Goal: Contribute content: Contribute content

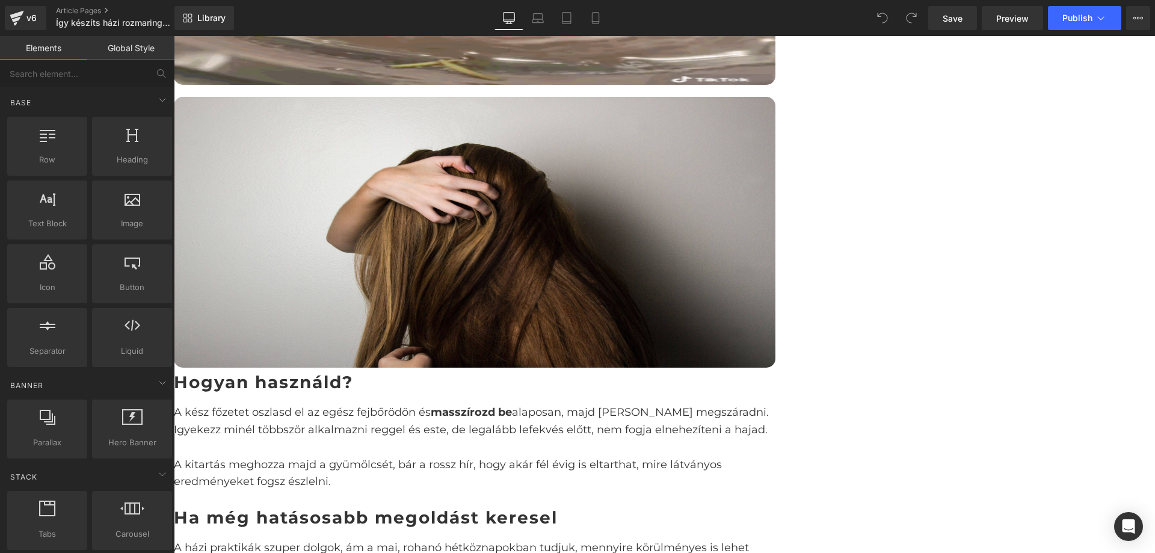
scroll to position [1550, 0]
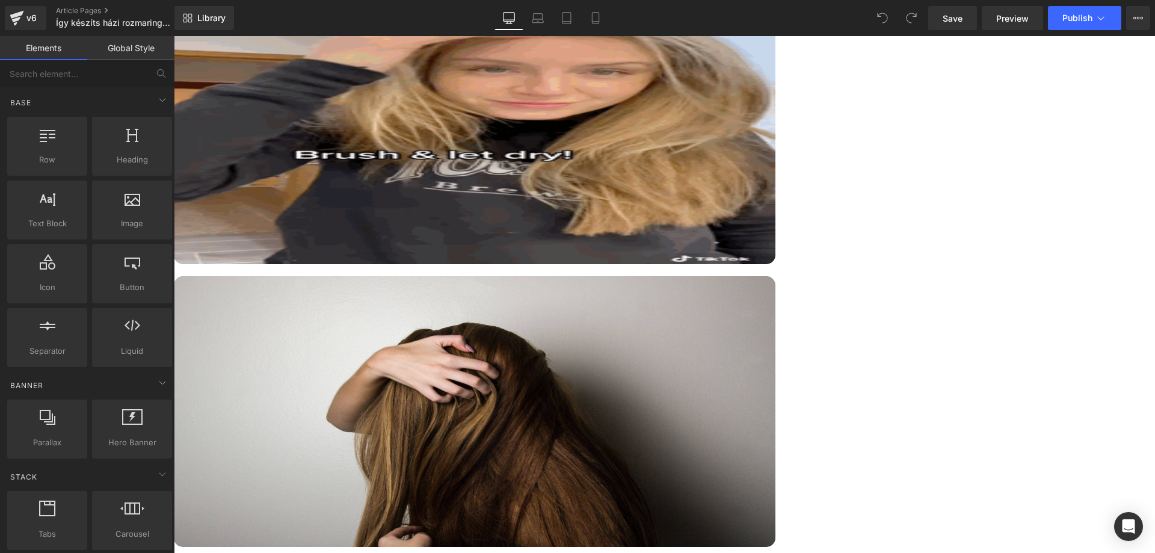
click at [998, 221] on div "Így készíts házi rozmaring főzetet a gyorsabb hajnövekedésért Heading Image Row…" at bounding box center [664, 177] width 981 height 3284
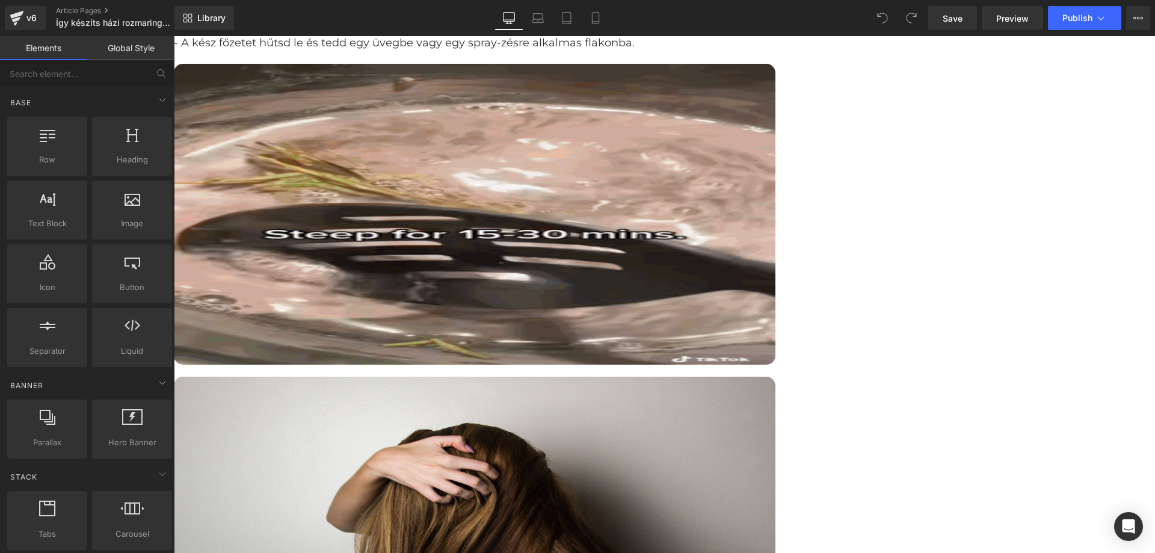
scroll to position [1430, 0]
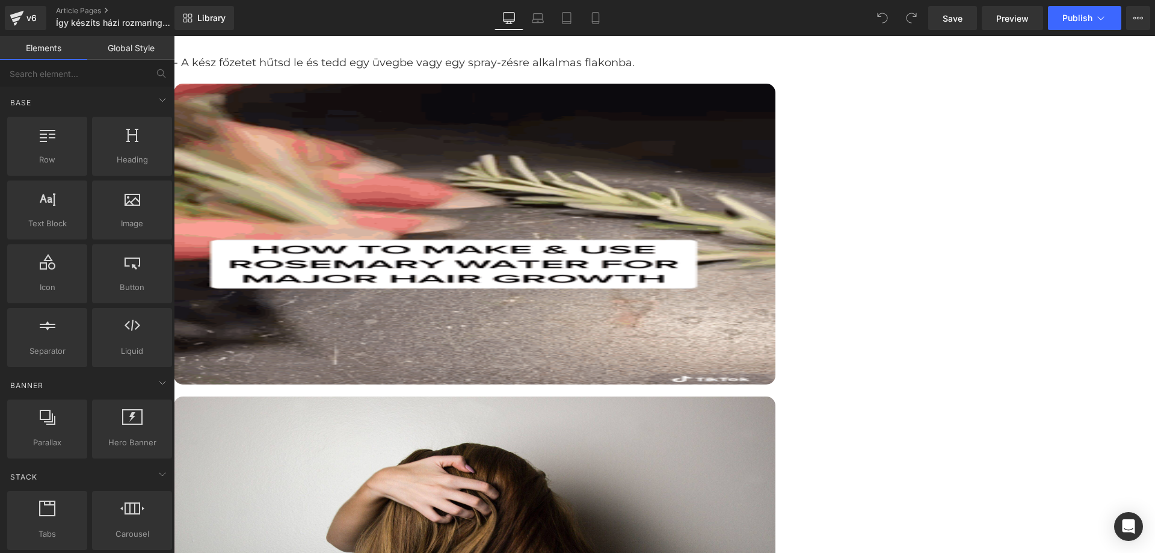
click at [1034, 398] on div "Így készíts házi rozmaring főzetet a gyorsabb hajnövekedésért Heading Image Row…" at bounding box center [664, 298] width 981 height 3287
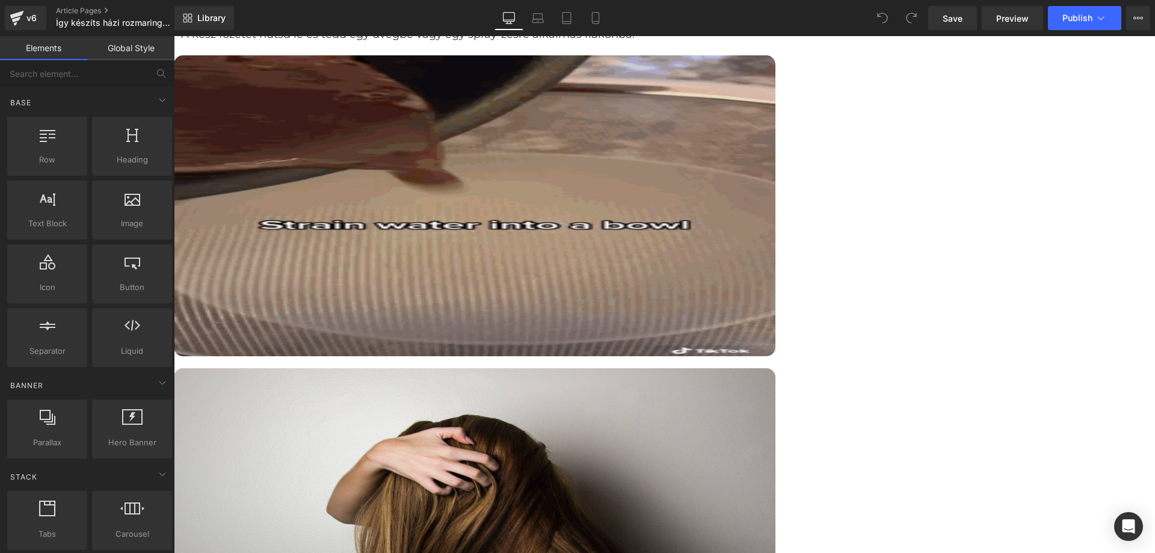
scroll to position [1490, 0]
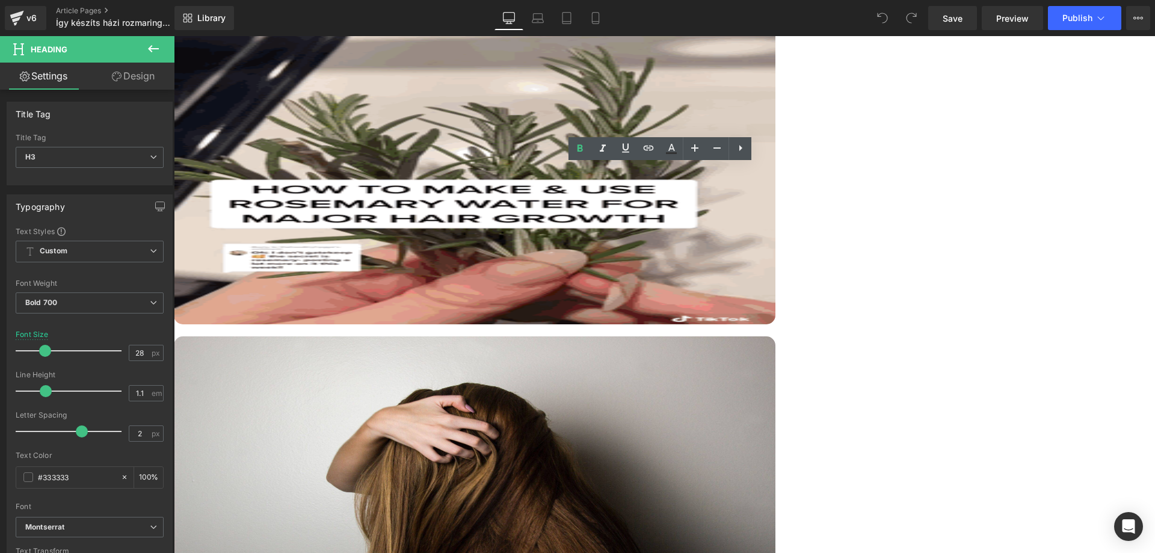
click at [1045, 360] on div "Így készíts házi rozmaring főzetet a gyorsabb hajnövekedésért Heading Image Row…" at bounding box center [664, 240] width 981 height 3290
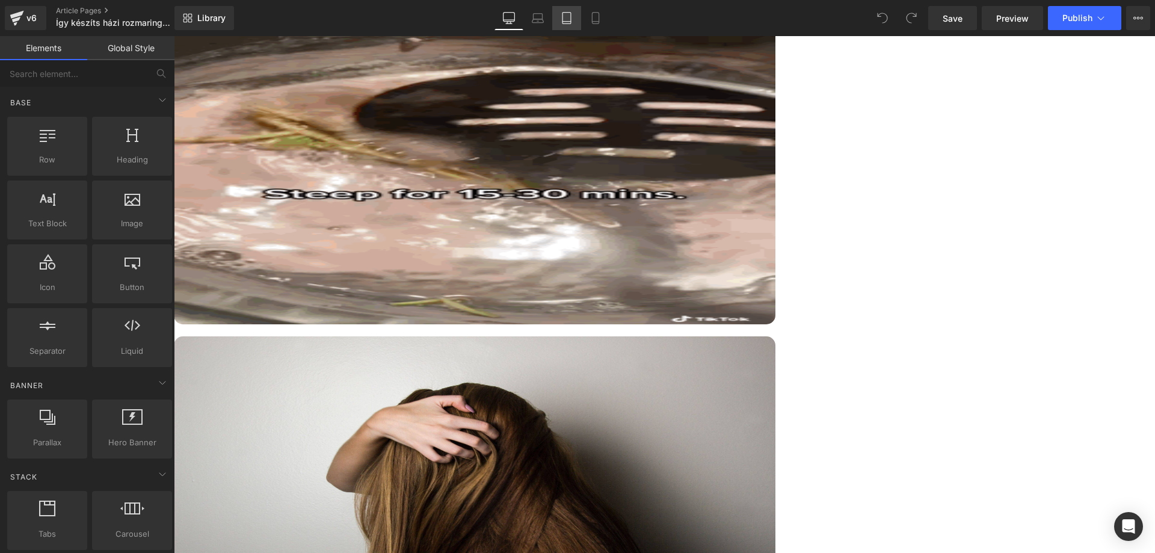
click at [564, 22] on icon at bounding box center [566, 18] width 12 height 12
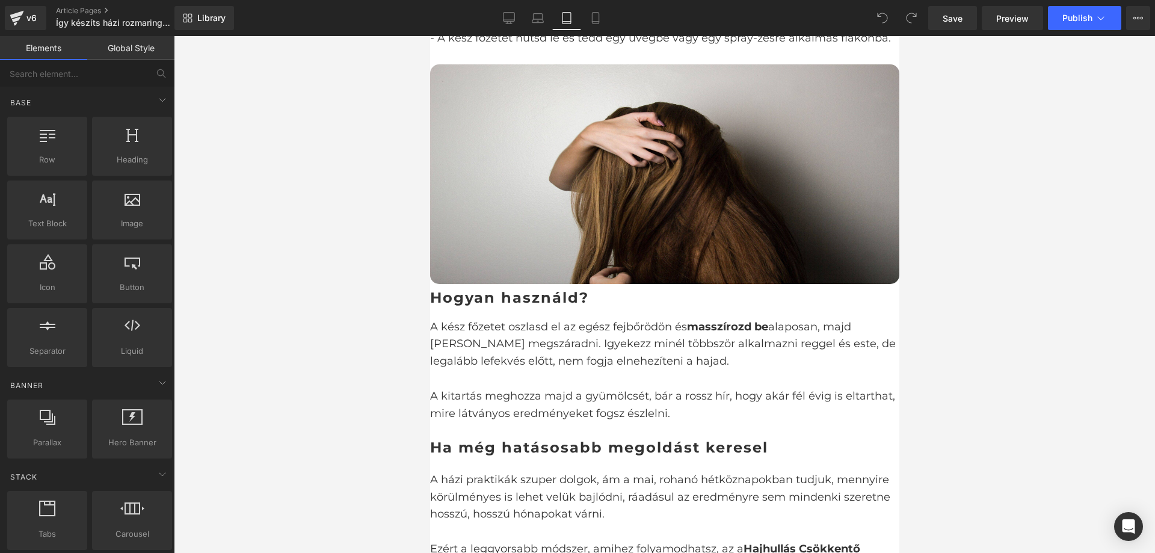
scroll to position [1751, 0]
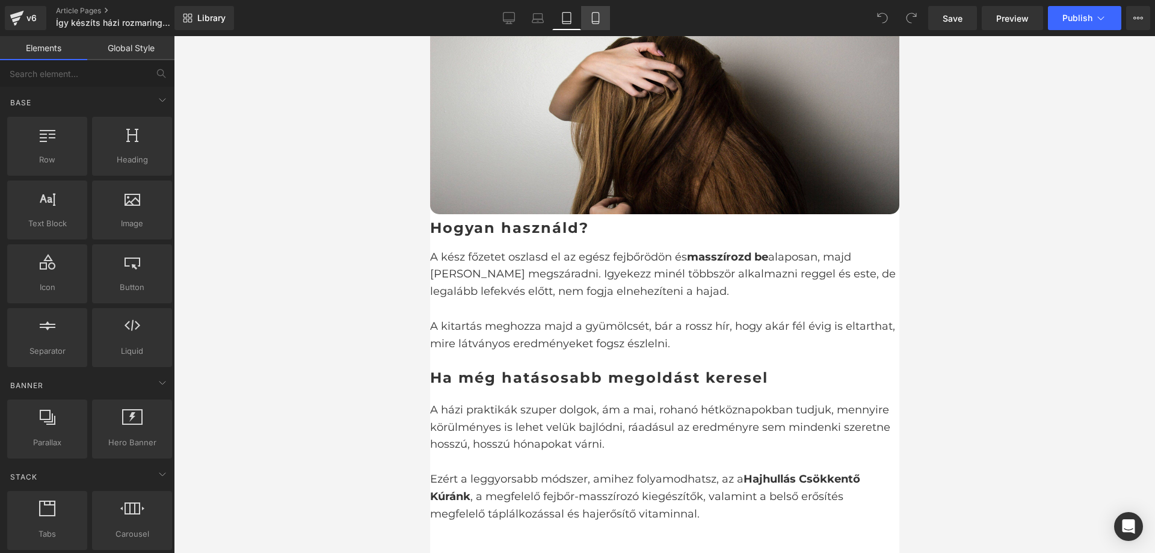
click at [588, 22] on link "Mobile" at bounding box center [595, 18] width 29 height 24
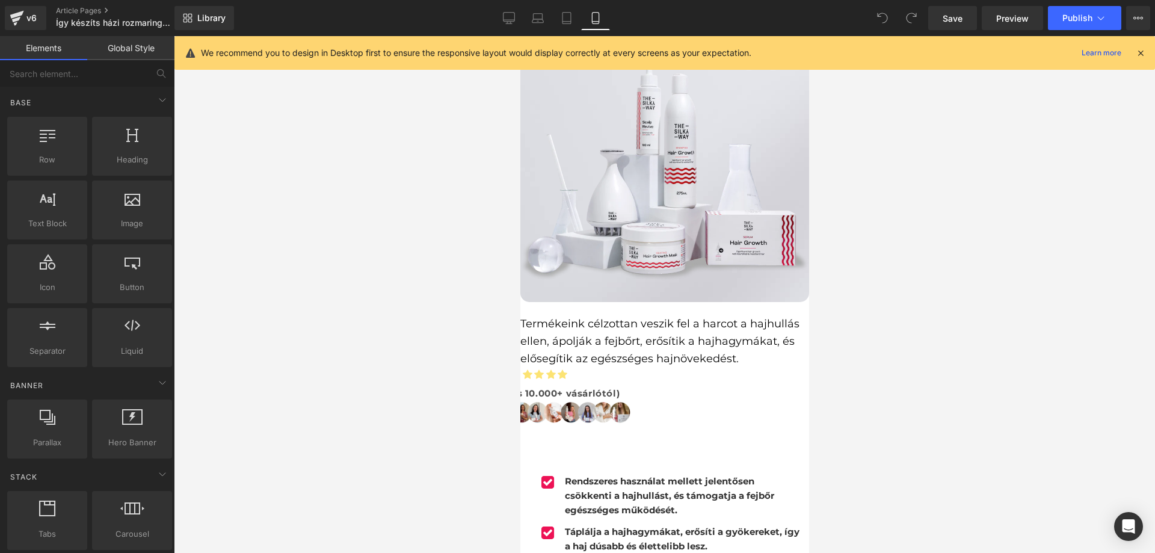
scroll to position [2372, 0]
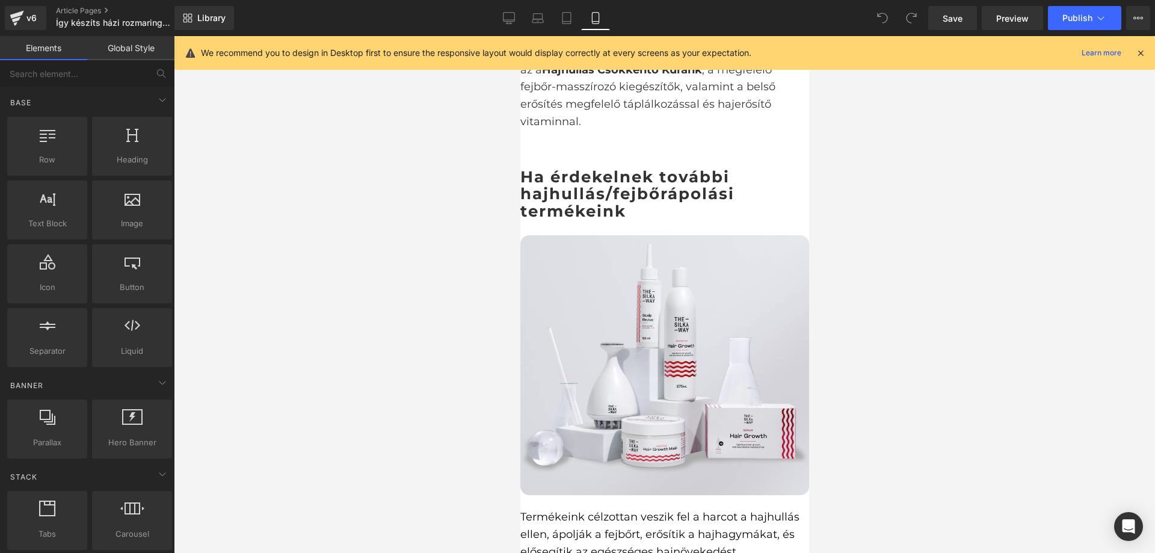
click at [969, 337] on div at bounding box center [664, 294] width 981 height 517
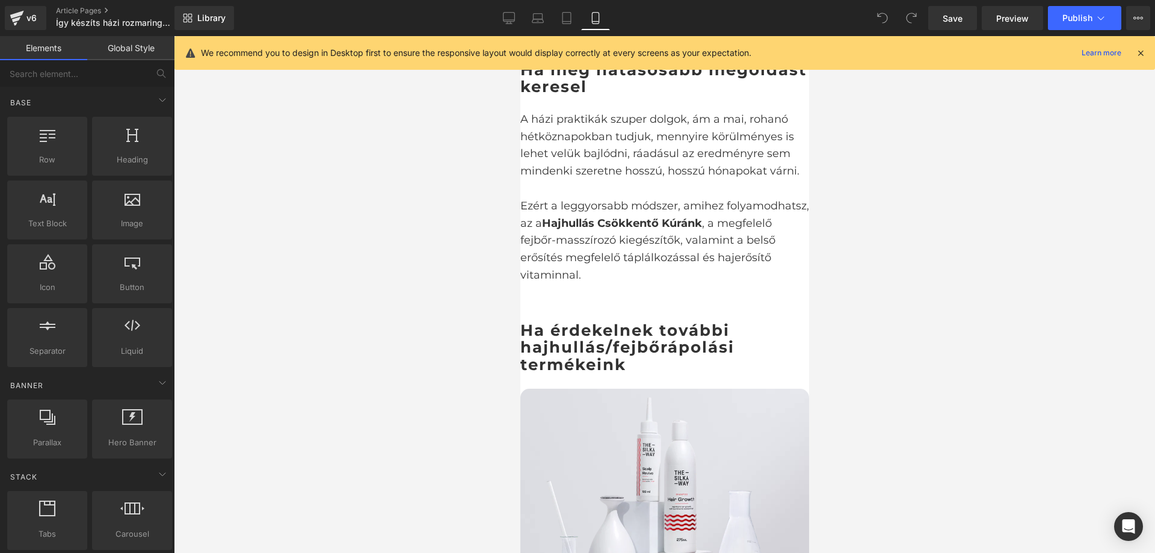
scroll to position [1891, 0]
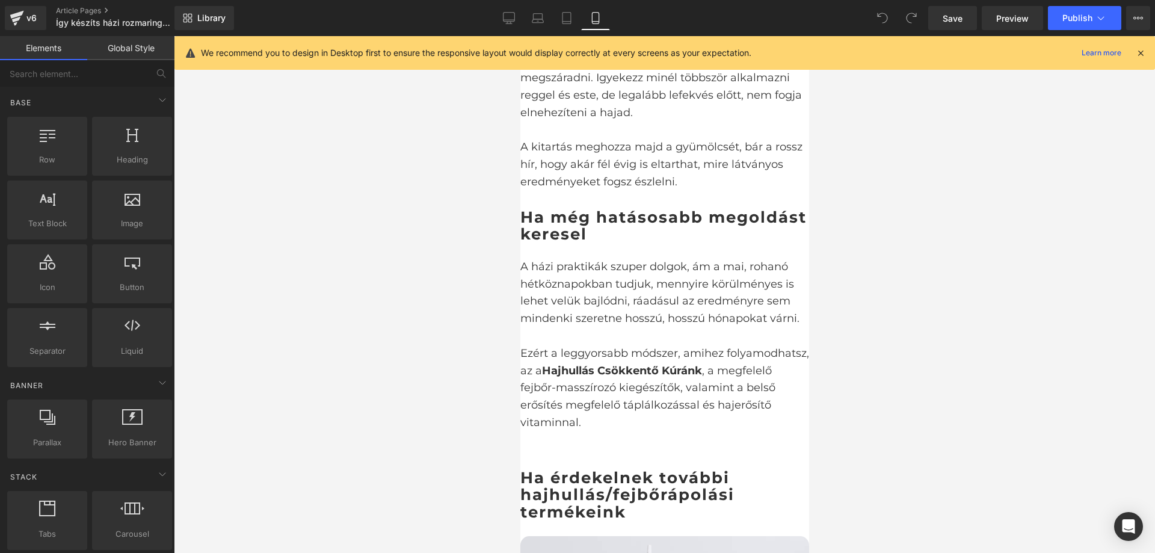
click at [888, 226] on div at bounding box center [664, 294] width 981 height 517
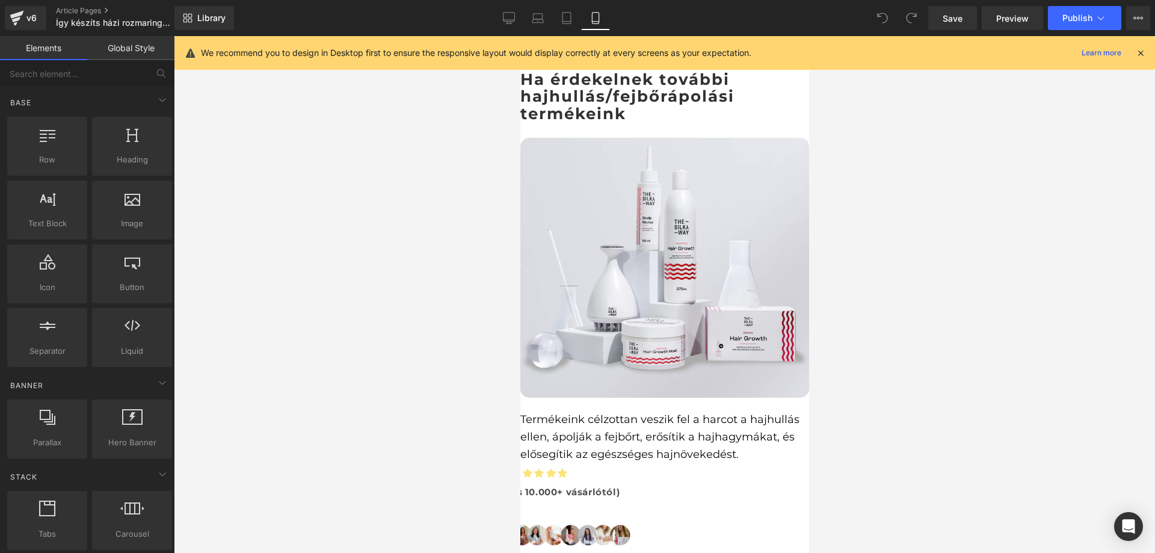
scroll to position [2225, 0]
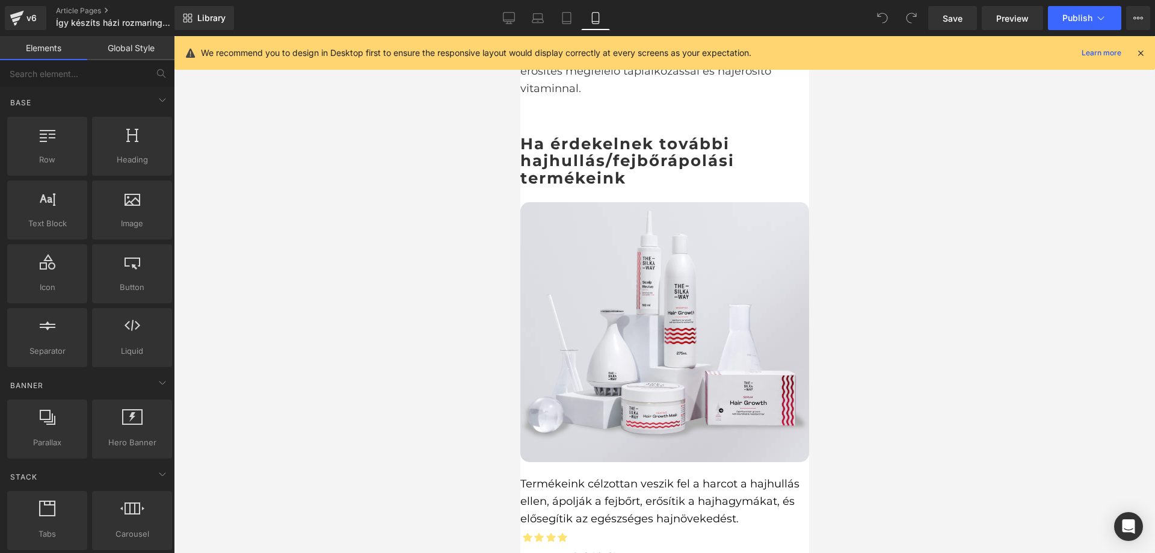
click at [654, 202] on img at bounding box center [664, 332] width 289 height 260
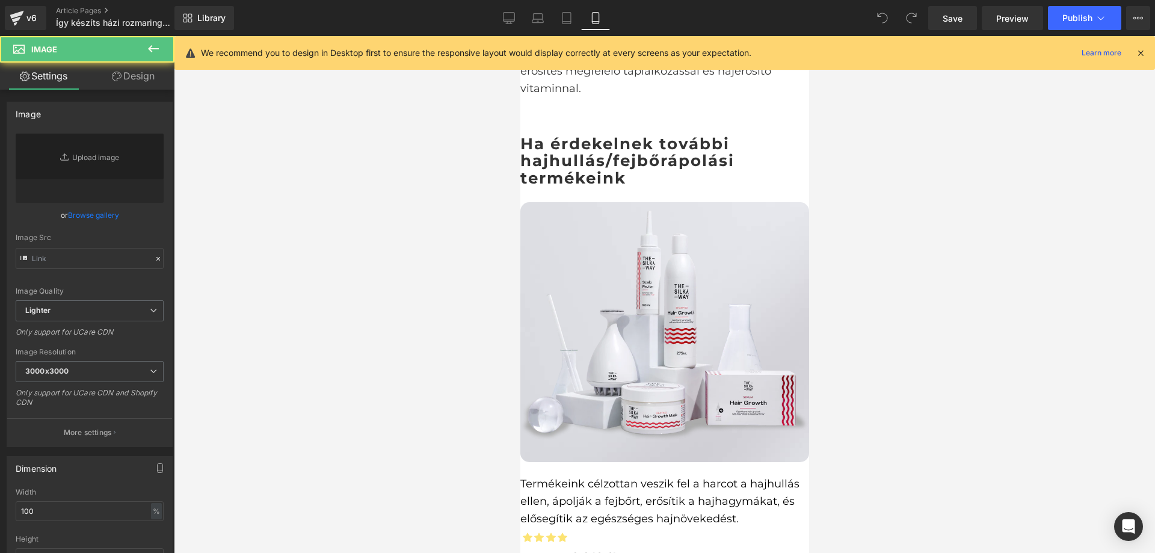
type input "[URL][DOMAIN_NAME]"
click at [101, 175] on icon "Replace Image" at bounding box center [89, 168] width 96 height 15
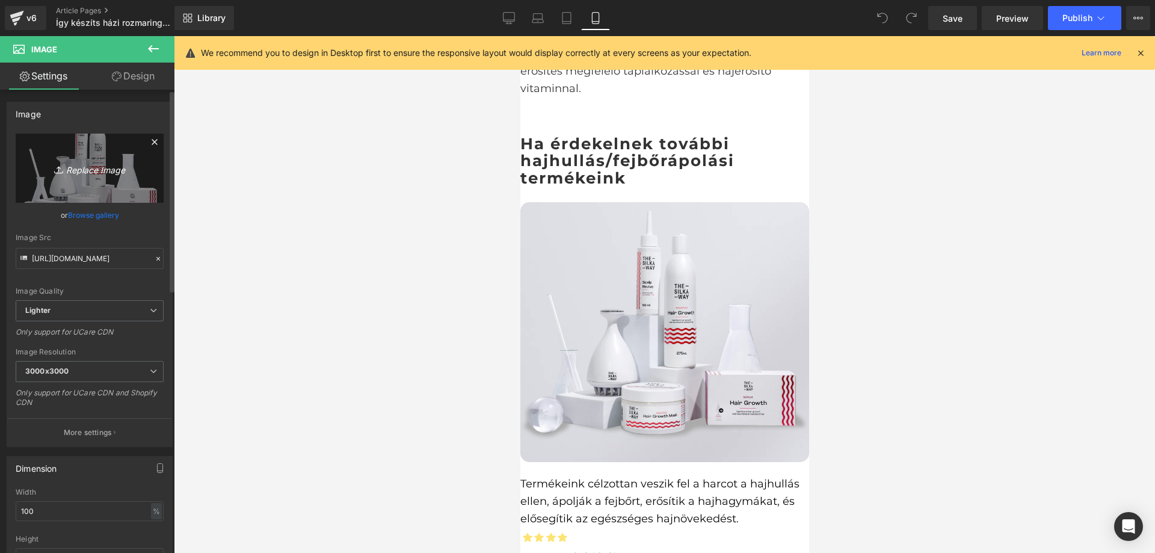
type input "C:\fakepath\Newproductimages_28.webp"
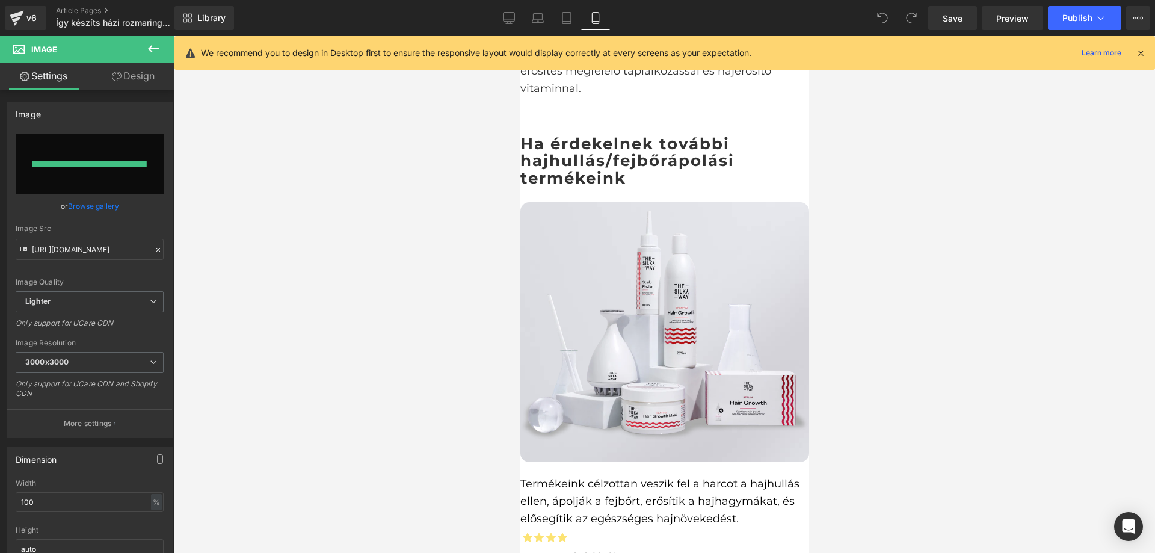
type input "[URL][DOMAIN_NAME]"
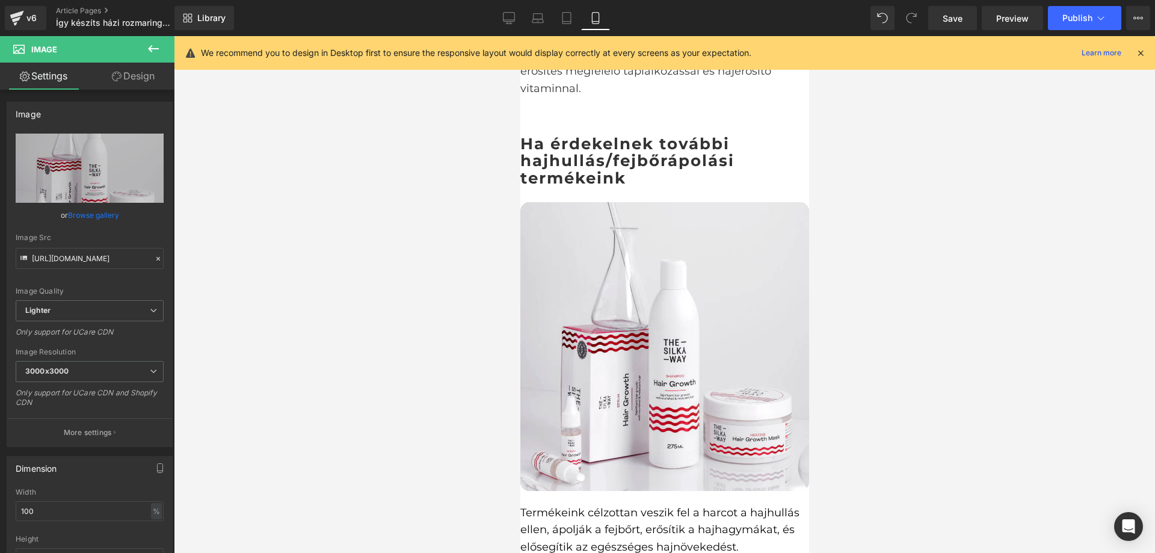
click at [932, 239] on div at bounding box center [664, 294] width 981 height 517
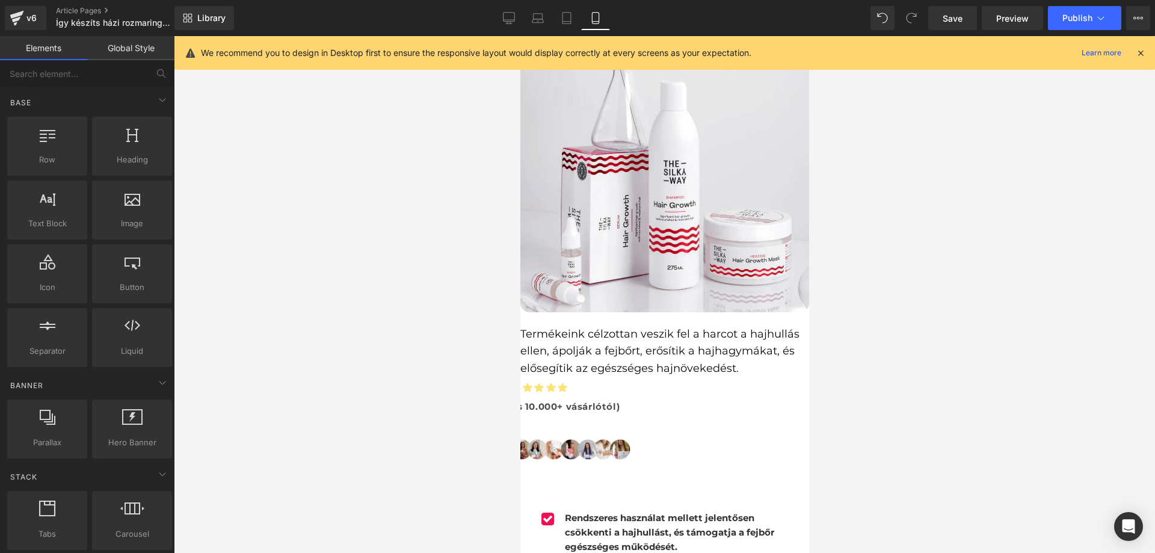
scroll to position [2405, 0]
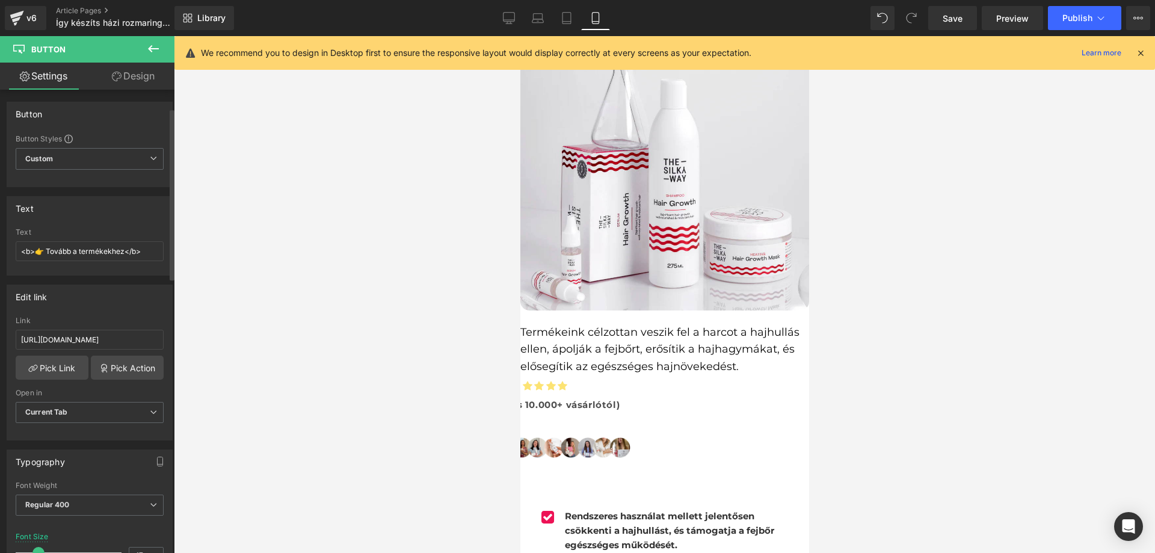
scroll to position [180, 0]
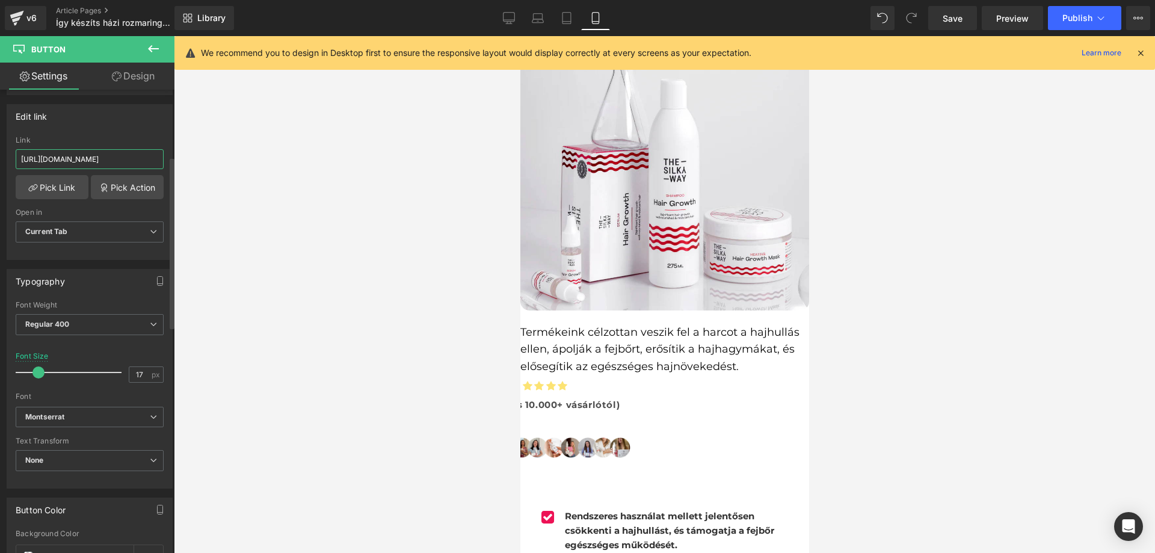
click at [91, 153] on input "[URL][DOMAIN_NAME]" at bounding box center [90, 159] width 148 height 20
type input "[URL][DOMAIN_NAME]"
click at [61, 191] on link "Pick Link" at bounding box center [52, 187] width 73 height 24
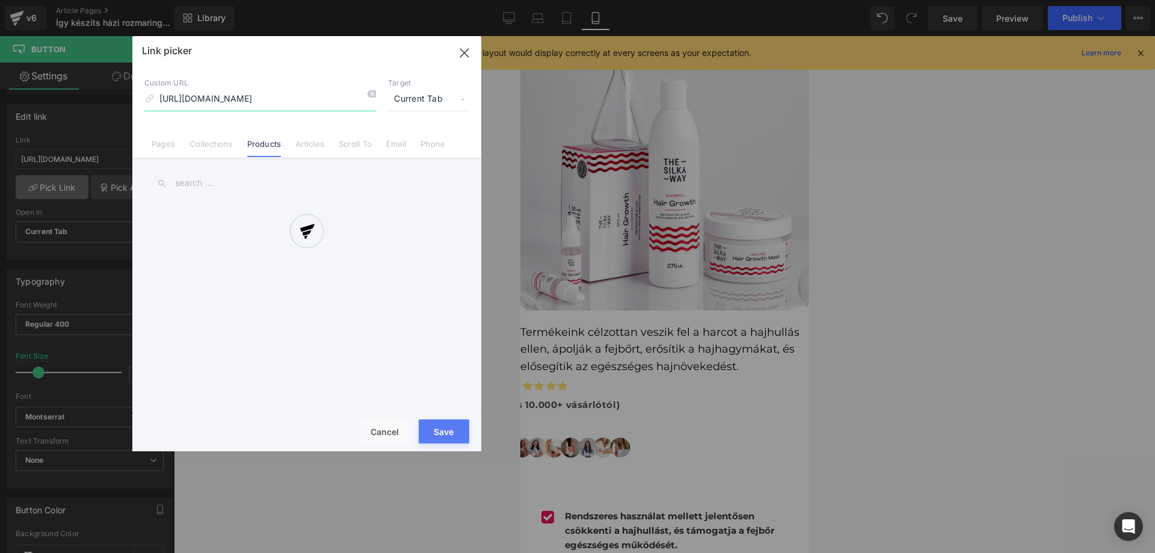
scroll to position [0, 55]
click at [465, 45] on div at bounding box center [306, 243] width 349 height 415
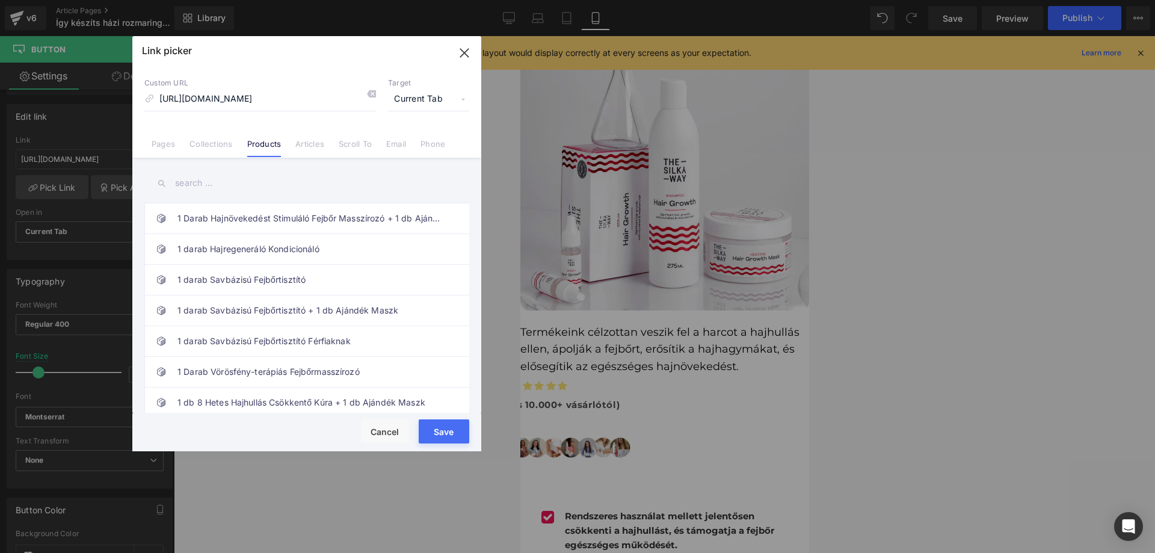
click at [464, 52] on icon "button" at bounding box center [464, 53] width 8 height 8
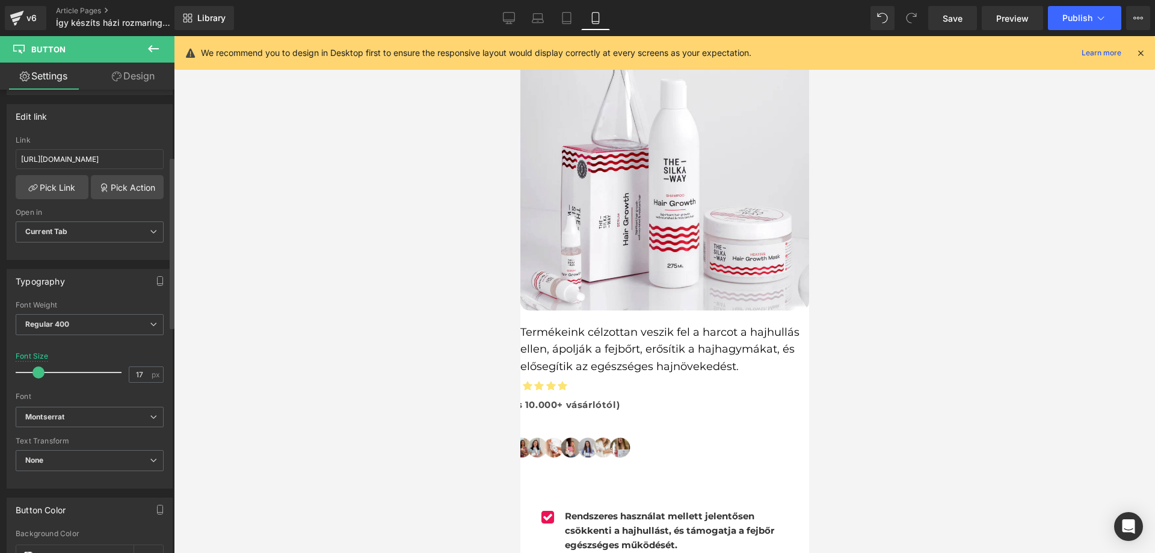
click at [132, 137] on div "Link" at bounding box center [90, 140] width 148 height 8
click at [954, 14] on span "Save" at bounding box center [952, 18] width 20 height 13
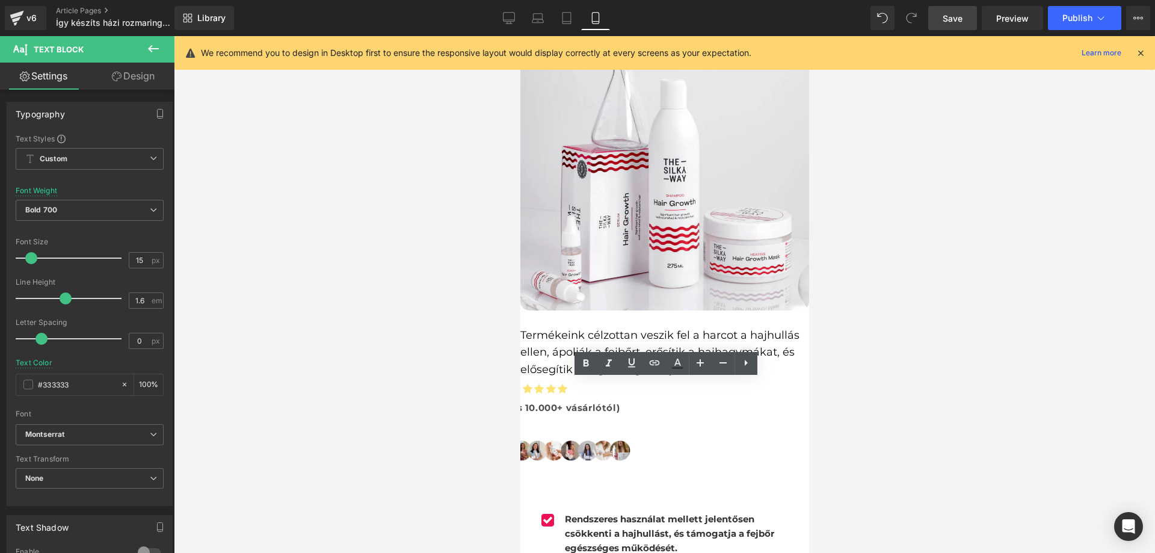
click at [616, 328] on font "Termékeink célzottan veszik fel a harcot a hajhullás ellen, ápolják a fejbőrt, …" at bounding box center [659, 352] width 279 height 48
click at [77, 164] on span "Custom Setup Global Style" at bounding box center [90, 159] width 148 height 22
click at [141, 141] on div "Text Styles" at bounding box center [90, 139] width 148 height 10
click at [122, 209] on span "Regular 400" at bounding box center [90, 210] width 148 height 21
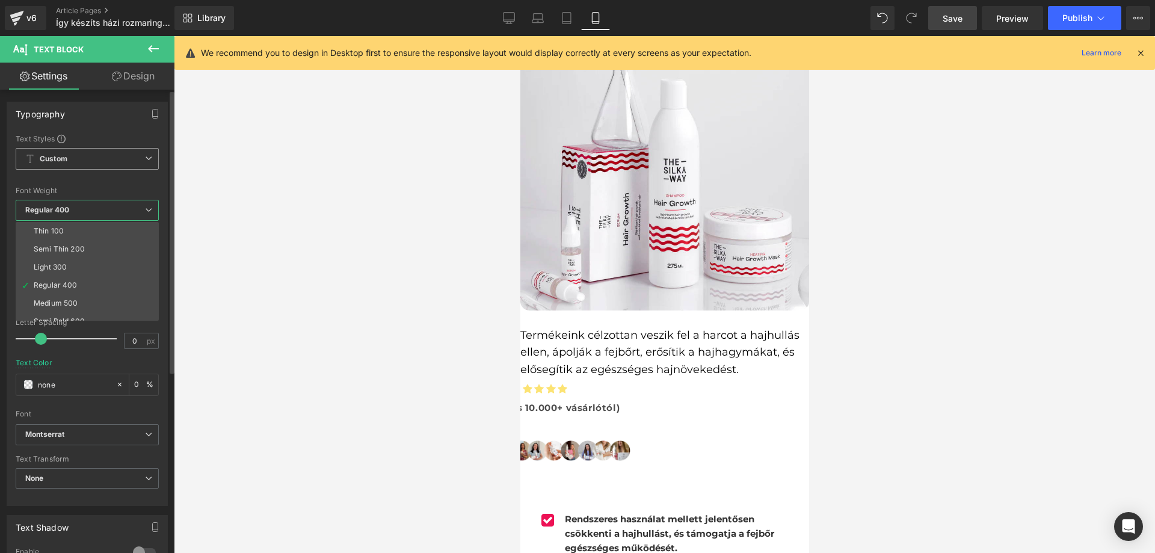
click at [131, 164] on span "Custom Setup Global Style" at bounding box center [87, 159] width 143 height 22
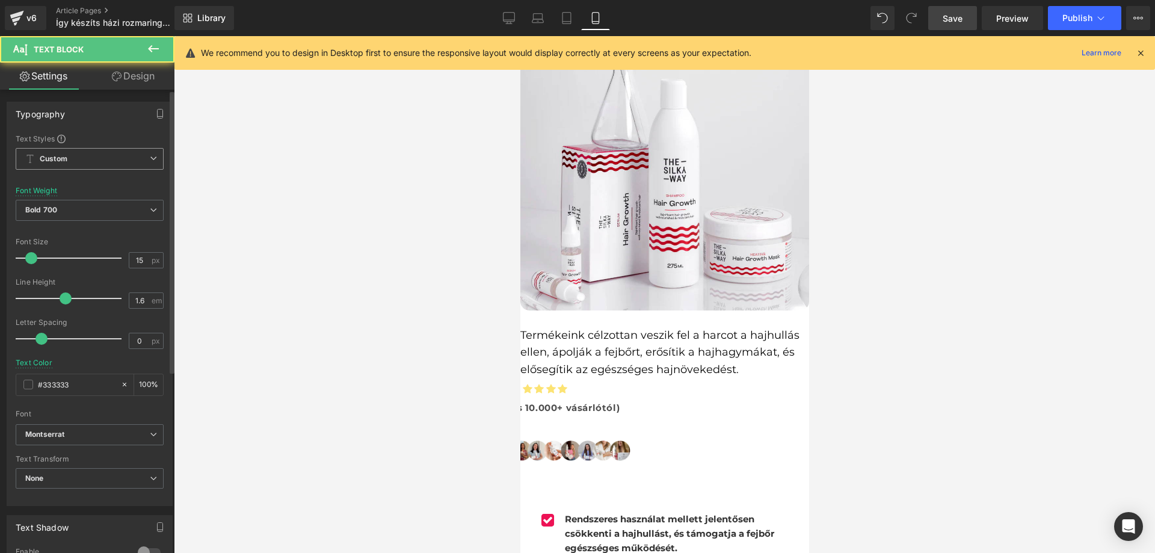
click at [102, 168] on span "Custom Setup Global Style" at bounding box center [90, 159] width 148 height 22
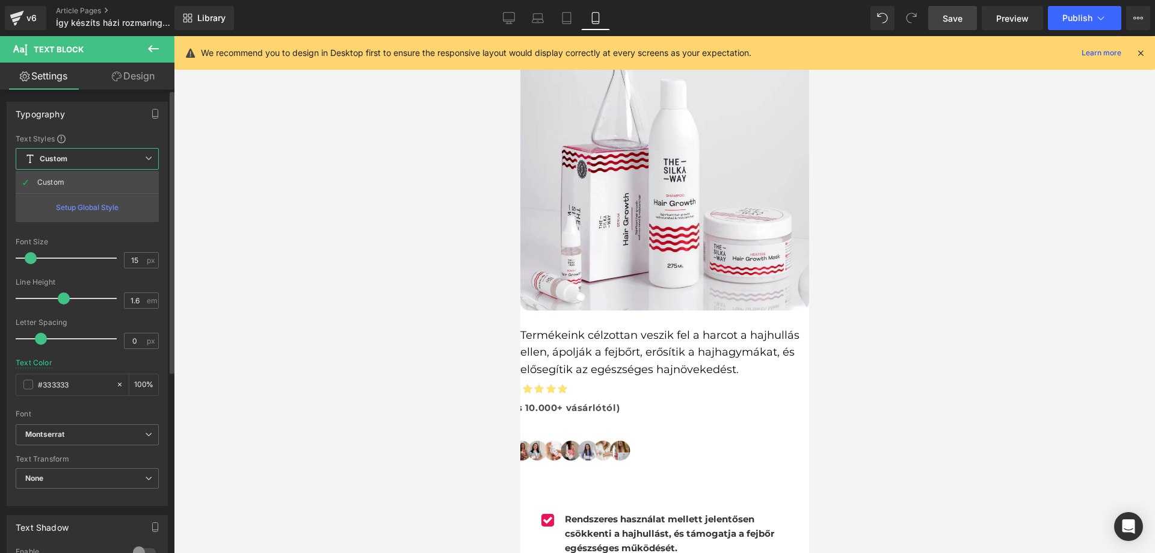
click at [90, 211] on div "Setup Global Style" at bounding box center [87, 207] width 143 height 28
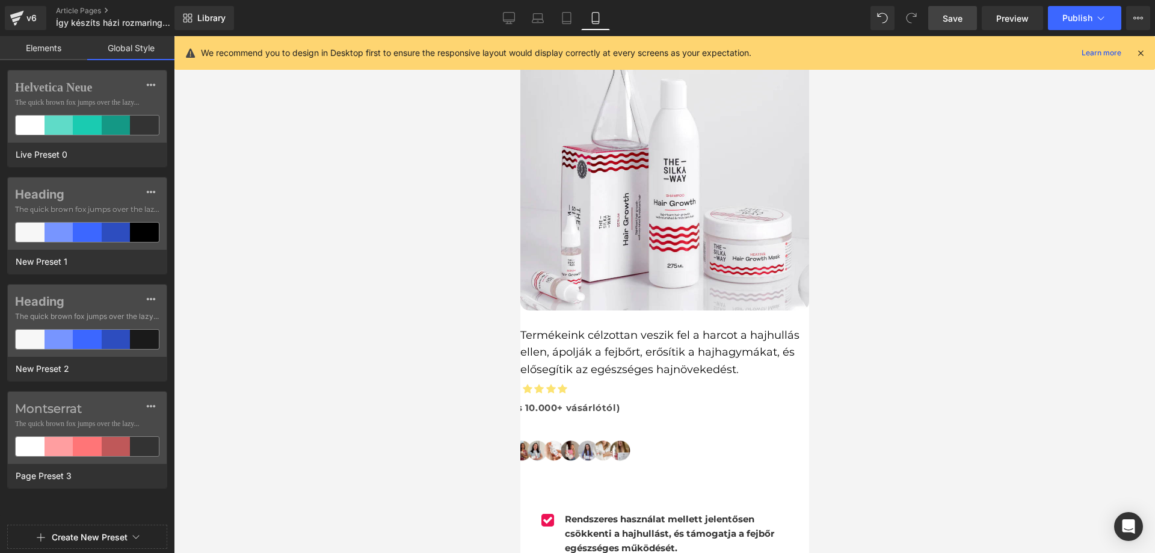
click at [60, 56] on link "Elements" at bounding box center [43, 48] width 87 height 24
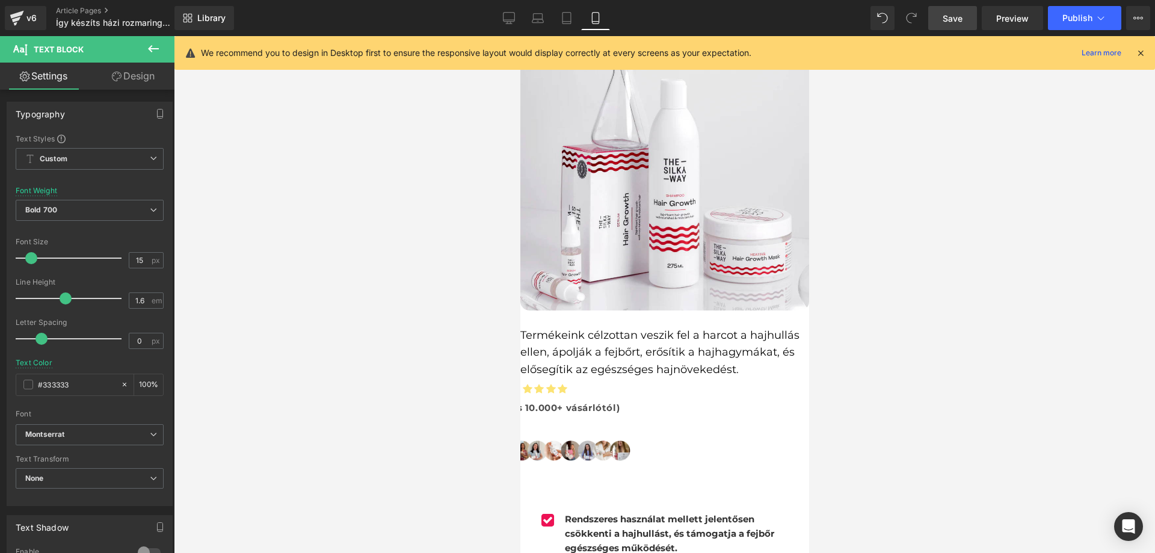
click at [520, 36] on span "Text Block" at bounding box center [520, 36] width 0 height 0
click at [583, 513] on b "Rendszeres használat mellett jelentősen csökkenti a hajhullást, és támogatja a …" at bounding box center [668, 533] width 209 height 40
click at [957, 349] on div at bounding box center [664, 294] width 981 height 517
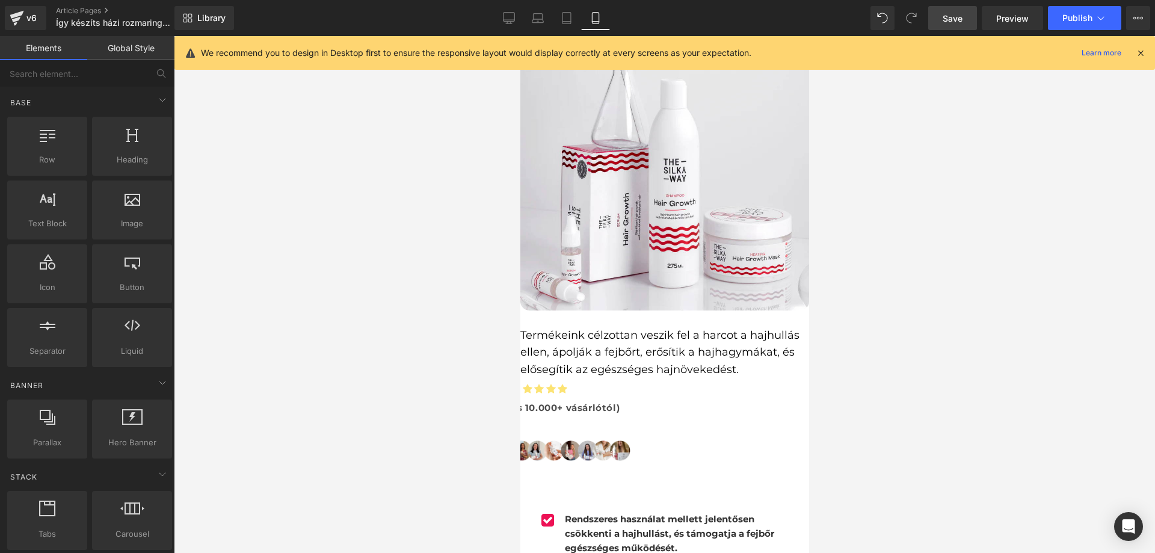
click at [520, 36] on link at bounding box center [520, 36] width 0 height 0
click at [607, 513] on b "Rendszeres használat mellett jelentősen csökkenti a hajhullást, és támogatja a …" at bounding box center [668, 533] width 209 height 40
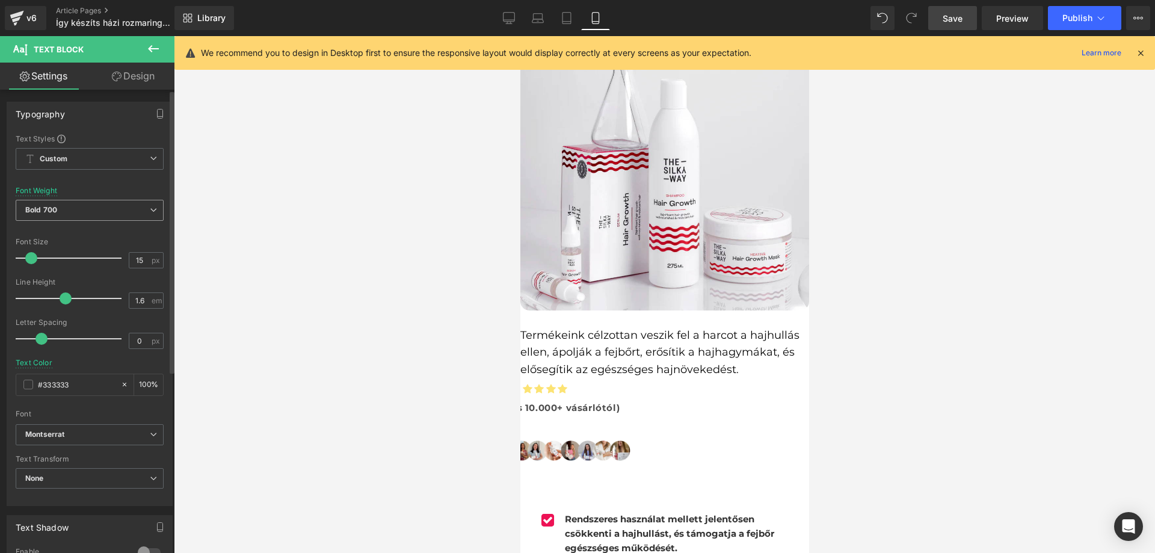
click at [118, 207] on span "Bold 700" at bounding box center [90, 210] width 148 height 21
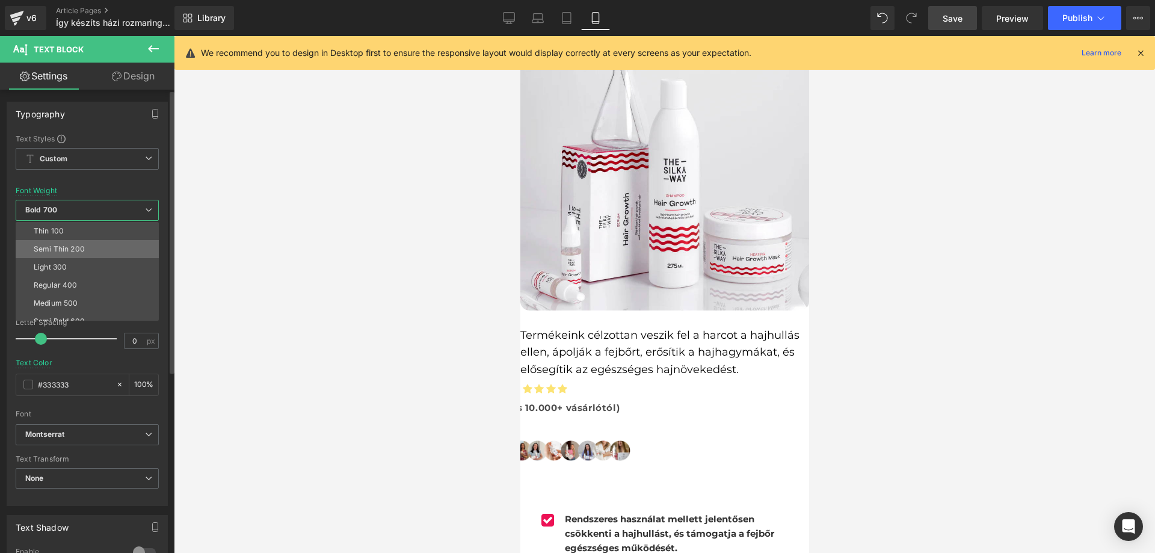
click at [106, 244] on li "Semi Thin 200" at bounding box center [90, 249] width 149 height 18
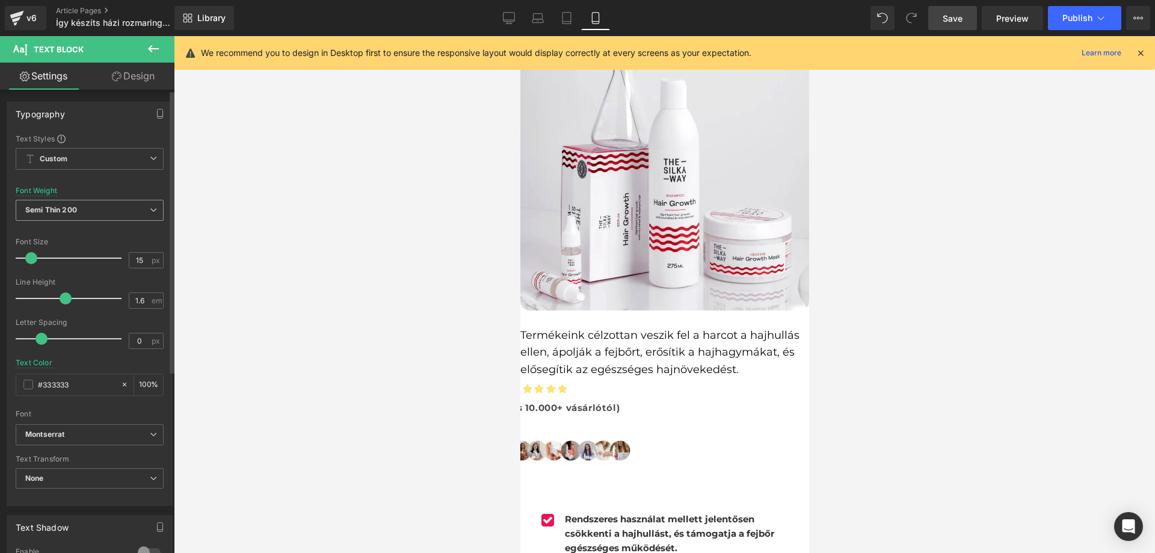
click at [104, 217] on span "Semi Thin 200" at bounding box center [90, 210] width 148 height 21
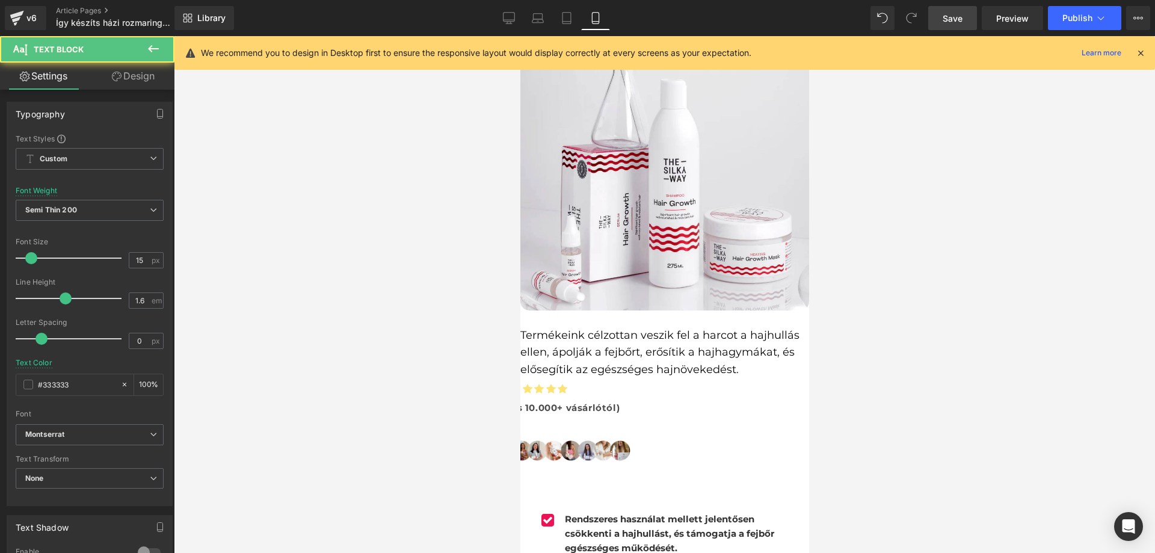
click at [607, 512] on p "Rendszeres használat mellett jelentősen csökkenti a hajhullást, és támogatja a …" at bounding box center [683, 533] width 238 height 43
click at [573, 513] on b "Rendszeres használat mellett jelentősen csökkenti a hajhullást, és támogatja a …" at bounding box center [668, 533] width 209 height 40
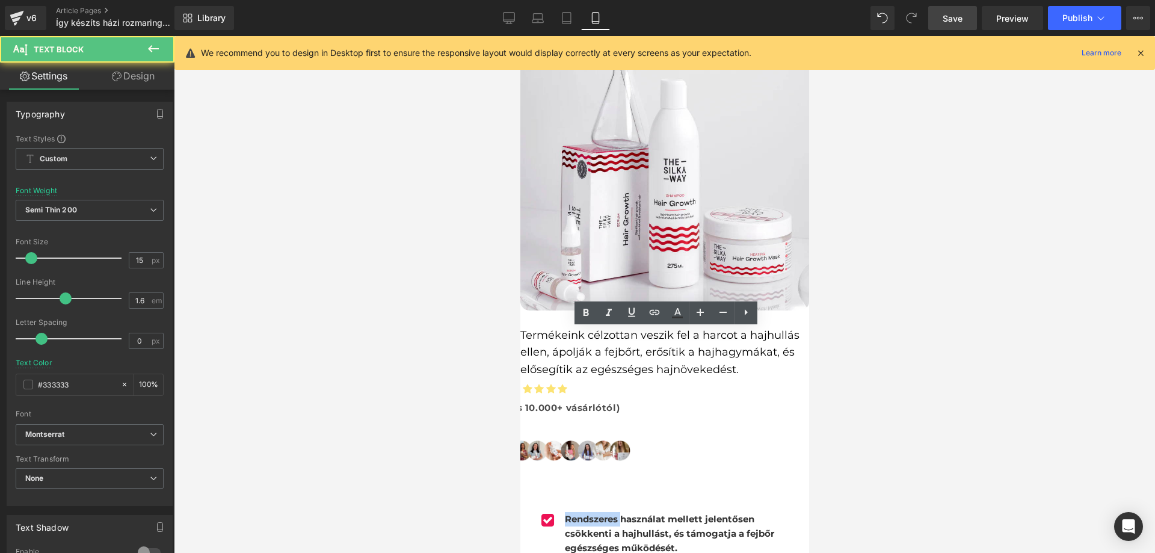
click at [573, 513] on b "Rendszeres használat mellett jelentősen csökkenti a hajhullást, és támogatja a …" at bounding box center [668, 533] width 209 height 40
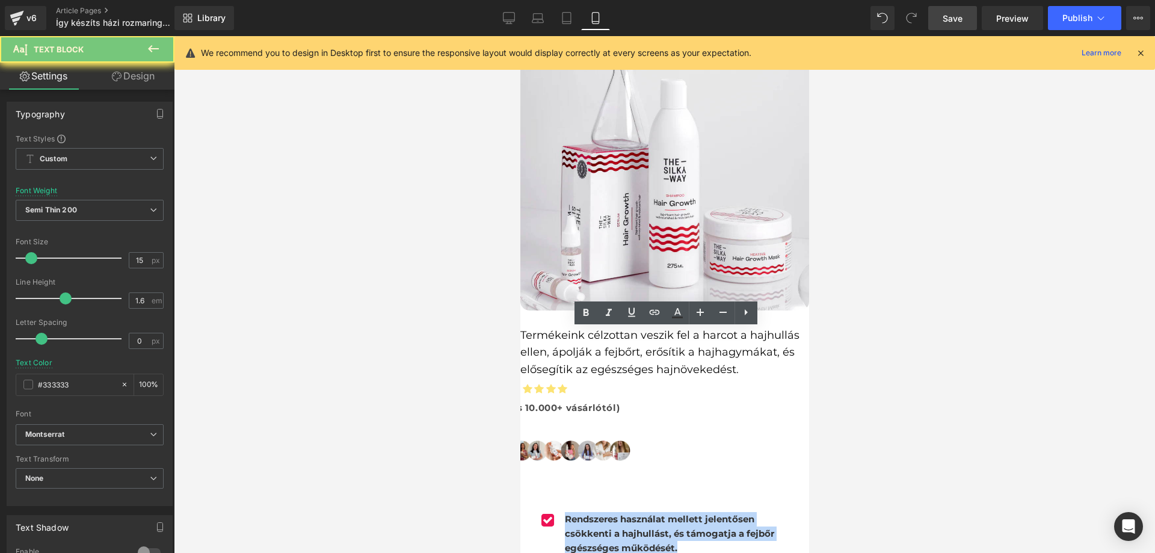
click at [573, 513] on b "Rendszeres használat mellett jelentősen csökkenti a hajhullást, és támogatja a …" at bounding box center [668, 533] width 209 height 40
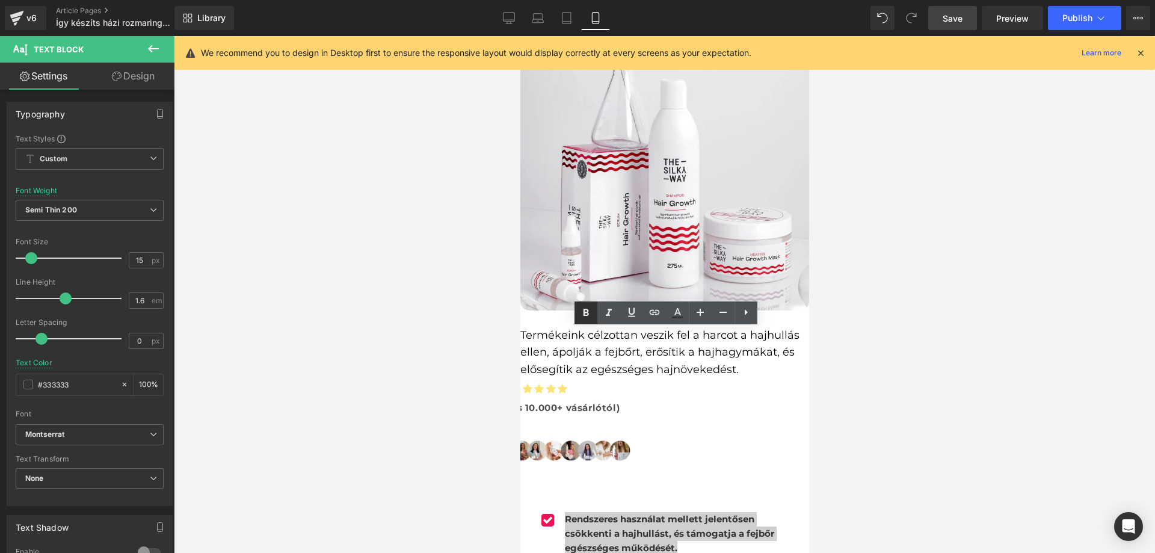
click at [586, 318] on icon at bounding box center [586, 312] width 14 height 14
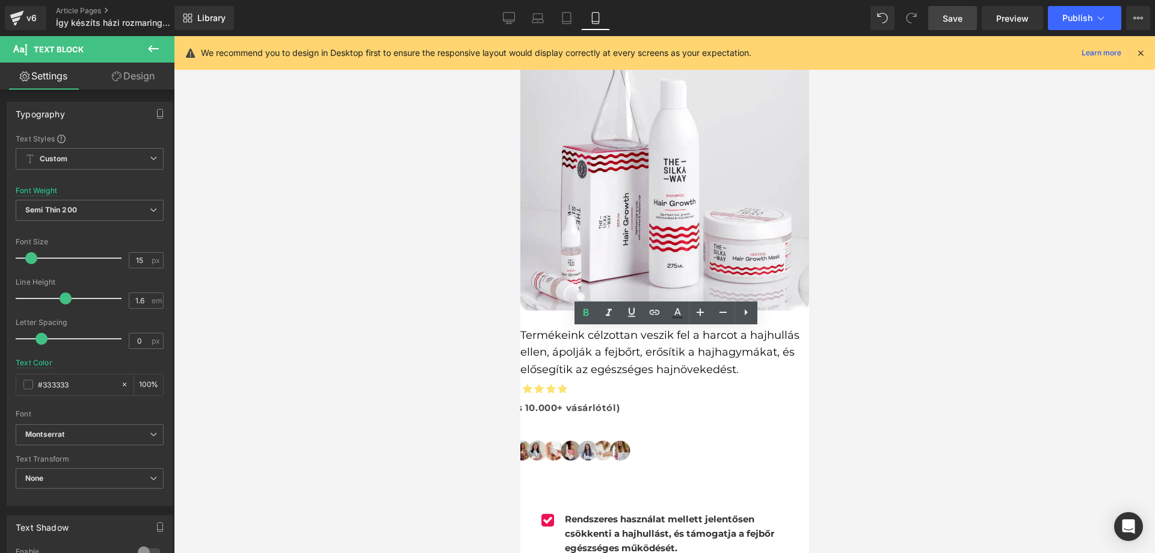
click at [598, 513] on strong "Rendszeres használat mellett jelentősen csökkenti a hajhullást, és támogatja a …" at bounding box center [668, 533] width 209 height 40
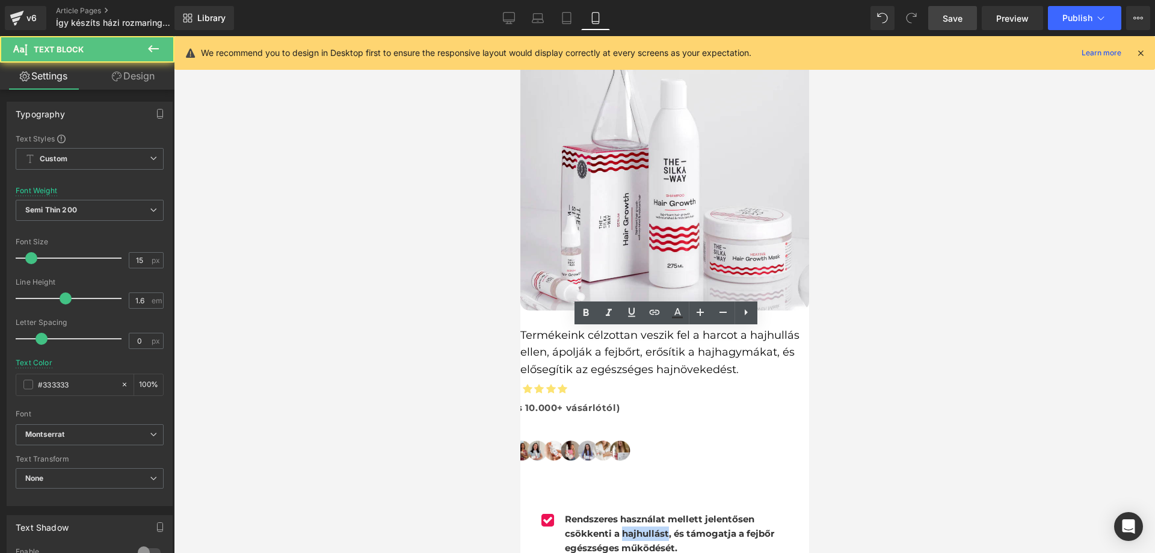
click at [598, 513] on strong "Rendszeres használat mellett jelentősen csökkenti a hajhullást, és támogatja a …" at bounding box center [668, 533] width 209 height 40
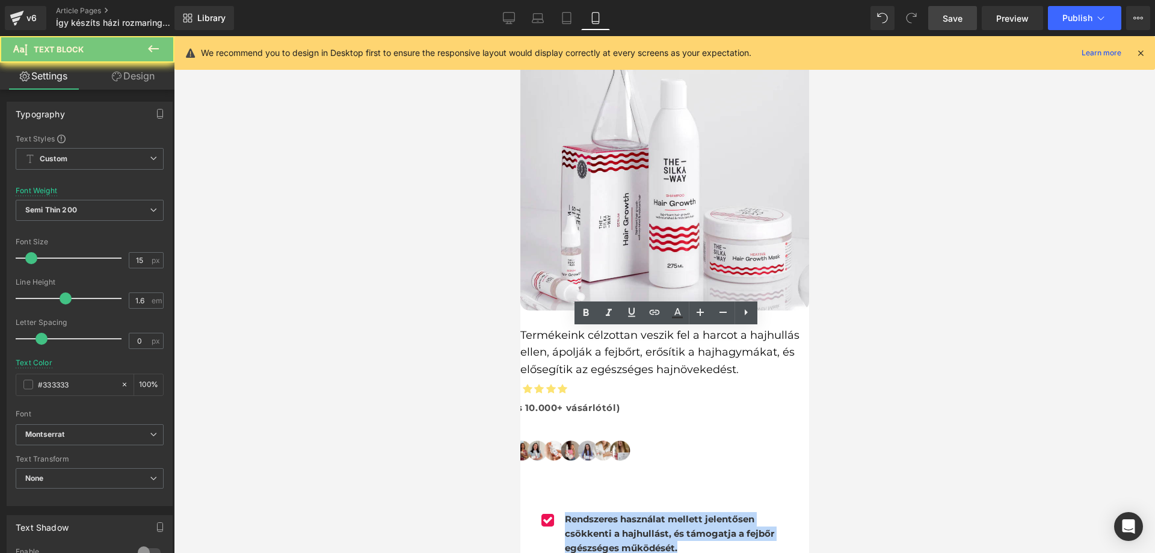
click at [598, 513] on strong "Rendszeres használat mellett jelentősen csökkenti a hajhullást, és támogatja a …" at bounding box center [668, 533] width 209 height 40
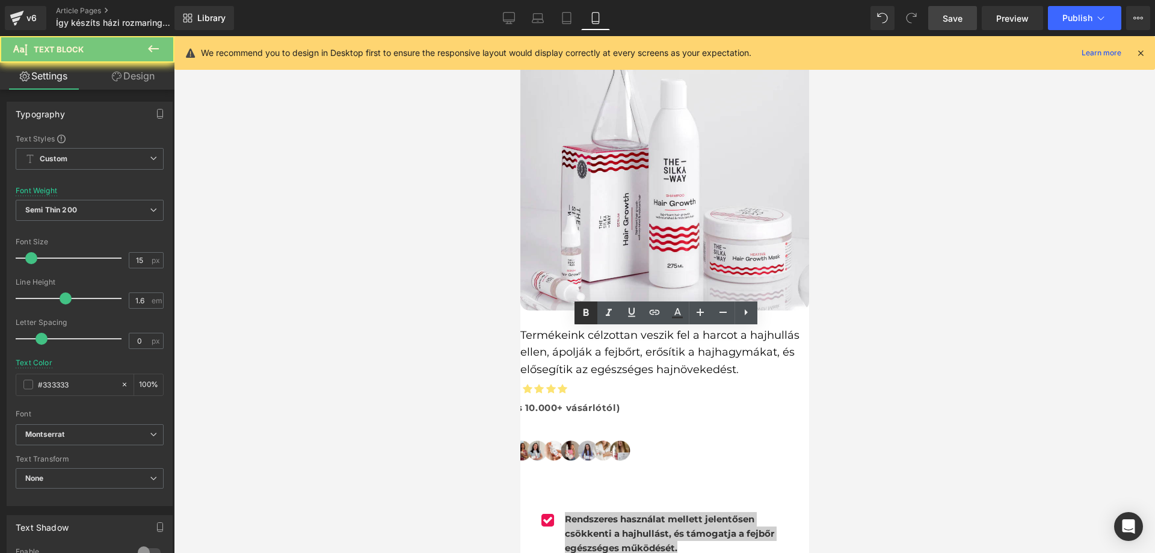
click at [586, 315] on icon at bounding box center [585, 312] width 5 height 7
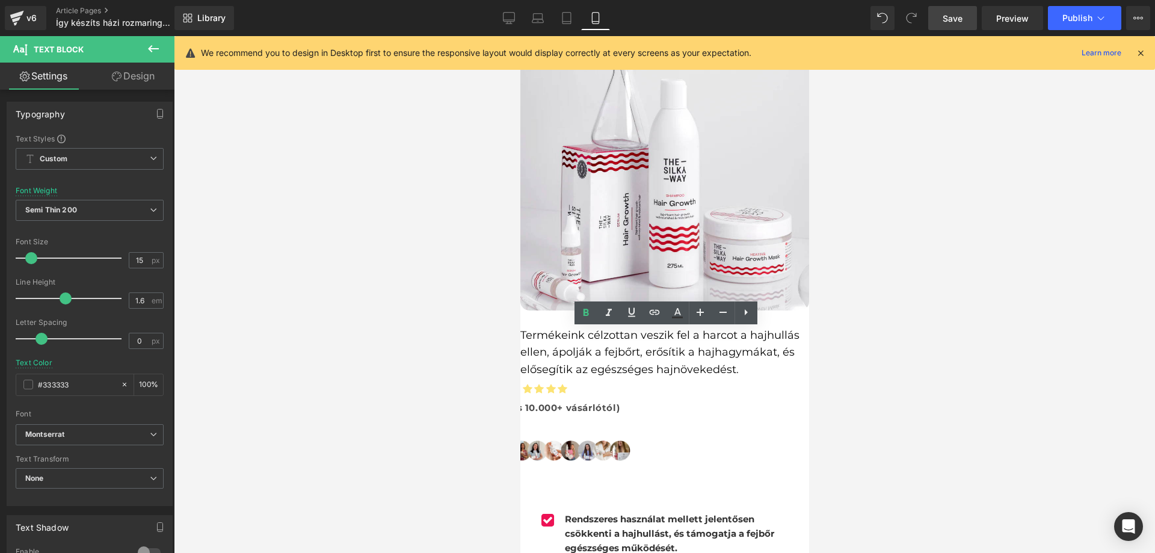
click at [943, 360] on div at bounding box center [664, 294] width 981 height 517
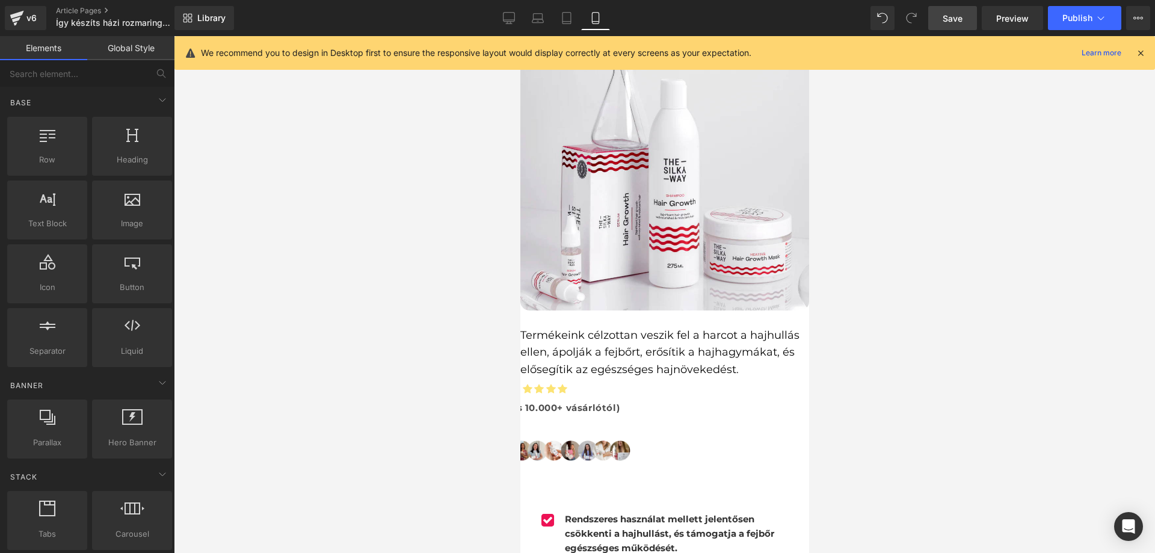
click at [588, 513] on strong "Rendszeres használat mellett jelentősen csökkenti a hajhullást, és támogatja a …" at bounding box center [668, 533] width 209 height 40
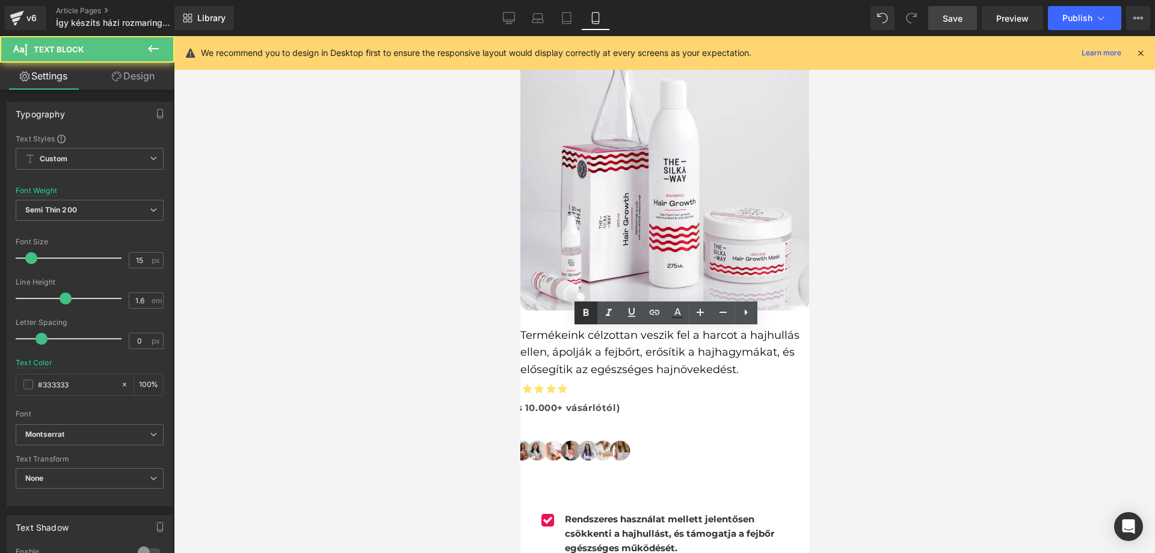
click at [589, 312] on icon at bounding box center [586, 312] width 14 height 14
click at [858, 355] on div at bounding box center [664, 294] width 981 height 517
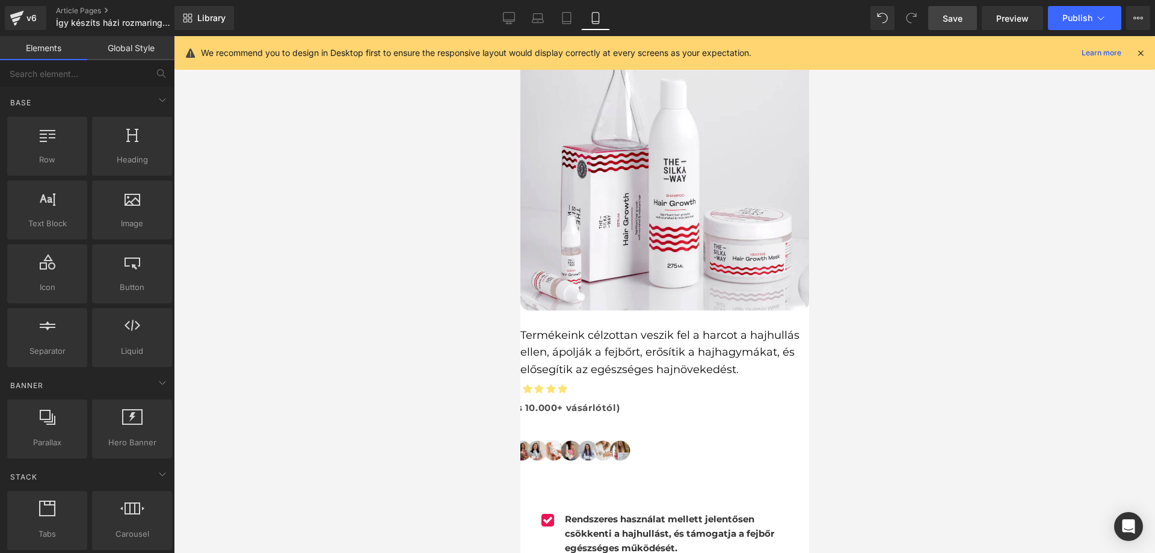
click at [692, 512] on div "Rendszeres használat mellett jelentősen csökkenti a hajhullást, és támogatja a …" at bounding box center [681, 536] width 241 height 49
click at [580, 513] on strong "Rendszeres használat mellett jelentősen csökkenti a hajhullást, és támogatja a …" at bounding box center [668, 533] width 209 height 40
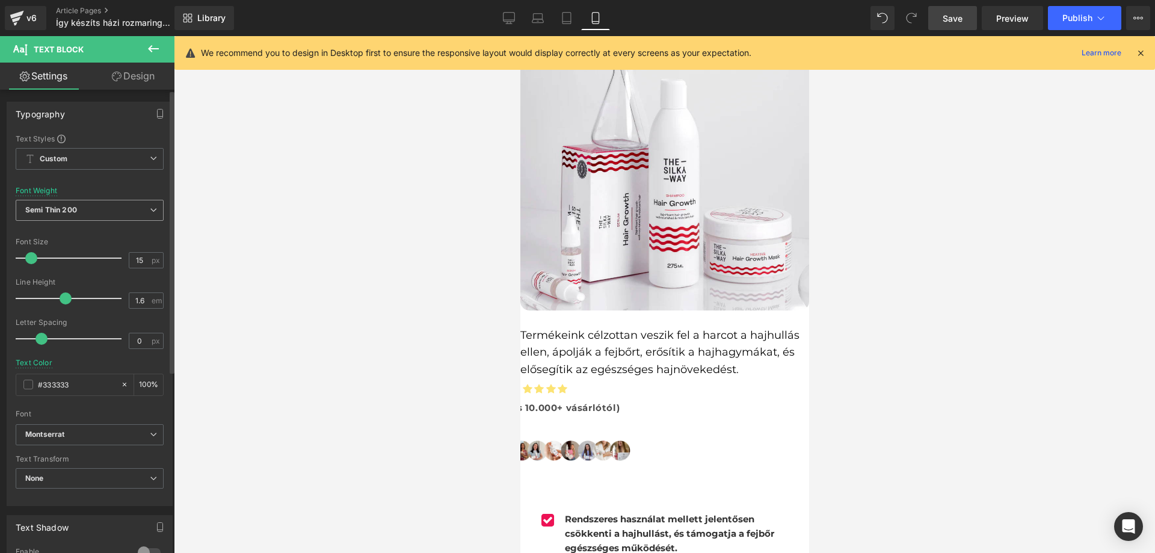
click at [88, 210] on span "Semi Thin 200" at bounding box center [90, 210] width 148 height 21
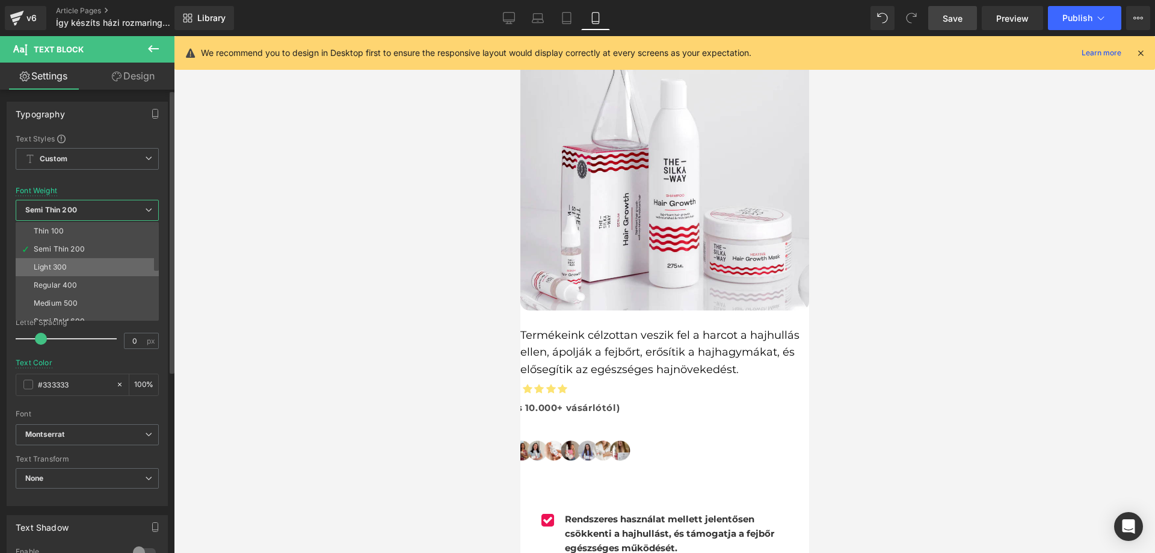
click at [78, 271] on li "Light 300" at bounding box center [90, 267] width 149 height 18
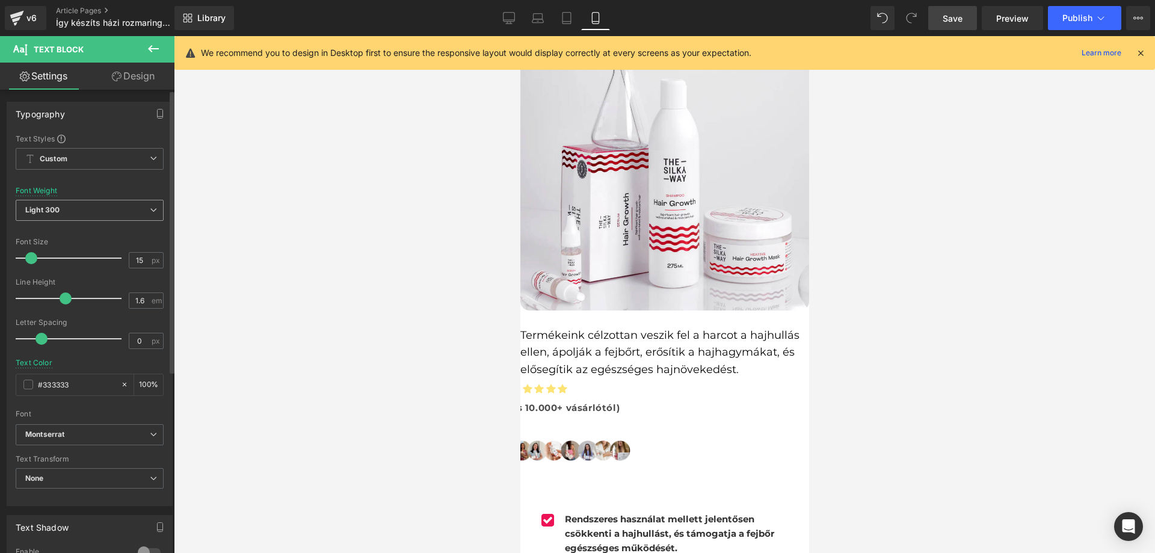
click at [81, 210] on span "Light 300" at bounding box center [90, 210] width 148 height 21
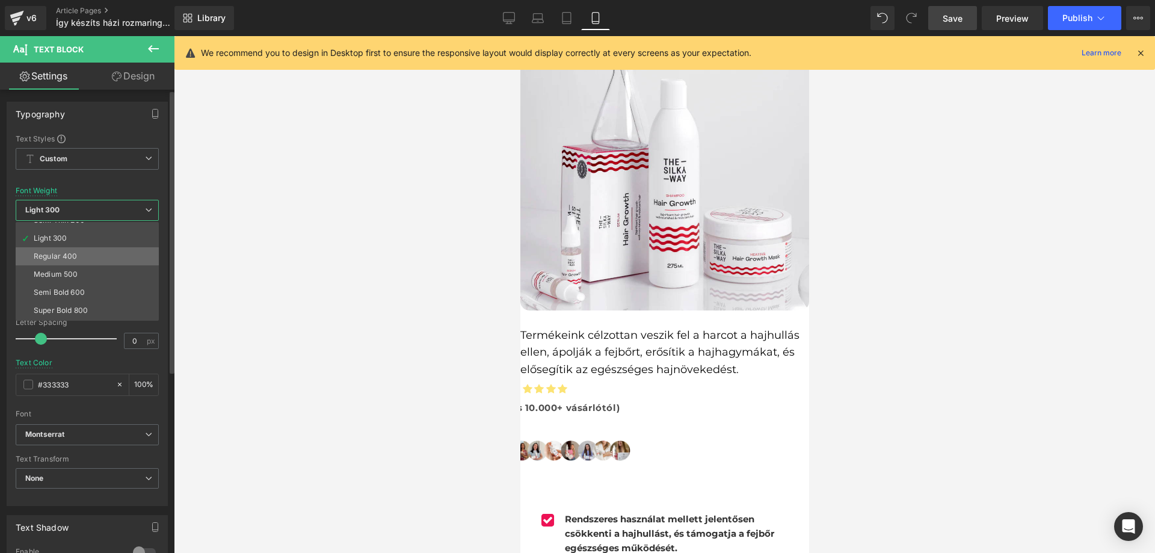
scroll to position [60, 0]
click at [87, 260] on li "Semi Bold 600" at bounding box center [90, 261] width 149 height 18
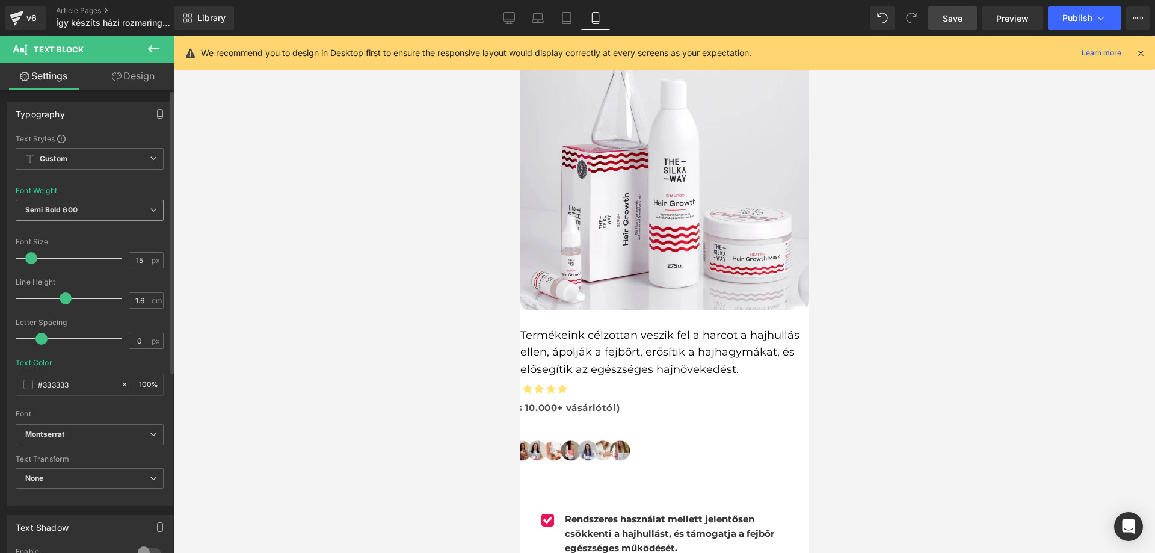
click at [98, 222] on div "Semi Bold 600 Thin 100 Semi Thin 200 Light 300 Regular 400 Medium 500 Semi Bold…" at bounding box center [90, 213] width 148 height 27
click at [99, 217] on span "Semi Bold 600" at bounding box center [90, 210] width 148 height 21
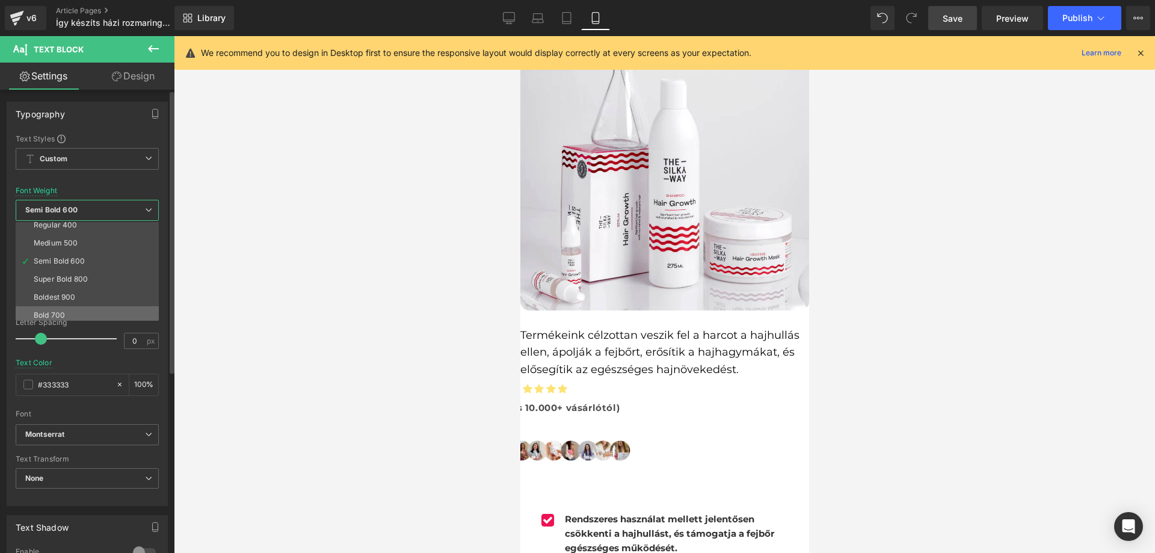
click at [81, 309] on li "Bold 700" at bounding box center [90, 315] width 149 height 18
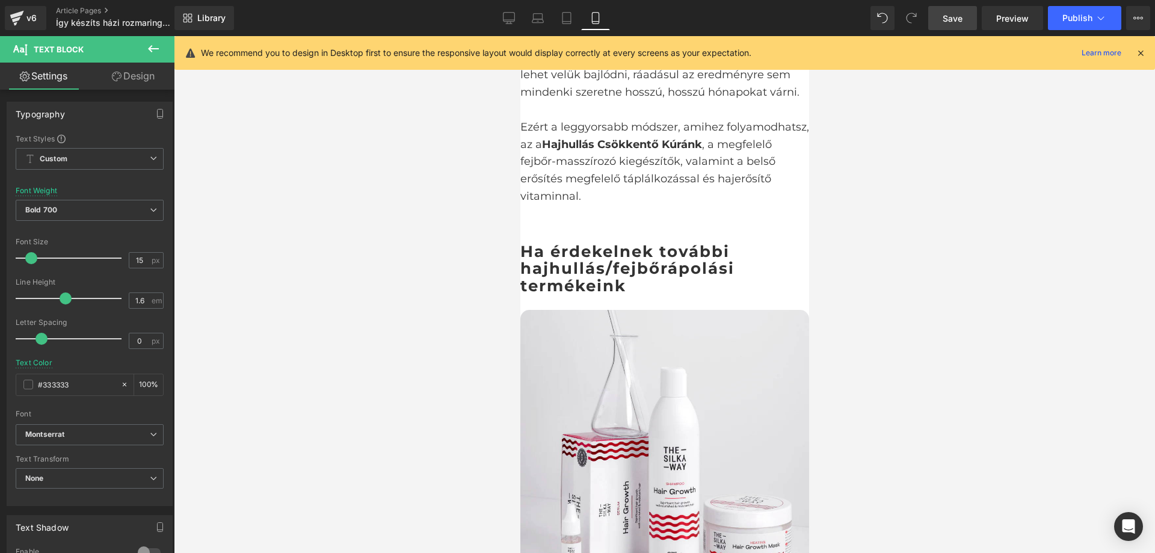
scroll to position [2105, 0]
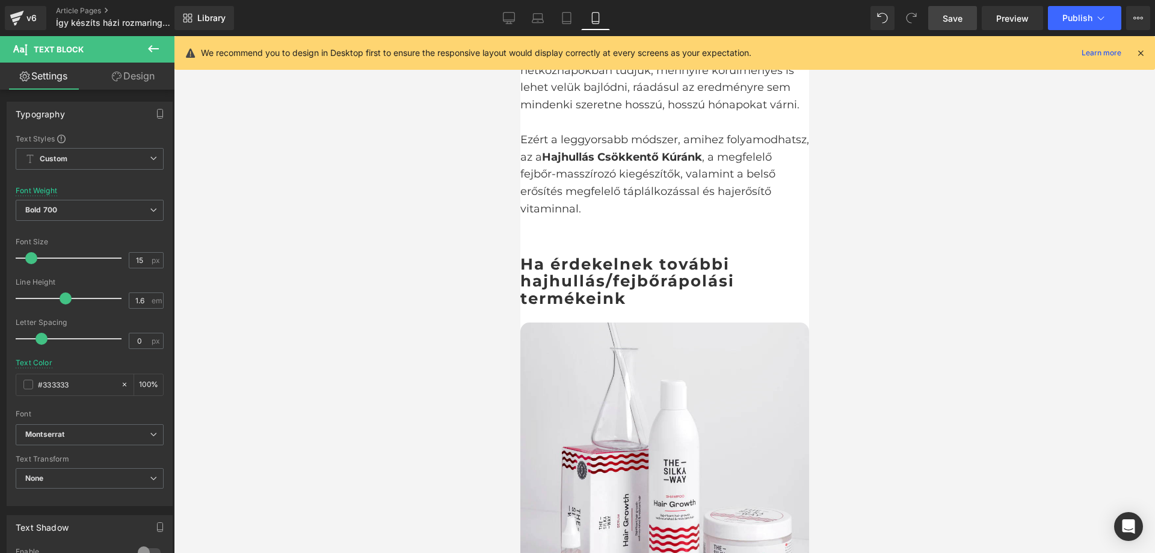
click at [615, 256] on h3 "Ha érdekelnek további hajhullás/fejbőrápolási termékeink" at bounding box center [664, 282] width 289 height 52
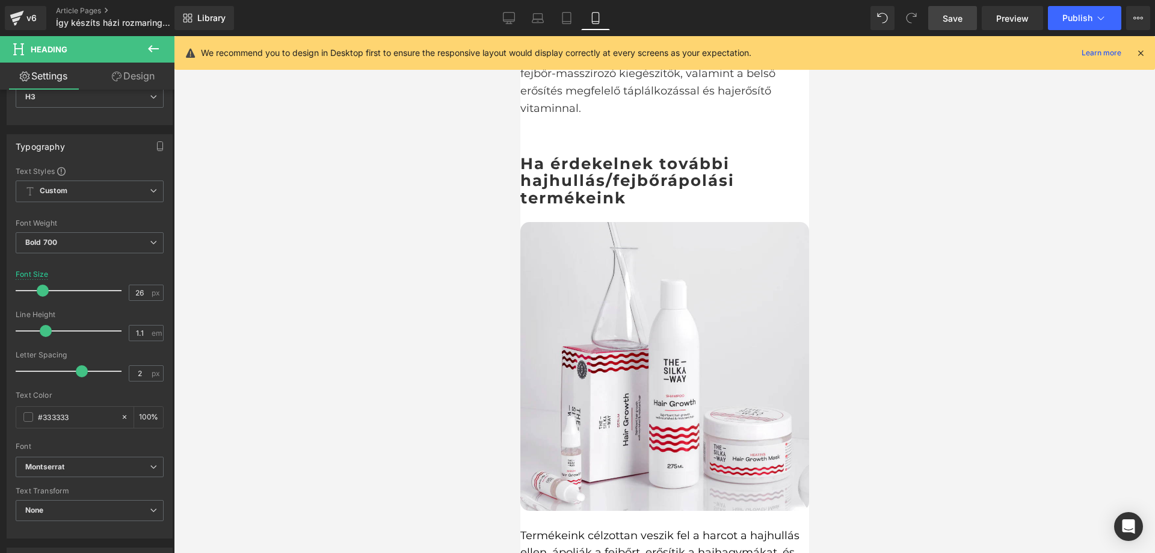
scroll to position [2165, 0]
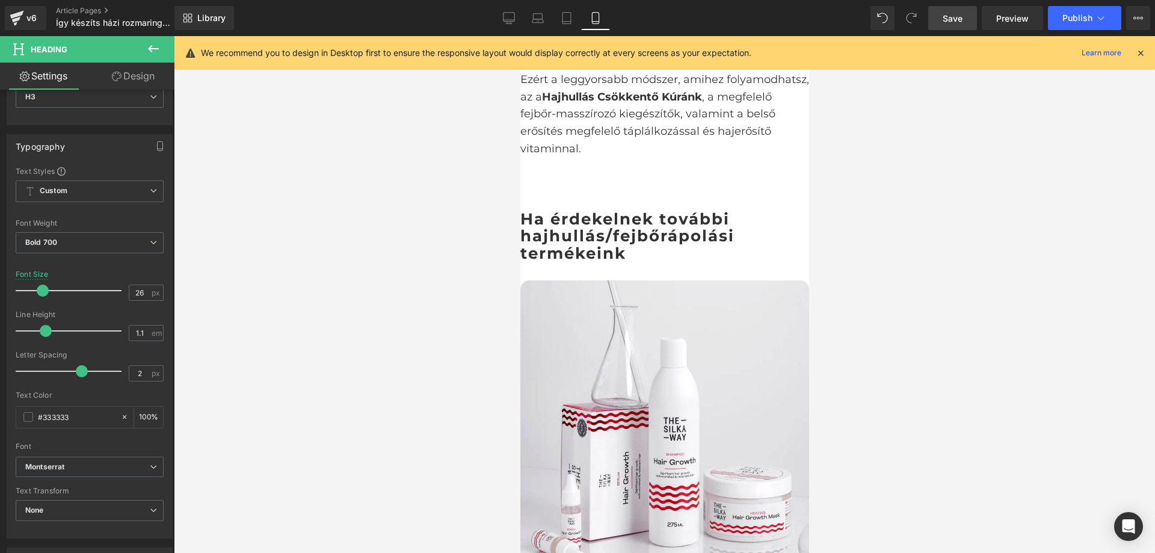
click at [649, 210] on h3 "Ha érdekelnek további hajhullás/fejbőrápolási termékeink" at bounding box center [664, 236] width 289 height 52
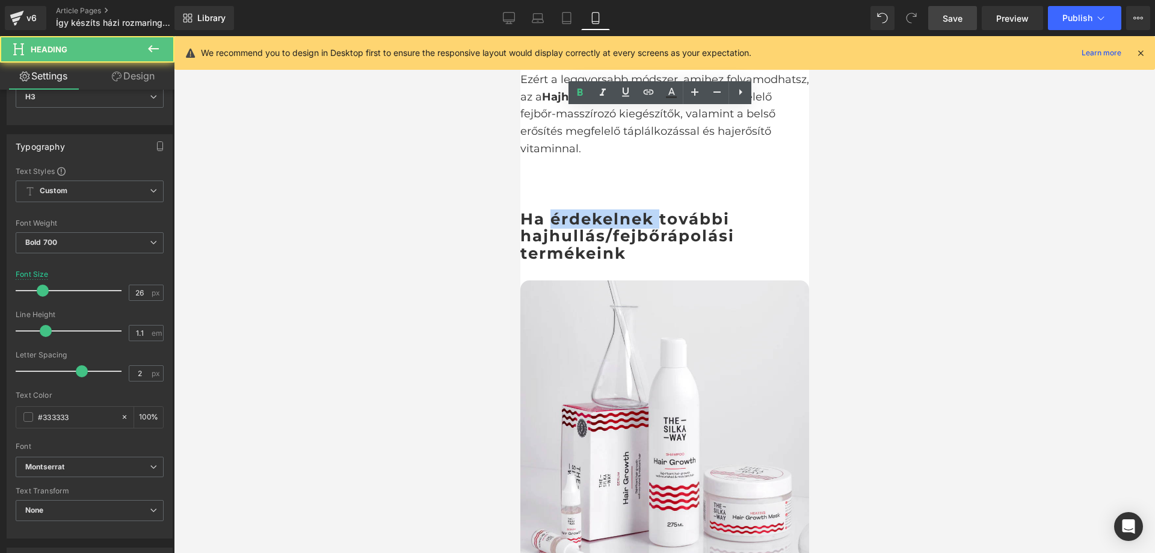
click at [649, 210] on h3 "Ha érdekelnek további hajhullás/fejbőrápolási termékeink" at bounding box center [664, 236] width 289 height 52
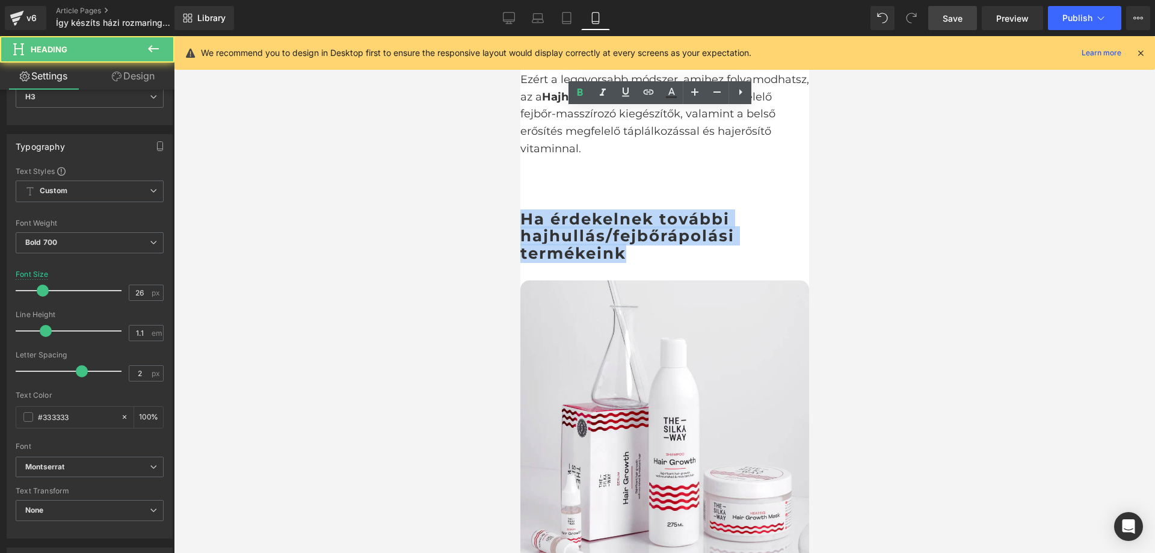
click at [649, 210] on h3 "Ha érdekelnek további hajhullás/fejbőrápolási termékeink" at bounding box center [664, 236] width 289 height 52
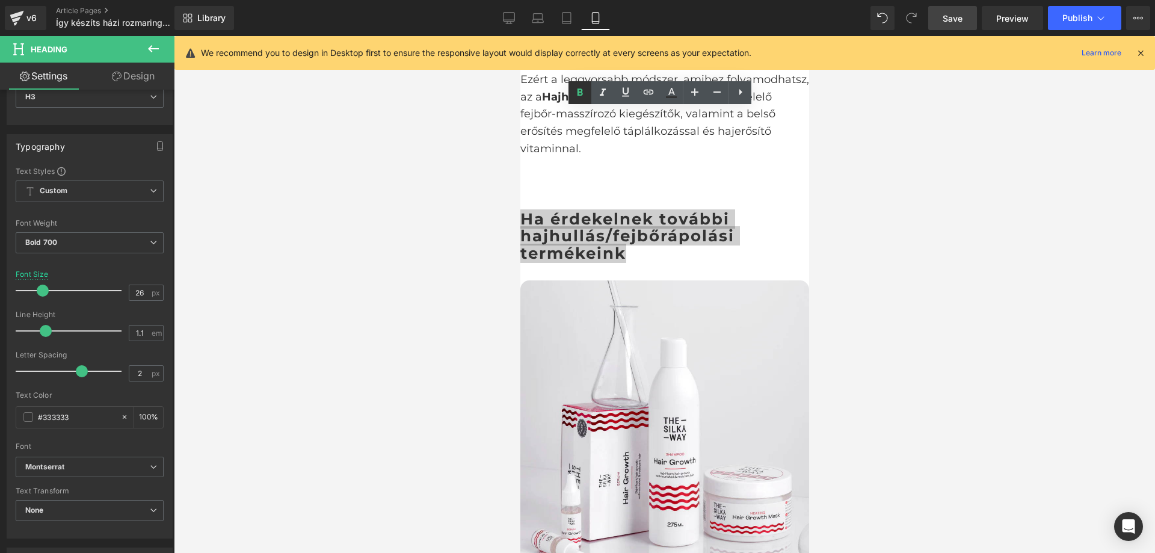
click at [582, 93] on icon at bounding box center [579, 91] width 5 height 7
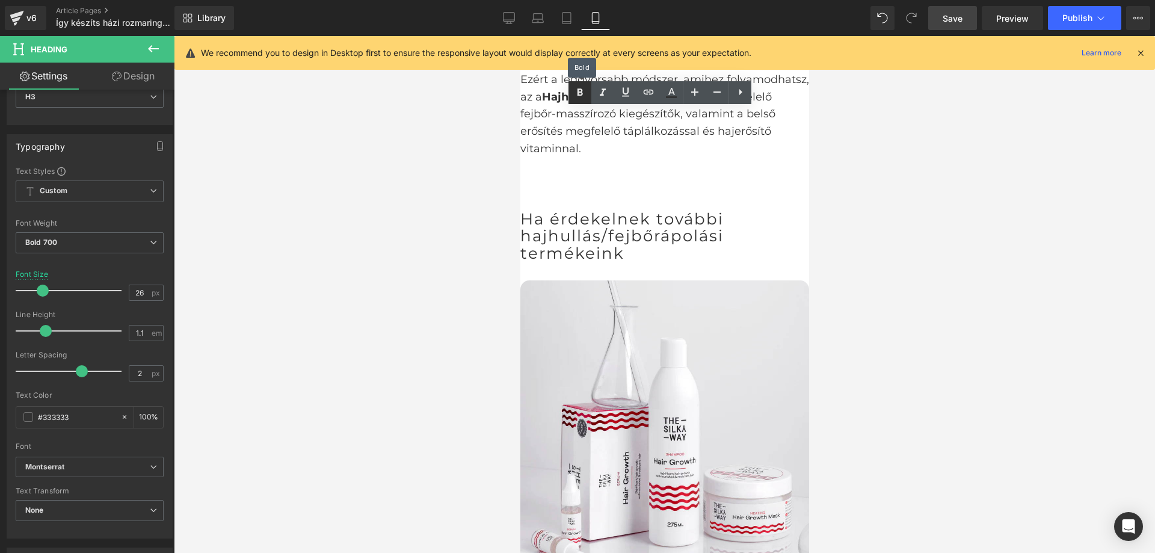
click at [582, 93] on icon at bounding box center [579, 91] width 5 height 7
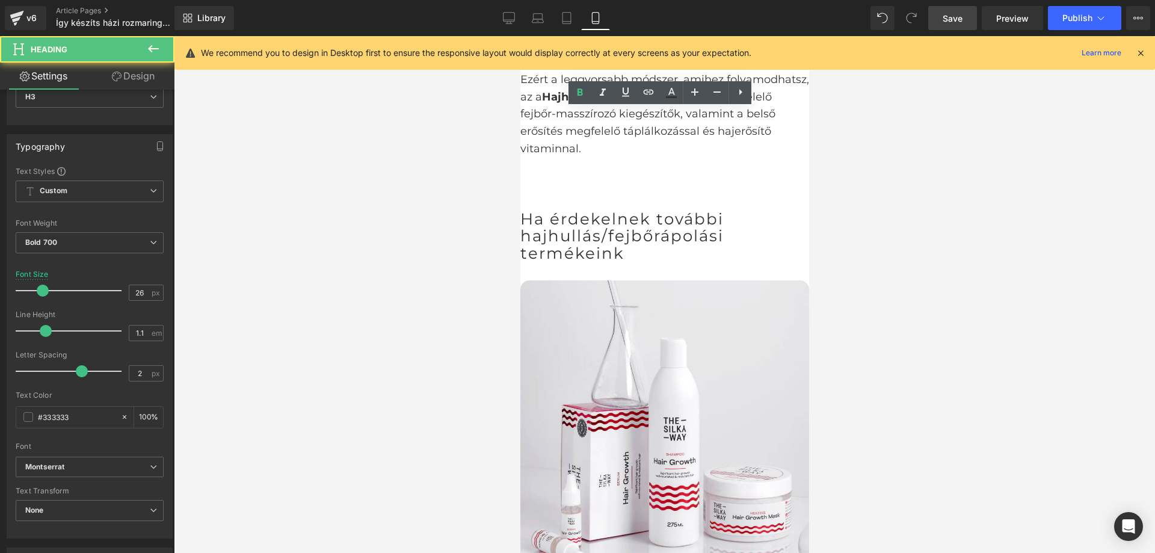
click at [661, 209] on span "Ha érdekelnek további hajhullás/fejbőrápolási termékeink" at bounding box center [621, 236] width 203 height 54
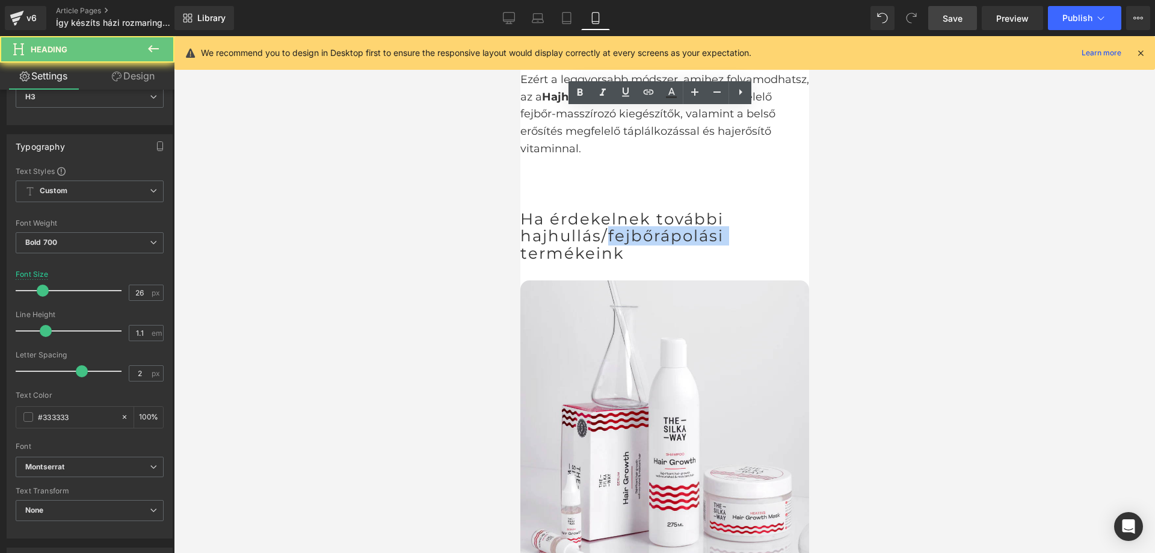
click at [661, 209] on span "Ha érdekelnek további hajhullás/fejbőrápolási termékeink" at bounding box center [621, 236] width 203 height 54
drag, startPoint x: 1113, startPoint y: 140, endPoint x: 661, endPoint y: 137, distance: 451.6
click at [661, 209] on span "Ha érdekelnek további hajhullás/fejbőrápolási termékeink" at bounding box center [621, 236] width 203 height 54
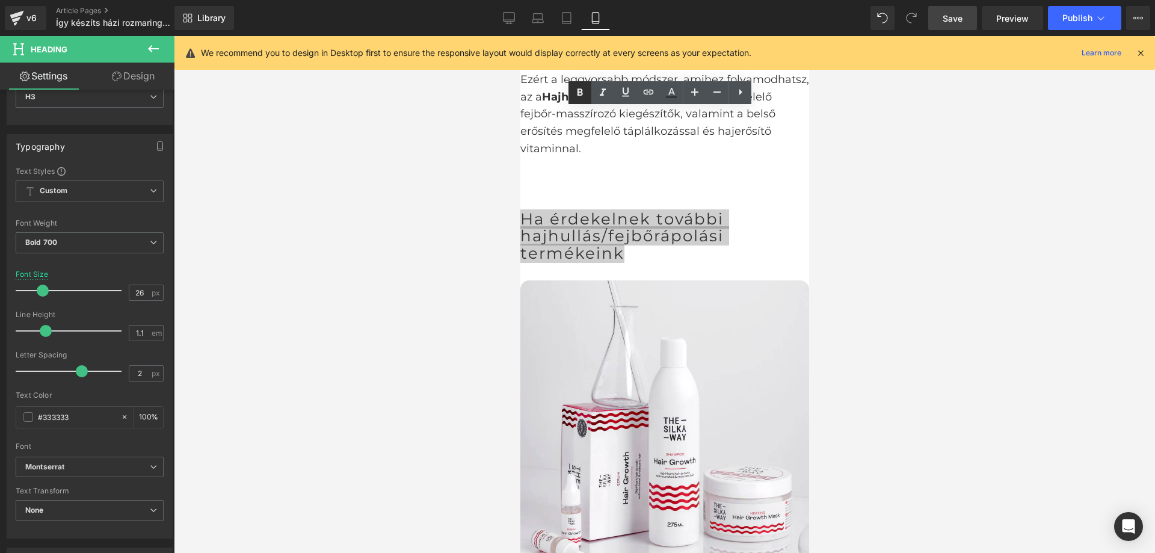
click at [580, 92] on icon at bounding box center [579, 91] width 5 height 7
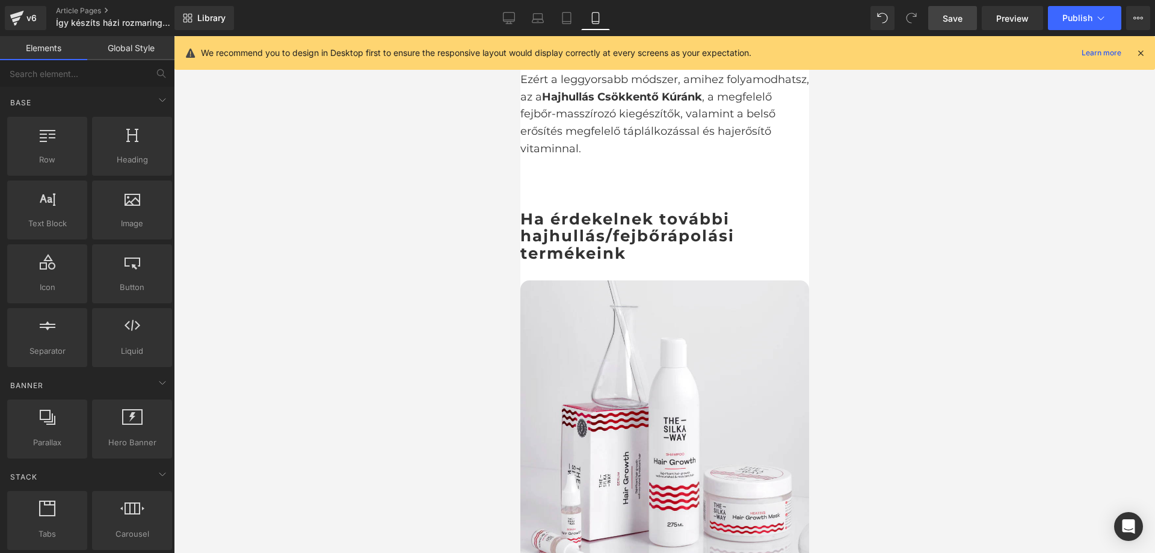
click at [863, 174] on div at bounding box center [664, 294] width 981 height 517
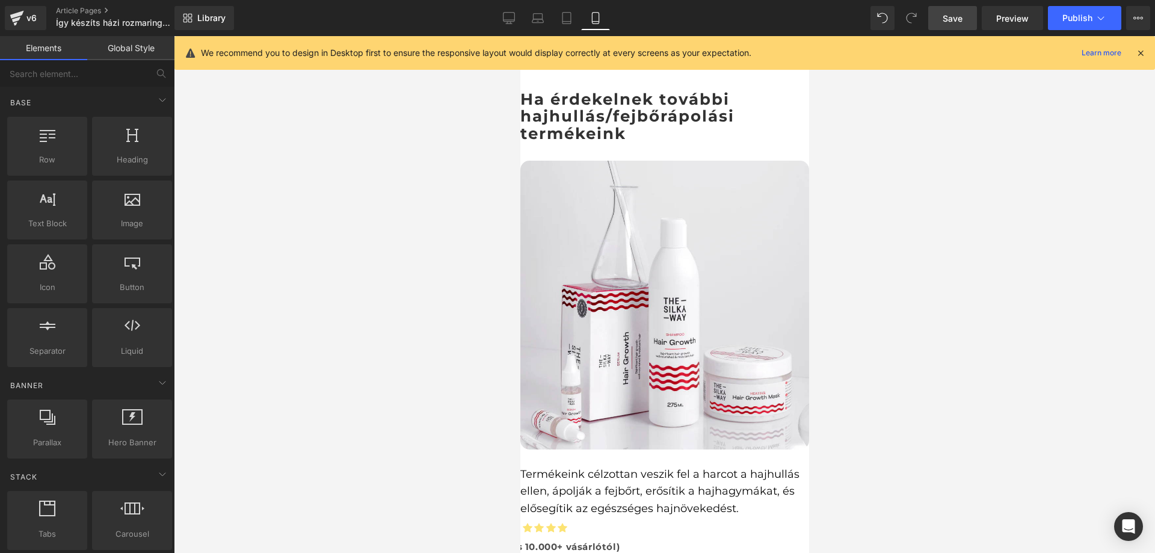
scroll to position [2105, 0]
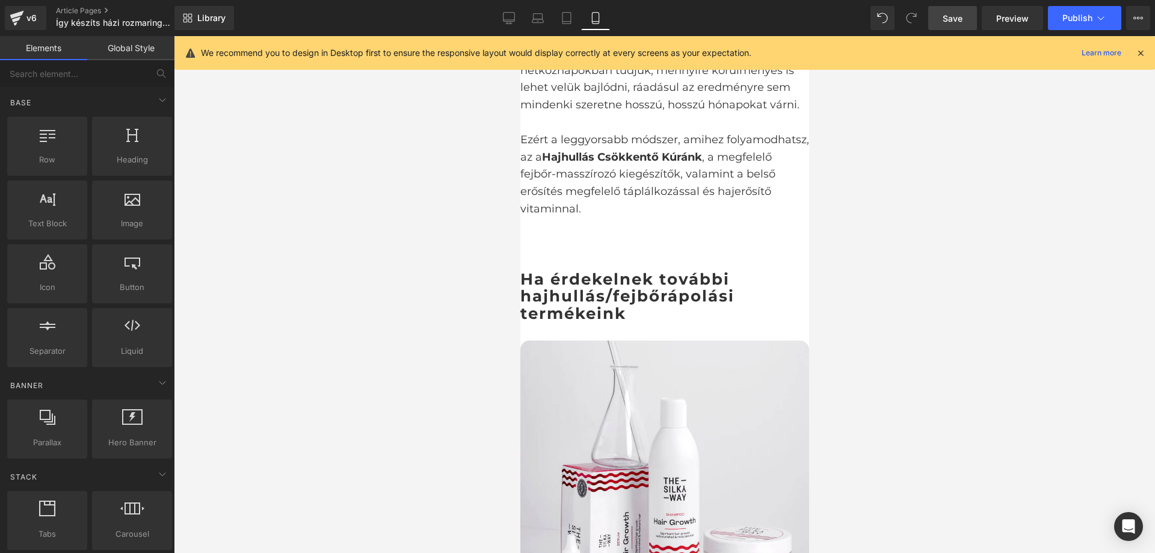
click at [631, 271] on h3 "Ha érdekelnek további hajhullás/fejbőrápolási termékeink" at bounding box center [664, 297] width 289 height 52
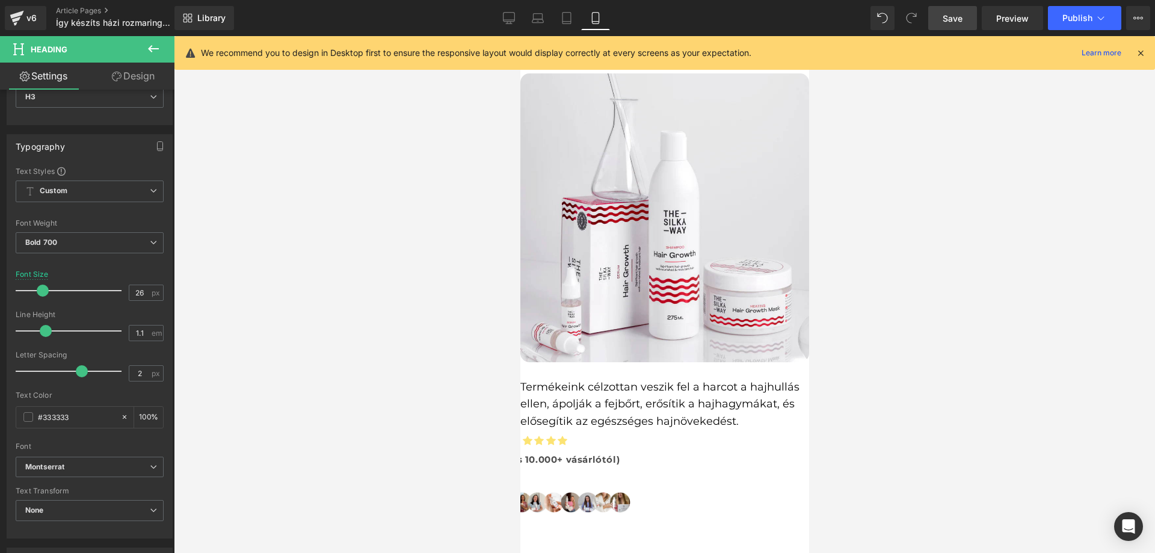
scroll to position [2405, 0]
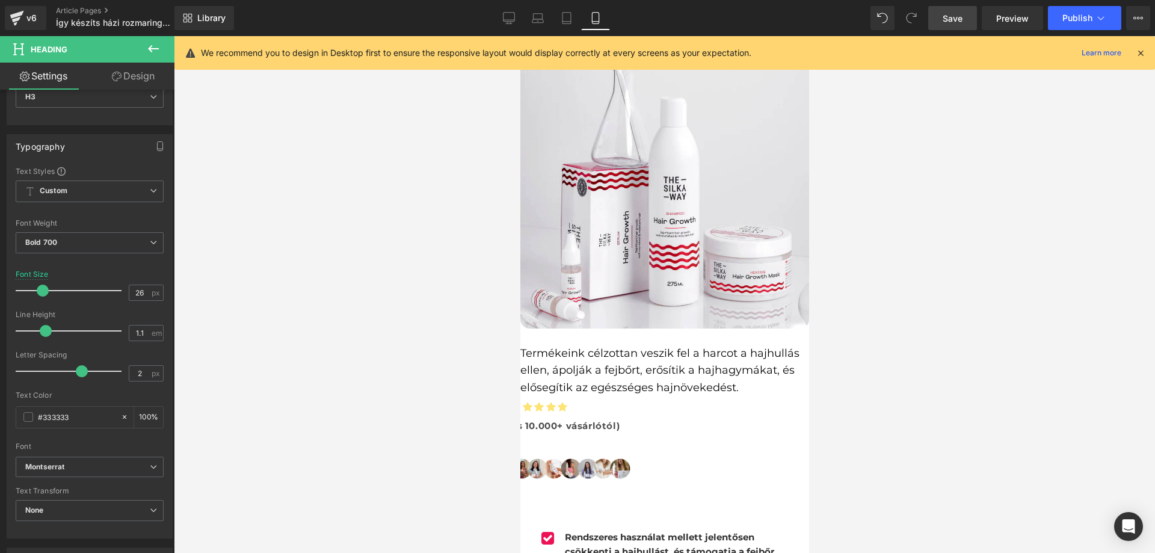
click at [604, 531] on strong "Rendszeres használat mellett jelentősen csökkenti a hajhullást, és támogatja a …" at bounding box center [668, 551] width 209 height 40
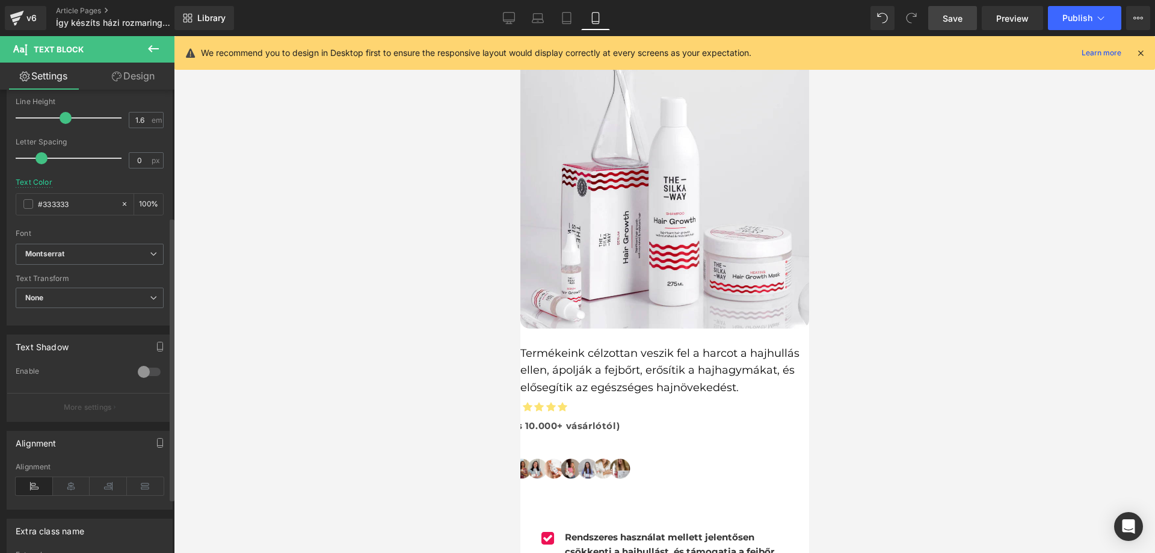
scroll to position [241, 0]
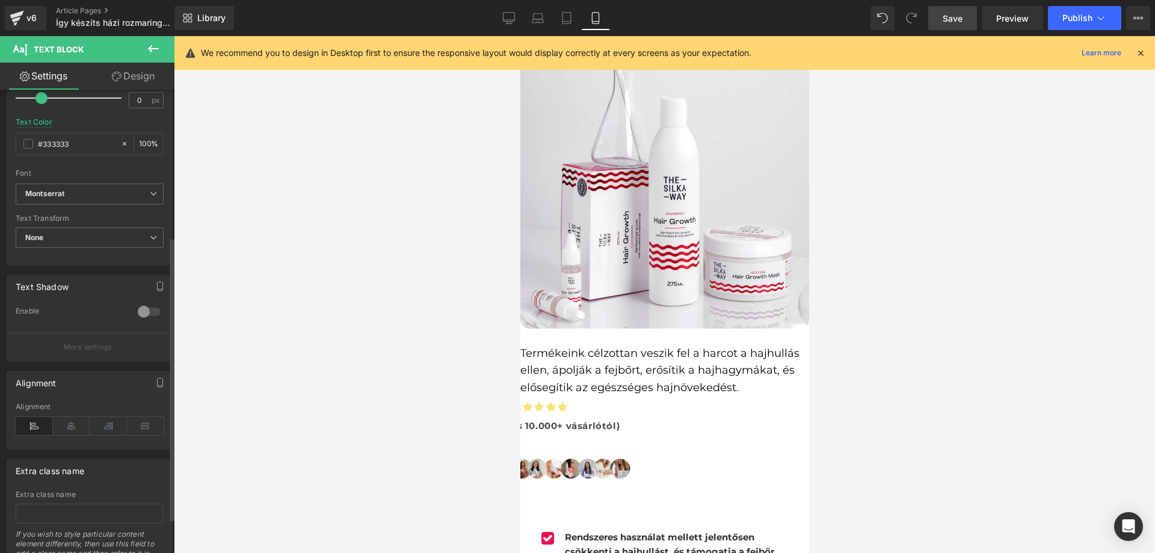
click at [139, 306] on div at bounding box center [149, 311] width 29 height 19
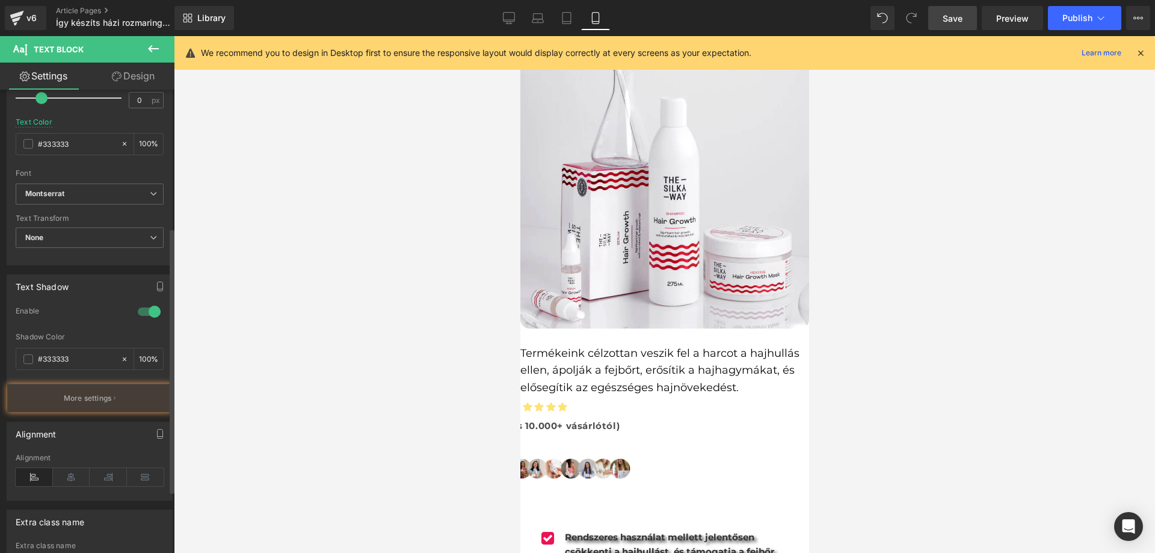
click at [139, 306] on div at bounding box center [149, 311] width 29 height 19
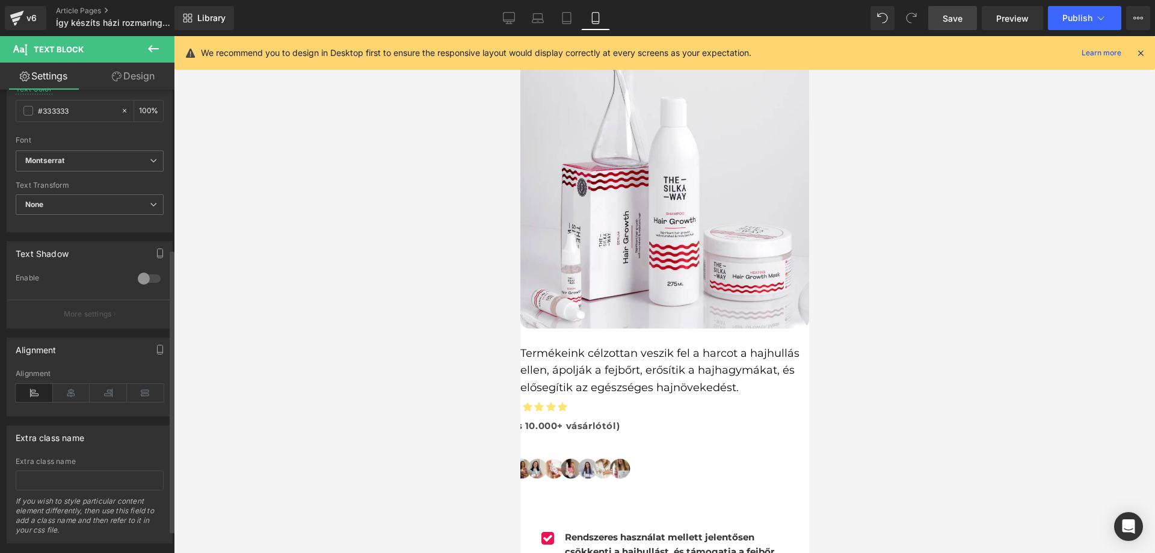
scroll to position [298, 0]
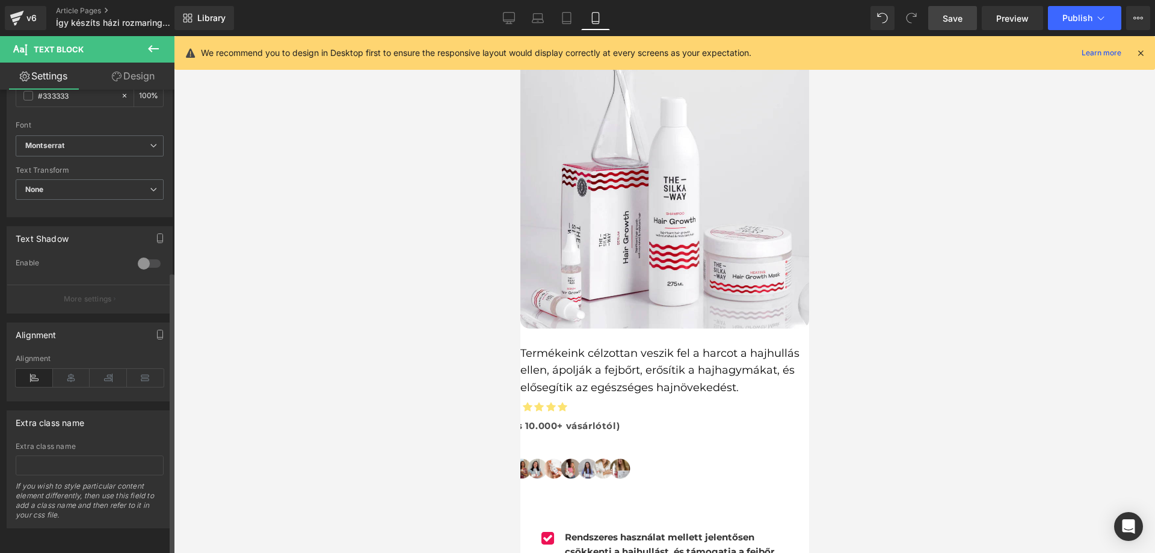
click at [149, 262] on div at bounding box center [149, 263] width 29 height 19
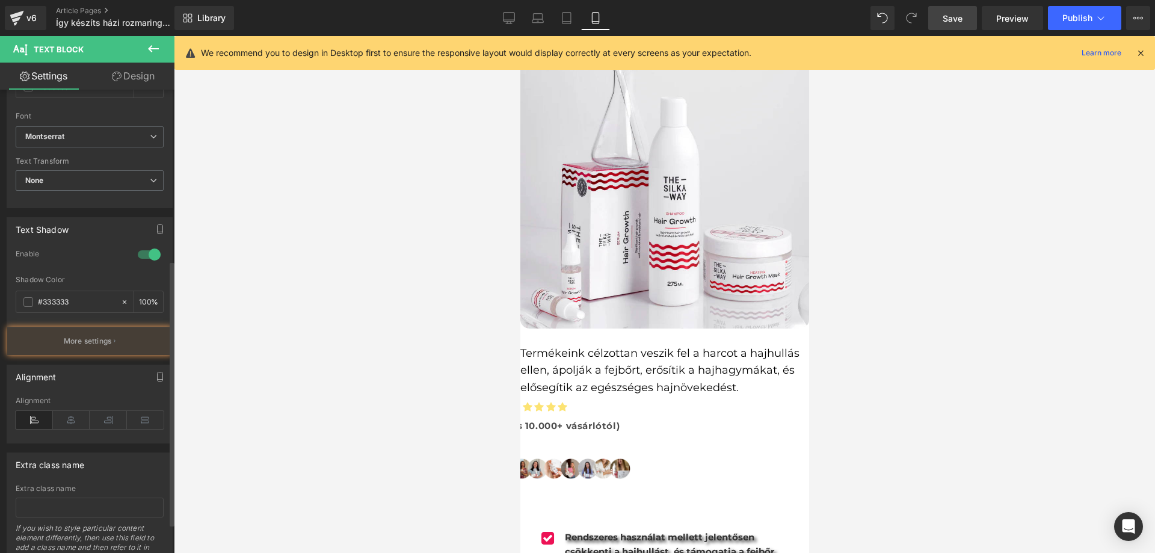
click at [146, 258] on div at bounding box center [149, 254] width 29 height 19
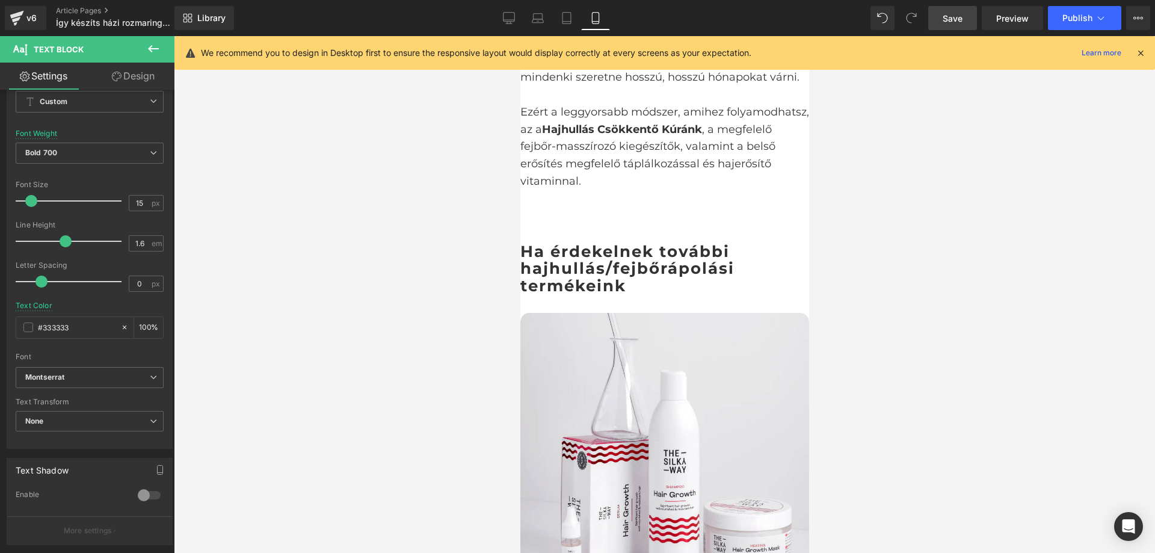
scroll to position [2105, 0]
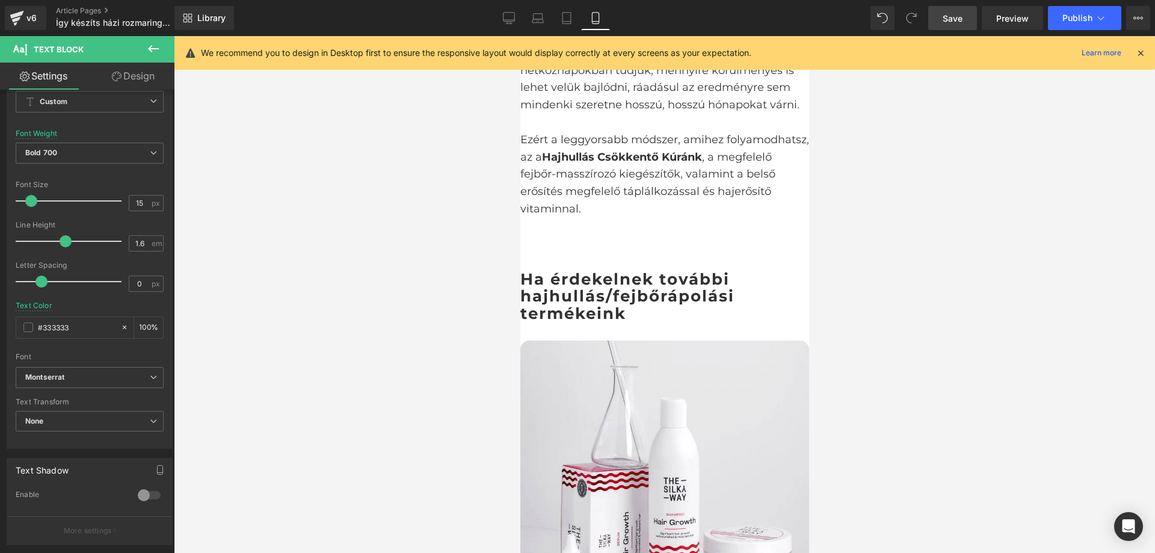
click at [613, 271] on h3 "Ha érdekelnek további hajhullás/fejbőrápolási termékeink" at bounding box center [664, 297] width 289 height 52
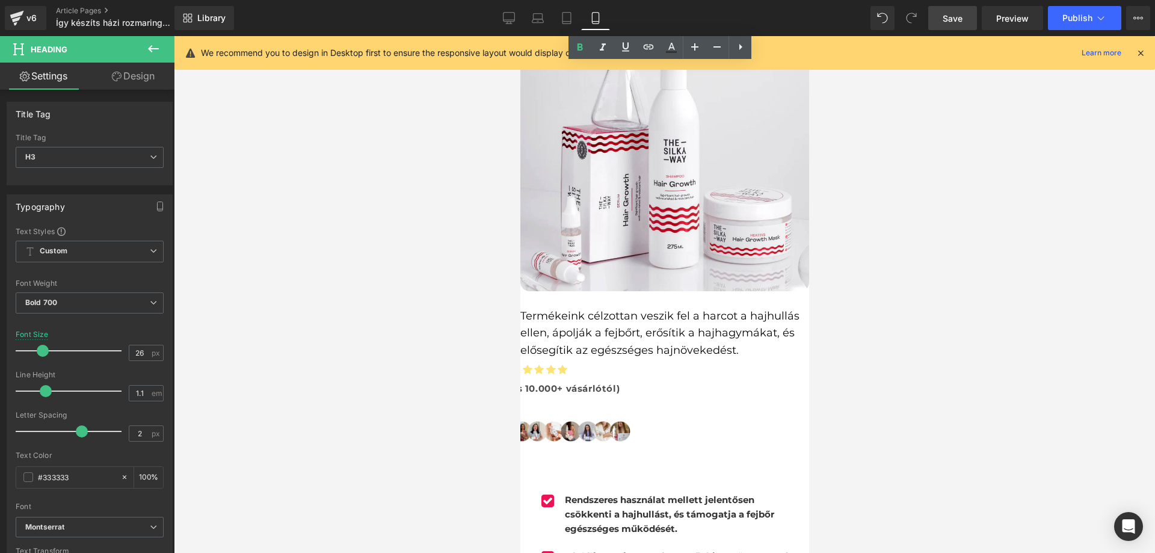
scroll to position [2466, 0]
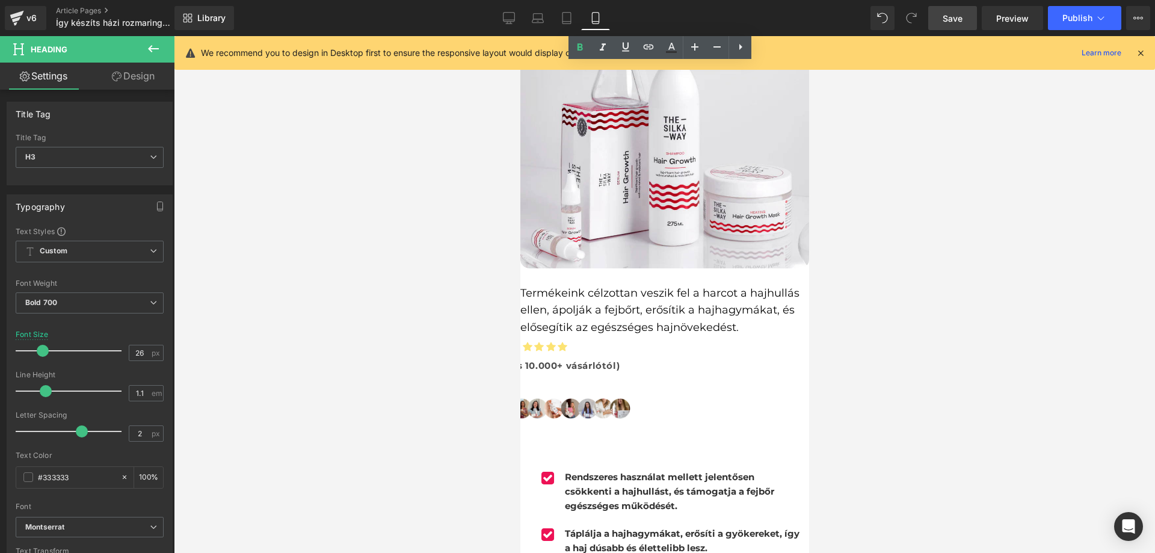
click at [603, 286] on font "Termékeink célzottan veszik fel a harcot a hajhullás ellen, ápolják a fejbőrt, …" at bounding box center [659, 310] width 279 height 48
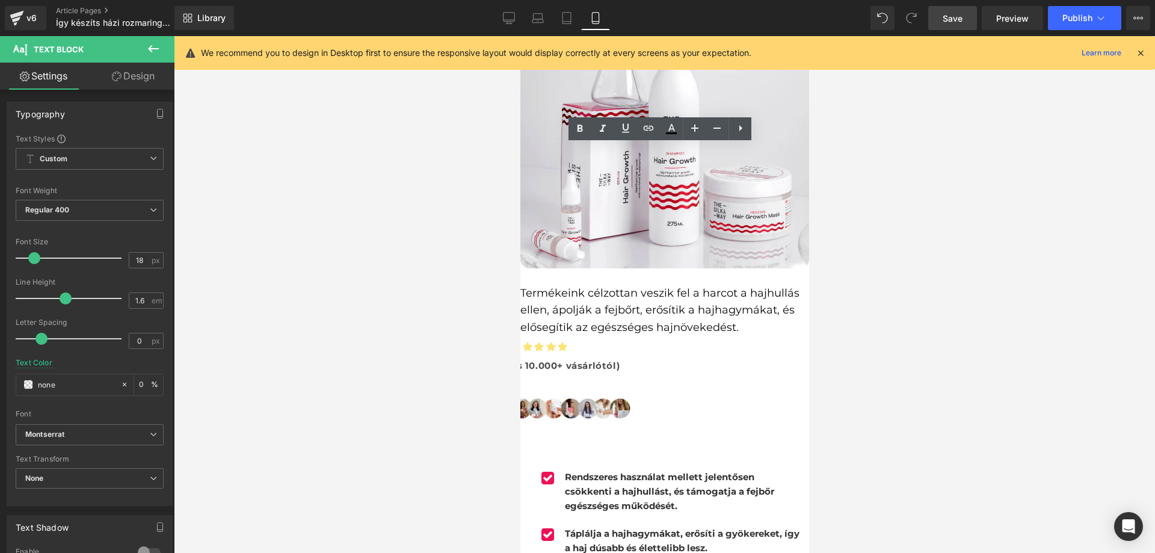
click at [577, 471] on strong "Rendszeres használat mellett jelentősen csökkenti a hajhullást, és támogatja a …" at bounding box center [668, 491] width 209 height 40
click at [134, 226] on div "Bold 700 Thin 100 Semi Thin 200 Light 300 Regular 400 Medium 500 Semi Bold 600 …" at bounding box center [90, 213] width 148 height 27
click at [118, 214] on span "Bold 700" at bounding box center [90, 210] width 148 height 21
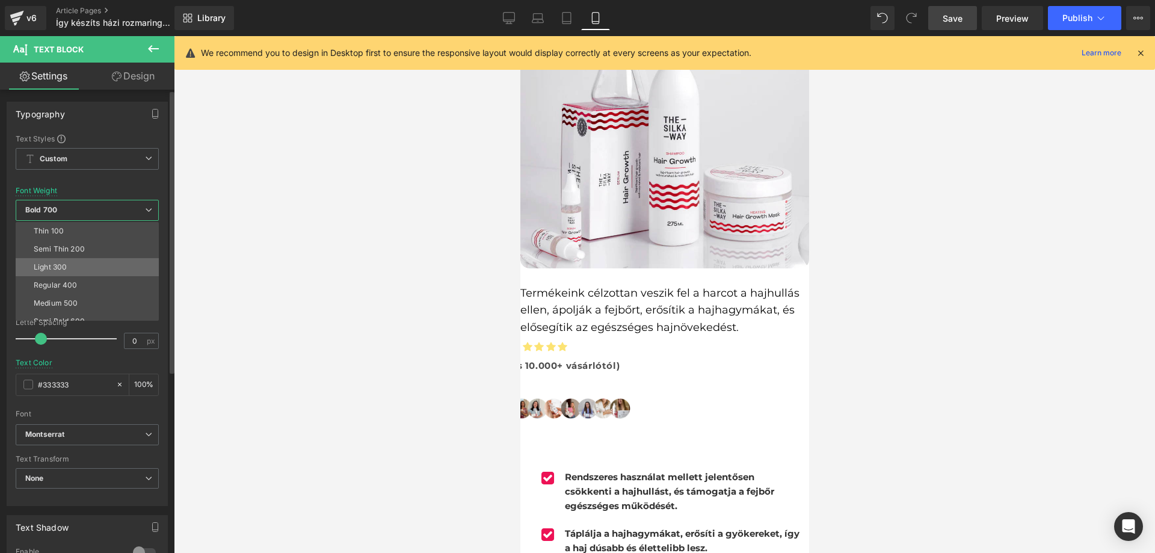
scroll to position [60, 0]
click at [83, 242] on li "Medium 500" at bounding box center [90, 243] width 149 height 18
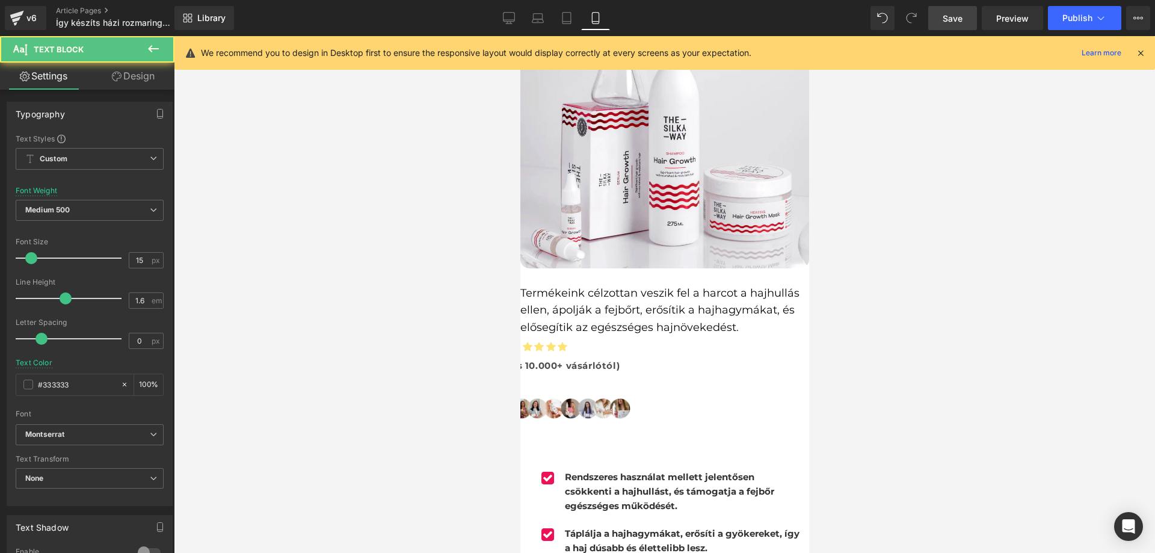
click at [569, 471] on strong "Rendszeres használat mellett jelentősen csökkenti a hajhullást, és támogatja a …" at bounding box center [668, 491] width 209 height 40
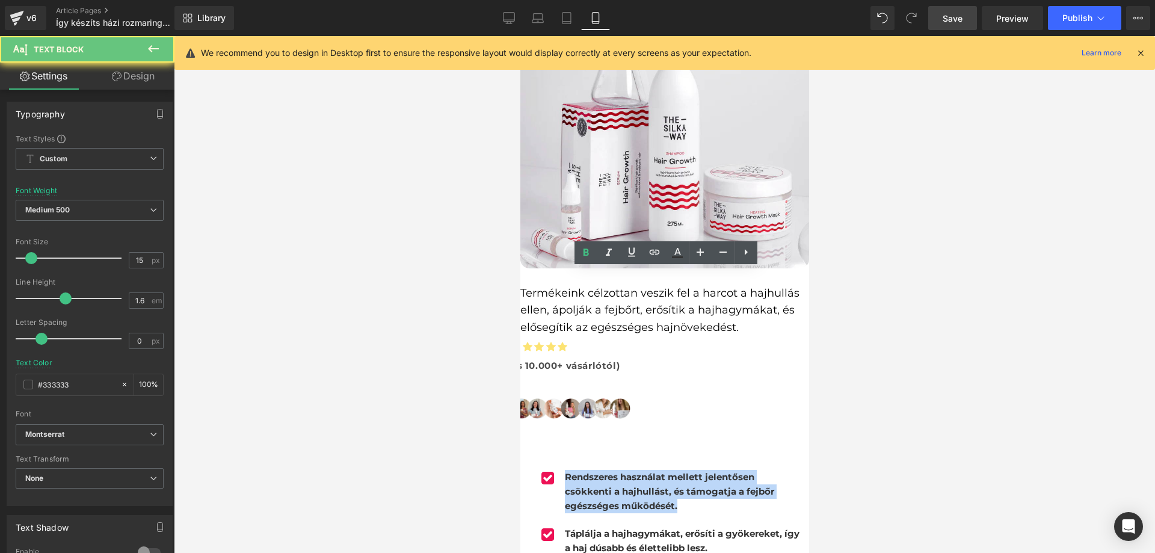
click at [569, 471] on strong "Rendszeres használat mellett jelentősen csökkenti a hajhullást, és támogatja a …" at bounding box center [668, 491] width 209 height 40
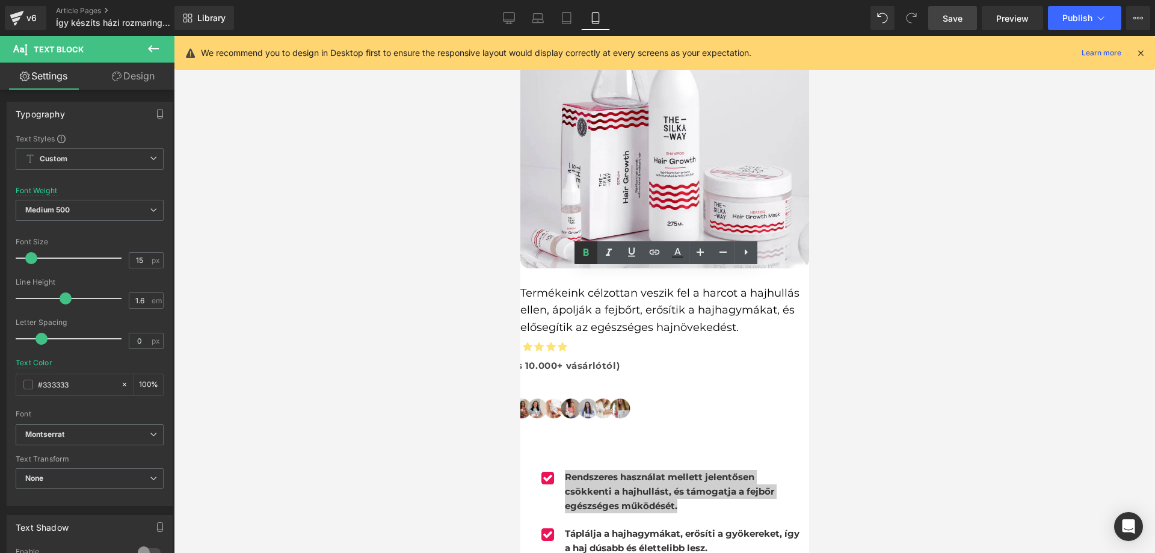
click at [583, 259] on icon at bounding box center [586, 252] width 14 height 14
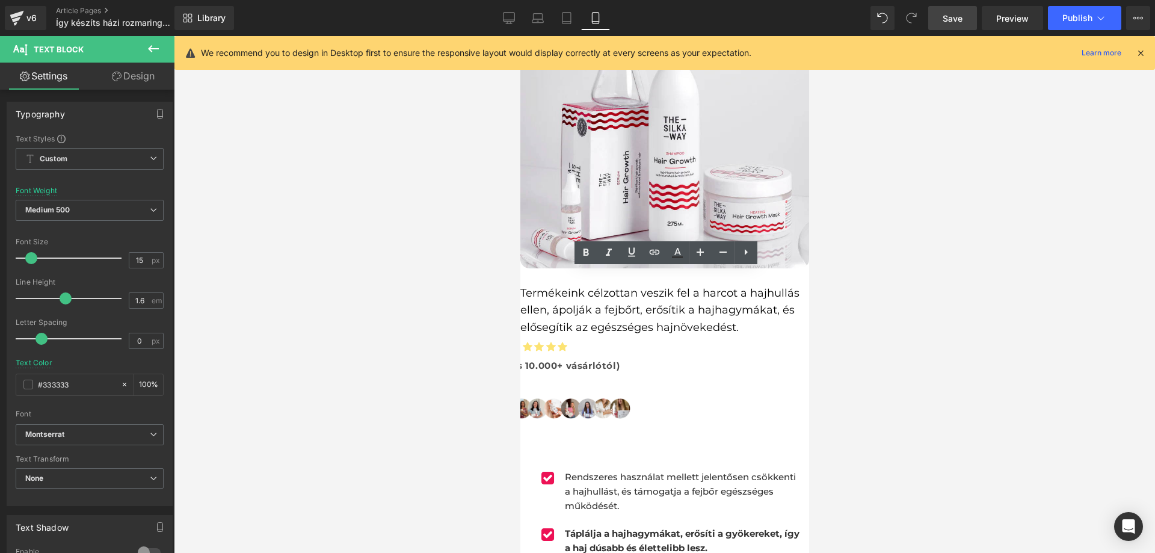
click at [904, 318] on div at bounding box center [664, 294] width 981 height 517
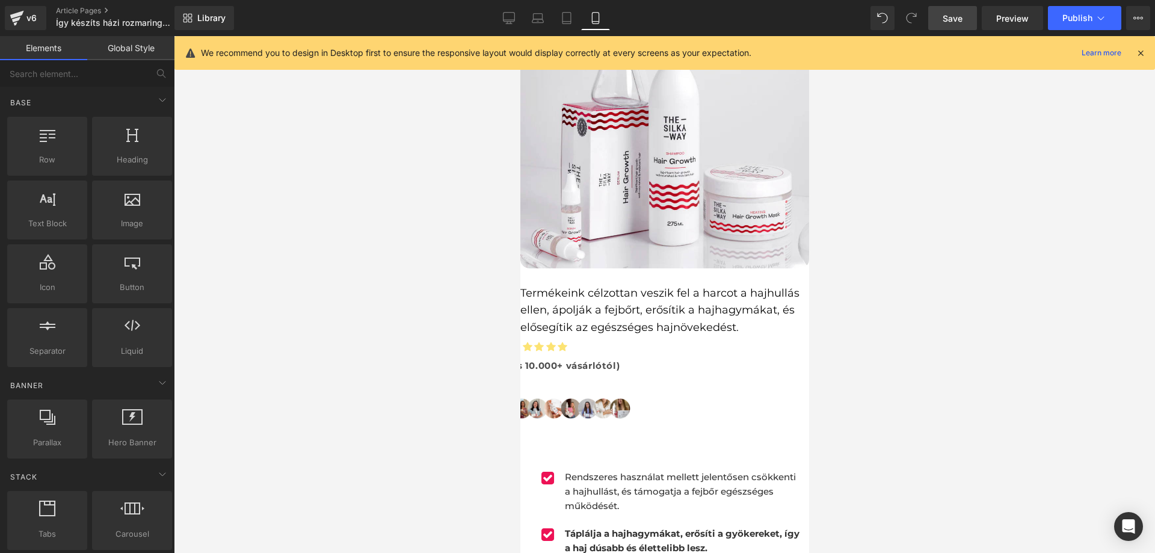
click at [565, 470] on p "Rendszeres használat mellett jelentősen csökkenti a hajhullást, és támogatja a …" at bounding box center [683, 491] width 238 height 43
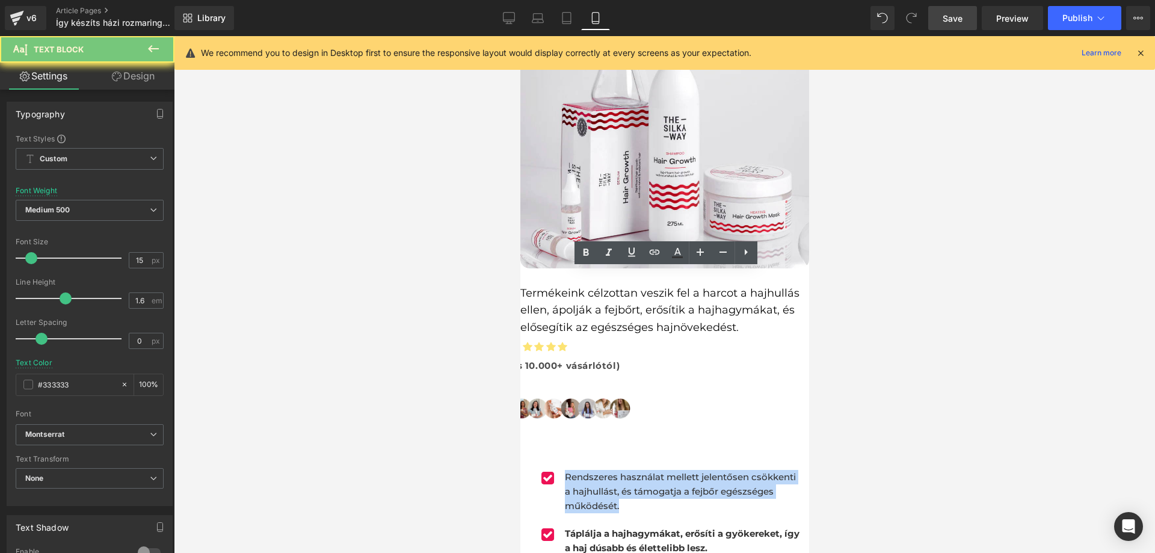
click at [565, 470] on p "Rendszeres használat mellett jelentősen csökkenti a hajhullást, és támogatja a …" at bounding box center [683, 491] width 238 height 43
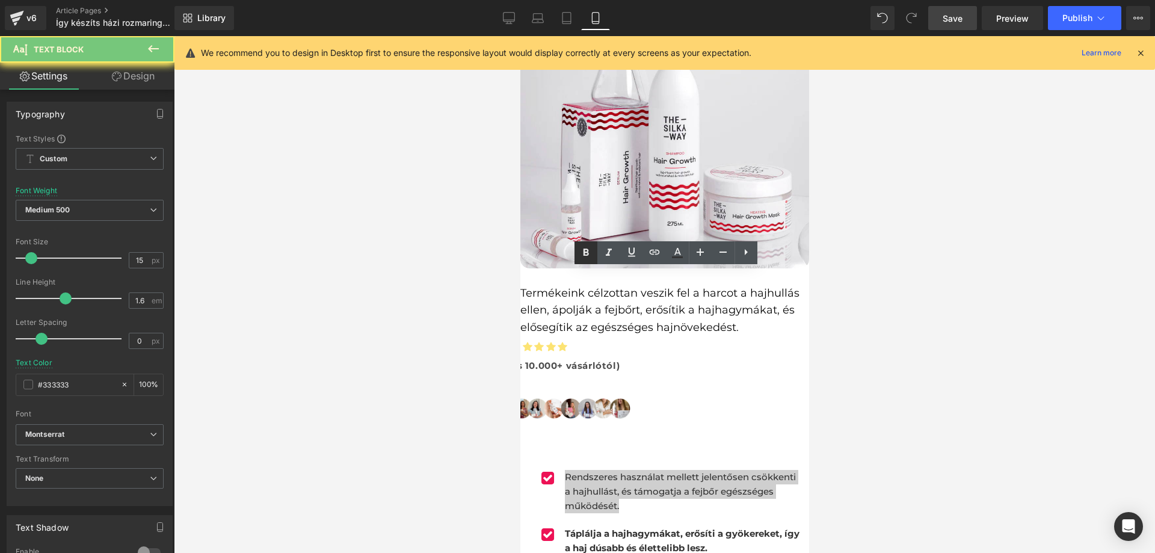
click at [586, 257] on icon at bounding box center [586, 252] width 14 height 14
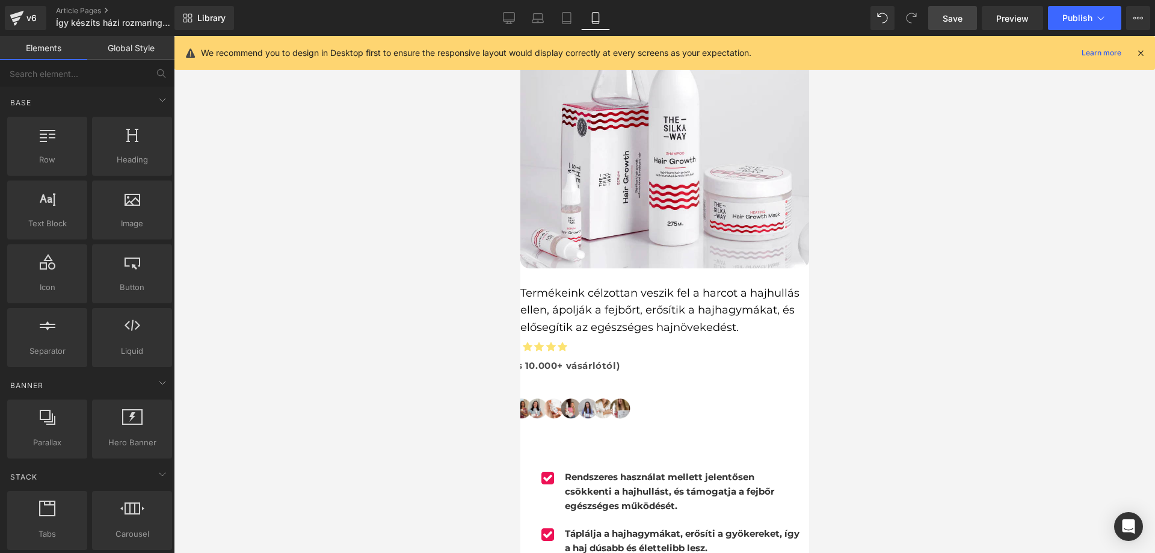
click at [886, 310] on div at bounding box center [664, 294] width 981 height 517
click at [595, 471] on strong "Rendszeres használat mellett jelentősen csökkenti a hajhullást, és támogatja a …" at bounding box center [668, 491] width 209 height 40
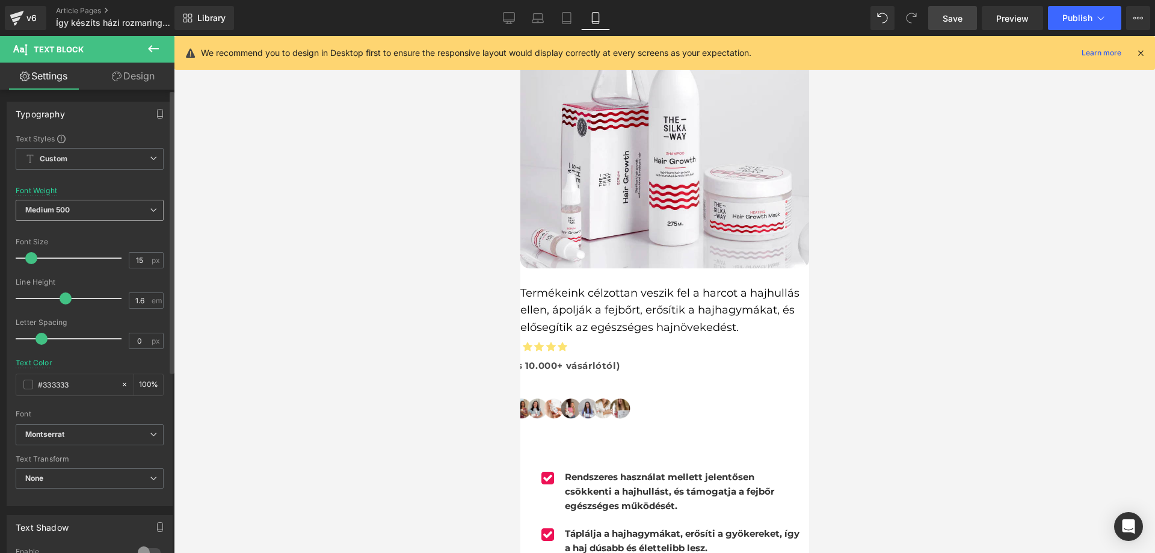
click at [105, 215] on span "Medium 500" at bounding box center [90, 210] width 148 height 21
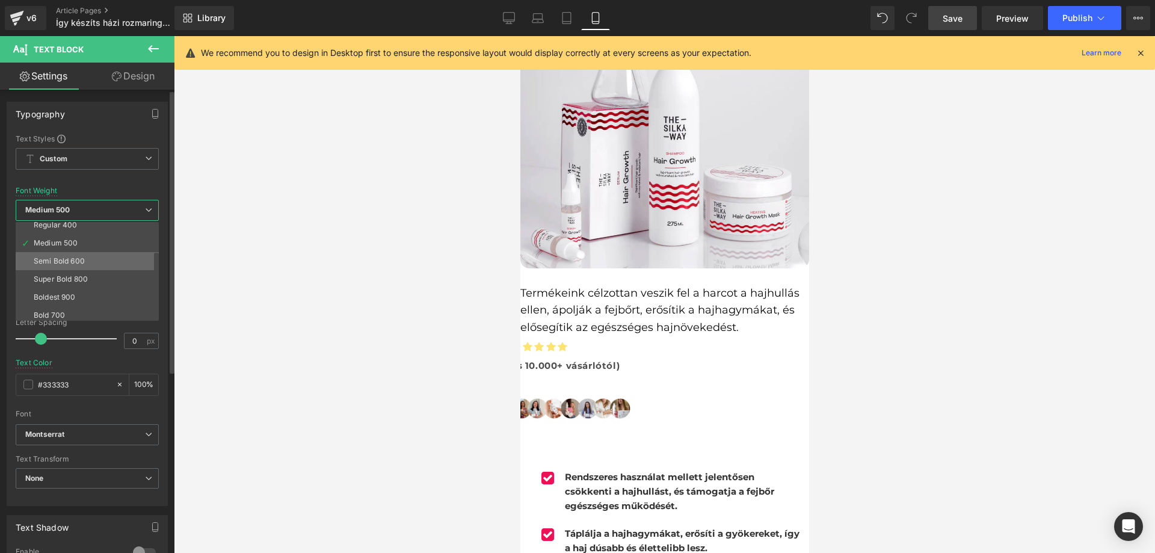
click at [106, 258] on li "Semi Bold 600" at bounding box center [90, 261] width 149 height 18
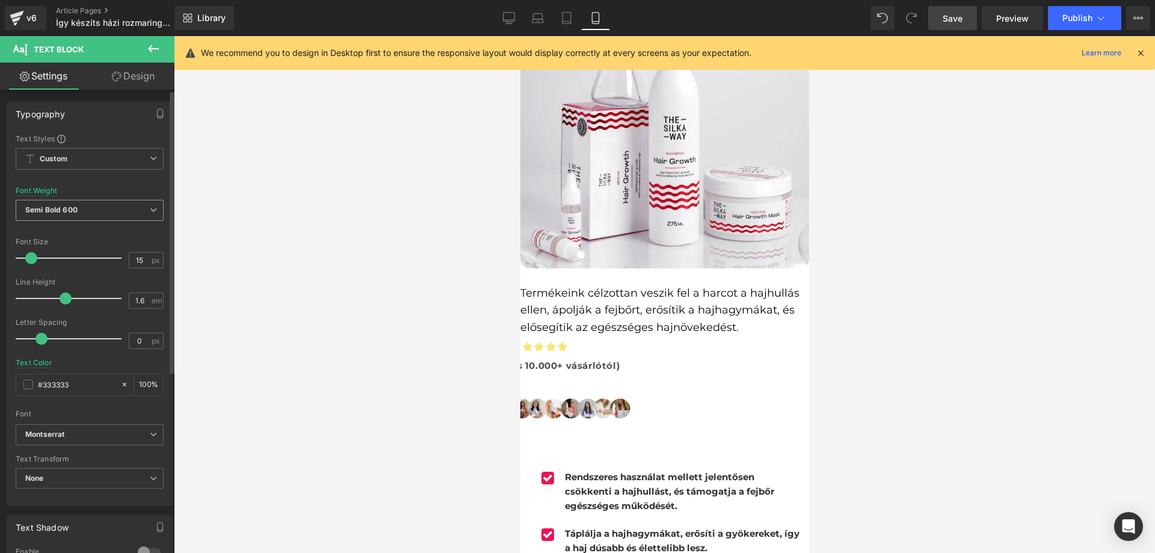
click at [116, 217] on span "Semi Bold 600" at bounding box center [90, 210] width 148 height 21
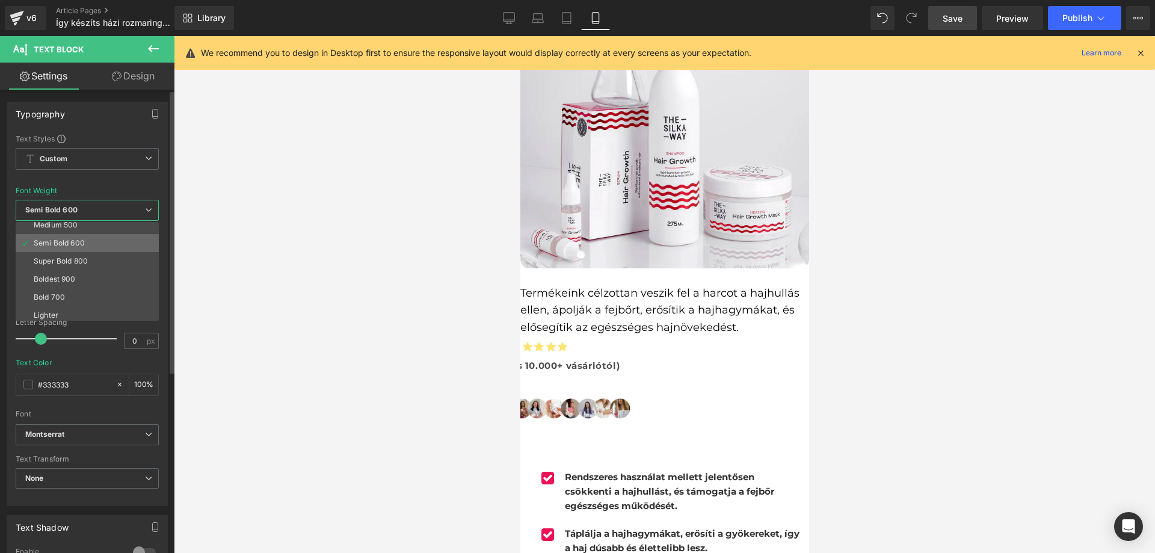
scroll to position [100, 0]
click at [79, 309] on li "Bolder" at bounding box center [90, 311] width 149 height 18
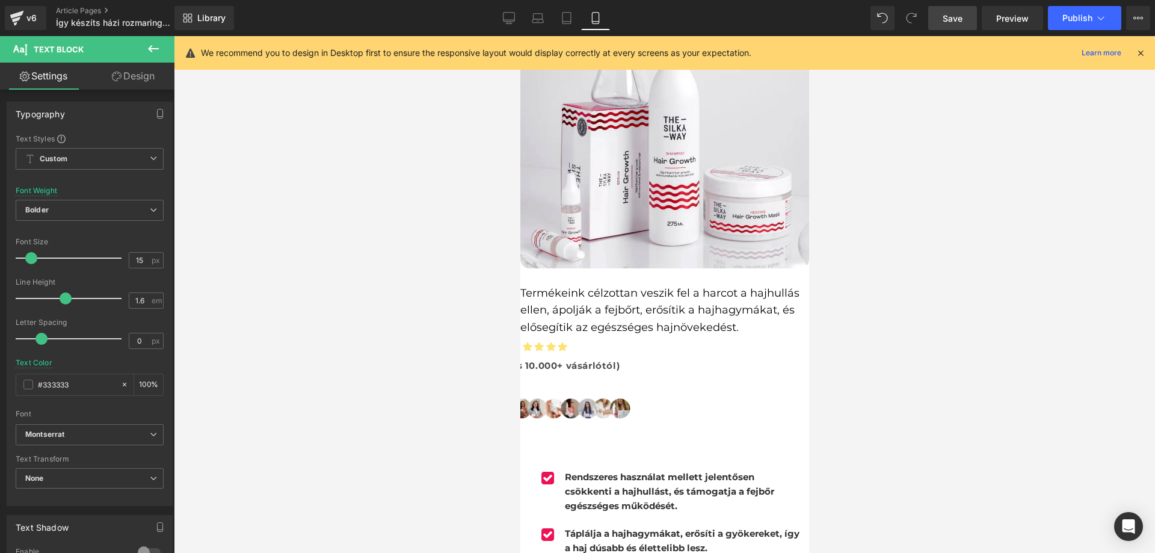
click at [645, 471] on strong "Rendszeres használat mellett jelentősen csökkenti a hajhullást, és támogatja a …" at bounding box center [668, 491] width 209 height 40
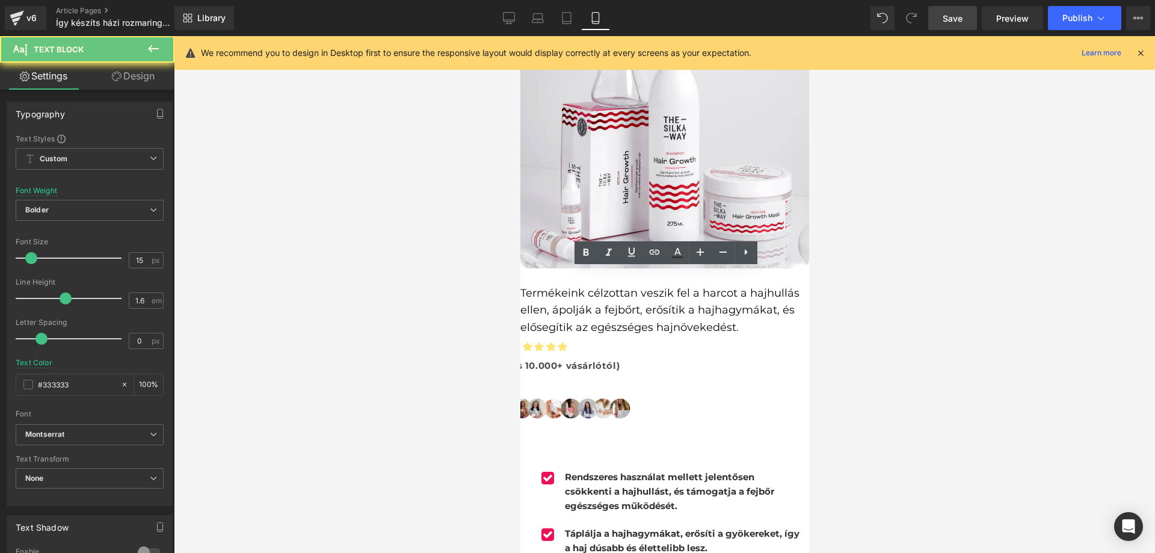
click at [637, 471] on strong "Rendszeres használat mellett jelentősen csökkenti a hajhullást, és támogatja a …" at bounding box center [668, 491] width 209 height 40
click at [636, 471] on strong "Rendszeres használat mellett jelentősen csökkenti a hajhullást, és támogatja a …" at bounding box center [668, 491] width 209 height 40
click at [631, 471] on strong "Rendszeres használat mellett jelentősen csökkenti a hajhullást, és támogatja a …" at bounding box center [668, 491] width 209 height 40
click at [598, 455] on div "Icon Rendszeres használat mellett jelentősen csökkenti a hajhullást, és támogat…" at bounding box center [660, 545] width 298 height 180
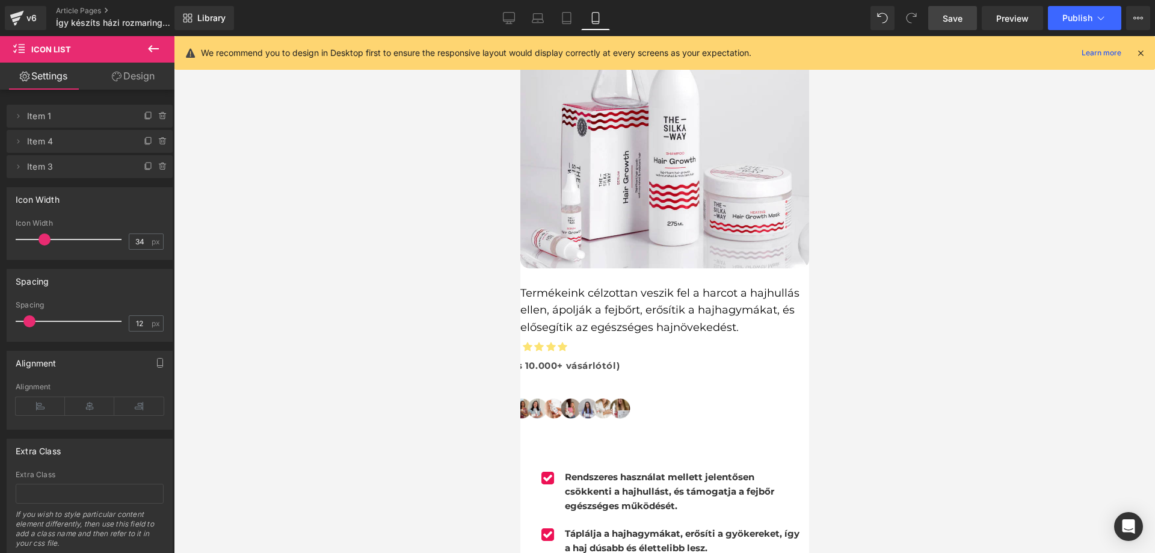
click at [597, 471] on strong "Rendszeres használat mellett jelentősen csökkenti a hajhullást, és támogatja a …" at bounding box center [668, 491] width 209 height 40
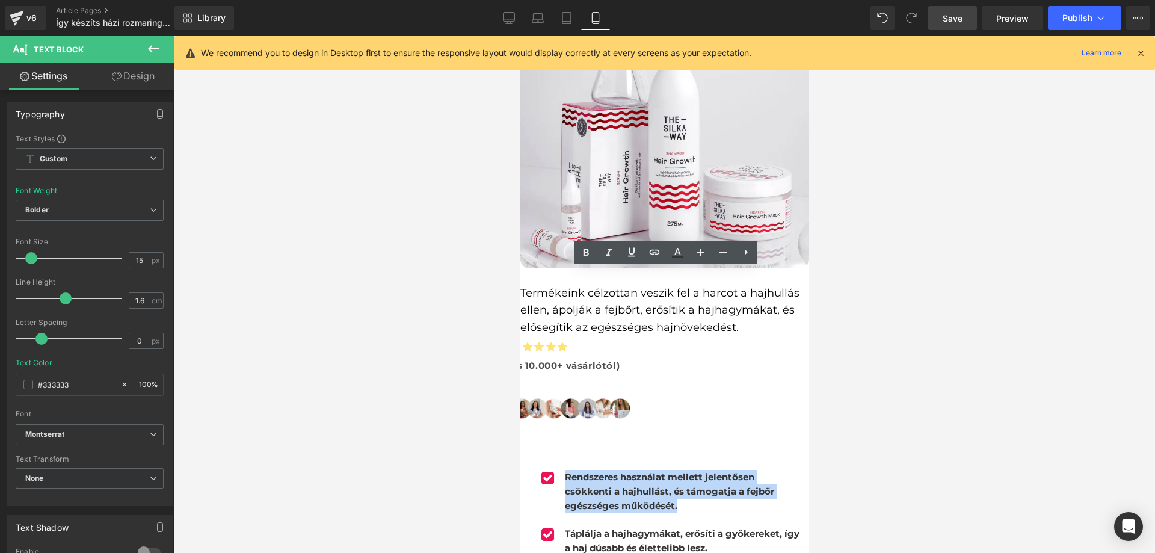
click at [597, 471] on strong "Rendszeres használat mellett jelentősen csökkenti a hajhullást, és támogatja a …" at bounding box center [668, 491] width 209 height 40
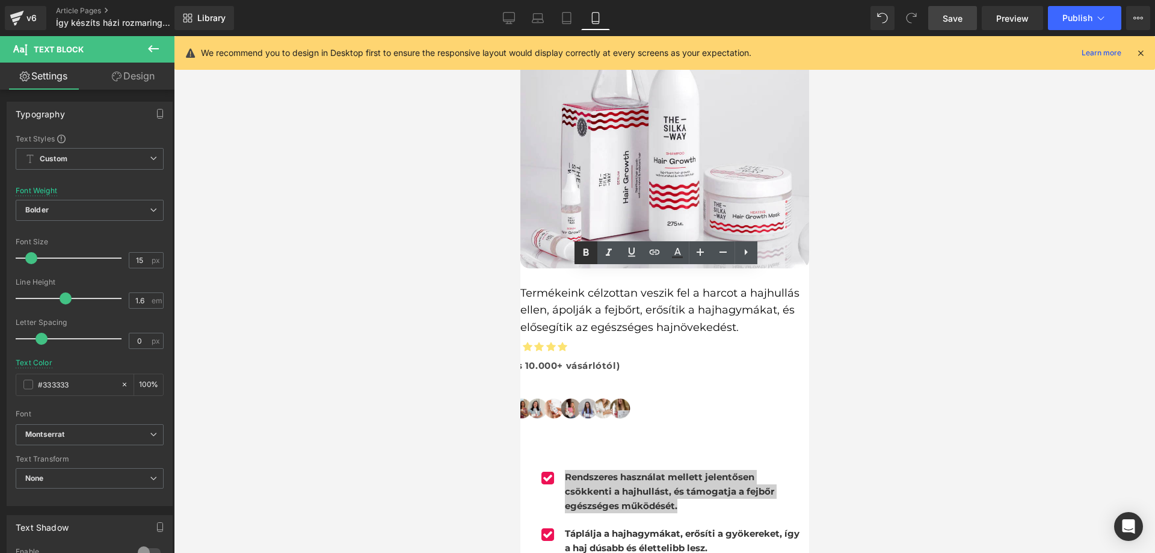
click at [585, 252] on icon at bounding box center [585, 252] width 5 height 7
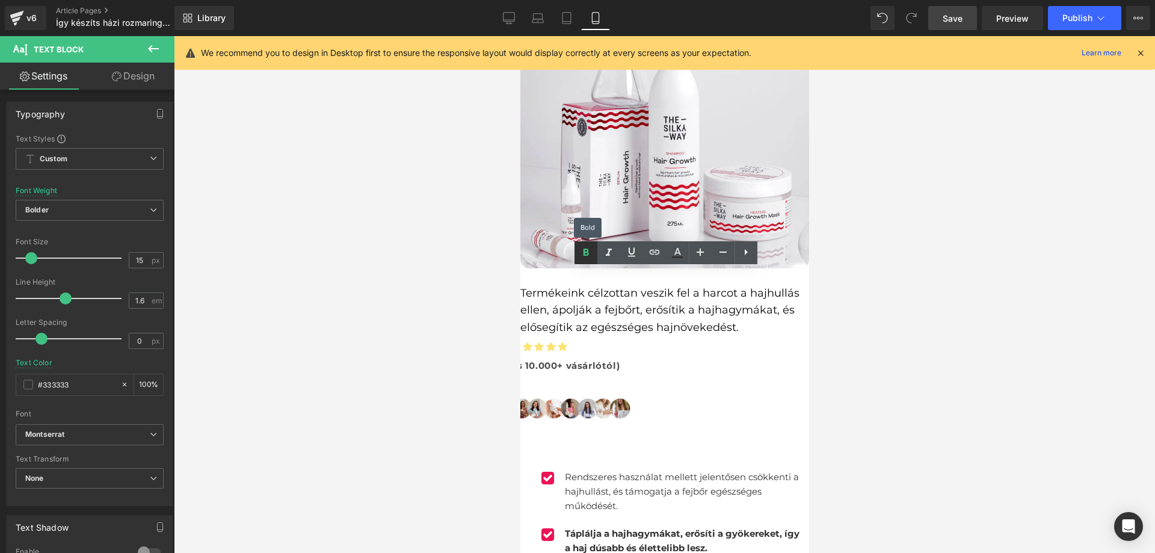
click at [585, 252] on icon at bounding box center [585, 252] width 5 height 7
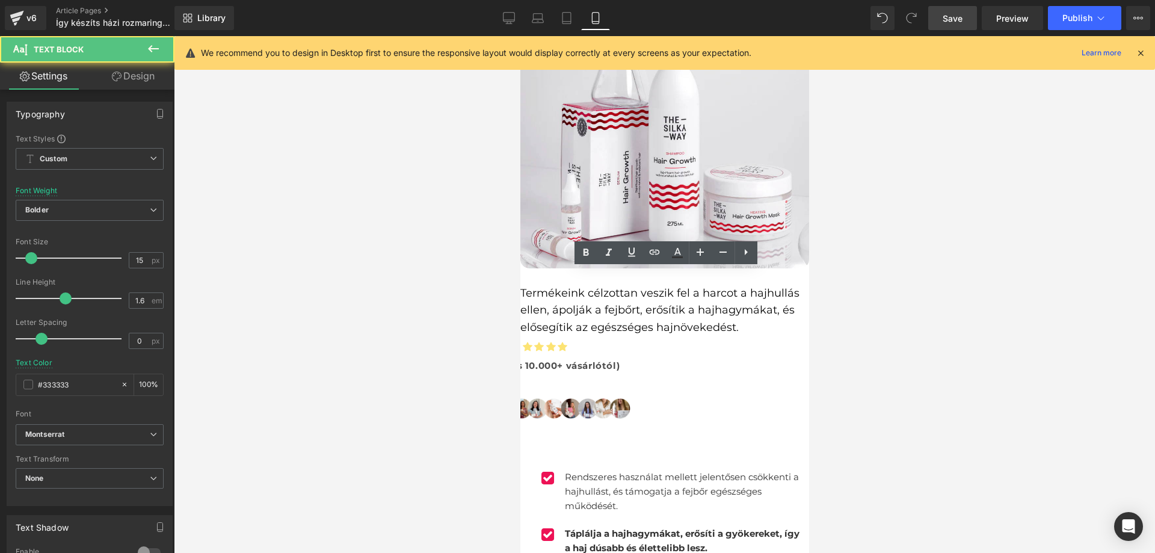
click at [592, 471] on span "Rendszeres használat mellett jelentősen csökkenti a hajhullást, és támogatja a …" at bounding box center [681, 491] width 234 height 40
click at [941, 337] on div at bounding box center [664, 294] width 981 height 517
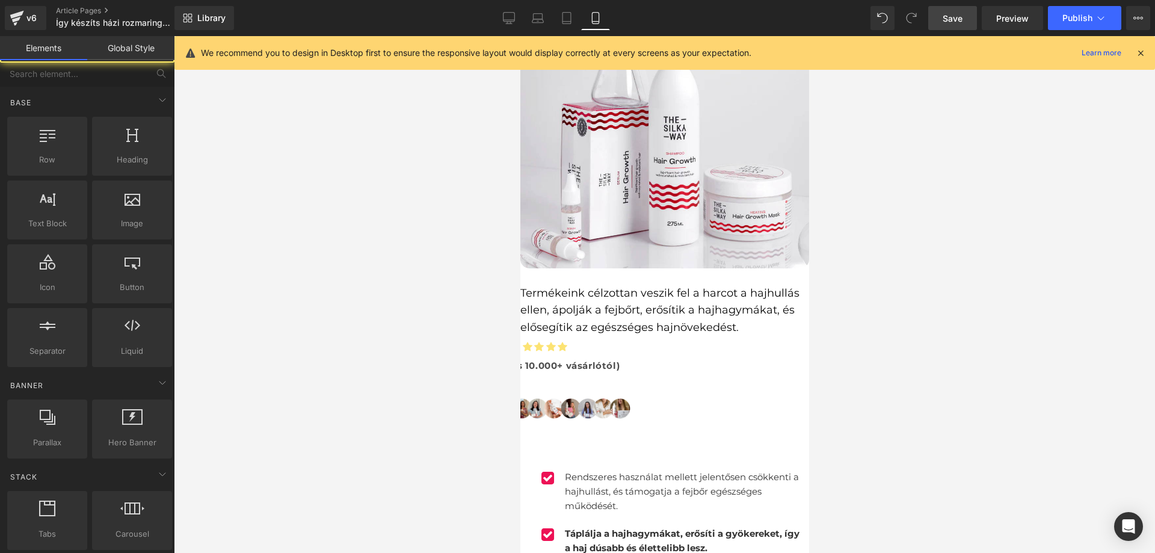
click at [520, 36] on span "Text Block" at bounding box center [520, 36] width 0 height 0
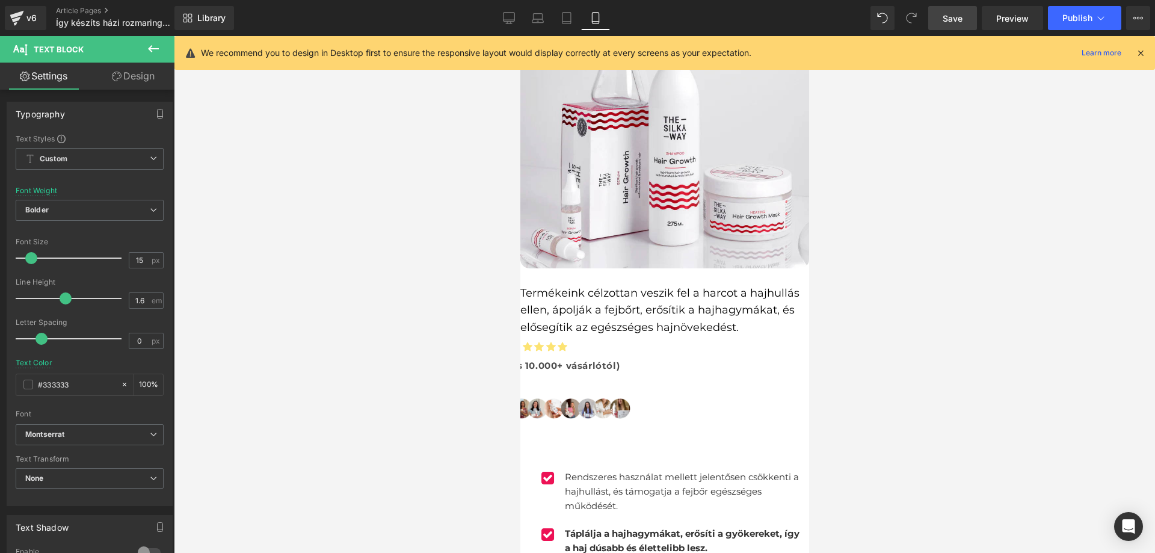
click at [604, 471] on span "Rendszeres használat mellett jelentősen csökkenti a hajhullást, és támogatja a …" at bounding box center [681, 491] width 234 height 40
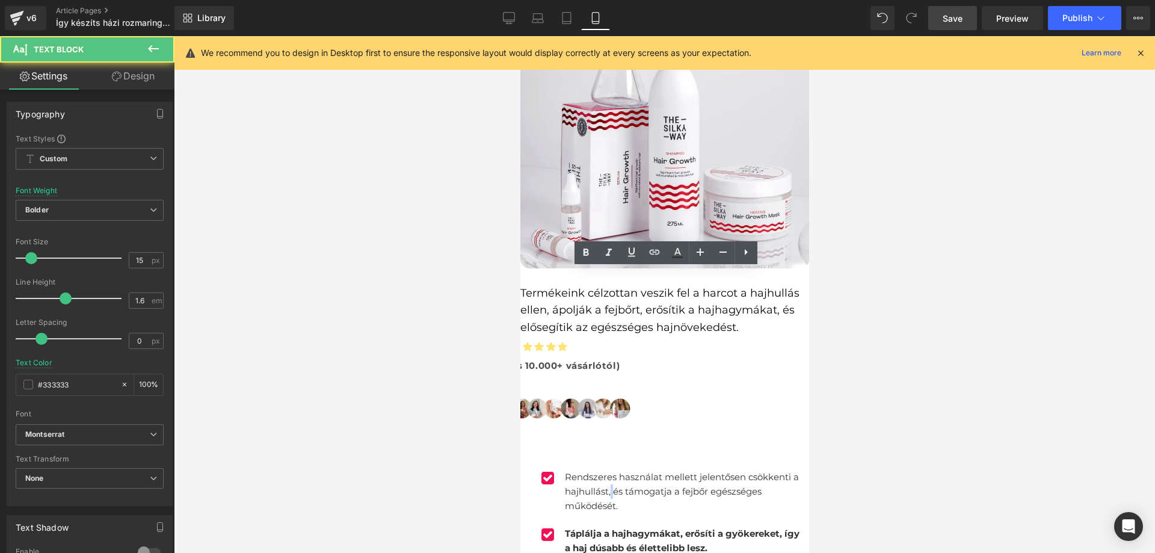
click at [604, 471] on span "Rendszeres használat mellett jelentősen csökkenti a hajhullást, és támogatja a …" at bounding box center [681, 491] width 234 height 40
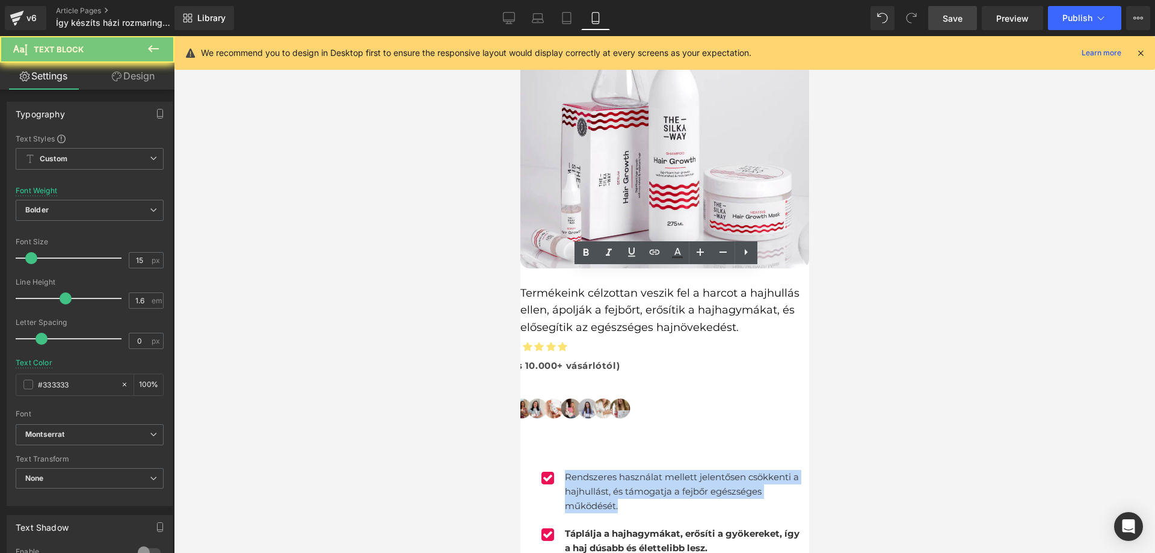
click at [604, 471] on span "Rendszeres használat mellett jelentősen csökkenti a hajhullást, és támogatja a …" at bounding box center [681, 491] width 234 height 40
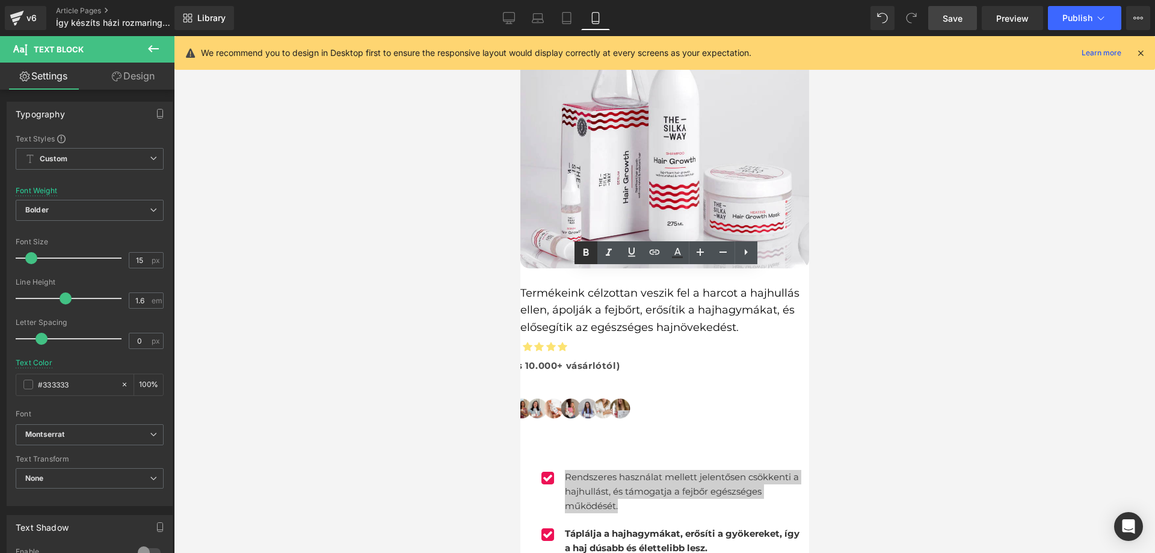
click at [590, 251] on icon at bounding box center [586, 252] width 14 height 14
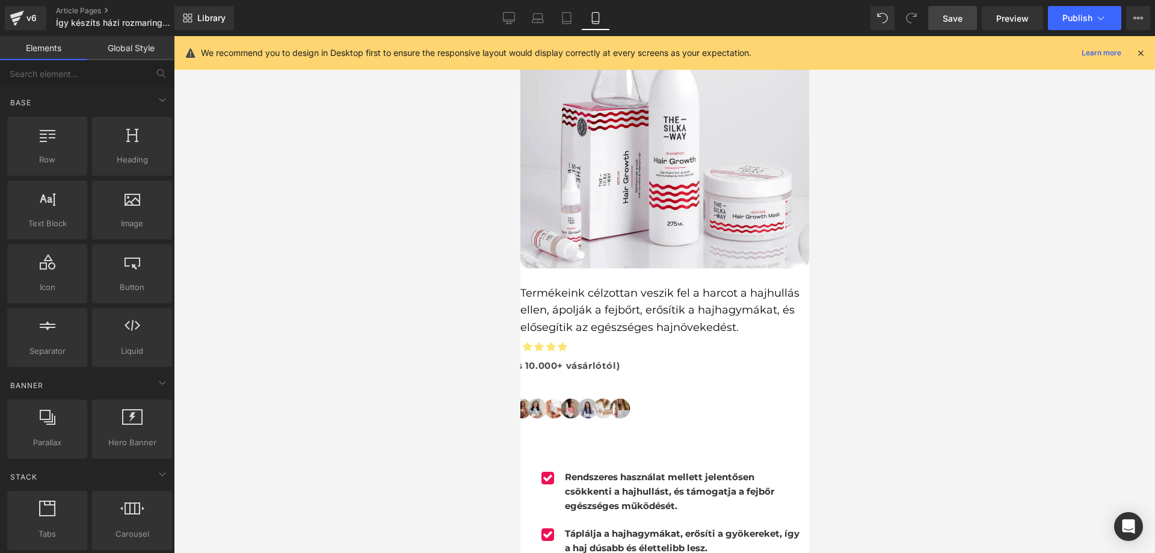
click at [910, 307] on div at bounding box center [664, 294] width 981 height 517
click at [573, 470] on p "Rendszeres használat mellett jelentősen csökkenti a hajhullást, és támogatja a …" at bounding box center [683, 491] width 238 height 43
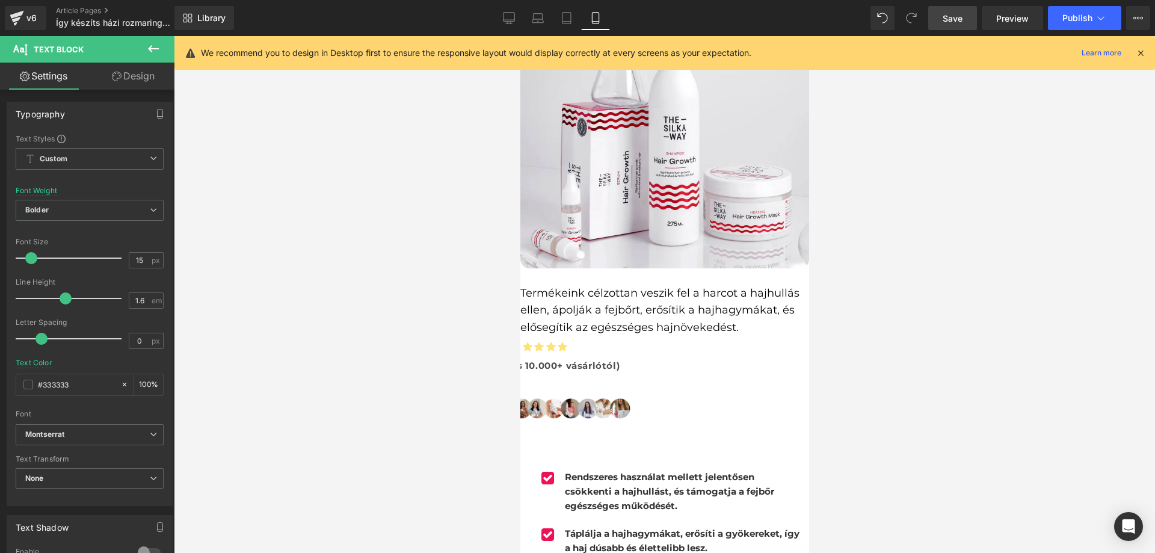
click at [589, 527] on b "Táplálja a hajhagymákat, erősíti a gyökereket, így a haj dúsabb és élettelibb l…" at bounding box center [681, 540] width 235 height 26
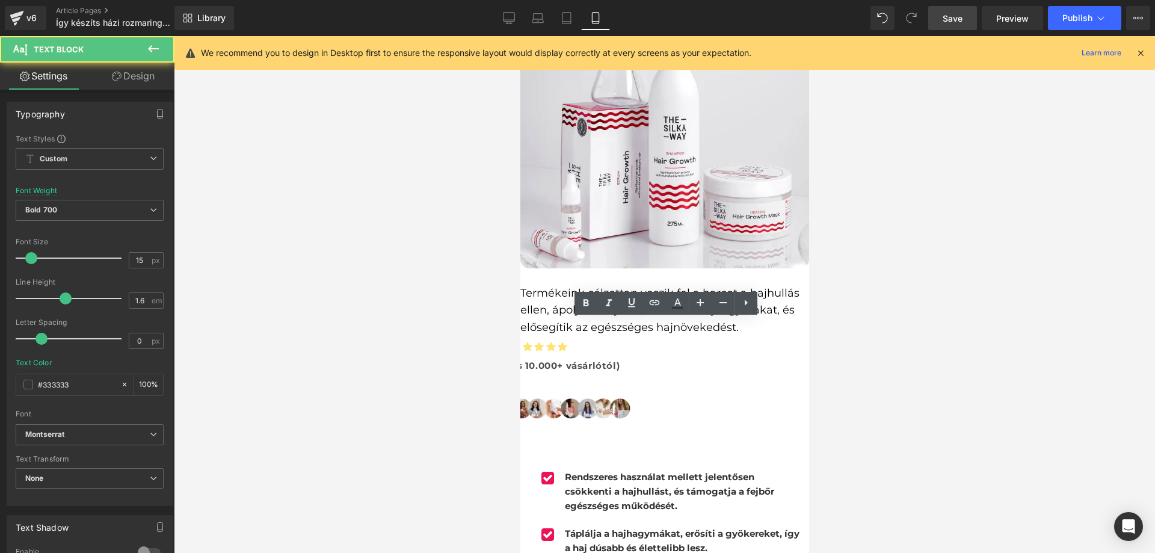
click at [572, 527] on b "Táplálja a hajhagymákat, erősíti a gyökereket, így a haj dúsabb és élettelibb l…" at bounding box center [681, 540] width 235 height 26
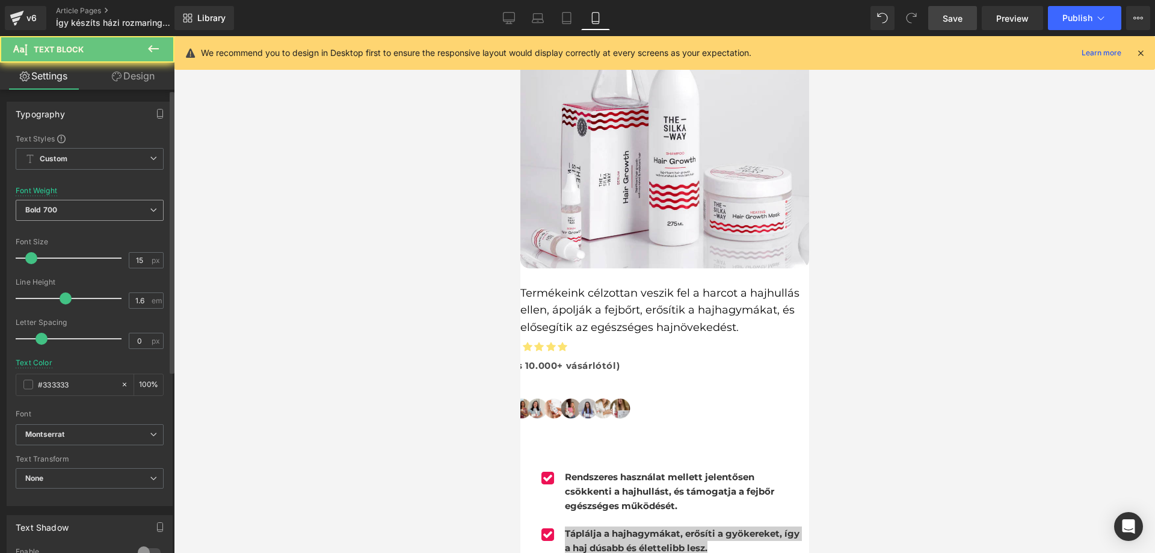
click at [81, 202] on span "Bold 700" at bounding box center [90, 210] width 148 height 21
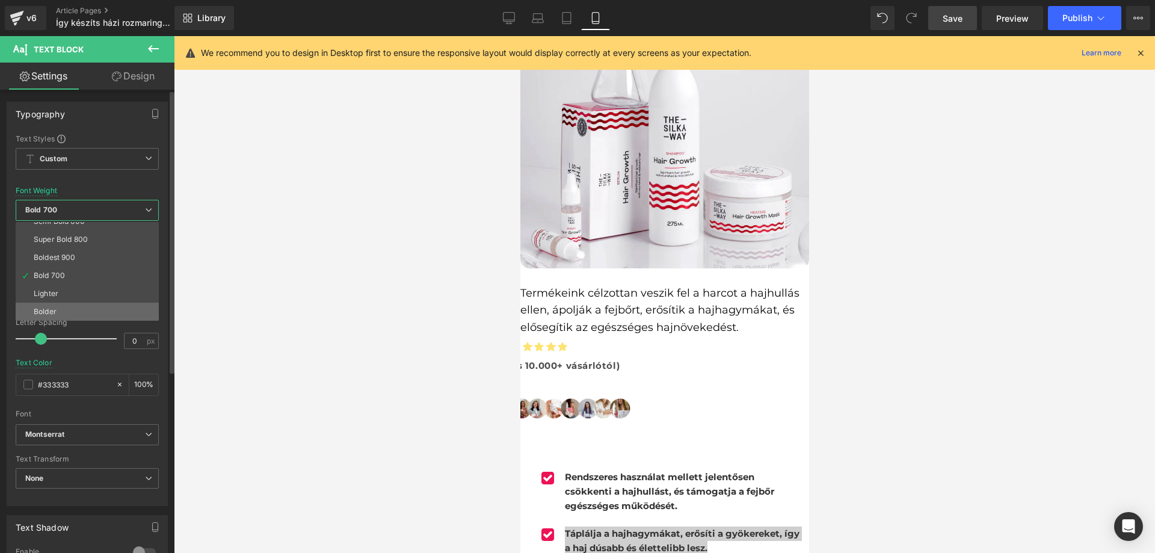
click at [57, 307] on li "Bolder" at bounding box center [90, 311] width 149 height 18
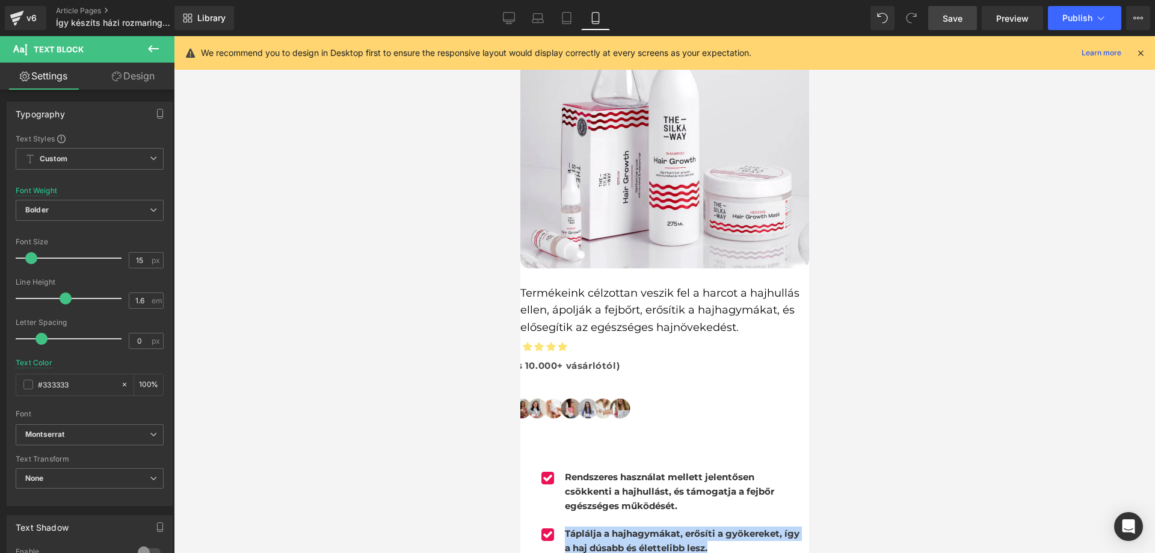
click at [594, 527] on b "Táplálja a hajhagymákat, erősíti a gyökereket, így a haj dúsabb és élettelibb l…" at bounding box center [681, 540] width 235 height 26
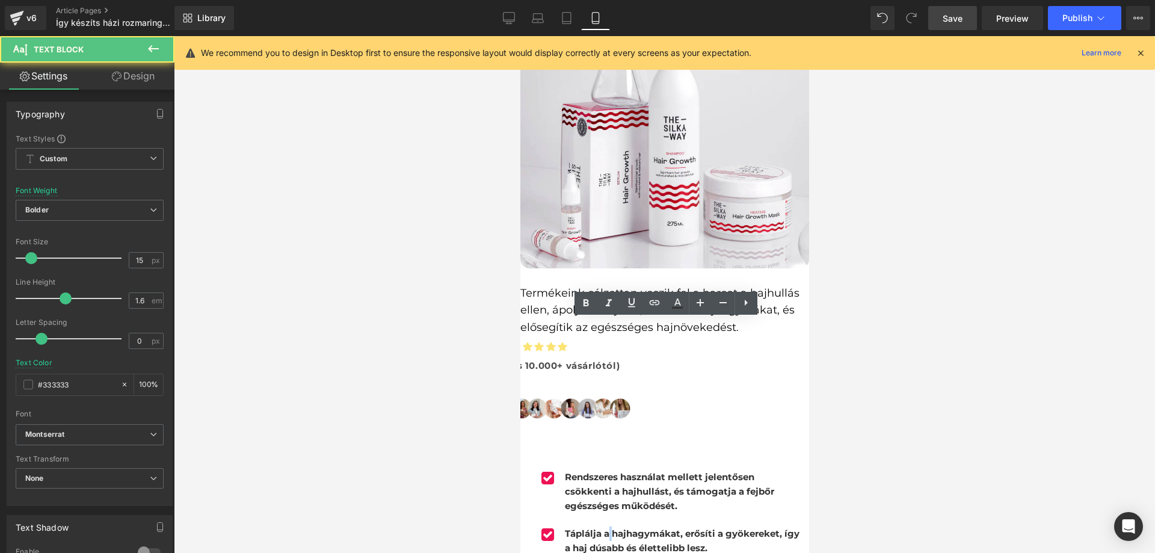
click at [594, 527] on b "Táplálja a hajhagymákat, erősíti a gyökereket, így a haj dúsabb és élettelibb l…" at bounding box center [681, 540] width 235 height 26
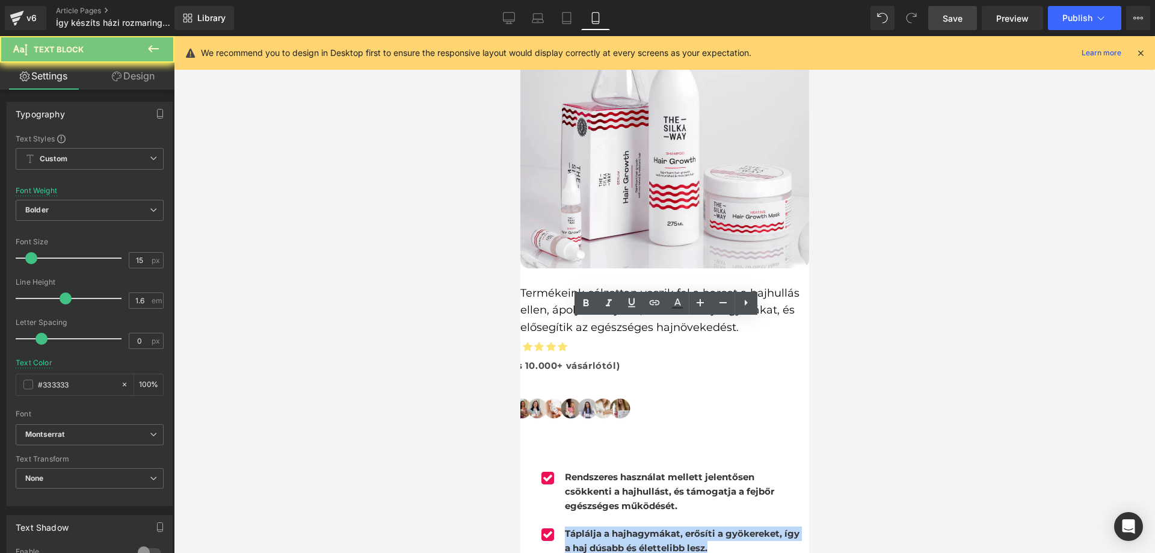
click at [594, 527] on b "Táplálja a hajhagymákat, erősíti a gyökereket, így a haj dúsabb és élettelibb l…" at bounding box center [681, 540] width 235 height 26
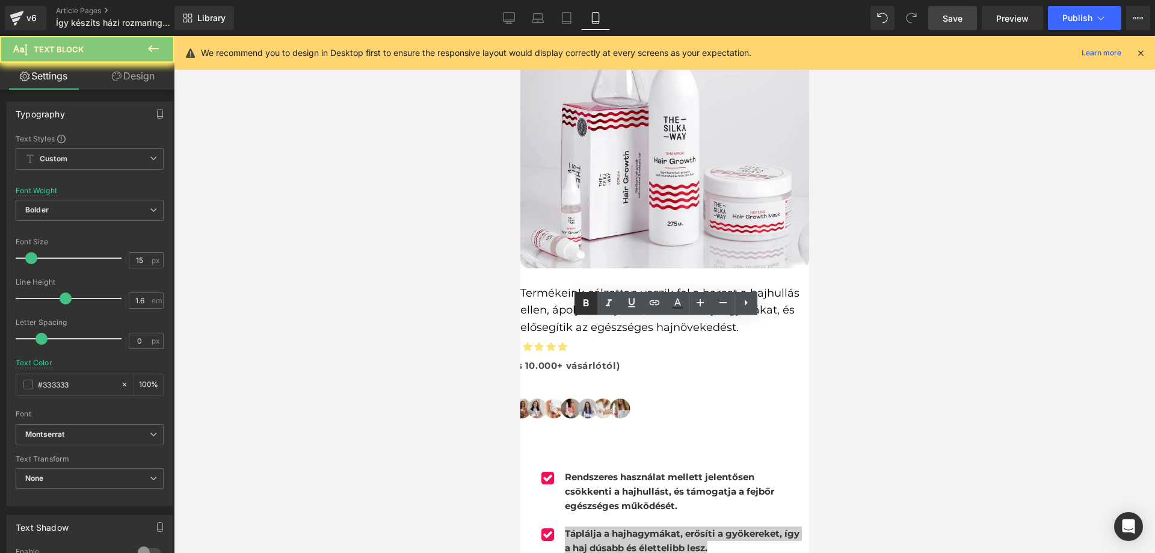
click at [575, 305] on link at bounding box center [585, 303] width 23 height 23
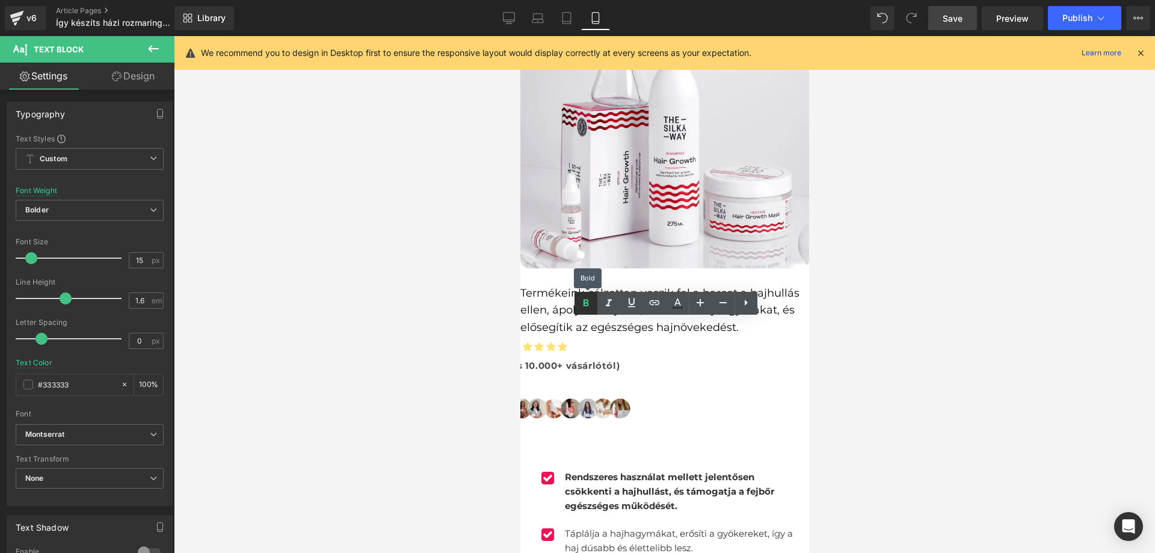
click at [580, 305] on icon at bounding box center [586, 303] width 14 height 14
click at [591, 527] on span "Táplálja a hajhagymákat, erősíti a gyökereket, így a haj dúsabb és élettelibb l…" at bounding box center [678, 540] width 228 height 26
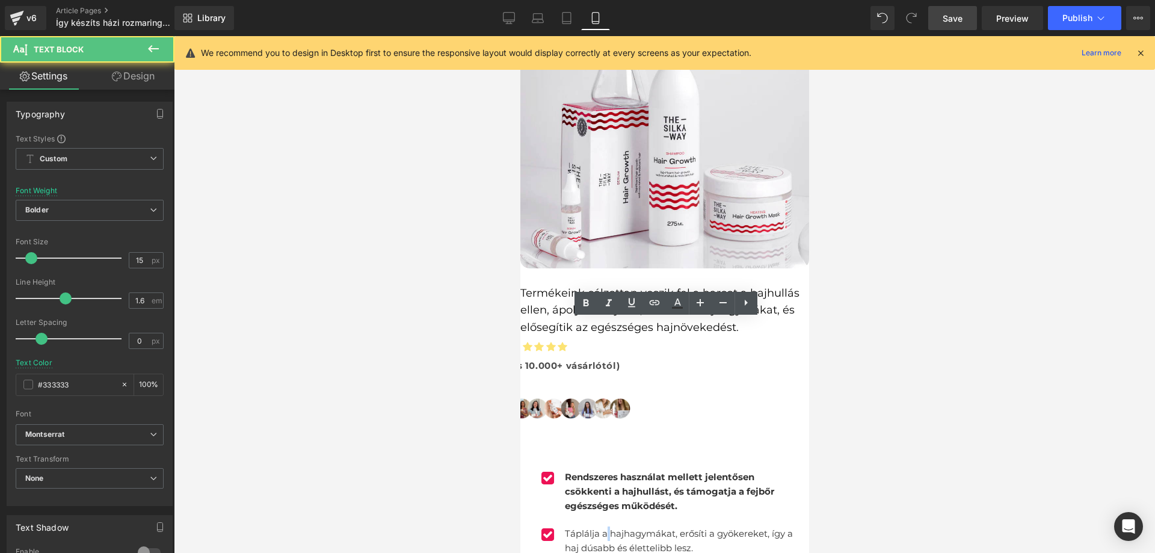
click at [591, 527] on span "Táplálja a hajhagymákat, erősíti a gyökereket, így a haj dúsabb és élettelibb l…" at bounding box center [678, 540] width 228 height 26
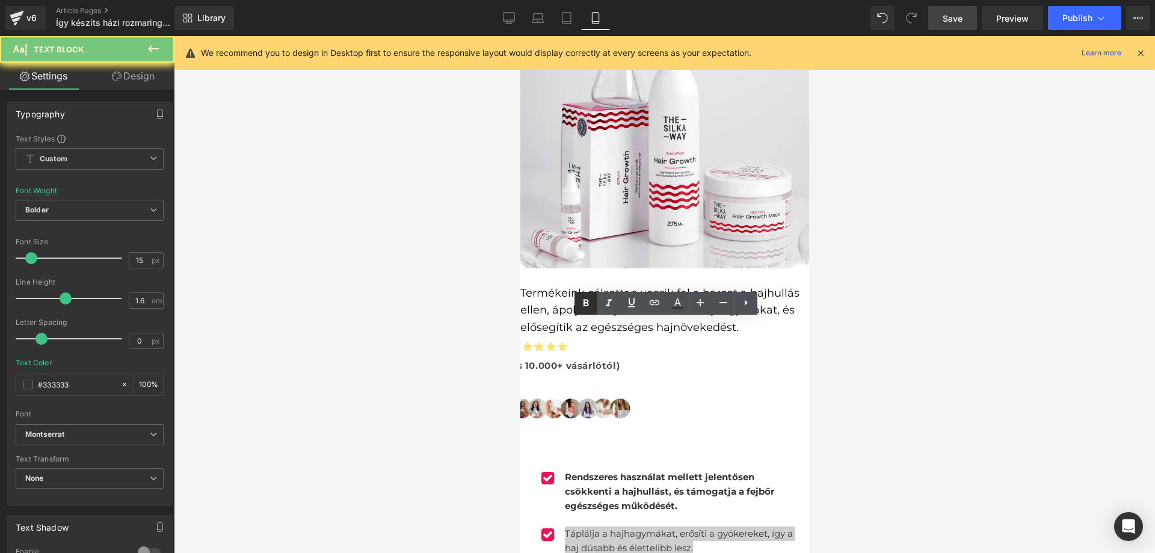
click at [582, 306] on icon at bounding box center [586, 303] width 14 height 14
click at [926, 335] on div at bounding box center [664, 294] width 981 height 517
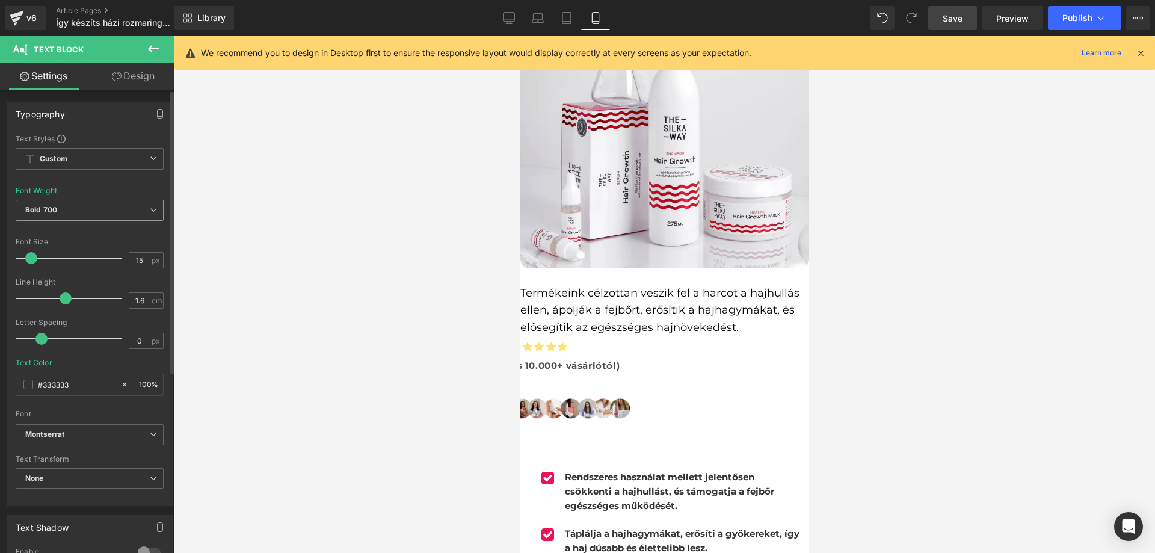
click at [63, 215] on span "Bold 700" at bounding box center [90, 210] width 148 height 21
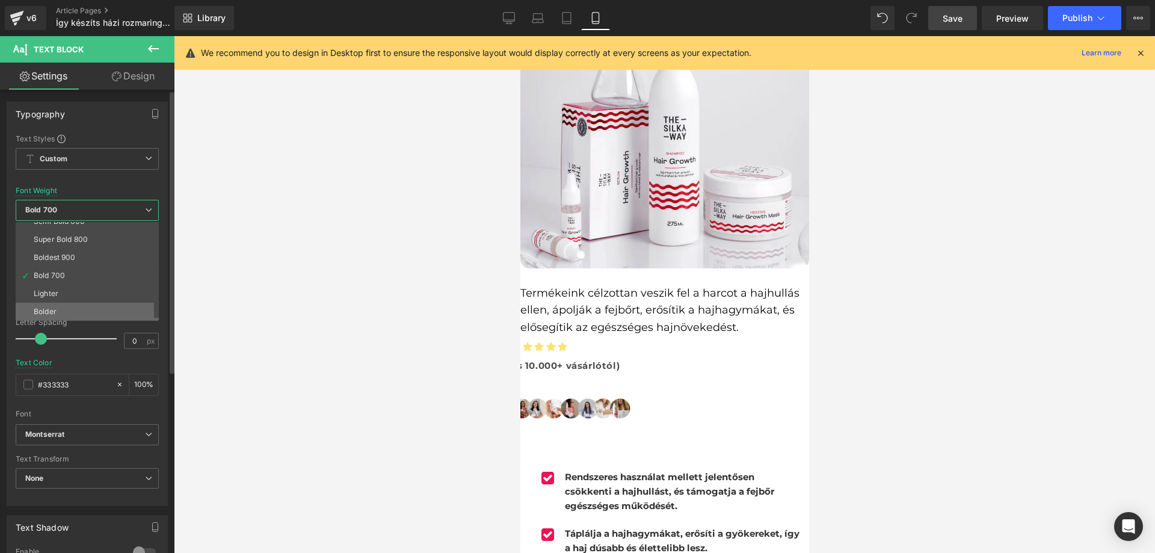
click at [72, 306] on li "Bolder" at bounding box center [90, 311] width 149 height 18
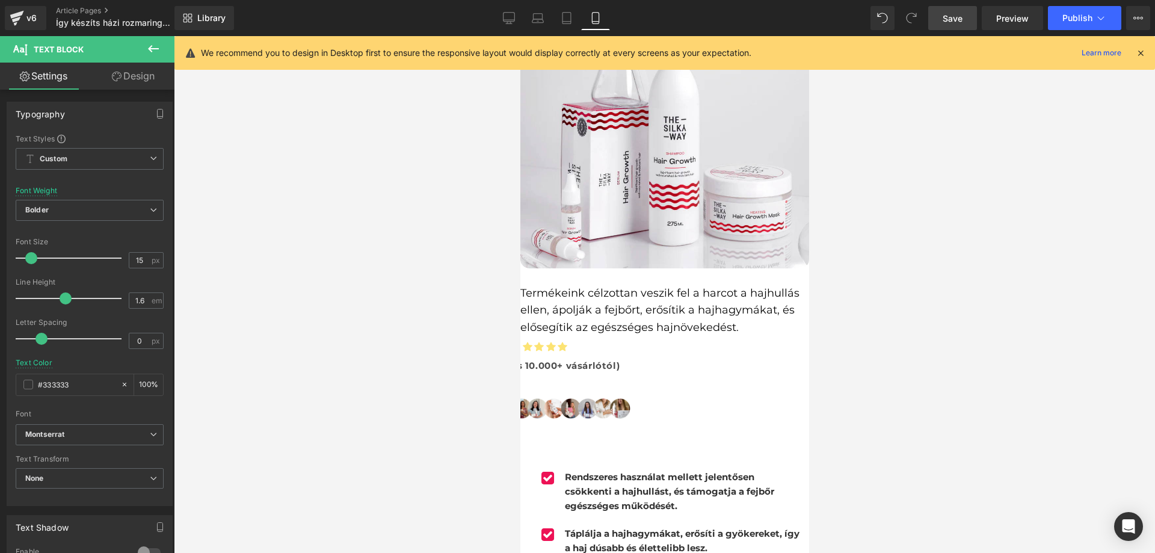
drag, startPoint x: 927, startPoint y: 390, endPoint x: 832, endPoint y: 373, distance: 96.5
click at [921, 388] on div at bounding box center [664, 294] width 981 height 517
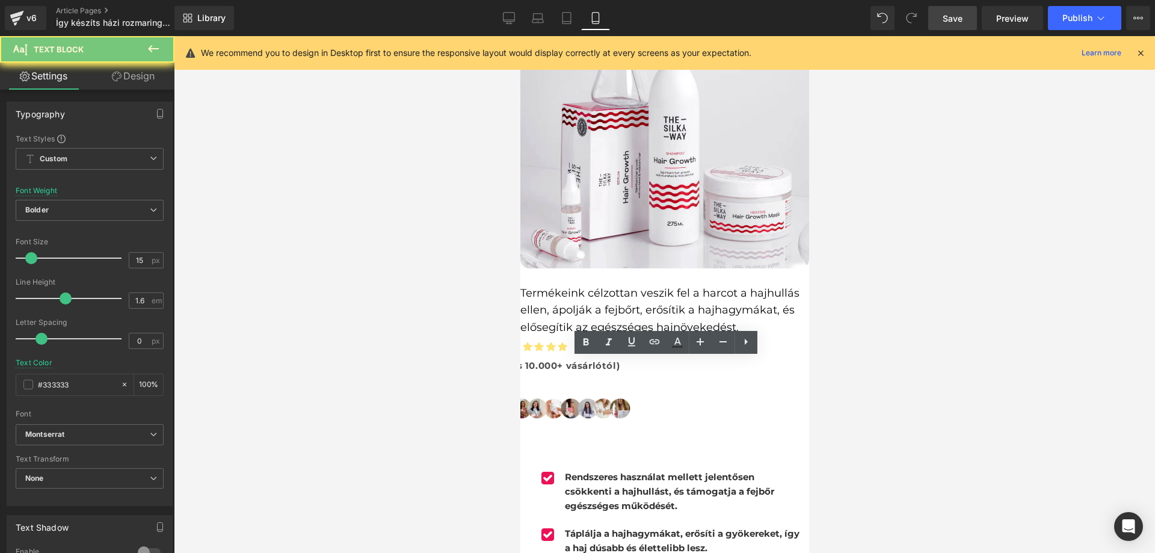
click at [593, 342] on link at bounding box center [585, 342] width 23 height 23
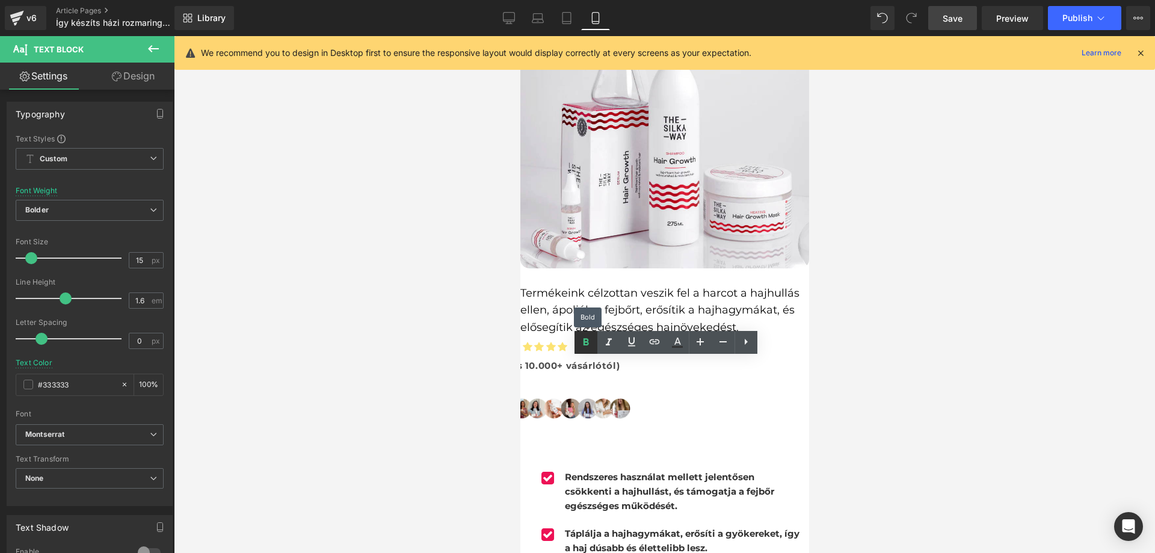
click at [593, 342] on link at bounding box center [585, 342] width 23 height 23
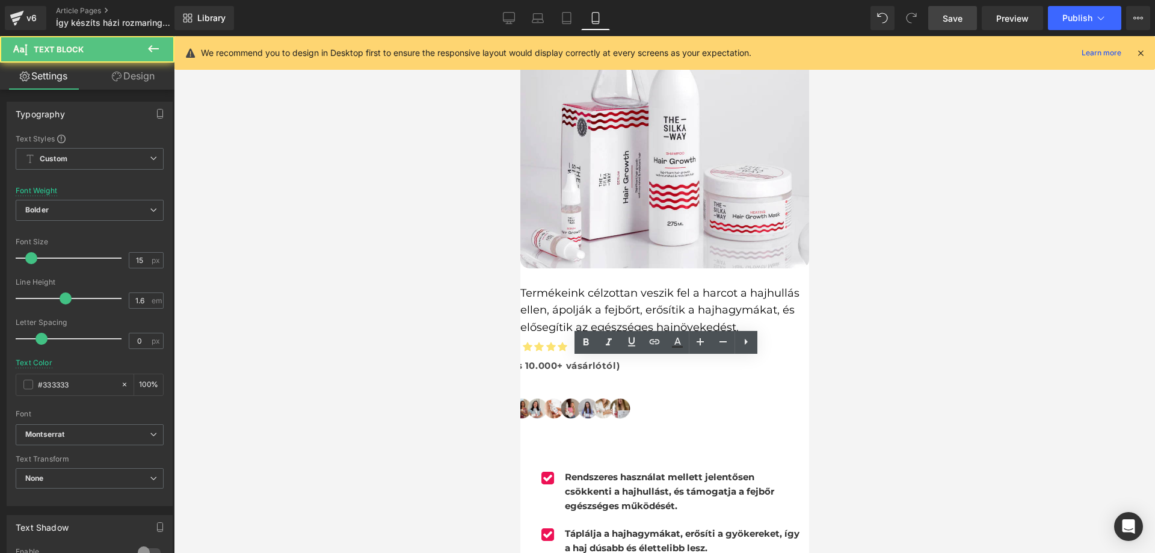
click at [584, 347] on icon at bounding box center [586, 342] width 14 height 14
drag, startPoint x: 930, startPoint y: 319, endPoint x: 239, endPoint y: 301, distance: 690.6
click at [930, 319] on div at bounding box center [664, 294] width 981 height 517
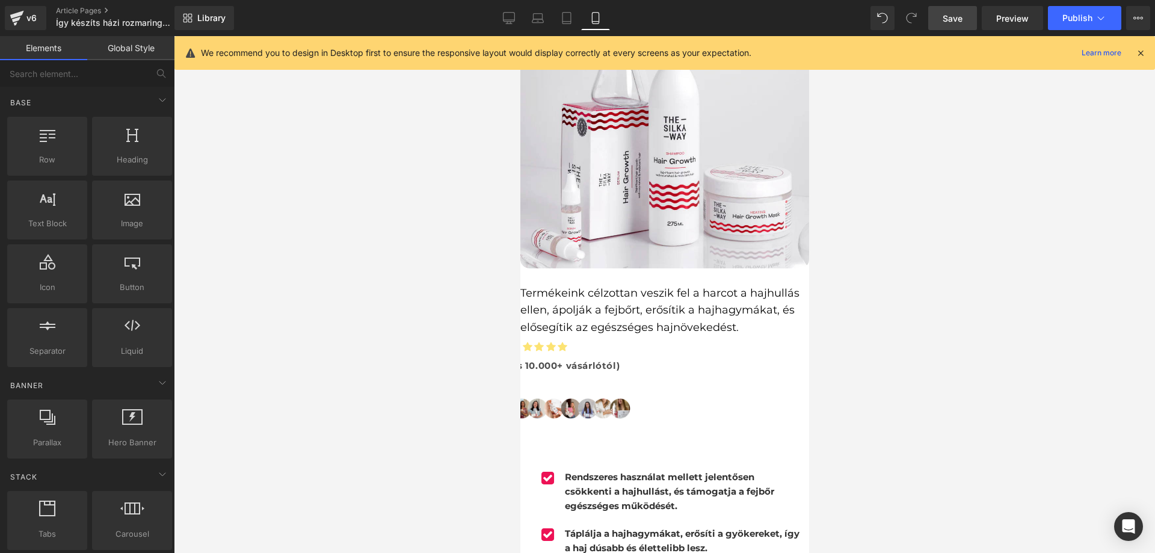
click at [520, 36] on span "Text Block" at bounding box center [520, 36] width 0 height 0
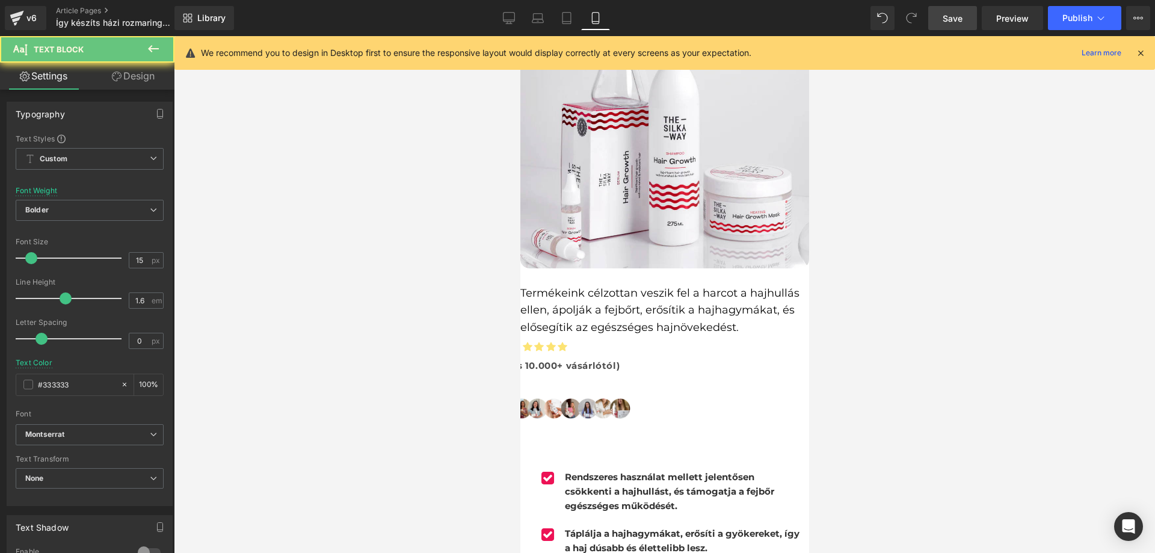
click at [620, 526] on p "Táplálja a hajhagymákat, erősíti a gyökereket, így a haj dúsabb és élettelibb l…" at bounding box center [683, 540] width 238 height 29
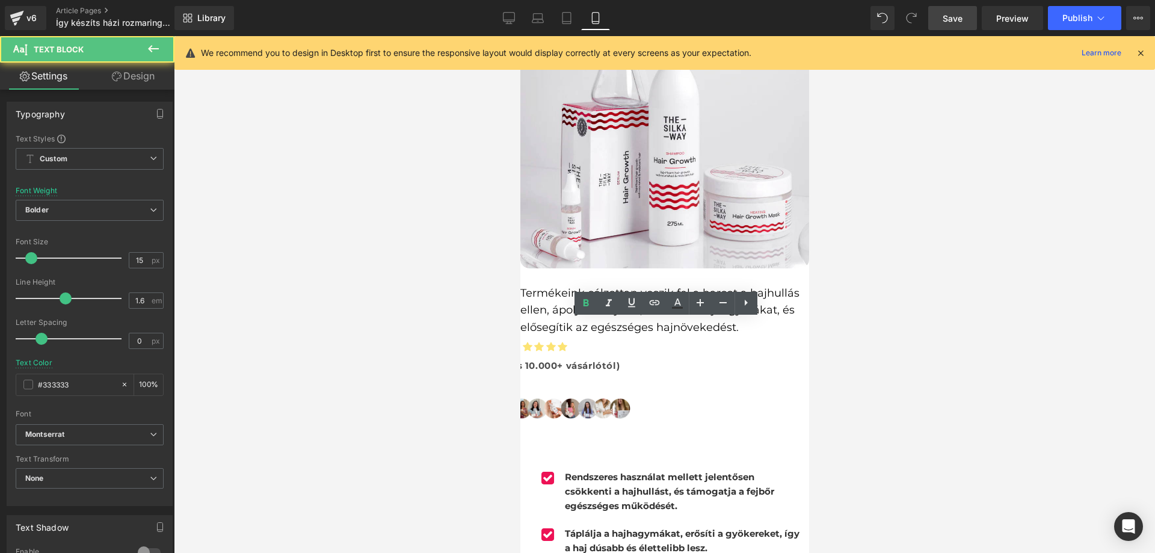
click at [633, 526] on p "Táplálja a hajhagymákat, erősíti a gyökereket, így a haj dúsabb és élettelibb l…" at bounding box center [683, 540] width 238 height 29
copy p "élettelibb"
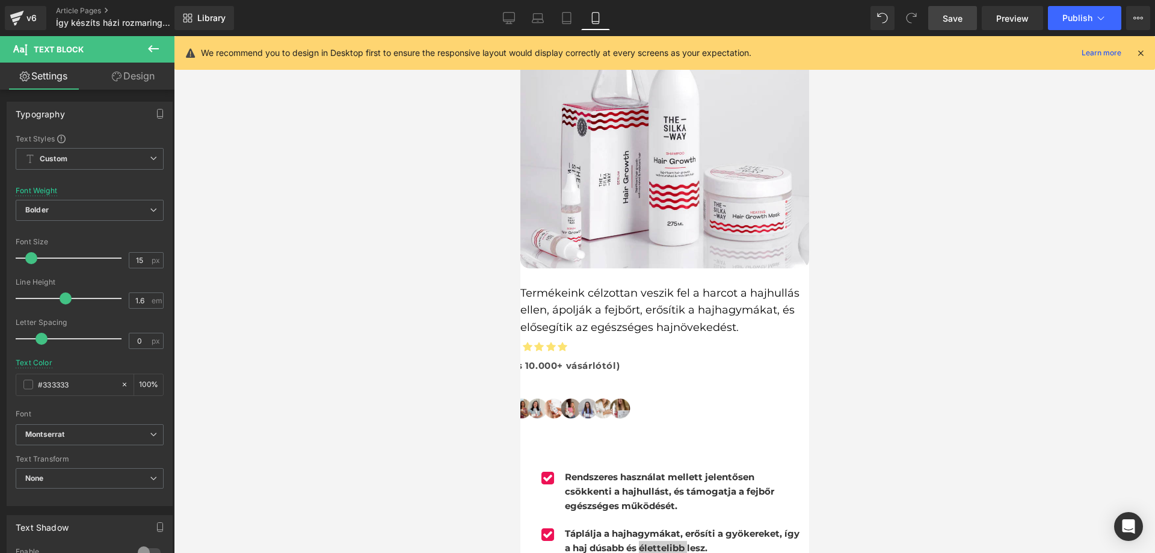
click at [886, 284] on div at bounding box center [664, 294] width 981 height 517
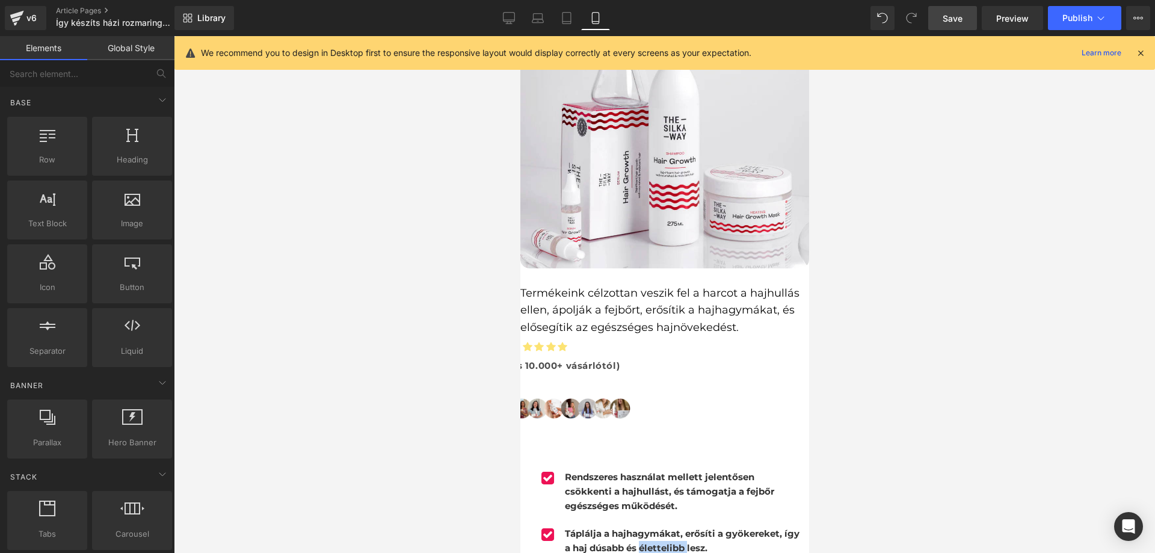
click at [728, 526] on p "Táplálja a hajhagymákat, erősíti a gyökereket, így a haj dúsabb és élettelibb l…" at bounding box center [683, 540] width 238 height 29
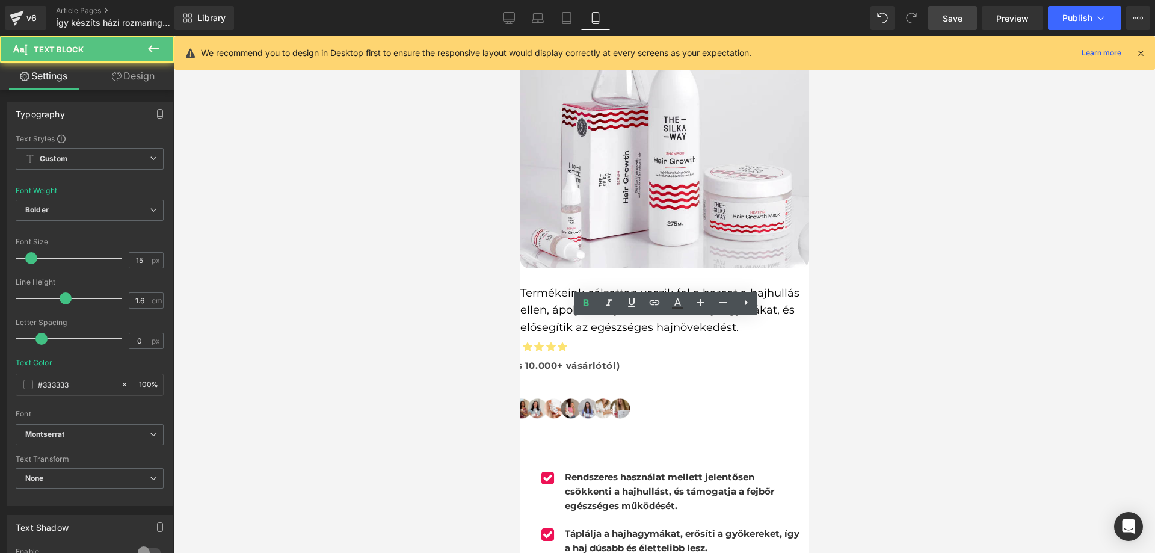
click at [945, 312] on div at bounding box center [664, 294] width 981 height 517
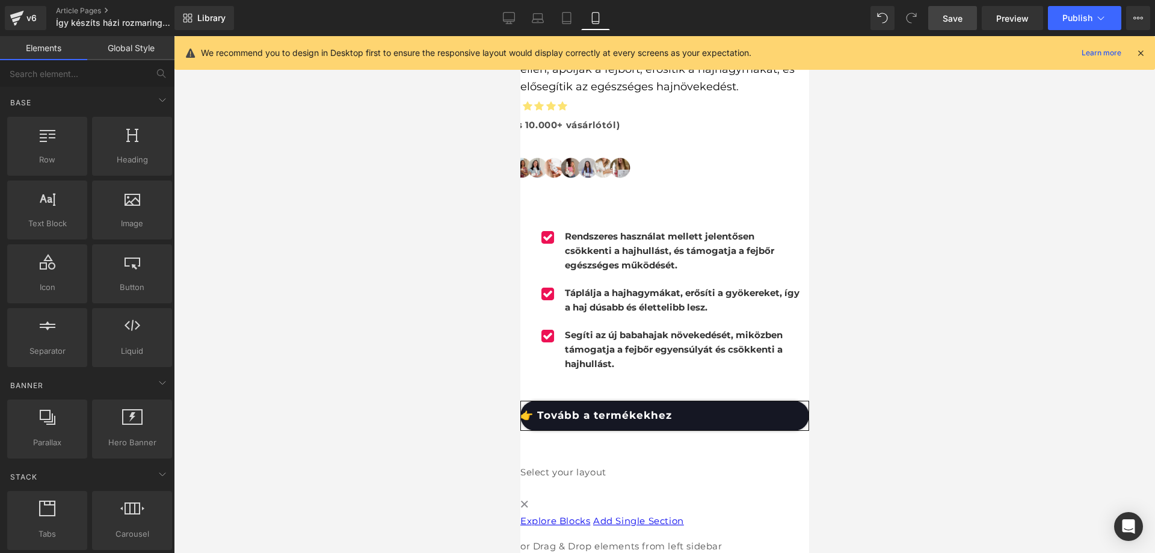
scroll to position [2586, 0]
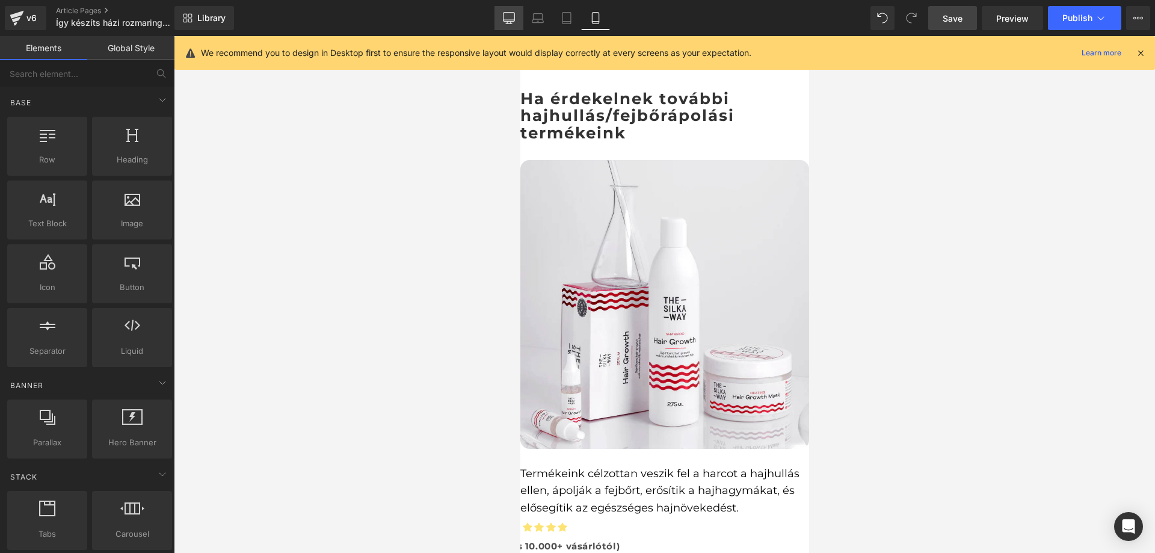
click at [504, 13] on icon at bounding box center [508, 17] width 11 height 9
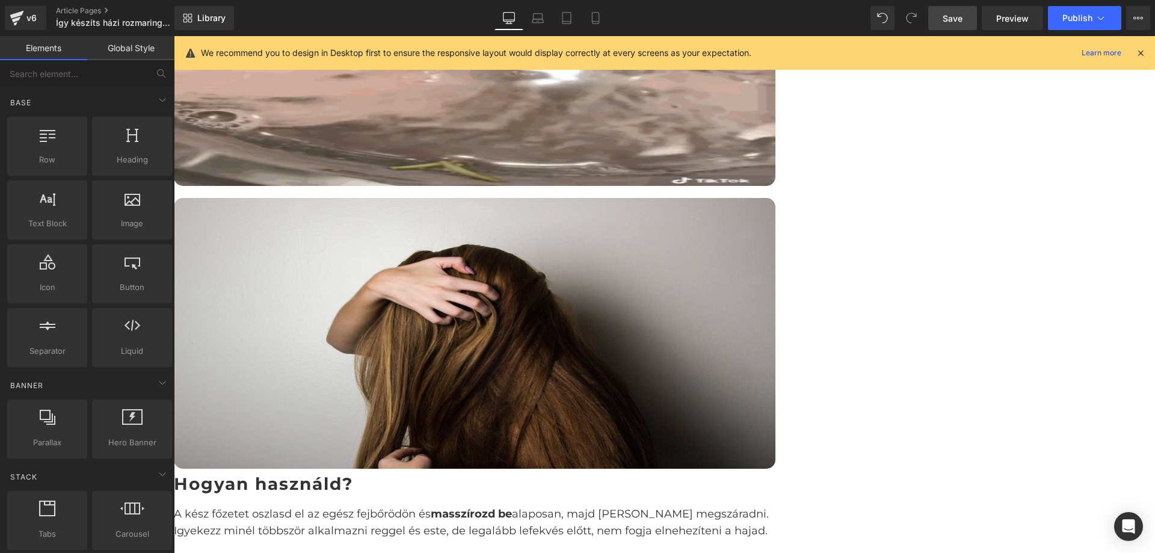
scroll to position [1634, 0]
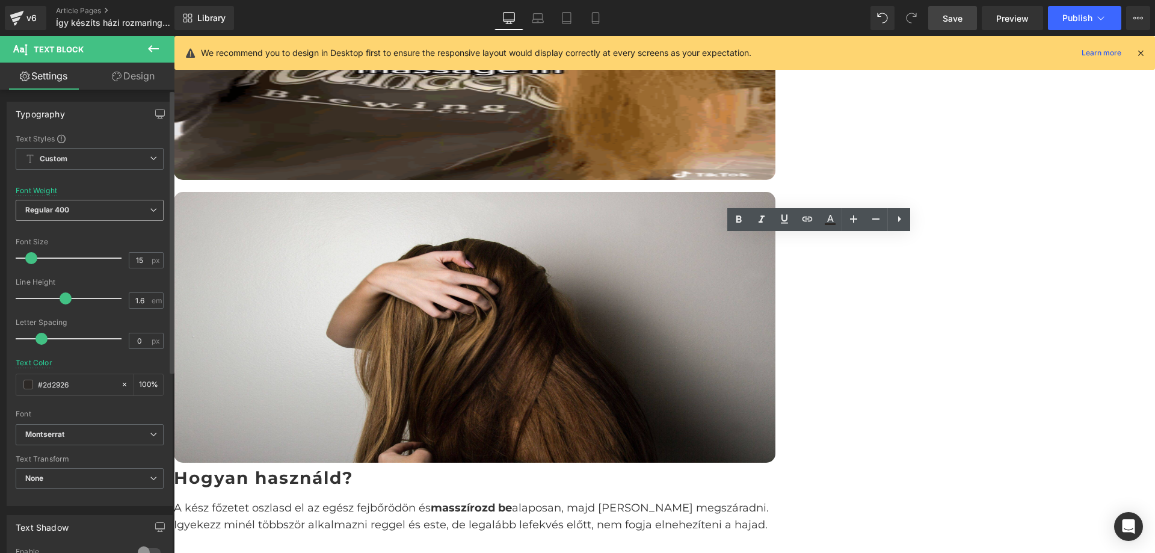
click at [126, 210] on span "Regular 400" at bounding box center [90, 210] width 148 height 21
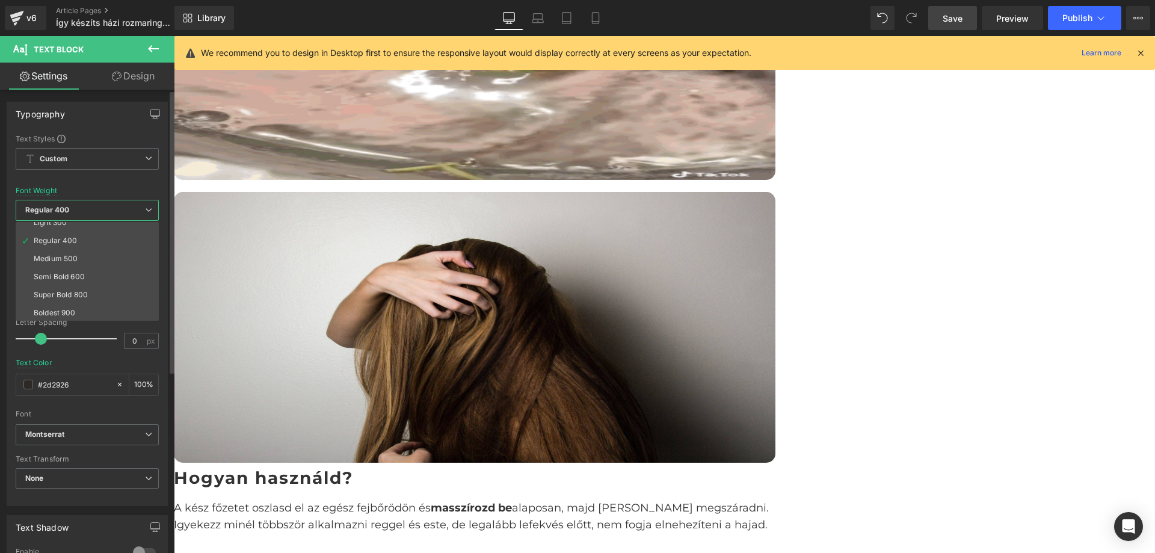
scroll to position [100, 0]
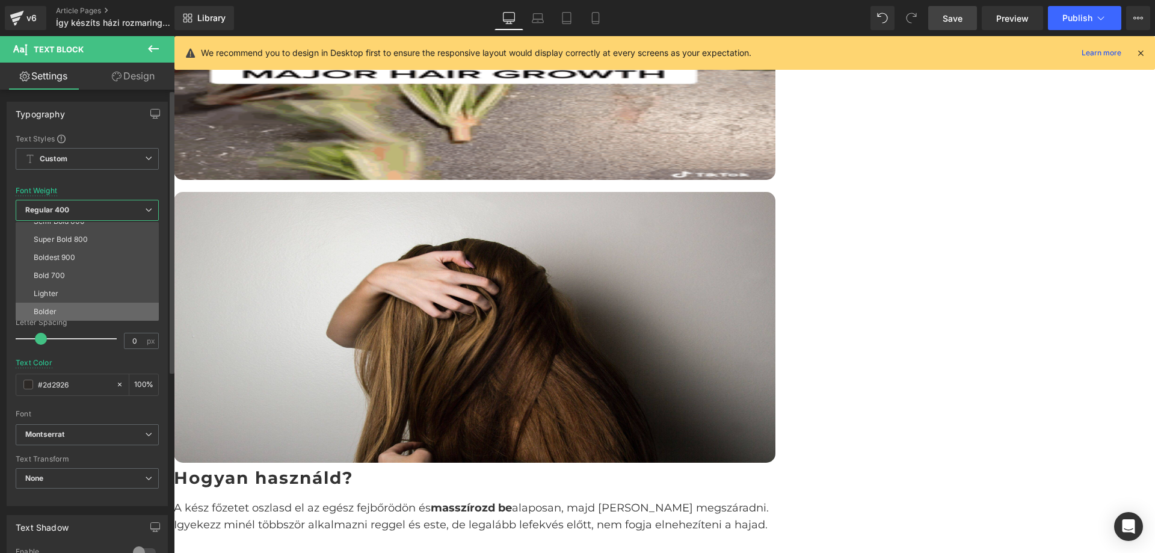
click at [74, 306] on li "Bolder" at bounding box center [90, 311] width 149 height 18
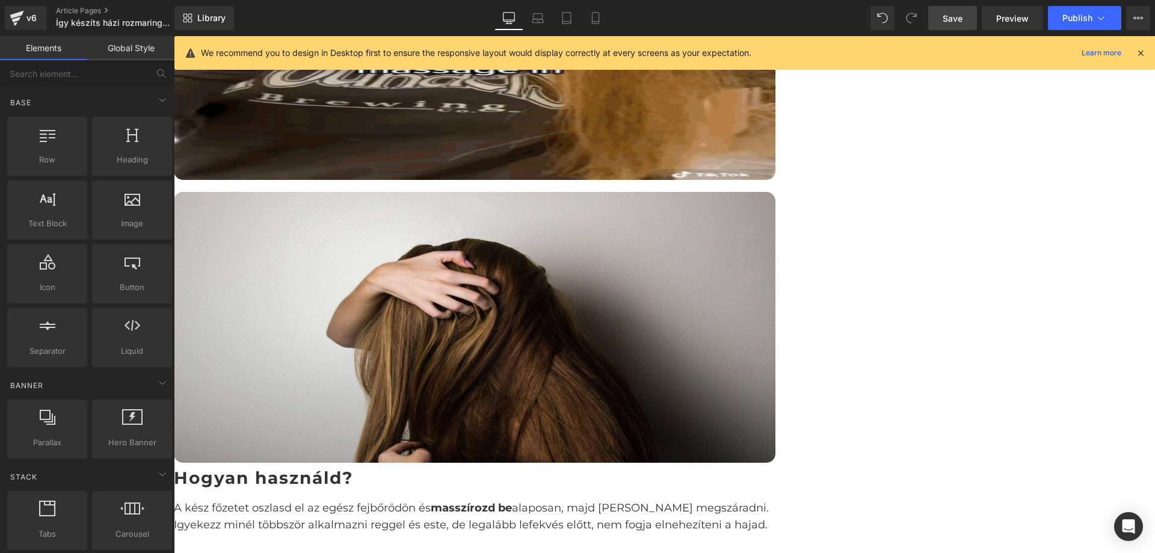
click at [1027, 214] on div "Így készíts házi rozmaring főzetet a gyorsabb hajnövekedésért Heading Image Row…" at bounding box center [664, 159] width 981 height 3416
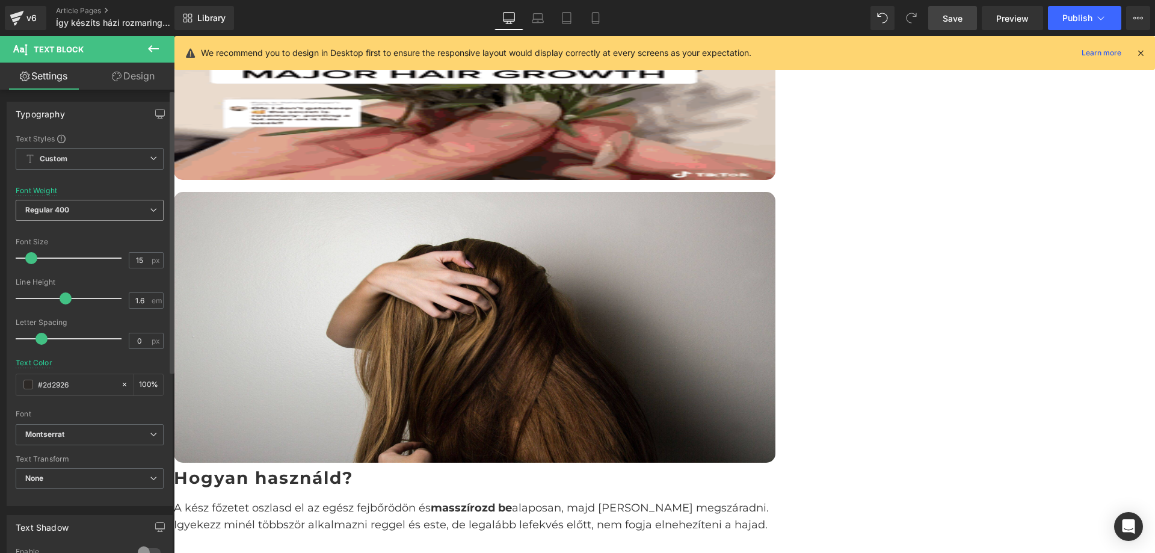
click at [109, 208] on span "Regular 400" at bounding box center [90, 210] width 148 height 21
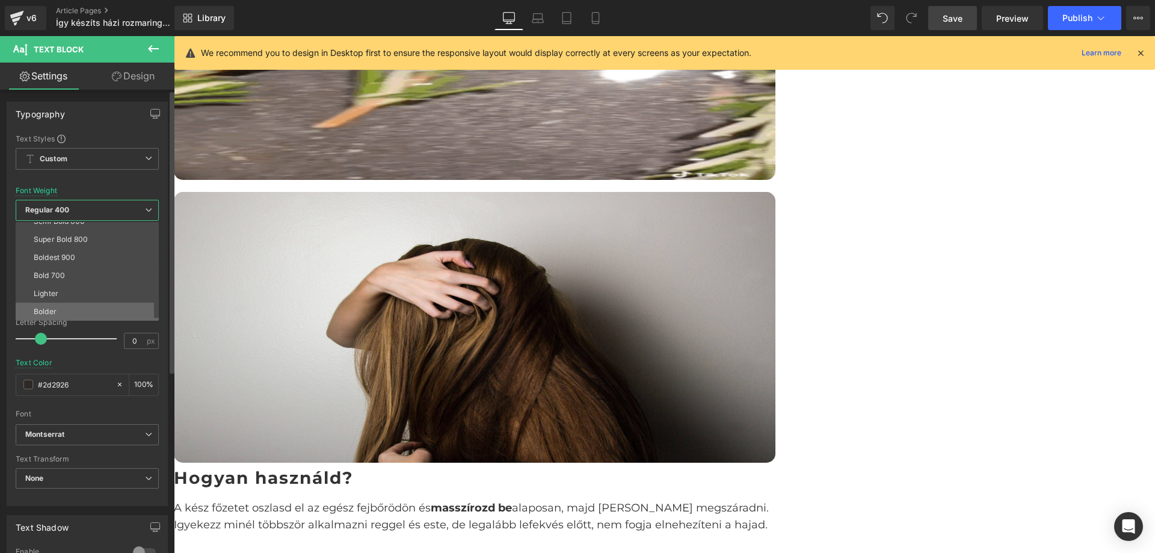
drag, startPoint x: 69, startPoint y: 307, endPoint x: 170, endPoint y: 291, distance: 102.3
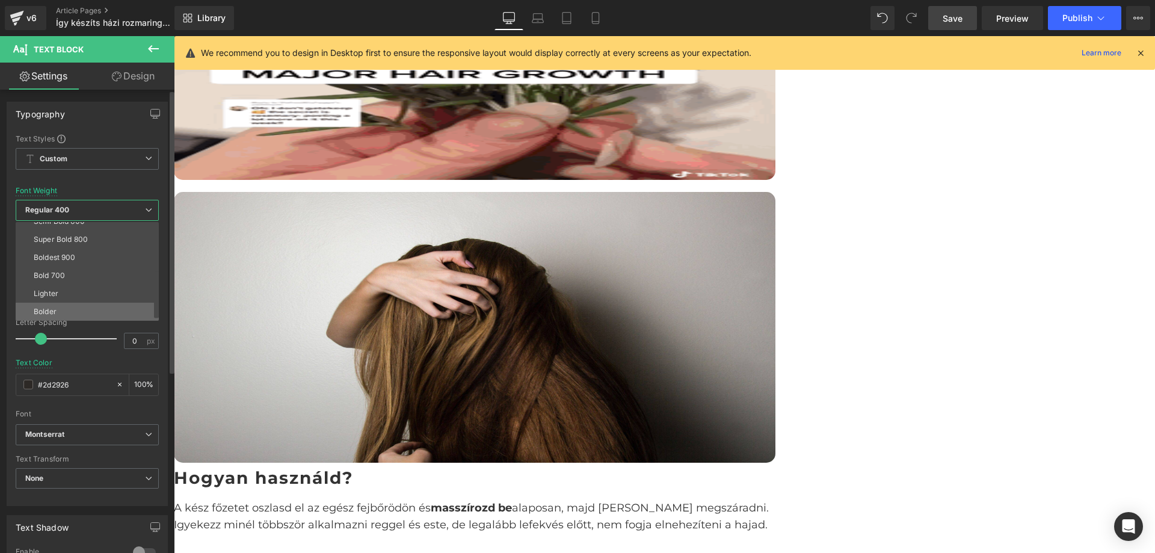
click at [69, 308] on li "Bolder" at bounding box center [90, 311] width 149 height 18
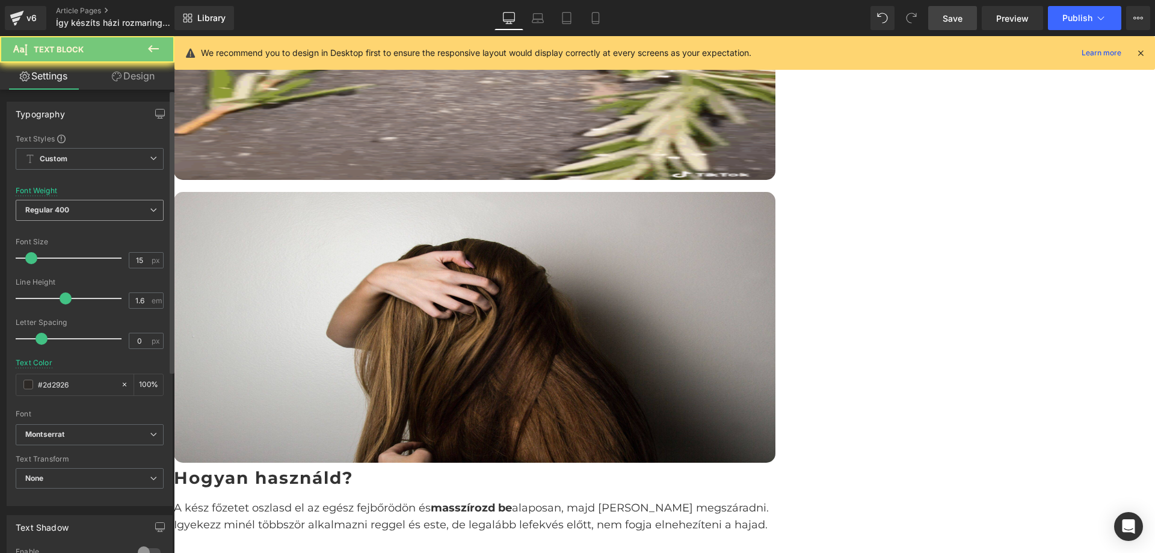
click at [63, 203] on span "Regular 400" at bounding box center [90, 210] width 148 height 21
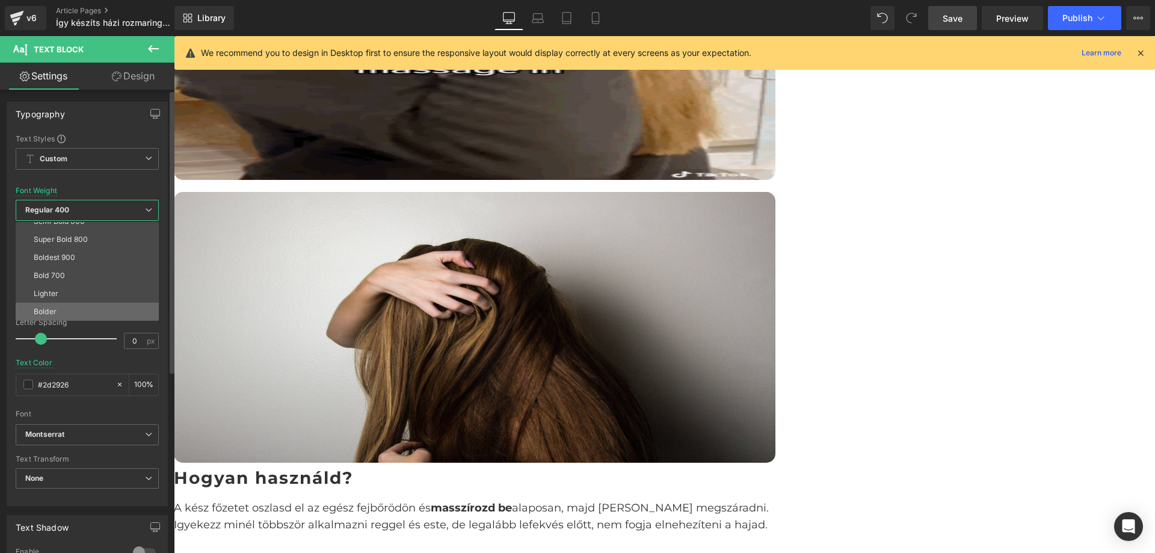
drag, startPoint x: 69, startPoint y: 308, endPoint x: 272, endPoint y: 254, distance: 210.8
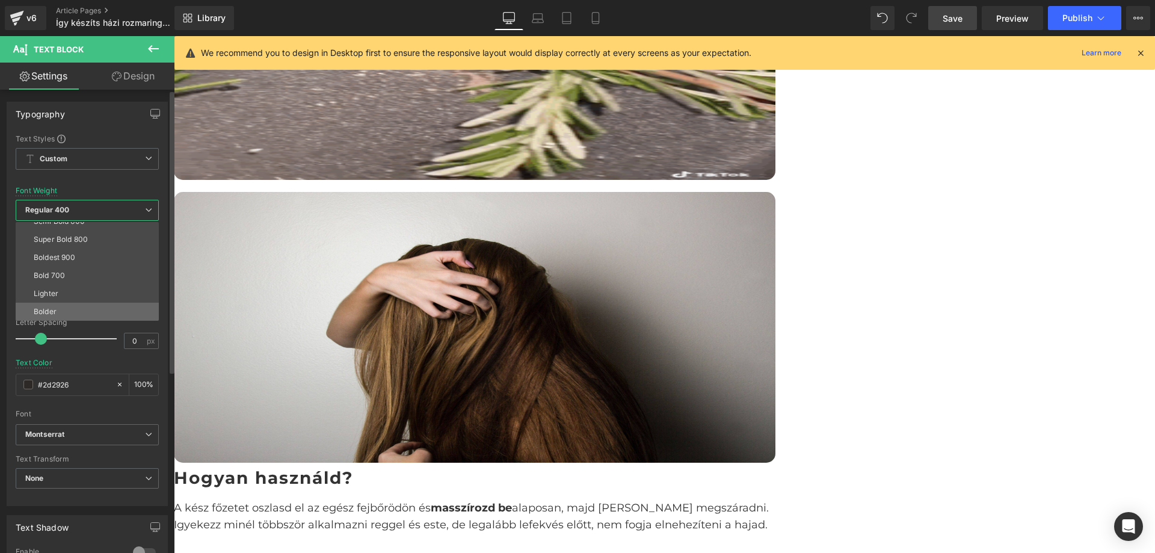
click at [69, 308] on li "Bolder" at bounding box center [90, 311] width 149 height 18
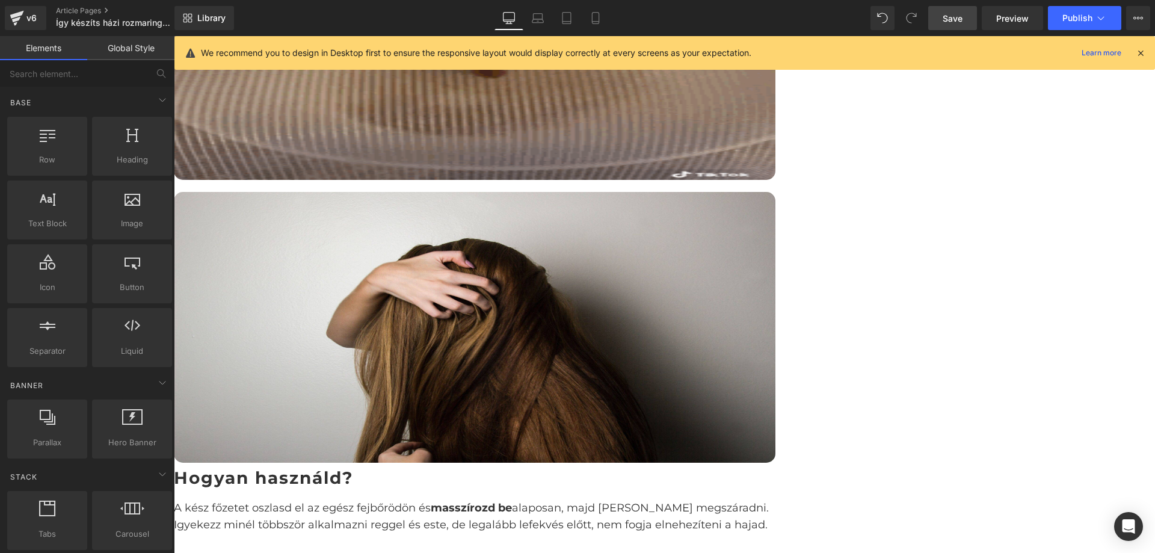
click at [1009, 206] on div "Így készíts házi rozmaring főzetet a gyorsabb hajnövekedésért Heading Image Row…" at bounding box center [664, 159] width 981 height 3416
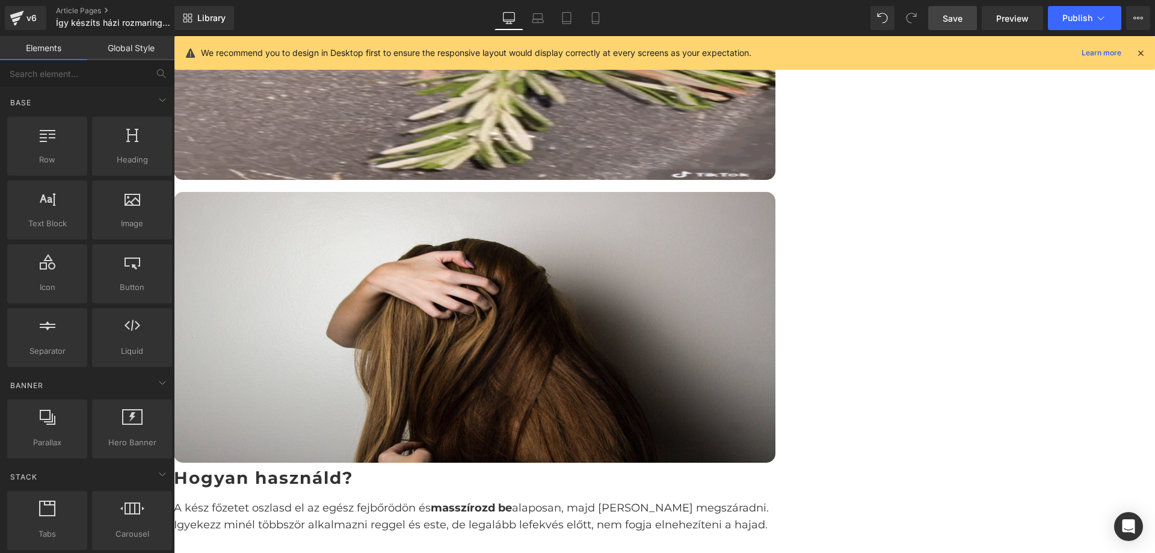
scroll to position [1514, 0]
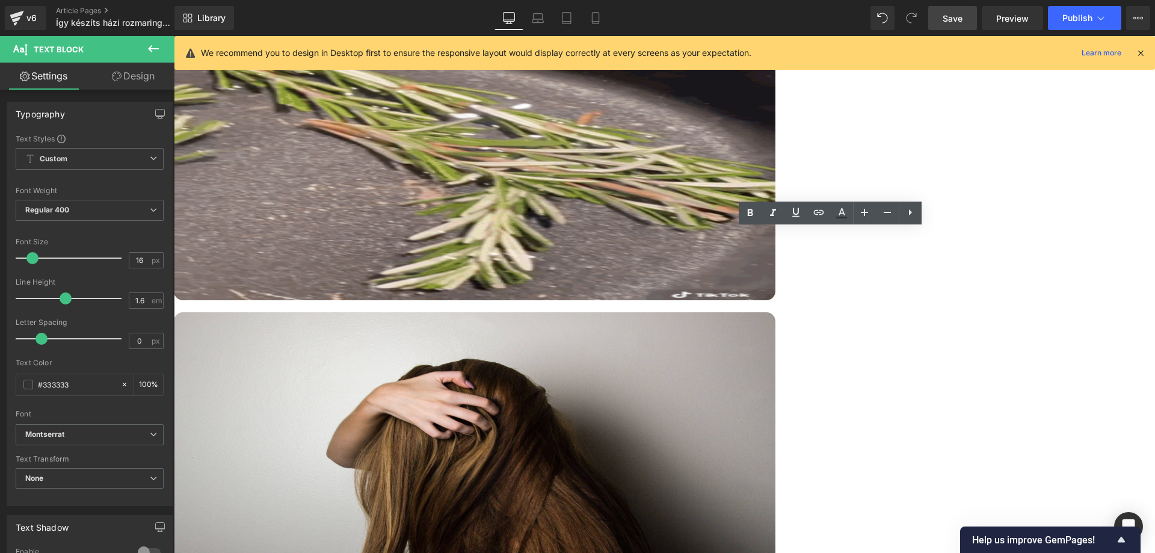
click at [1031, 256] on div "Így készíts házi rozmaring főzetet a gyorsabb hajnövekedésért Heading Image Row…" at bounding box center [664, 280] width 981 height 3416
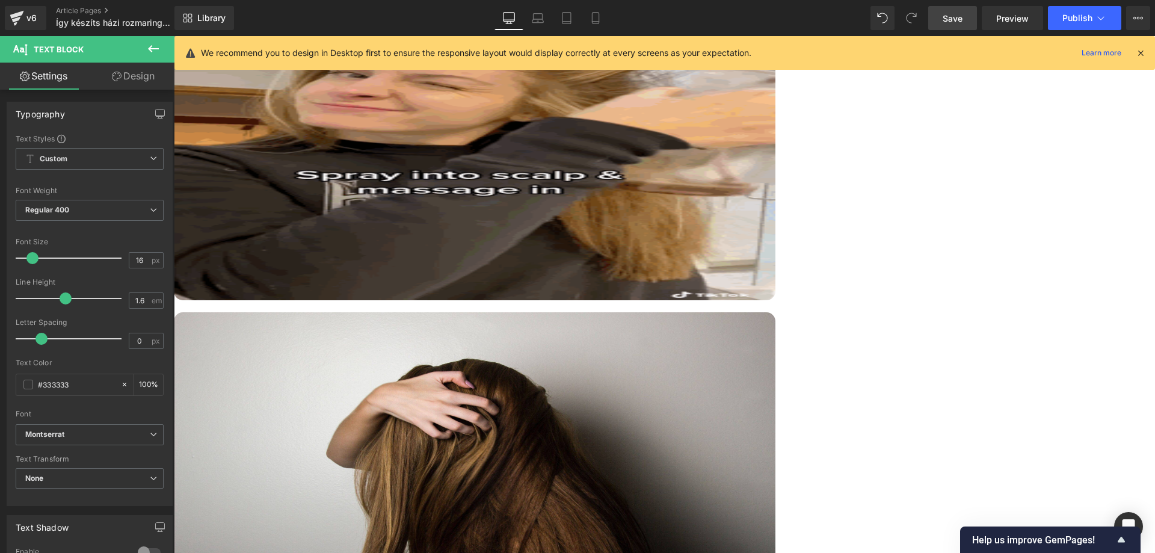
click at [132, 82] on link "Design" at bounding box center [133, 76] width 87 height 27
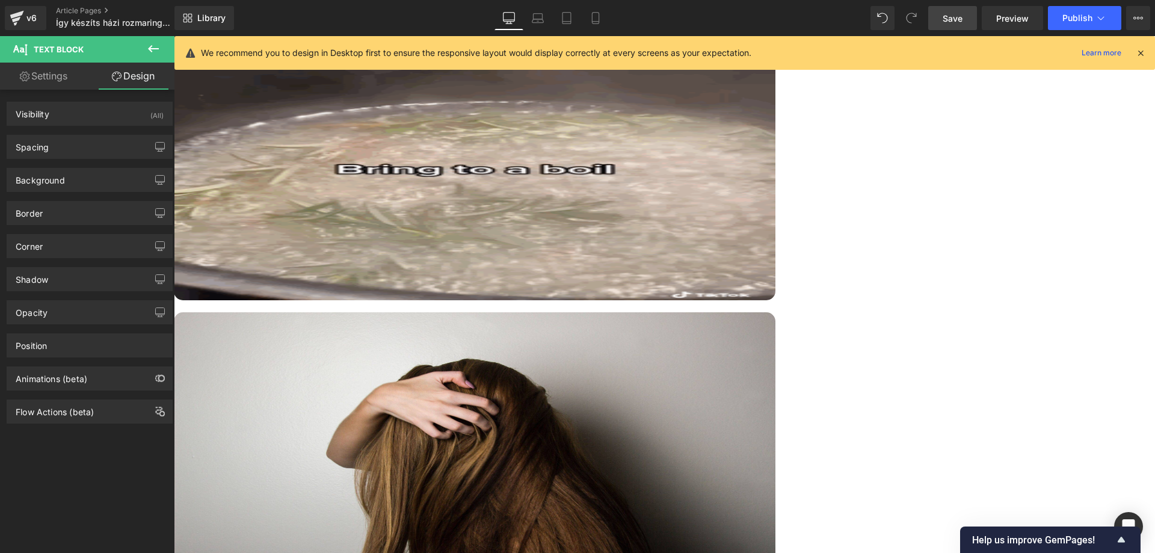
type input "4"
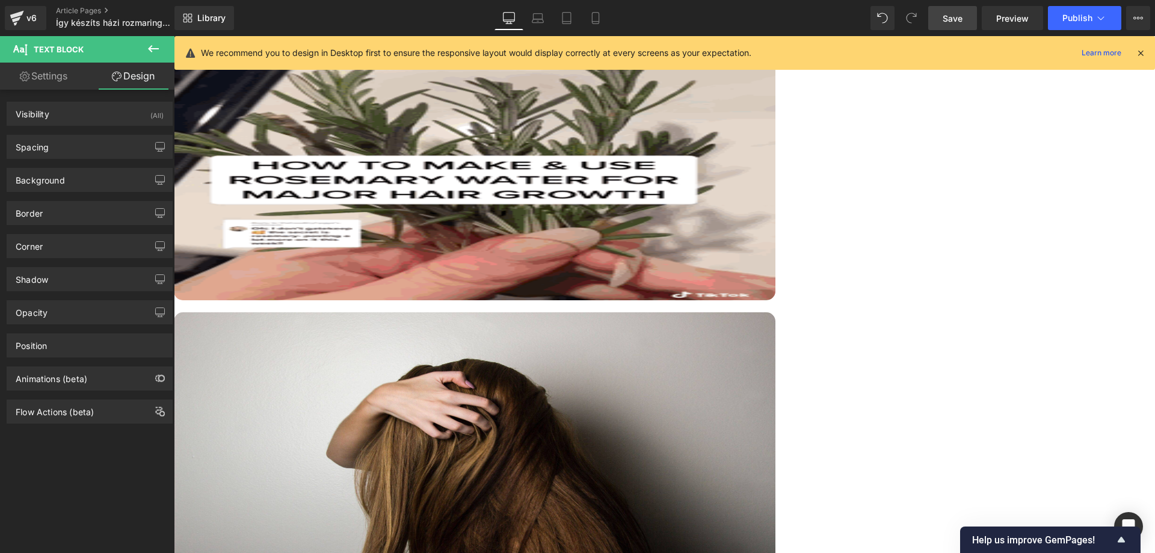
type input "0"
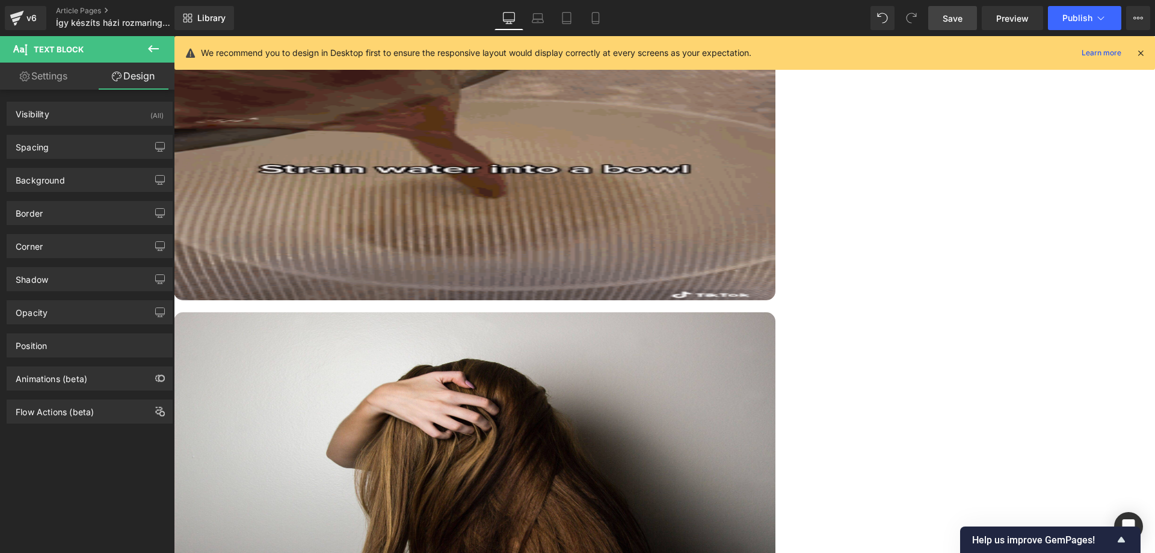
type input "0"
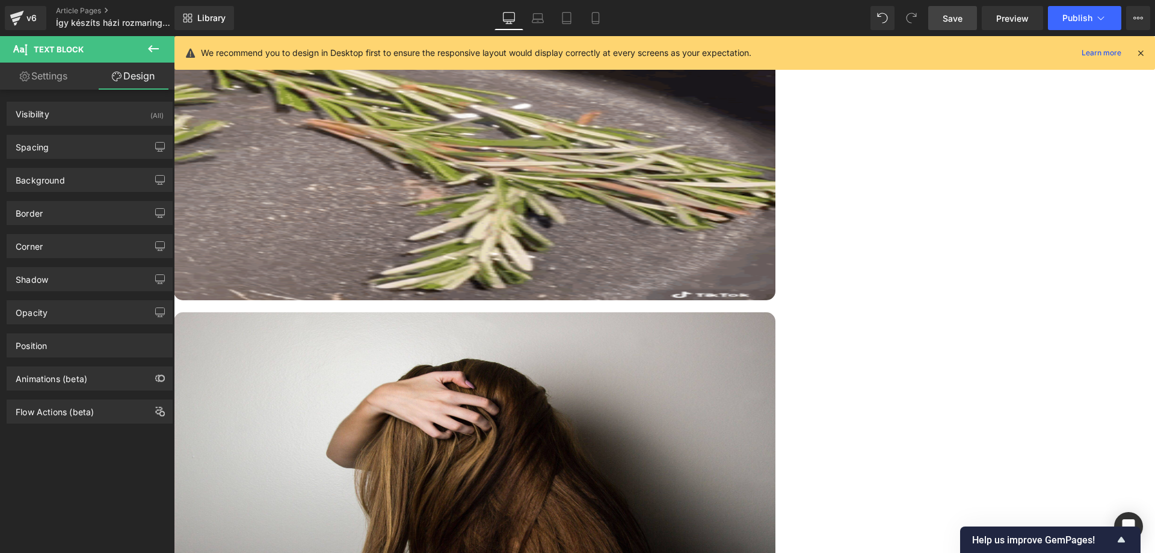
type input "-170"
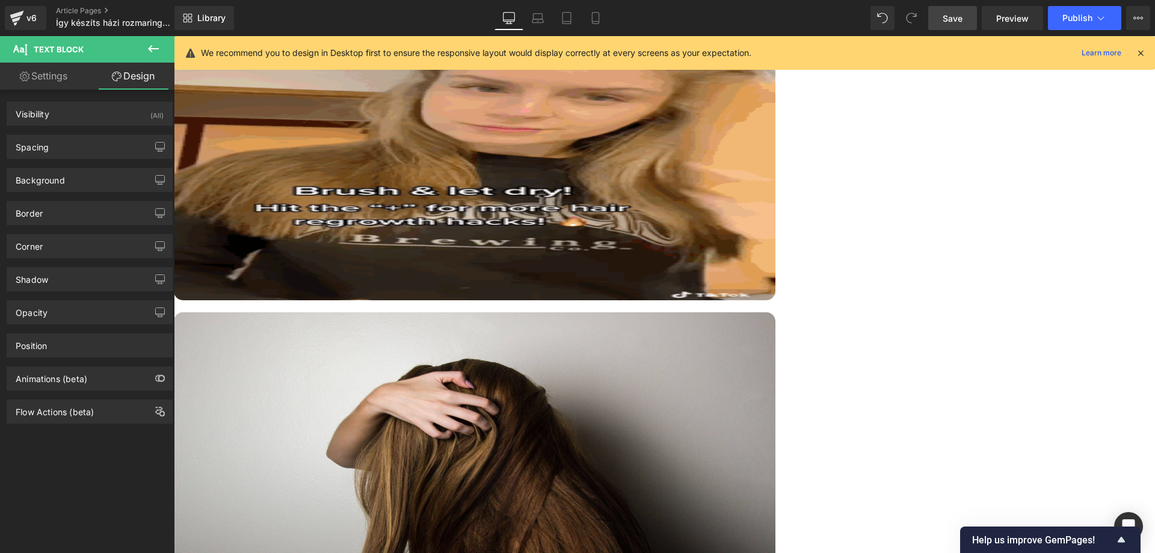
type input "0"
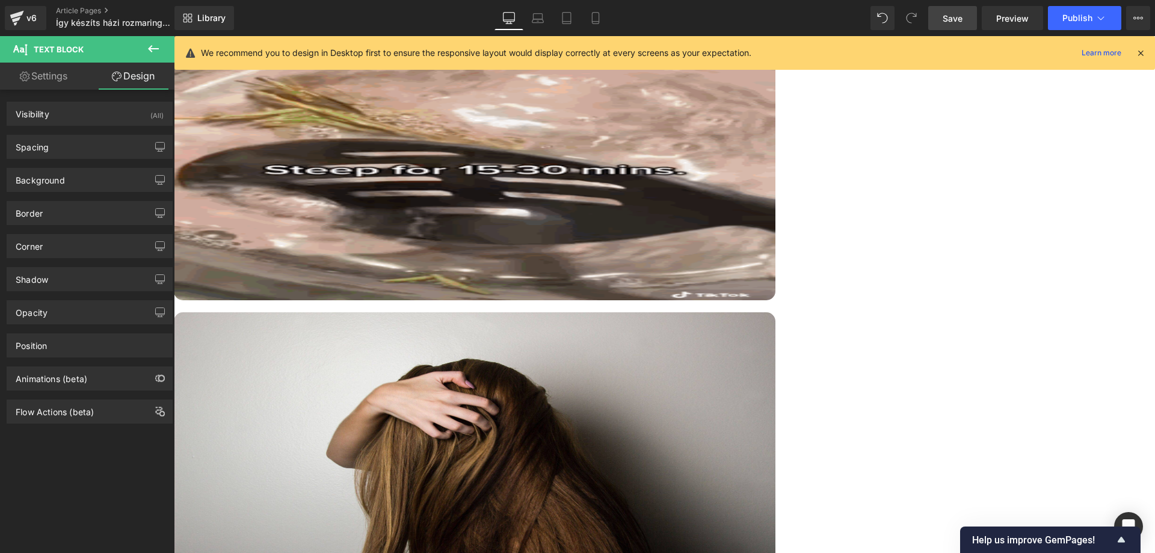
type input "0"
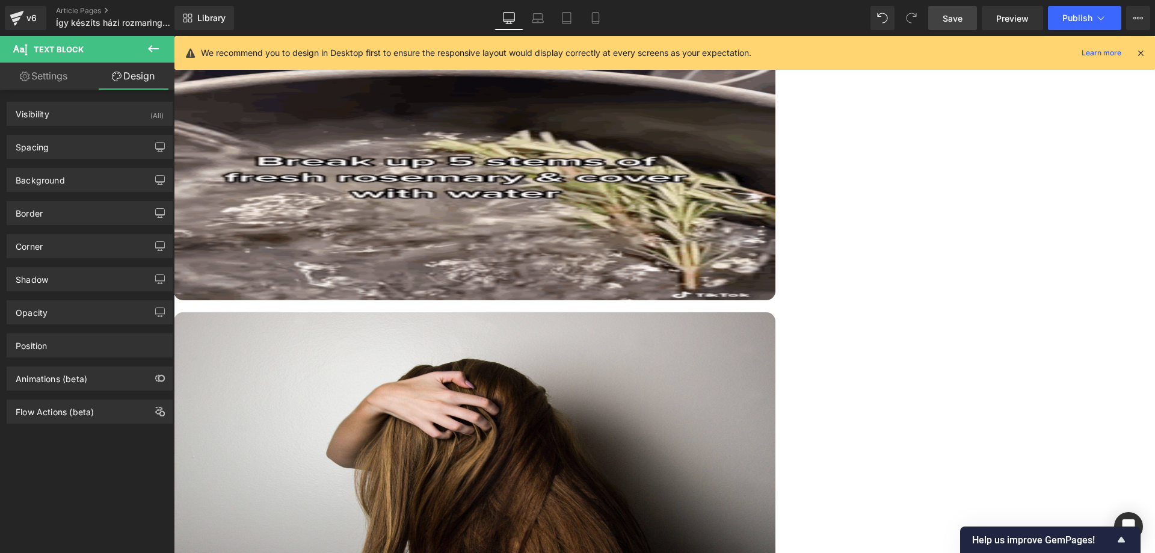
type input "0"
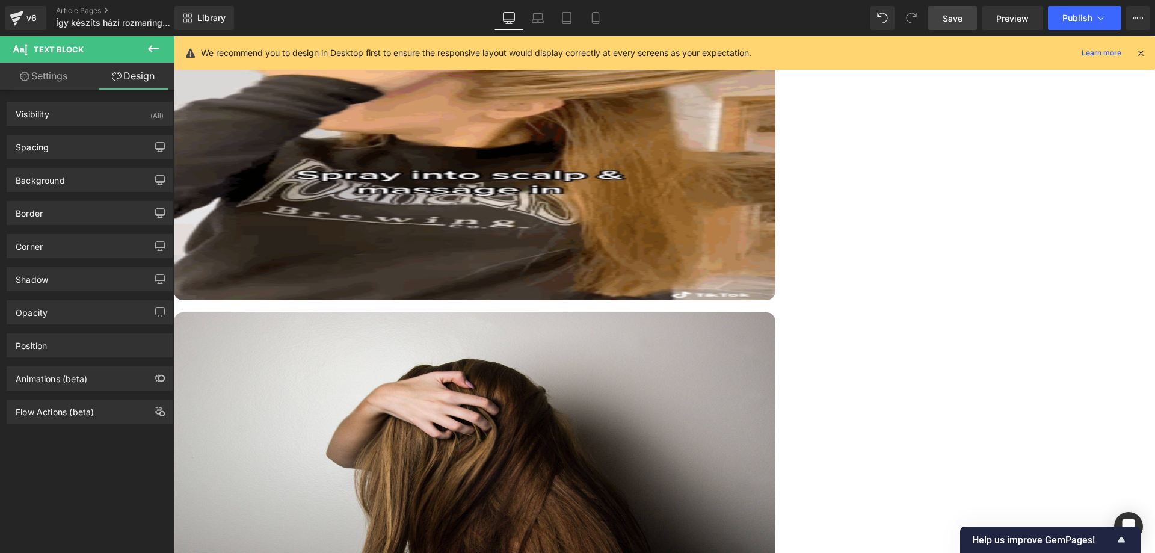
type input "0"
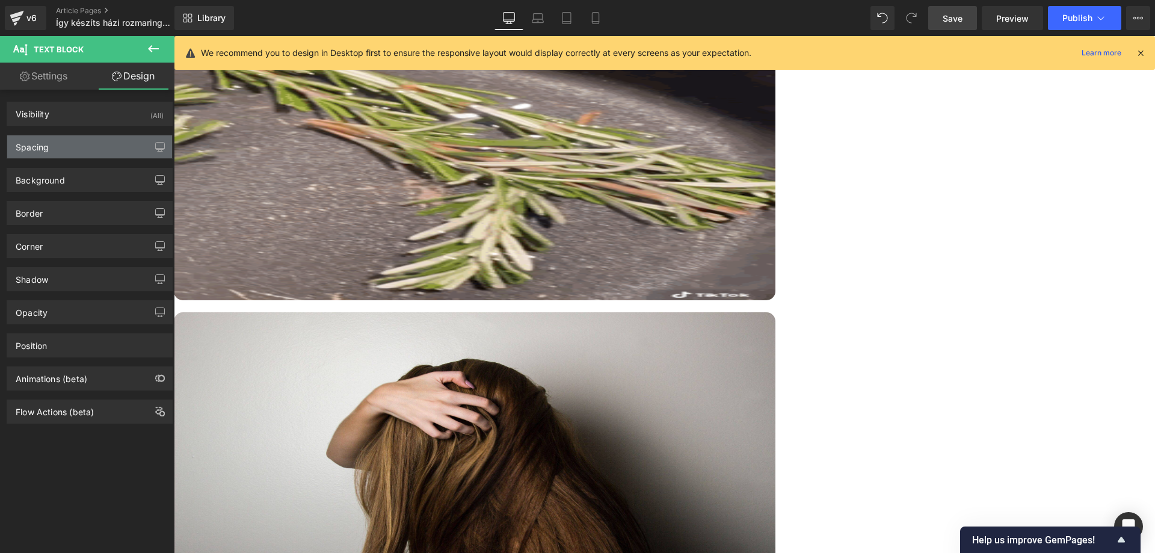
click at [75, 143] on div "Spacing" at bounding box center [89, 146] width 165 height 23
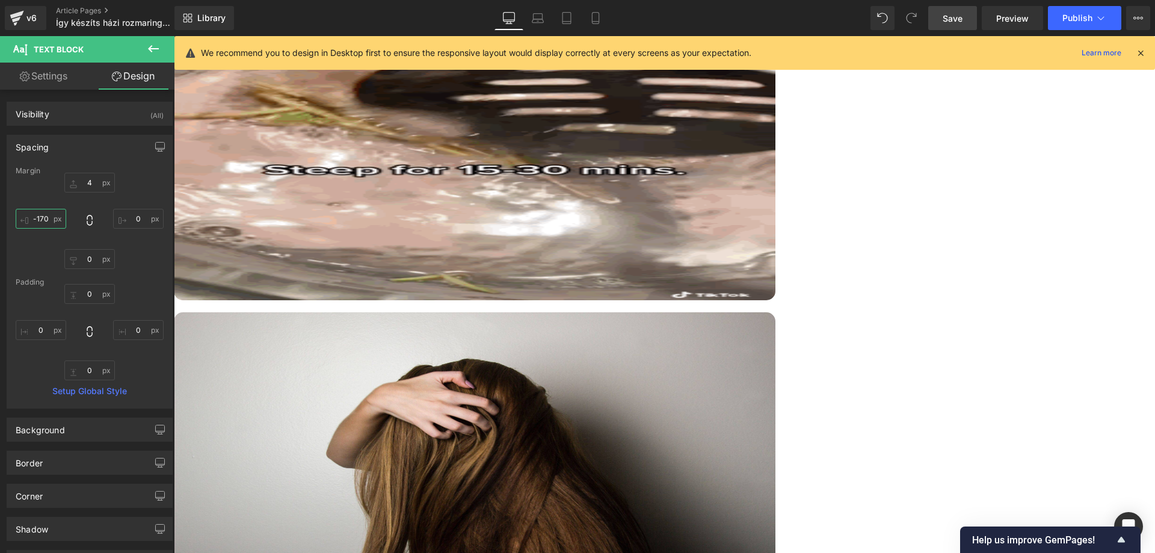
click at [45, 226] on input "-170" at bounding box center [41, 219] width 51 height 20
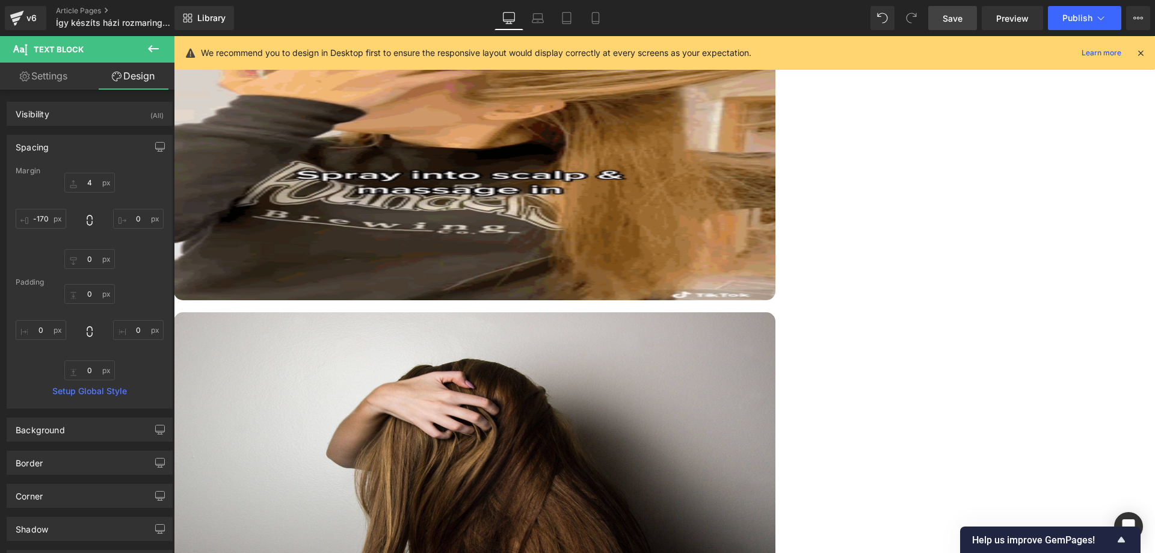
click at [296, 123] on div "Így készíts házi rozmaring főzetet a gyorsabb hajnövekedésért Heading Image Row…" at bounding box center [664, 280] width 981 height 3416
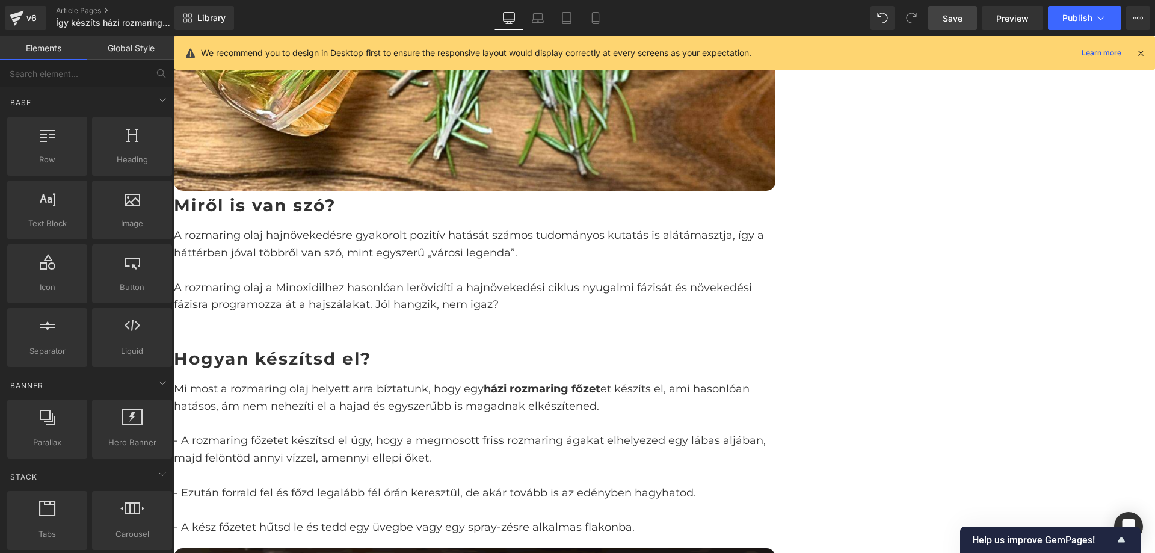
scroll to position [792, 0]
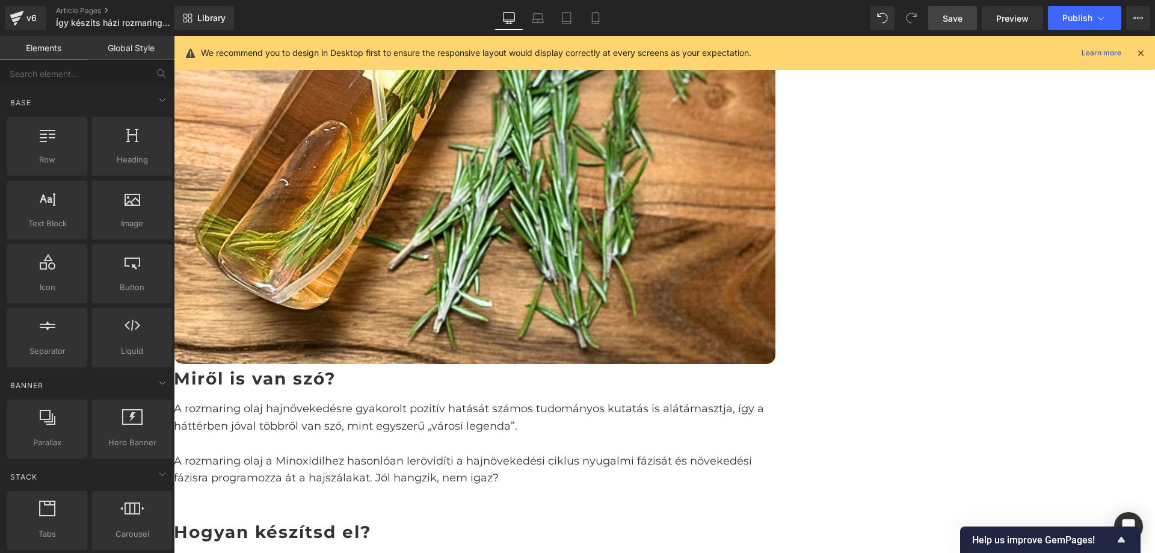
click at [426, 523] on h3 "Hogyan készítsd el?" at bounding box center [474, 532] width 601 height 19
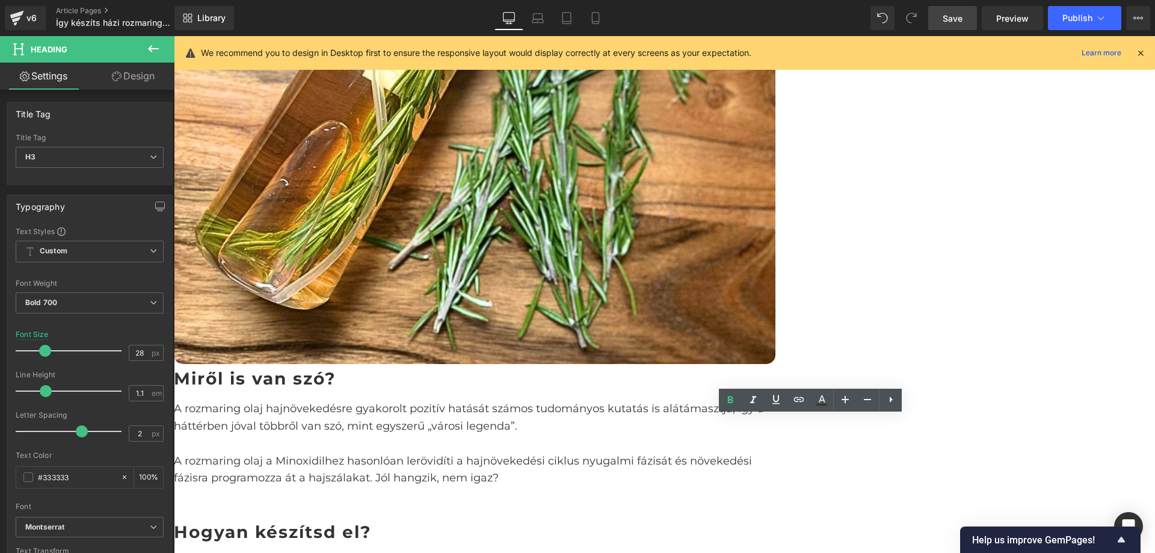
click at [444, 523] on h3 "Hogyan készítsd el?" at bounding box center [474, 532] width 601 height 19
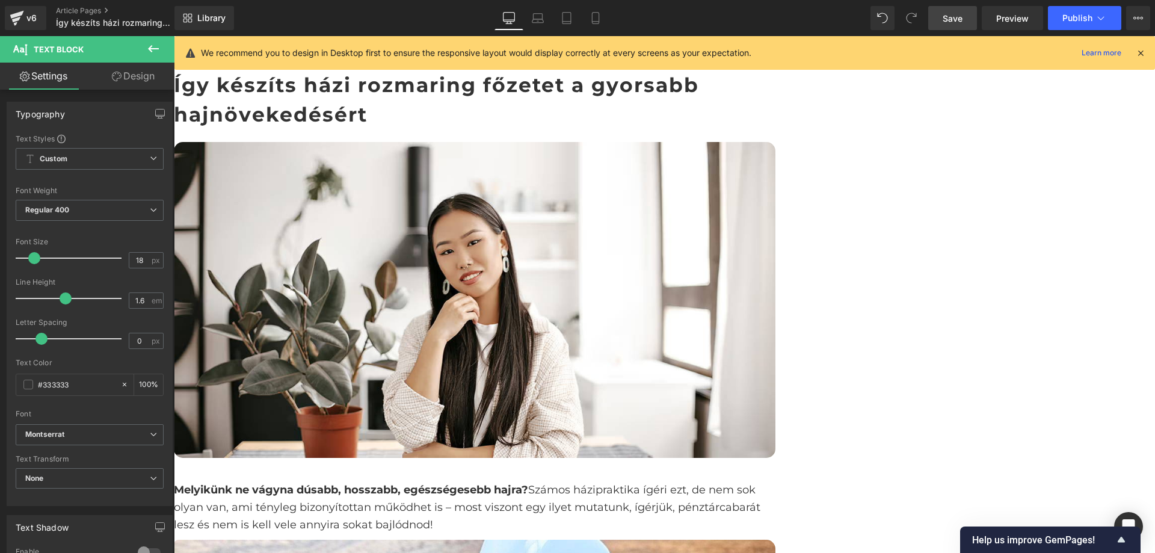
scroll to position [10, 0]
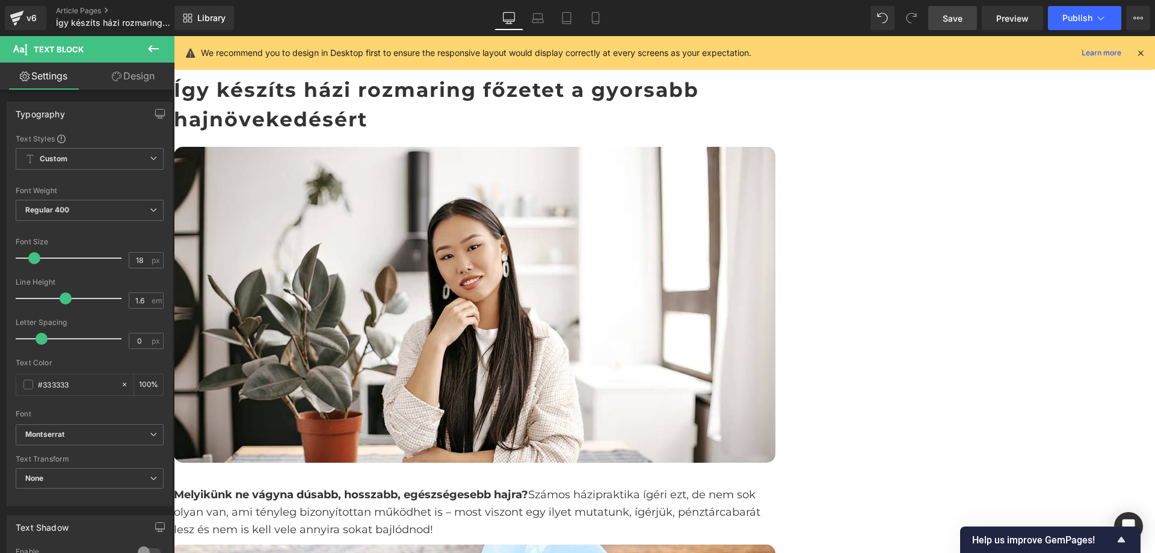
click at [533, 103] on h1 "Így készíts házi rozmaring főzetet a gyorsabb hajnövekedésért" at bounding box center [474, 105] width 601 height 60
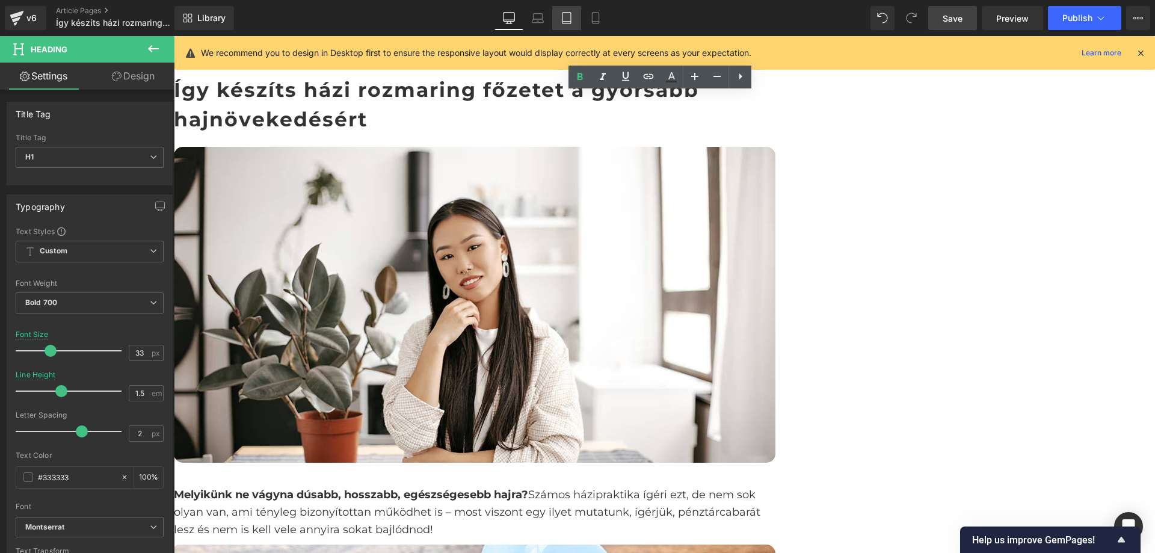
click at [568, 14] on icon at bounding box center [566, 18] width 12 height 12
type input "2"
type input "100"
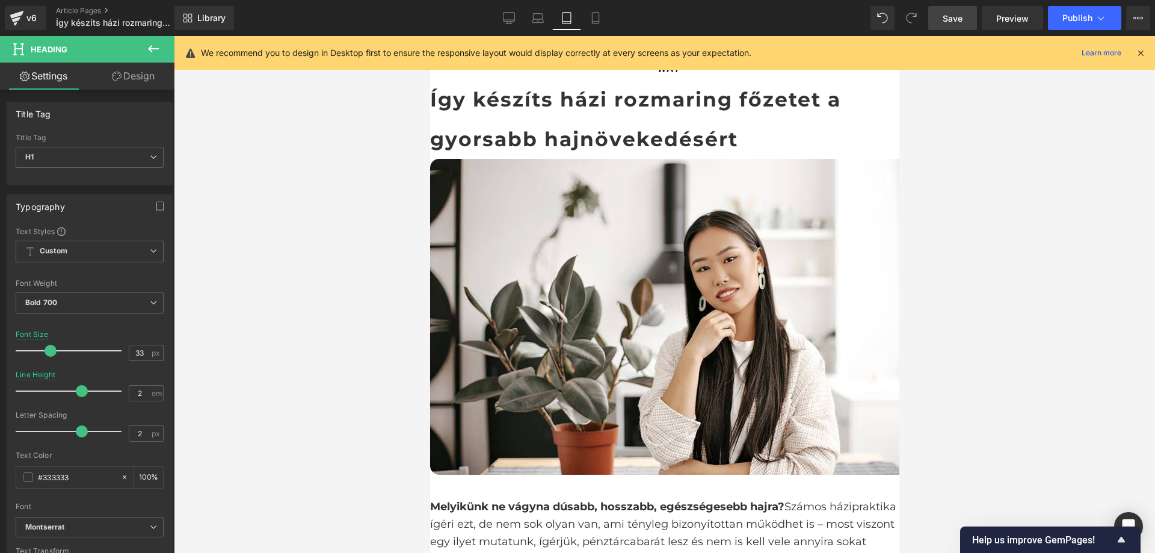
scroll to position [0, 0]
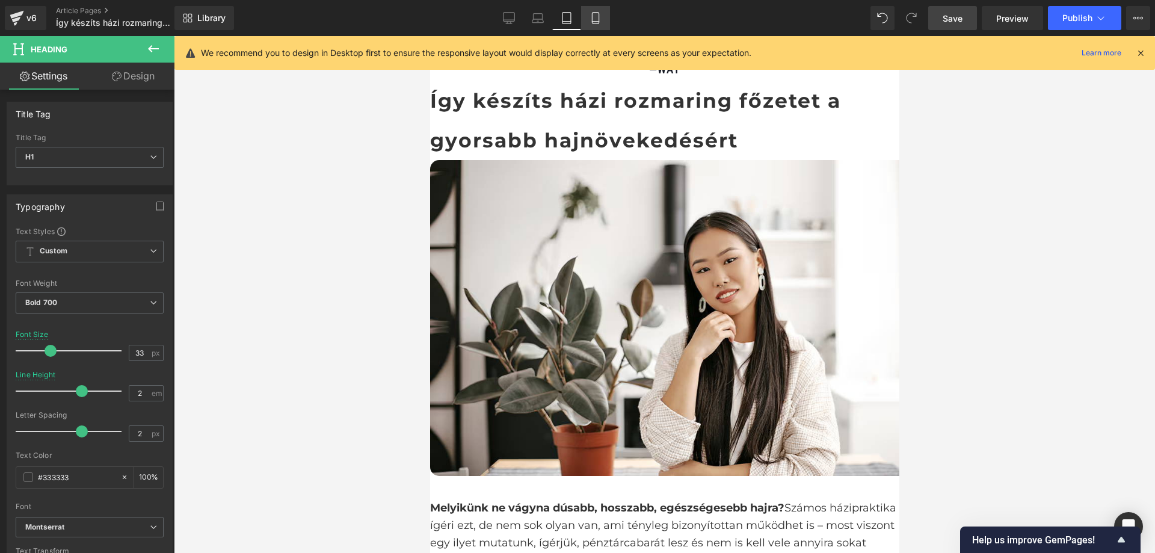
click at [594, 19] on icon at bounding box center [595, 18] width 12 height 12
type input "29"
type input "1.1"
type input "100"
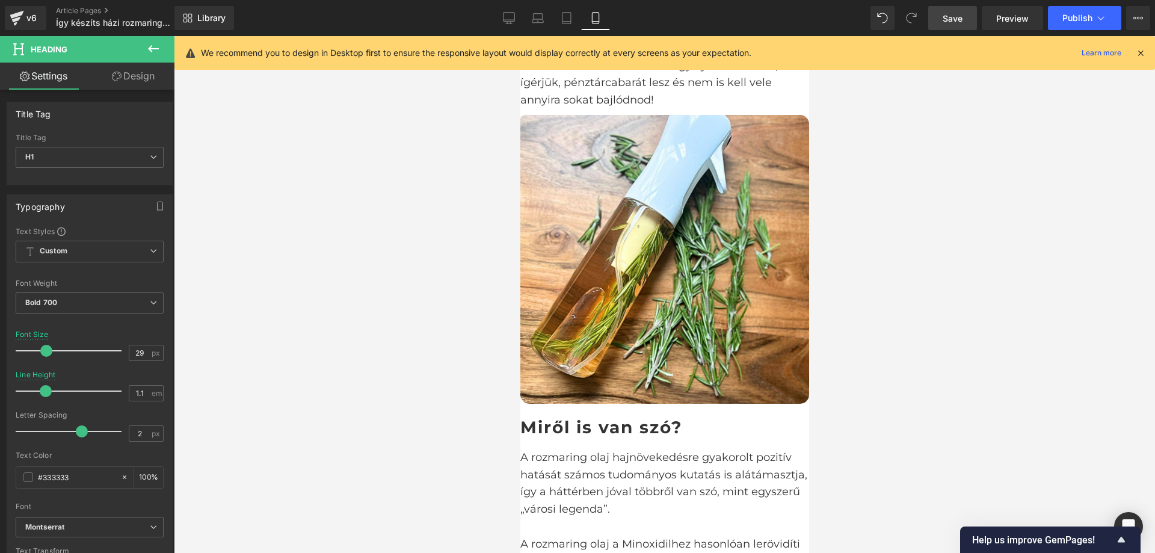
scroll to position [541, 0]
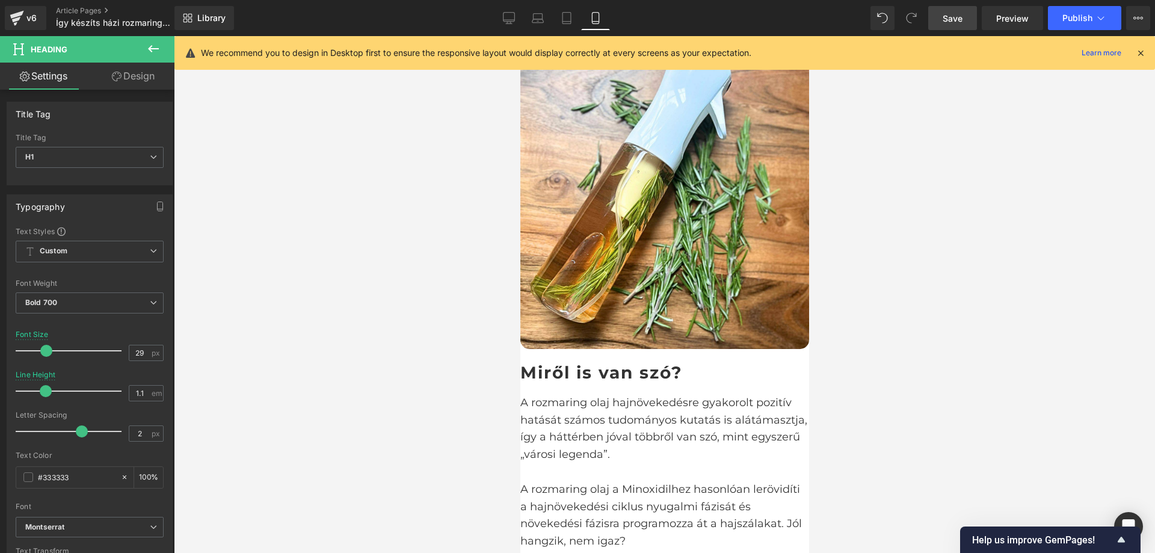
click at [604, 363] on h2 "Miről is van szó?" at bounding box center [664, 372] width 289 height 19
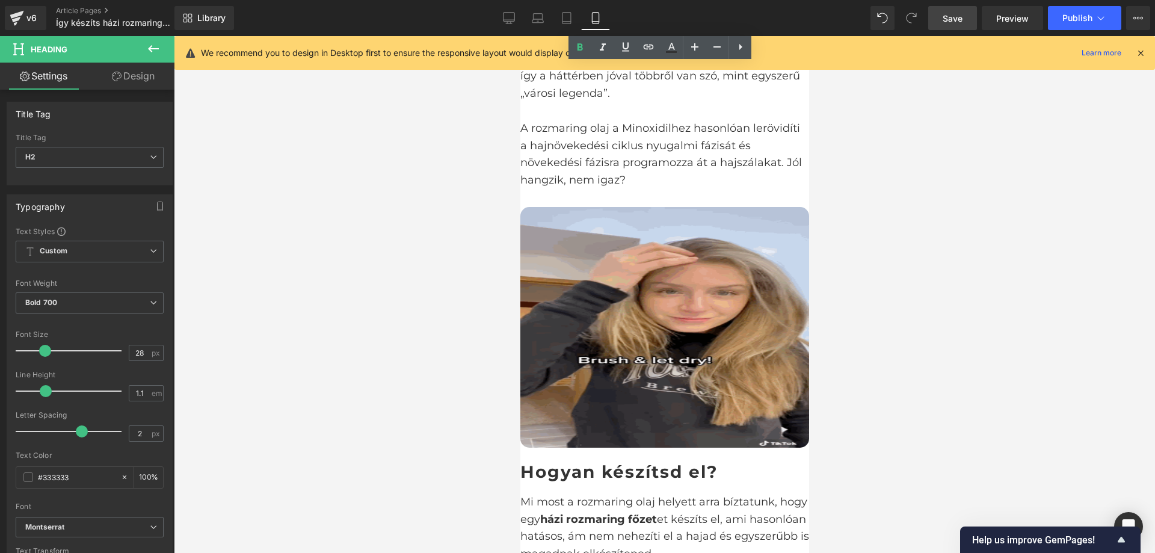
scroll to position [962, 0]
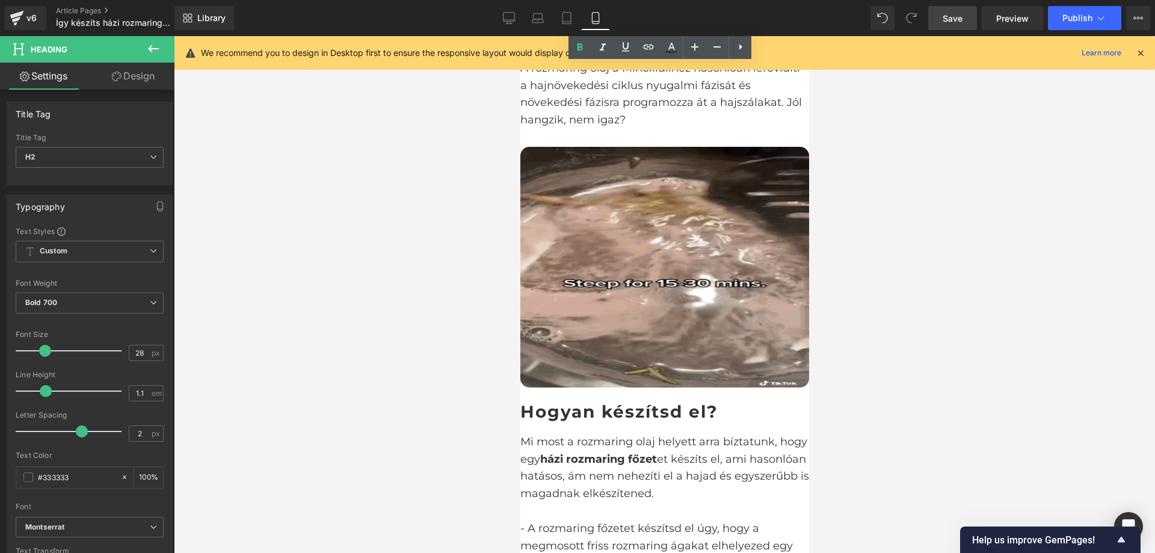
click at [613, 402] on h3 "Hogyan készítsd el?" at bounding box center [664, 411] width 289 height 19
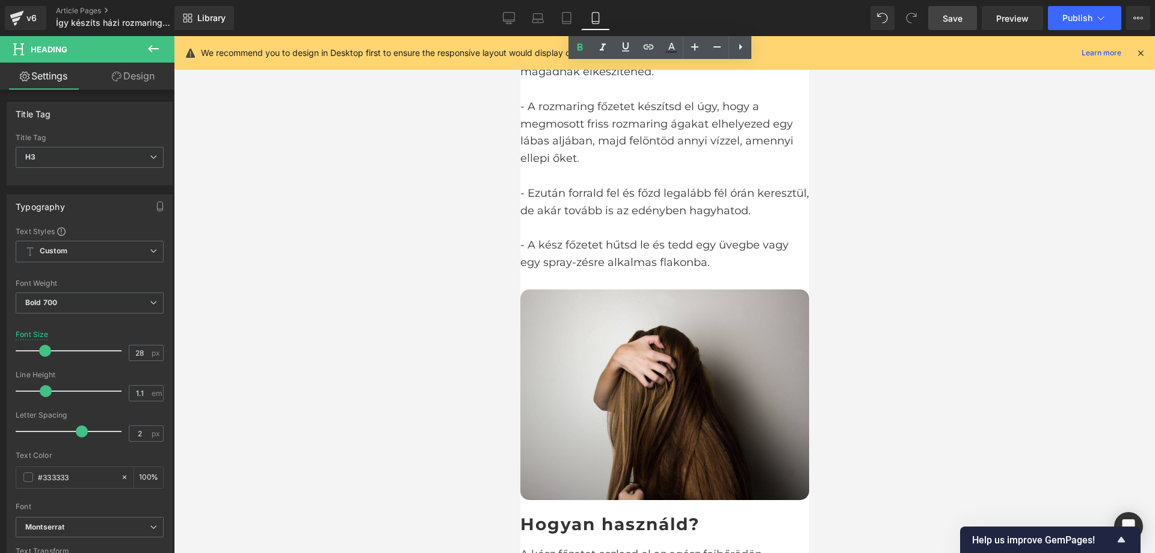
scroll to position [1503, 0]
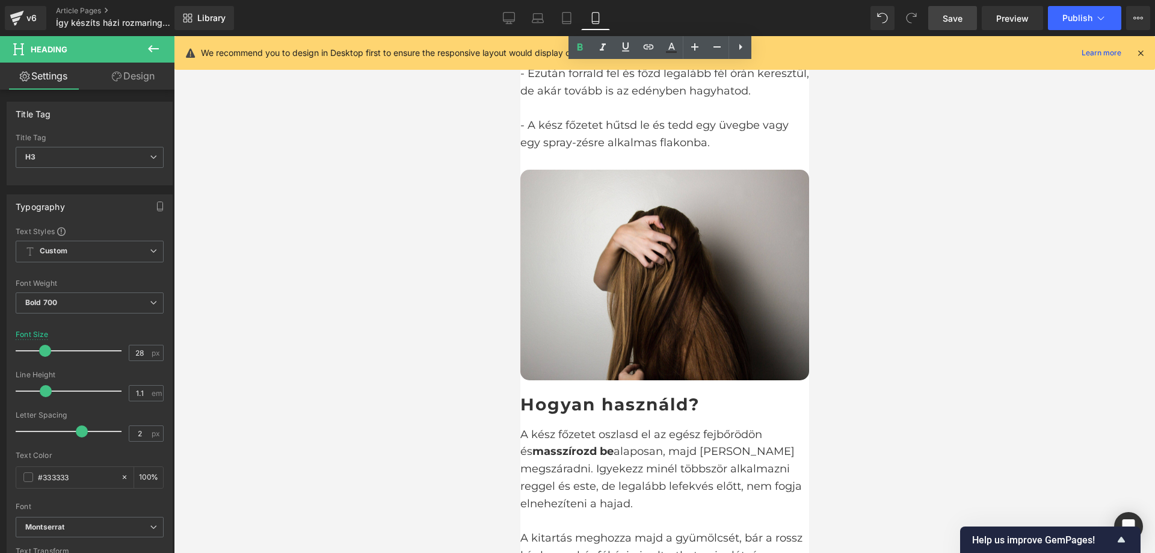
click at [612, 395] on h3 "Hogyan használd?" at bounding box center [664, 404] width 289 height 19
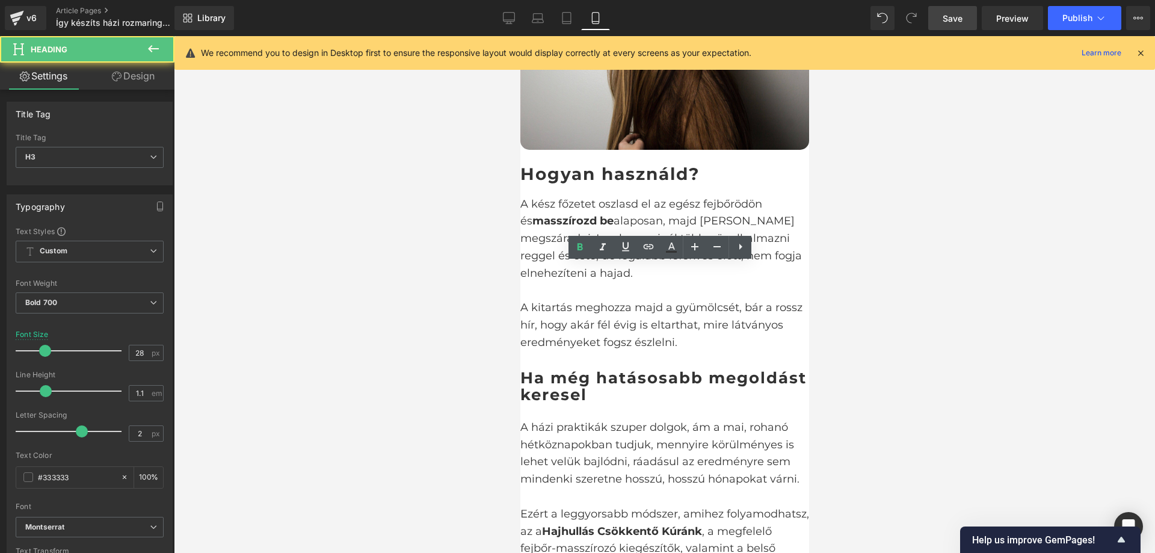
scroll to position [1744, 0]
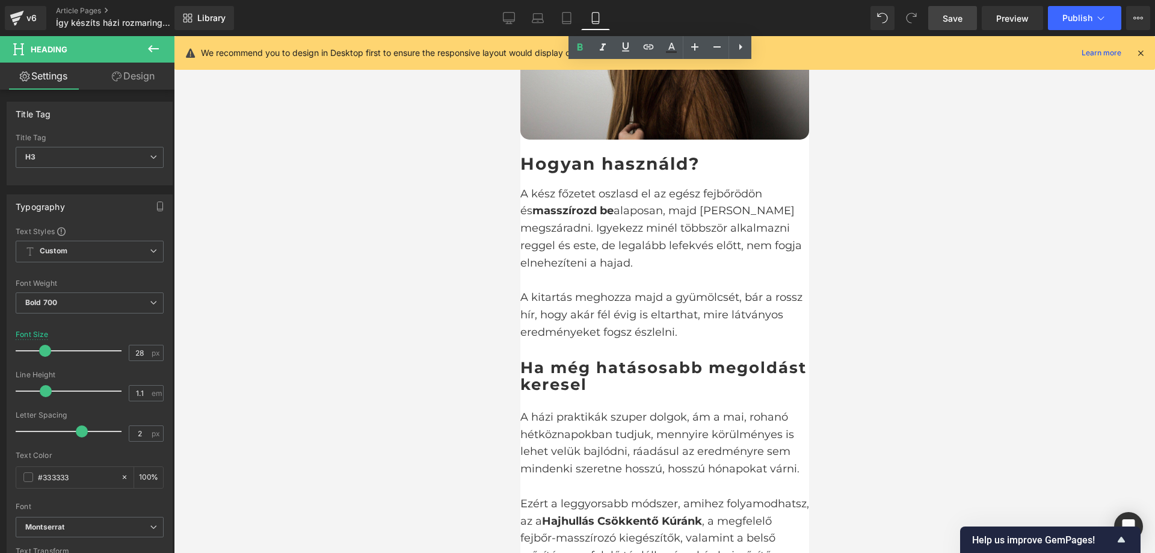
click at [610, 359] on h3 "Ha még hatásosabb megoldást keresel" at bounding box center [664, 376] width 289 height 34
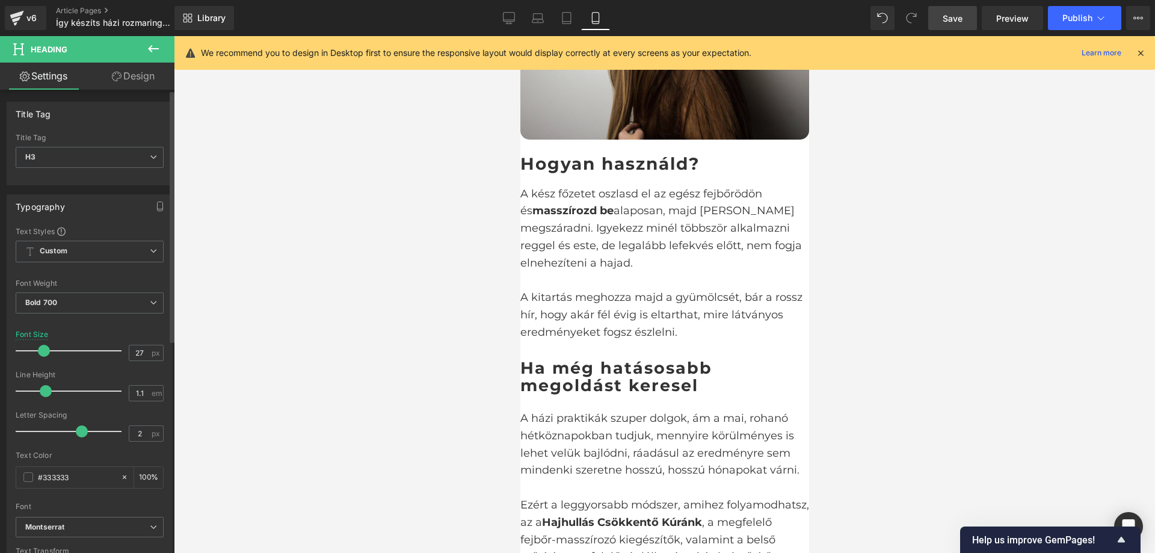
type input "28"
click at [47, 349] on span at bounding box center [45, 351] width 12 height 12
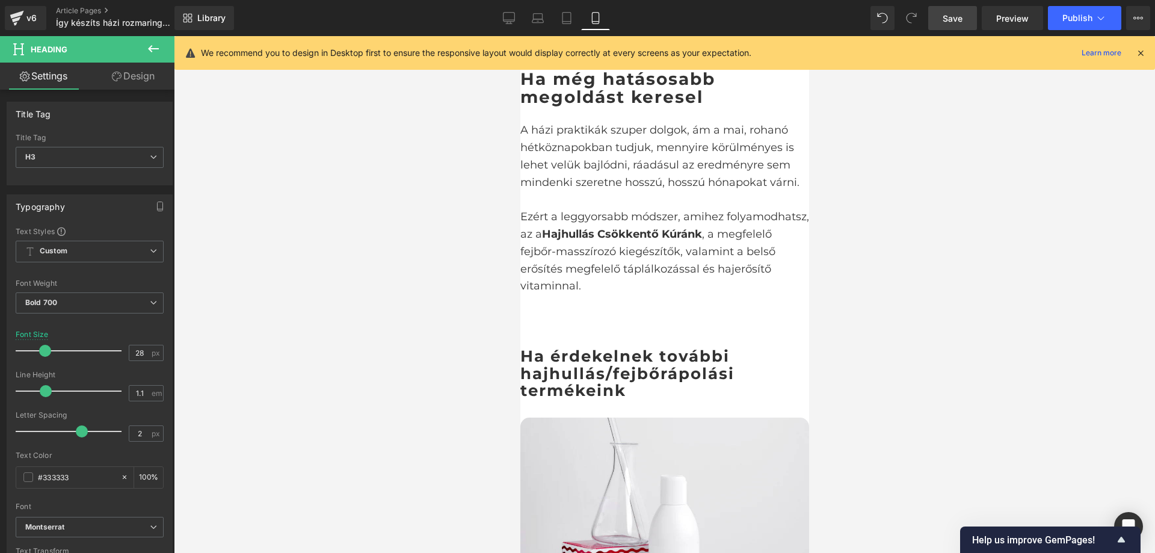
scroll to position [2045, 0]
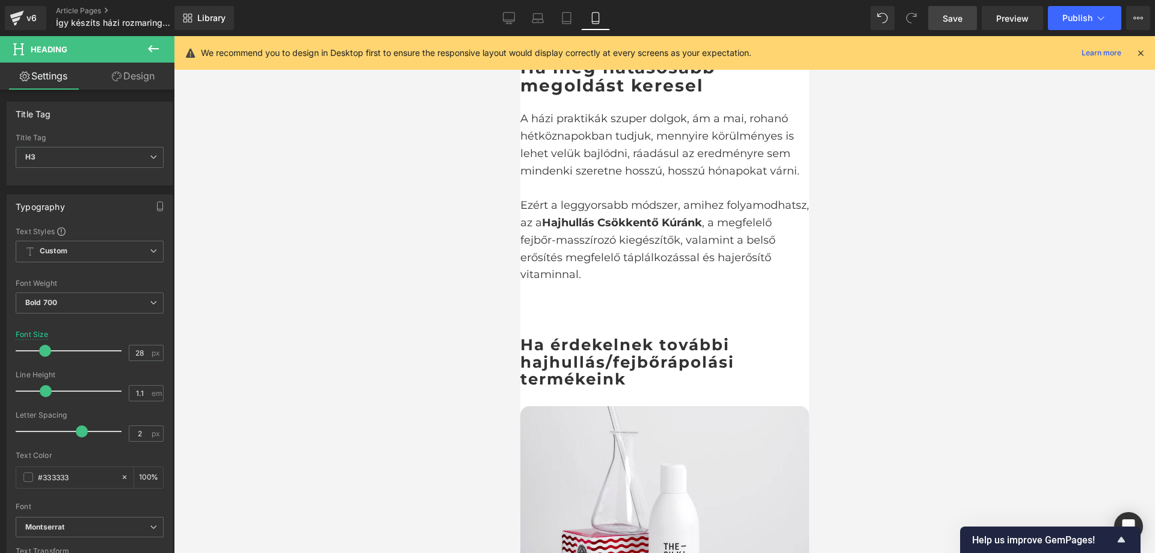
click at [643, 336] on div "Ha érdekelnek további hajhullás/fejbőrápolási termékeink Heading" at bounding box center [664, 369] width 289 height 67
type input "28"
click at [47, 348] on span at bounding box center [45, 351] width 12 height 12
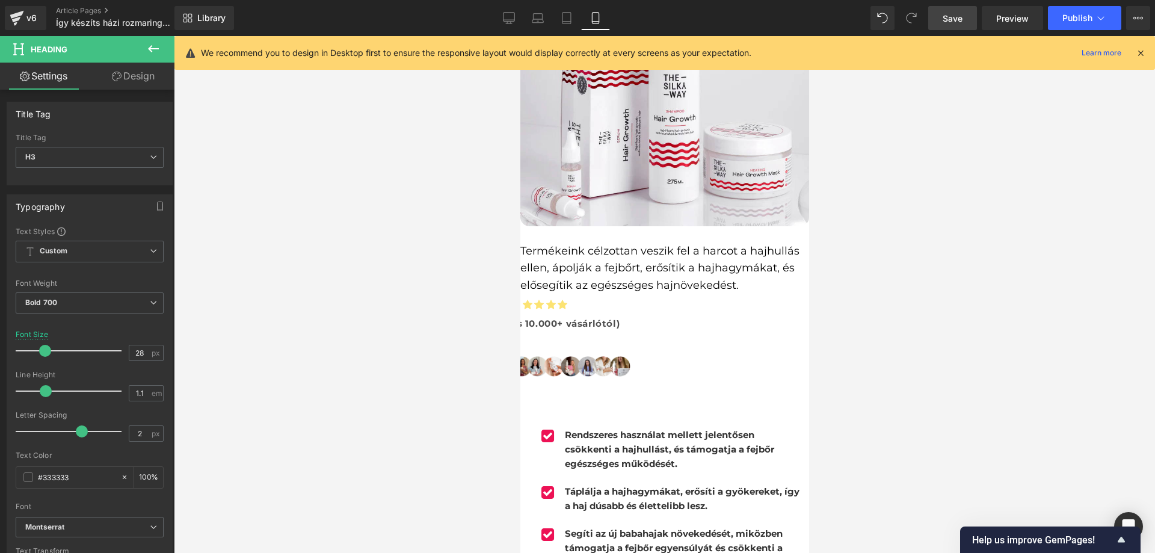
scroll to position [2526, 0]
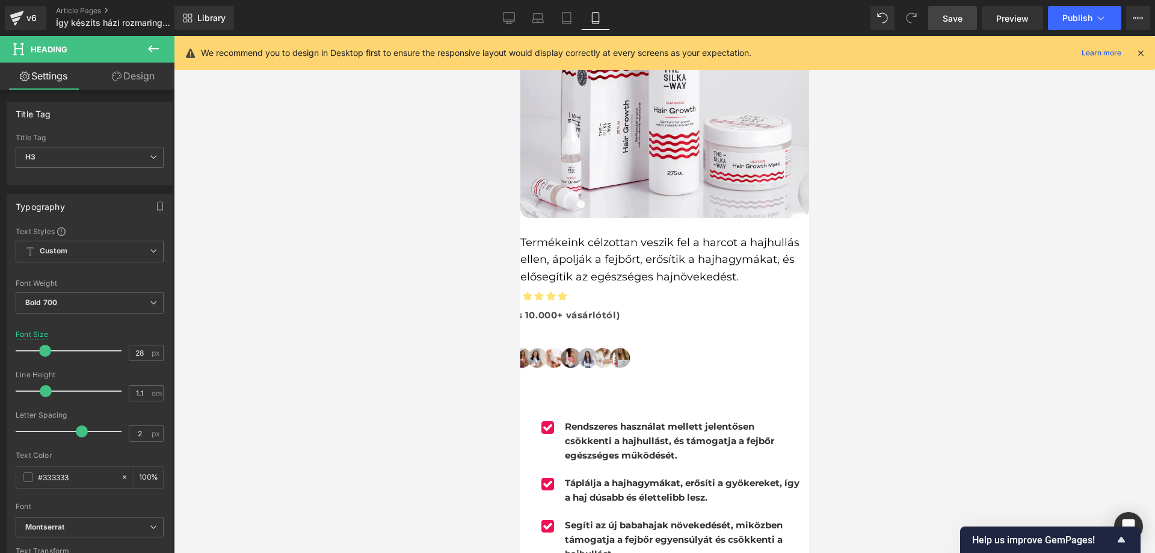
click at [957, 16] on span "Save" at bounding box center [952, 18] width 20 height 13
click at [1065, 13] on span "Publish" at bounding box center [1077, 18] width 30 height 10
click at [1091, 12] on button "Publish" at bounding box center [1084, 18] width 73 height 24
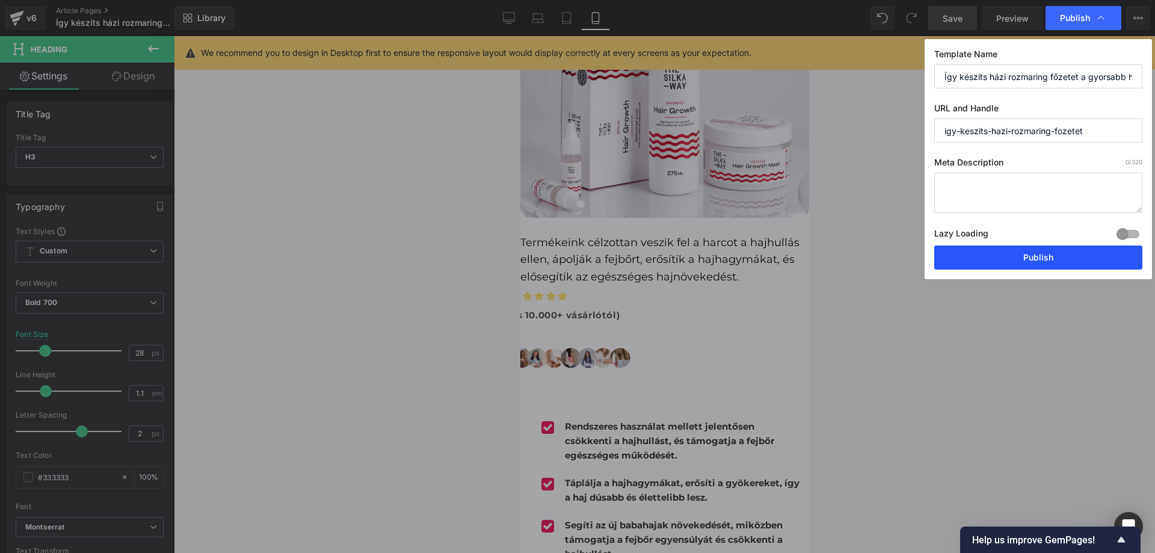
click at [991, 256] on button "Publish" at bounding box center [1038, 257] width 208 height 24
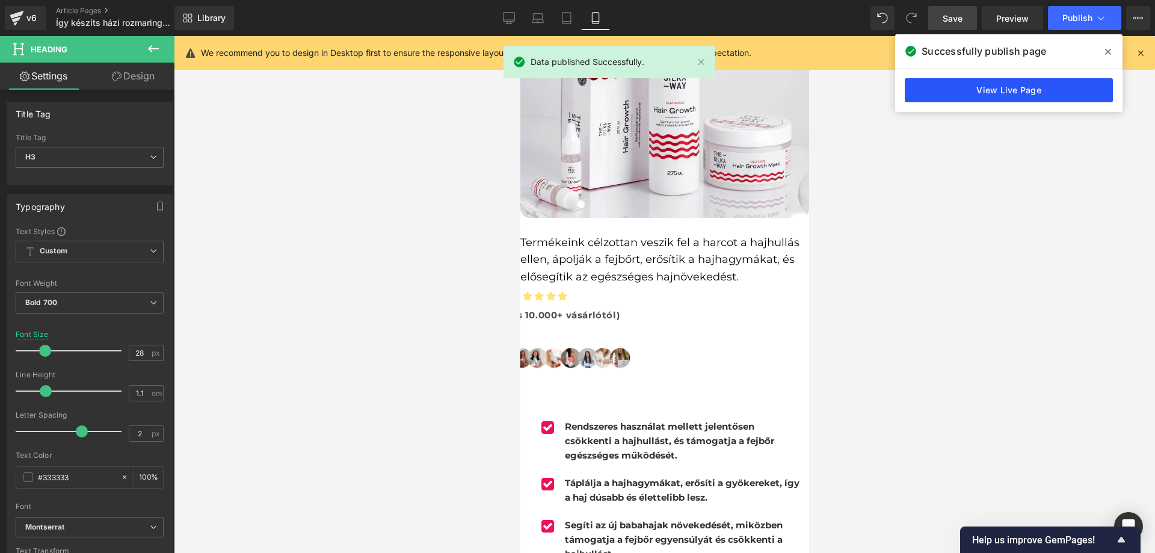
click at [1021, 90] on link "View Live Page" at bounding box center [1008, 90] width 208 height 24
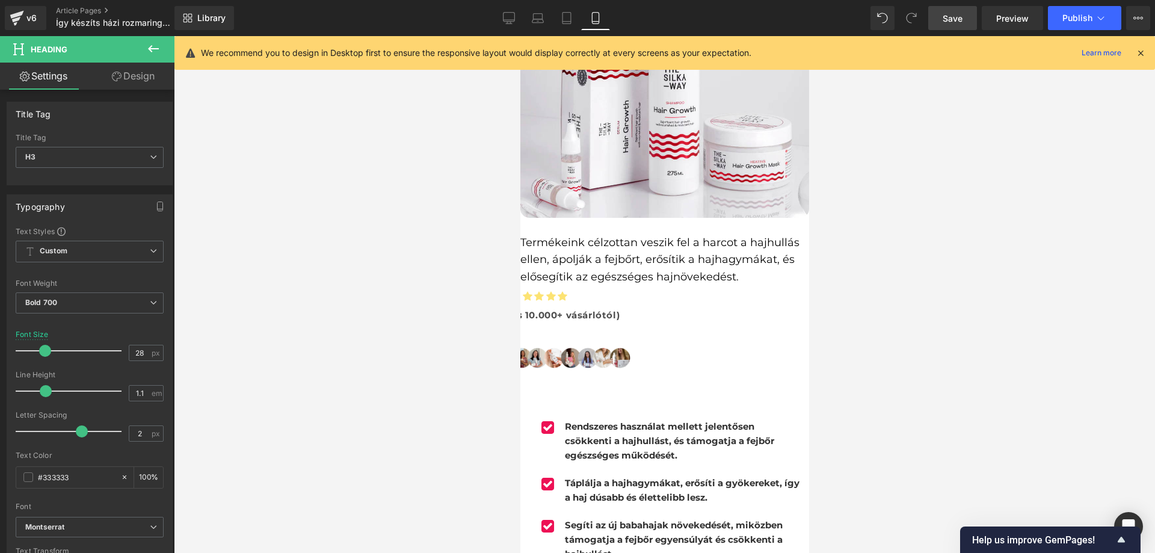
click at [520, 36] on span "Icon" at bounding box center [520, 36] width 0 height 0
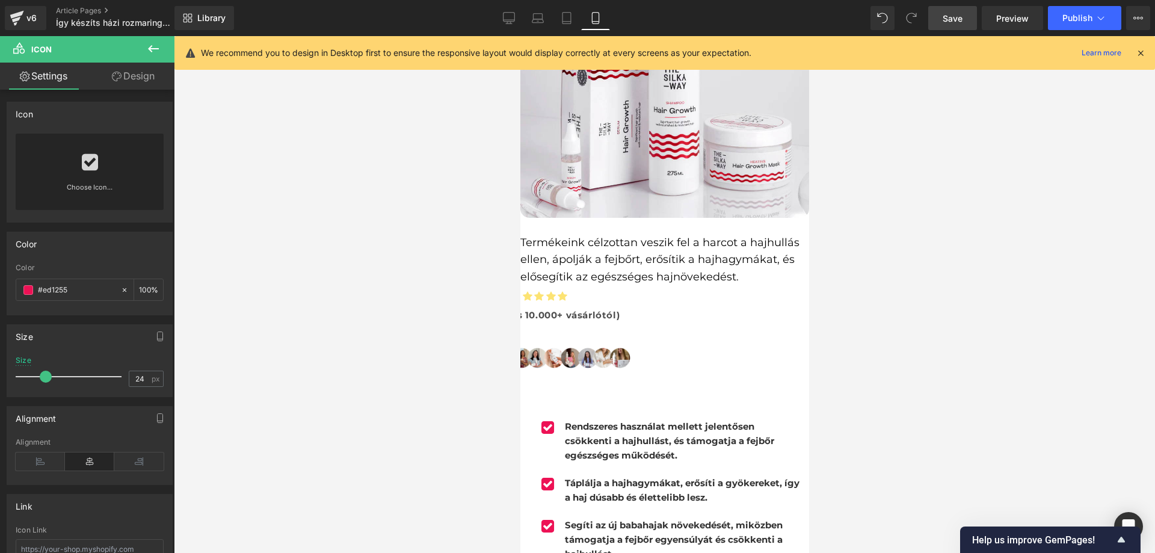
type input "23"
click at [43, 380] on span at bounding box center [44, 376] width 12 height 12
click at [520, 36] on span "Icon" at bounding box center [520, 36] width 0 height 0
type input "22"
drag, startPoint x: 42, startPoint y: 373, endPoint x: 56, endPoint y: 372, distance: 13.9
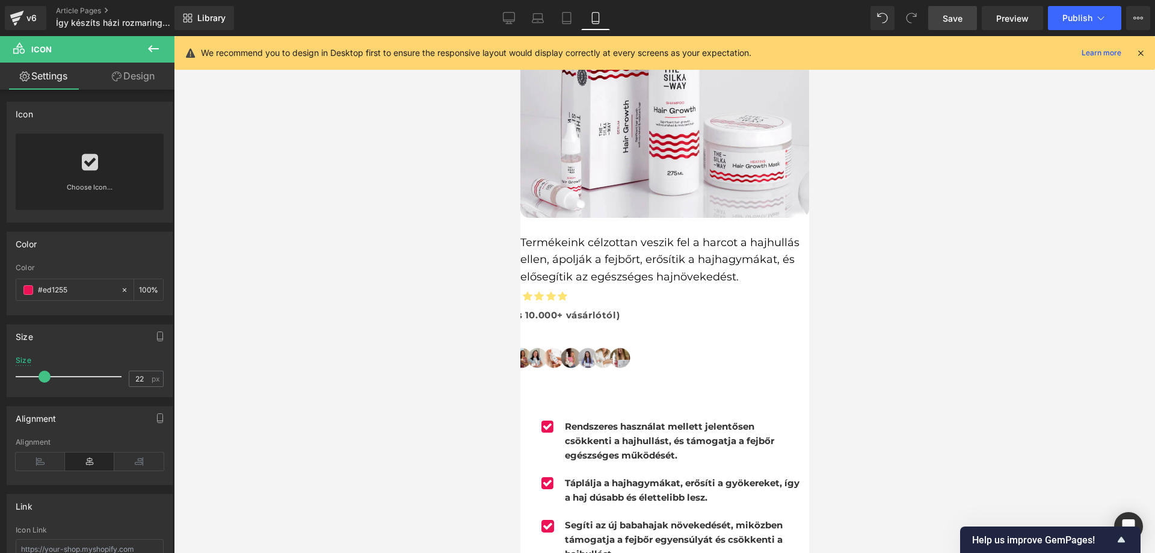
click at [40, 373] on span at bounding box center [44, 376] width 12 height 12
click at [541, 518] on div "Icon" at bounding box center [551, 527] width 20 height 18
type input "23"
click at [43, 375] on span at bounding box center [44, 376] width 12 height 12
click at [977, 262] on div at bounding box center [664, 294] width 981 height 517
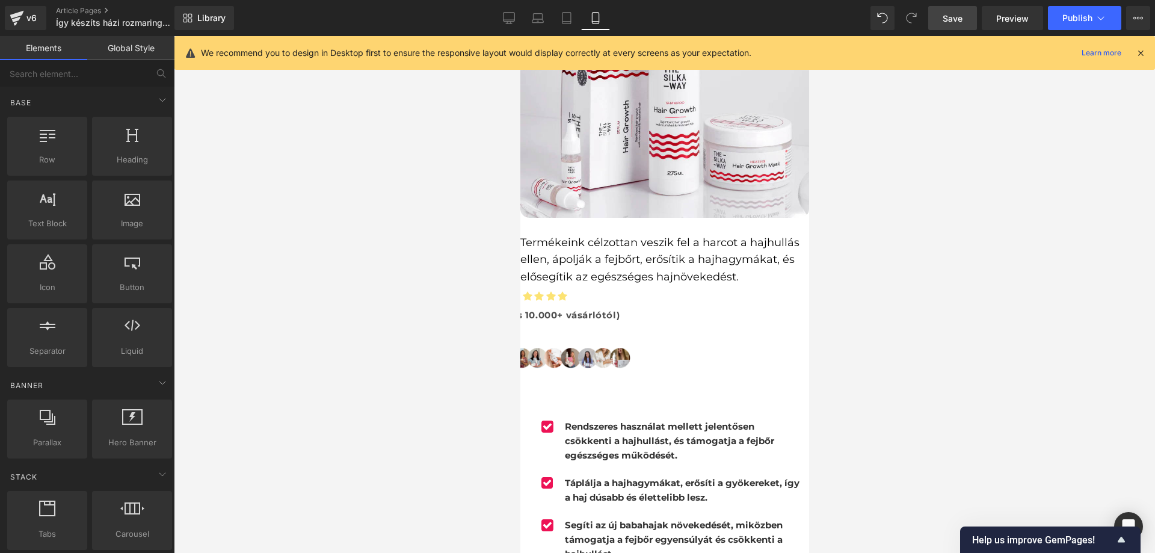
click at [959, 19] on span "Save" at bounding box center [952, 18] width 20 height 13
click at [1070, 17] on span "Publish" at bounding box center [1077, 18] width 30 height 10
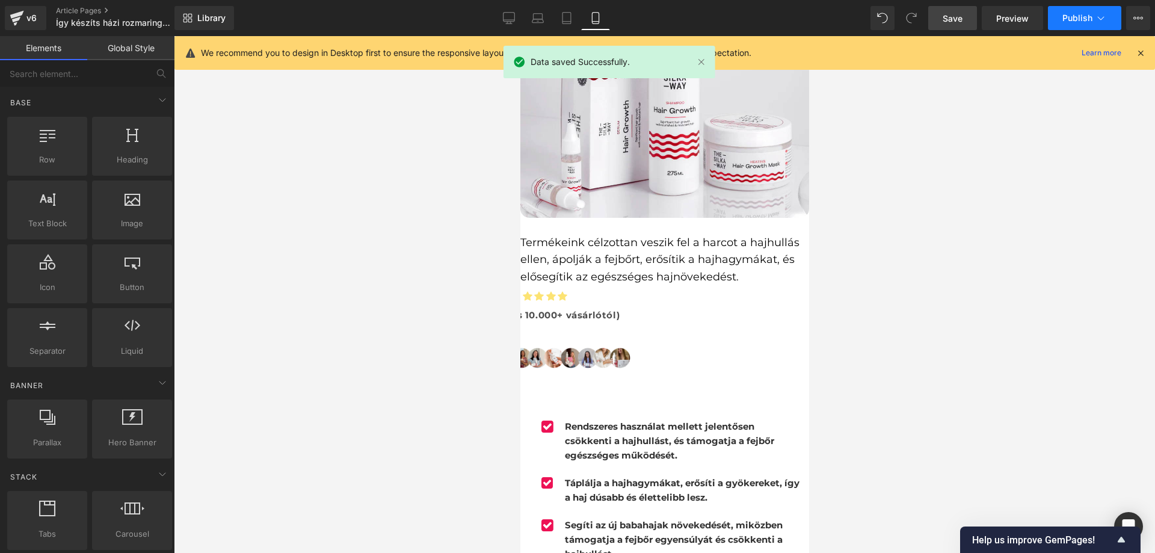
click at [1067, 14] on span "Publish" at bounding box center [1077, 18] width 30 height 10
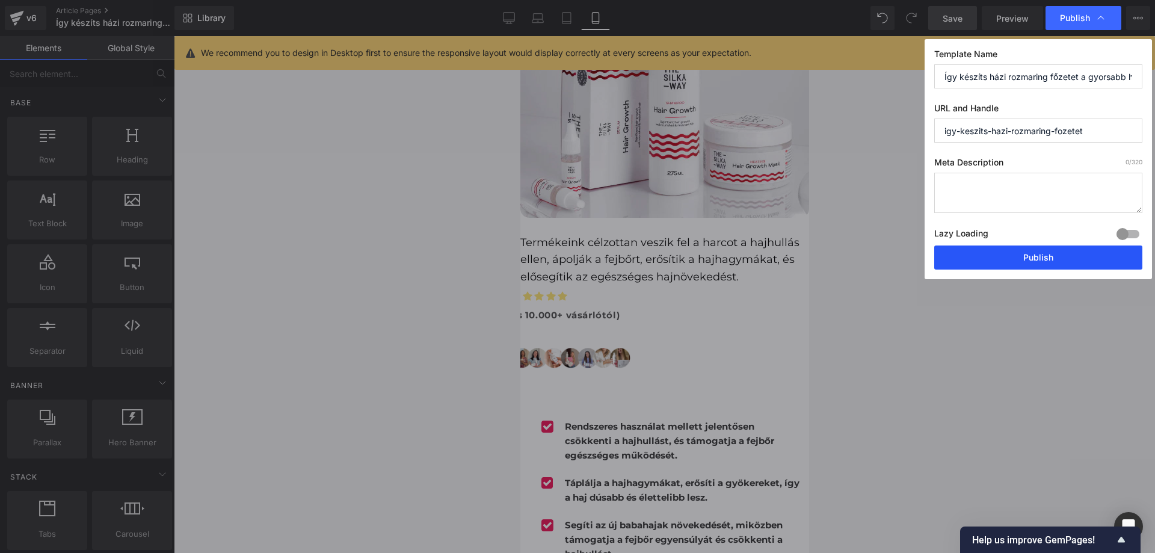
click at [1072, 253] on button "Publish" at bounding box center [1038, 257] width 208 height 24
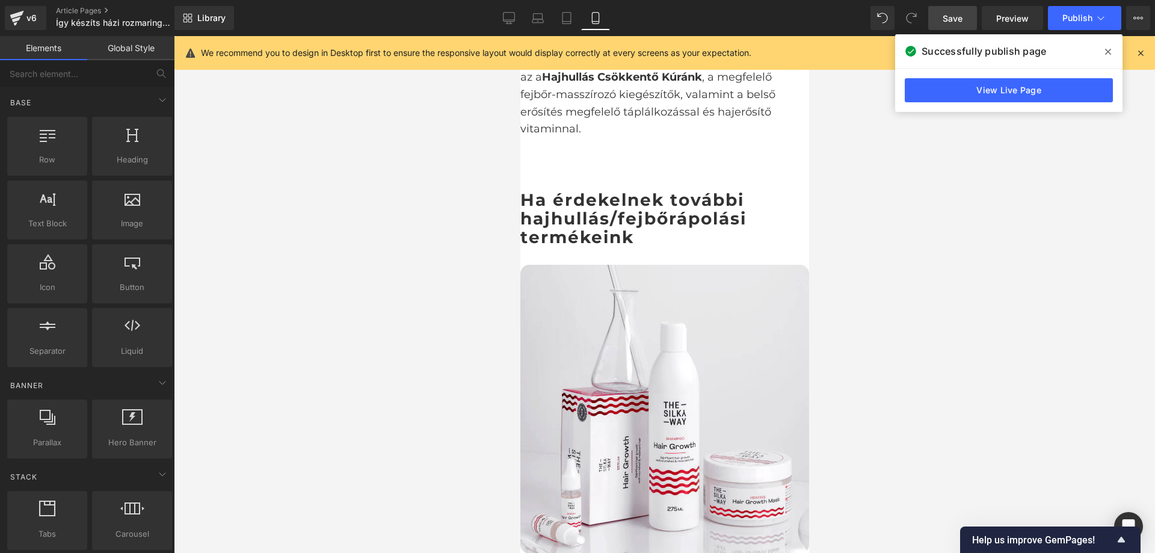
scroll to position [2405, 0]
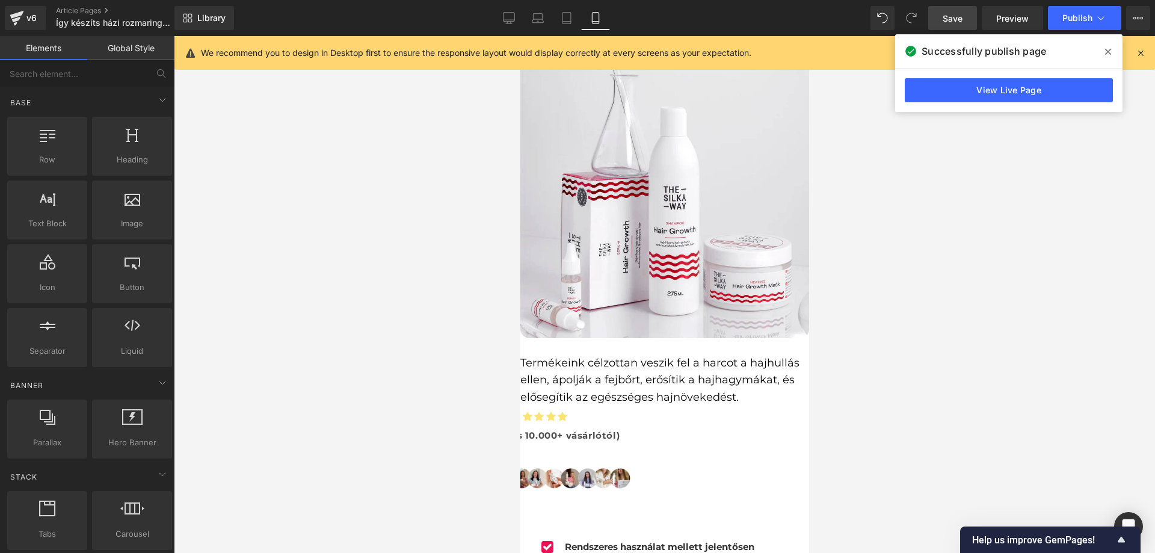
click at [520, 36] on span "Icon" at bounding box center [520, 36] width 0 height 0
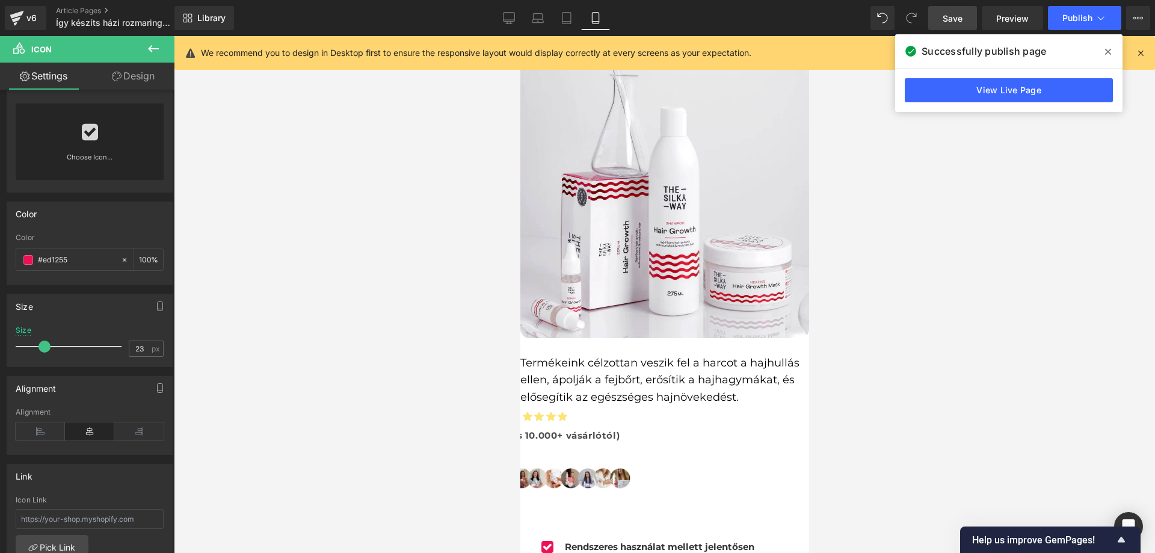
scroll to position [17, 0]
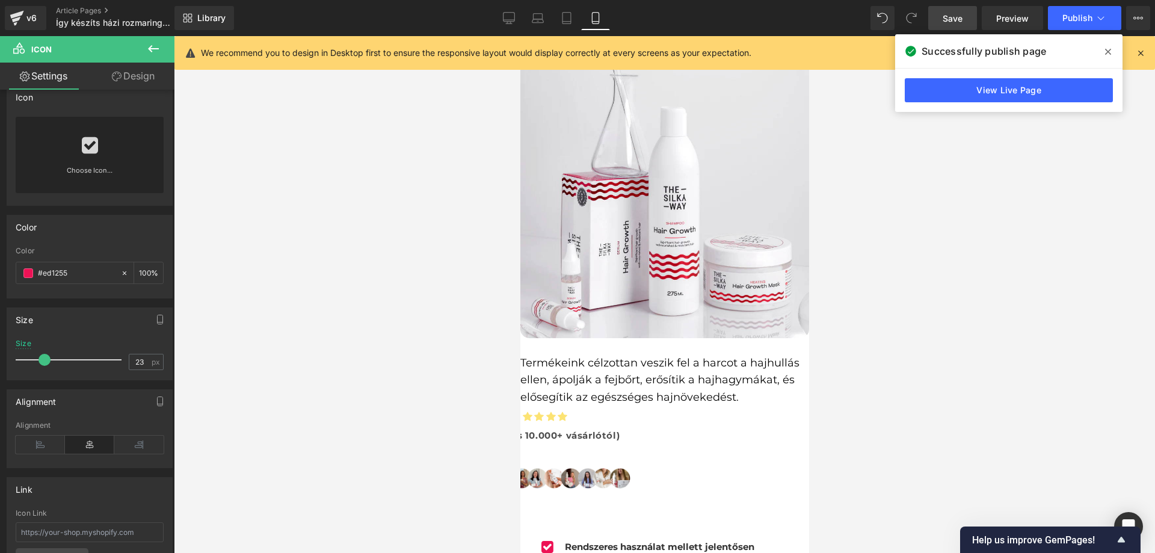
click at [123, 79] on link "Design" at bounding box center [133, 76] width 87 height 27
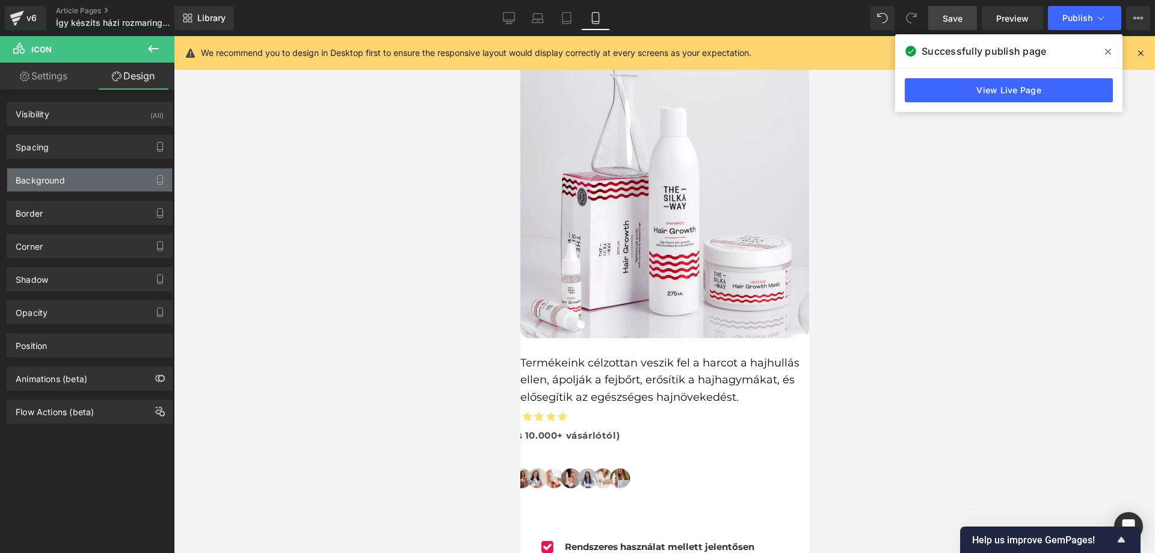
type input "0"
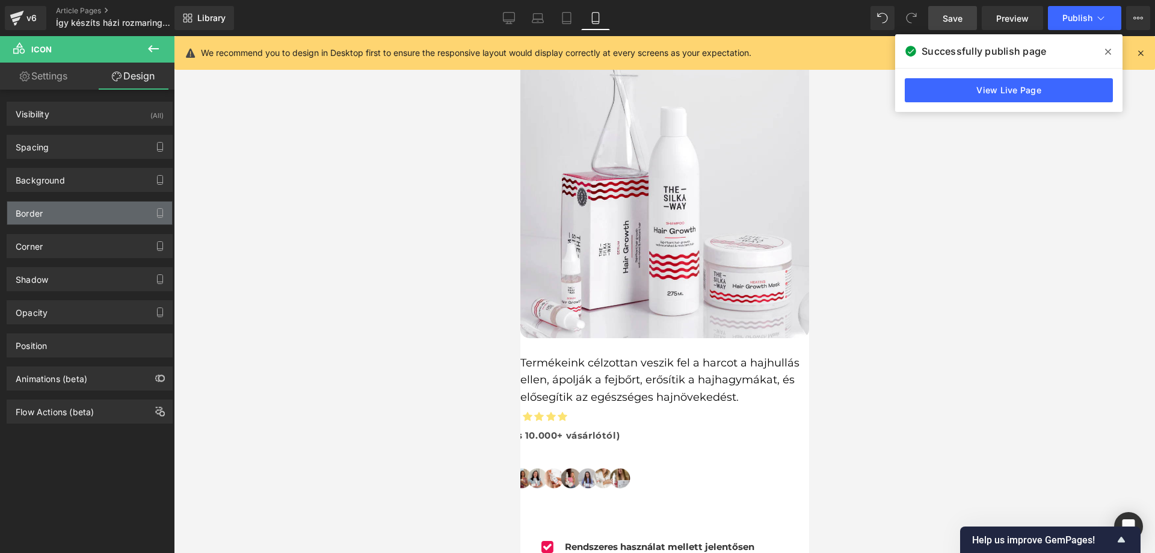
click at [96, 217] on div "Border" at bounding box center [89, 212] width 165 height 23
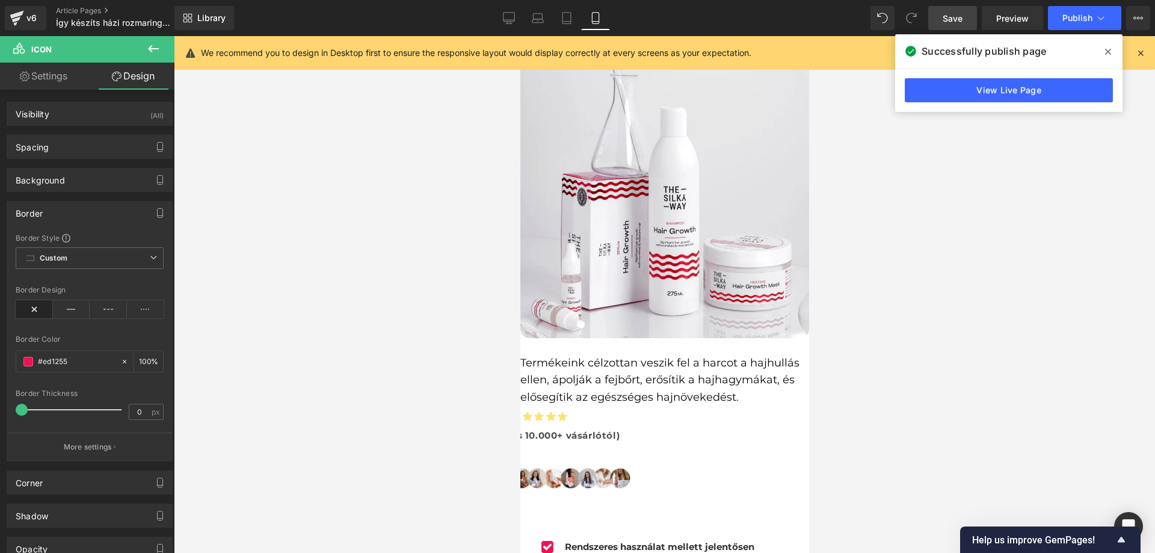
click at [115, 210] on div "Border" at bounding box center [89, 212] width 165 height 23
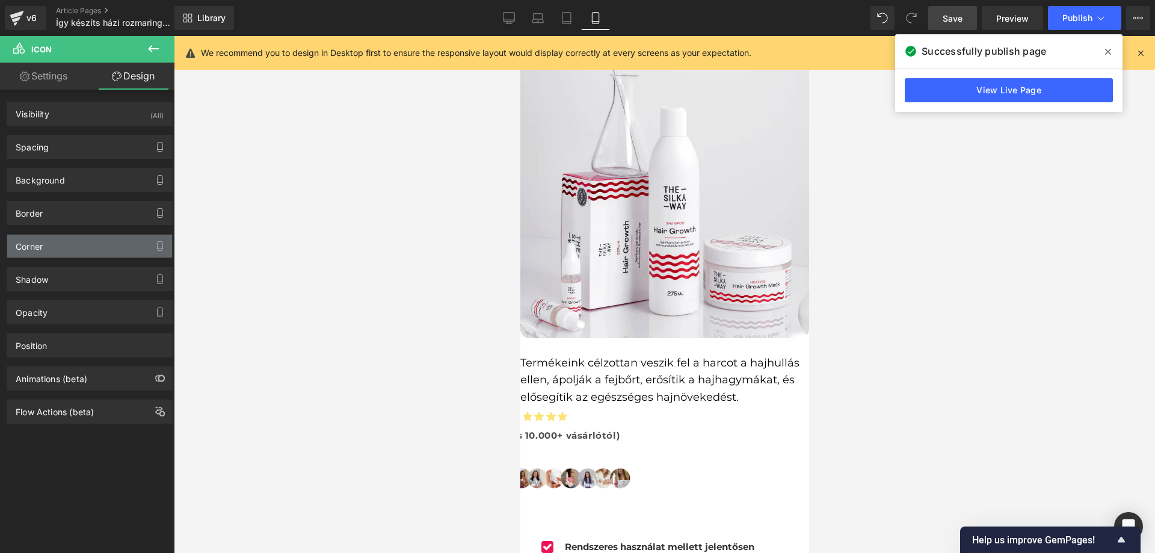
click at [100, 238] on div "Corner" at bounding box center [89, 246] width 165 height 23
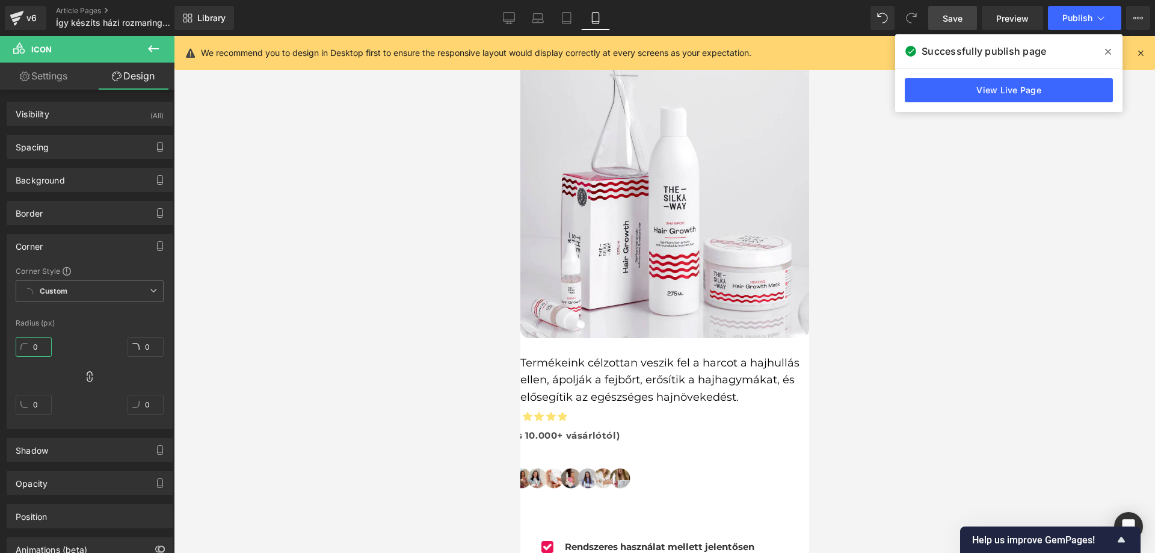
click at [39, 349] on input "0" at bounding box center [34, 347] width 36 height 20
type input "5"
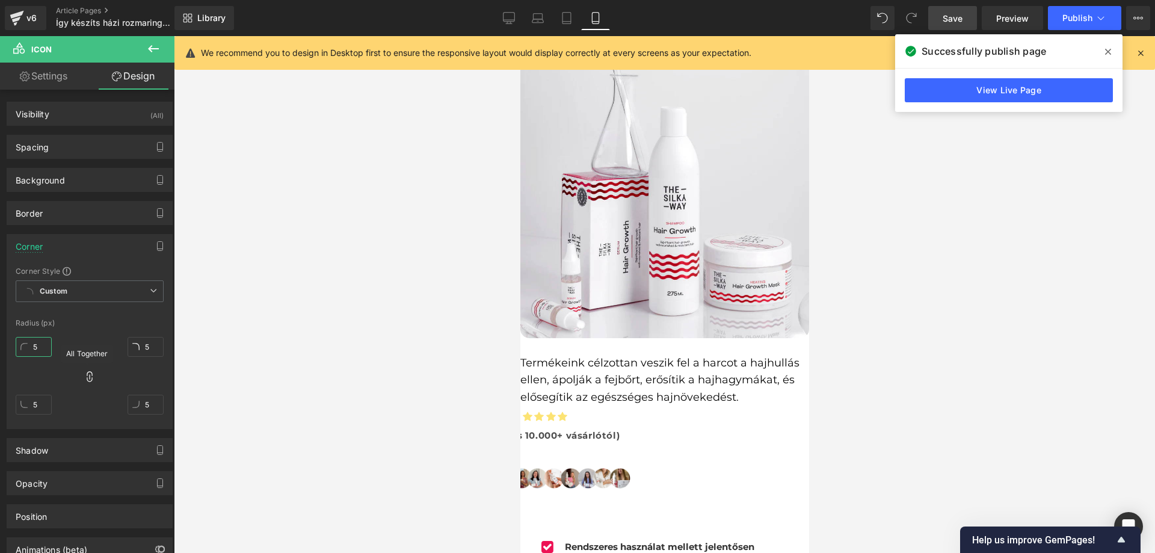
type input "5"
click at [91, 372] on icon at bounding box center [90, 376] width 12 height 12
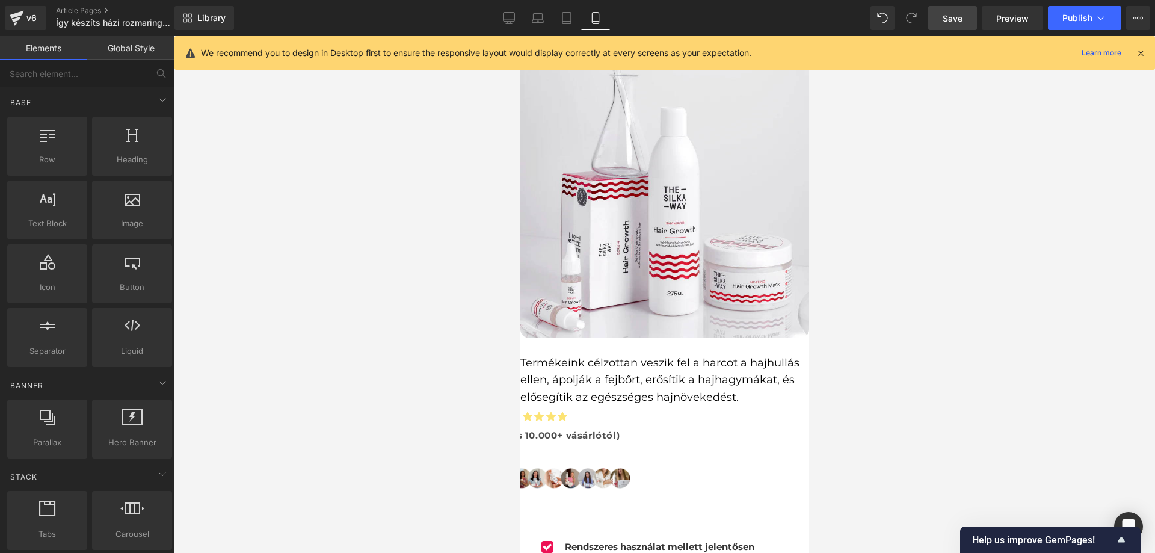
click at [304, 324] on div at bounding box center [664, 294] width 981 height 517
drag, startPoint x: 534, startPoint y: 343, endPoint x: 927, endPoint y: 373, distance: 393.8
click at [520, 36] on span "Icon" at bounding box center [520, 36] width 0 height 0
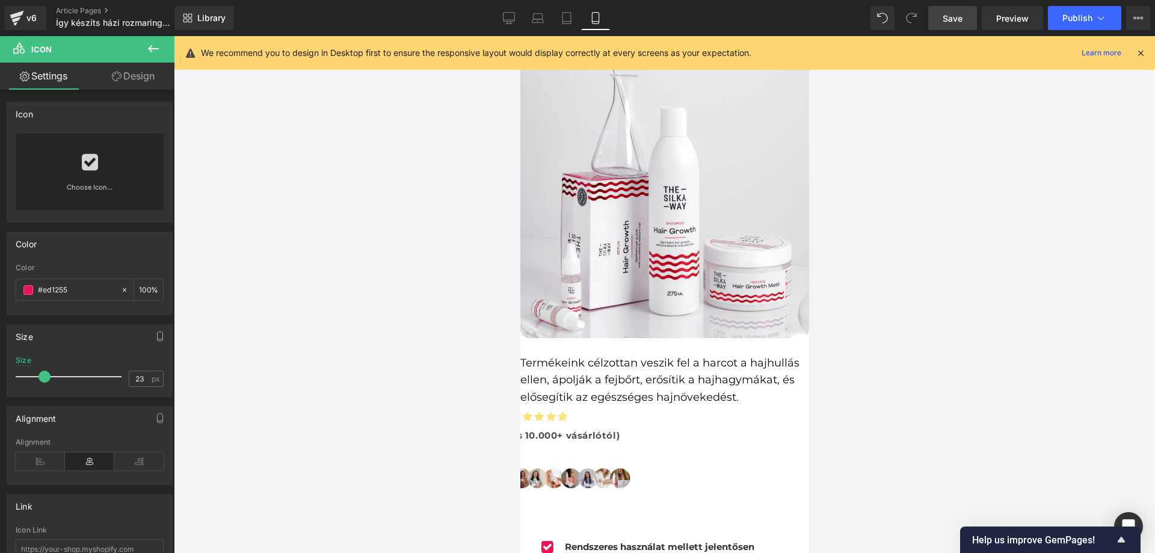
click at [130, 80] on link "Design" at bounding box center [133, 76] width 87 height 27
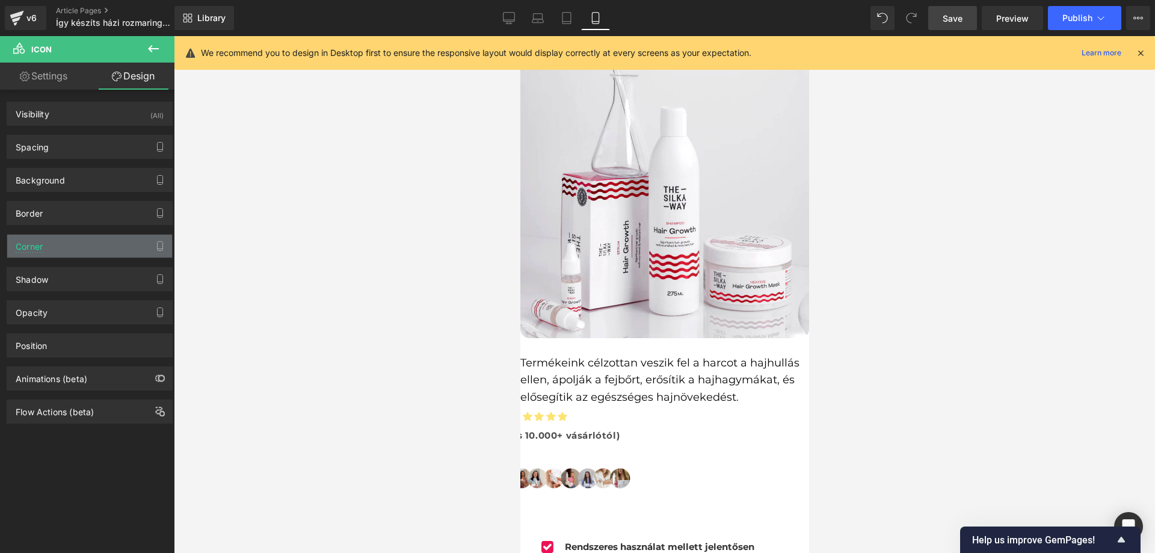
click at [64, 244] on div "Corner" at bounding box center [89, 246] width 165 height 23
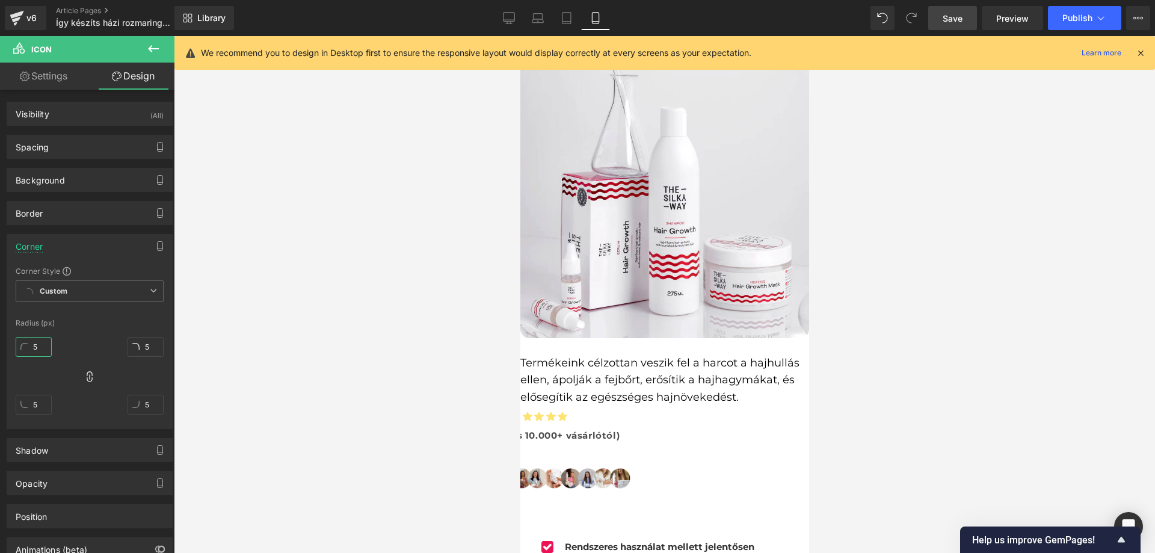
click at [32, 348] on input "5" at bounding box center [34, 347] width 36 height 20
type input "1"
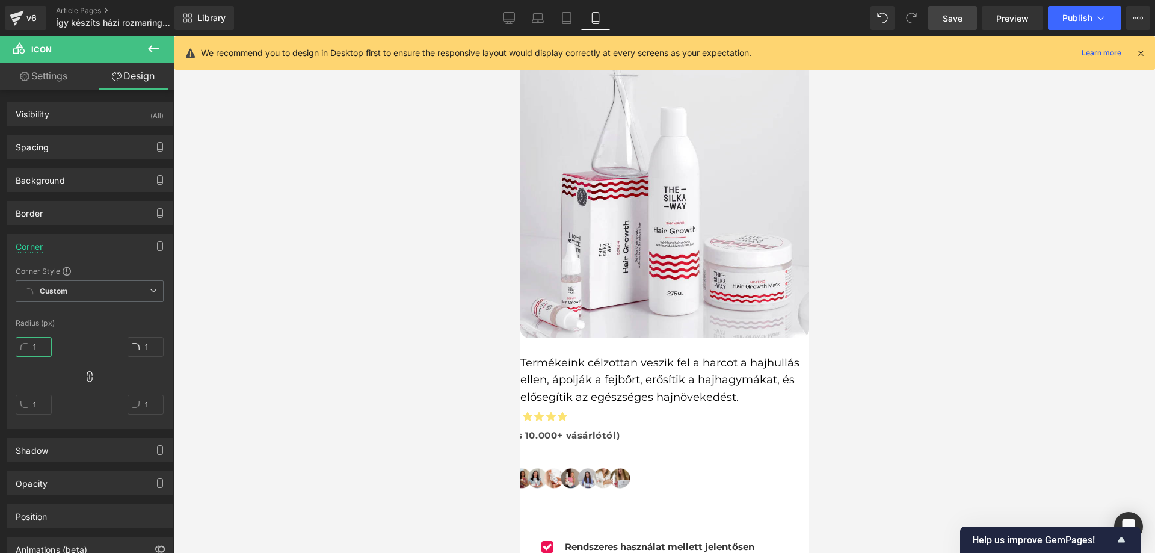
type input "15"
click at [35, 349] on input "15" at bounding box center [34, 347] width 36 height 20
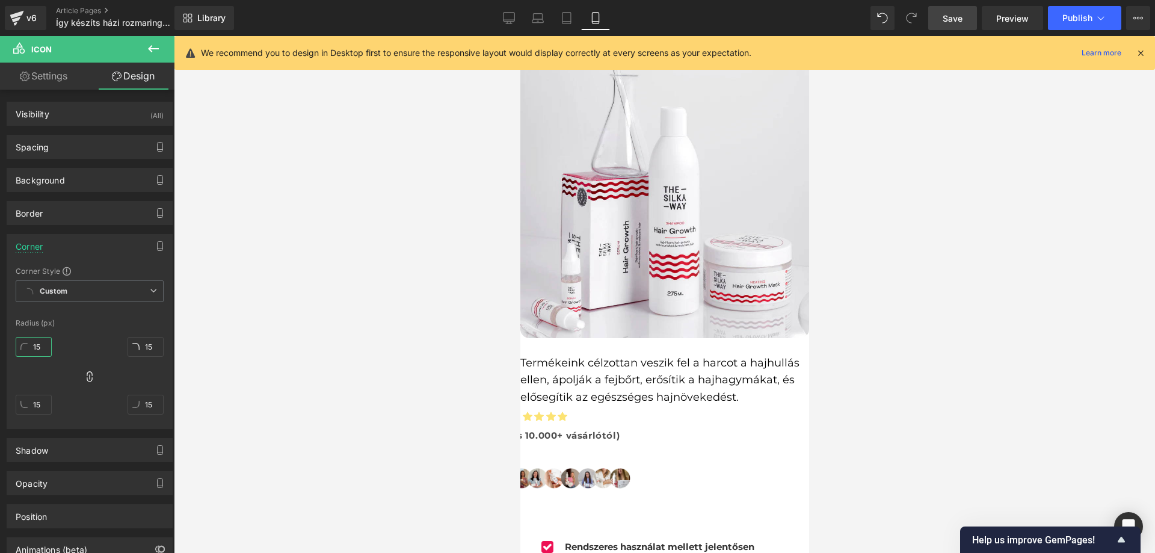
click at [35, 349] on input "15" at bounding box center [34, 347] width 36 height 20
type input "50"
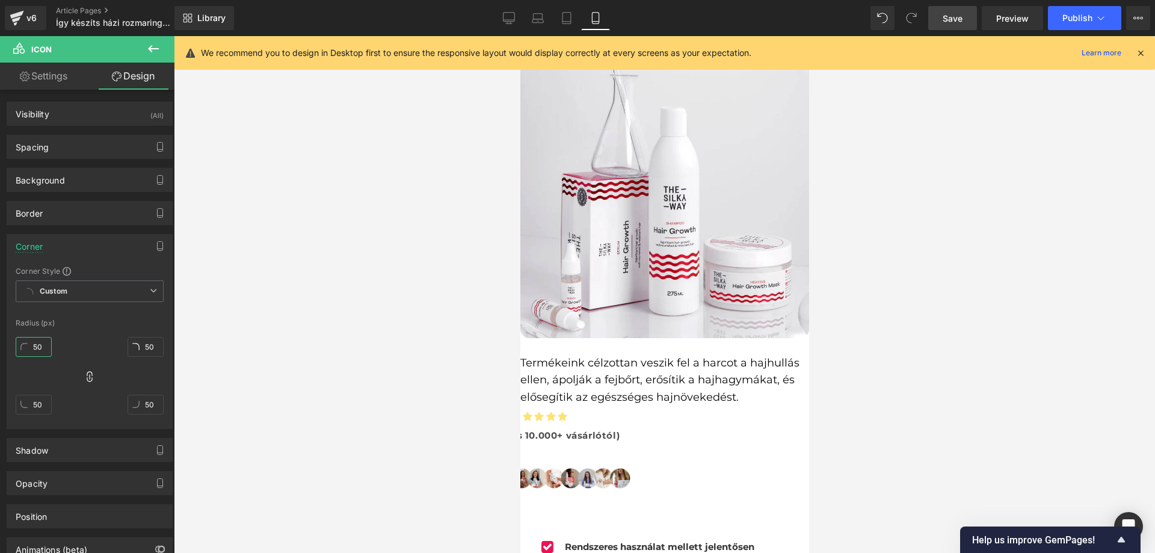
type input "50"
click at [114, 343] on div "50px 50 50px 50 50px 50 50px 50" at bounding box center [90, 380] width 148 height 96
click at [351, 339] on div at bounding box center [664, 294] width 981 height 517
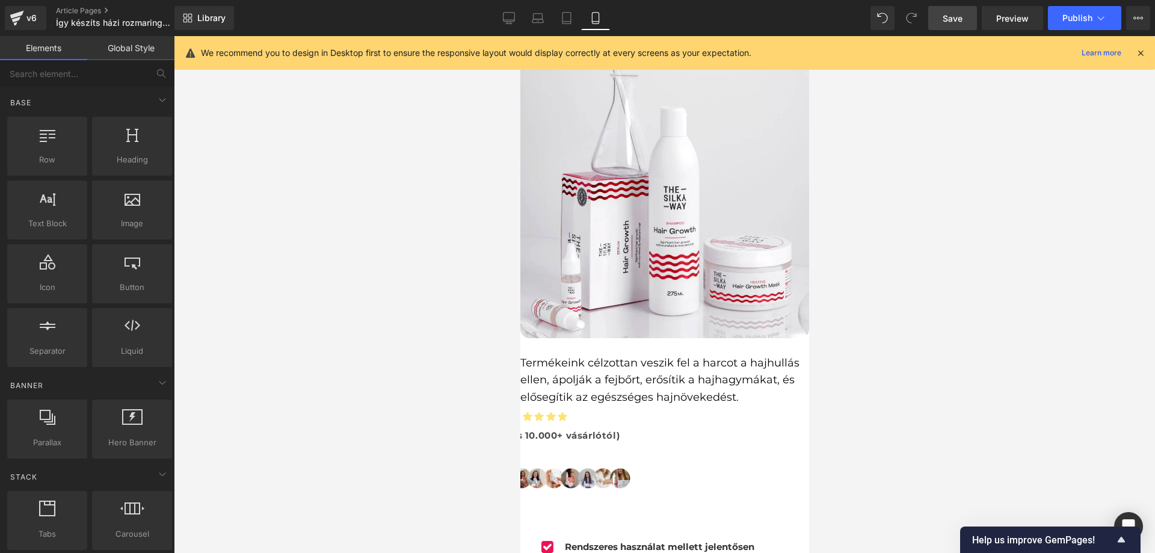
click at [520, 36] on span "Icon" at bounding box center [520, 36] width 0 height 0
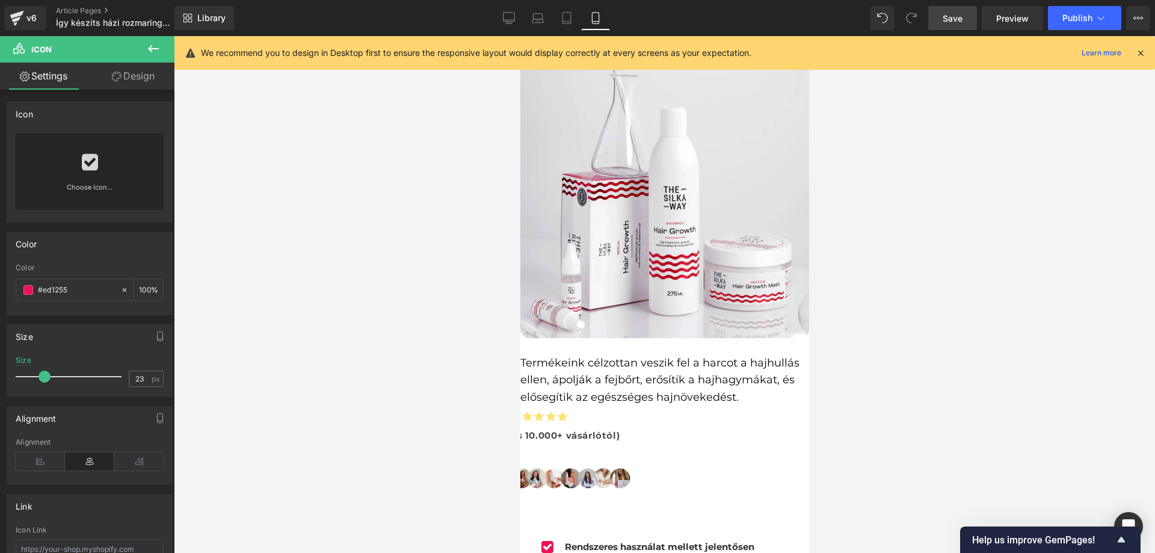
drag, startPoint x: 119, startPoint y: 83, endPoint x: 63, endPoint y: 240, distance: 166.8
click at [120, 83] on link "Design" at bounding box center [133, 76] width 87 height 27
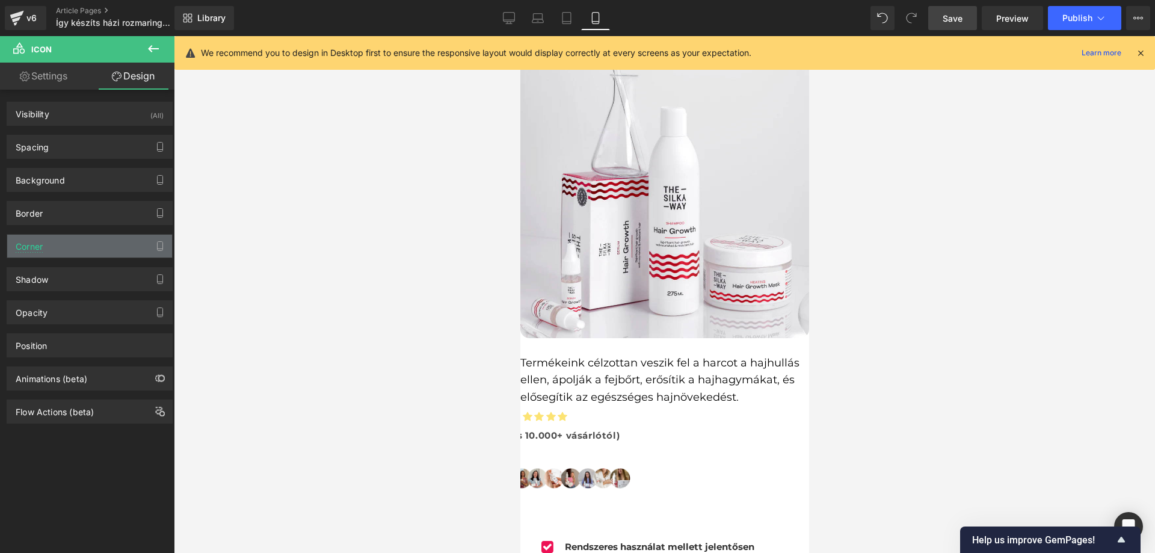
click at [65, 253] on div "Corner" at bounding box center [89, 246] width 165 height 23
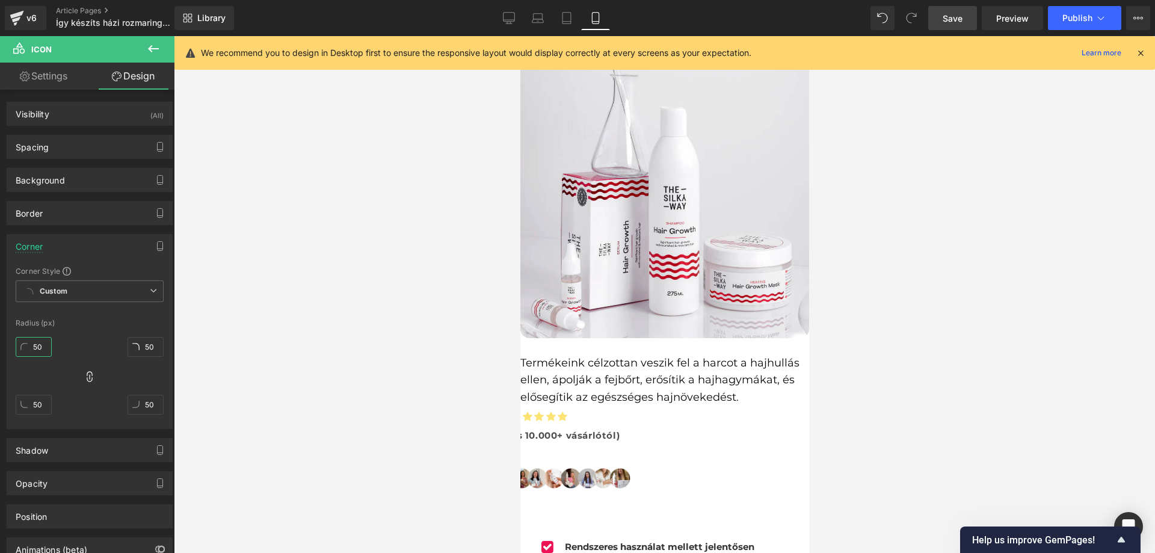
click at [29, 348] on input "50" at bounding box center [34, 347] width 36 height 20
type input "20"
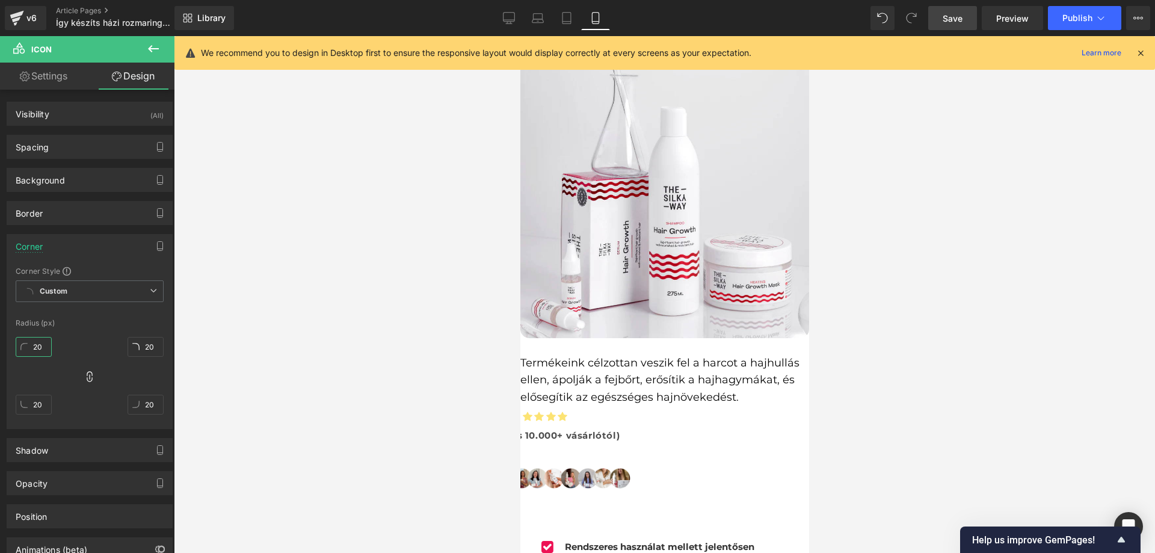
type input "200"
click at [42, 345] on input "200" at bounding box center [34, 347] width 36 height 20
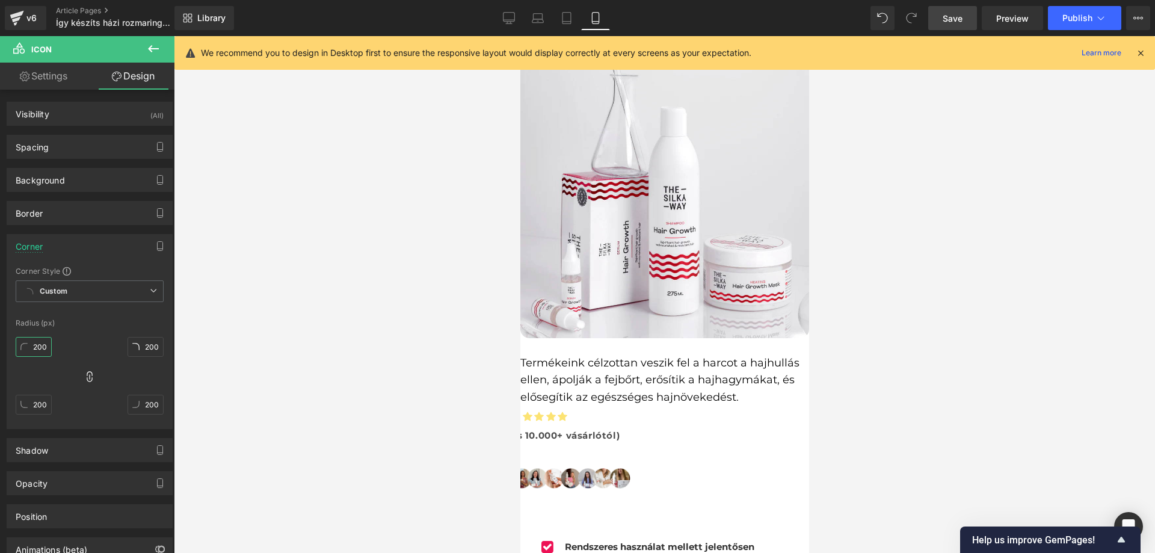
click at [42, 345] on input "200" at bounding box center [34, 347] width 36 height 20
type input "2"
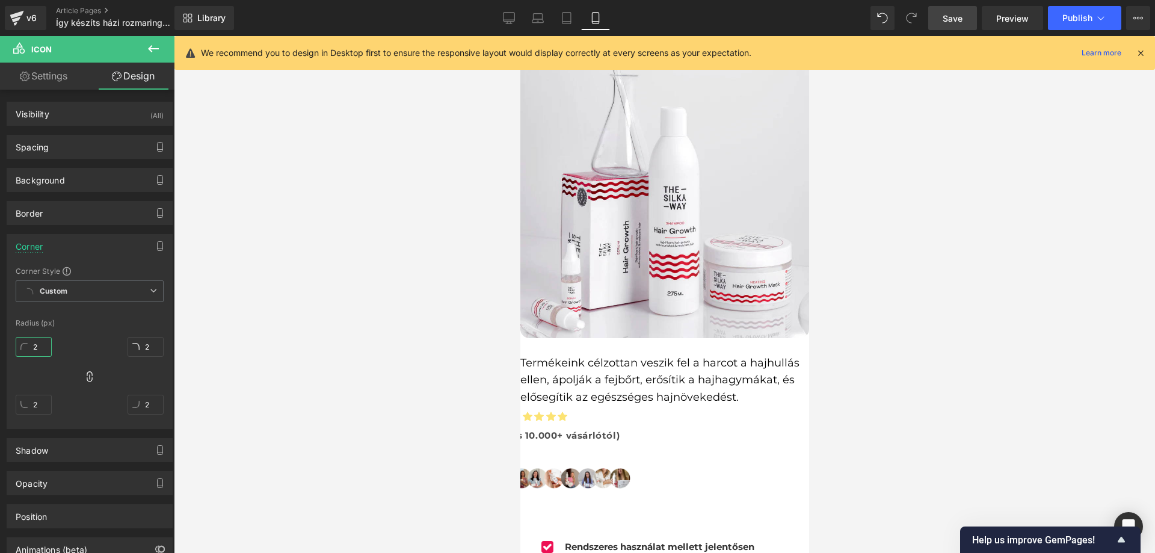
type input "20"
type input "200"
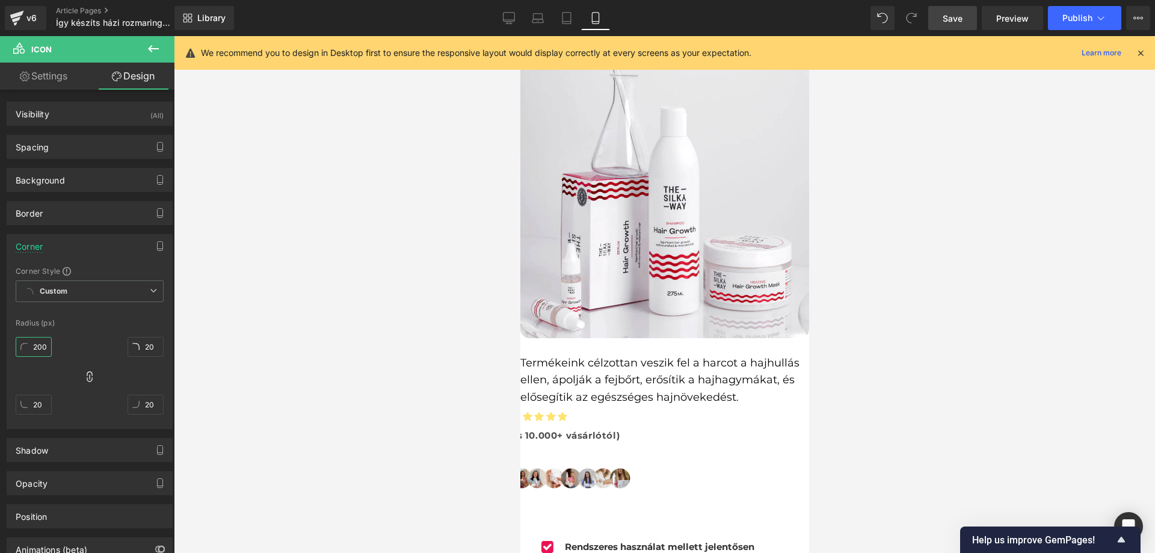
type input "200"
type input "2000"
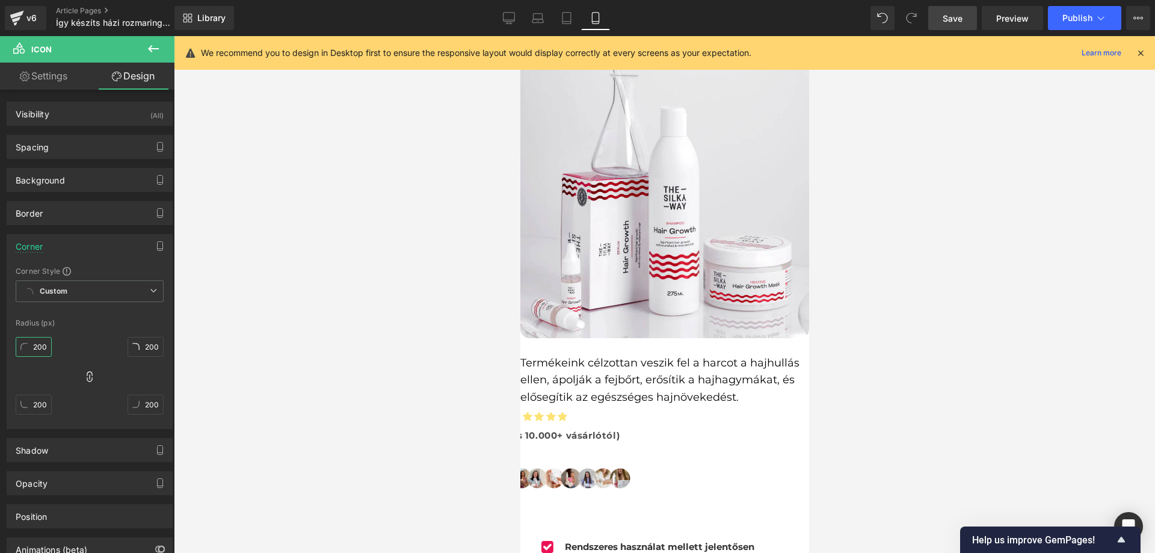
type input "2000"
click at [91, 369] on div "2000px 2000 2000px 2000 2000px 2000 2000px 2000" at bounding box center [90, 380] width 148 height 96
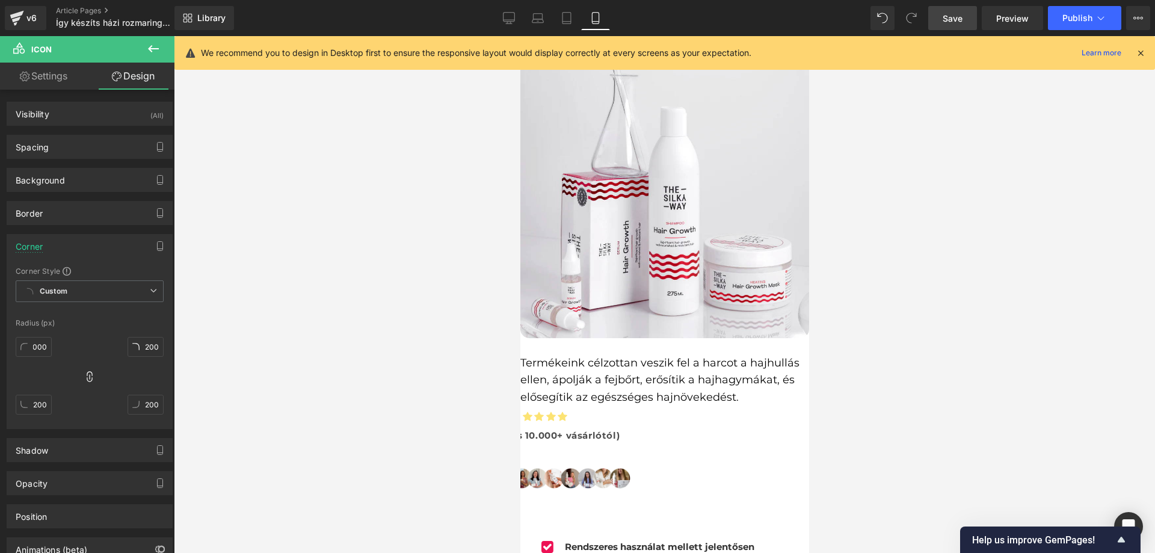
scroll to position [0, 0]
click at [104, 342] on div "2000px 2000 2000px 2000 2000px 2000 2000px 2000" at bounding box center [90, 380] width 148 height 96
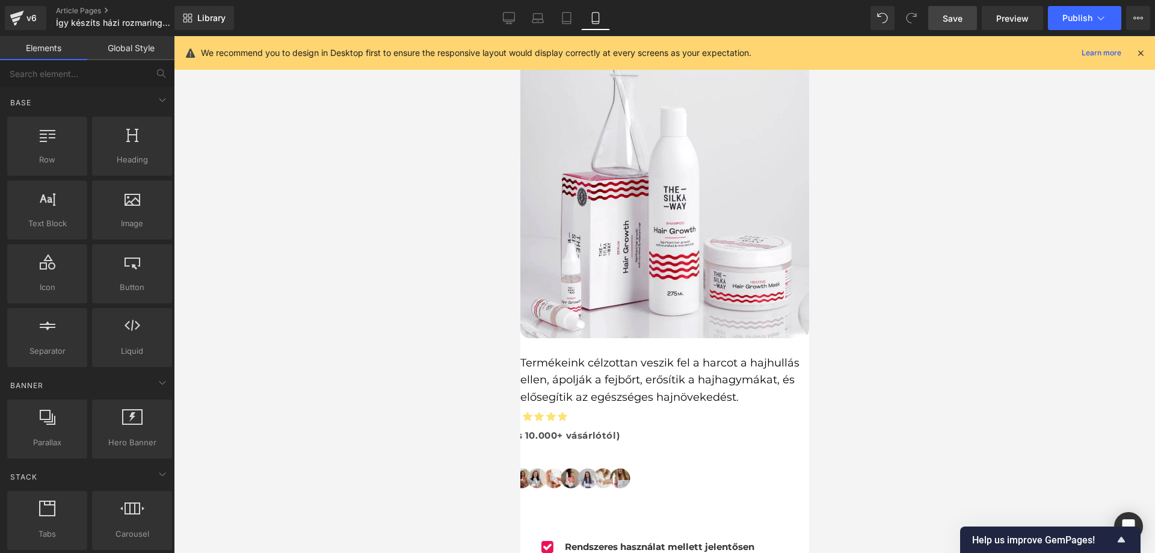
click at [382, 340] on div at bounding box center [664, 294] width 981 height 517
click at [520, 36] on span "Icon" at bounding box center [520, 36] width 0 height 0
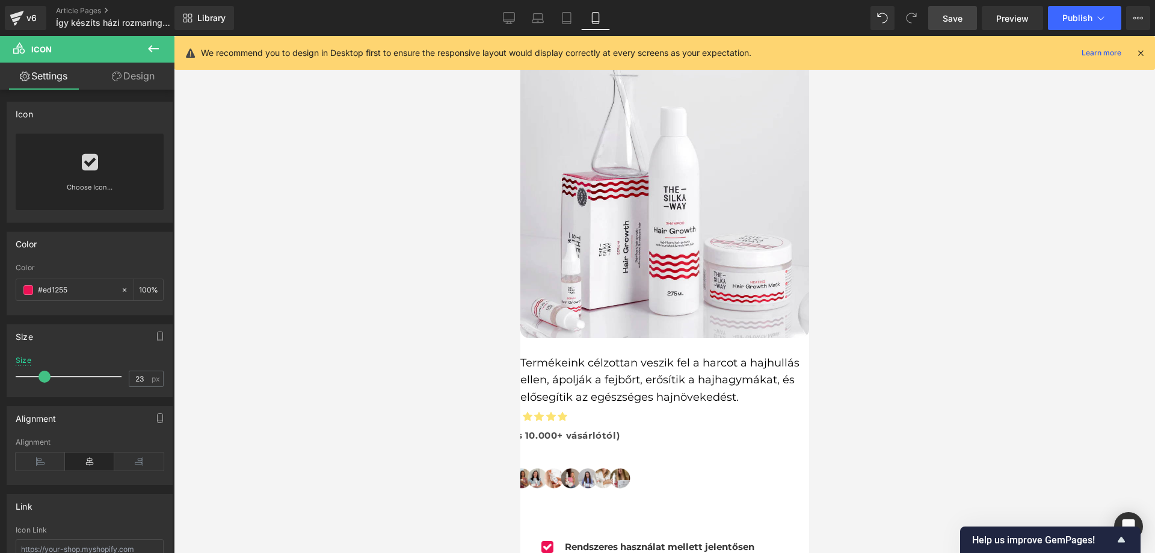
drag, startPoint x: 129, startPoint y: 77, endPoint x: 100, endPoint y: 308, distance: 232.8
click at [130, 77] on link "Design" at bounding box center [133, 76] width 87 height 27
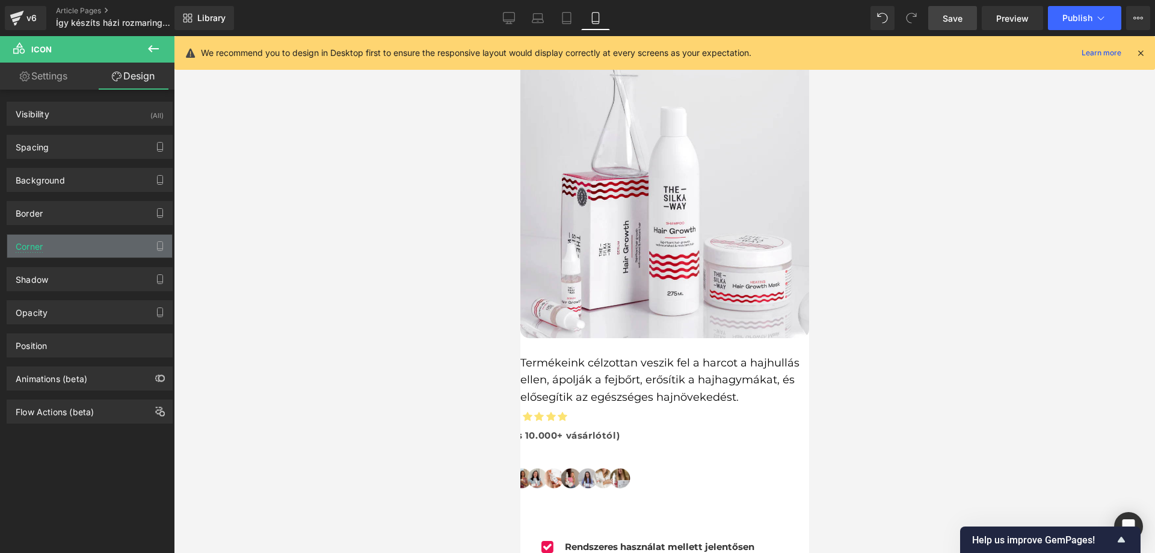
click at [88, 244] on div "Corner" at bounding box center [89, 246] width 165 height 23
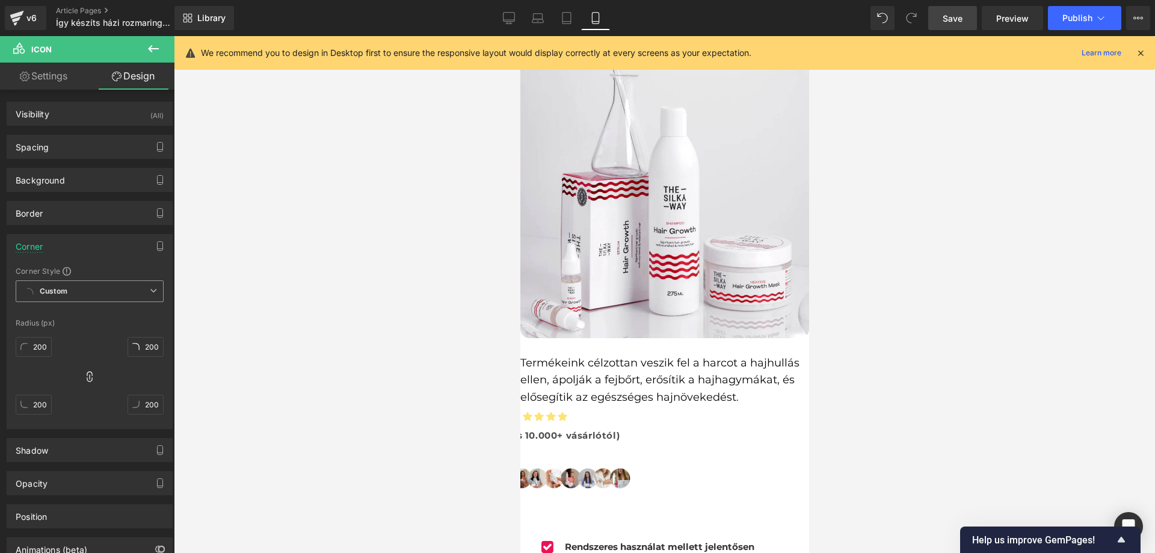
click at [130, 296] on span "Custom Setup Global Style" at bounding box center [90, 291] width 148 height 22
click at [121, 296] on span "Custom Setup Global Style" at bounding box center [90, 291] width 148 height 22
drag, startPoint x: 50, startPoint y: 343, endPoint x: 40, endPoint y: 346, distance: 10.1
click at [46, 345] on input "1999" at bounding box center [34, 347] width 36 height 20
type input "1"
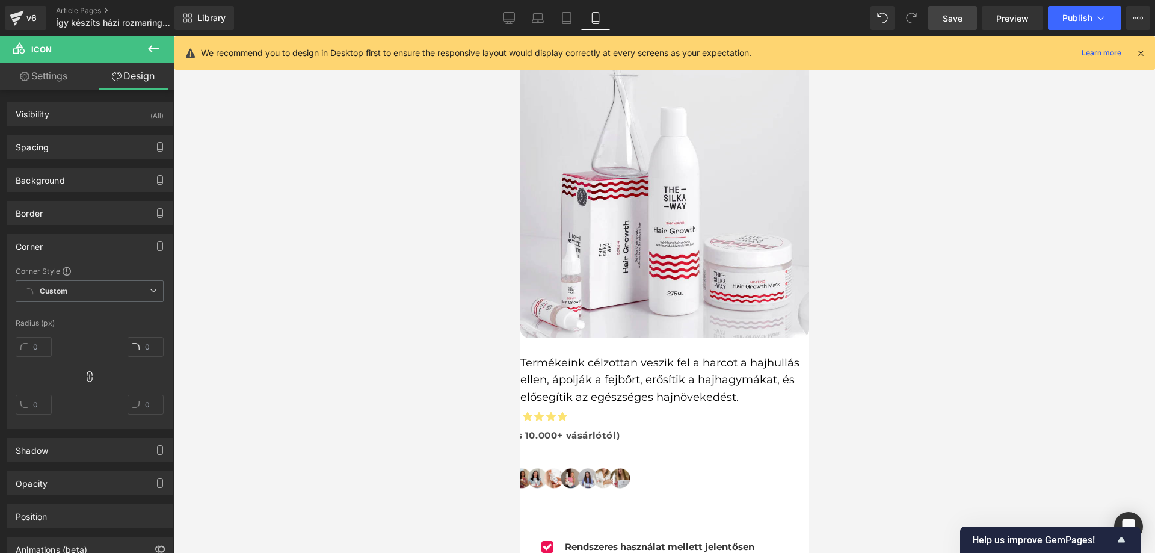
click at [62, 82] on link "Settings" at bounding box center [43, 76] width 87 height 27
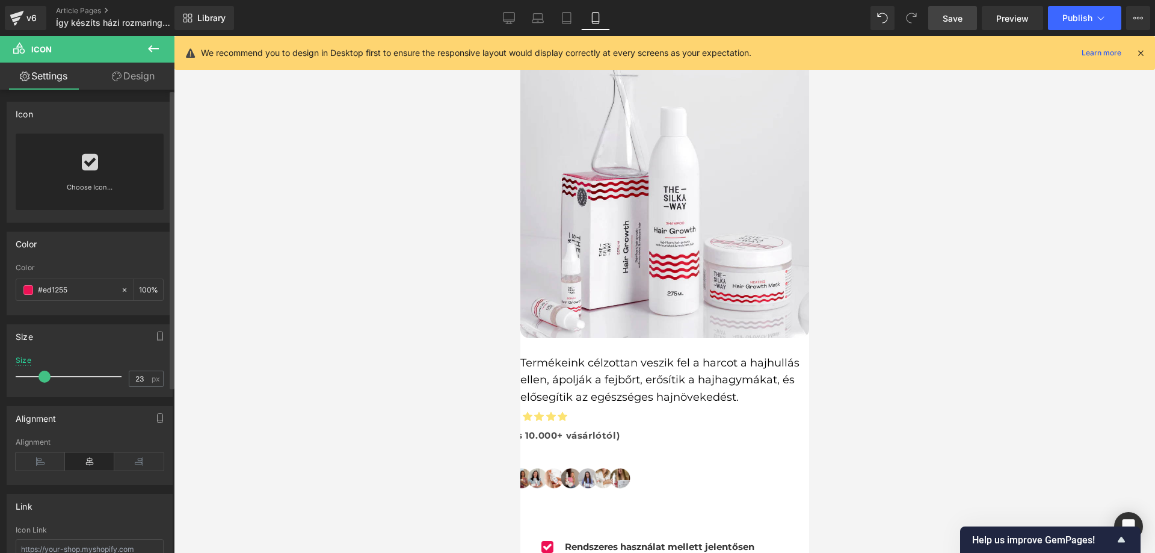
click at [92, 203] on link "Choose Icon..." at bounding box center [90, 196] width 148 height 28
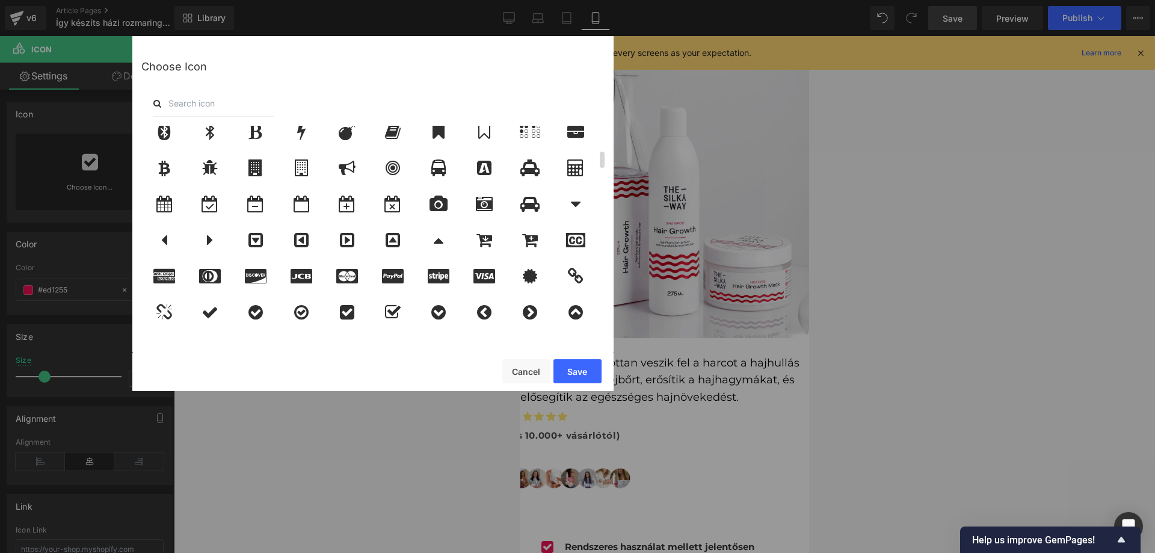
scroll to position [361, 0]
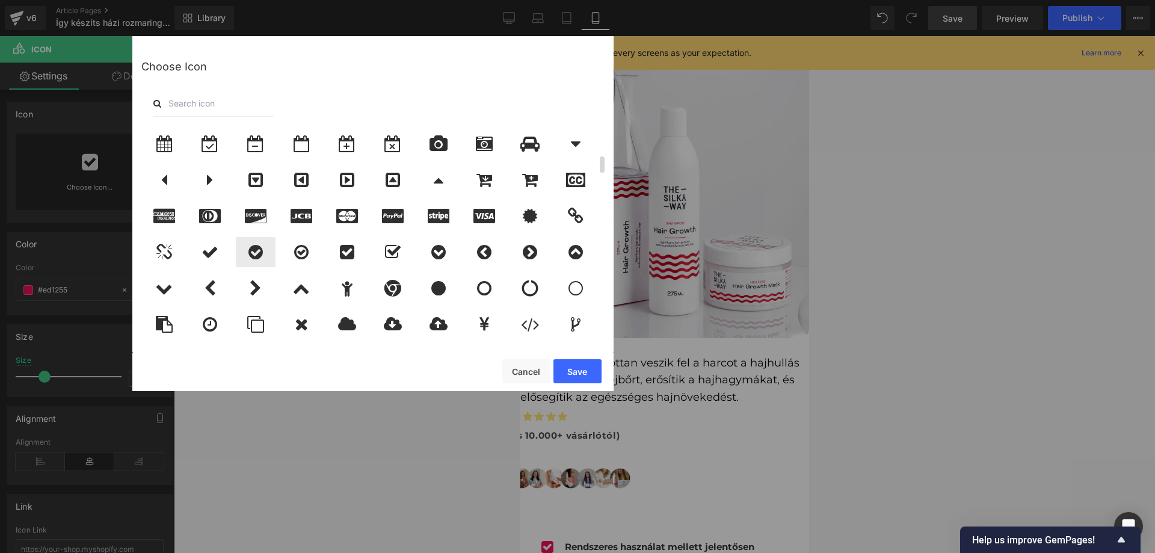
click at [260, 253] on icon at bounding box center [255, 252] width 14 height 17
click at [588, 366] on button "Save" at bounding box center [577, 371] width 48 height 24
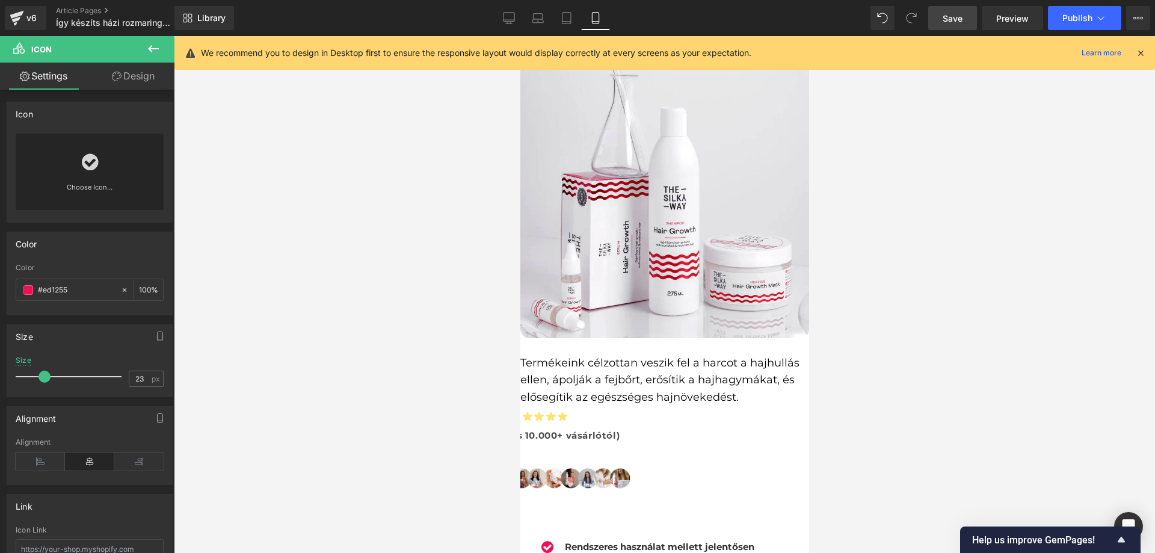
click at [520, 36] on span "Icon" at bounding box center [520, 36] width 0 height 0
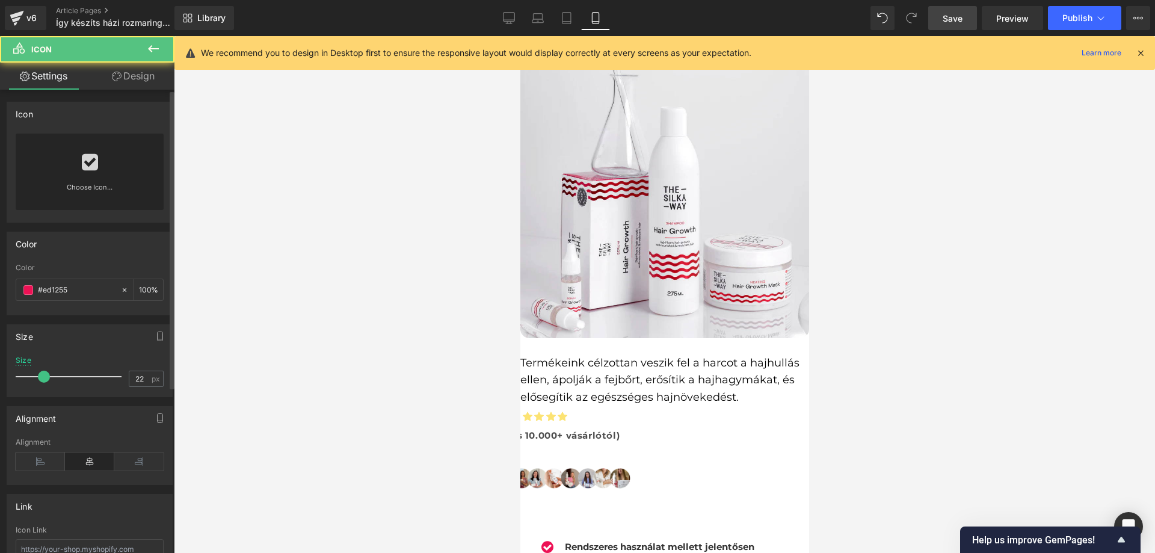
click at [79, 184] on link "Choose Icon..." at bounding box center [90, 196] width 148 height 28
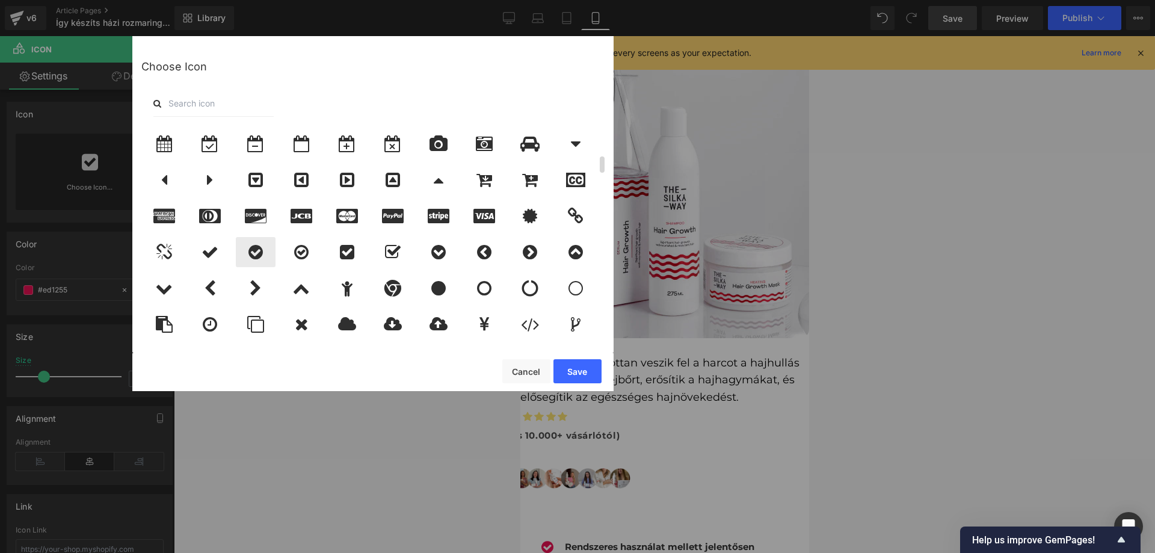
click at [248, 250] on icon at bounding box center [255, 252] width 14 height 17
drag, startPoint x: 58, startPoint y: 340, endPoint x: 579, endPoint y: 376, distance: 521.4
click at [579, 376] on button "Save" at bounding box center [577, 371] width 48 height 24
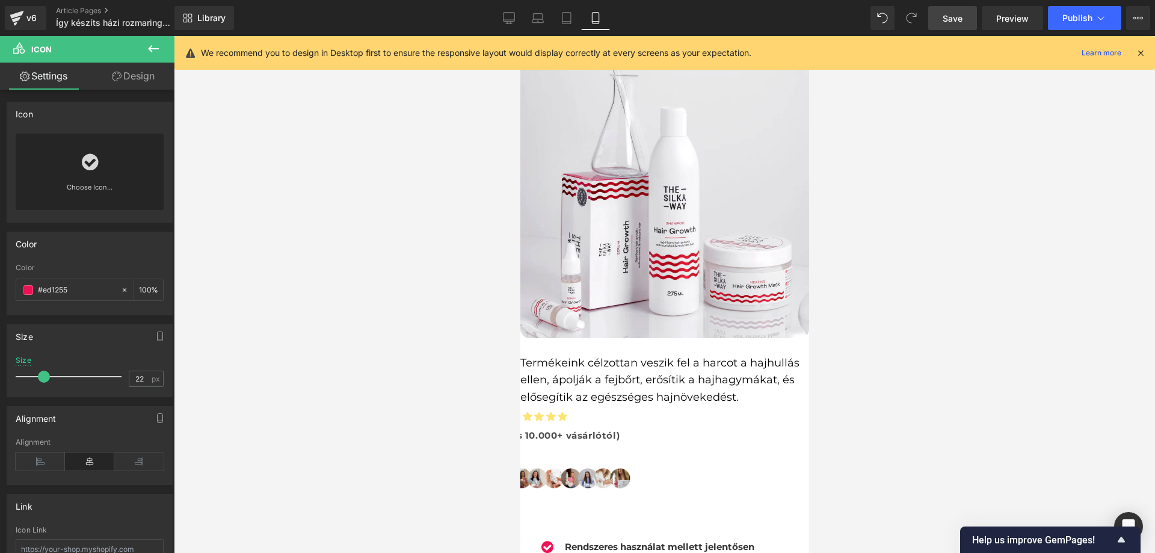
click at [520, 36] on span "Icon" at bounding box center [520, 36] width 0 height 0
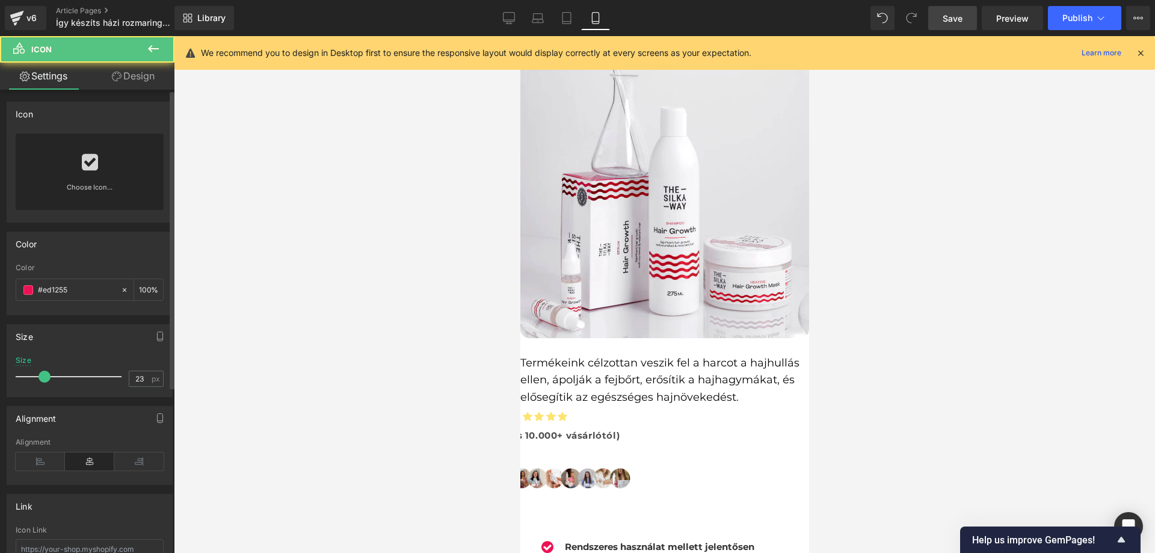
click at [100, 179] on div "Choose Icon..." at bounding box center [90, 172] width 148 height 76
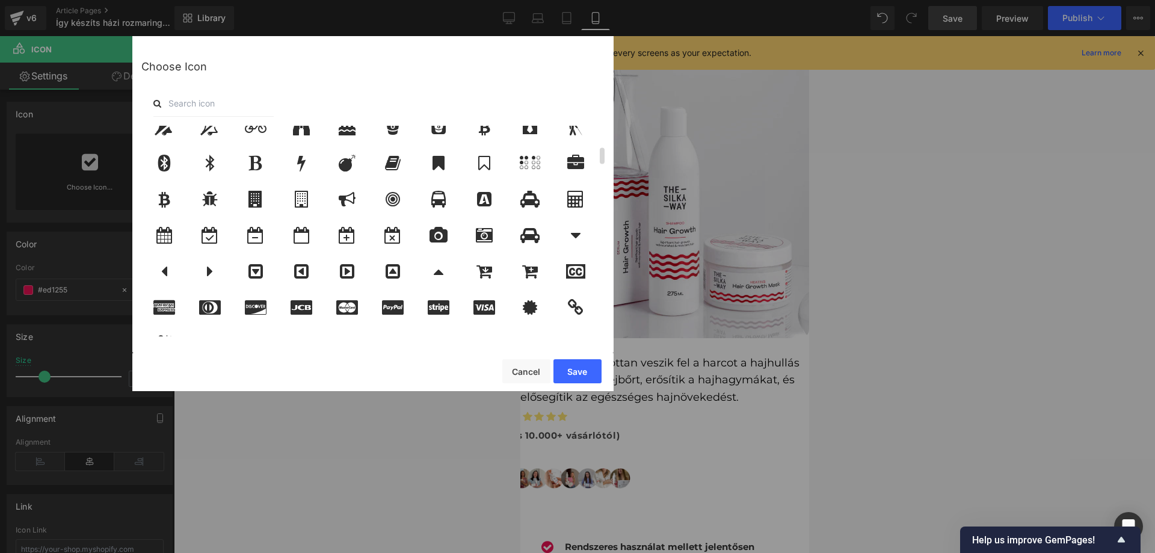
scroll to position [301, 0]
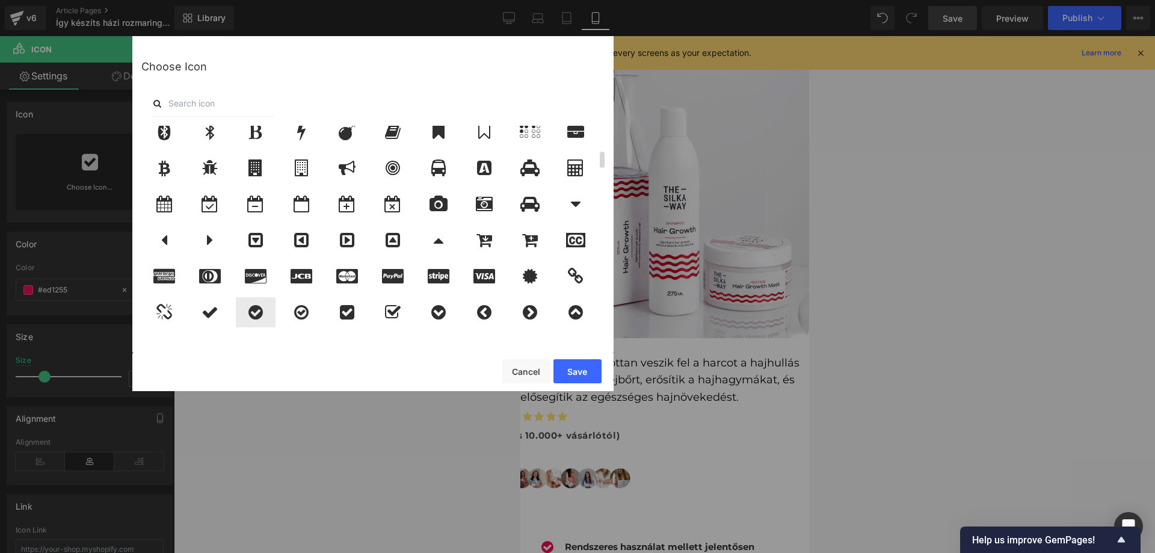
click at [266, 312] on div at bounding box center [256, 312] width 40 height 30
click at [570, 371] on button "Save" at bounding box center [577, 371] width 48 height 24
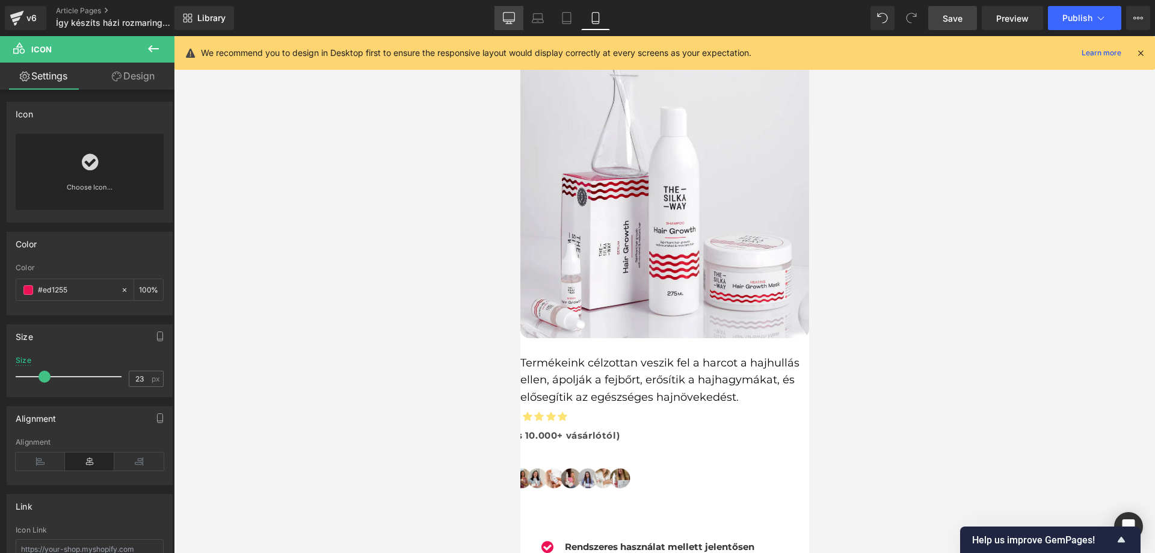
click at [515, 17] on icon at bounding box center [508, 17] width 11 height 9
type input "28"
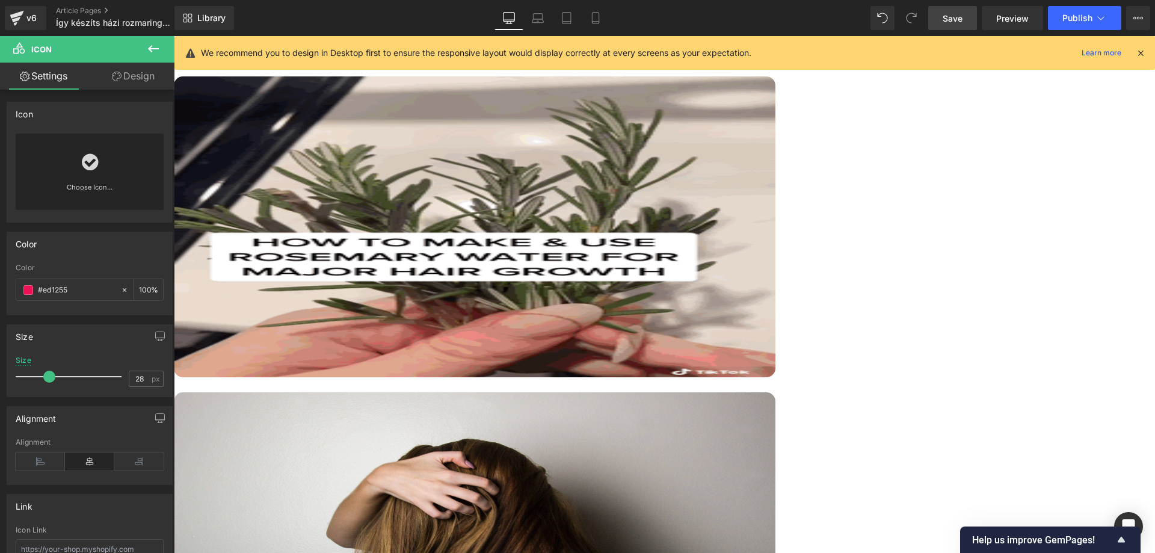
scroll to position [1458, 0]
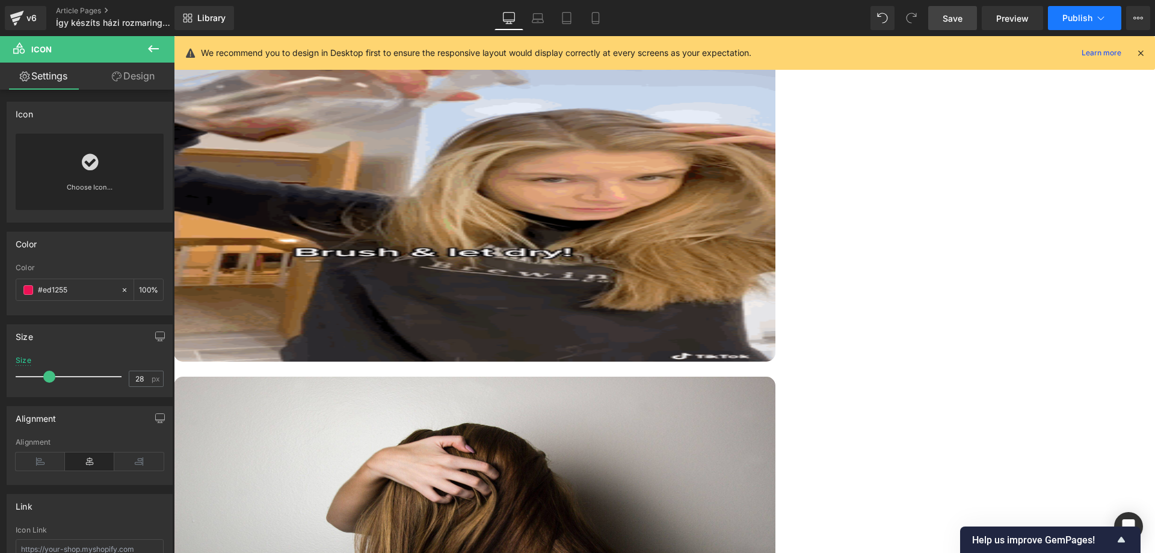
click at [1052, 17] on button "Publish" at bounding box center [1084, 18] width 73 height 24
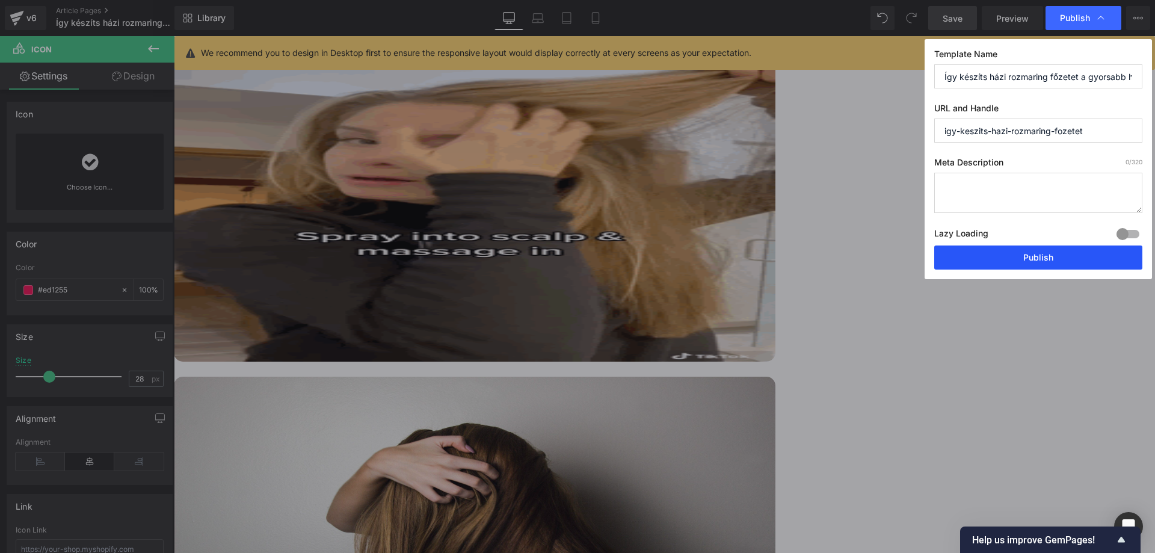
drag, startPoint x: 958, startPoint y: 255, endPoint x: 756, endPoint y: 214, distance: 206.2
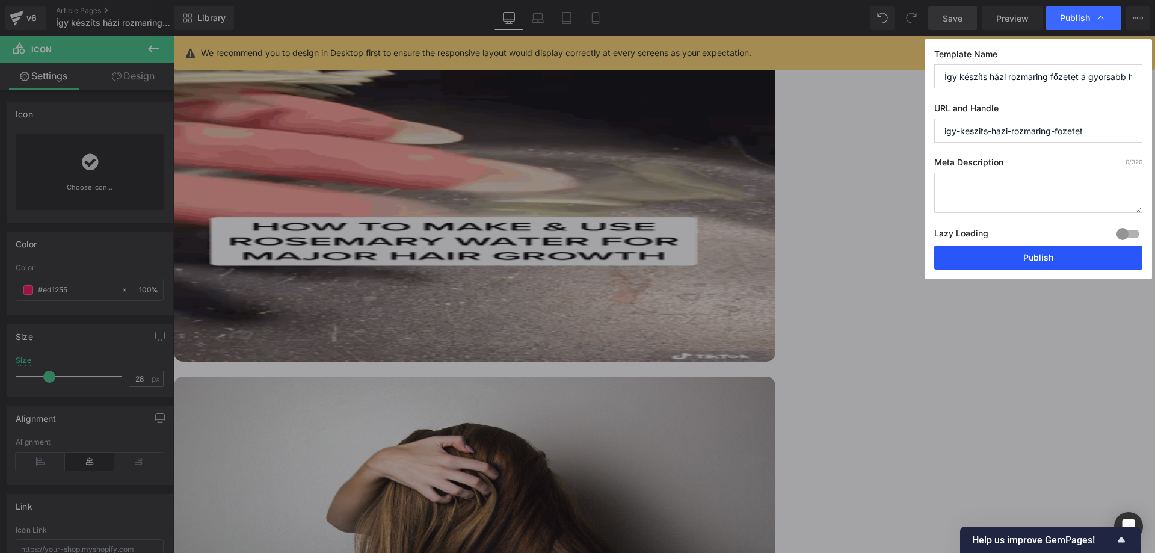
click at [958, 255] on button "Publish" at bounding box center [1038, 257] width 208 height 24
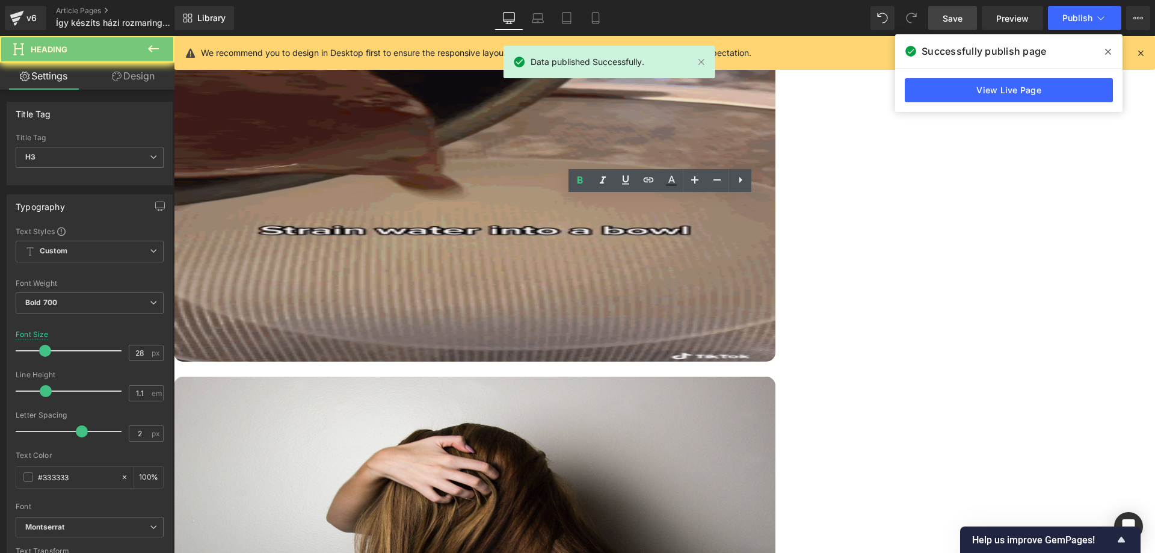
copy h3 "Ha érdekelnek további hajhullás/fejbőrápolási termékeink"
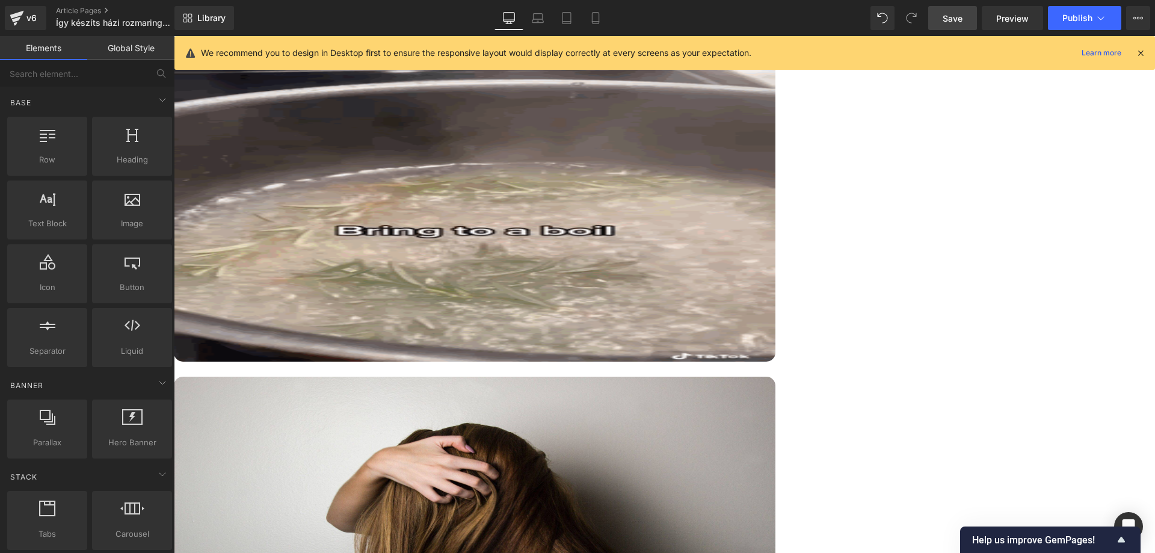
click at [282, 175] on div "Így készíts házi rozmaring főzetet a gyorsabb hajnövekedésért Heading Image Row…" at bounding box center [664, 339] width 981 height 3425
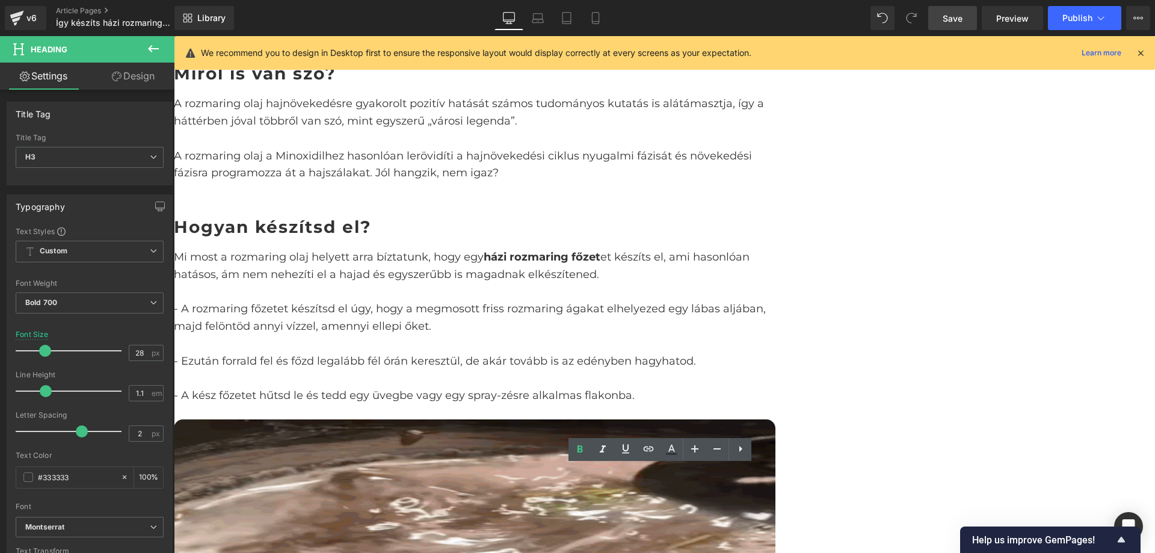
scroll to position [1097, 0]
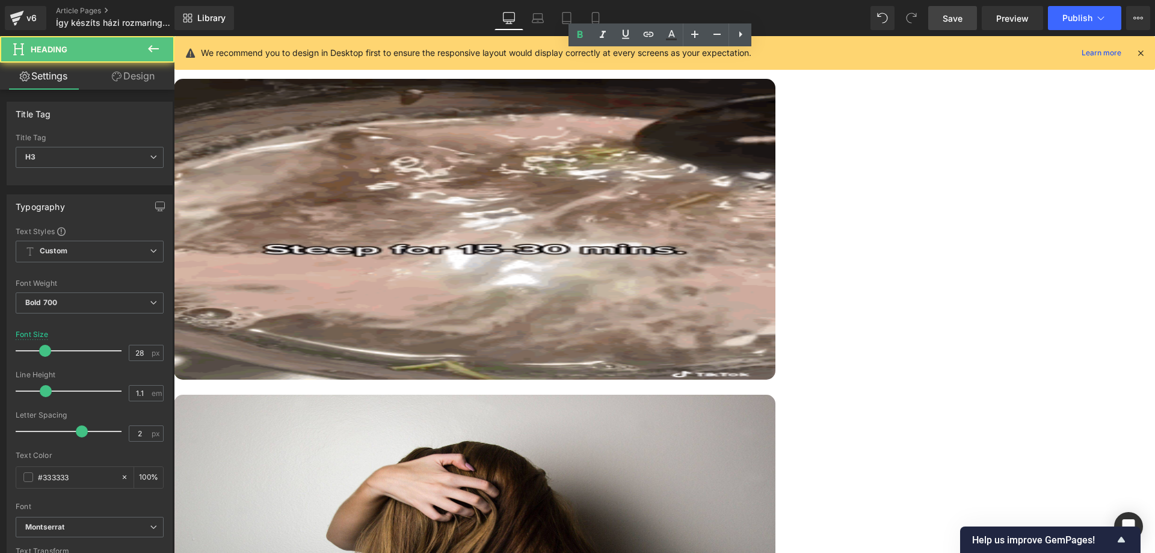
scroll to position [1458, 0]
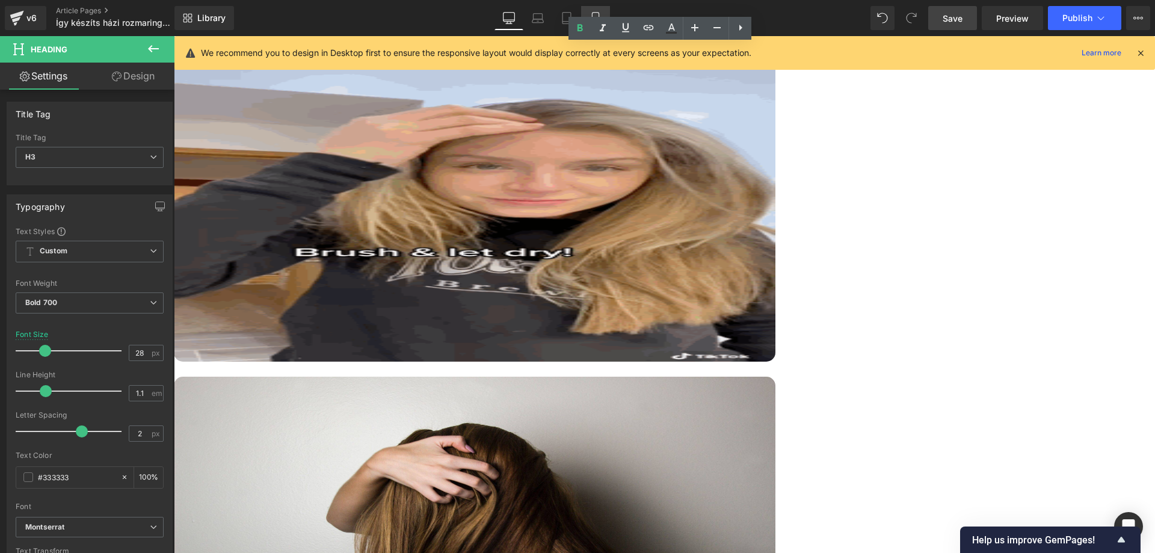
click at [596, 8] on link "Mobile" at bounding box center [595, 18] width 29 height 24
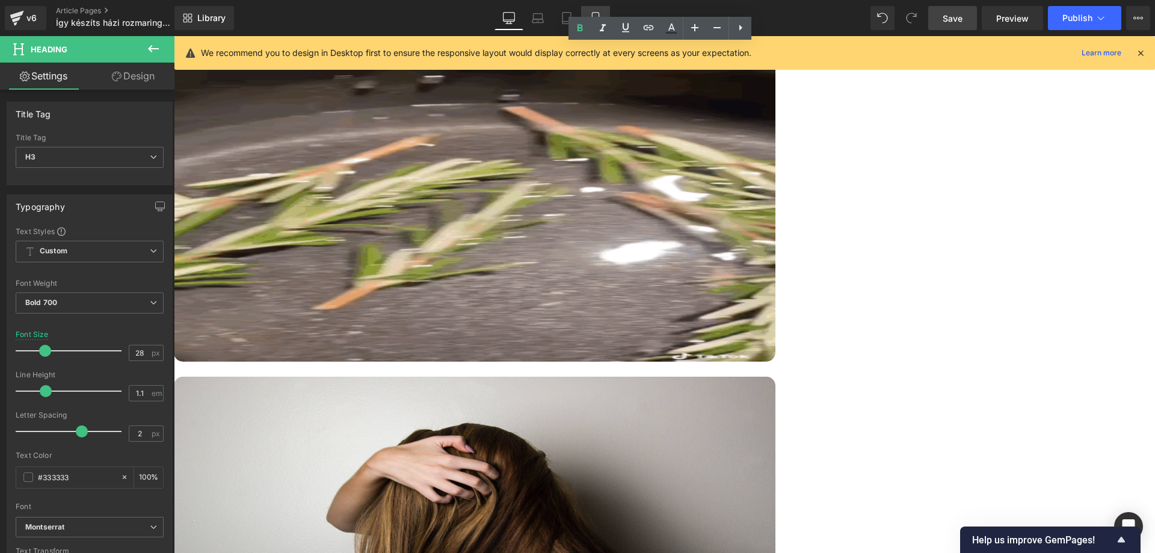
type input "100"
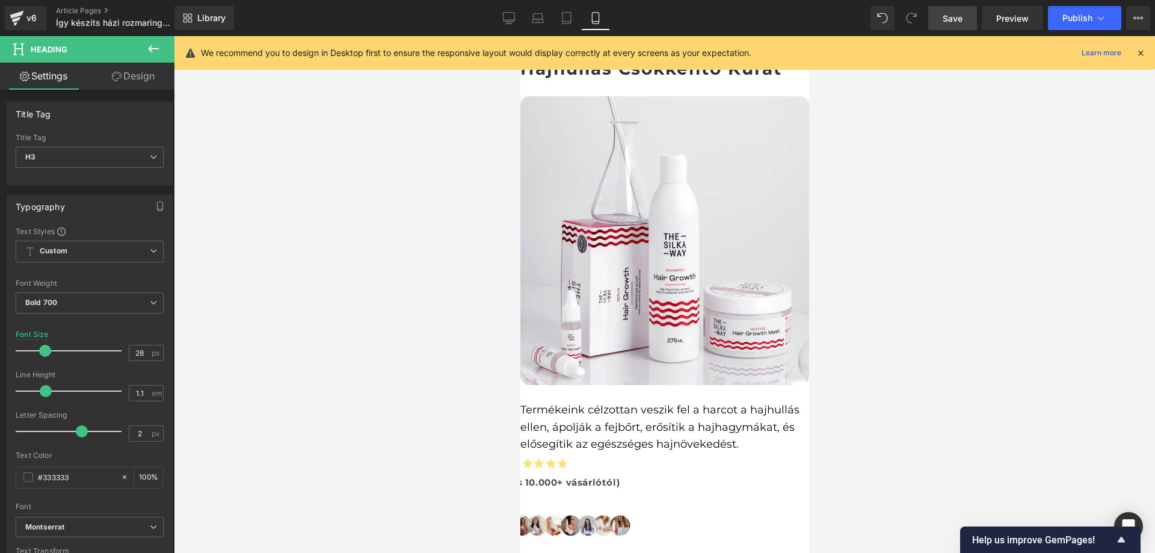
scroll to position [2439, 0]
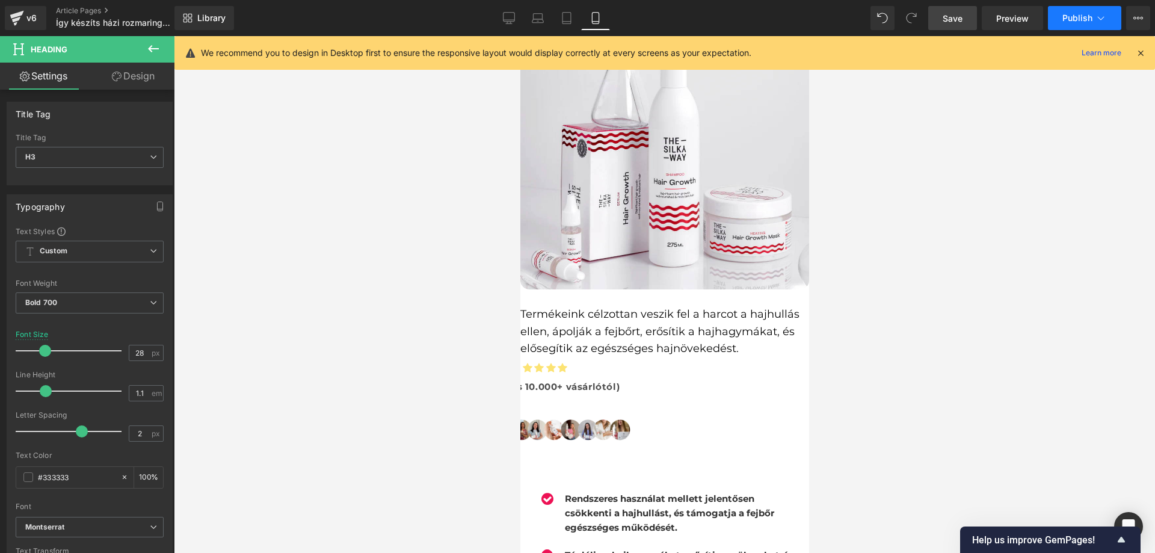
click at [1075, 20] on span "Publish" at bounding box center [1077, 18] width 30 height 10
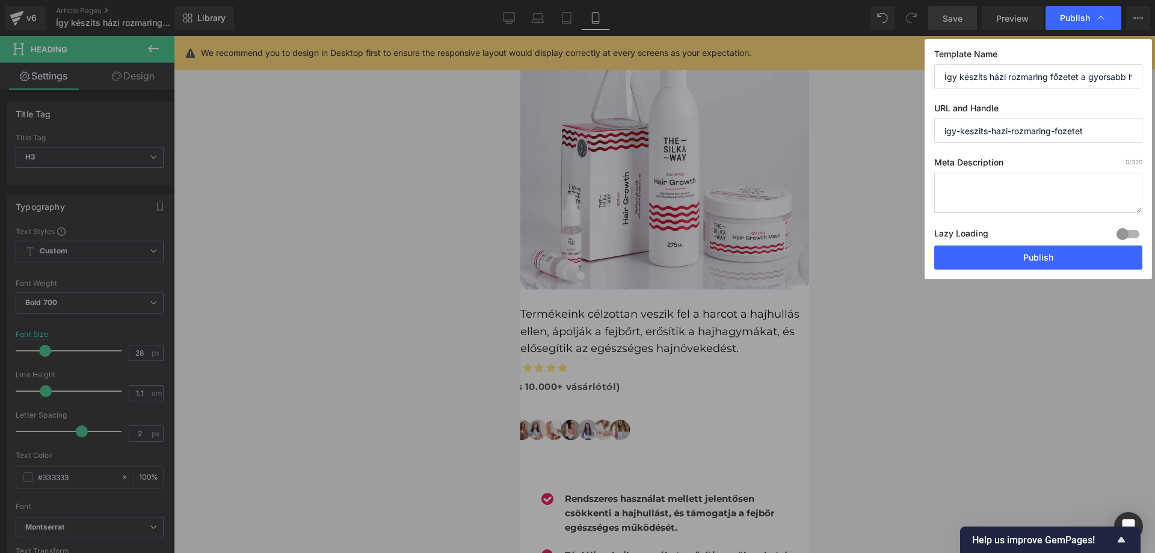
click at [999, 249] on button "Publish" at bounding box center [1038, 257] width 208 height 24
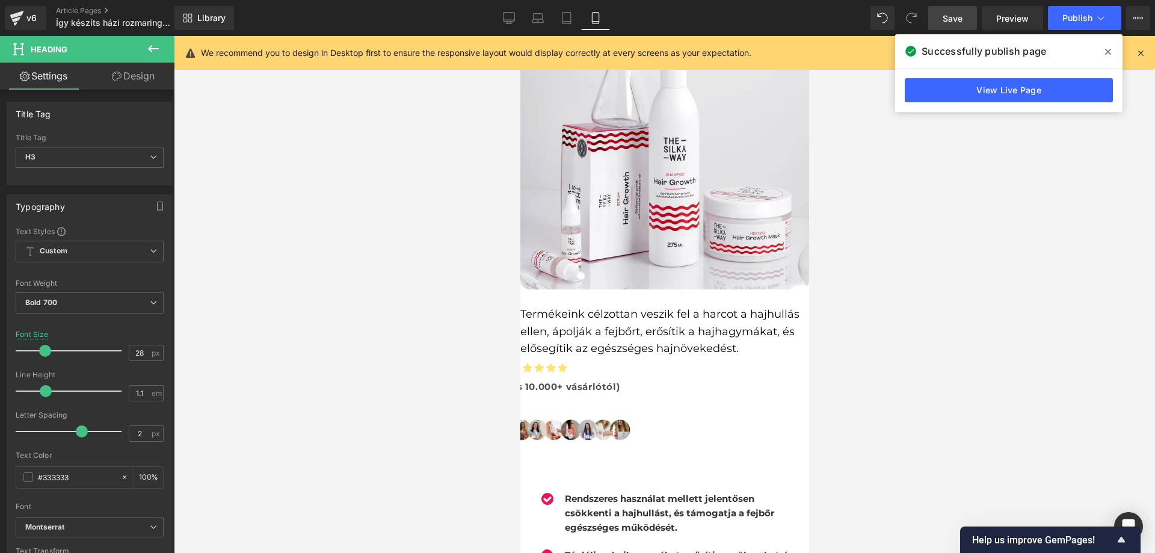
click at [608, 381] on strong "(4.8-as értékelés 10.000+ vásárlótól)" at bounding box center [528, 386] width 180 height 11
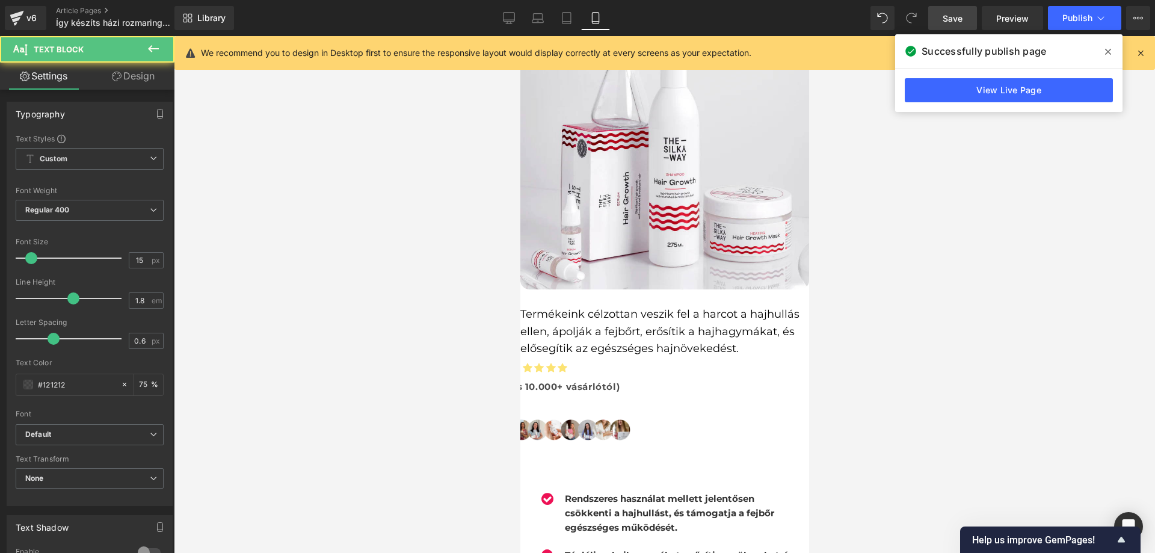
click at [126, 77] on link "Design" at bounding box center [133, 76] width 87 height 27
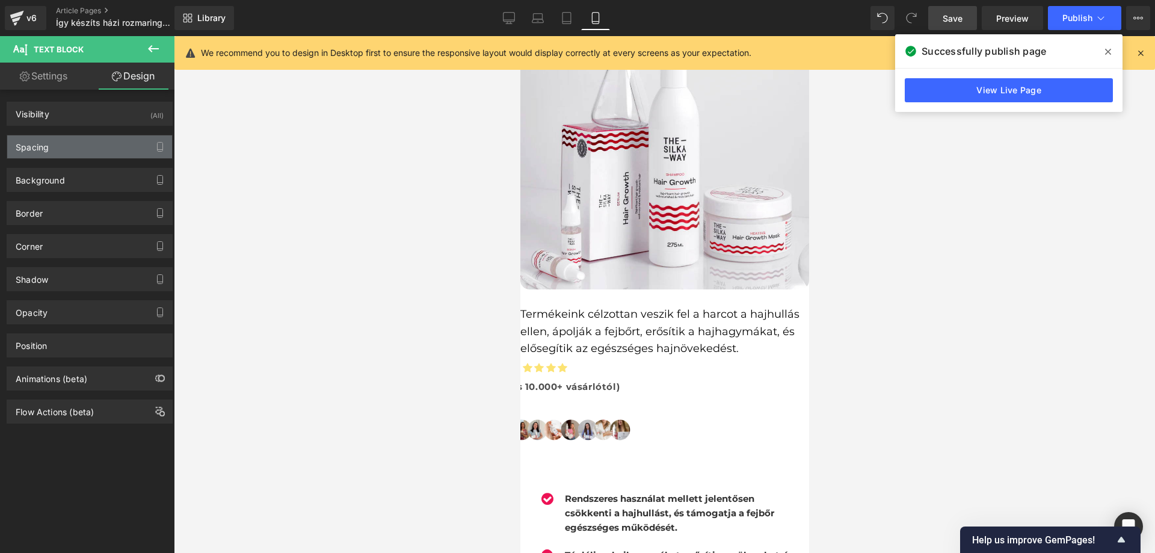
type input "0"
type input "-135"
type input "0"
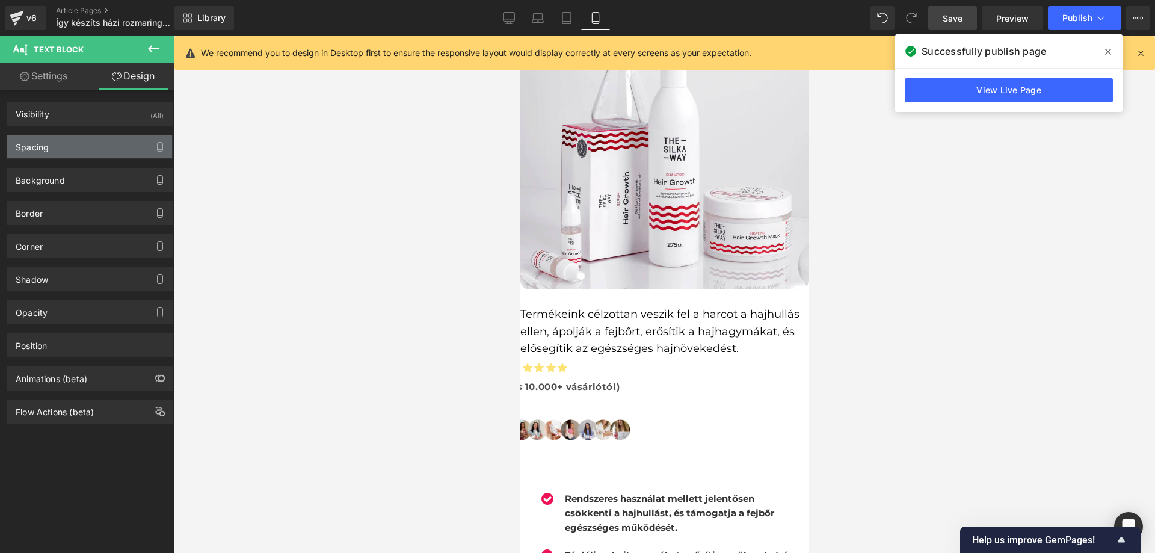
type input "0"
click at [76, 141] on div "Spacing" at bounding box center [89, 146] width 165 height 23
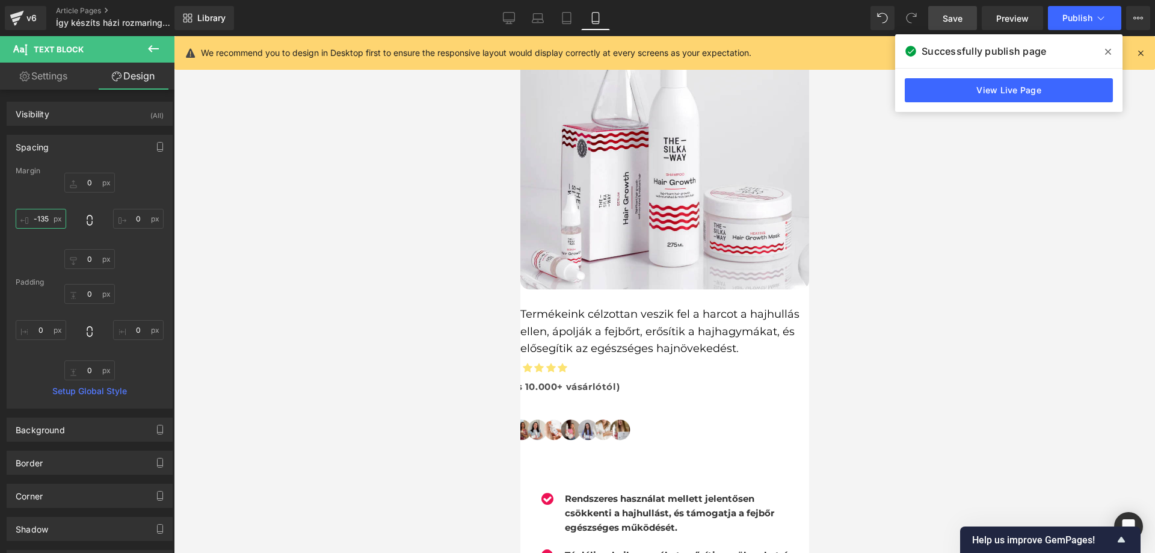
click at [49, 212] on input "-135" at bounding box center [41, 219] width 51 height 20
type input "-115"
click at [1068, 18] on span "Publish" at bounding box center [1077, 18] width 30 height 10
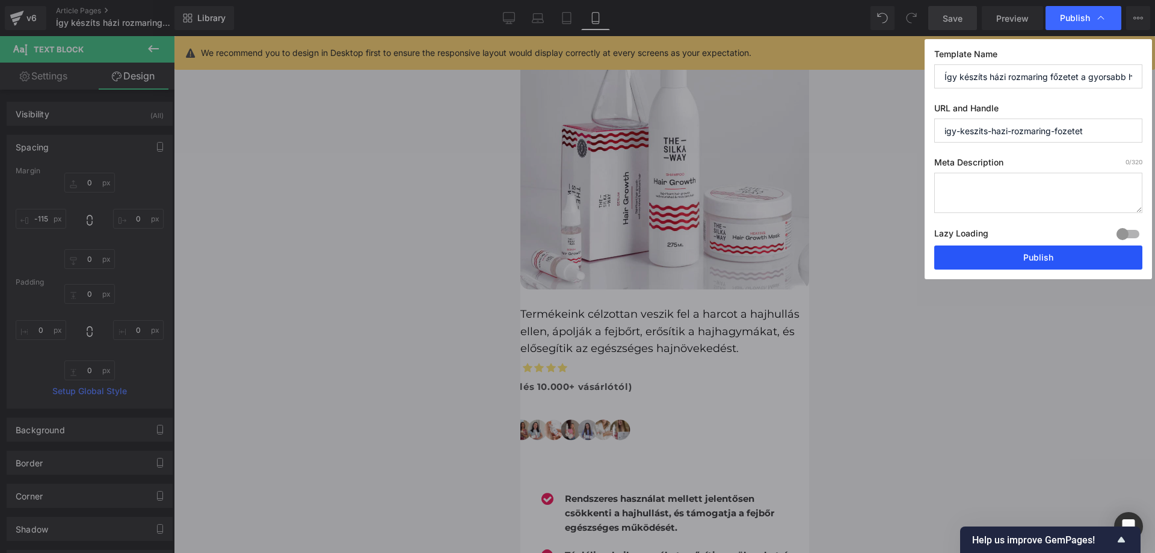
click at [1009, 248] on button "Publish" at bounding box center [1038, 257] width 208 height 24
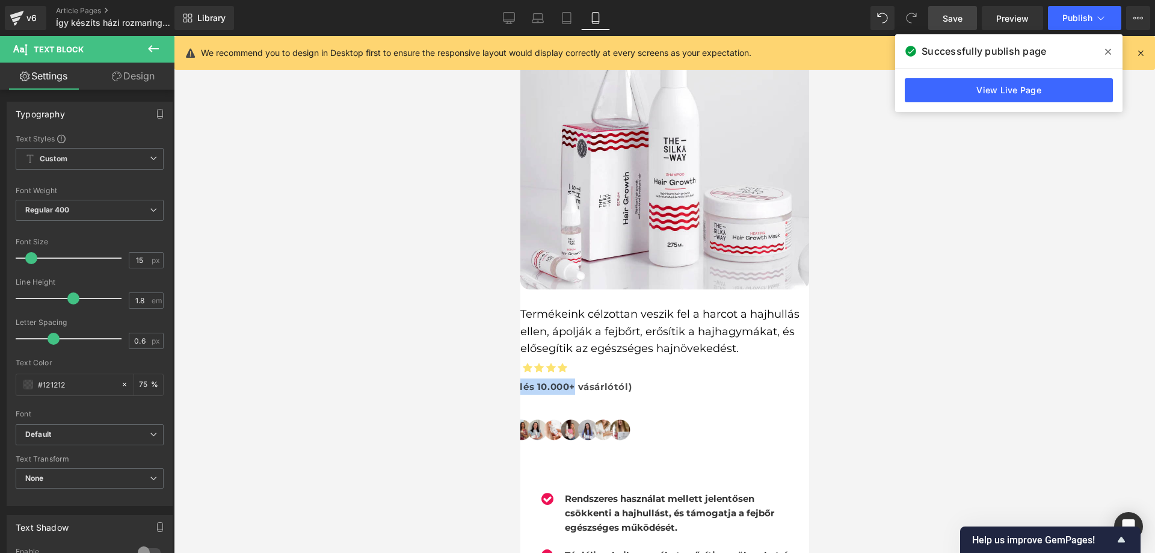
drag, startPoint x: 619, startPoint y: 238, endPoint x: 681, endPoint y: 238, distance: 61.9
click at [681, 378] on div "(4.8-as értékelés 10.000+ vásárlótól) Text Block" at bounding box center [629, 389] width 358 height 22
click at [631, 381] on strong "(4.8-as értékelés 10.000+ vásárlótól)" at bounding box center [540, 386] width 180 height 11
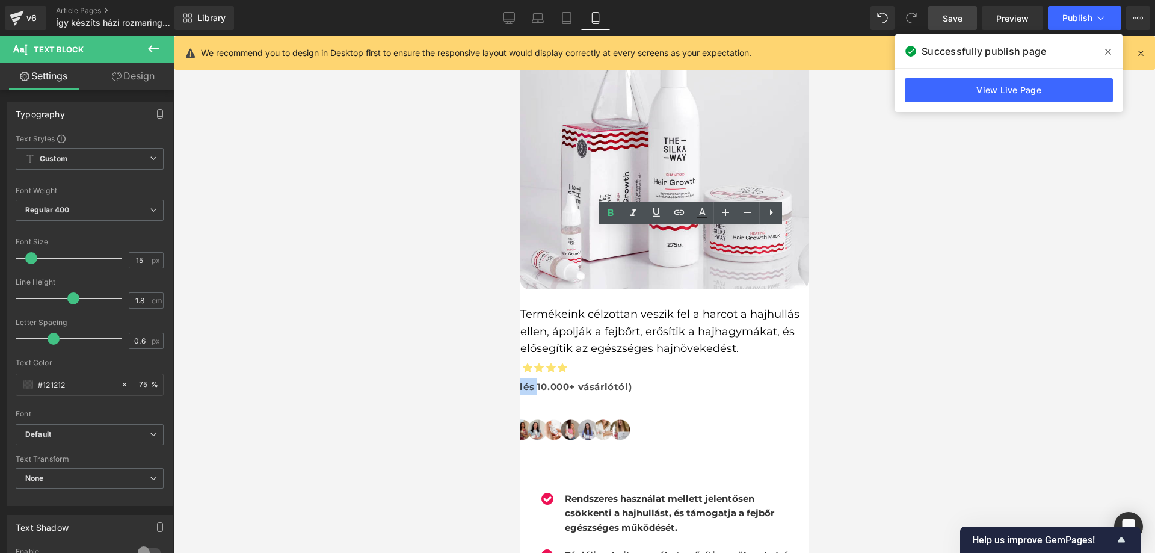
drag, startPoint x: 686, startPoint y: 235, endPoint x: 641, endPoint y: 239, distance: 44.8
click at [631, 381] on strong "(4.8-as értékelés 10.000+ vásárlótól)" at bounding box center [540, 386] width 180 height 11
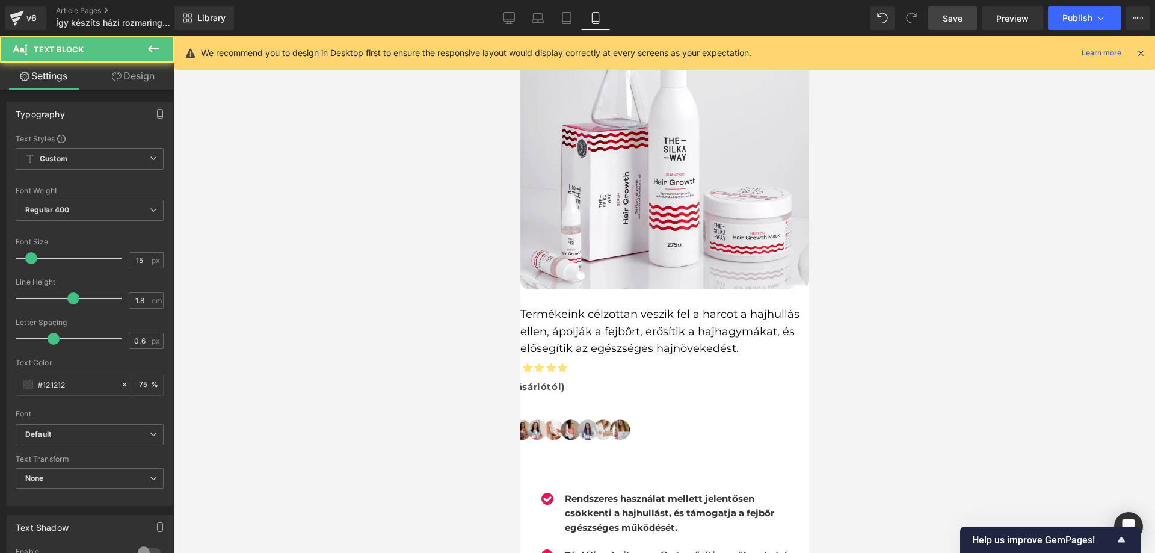
drag, startPoint x: 617, startPoint y: 237, endPoint x: 605, endPoint y: 241, distance: 12.7
click at [564, 381] on strong "(4.810.000+ vásárlótól)" at bounding box center [507, 386] width 114 height 11
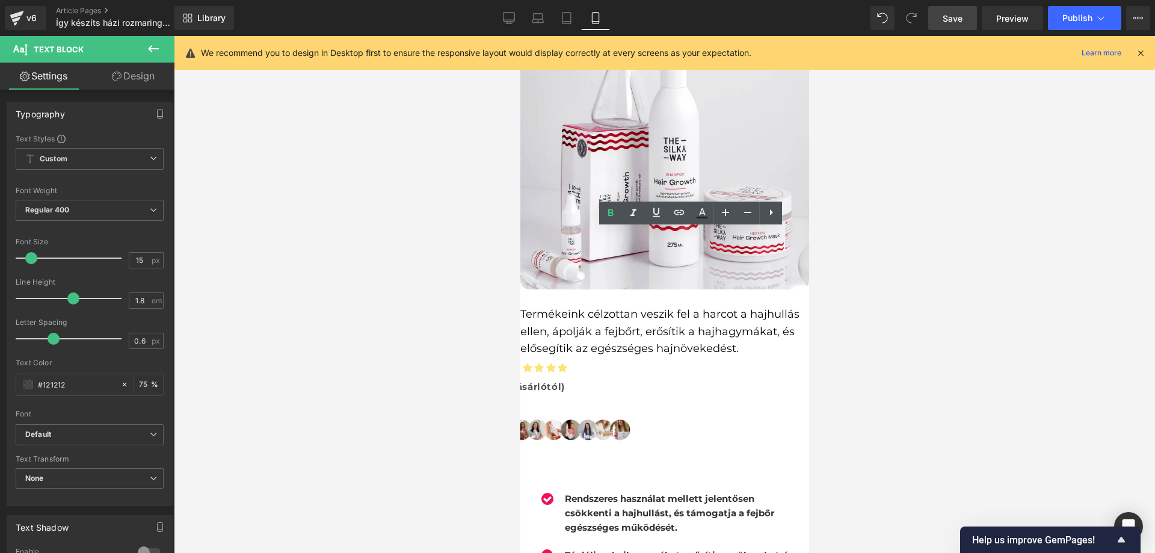
copy strong "4.8"
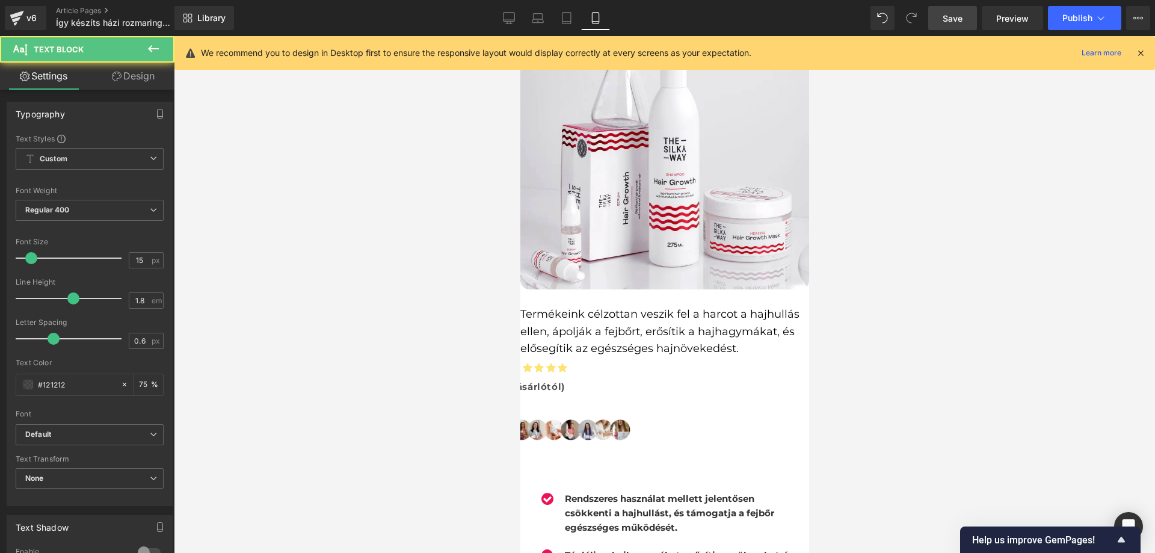
click at [564, 381] on strong "(4.810.000+ vásárlótól)" at bounding box center [507, 386] width 114 height 11
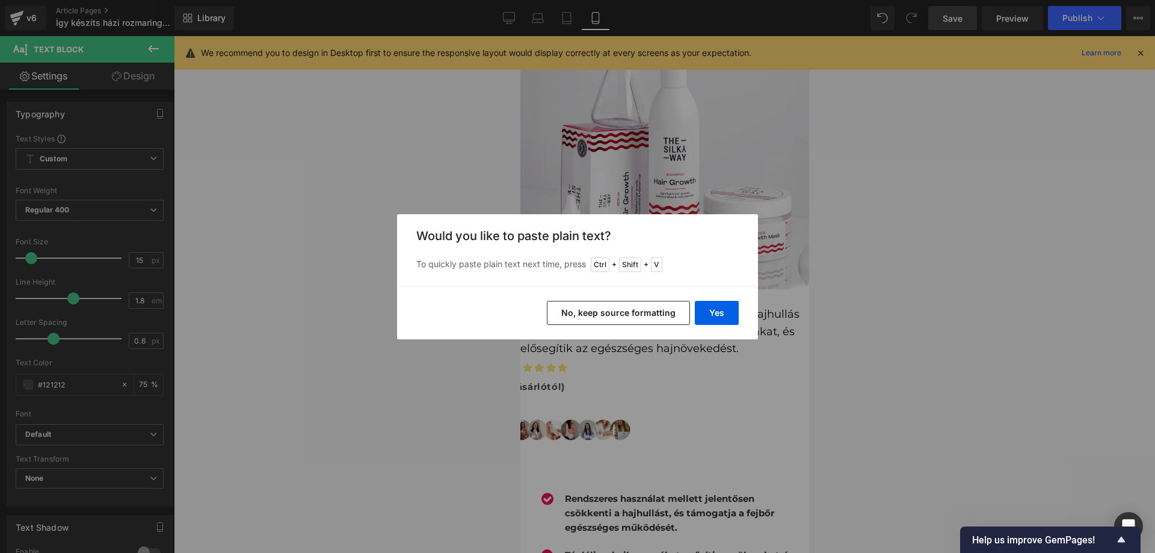
click at [677, 310] on button "No, keep source formatting" at bounding box center [618, 313] width 143 height 24
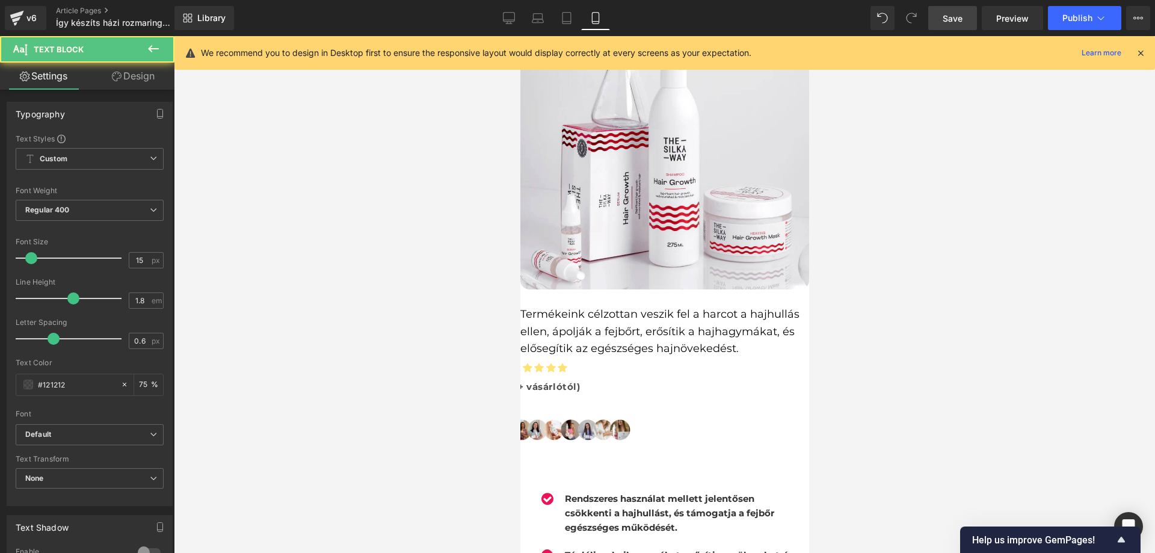
click at [580, 381] on strong "(4.810.000+ vásárlótól)" at bounding box center [523, 386] width 114 height 11
click at [843, 254] on div at bounding box center [664, 294] width 981 height 517
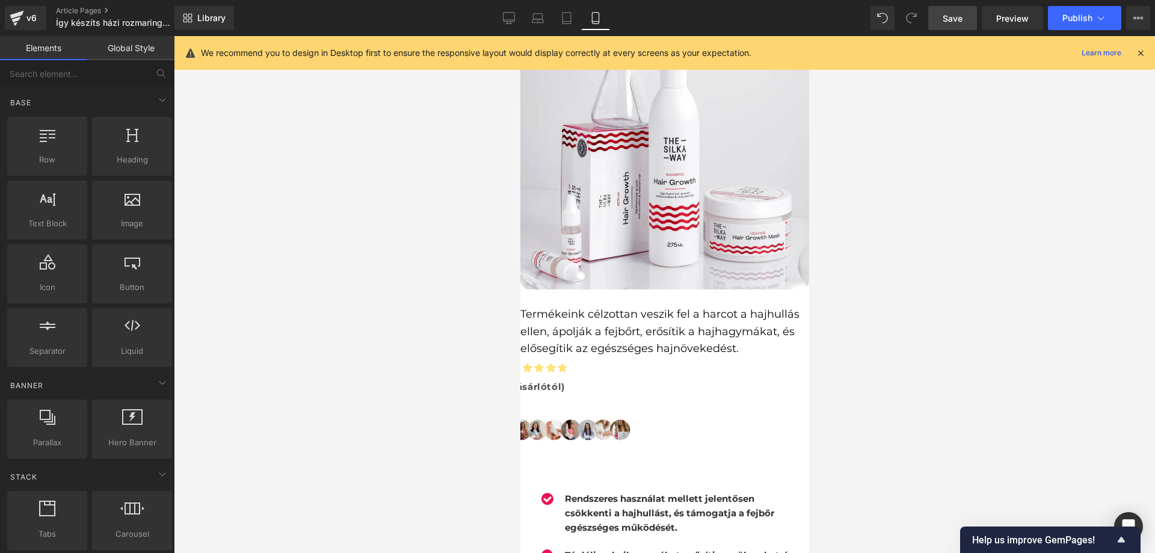
click at [564, 381] on strong "(10.000+ vásárlótól)" at bounding box center [515, 386] width 98 height 11
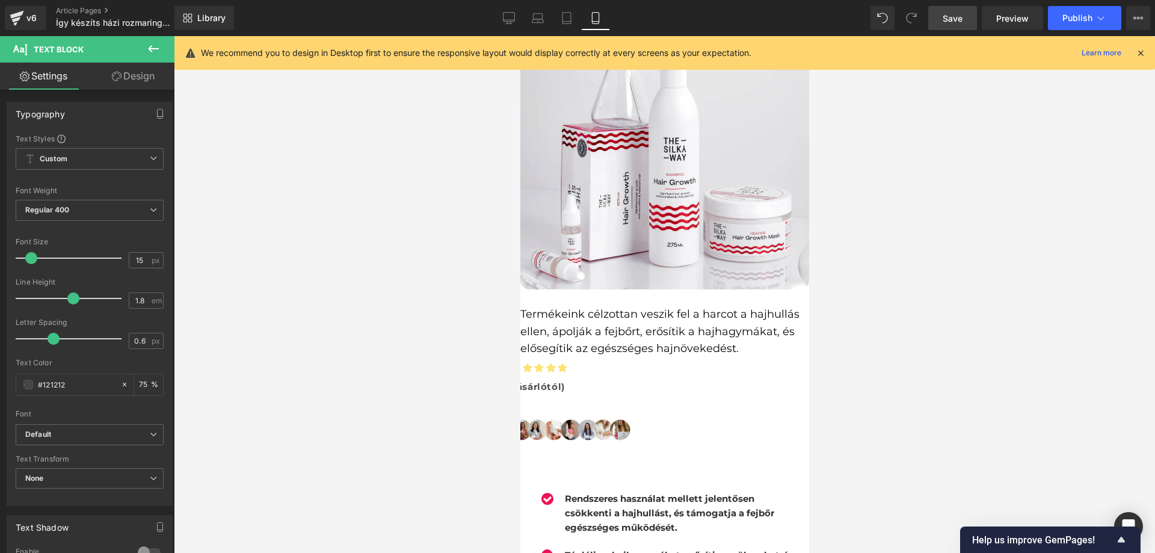
click at [859, 246] on div at bounding box center [664, 294] width 981 height 517
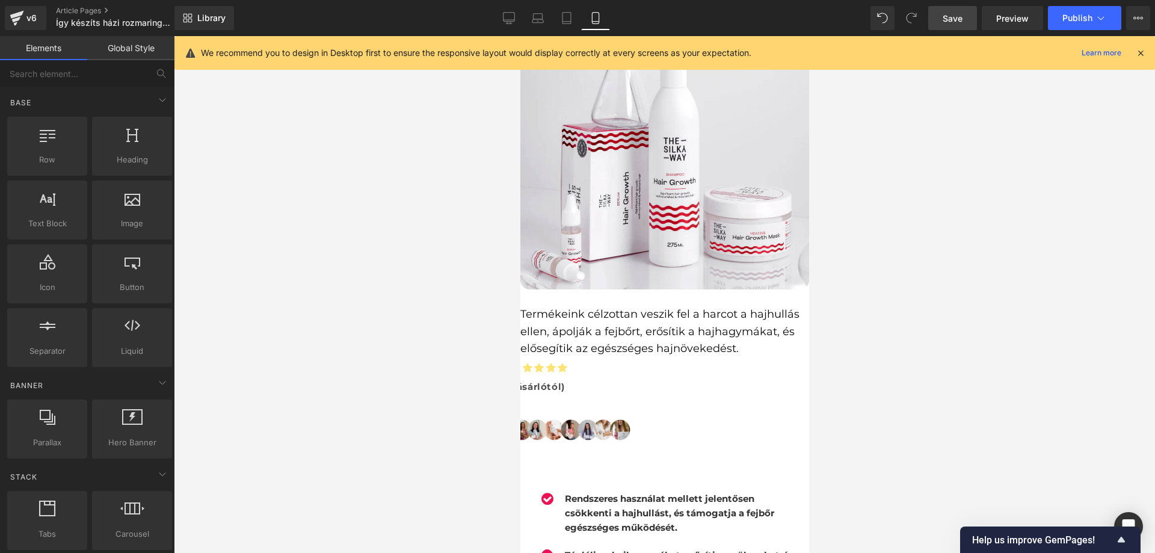
click at [564, 381] on strong "(10.000+ vásárlótól)" at bounding box center [515, 386] width 98 height 11
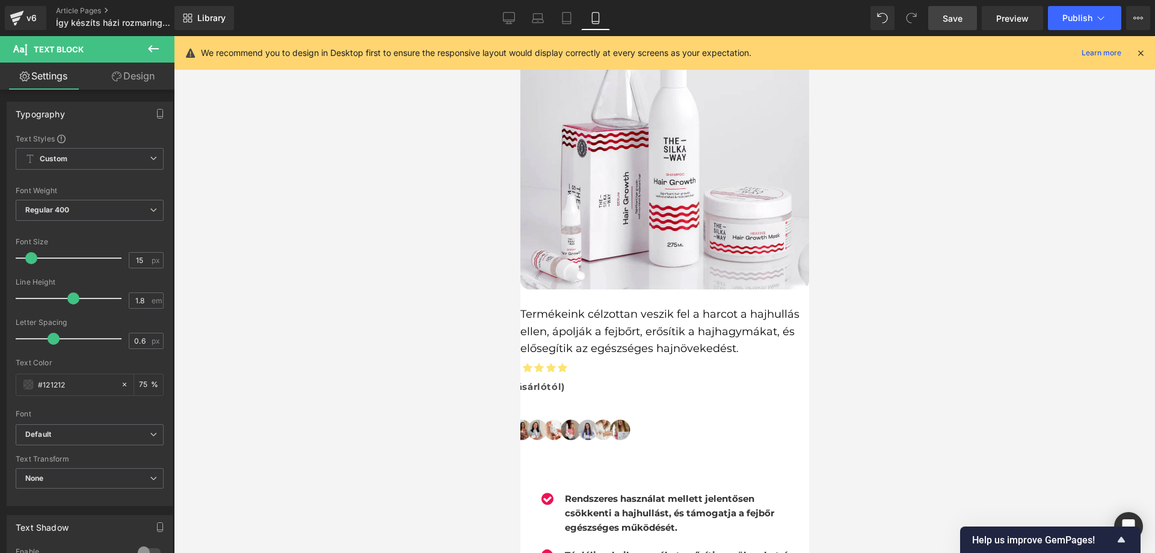
click at [869, 237] on div at bounding box center [664, 294] width 981 height 517
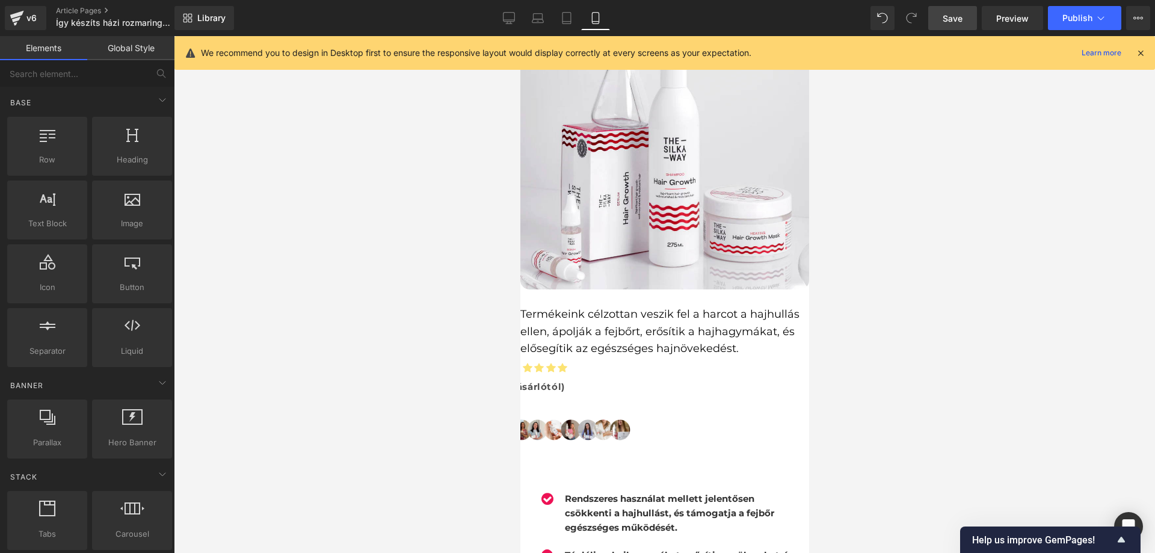
click at [564, 381] on strong "(10.000+ vásárlótól)" at bounding box center [515, 386] width 98 height 11
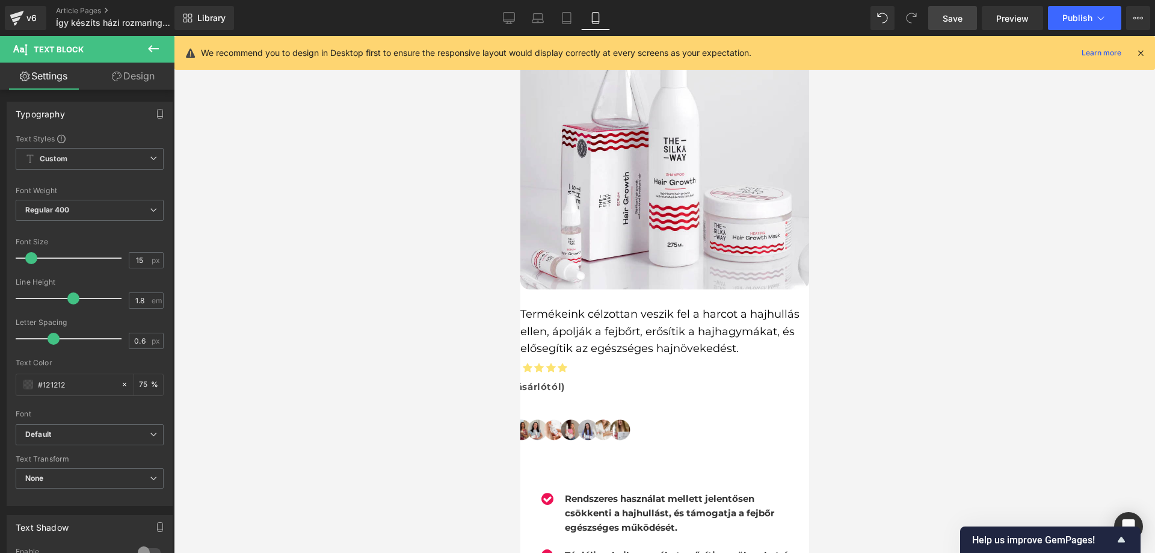
click at [883, 304] on div at bounding box center [664, 294] width 981 height 517
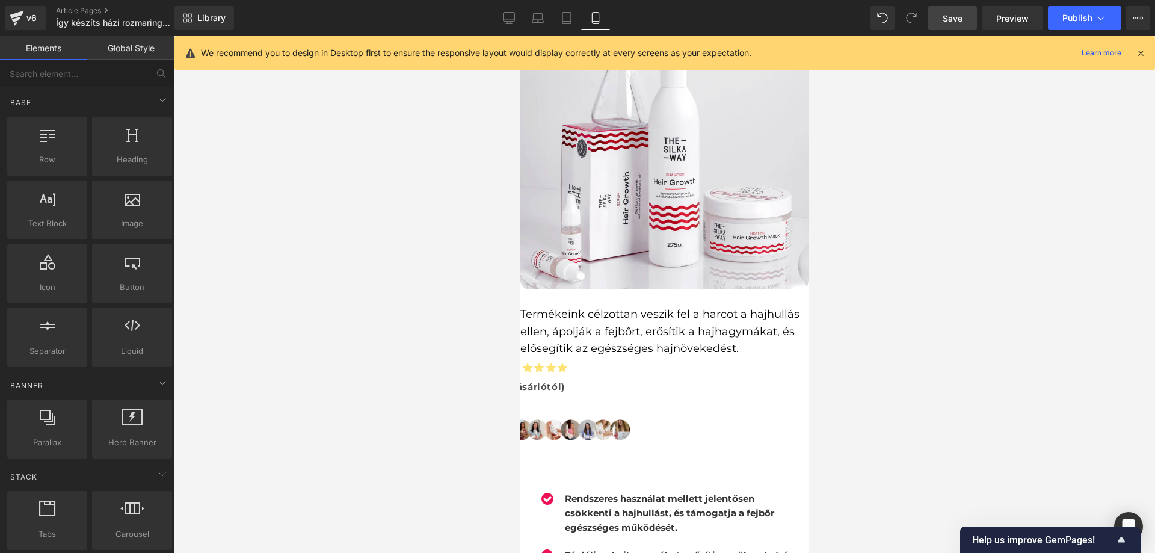
click at [749, 342] on div "Icon Icon Icon Icon Icon Icon List Hoz 4.8 (10.000+ vásárlótól) Text Block Row" at bounding box center [664, 383] width 289 height 82
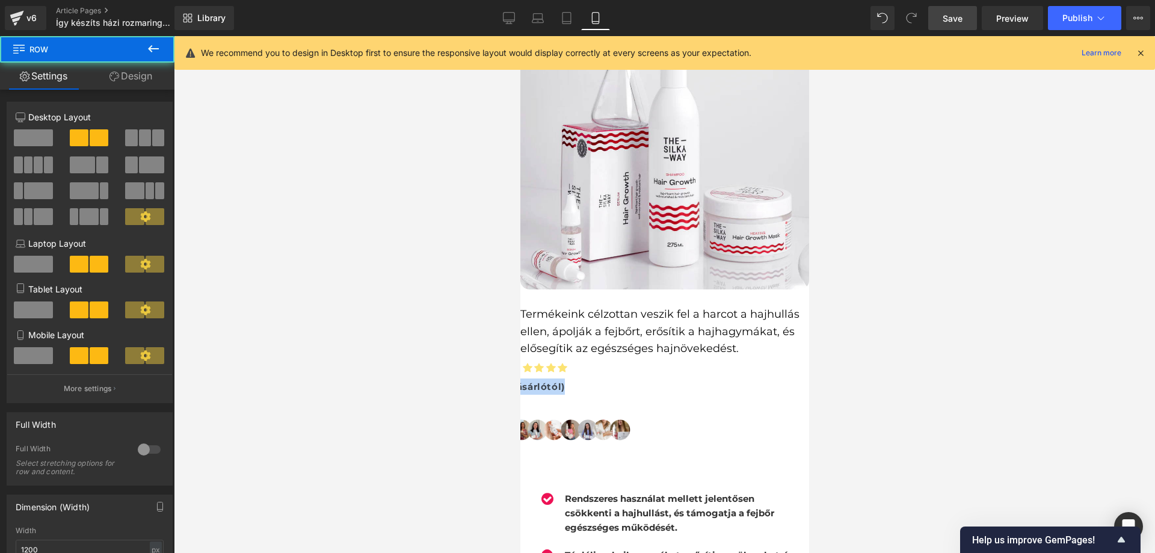
click at [745, 378] on p "4.8 (10.000+ vásárlótól)" at bounding box center [629, 386] width 358 height 16
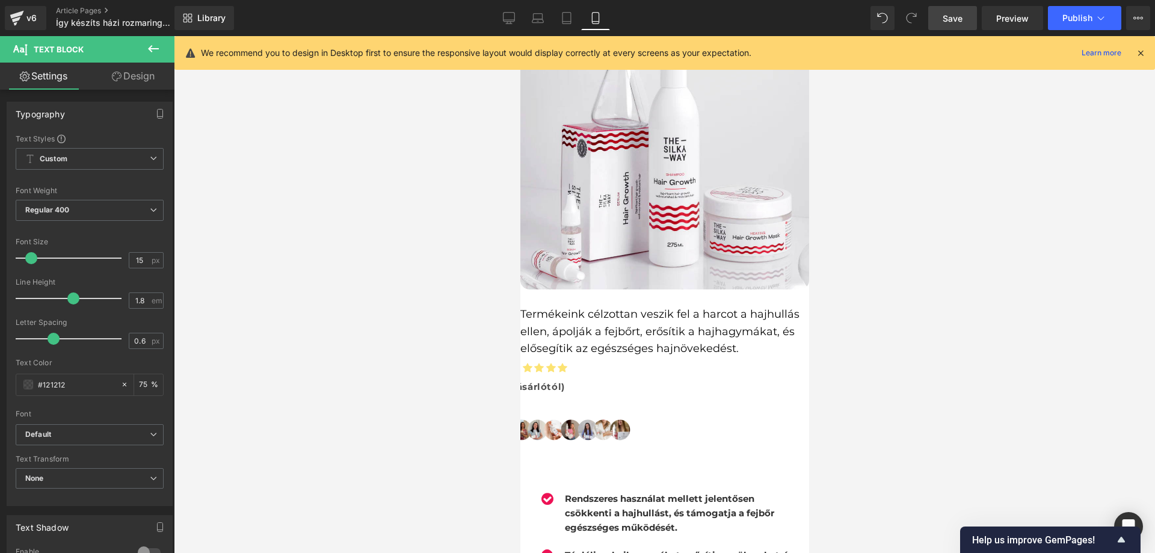
click at [142, 85] on link "Design" at bounding box center [133, 76] width 87 height 27
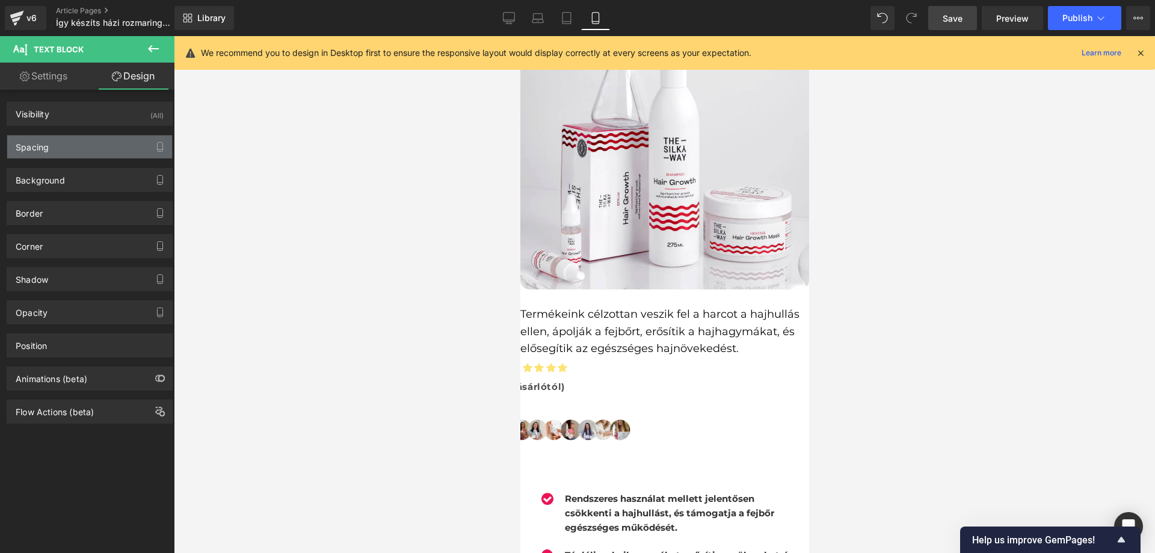
click at [79, 146] on div "Spacing" at bounding box center [89, 146] width 165 height 23
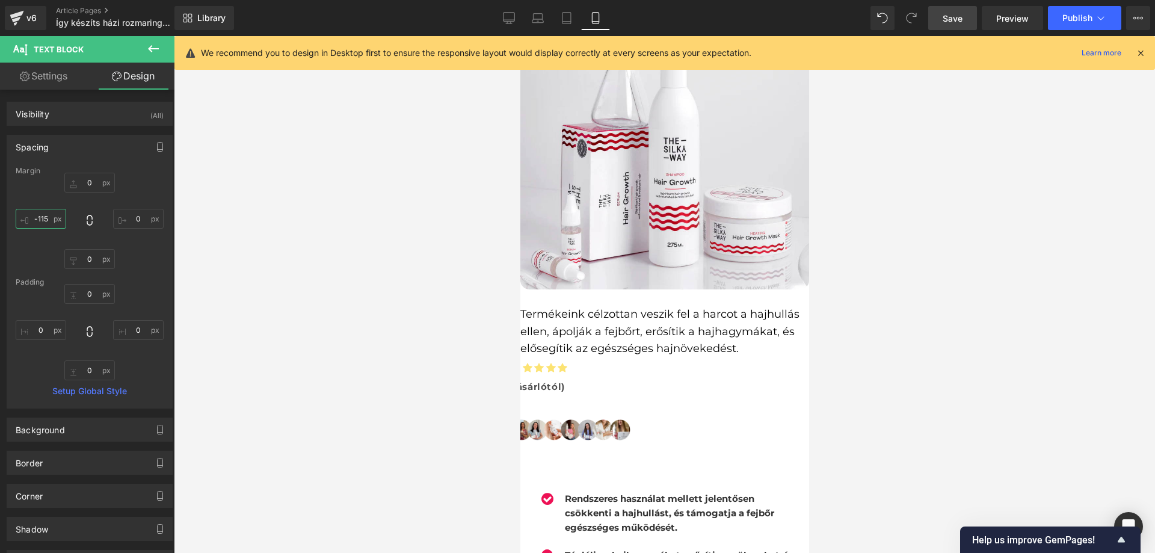
click at [47, 214] on input "-115" at bounding box center [41, 219] width 51 height 20
click at [1081, 22] on span "Publish" at bounding box center [1077, 18] width 30 height 10
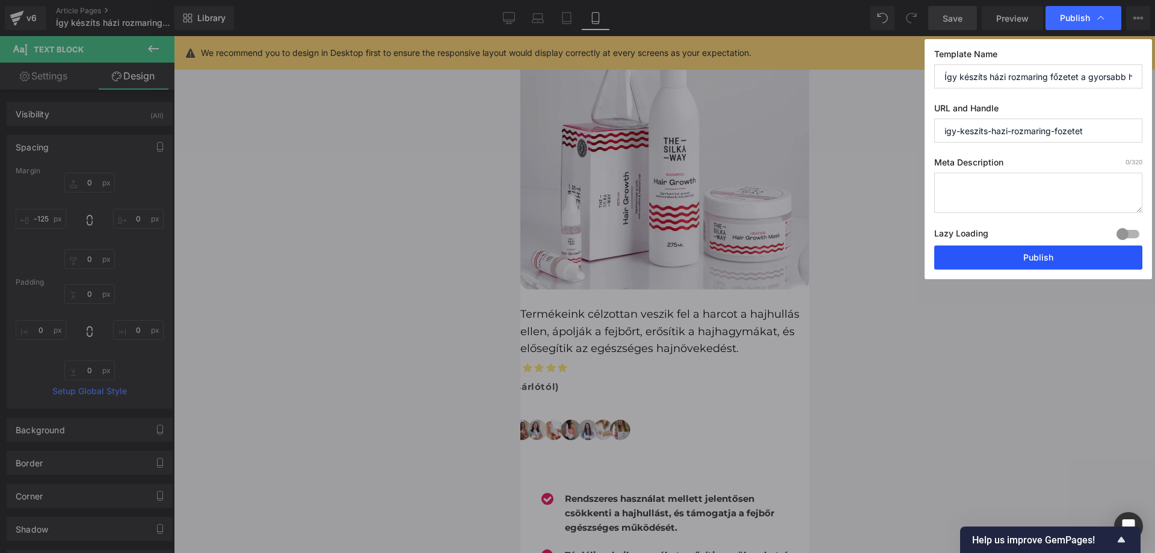
click at [1013, 249] on button "Publish" at bounding box center [1038, 257] width 208 height 24
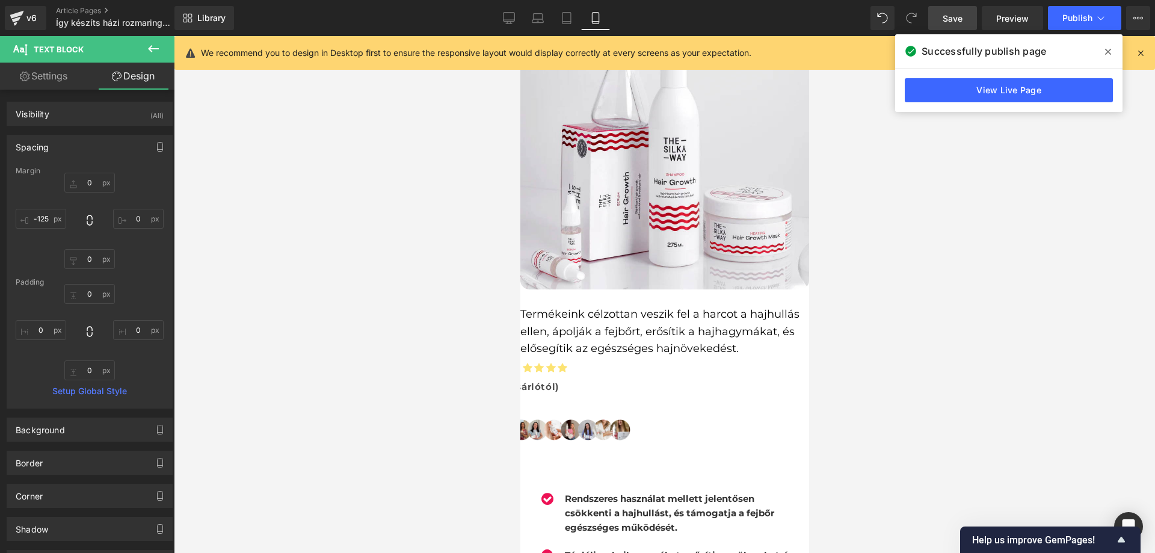
click at [726, 394] on div at bounding box center [626, 395] width 364 height 3
click at [47, 213] on input "-125" at bounding box center [41, 219] width 51 height 20
click at [52, 216] on input "-125" at bounding box center [41, 219] width 51 height 20
type input "-120"
click at [1077, 17] on span "Publish" at bounding box center [1077, 18] width 30 height 10
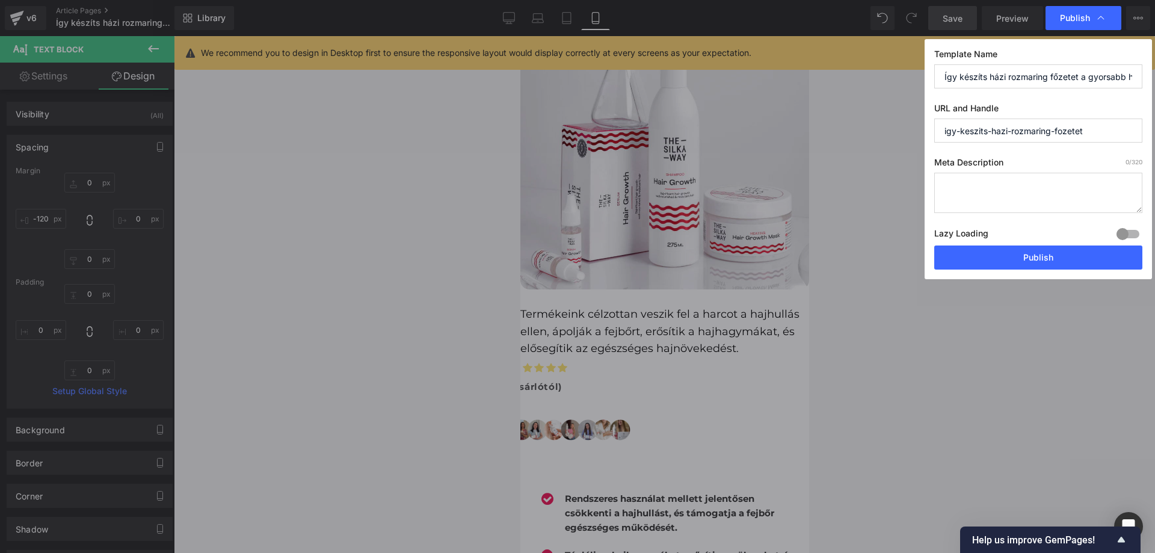
click at [1014, 269] on div "Template Name Így készíts házi rozmaring főzetet a gyorsabb hajnövekedésért URL…" at bounding box center [1037, 159] width 227 height 240
click at [1015, 264] on button "Publish" at bounding box center [1038, 257] width 208 height 24
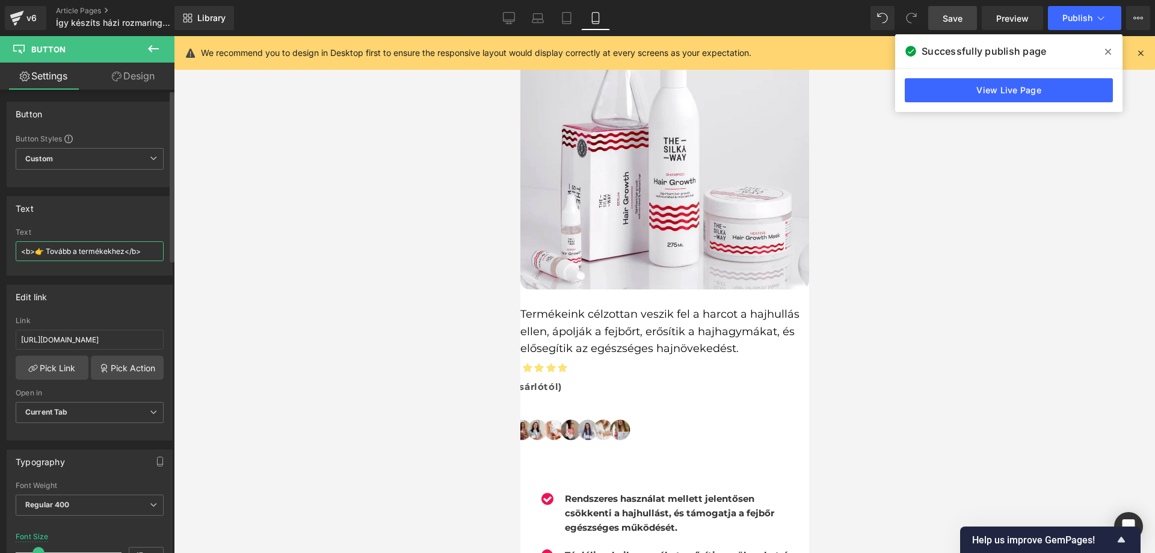
click at [92, 253] on input "<b>👉 Tovább a termékekhez</b>" at bounding box center [90, 251] width 148 height 20
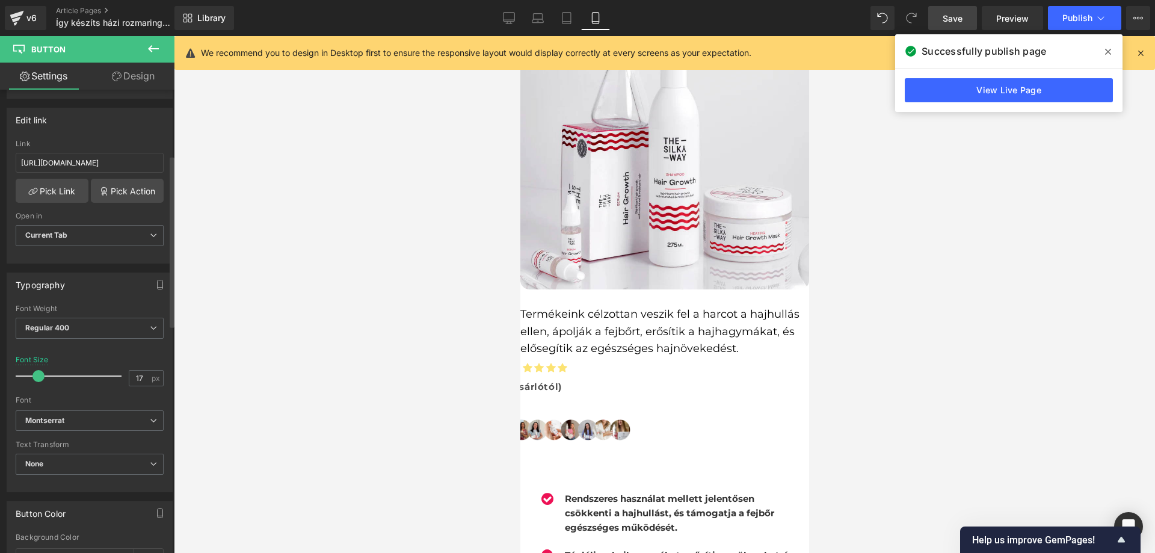
scroll to position [180, 0]
click at [84, 322] on span "Regular 400" at bounding box center [90, 324] width 148 height 21
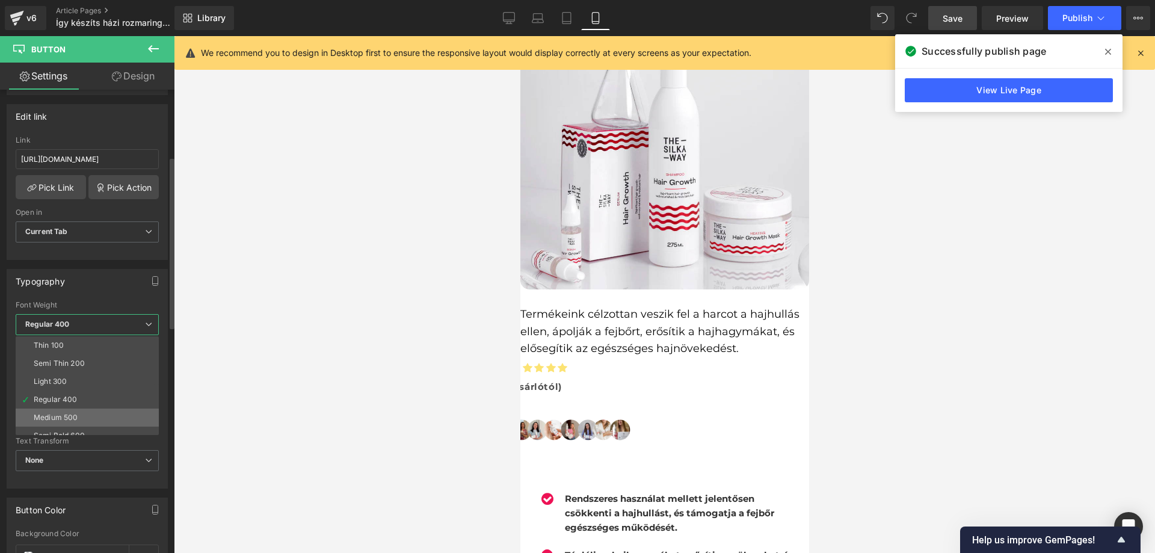
click at [73, 416] on div "Medium 500" at bounding box center [56, 417] width 44 height 8
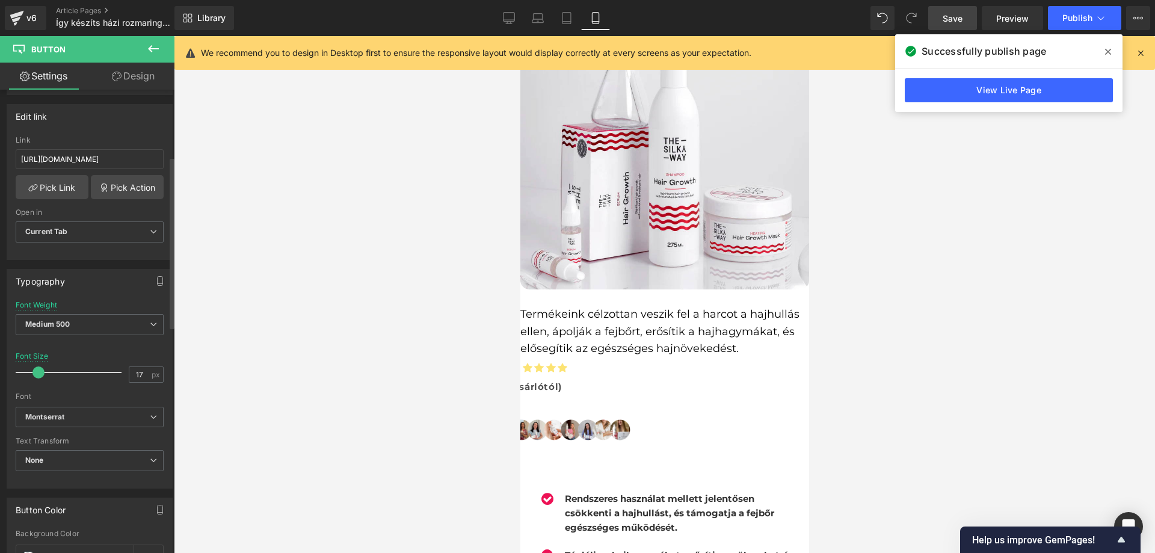
click at [101, 312] on div "Font Weight Medium 500 Thin 100 Semi Thin 200 Light 300 Regular 400 Medium 500 …" at bounding box center [90, 325] width 148 height 48
click at [96, 326] on span "Medium 500" at bounding box center [90, 324] width 148 height 21
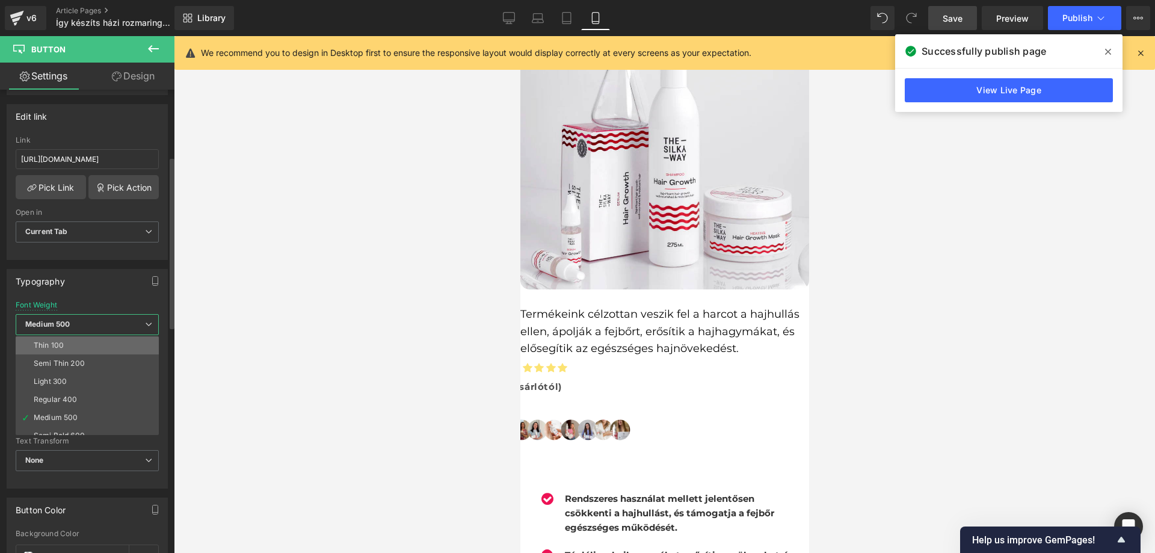
click at [83, 345] on li "Thin 100" at bounding box center [90, 345] width 149 height 18
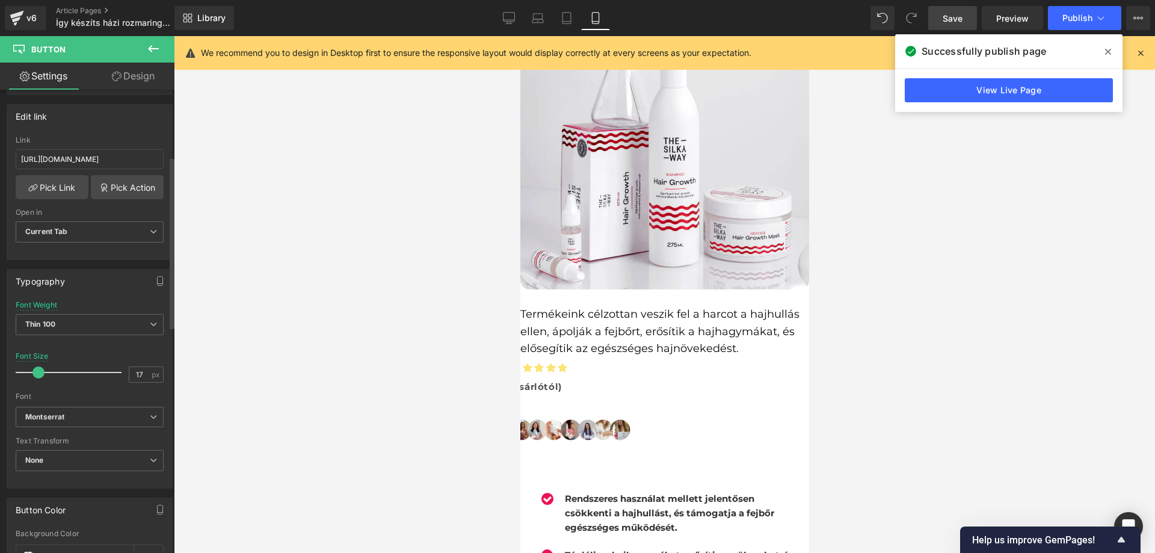
click at [137, 312] on div "Font Weight Thin 100 Thin 100 Semi Thin 200 Light 300 Regular 400 Medium 500 Se…" at bounding box center [90, 325] width 148 height 48
click at [130, 322] on span "Thin 100" at bounding box center [90, 324] width 148 height 21
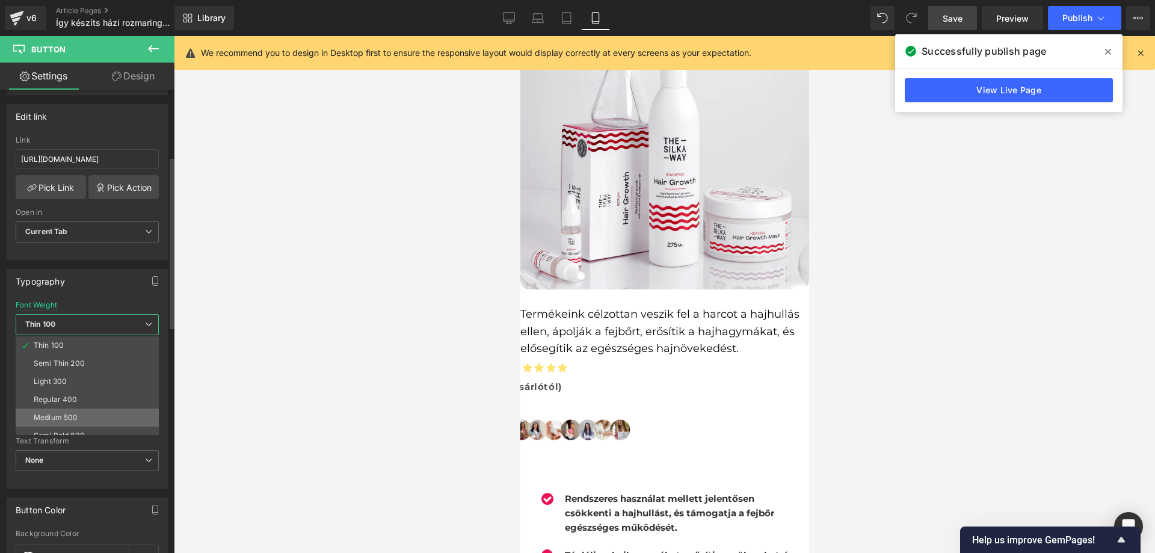
click at [83, 415] on li "Medium 500" at bounding box center [90, 417] width 149 height 18
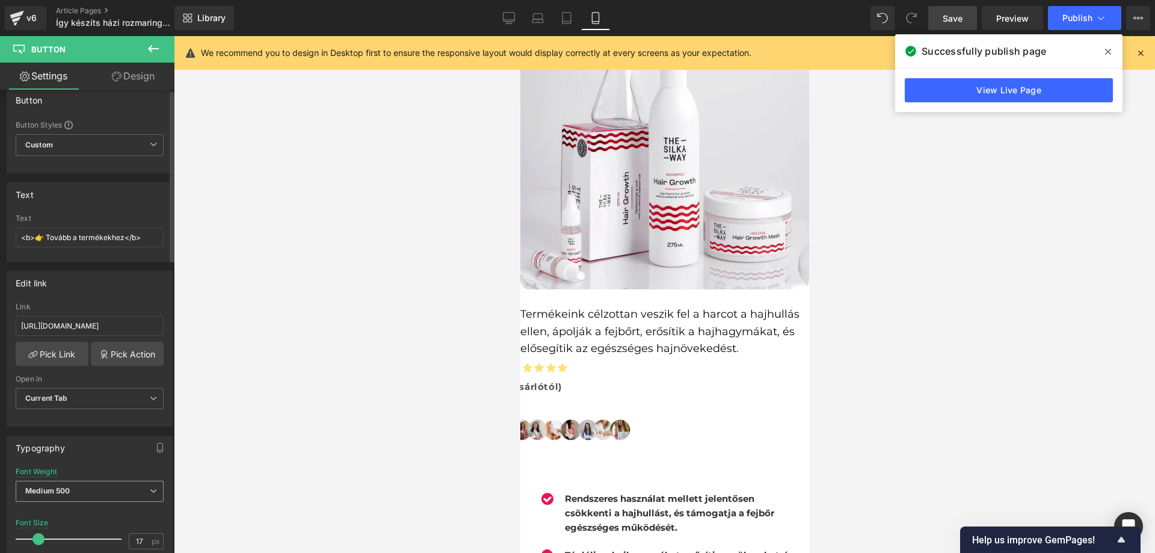
scroll to position [0, 0]
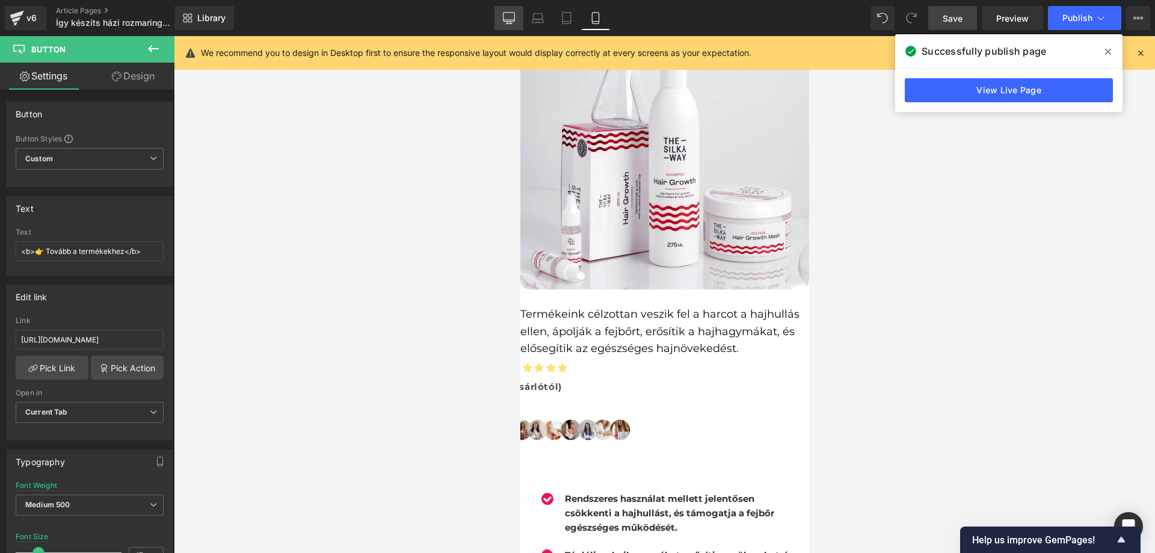
click at [513, 16] on icon at bounding box center [509, 18] width 12 height 12
type input "18"
type input "0"
type input "100"
type input "85"
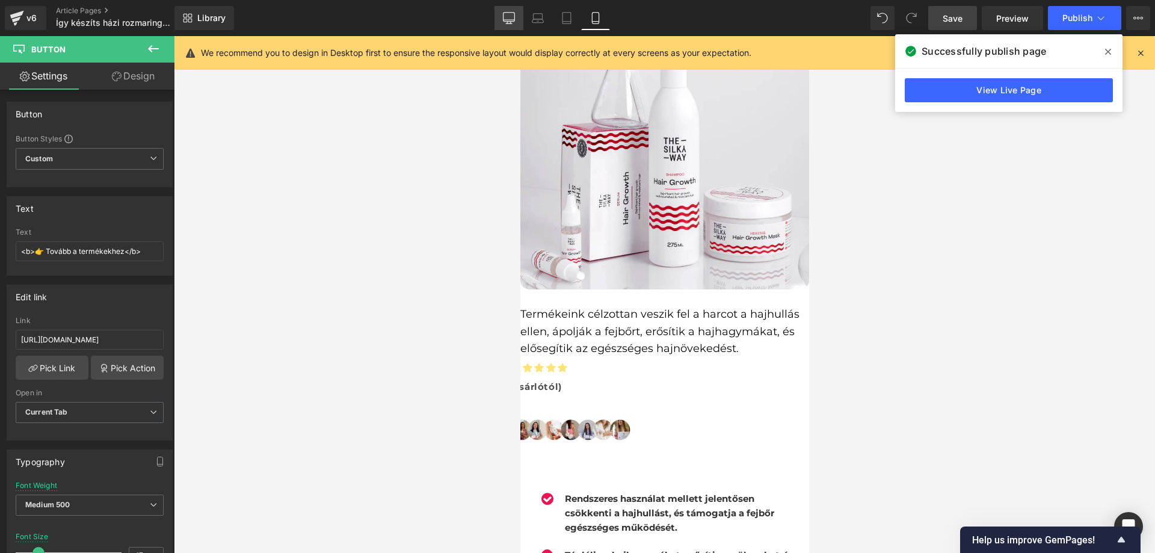
type input "500"
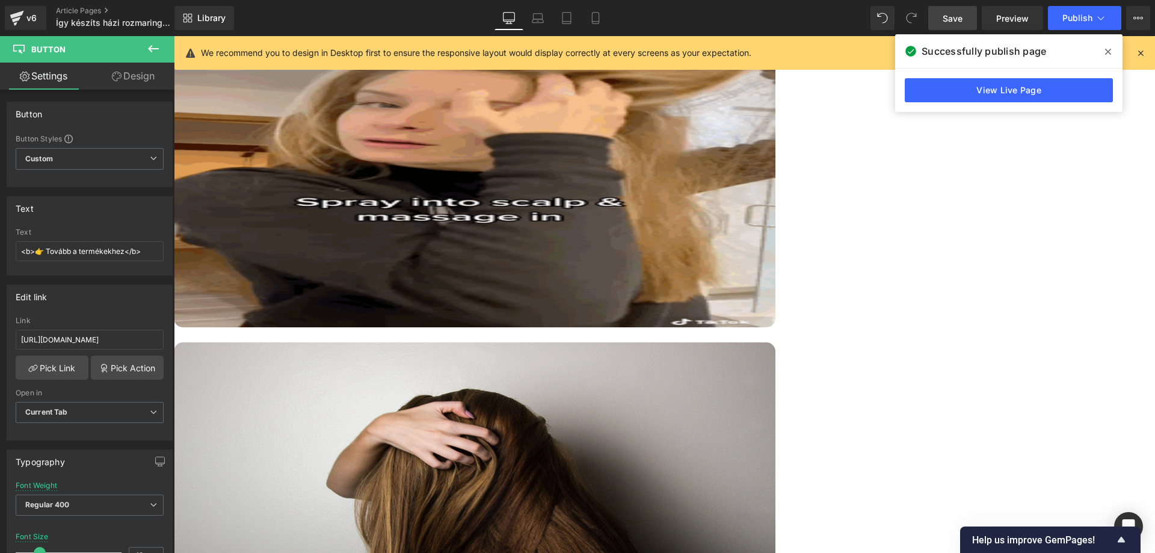
scroll to position [1505, 0]
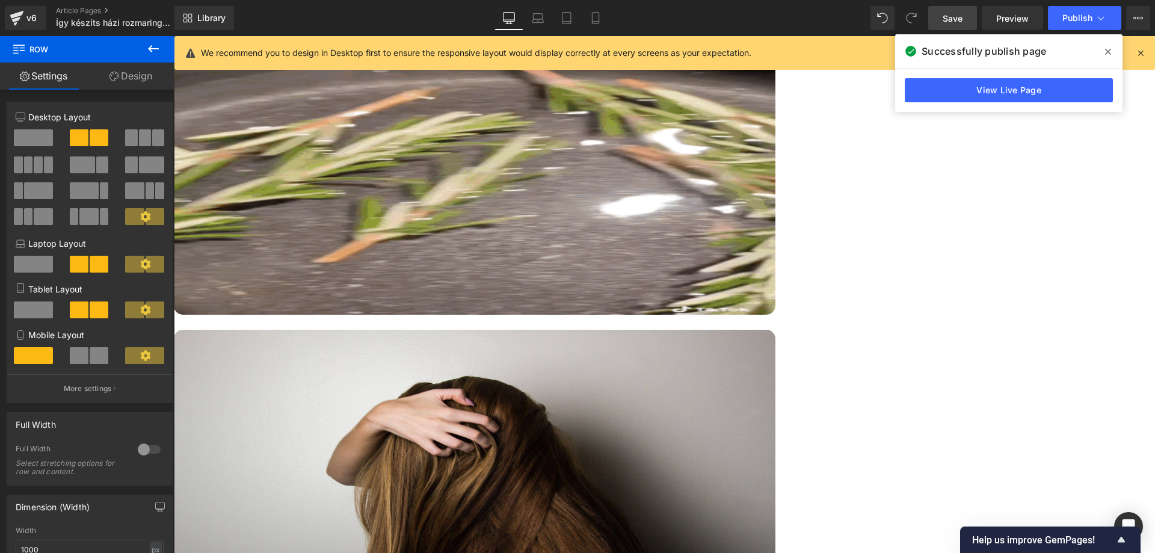
click at [174, 36] on span "Row" at bounding box center [174, 36] width 0 height 0
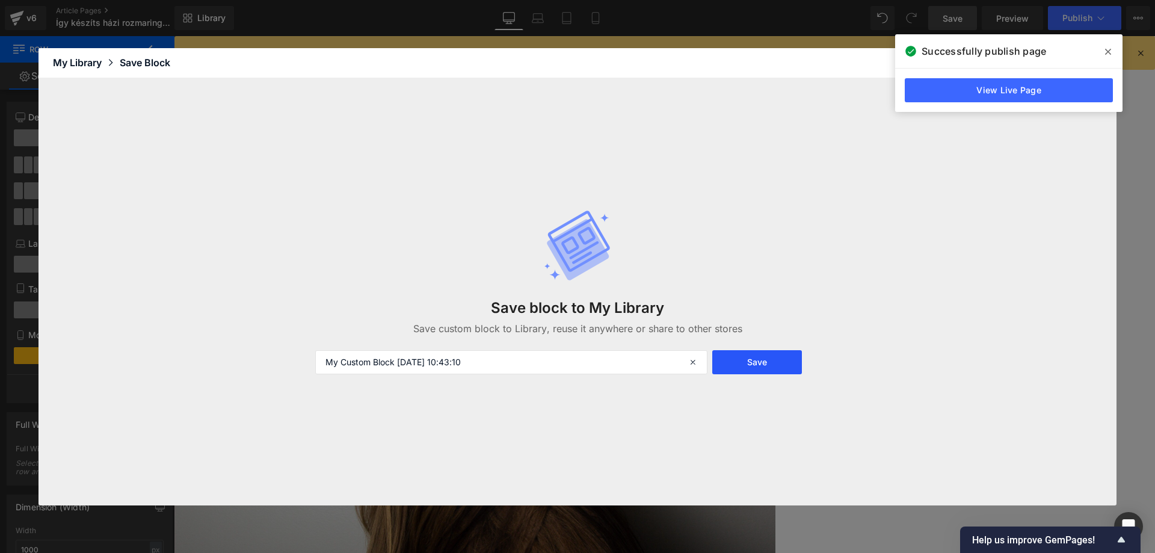
click at [749, 360] on button "Save" at bounding box center [757, 362] width 90 height 24
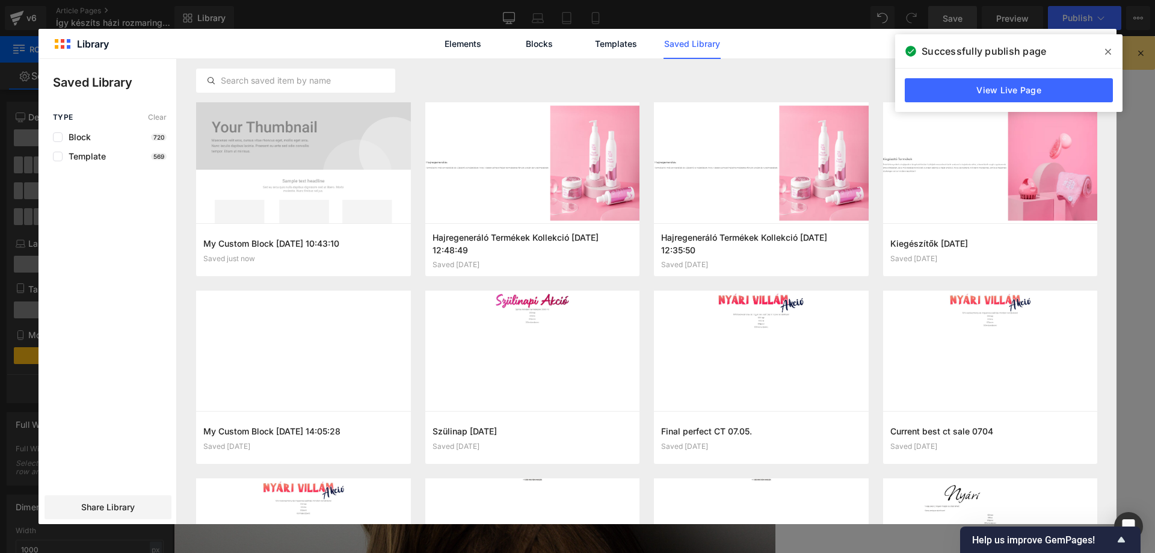
click at [1105, 57] on span at bounding box center [1107, 51] width 19 height 19
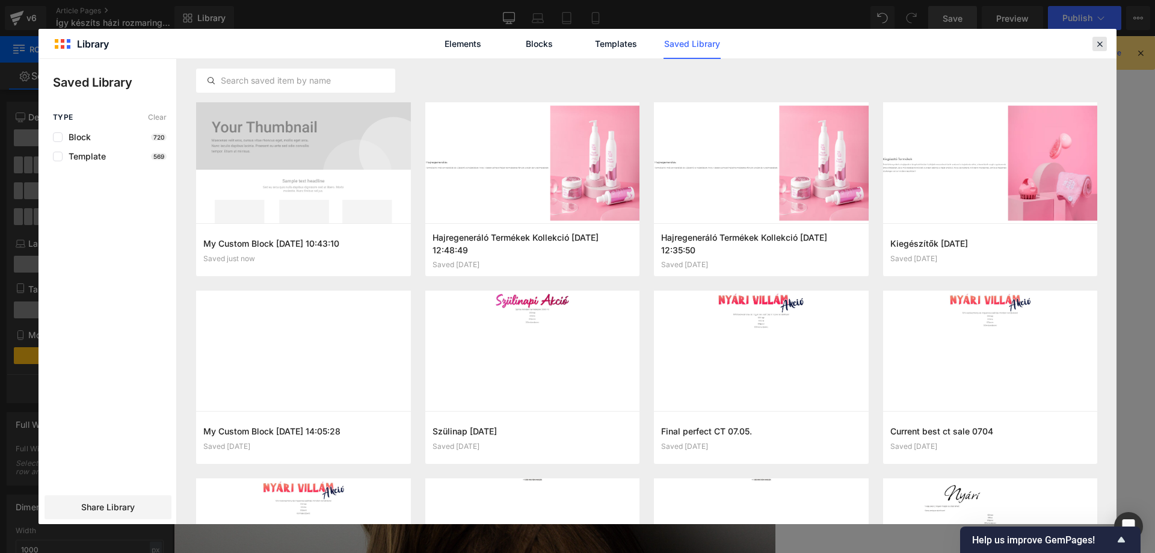
click at [1106, 45] on div at bounding box center [1099, 44] width 14 height 14
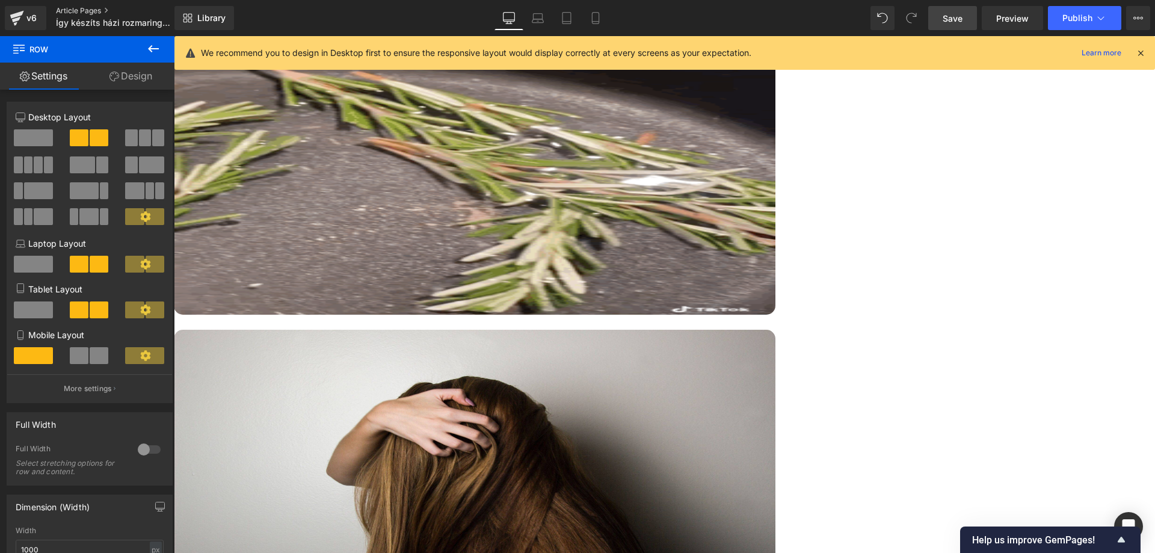
click at [96, 8] on link "Article Pages" at bounding box center [125, 11] width 138 height 10
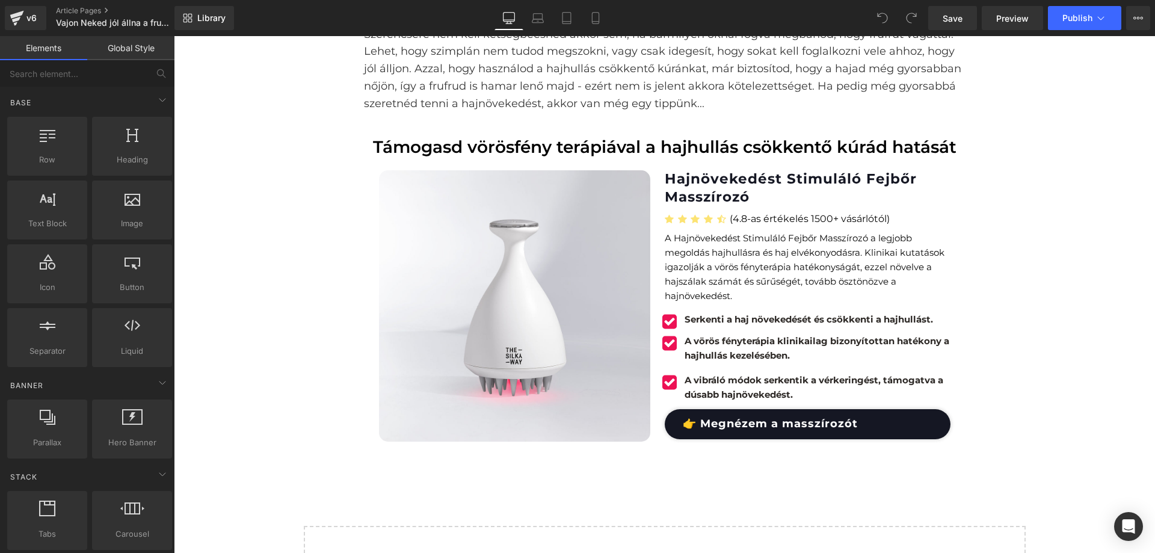
scroll to position [4029, 0]
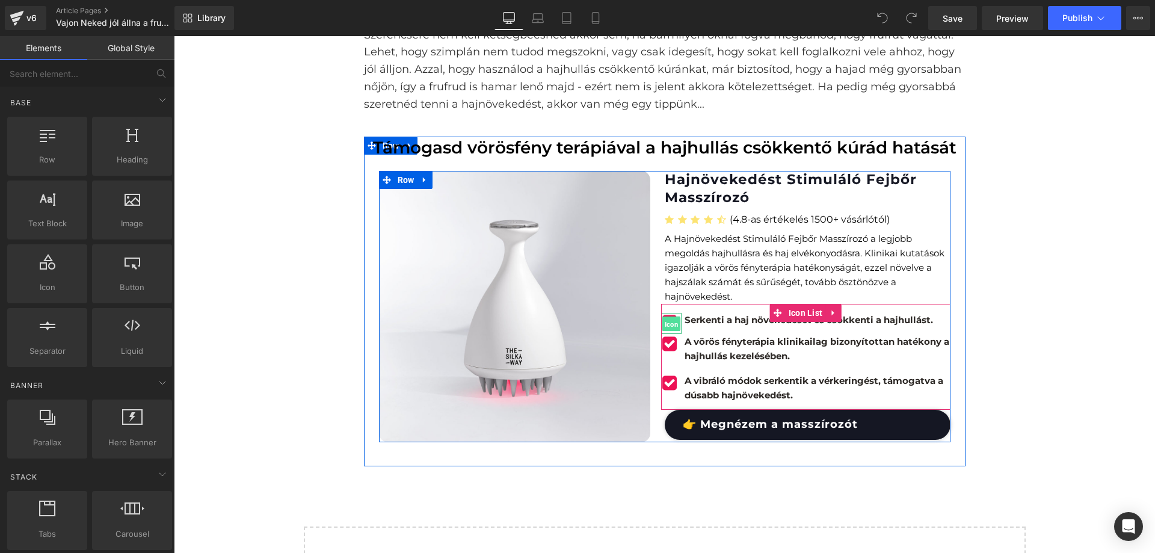
click at [667, 331] on span "Icon" at bounding box center [671, 323] width 19 height 14
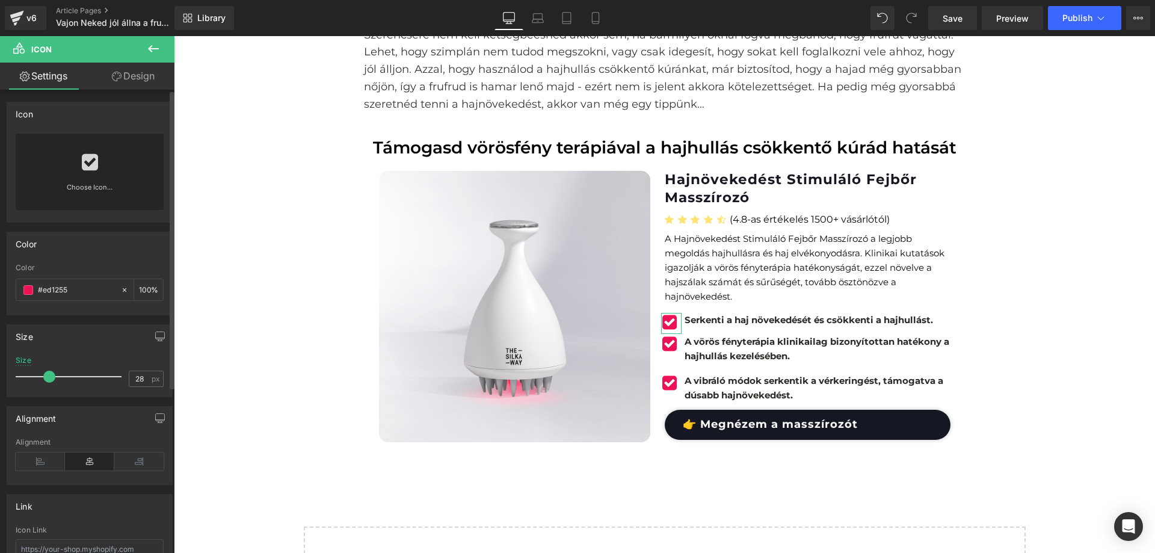
click at [93, 173] on link at bounding box center [89, 158] width 19 height 48
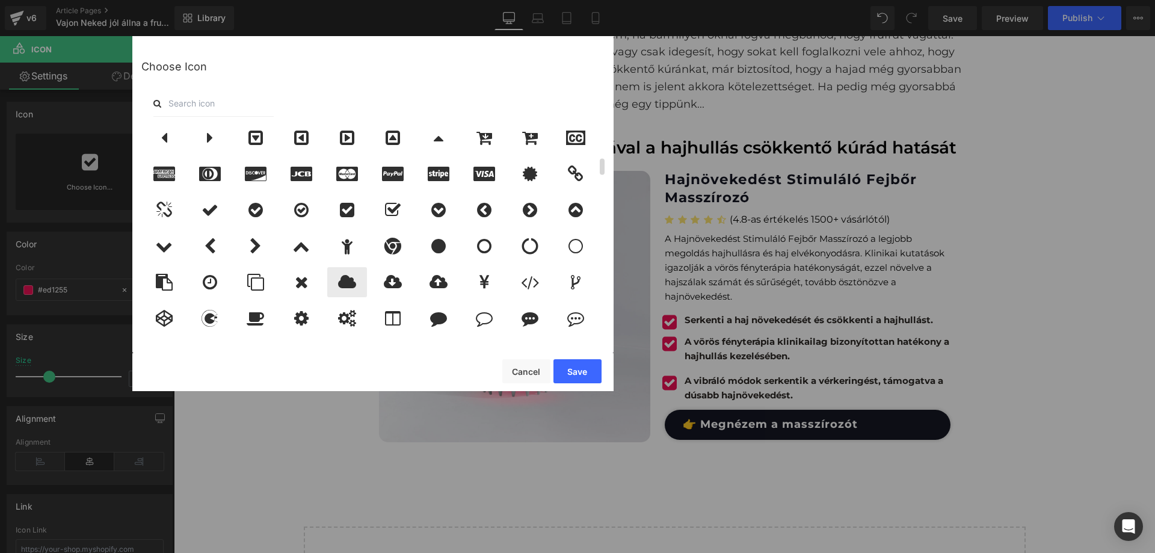
scroll to position [421, 0]
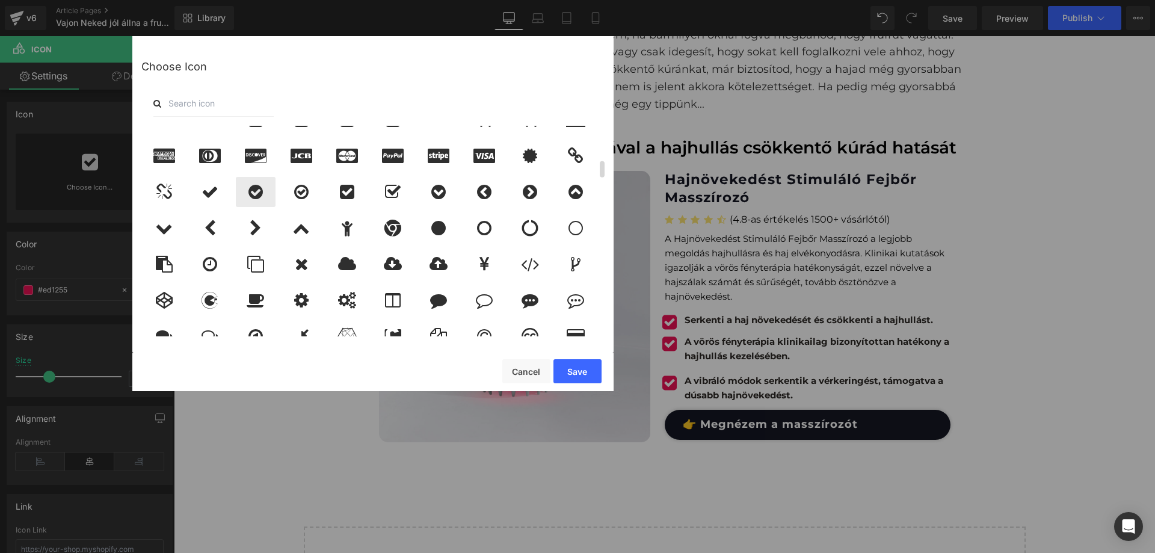
click at [266, 192] on div at bounding box center [256, 192] width 40 height 30
click at [577, 378] on button "Save" at bounding box center [577, 371] width 48 height 24
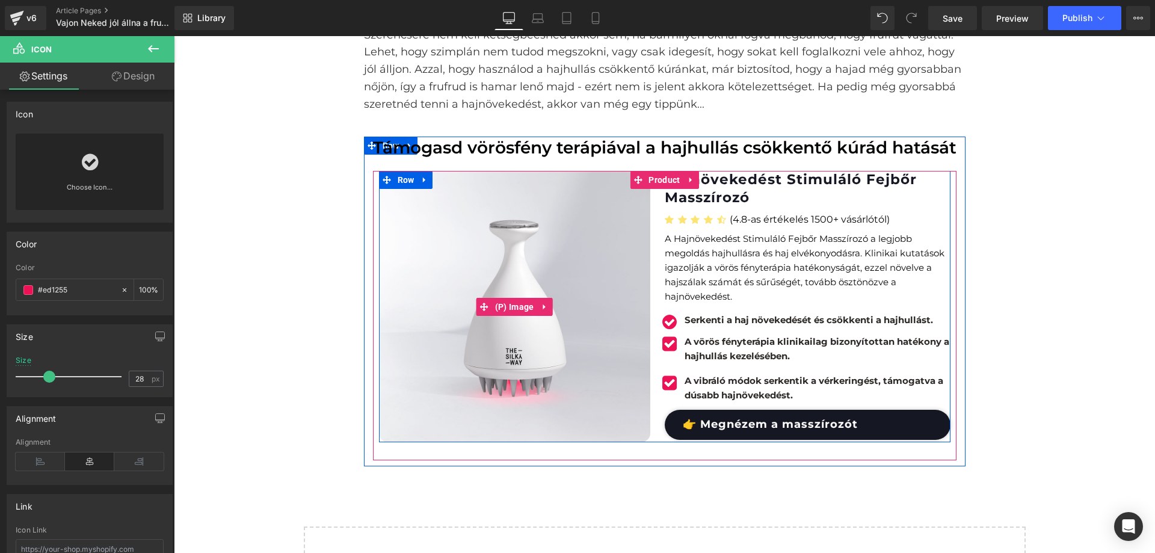
drag, startPoint x: 662, startPoint y: 360, endPoint x: 640, endPoint y: 353, distance: 22.8
click at [663, 352] on span "Icon" at bounding box center [671, 345] width 19 height 14
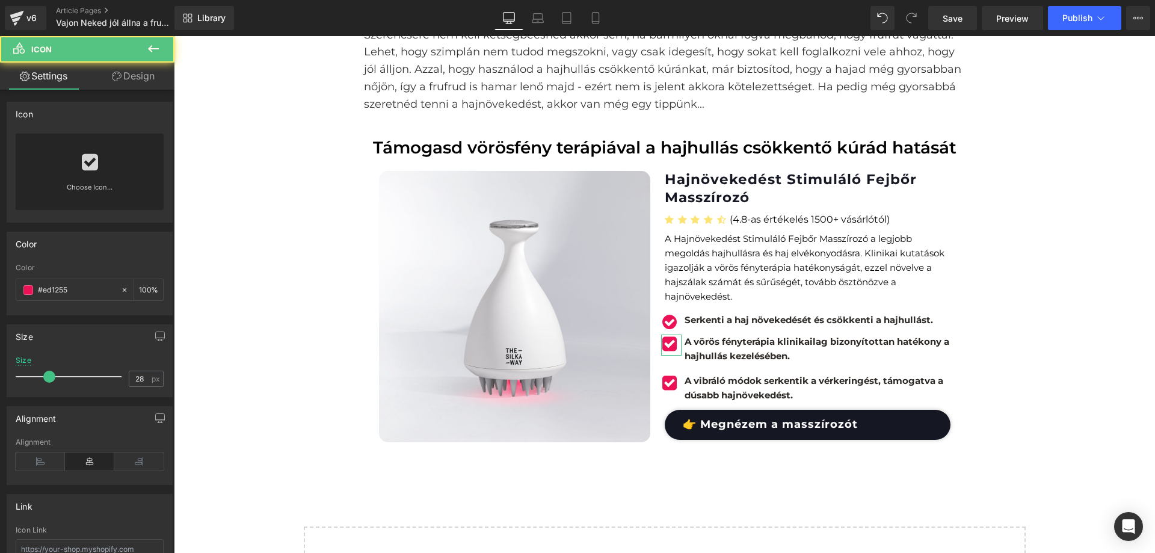
click at [103, 188] on link "Choose Icon..." at bounding box center [90, 196] width 148 height 28
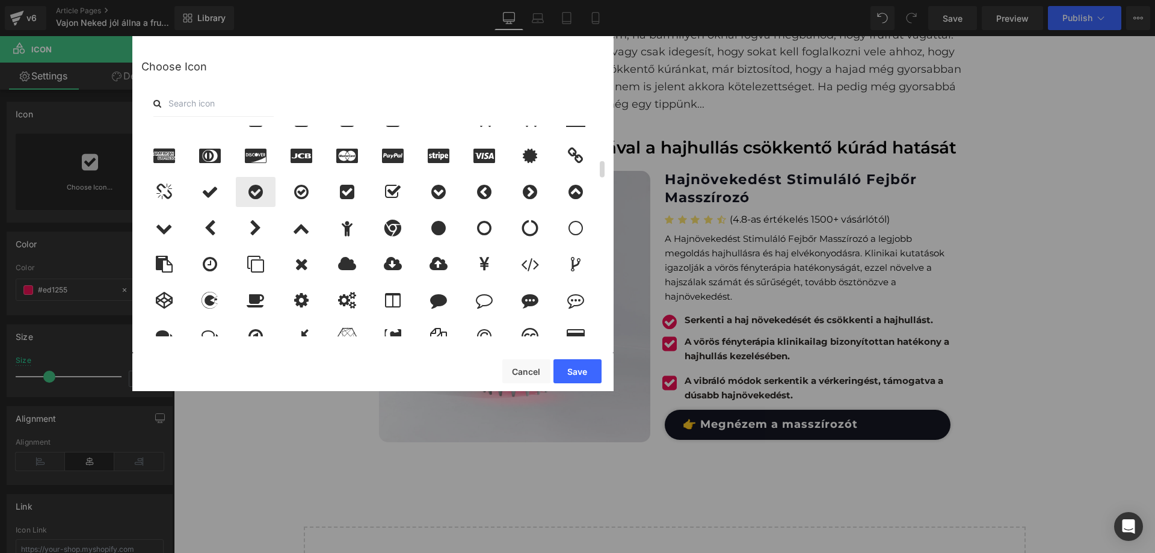
click at [265, 192] on div at bounding box center [256, 192] width 40 height 30
drag, startPoint x: 580, startPoint y: 375, endPoint x: 417, endPoint y: 339, distance: 167.4
click at [580, 375] on button "Save" at bounding box center [577, 371] width 48 height 24
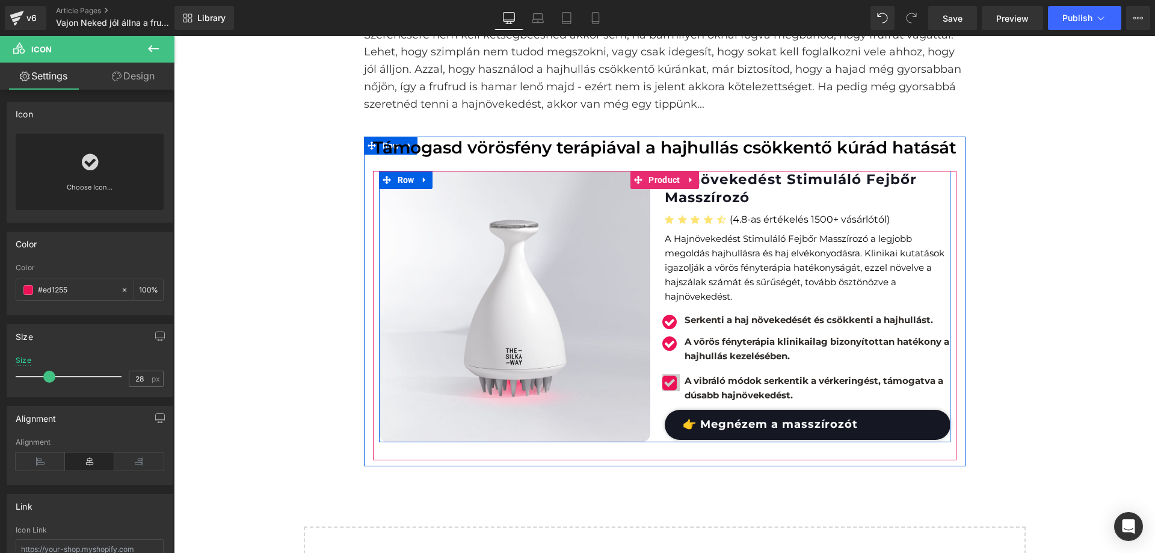
click at [675, 394] on div "Icon" at bounding box center [671, 383] width 20 height 21
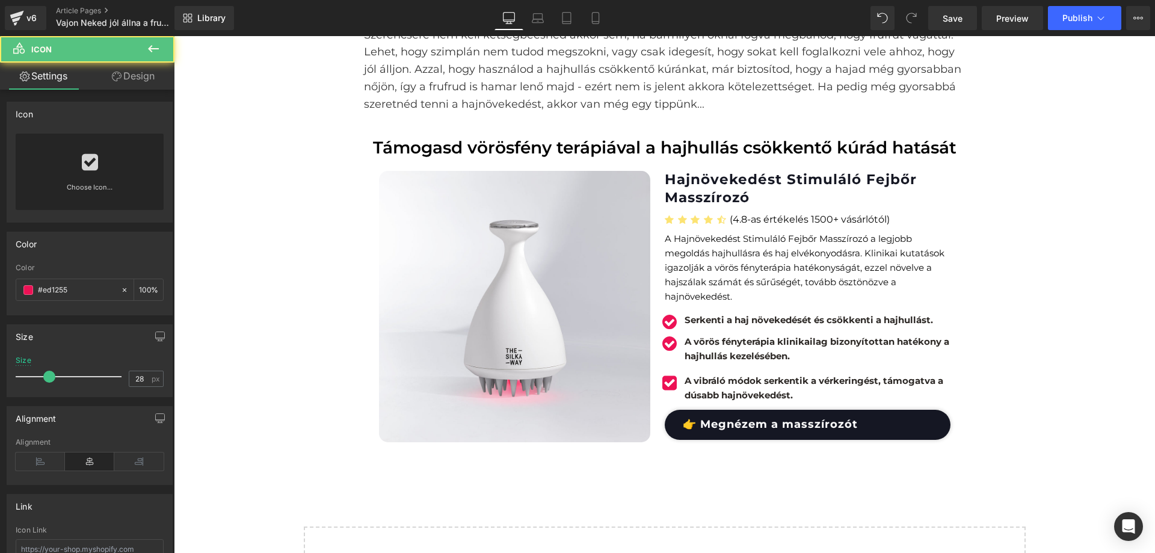
click at [138, 188] on link "Choose Icon..." at bounding box center [90, 196] width 148 height 28
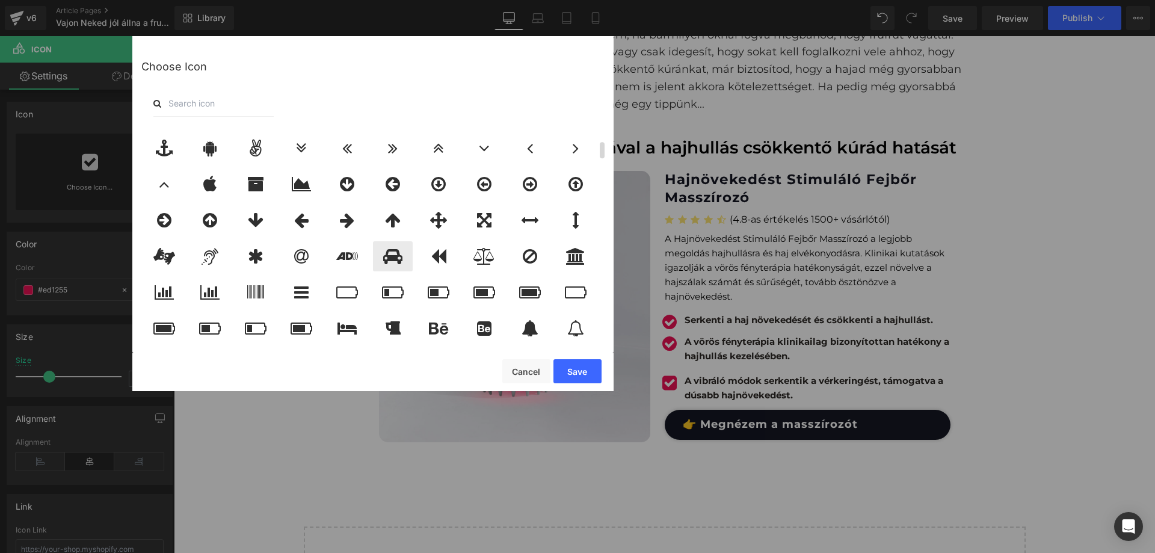
scroll to position [301, 0]
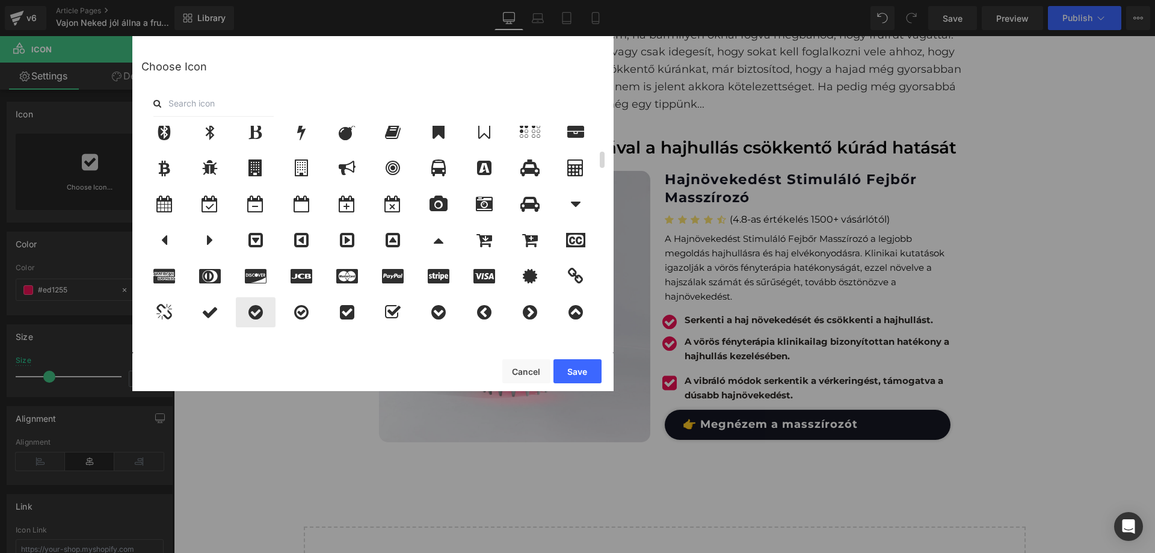
click at [250, 308] on icon at bounding box center [255, 312] width 14 height 17
click at [582, 366] on button "Save" at bounding box center [577, 371] width 48 height 24
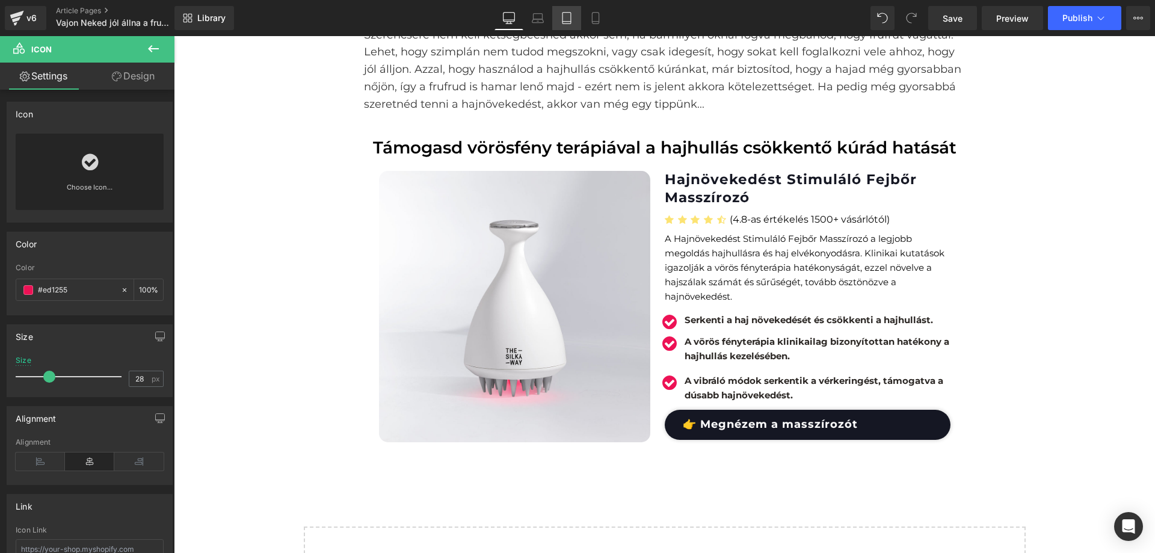
click at [562, 11] on link "Tablet" at bounding box center [566, 18] width 29 height 24
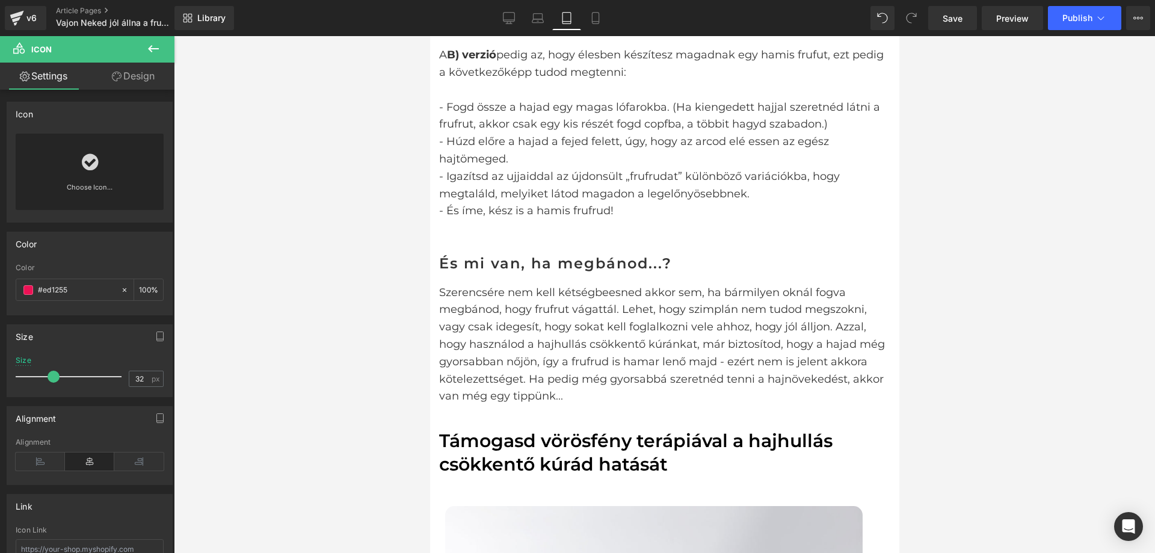
scroll to position [3828, 0]
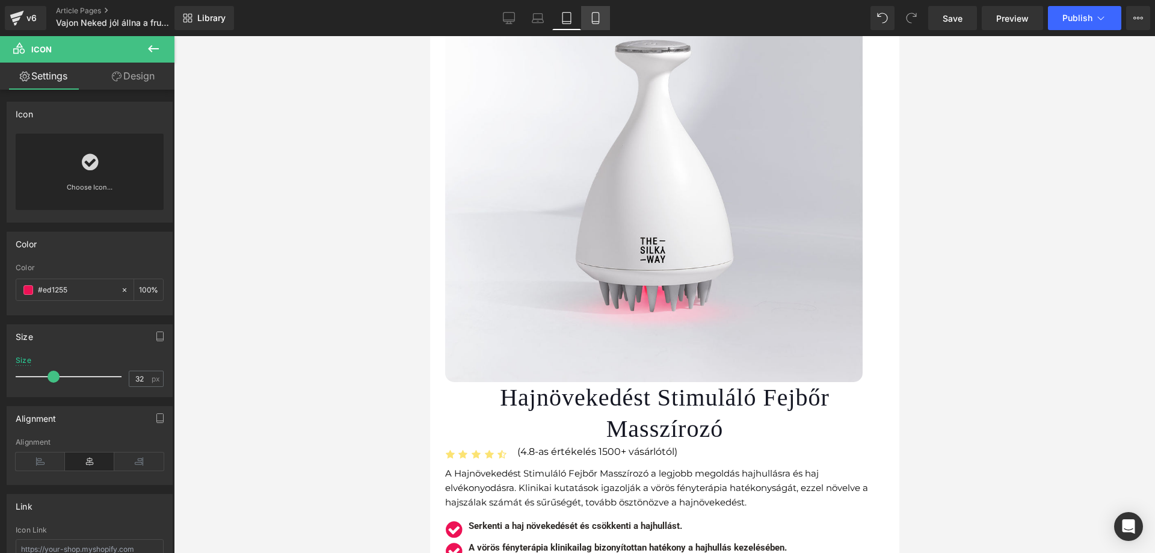
click at [598, 22] on icon at bounding box center [595, 22] width 7 height 0
type input "25"
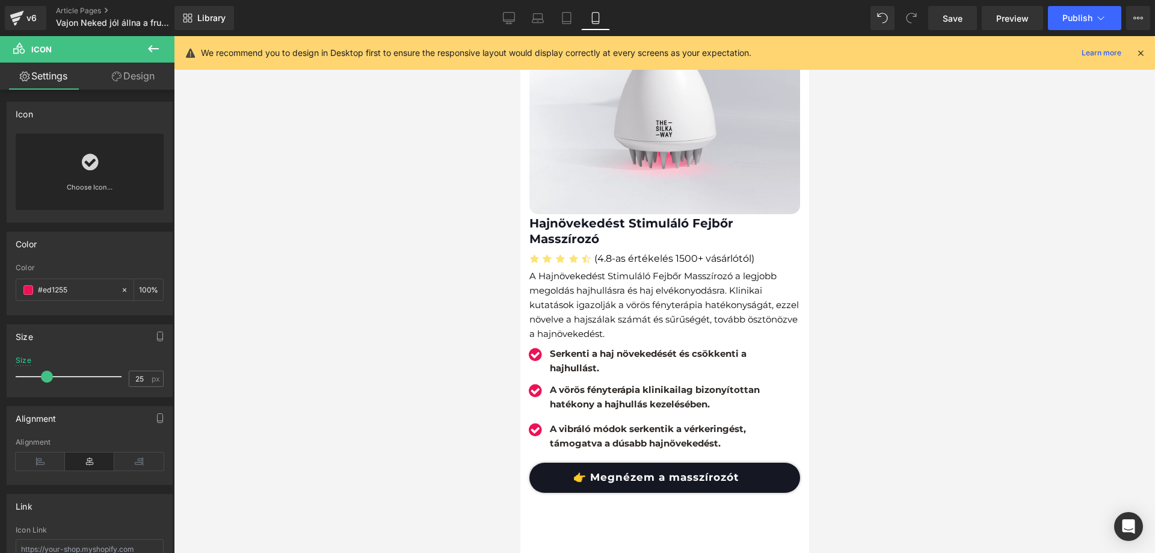
scroll to position [5731, 0]
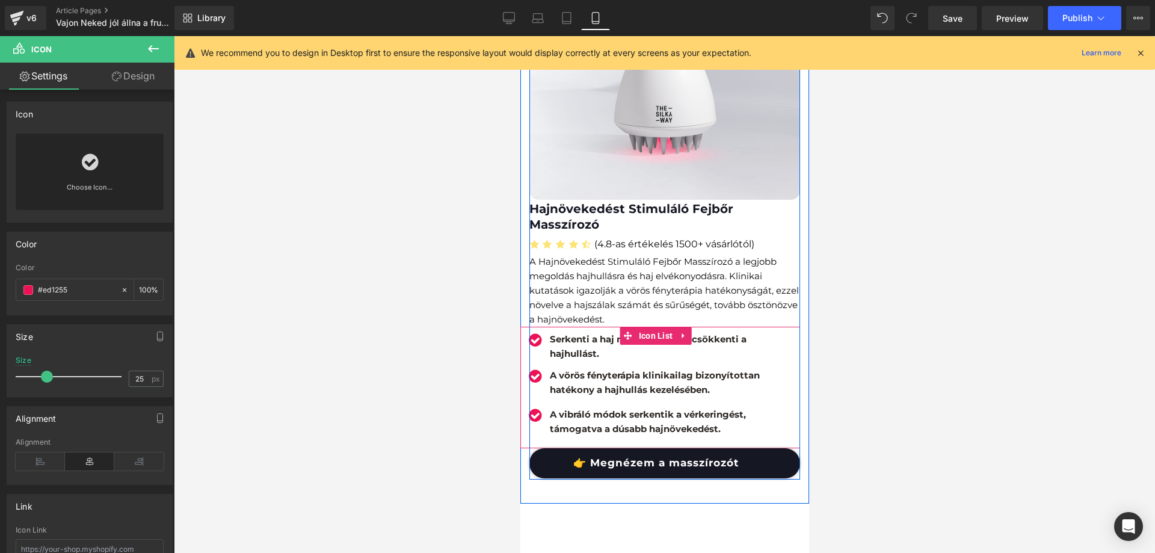
click at [568, 332] on p "Serkenti a haj növekedését és csökkenti a hajhullást." at bounding box center [671, 346] width 244 height 29
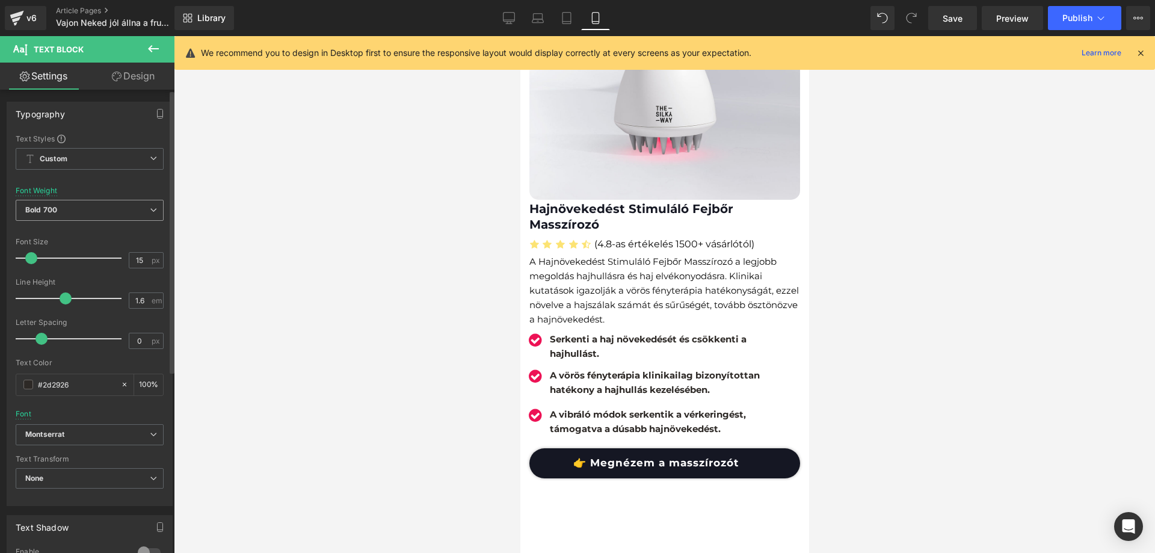
click at [91, 212] on span "Bold 700" at bounding box center [90, 210] width 148 height 21
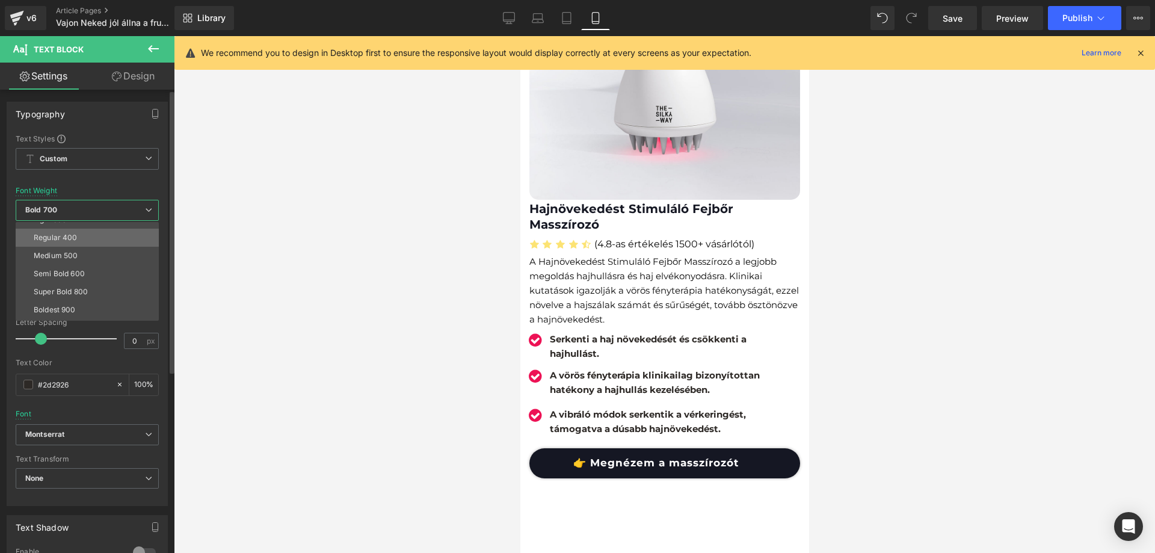
scroll to position [100, 0]
click at [81, 306] on li "Bolder" at bounding box center [90, 311] width 149 height 18
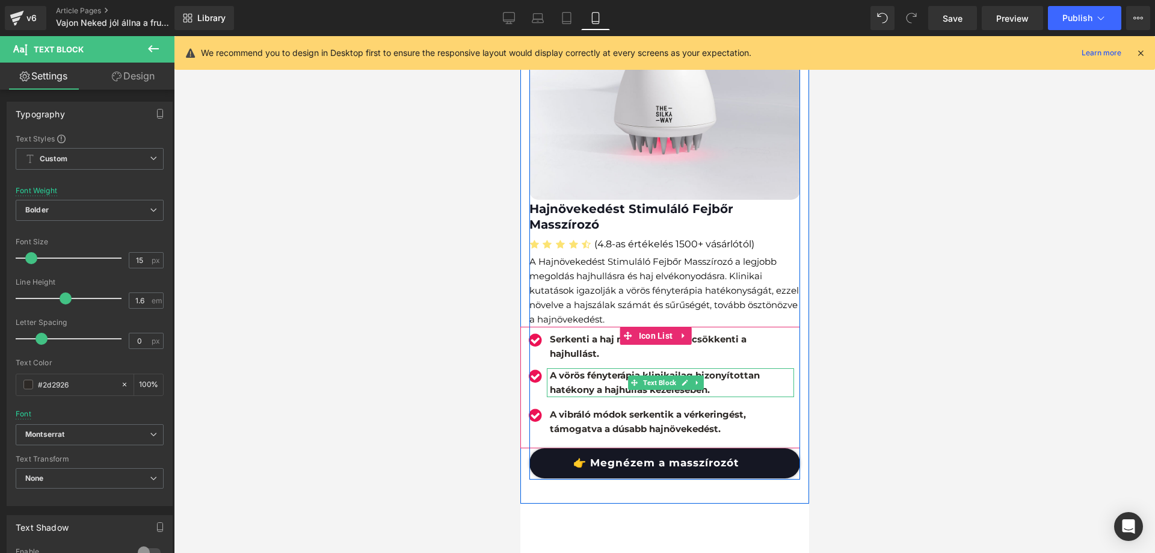
click at [595, 375] on b "A vörös fényterápia klinikailag bizonyítottan hatékony a hajhullás kezelésében." at bounding box center [654, 382] width 210 height 26
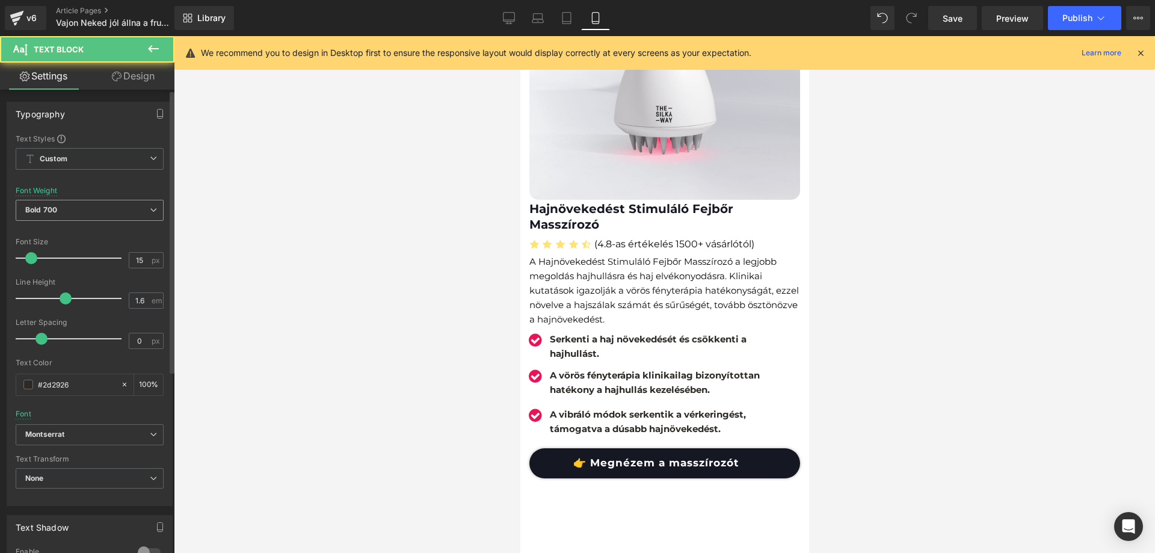
click at [108, 225] on div "Bold 700 Thin 100 Semi Thin 200 Light 300 Regular 400 Medium 500 Semi Bold 600 …" at bounding box center [90, 217] width 148 height 35
click at [108, 217] on span "Bold 700" at bounding box center [90, 210] width 148 height 21
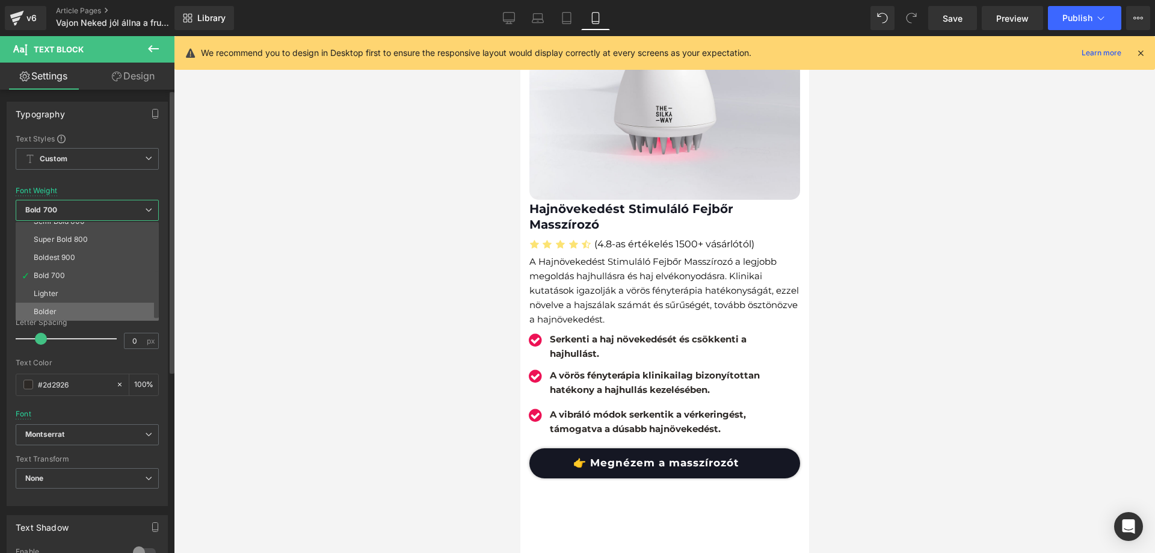
click at [81, 306] on li "Bolder" at bounding box center [90, 311] width 149 height 18
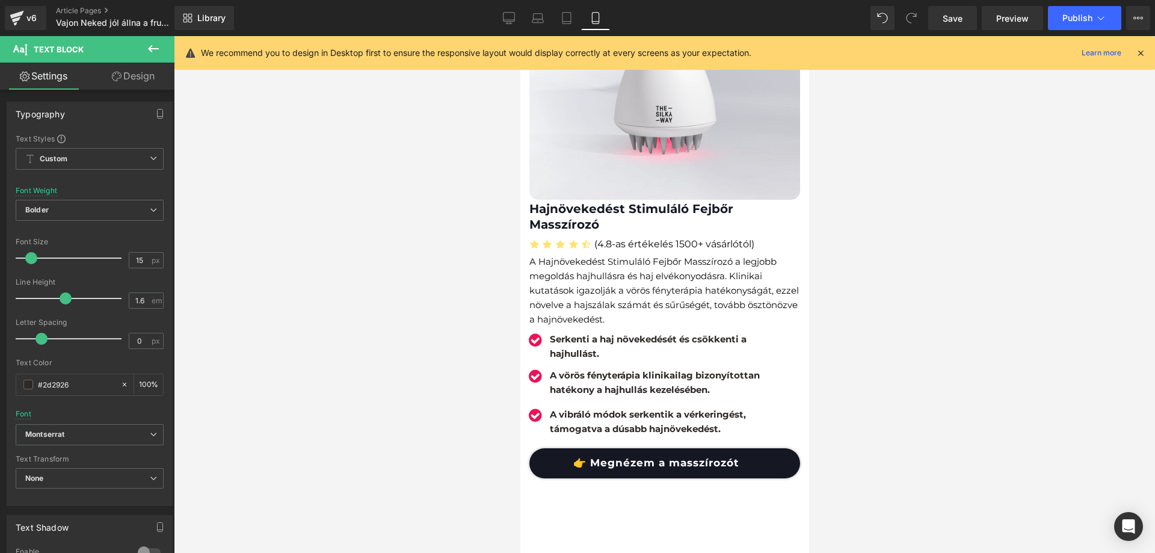
click at [568, 407] on div "A vibráló módok serkentik a vérkeringést, támogatva a dúsabb hajnövekedést. Tex…" at bounding box center [669, 421] width 247 height 29
click at [100, 213] on span "Bold 700" at bounding box center [90, 210] width 148 height 21
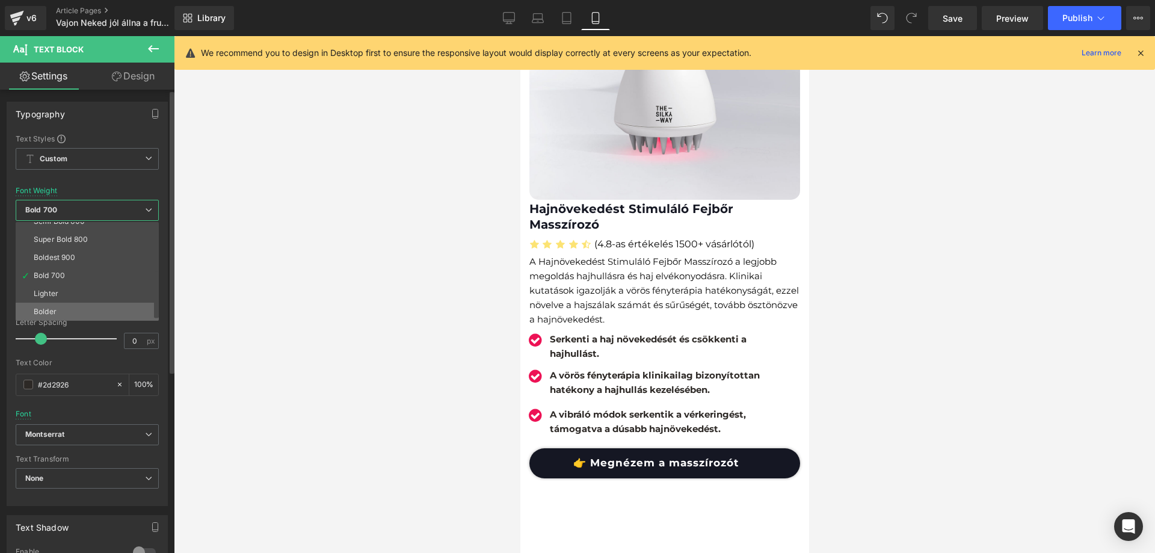
click at [93, 304] on li "Bolder" at bounding box center [90, 311] width 149 height 18
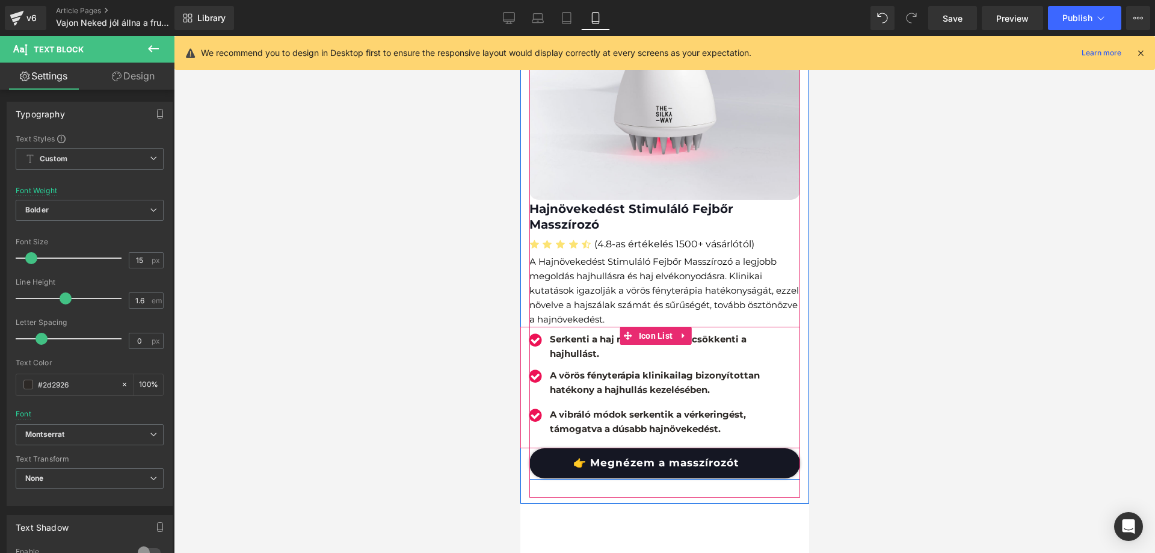
click at [595, 333] on b "Serkenti a haj növekedését és csökkenti a hajhullást." at bounding box center [647, 346] width 197 height 26
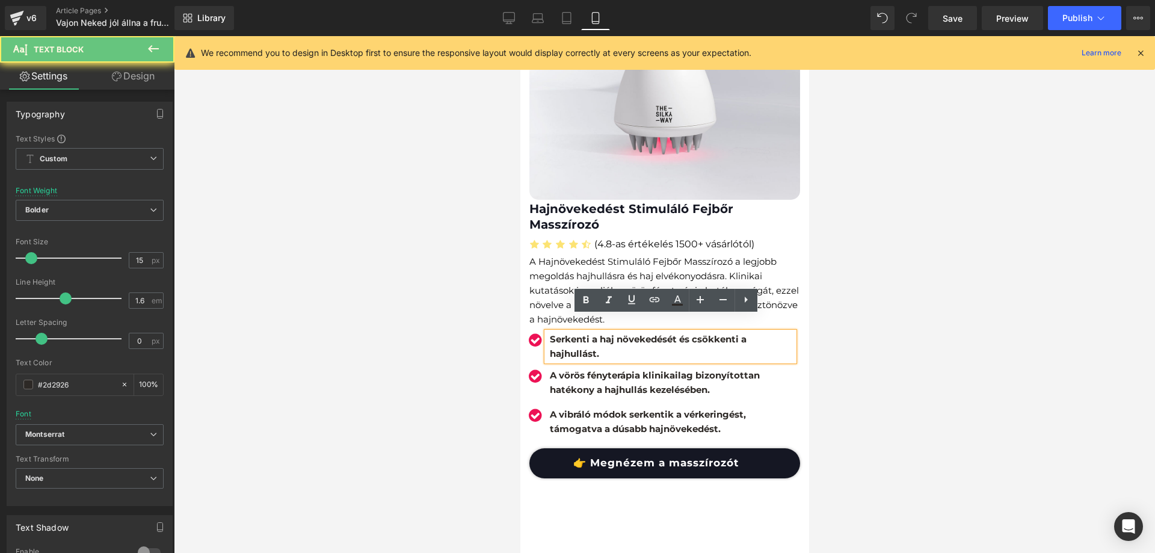
click at [595, 333] on b "Serkenti a haj növekedését és csökkenti a hajhullást." at bounding box center [647, 346] width 197 height 26
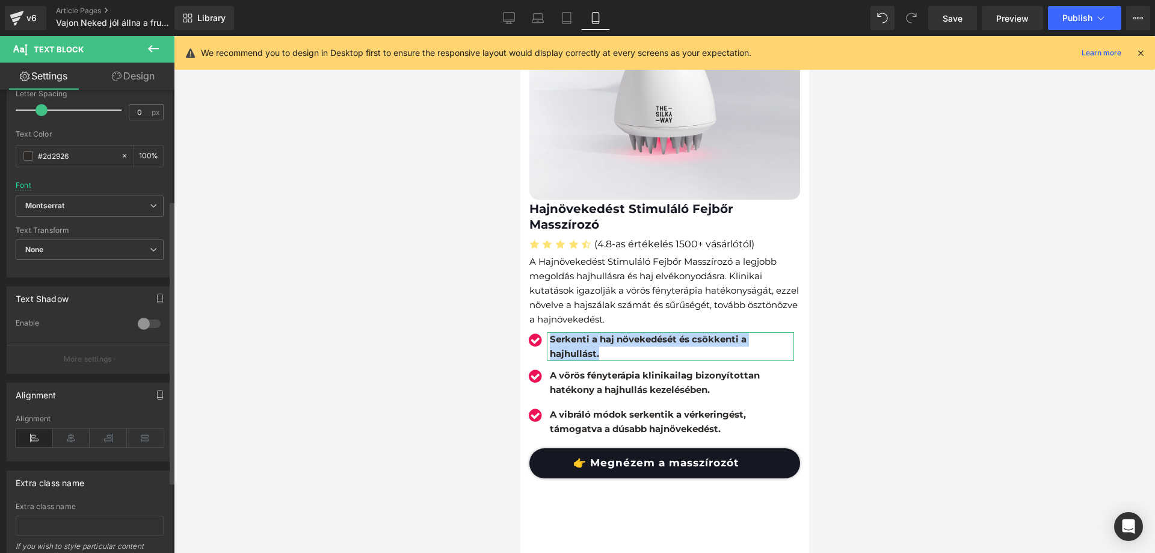
scroll to position [298, 0]
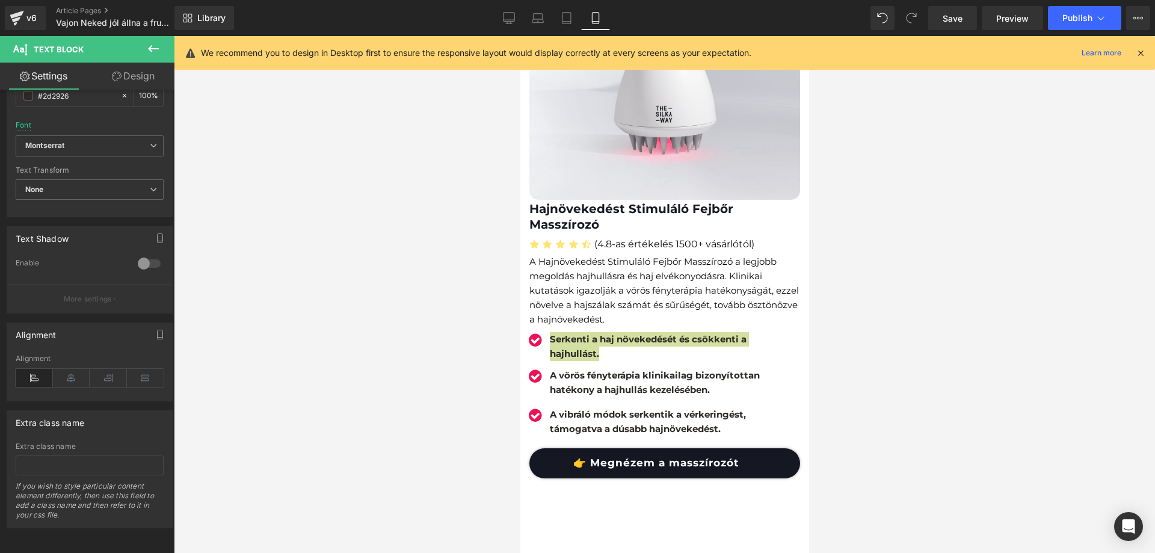
click at [957, 293] on div at bounding box center [664, 294] width 981 height 517
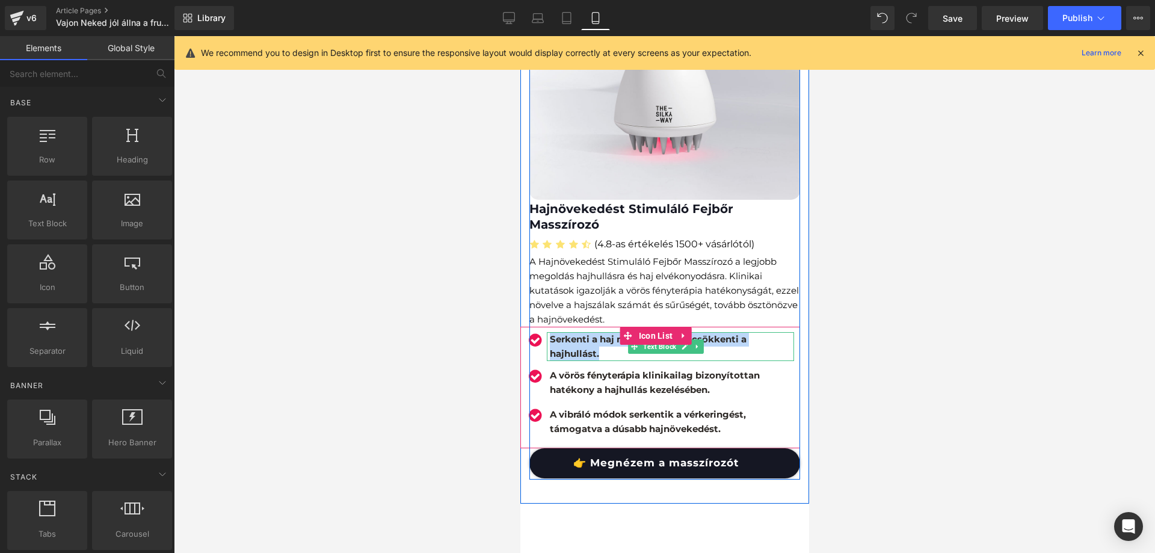
click at [603, 333] on b "Serkenti a haj növekedését és csökkenti a hajhullást." at bounding box center [647, 346] width 197 height 26
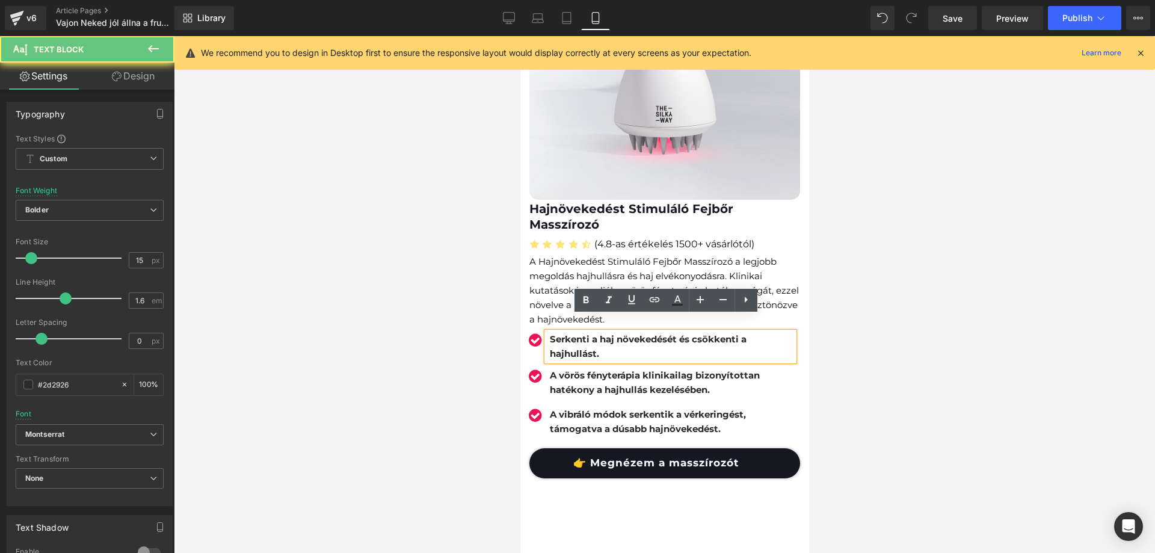
click at [599, 333] on b "Serkenti a haj növekedését és csökkenti a hajhullást." at bounding box center [647, 346] width 197 height 26
click at [598, 333] on b "Serkenti a haj növekedését és csökkenti a hajhullást." at bounding box center [647, 346] width 197 height 26
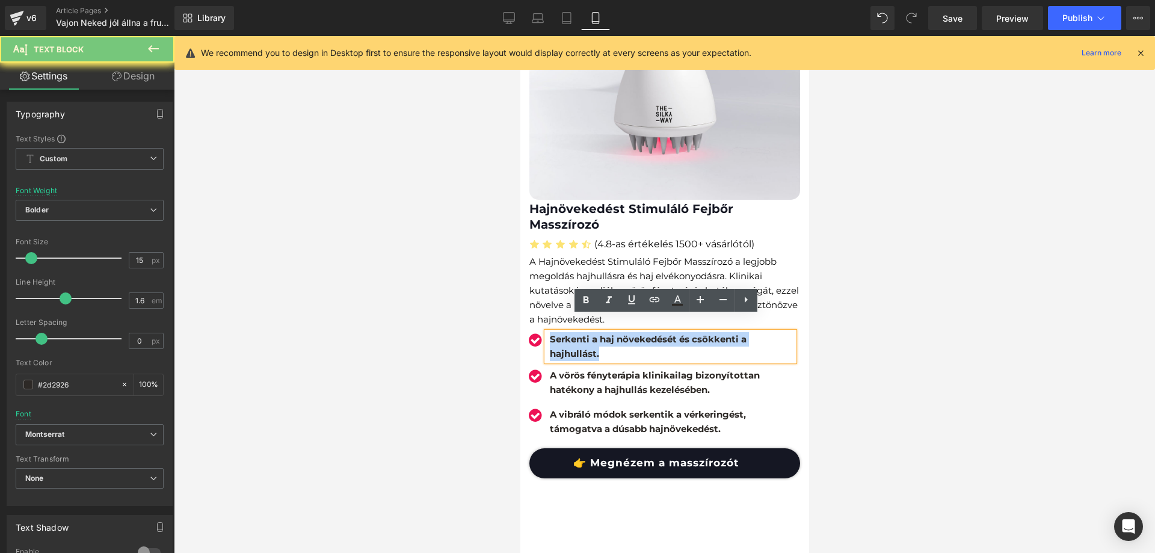
click at [598, 333] on b "Serkenti a haj növekedését és csökkenti a hajhullást." at bounding box center [647, 346] width 197 height 26
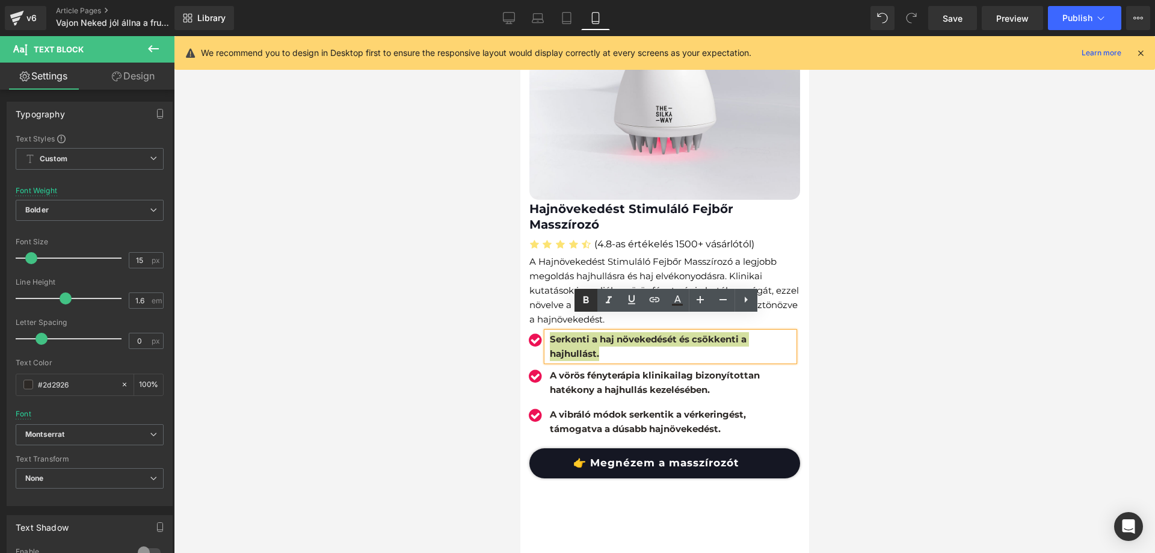
click at [589, 300] on icon at bounding box center [586, 300] width 14 height 14
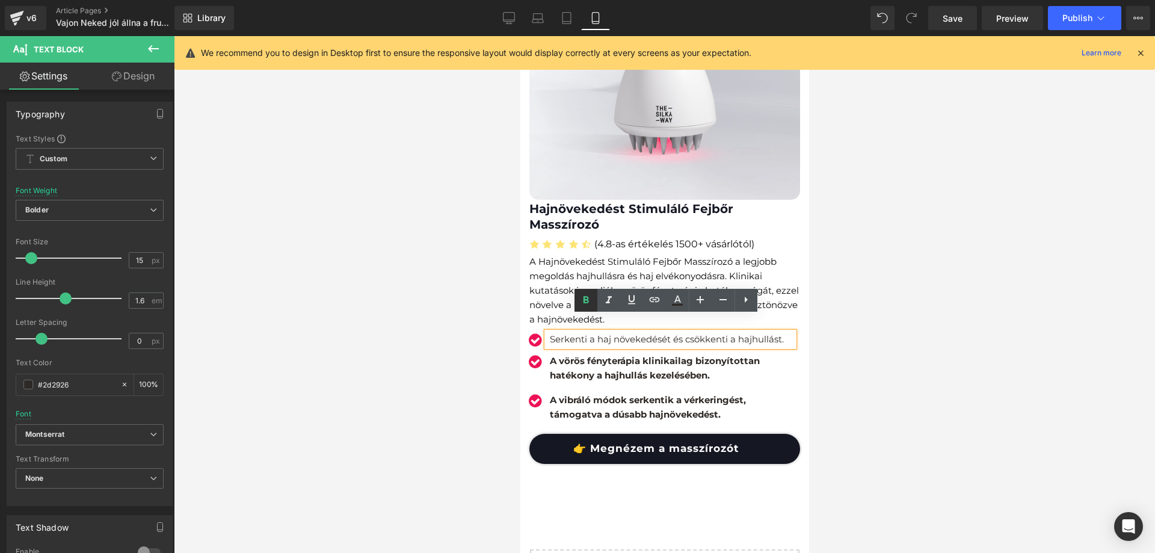
click at [583, 304] on icon at bounding box center [586, 300] width 14 height 14
click at [579, 333] on span "Serkenti a haj növekedését és csökkenti a hajhullást." at bounding box center [666, 338] width 234 height 11
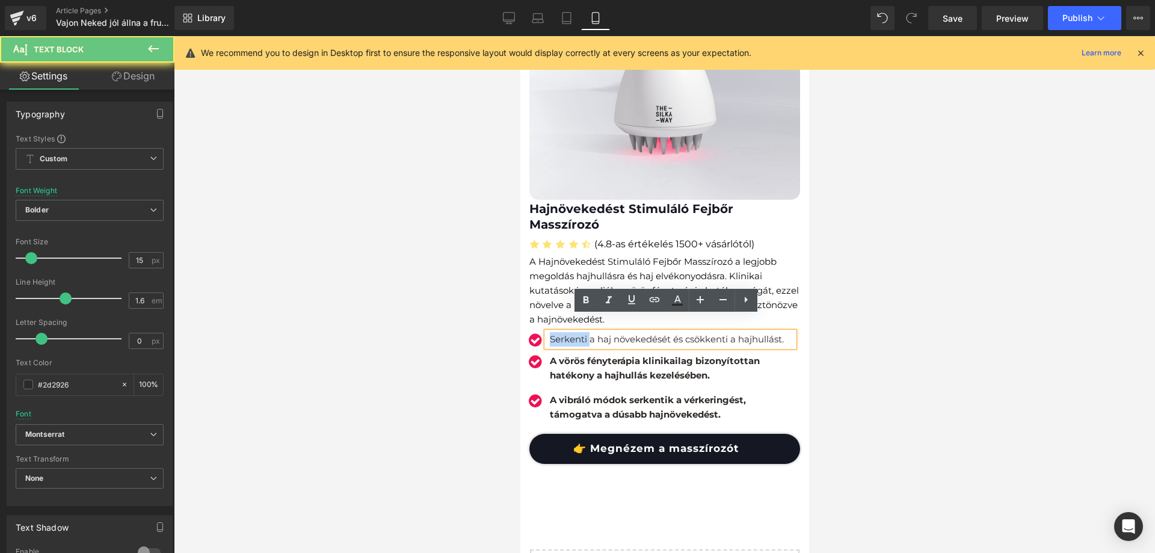
click at [579, 333] on span "Serkenti a haj növekedését és csökkenti a hajhullást." at bounding box center [666, 338] width 234 height 11
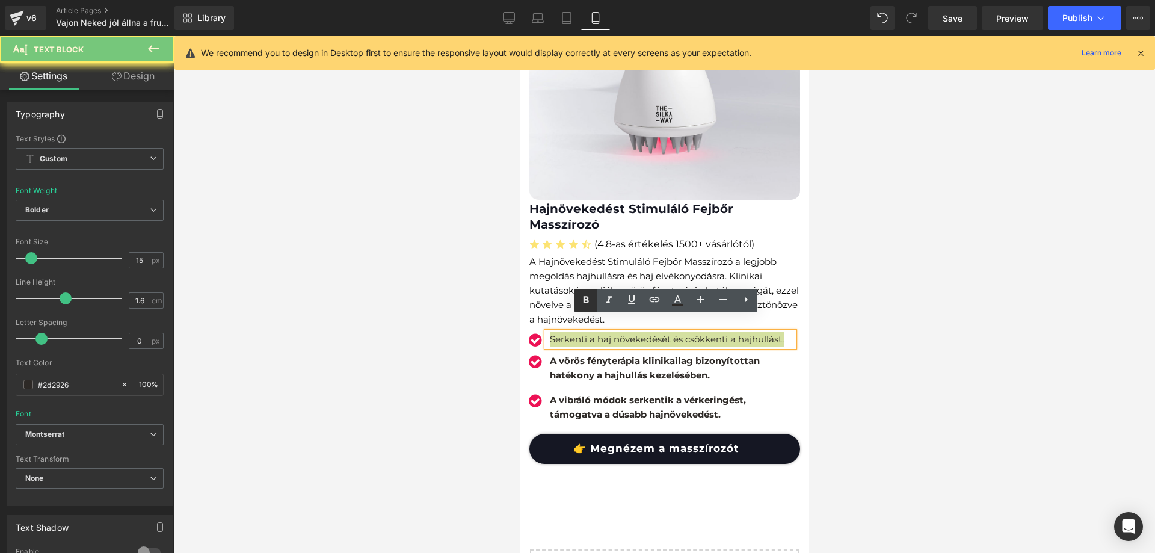
click at [585, 301] on icon at bounding box center [586, 300] width 14 height 14
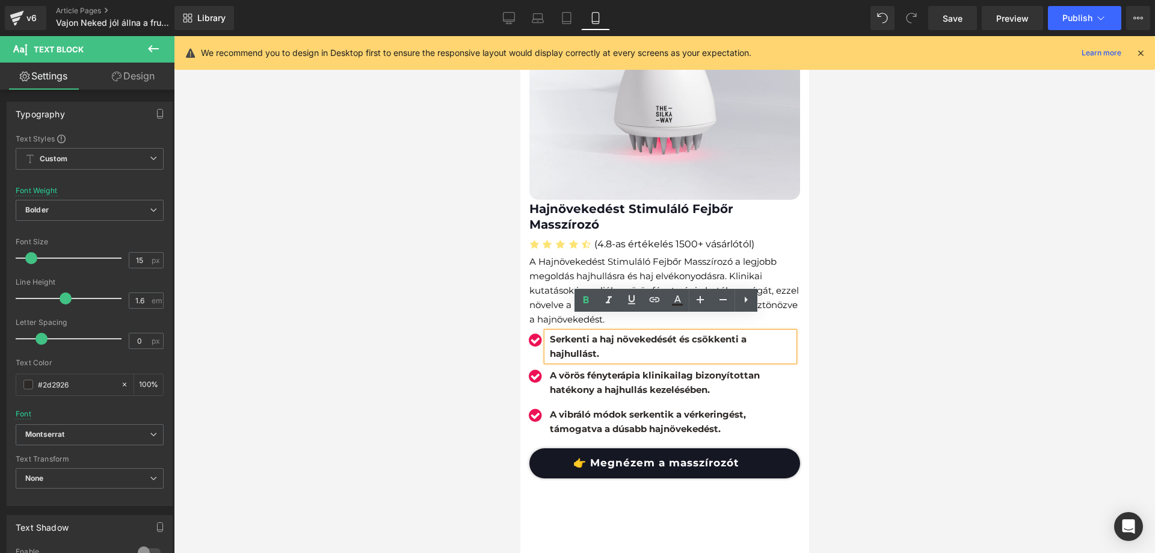
click at [595, 370] on b "A vörös fényterápia klinikailag bizonyítottan hatékony a hajhullás kezelésében." at bounding box center [654, 382] width 210 height 26
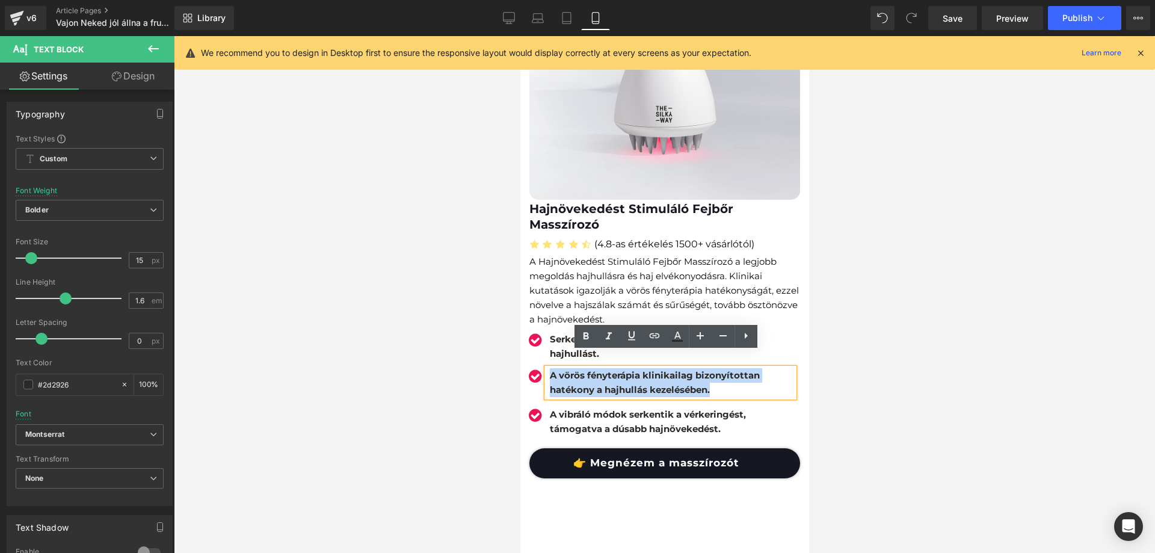
click at [595, 370] on b "A vörös fényterápia klinikailag bizonyítottan hatékony a hajhullás kezelésében." at bounding box center [654, 382] width 210 height 26
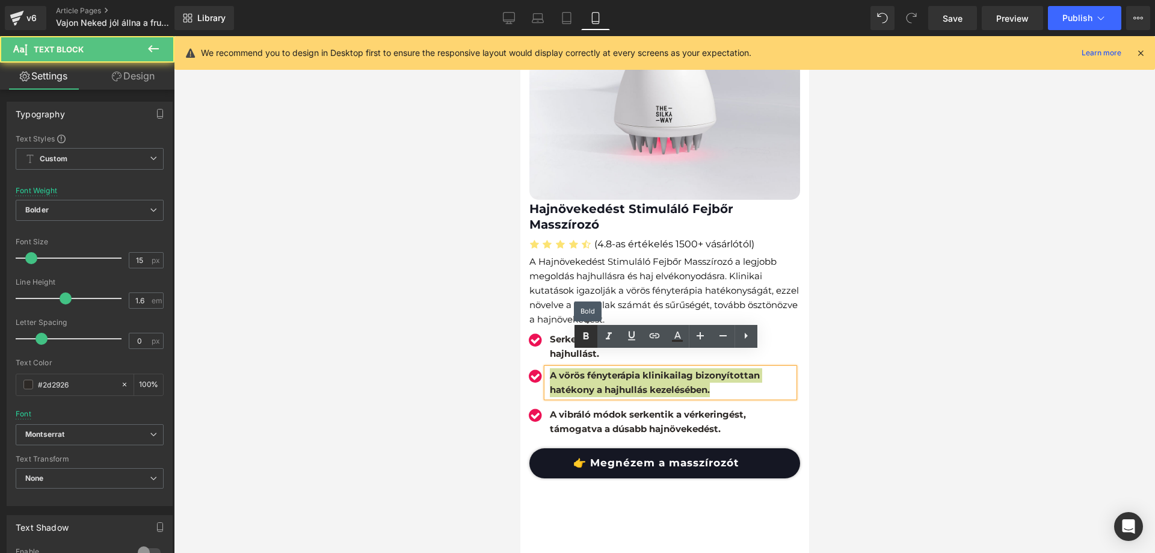
click at [593, 335] on link at bounding box center [585, 336] width 23 height 23
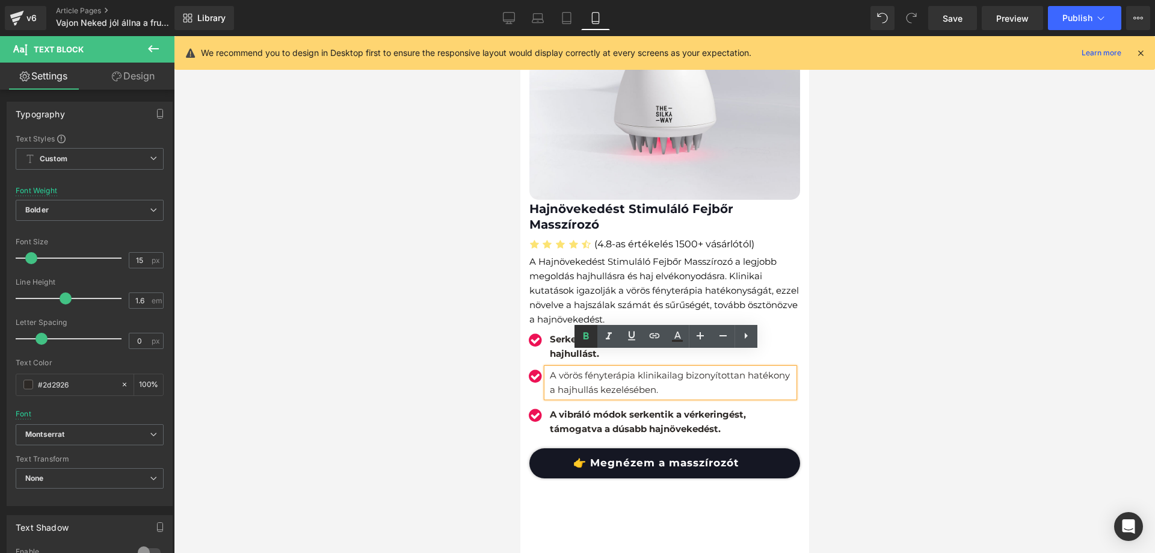
click at [588, 334] on icon at bounding box center [586, 336] width 14 height 14
click at [582, 369] on span "A vörös fényterápia klinikailag bizonyítottan hatékony a hajhullás kezelésében." at bounding box center [669, 382] width 240 height 26
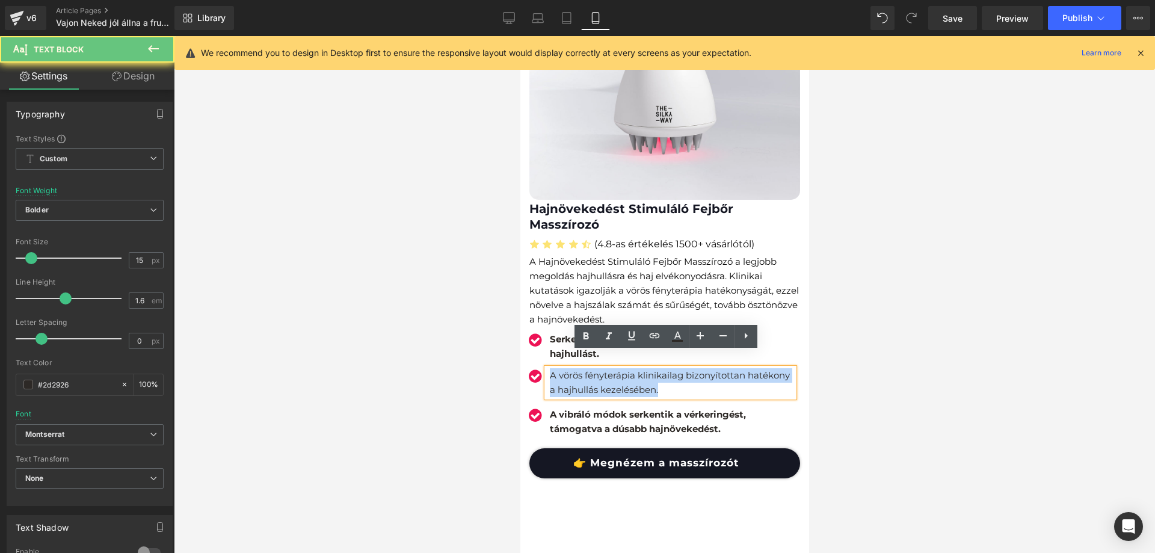
click at [582, 369] on span "A vörös fényterápia klinikailag bizonyítottan hatékony a hajhullás kezelésében." at bounding box center [669, 382] width 240 height 26
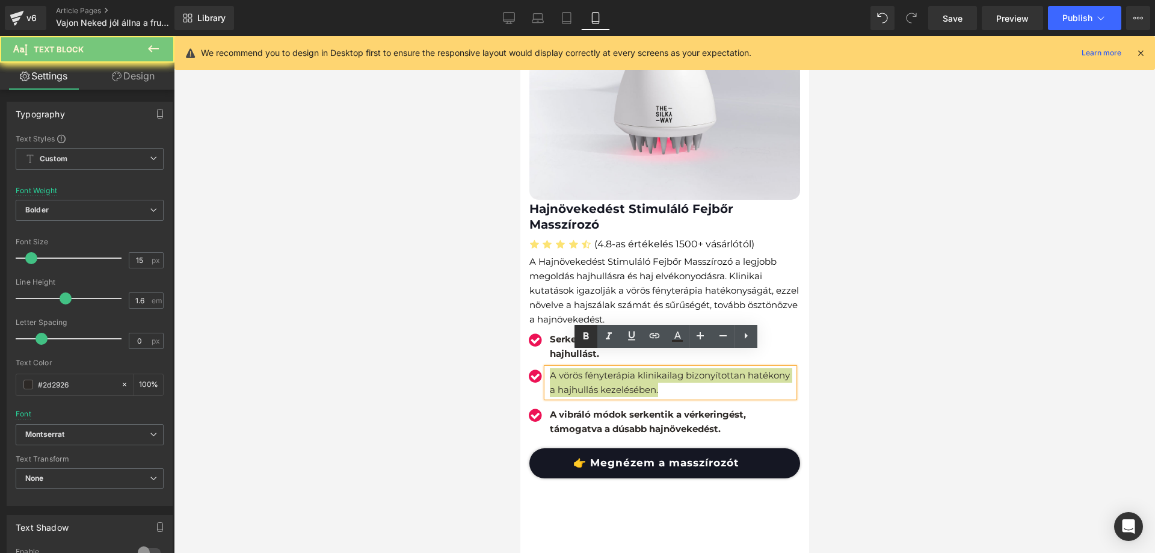
click at [585, 331] on icon at bounding box center [586, 336] width 14 height 14
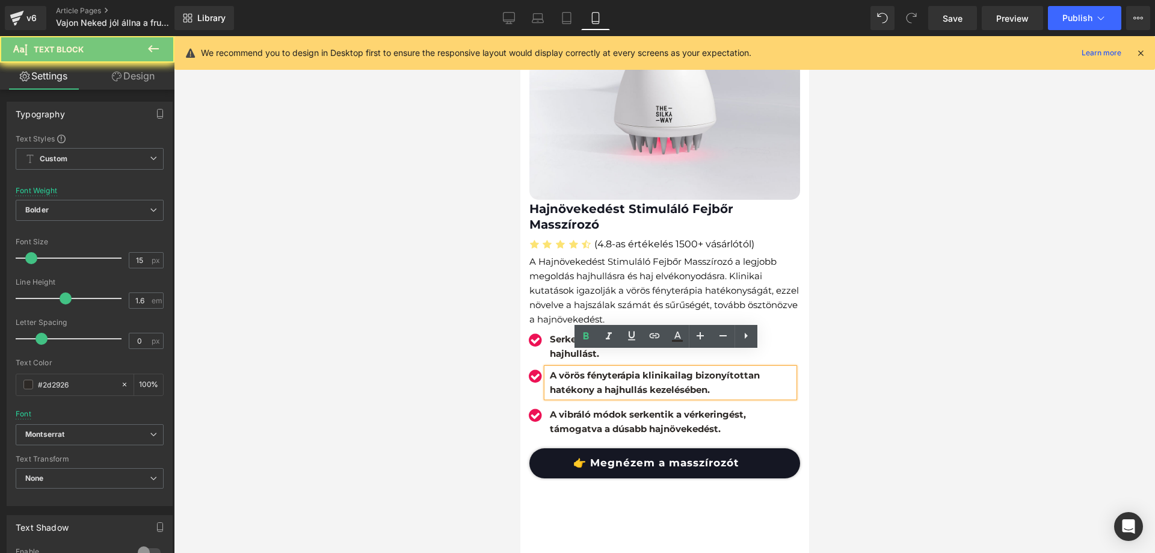
click at [573, 388] on ul "Icon Serkenti a haj növekedését és csökkenti a hajhullást. Text Block Icon Text…" at bounding box center [660, 387] width 268 height 111
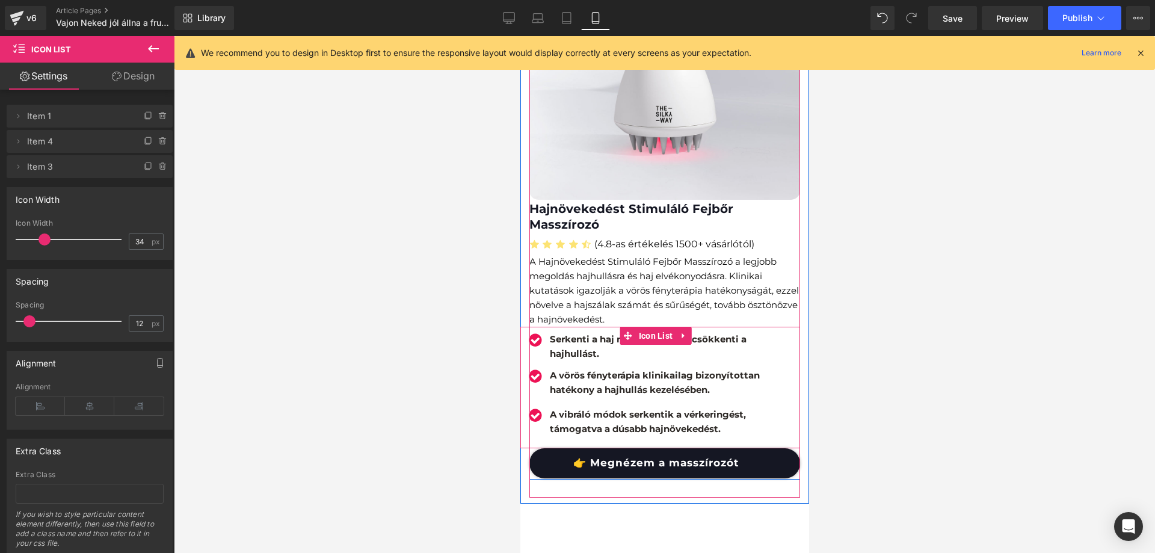
click at [576, 408] on b "A vibráló módok serkentik a vérkeringést, támogatva a dúsabb hajnövekedést." at bounding box center [647, 421] width 196 height 26
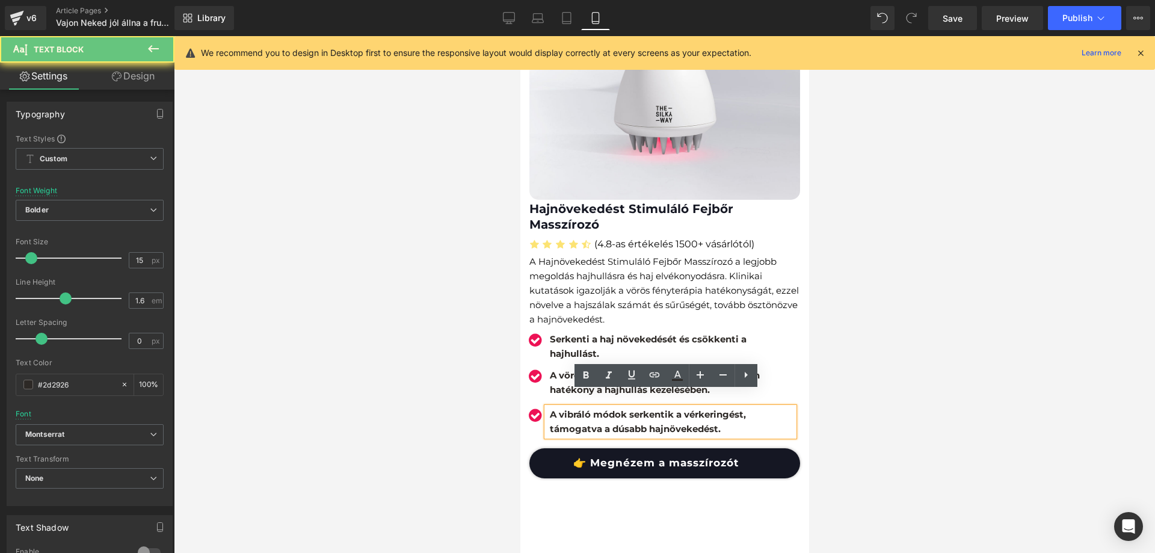
click at [576, 408] on b "A vibráló módok serkentik a vérkeringést, támogatva a dúsabb hajnövekedést." at bounding box center [647, 421] width 196 height 26
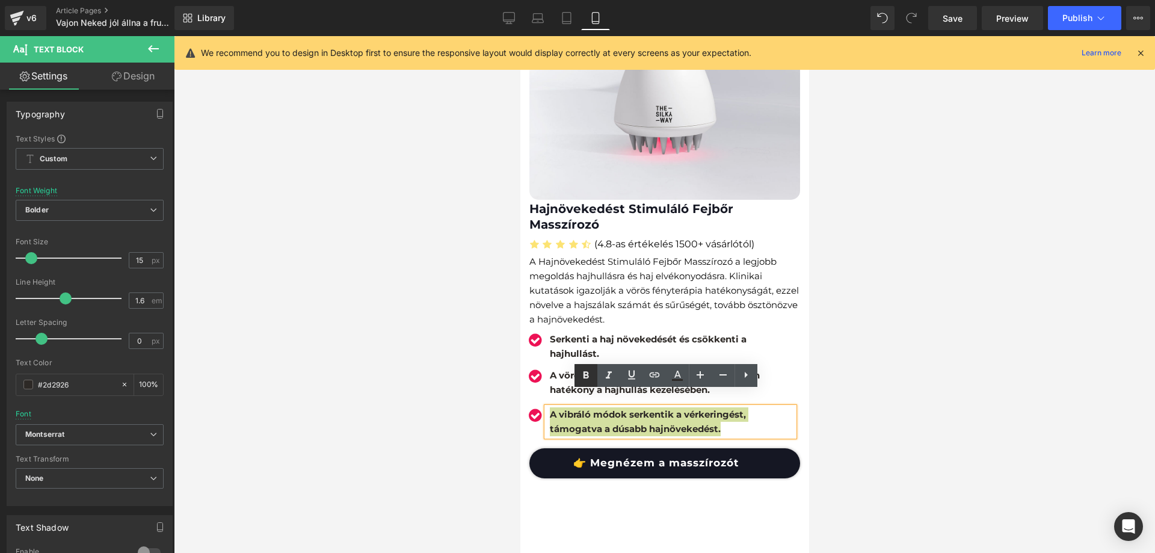
click at [579, 378] on icon at bounding box center [586, 375] width 14 height 14
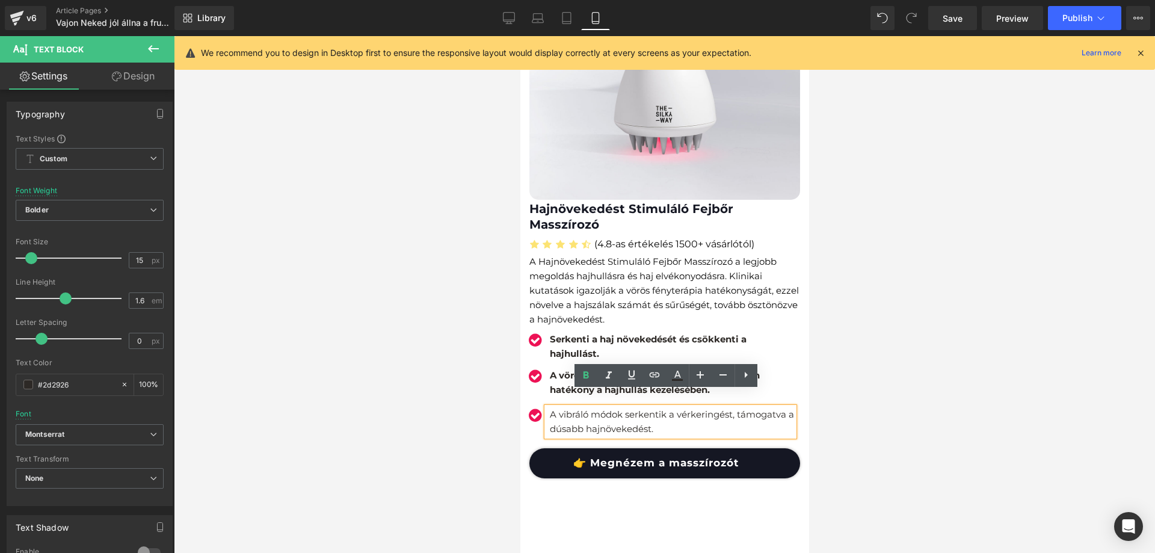
click at [577, 407] on p "A vibráló módok serkentik a vérkeringést, támogatva a dúsabb hajnövekedést." at bounding box center [671, 421] width 244 height 29
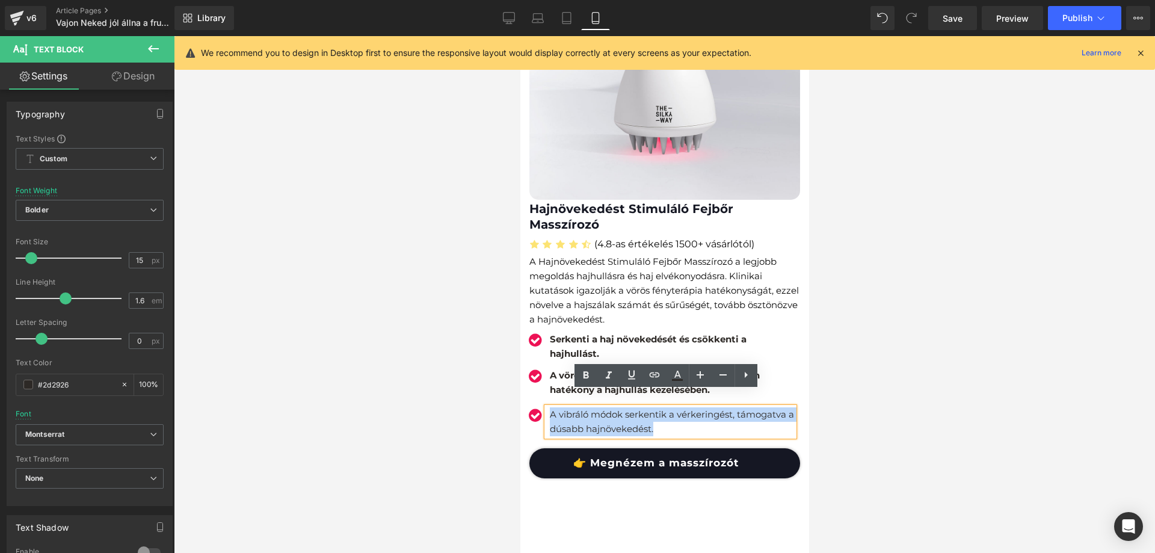
click at [577, 407] on p "A vibráló módok serkentik a vérkeringést, támogatva a dúsabb hajnövekedést." at bounding box center [671, 421] width 244 height 29
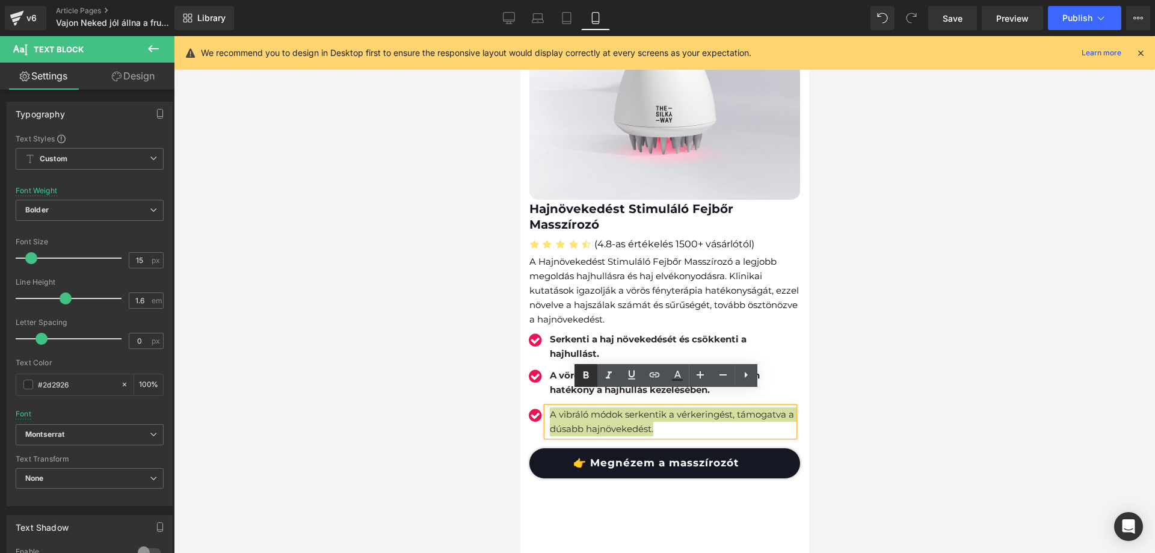
click at [583, 379] on icon at bounding box center [586, 375] width 14 height 14
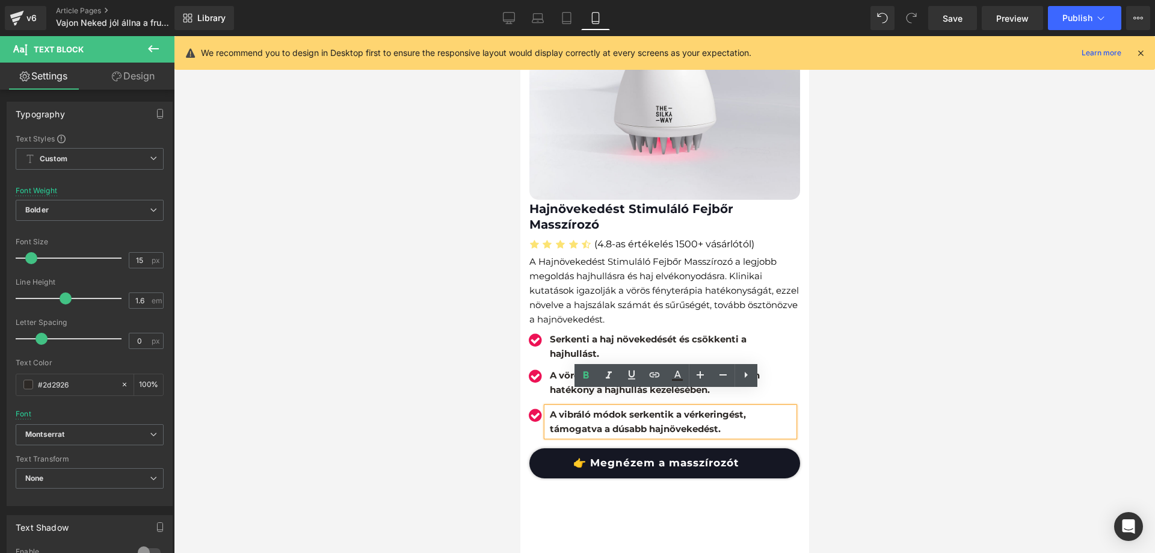
drag, startPoint x: 820, startPoint y: 349, endPoint x: 828, endPoint y: 348, distance: 8.6
click at [821, 349] on div at bounding box center [664, 294] width 981 height 517
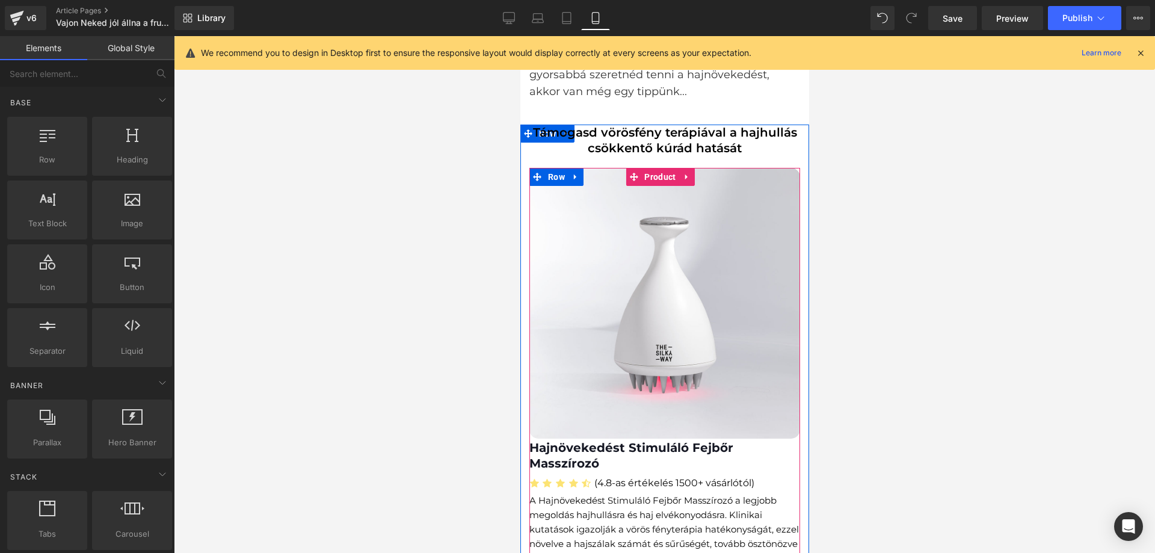
scroll to position [5490, 0]
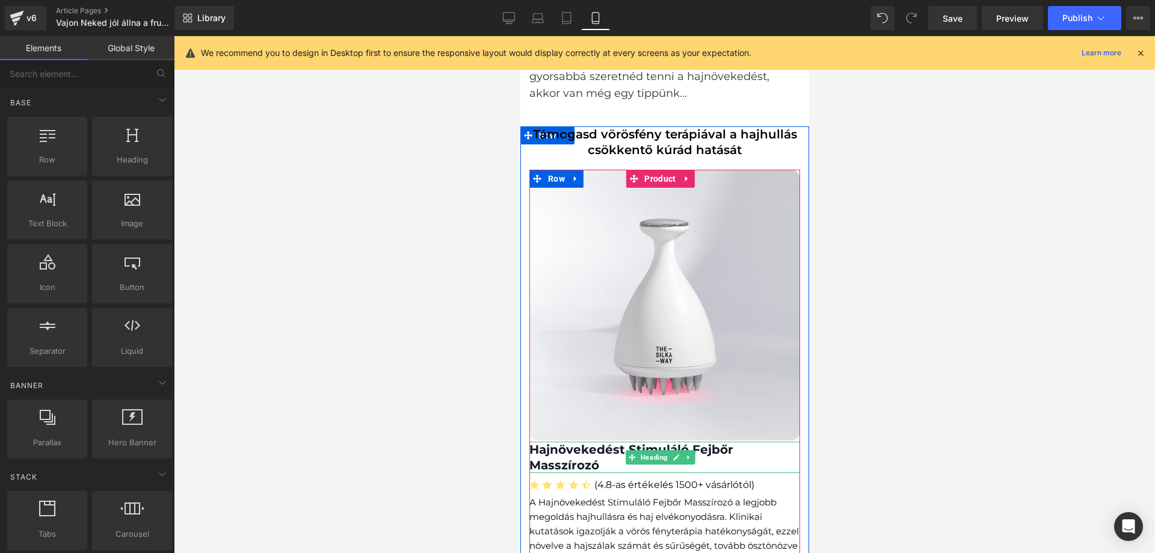
click at [574, 441] on h1 "Hajnövekedést Stimuláló Fejbőr Masszírozó" at bounding box center [664, 456] width 271 height 31
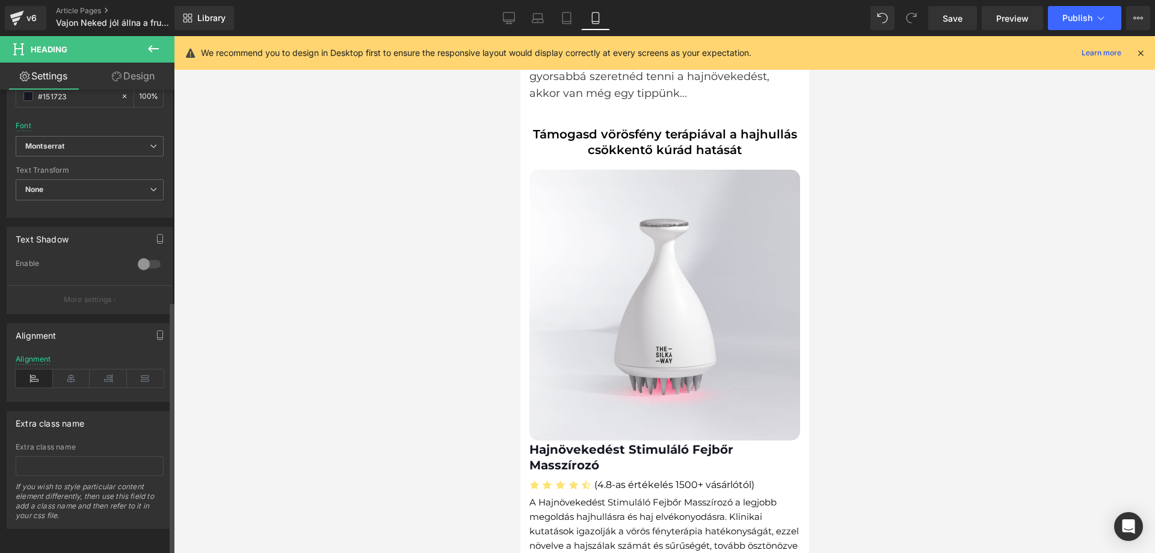
scroll to position [390, 0]
click at [68, 369] on icon at bounding box center [71, 378] width 37 height 18
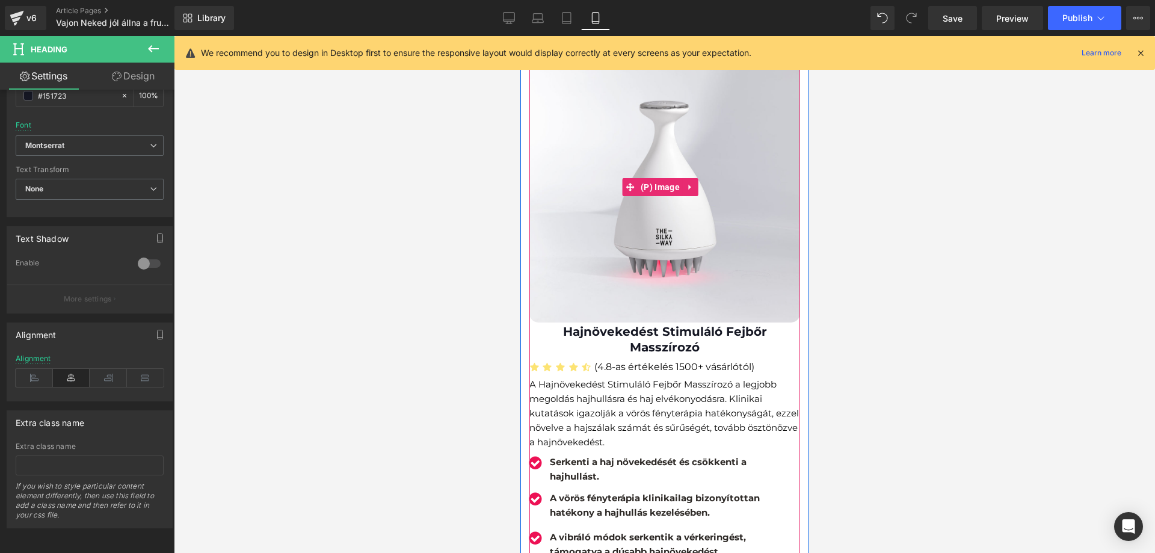
scroll to position [5611, 0]
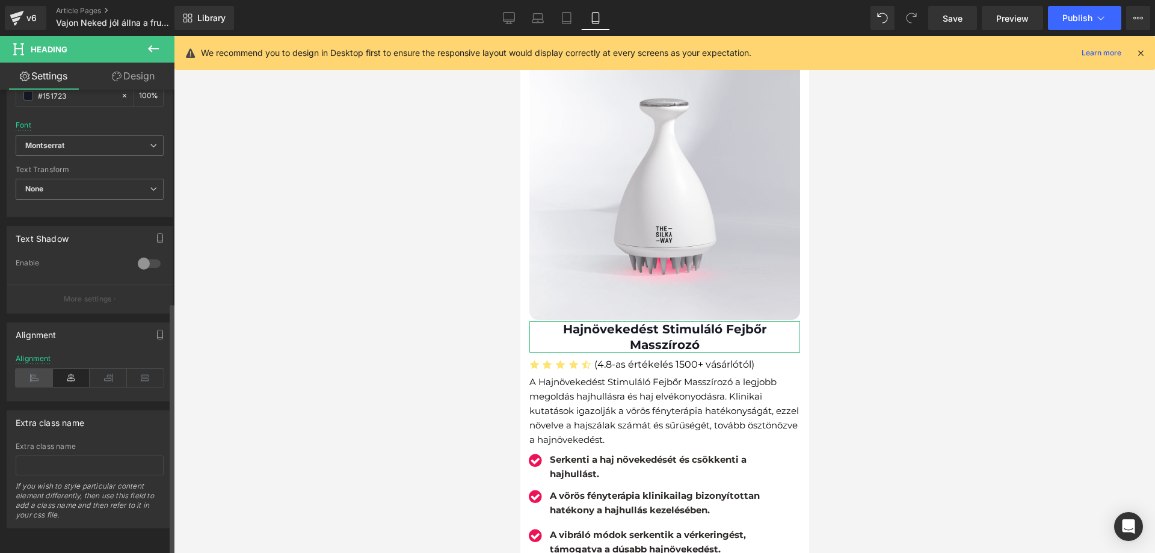
click at [31, 371] on icon at bounding box center [34, 378] width 37 height 18
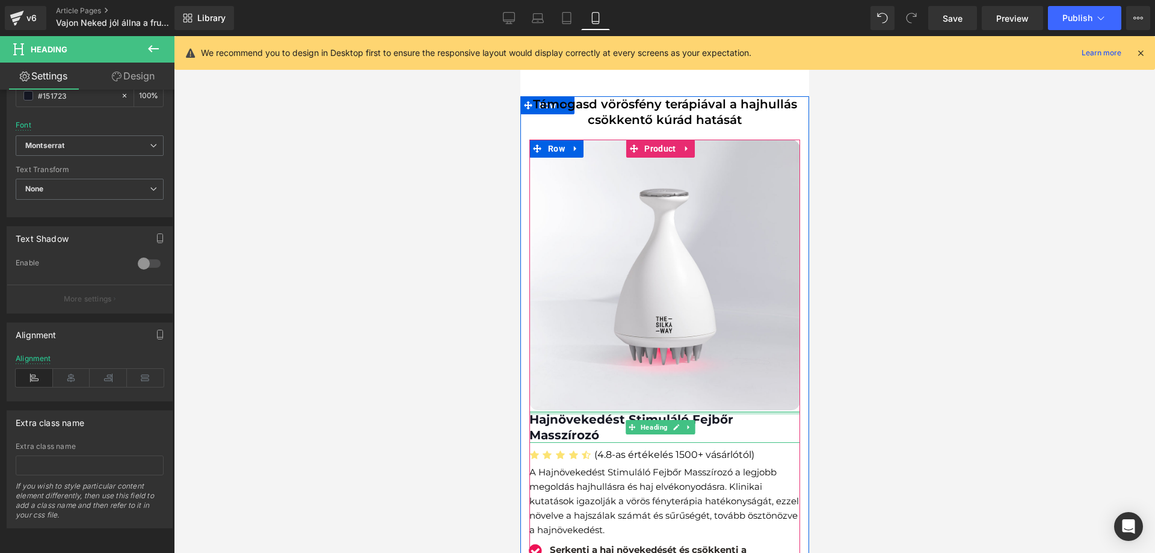
scroll to position [5370, 0]
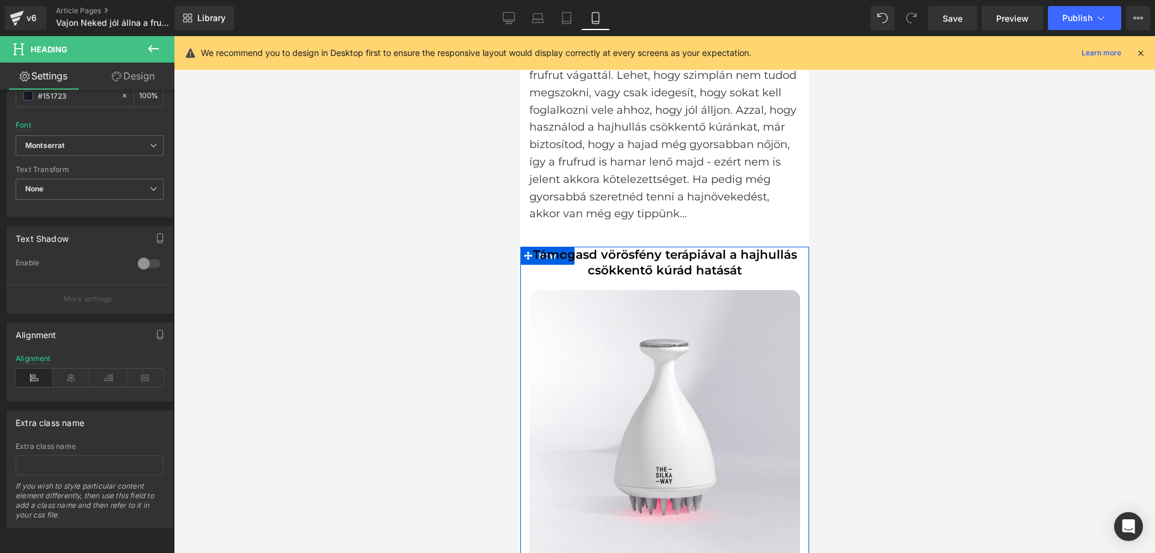
click at [673, 259] on icon at bounding box center [675, 262] width 6 height 6
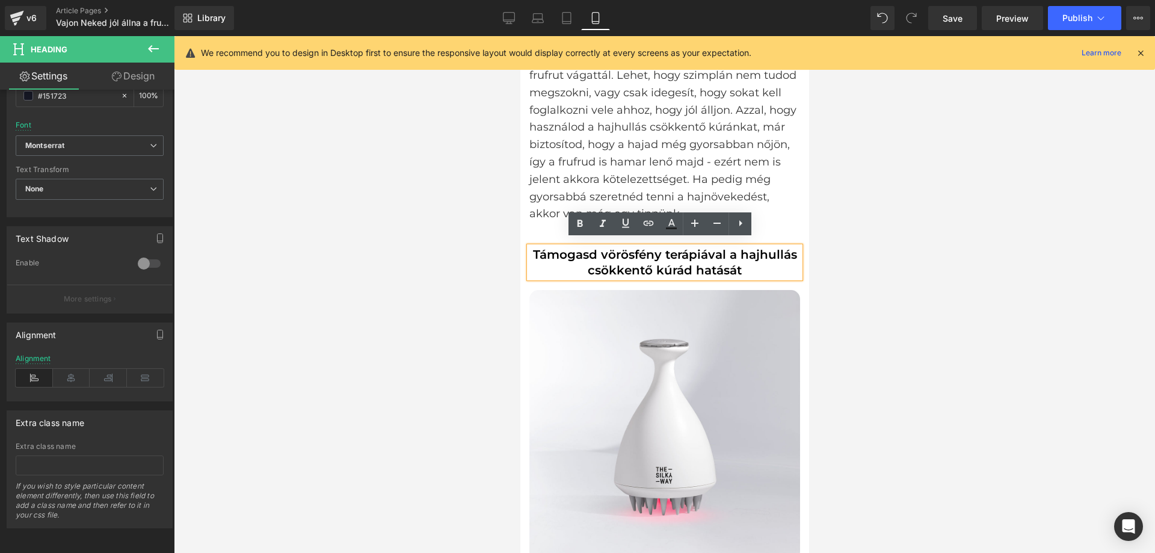
click at [607, 251] on h1 "Támogasd vörösfény terápiával a hajhullás csökkentő kúrád hatását" at bounding box center [664, 262] width 271 height 31
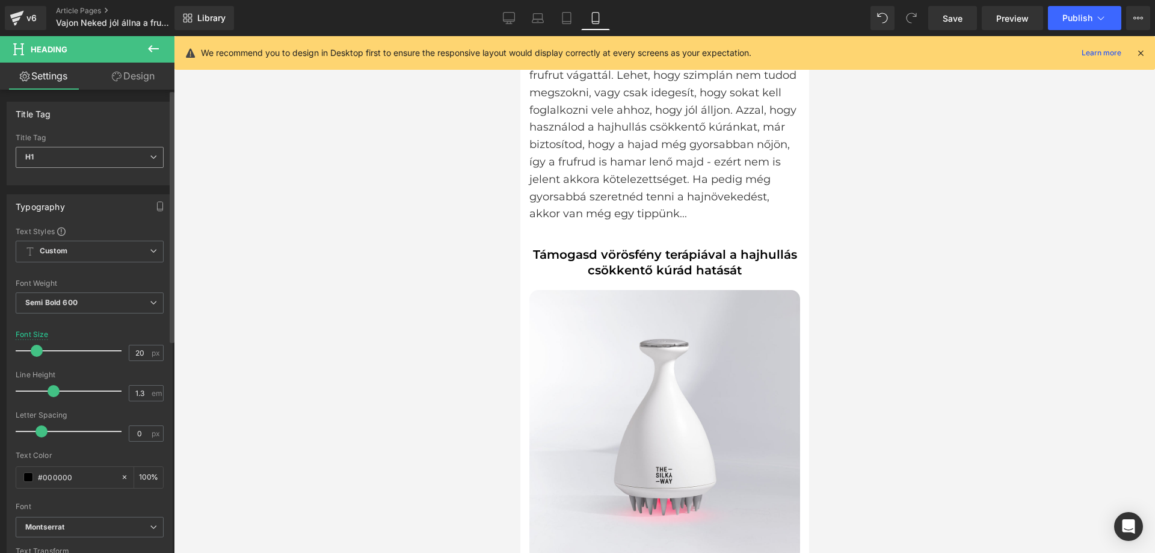
click at [93, 169] on div "H1 H1 H2 H3 H4 H5 H6" at bounding box center [90, 160] width 148 height 27
click at [85, 164] on span "H1" at bounding box center [90, 157] width 148 height 21
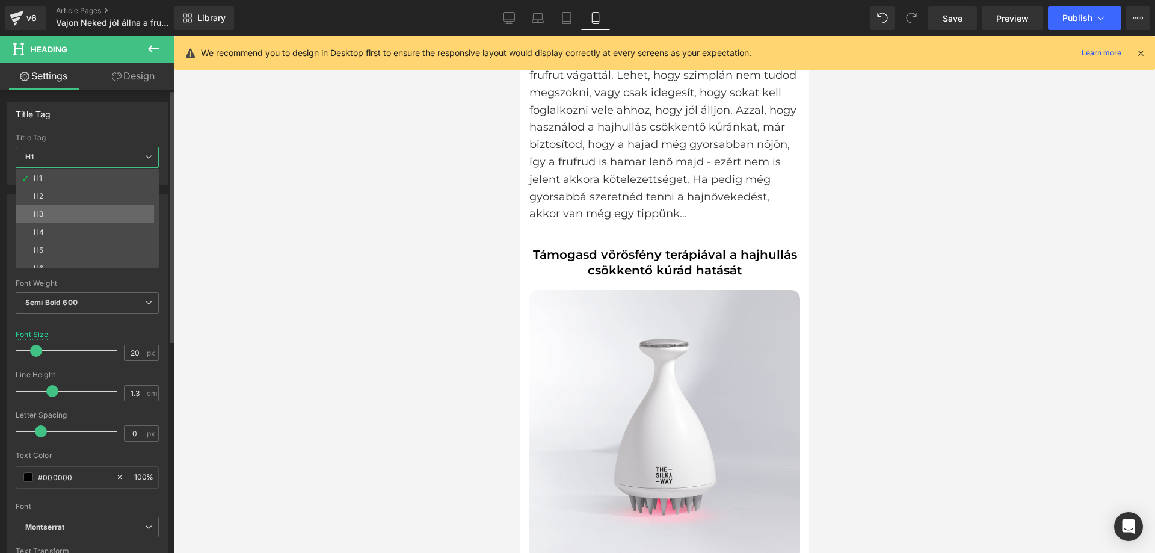
click at [64, 209] on li "H3" at bounding box center [90, 214] width 149 height 18
type input "17"
type input "0.6"
type input "#121212"
type input "100"
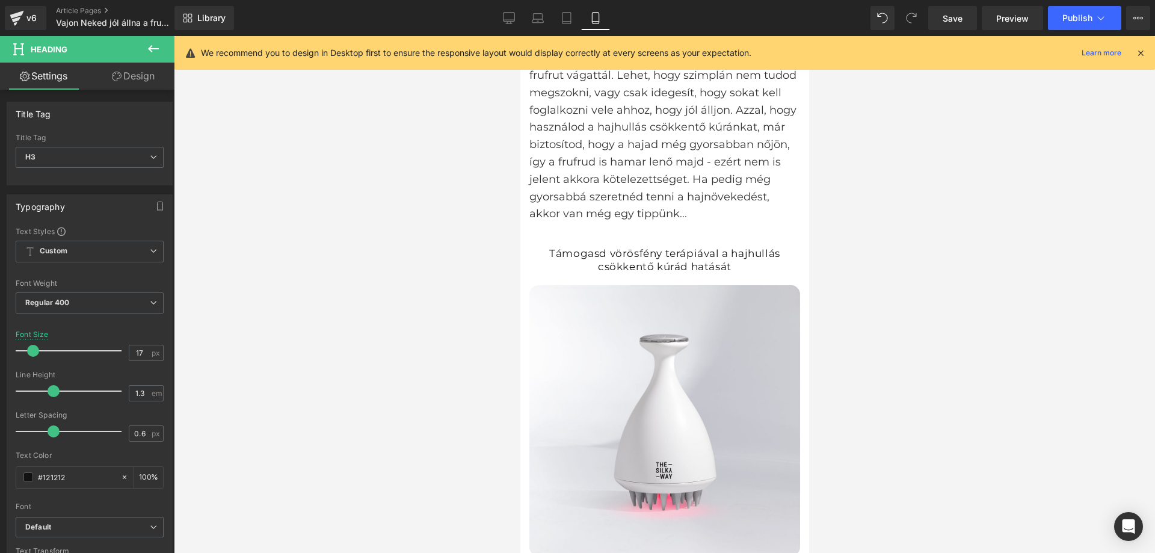
click at [598, 247] on h3 "Támogasd vörösfény terápiával a hajhullás csökkentő kúrád hatását" at bounding box center [664, 260] width 271 height 26
click at [135, 350] on input "17" at bounding box center [139, 352] width 21 height 15
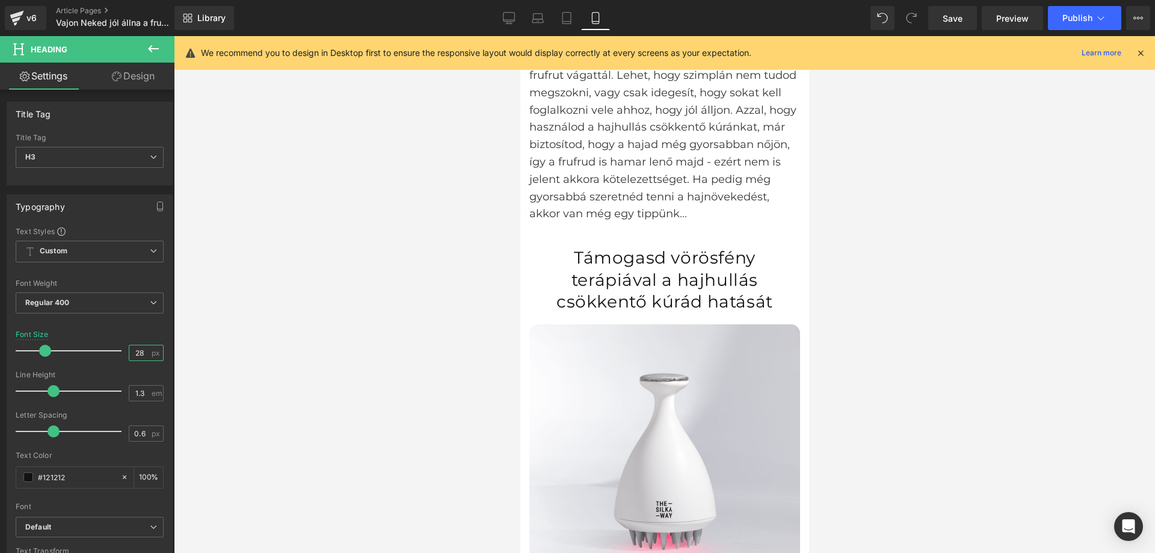
type input "28"
click at [141, 391] on input "1.3" at bounding box center [139, 392] width 21 height 15
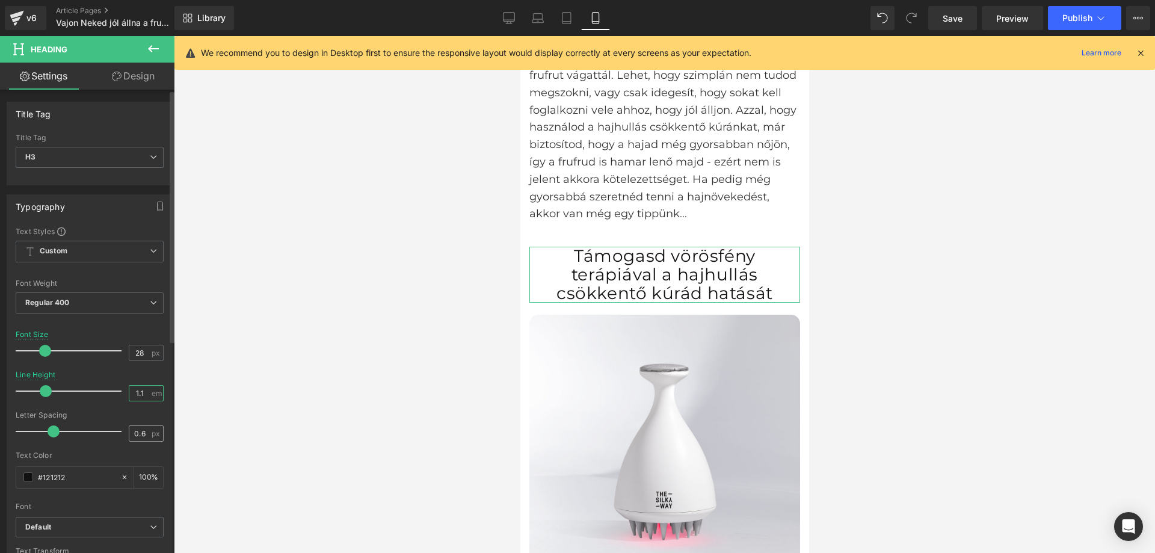
type input "1.1"
click at [130, 436] on input "0.6" at bounding box center [139, 433] width 21 height 15
type input "2"
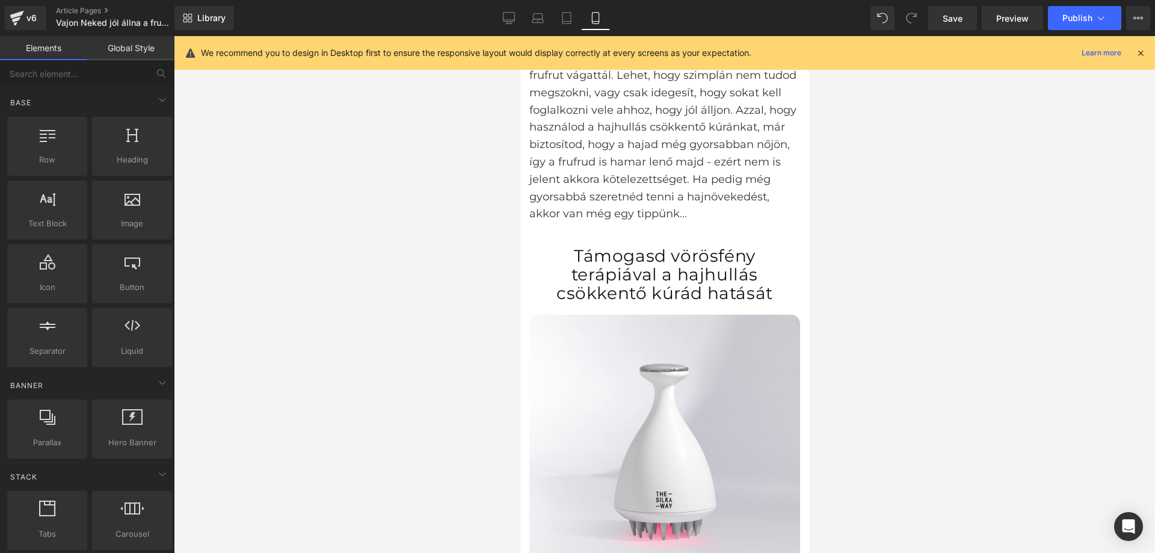
click at [337, 280] on div at bounding box center [664, 294] width 981 height 517
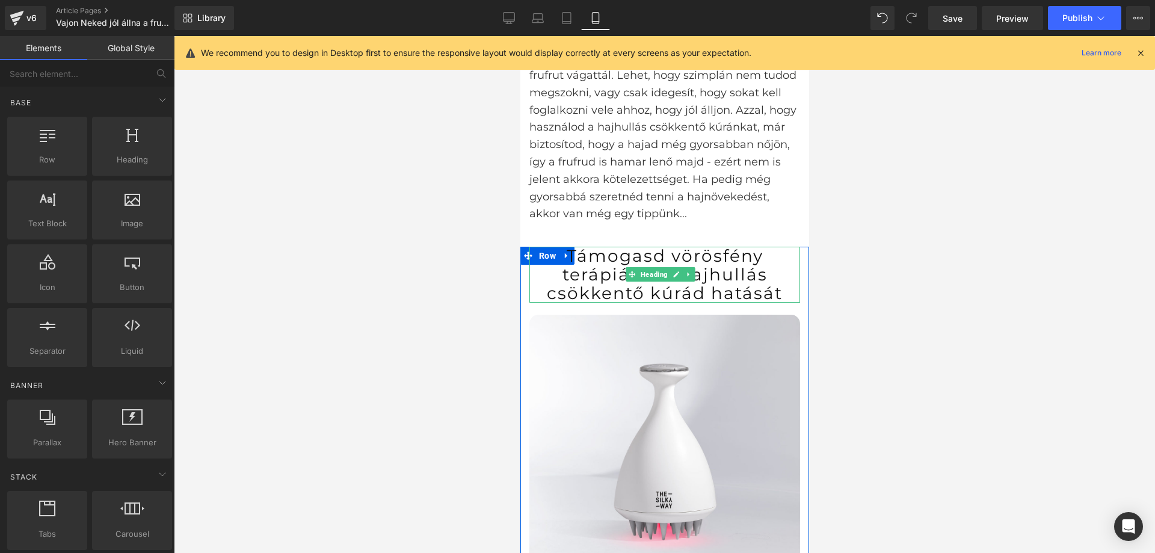
drag, startPoint x: 849, startPoint y: 77, endPoint x: 651, endPoint y: 277, distance: 281.1
click at [651, 277] on h3 "Támogasd vörösfény terápiával a hajhullás csökkentő kúrád hatását" at bounding box center [664, 274] width 271 height 55
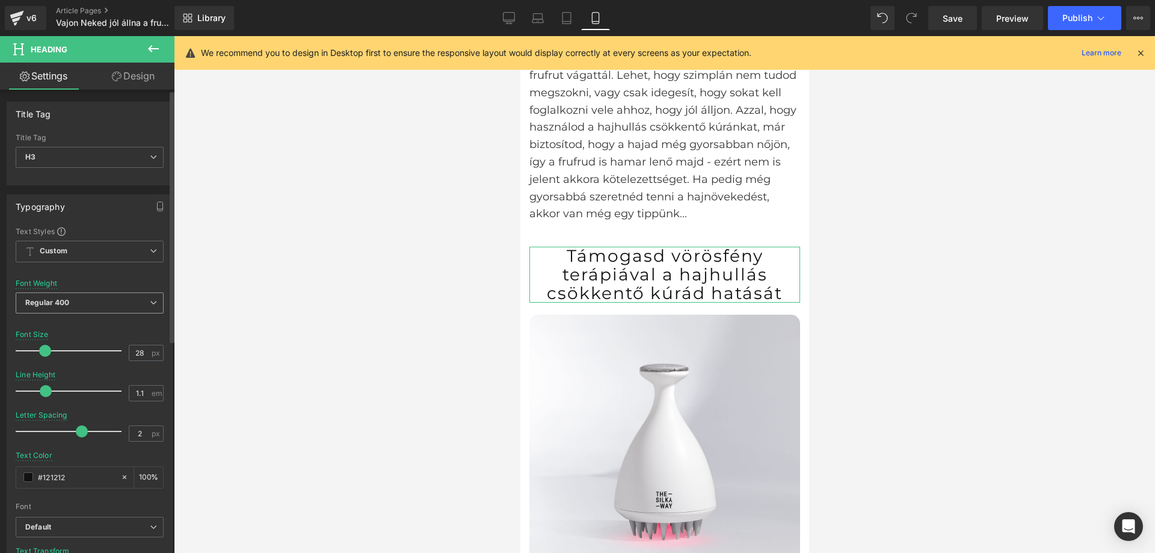
click at [76, 306] on span "Regular 400" at bounding box center [90, 302] width 148 height 21
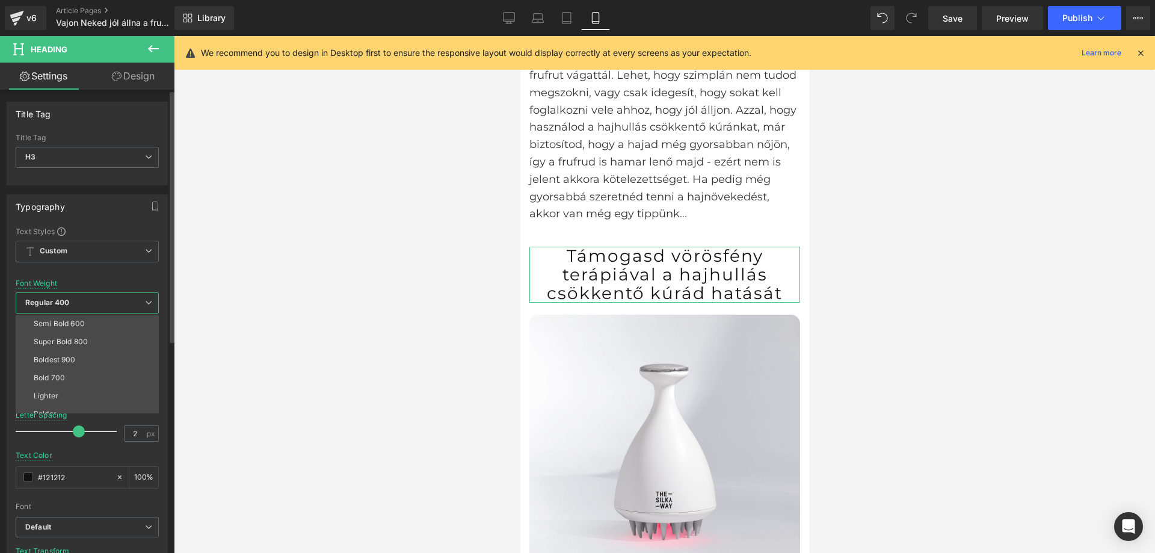
scroll to position [100, 0]
click at [72, 367] on li "Bold 700" at bounding box center [90, 368] width 149 height 18
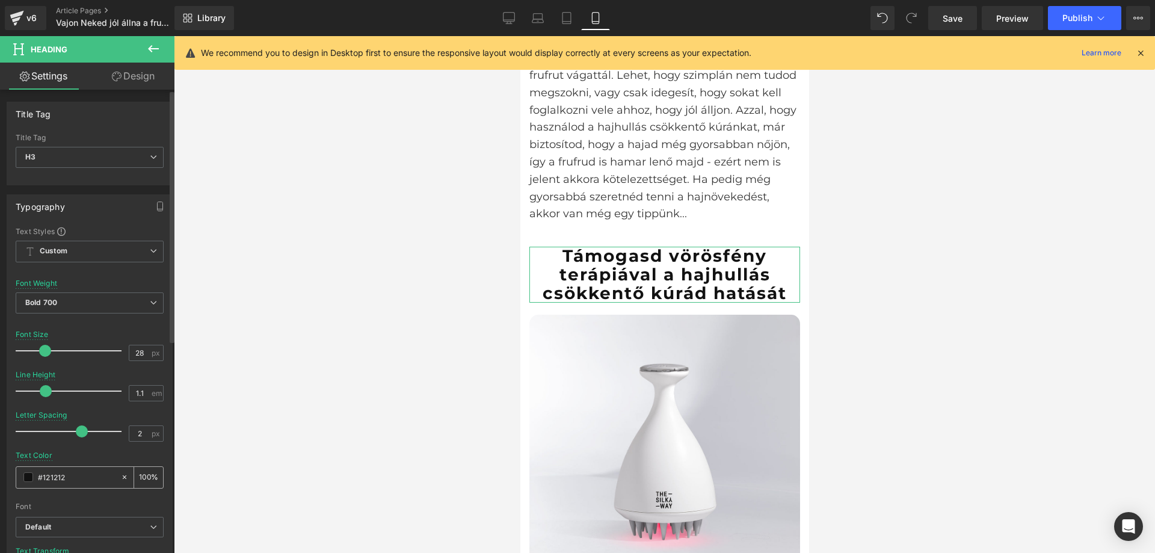
click at [48, 474] on input "#121212" at bounding box center [76, 476] width 77 height 13
click at [59, 477] on input "#121212" at bounding box center [76, 476] width 77 height 13
drag, startPoint x: 76, startPoint y: 477, endPoint x: 44, endPoint y: 479, distance: 31.9
click at [44, 479] on input "#121212" at bounding box center [76, 476] width 77 height 13
type input "#3"
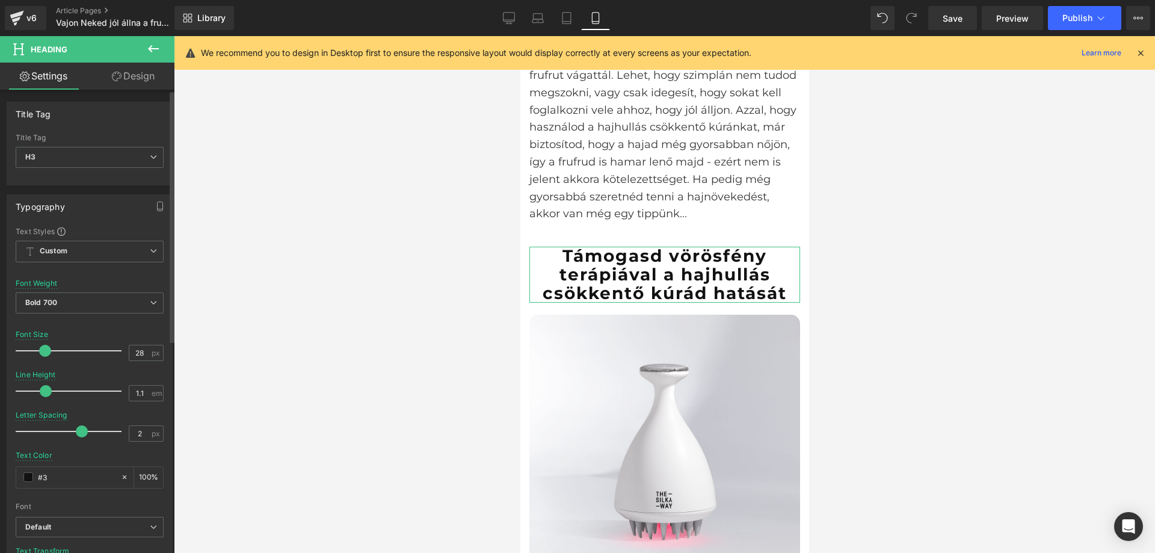
type input "0"
type input "#333"
type input "100"
type input "#3333"
type input "20"
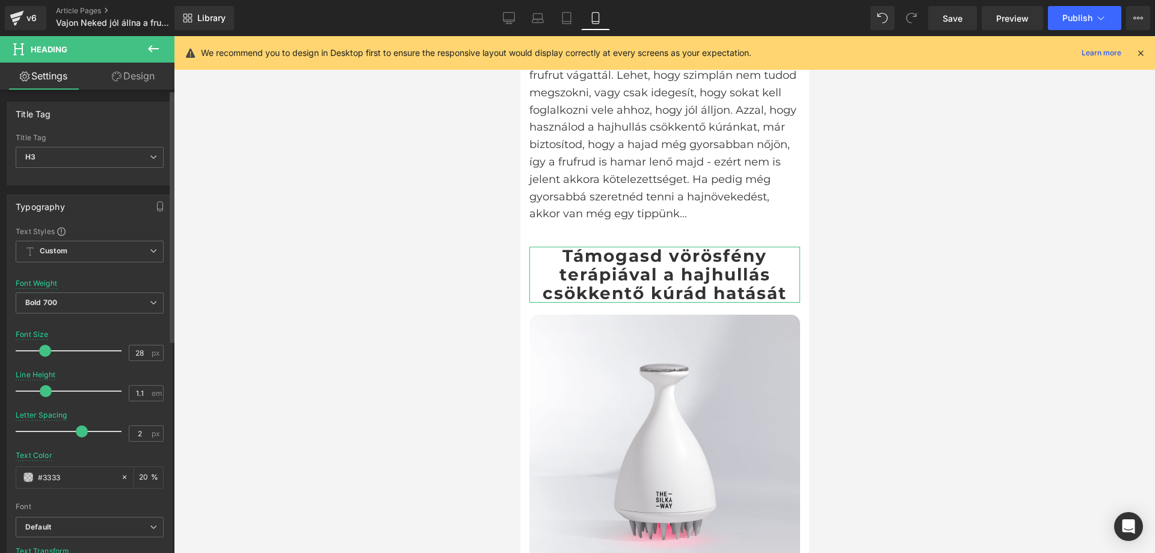
type input "#33333"
type input "0"
type input "#333333"
type input "100"
type input "#333333"
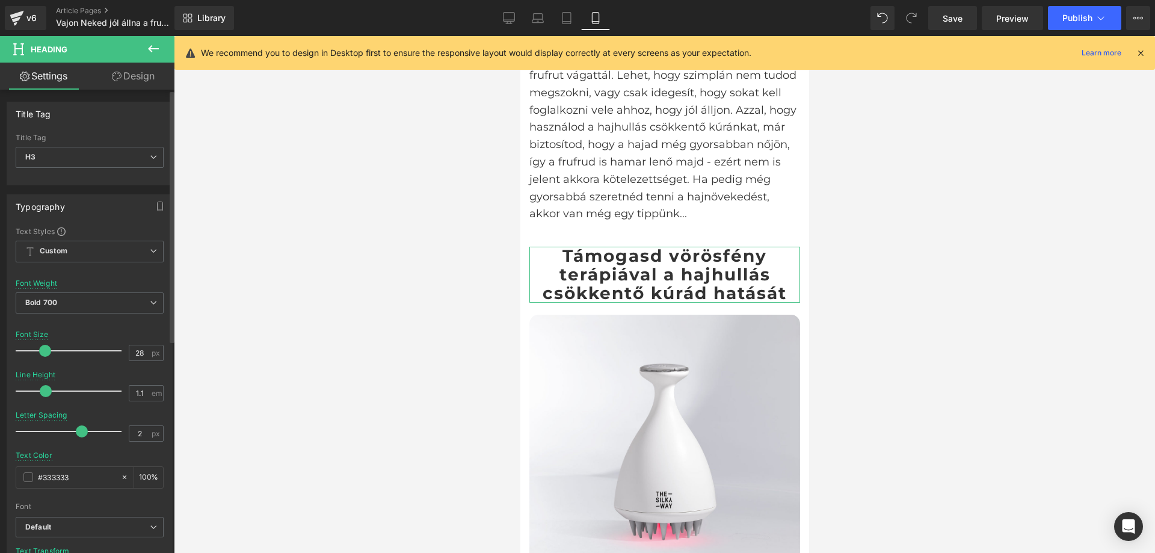
click at [111, 460] on div "Text Color #333333 100 %" at bounding box center [90, 476] width 148 height 51
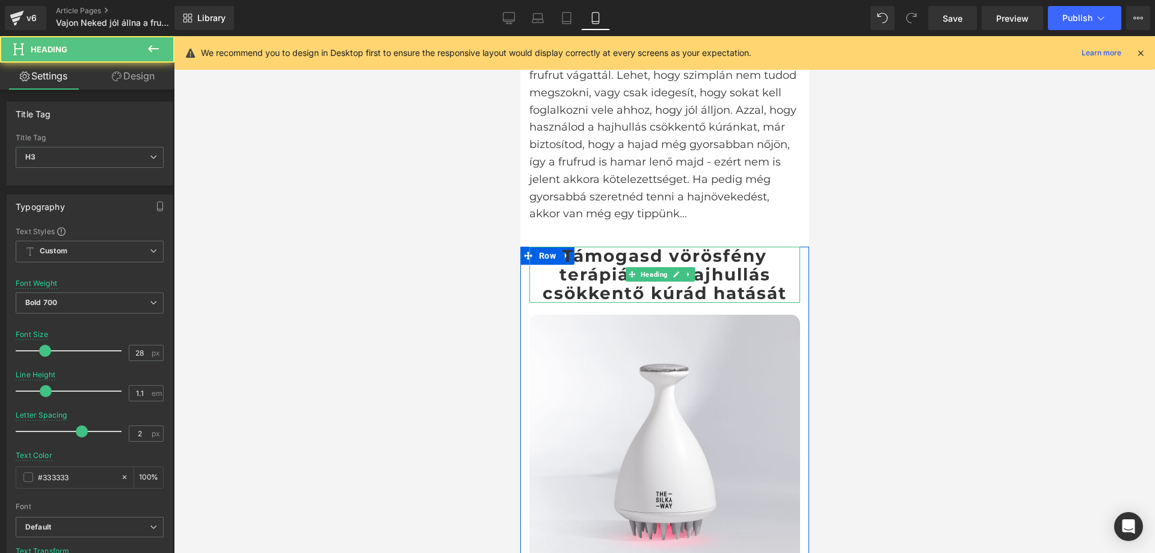
click at [595, 269] on h3 "Támogasd vörösfény terápiával a hajhullás csökkentő kúrád hatását" at bounding box center [664, 274] width 271 height 55
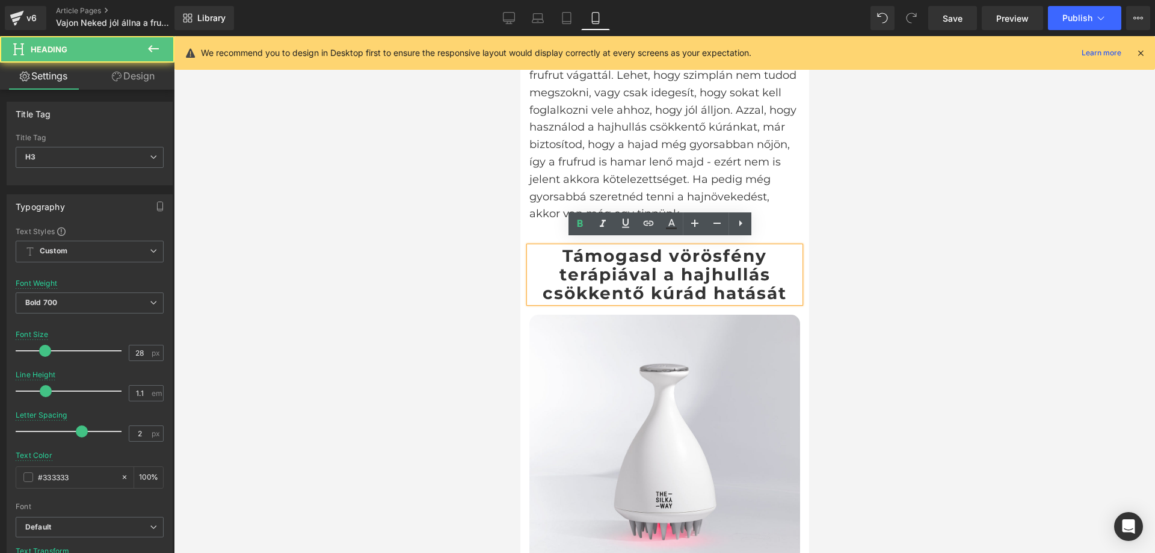
click at [435, 311] on div at bounding box center [664, 294] width 981 height 517
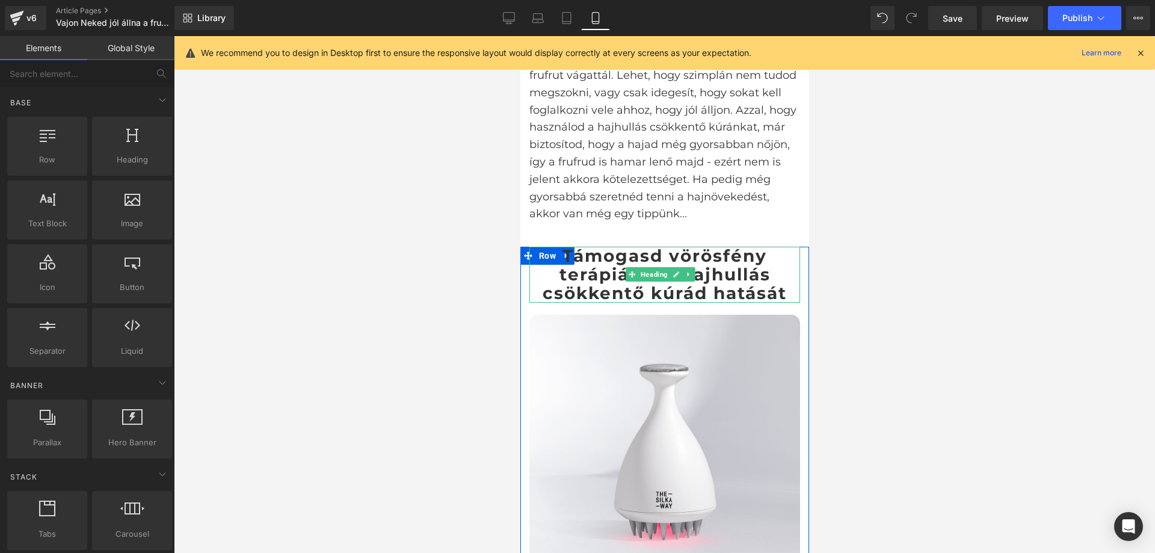
click at [634, 257] on h3 "Támogasd vörösfény terápiával a hajhullás csökkentő kúrád hatását" at bounding box center [664, 274] width 271 height 55
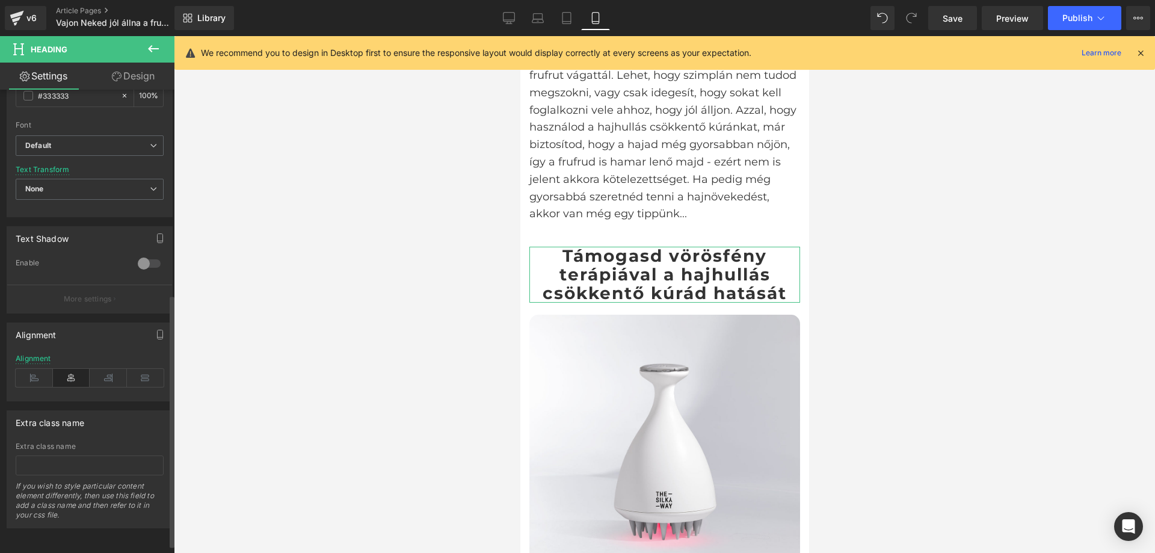
scroll to position [150, 0]
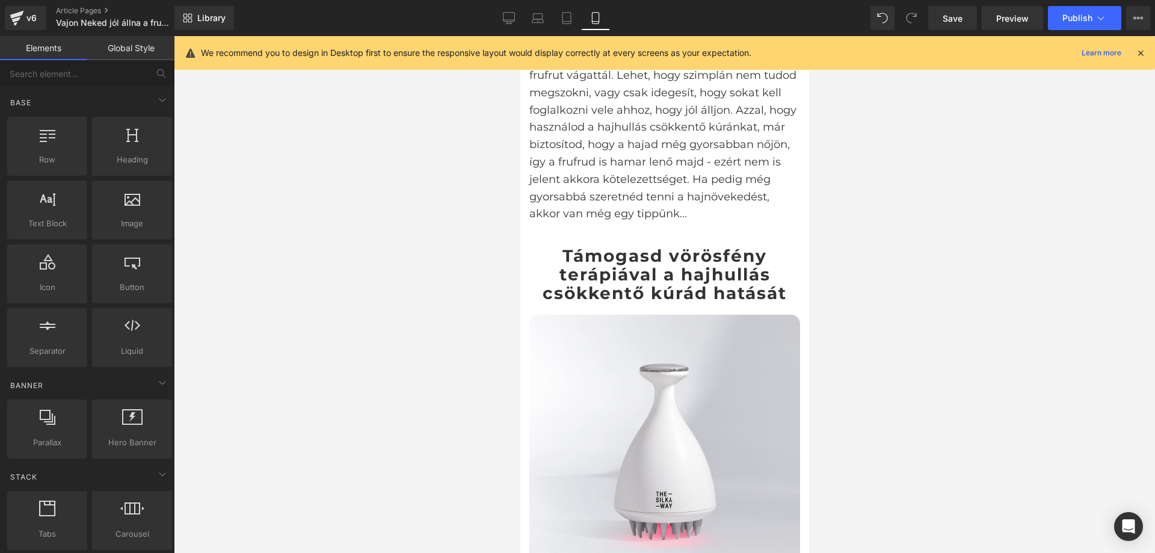
click at [403, 244] on div at bounding box center [664, 294] width 981 height 517
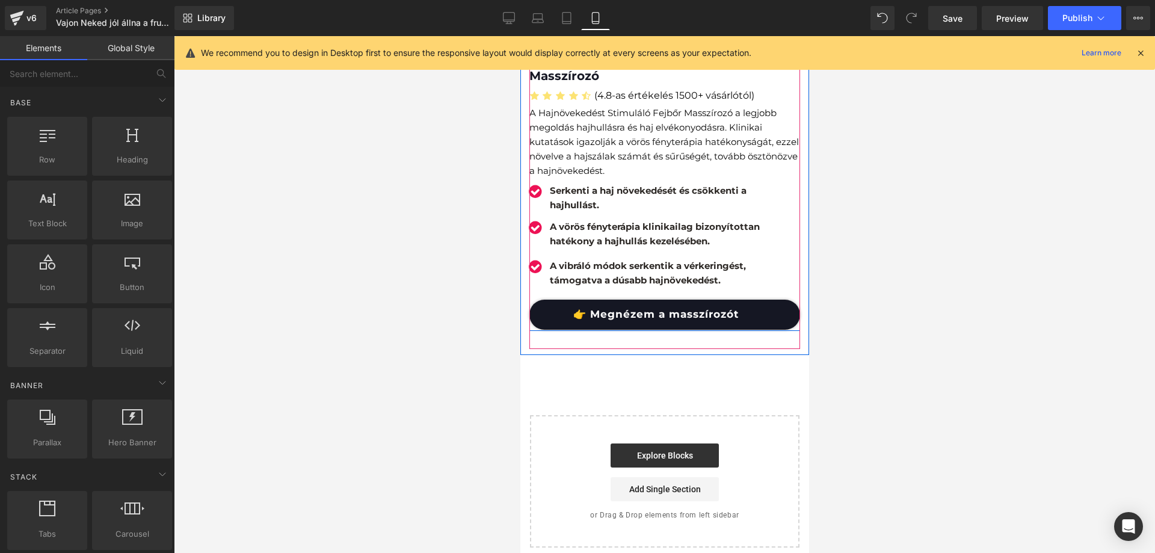
scroll to position [5911, 0]
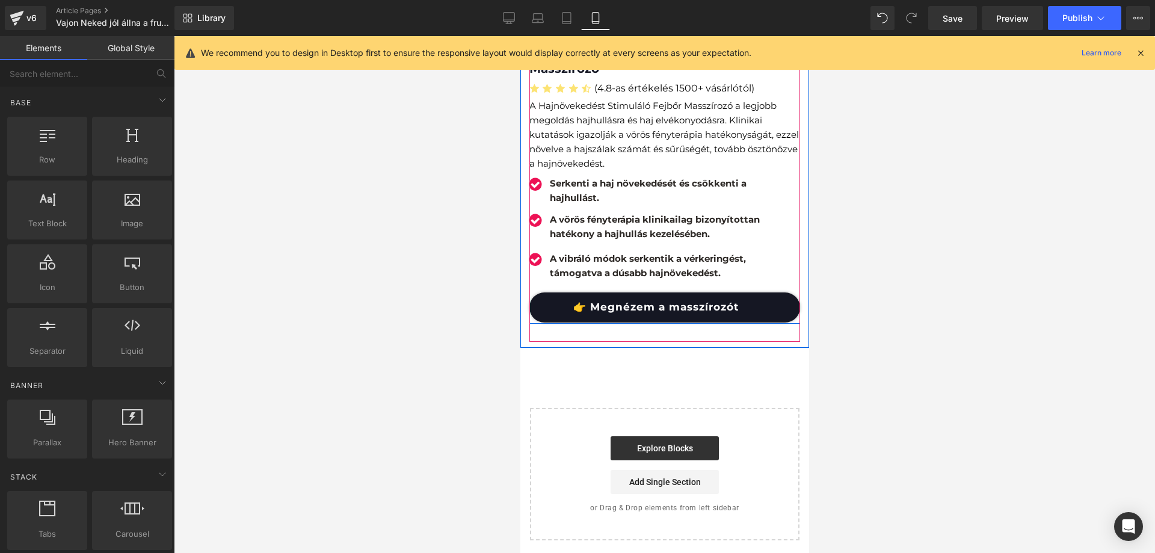
click at [632, 292] on link "👉 Megnézem a masszírozót" at bounding box center [664, 307] width 271 height 30
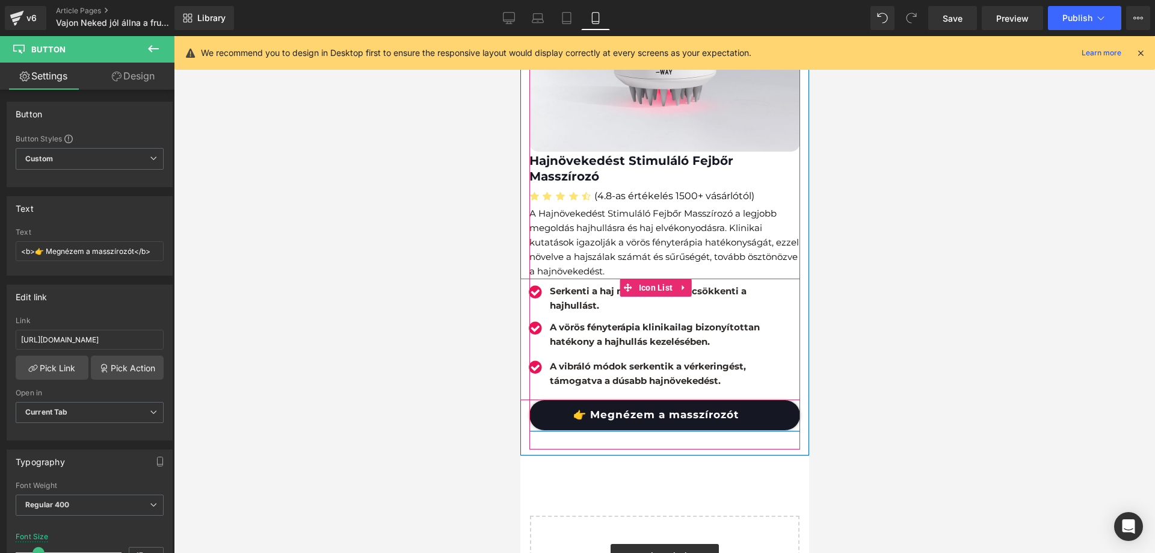
scroll to position [5791, 0]
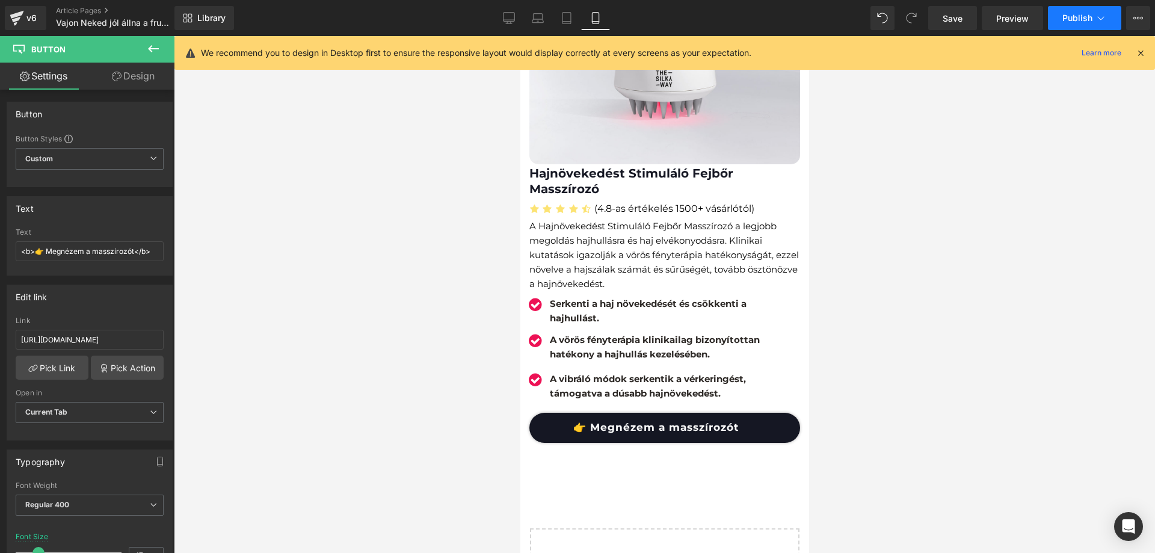
click at [1060, 22] on button "Publish" at bounding box center [1084, 18] width 73 height 24
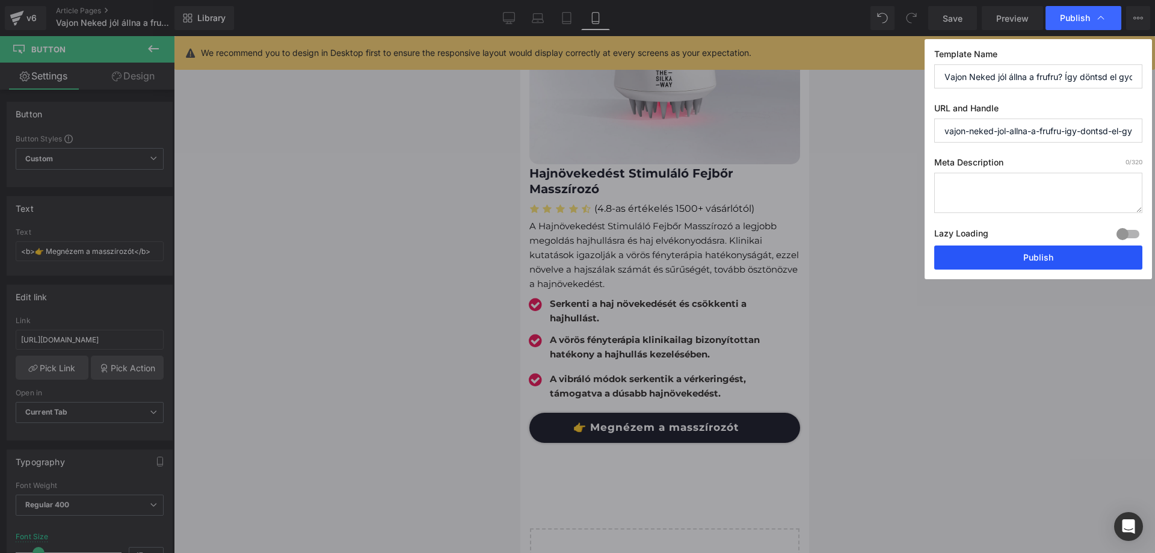
click at [984, 257] on button "Publish" at bounding box center [1038, 257] width 208 height 24
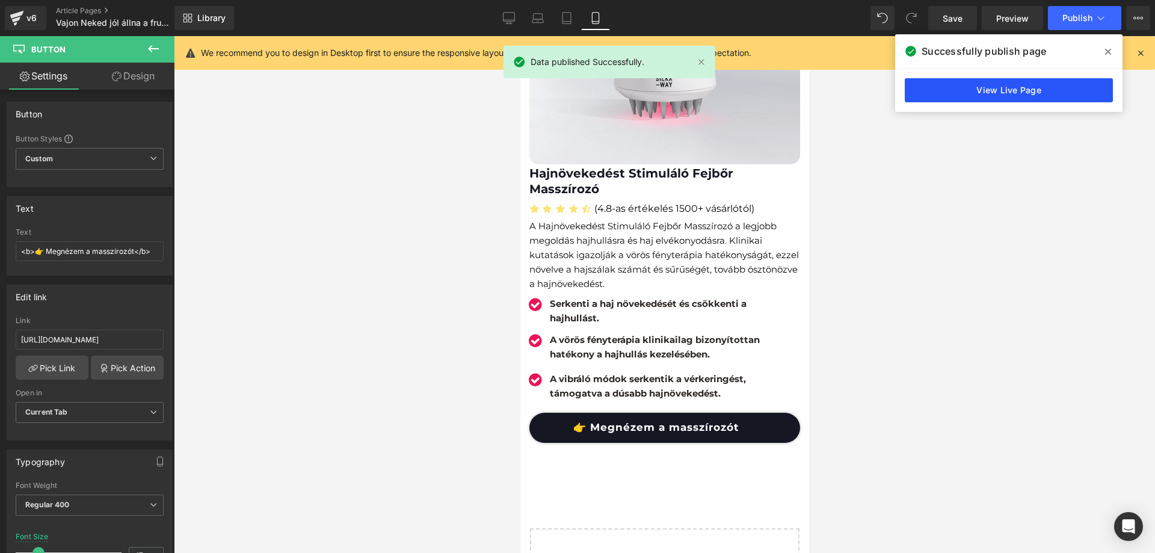
click at [956, 90] on link "View Live Page" at bounding box center [1008, 90] width 208 height 24
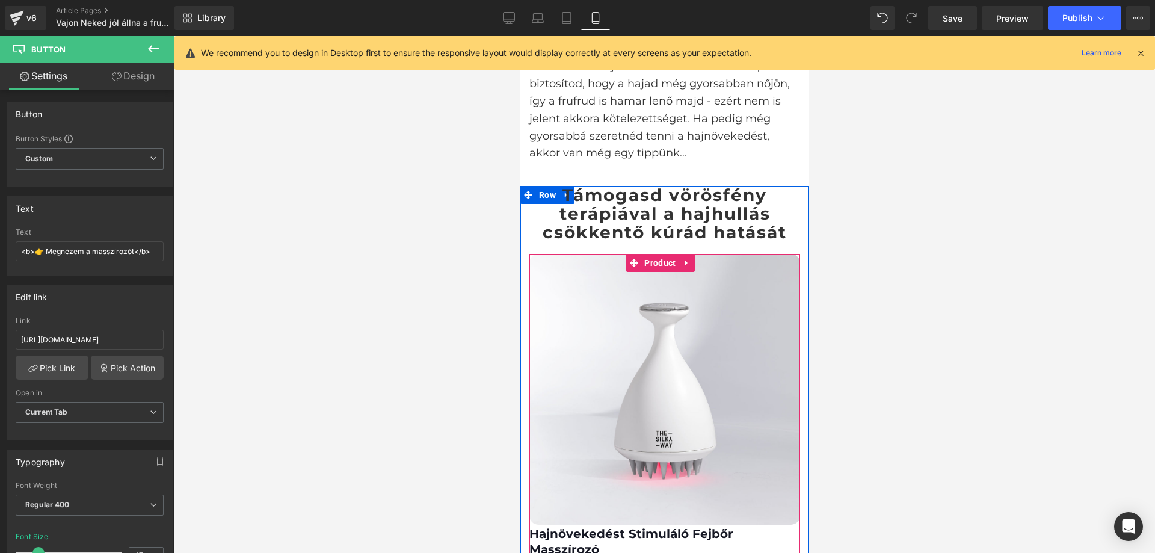
scroll to position [5430, 0]
click at [585, 218] on h3 "Támogasd vörösfény terápiával a hajhullás csökkentő kúrád hatását" at bounding box center [664, 213] width 271 height 55
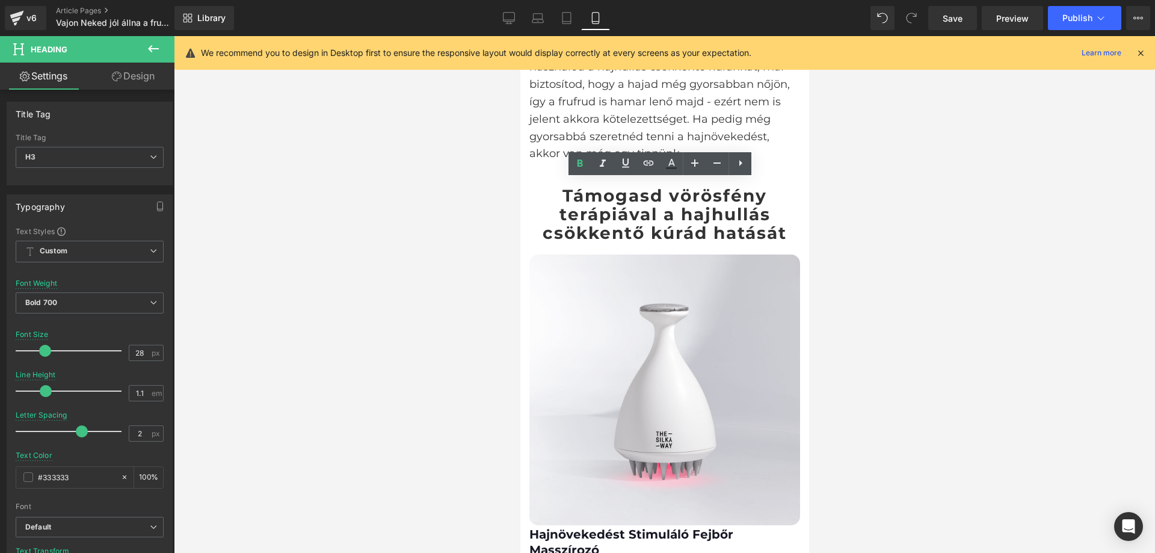
click at [962, 216] on div at bounding box center [664, 294] width 981 height 517
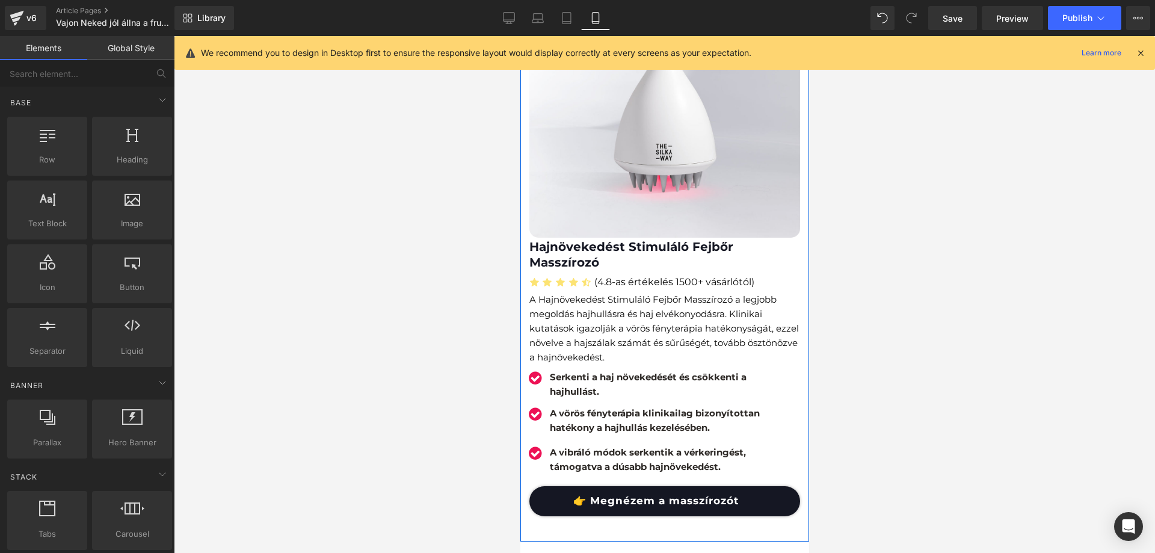
scroll to position [5731, 0]
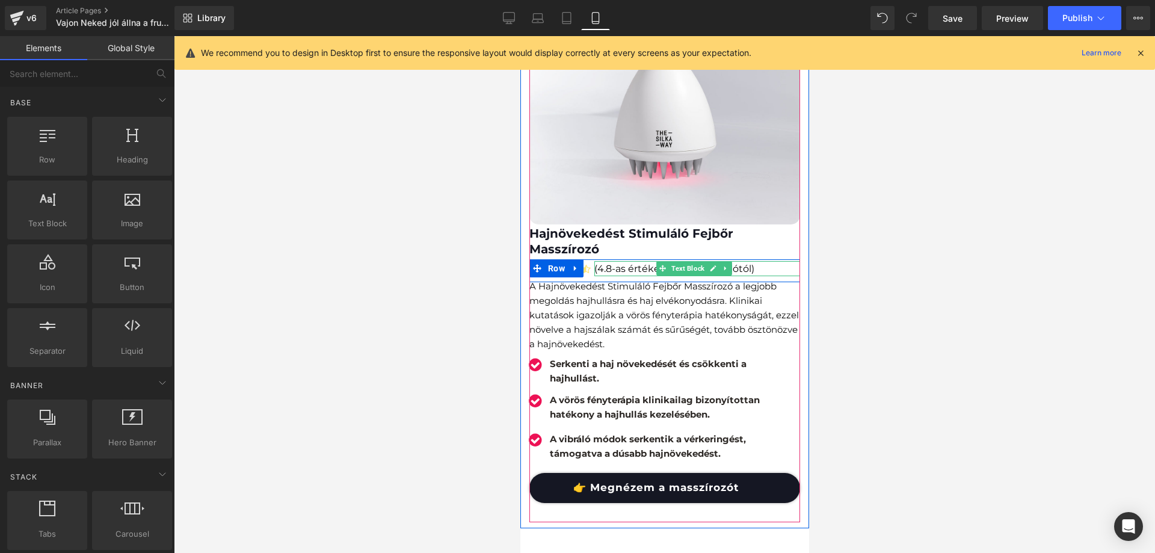
click at [645, 261] on p "(4.8-as értékelés 1500+ vásárlótól)" at bounding box center [697, 269] width 206 height 16
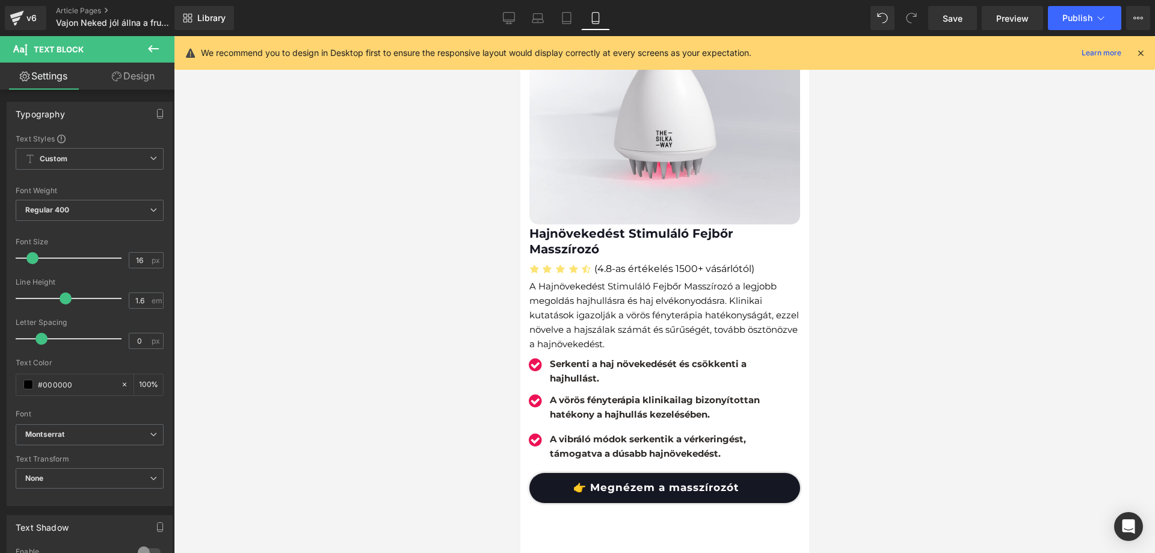
click at [108, 64] on link "Design" at bounding box center [133, 76] width 87 height 27
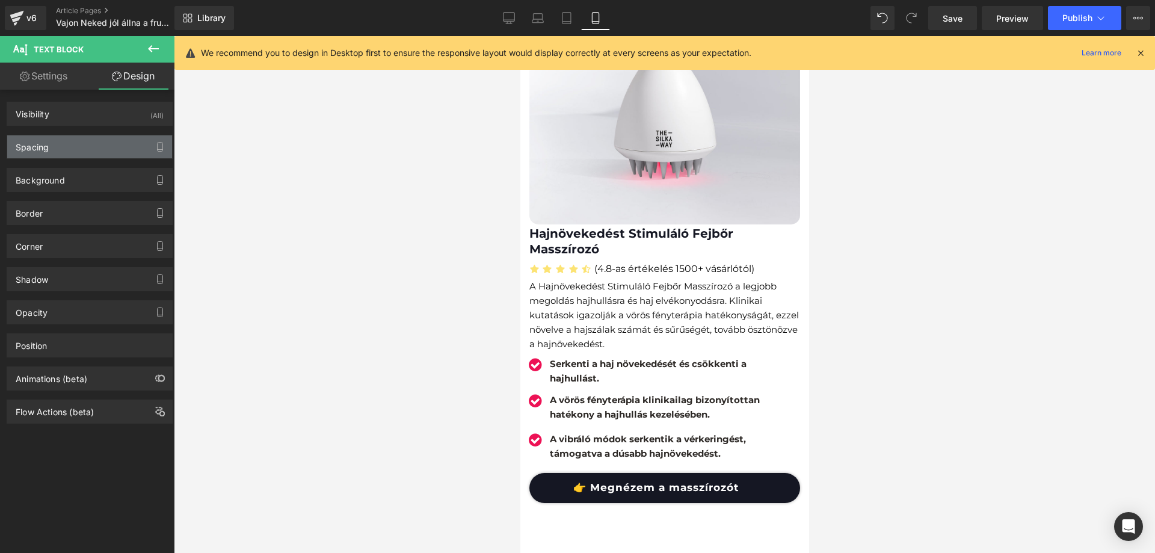
click at [47, 155] on div "Spacing" at bounding box center [89, 146] width 165 height 23
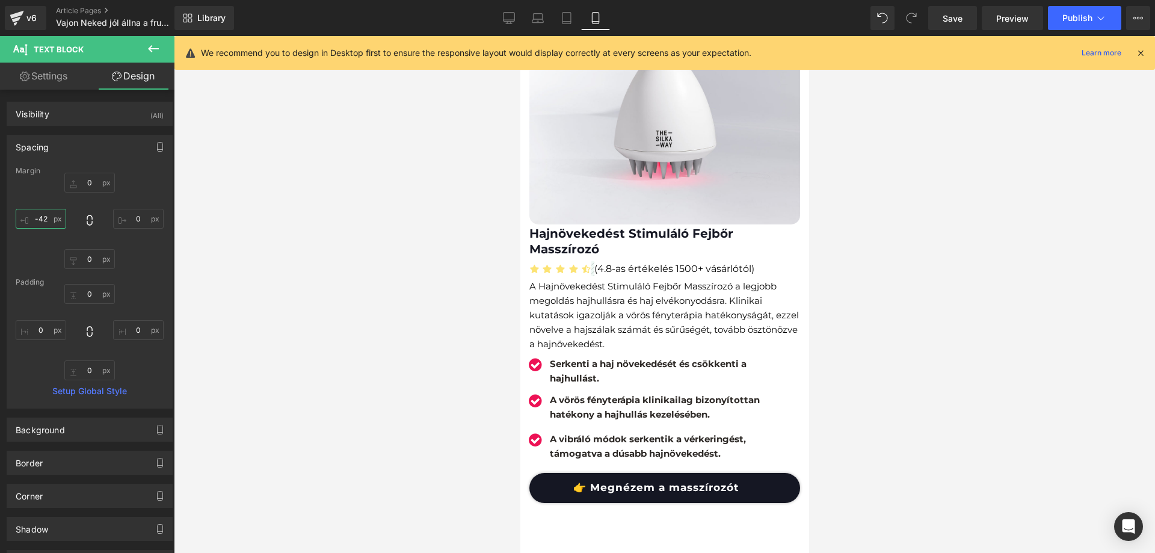
click at [49, 214] on input "-42" at bounding box center [41, 219] width 51 height 20
type input "-35"
click at [954, 14] on span "Save" at bounding box center [952, 18] width 20 height 13
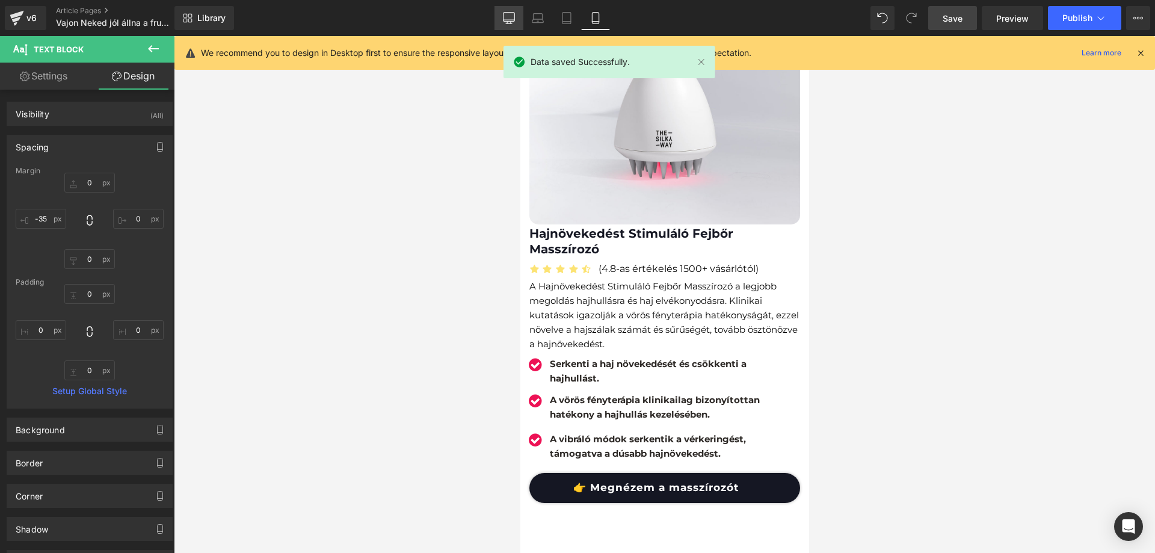
click at [498, 26] on link "Desktop" at bounding box center [508, 18] width 29 height 24
type input "0"
type input "-10"
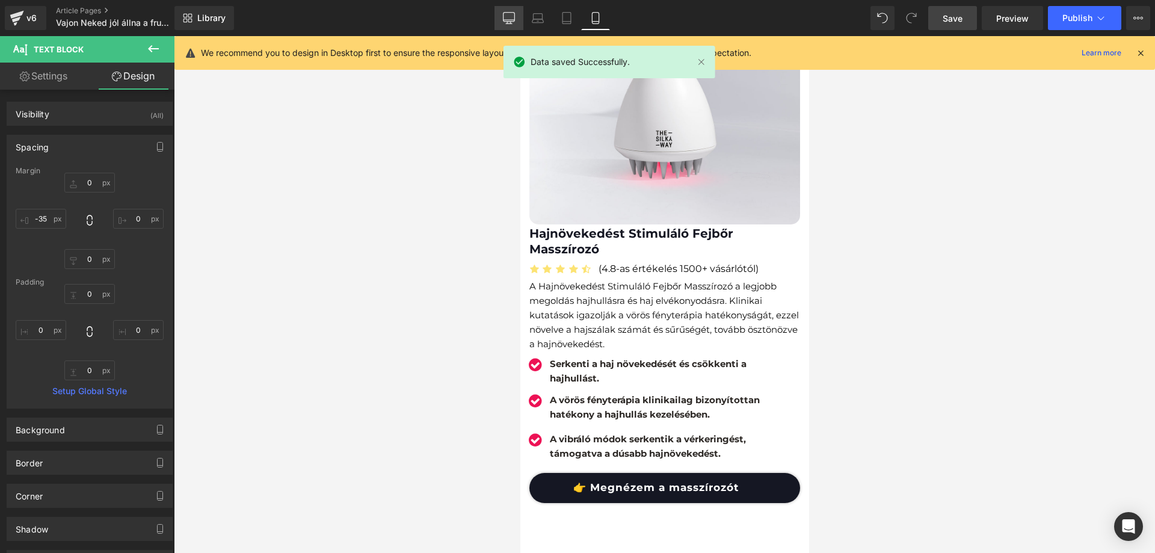
type input "0"
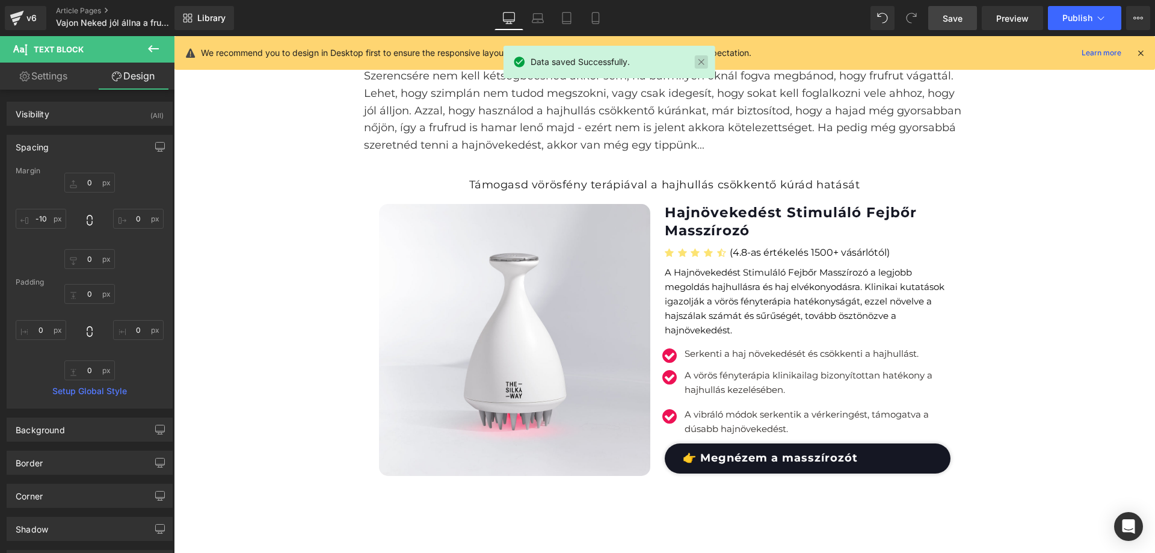
click at [707, 64] on div "Data saved Successfully." at bounding box center [609, 62] width 212 height 32
click at [703, 64] on link at bounding box center [701, 61] width 13 height 13
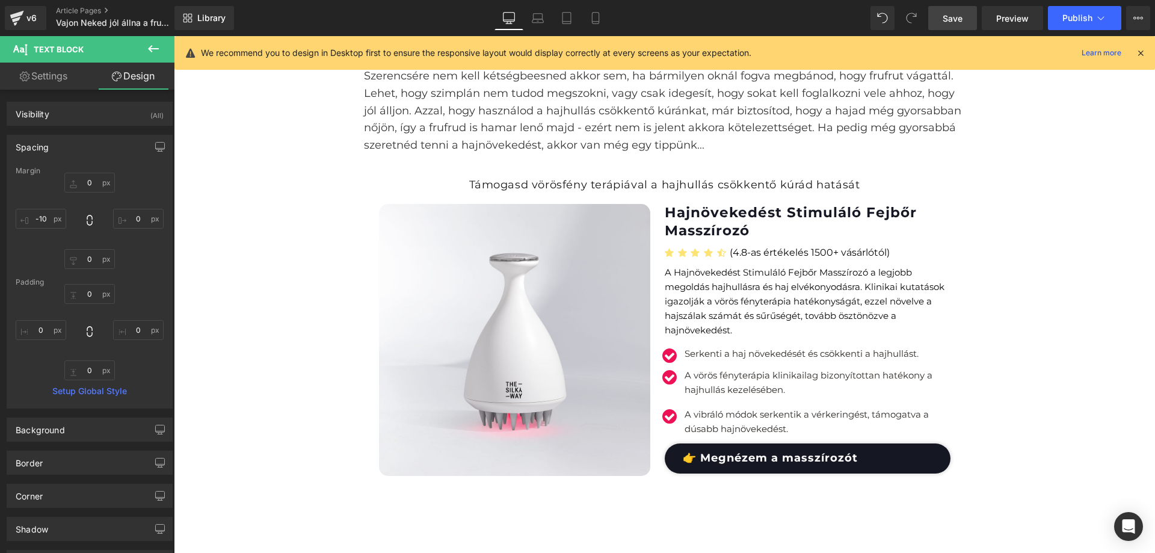
click at [553, 185] on h3 "Támogasd vörösfény terápiával a hajhullás csökkentő kúrád hatását" at bounding box center [664, 185] width 583 height 14
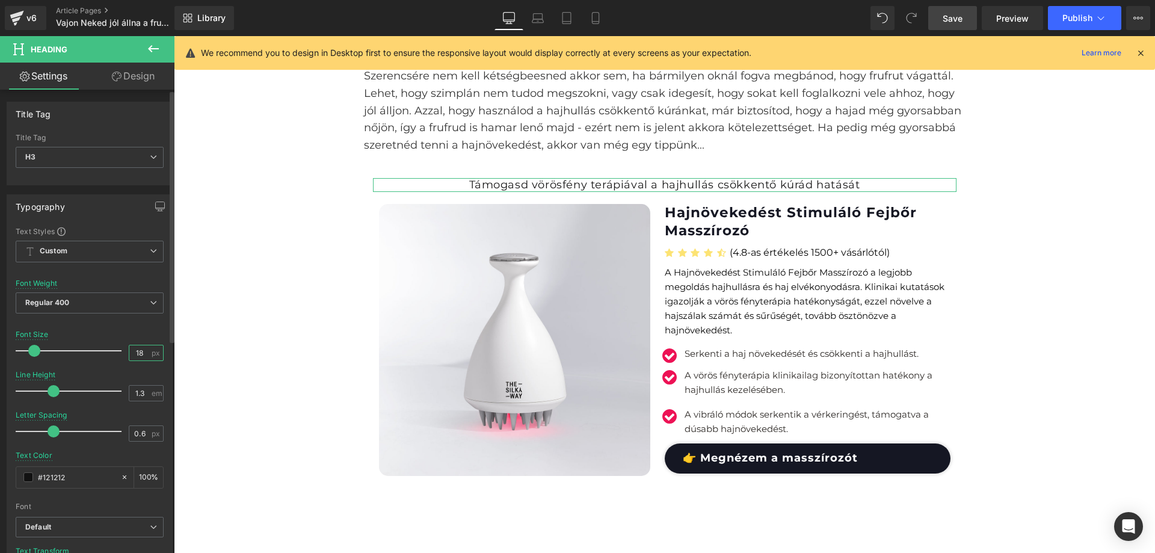
click at [141, 347] on input "18" at bounding box center [139, 352] width 21 height 15
type input "1"
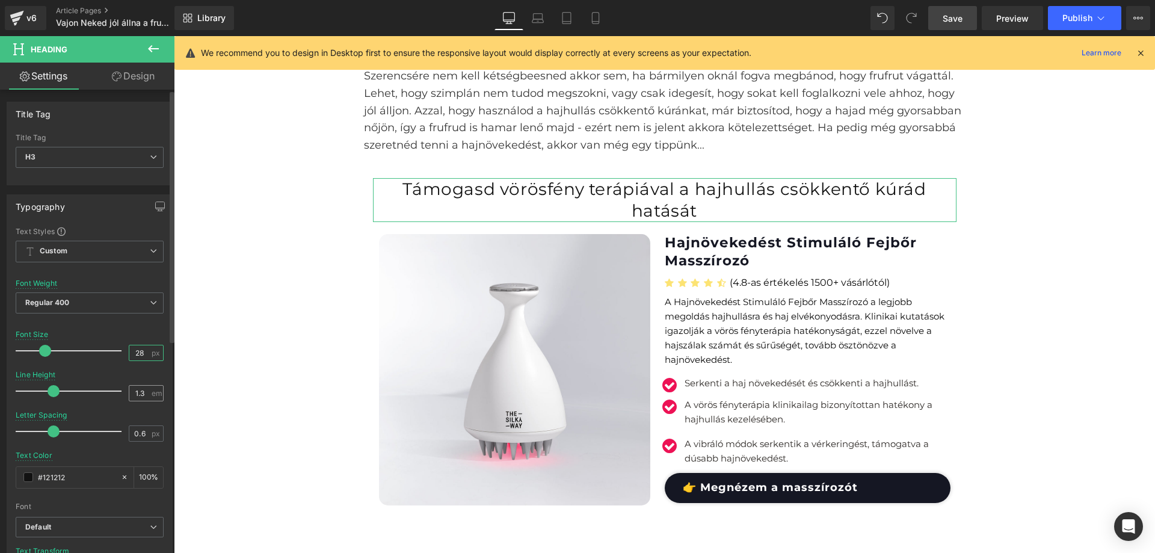
type input "28"
click at [140, 387] on input "1.3" at bounding box center [139, 392] width 21 height 15
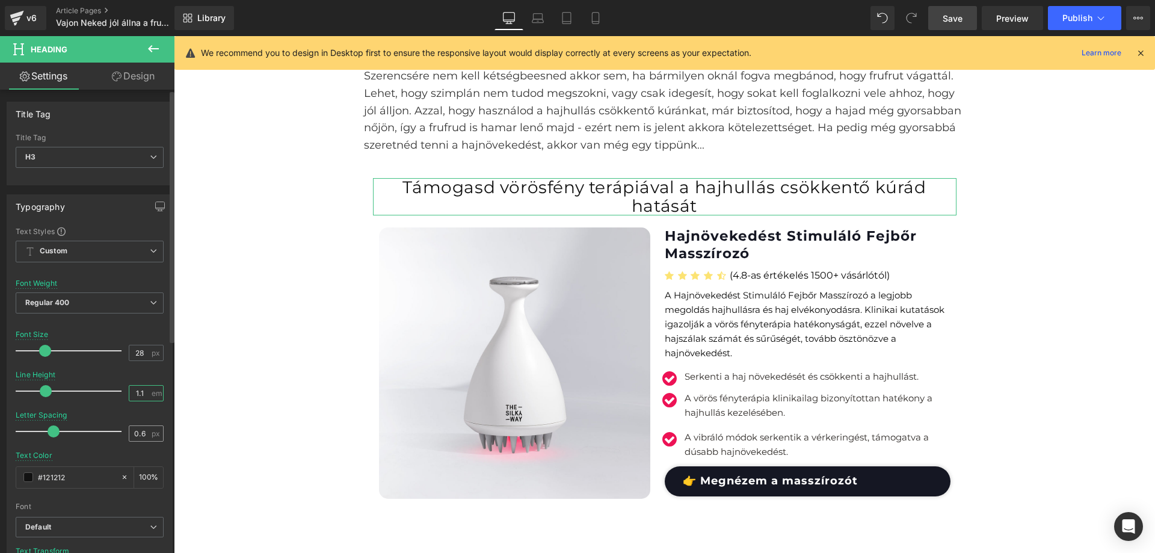
type input "1.1"
click at [134, 432] on input "0.6" at bounding box center [139, 433] width 21 height 15
type input "2"
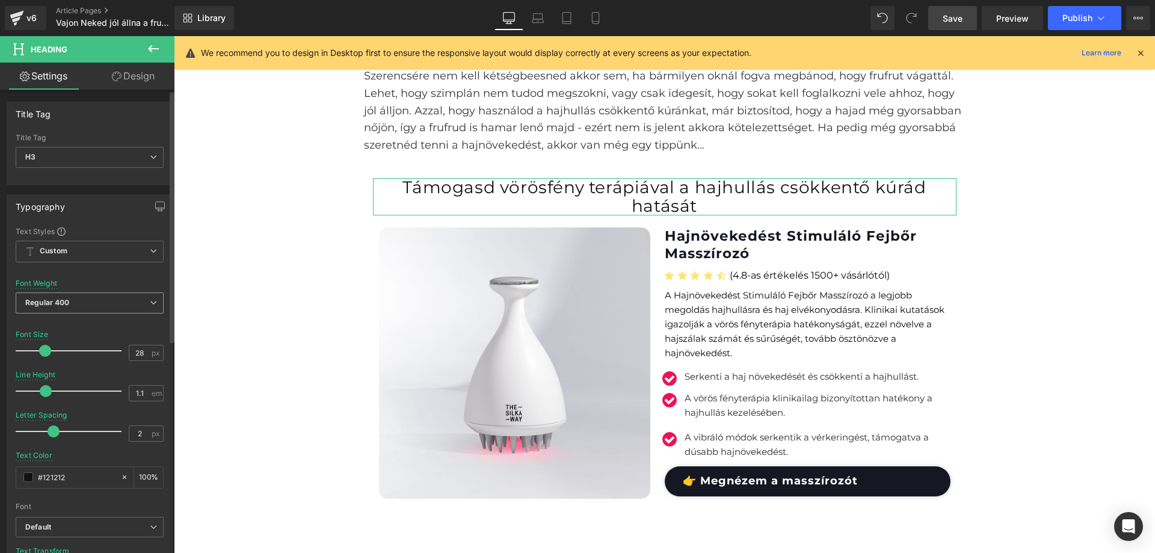
click at [64, 299] on b "Regular 400" at bounding box center [47, 302] width 45 height 9
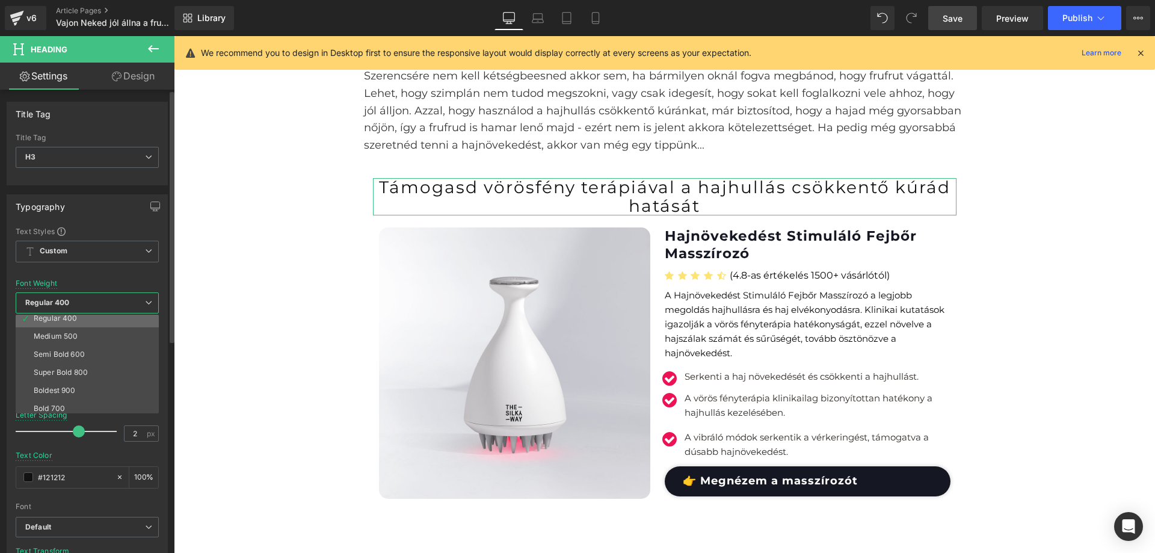
scroll to position [60, 0]
click at [70, 399] on li "Bold 700" at bounding box center [90, 408] width 149 height 18
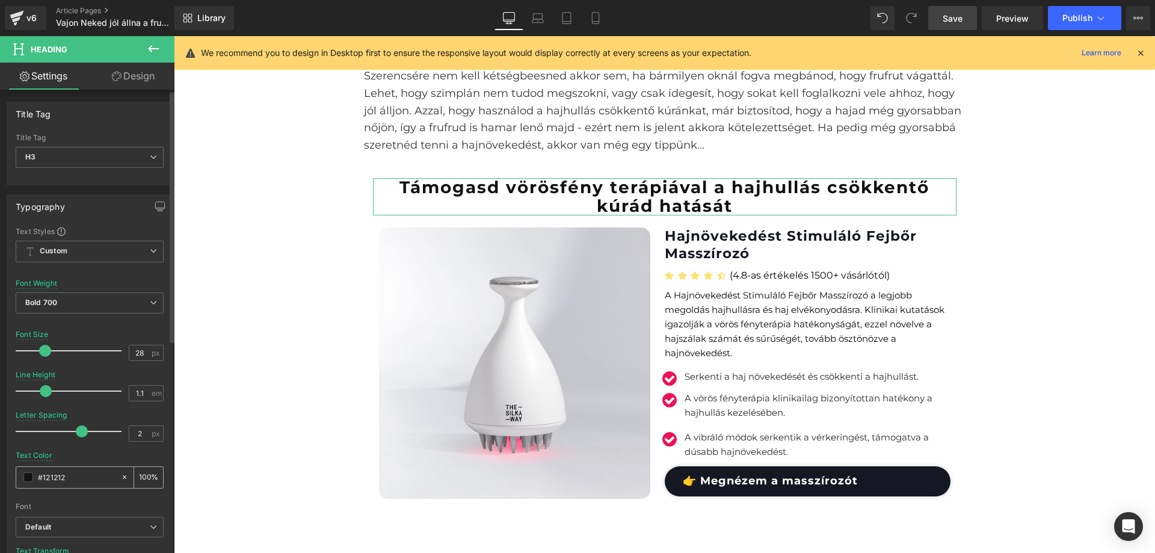
drag, startPoint x: 70, startPoint y: 474, endPoint x: 43, endPoint y: 474, distance: 26.5
click at [43, 474] on input "#121212" at bounding box center [76, 476] width 77 height 13
type input "#3"
type input "0"
type input "#333"
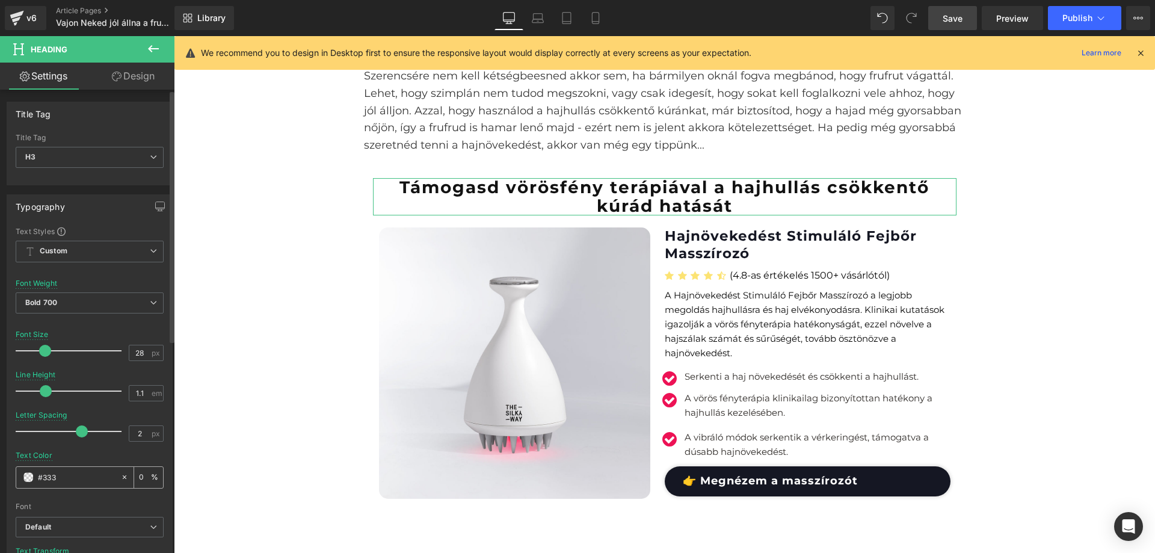
type input "100"
type input "#3333"
type input "20"
type input "#33333"
type input "0"
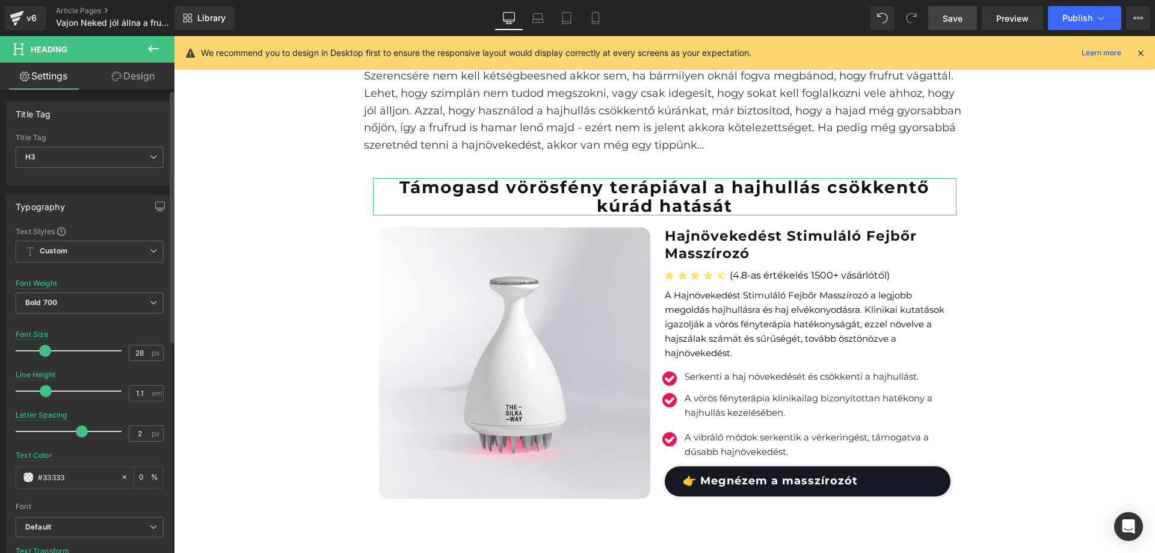
type input "#333333"
type input "100"
type input "#333333"
click at [91, 461] on div "Text Color #333333 100 %" at bounding box center [90, 476] width 148 height 51
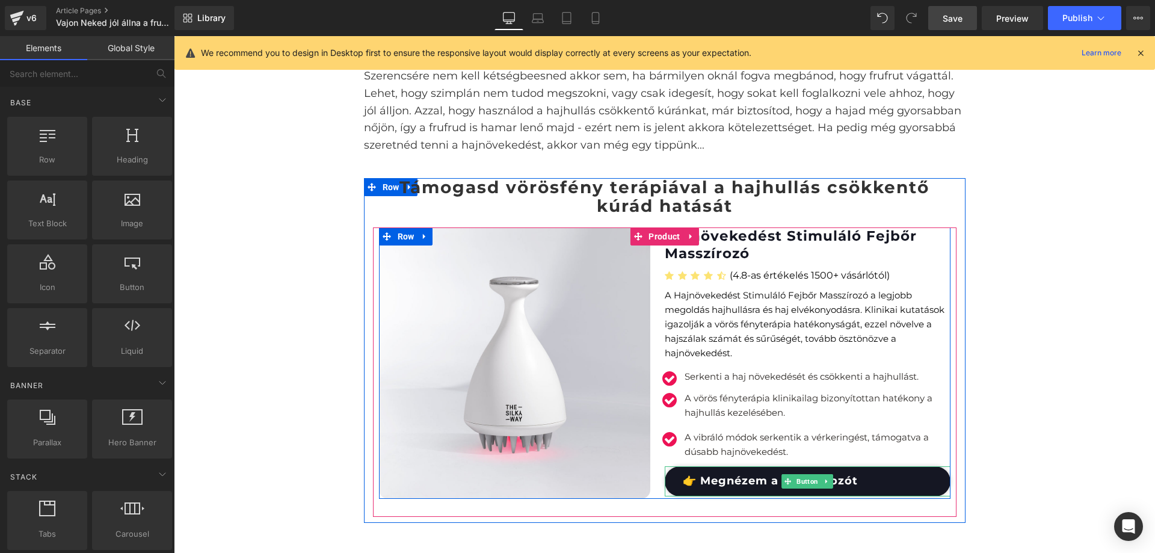
click at [723, 482] on link "👉 Megnézem a masszírozót" at bounding box center [808, 481] width 286 height 30
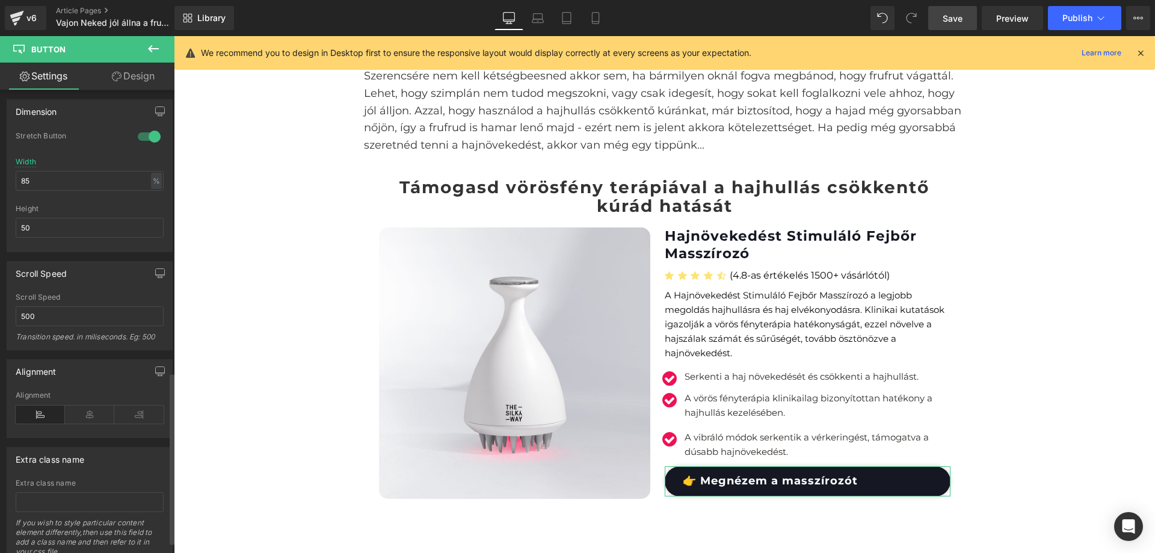
scroll to position [794, 0]
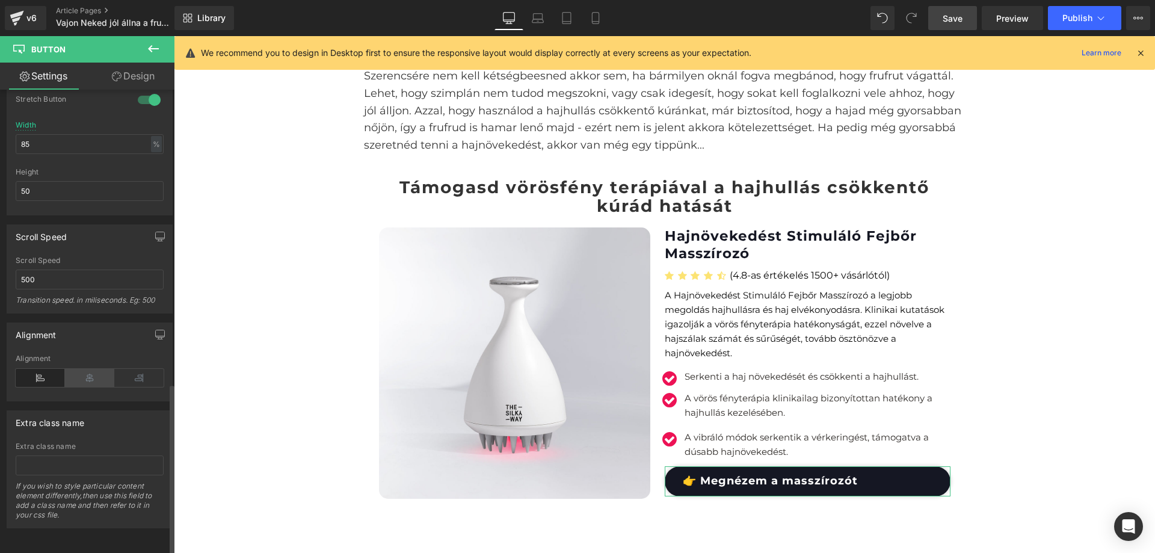
click at [86, 372] on icon at bounding box center [89, 378] width 49 height 18
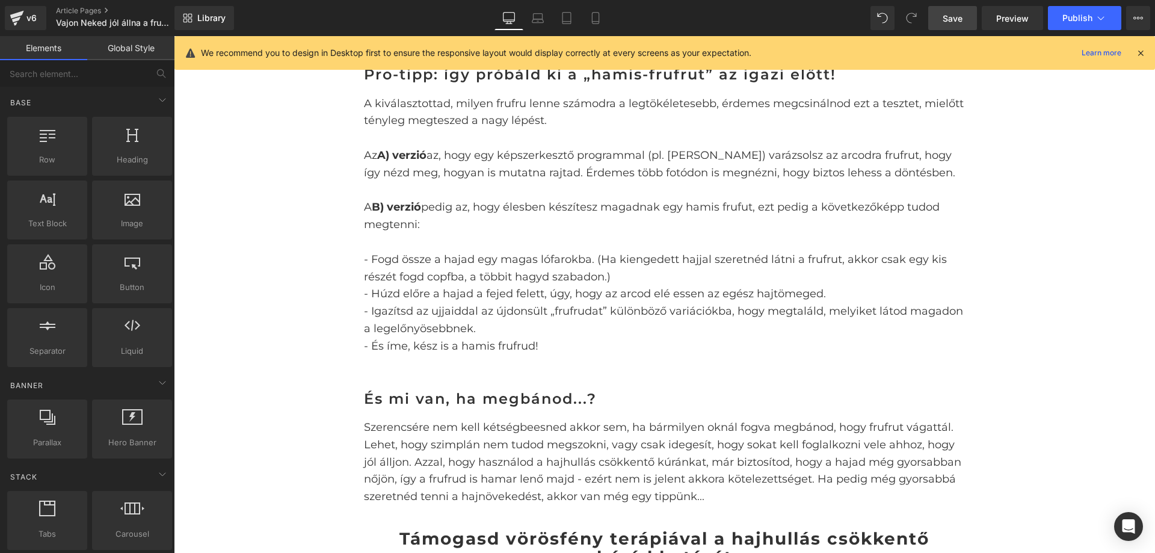
scroll to position [3627, 0]
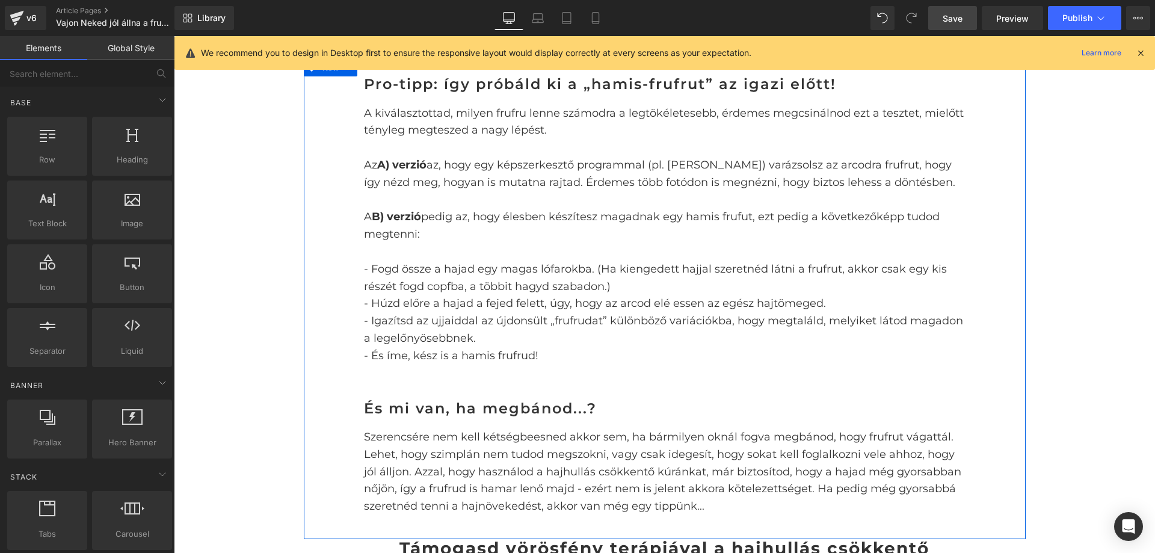
click at [491, 404] on h3 "És mi van, ha megbánod...?" at bounding box center [664, 409] width 601 height 16
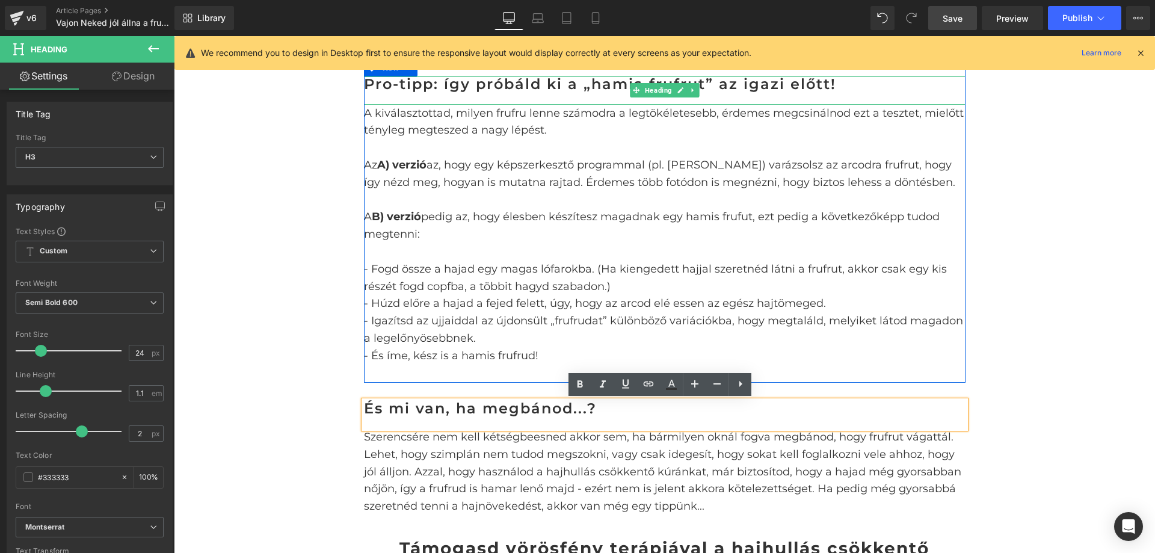
click at [431, 91] on h3 "Pro-tipp: így próbáld ki a „hamis-frufrut” az igazi előtt!" at bounding box center [664, 84] width 601 height 16
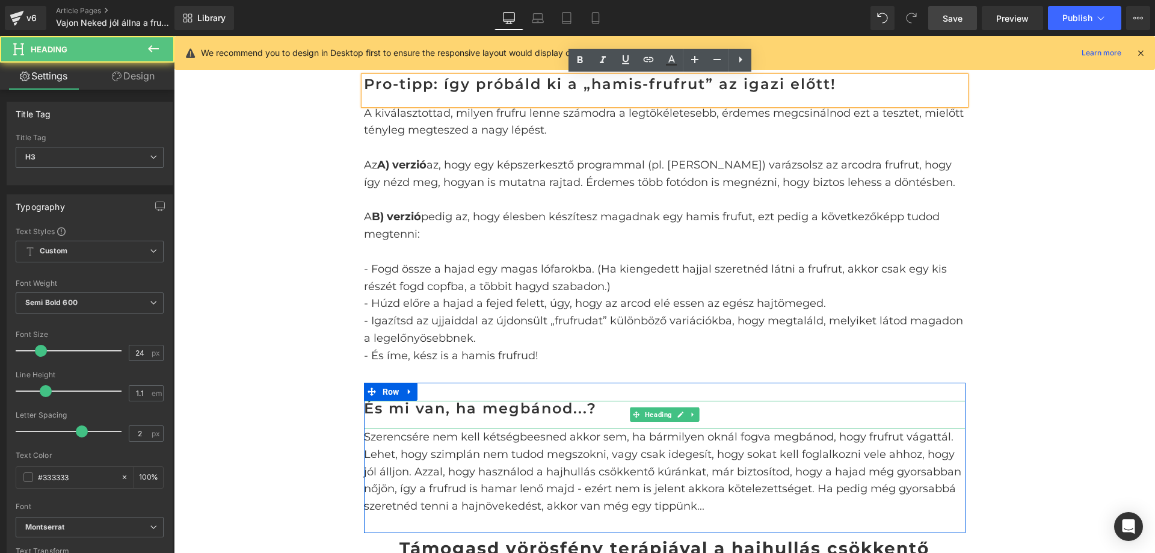
click at [444, 420] on div "És mi van, ha megbánod...?" at bounding box center [664, 415] width 601 height 28
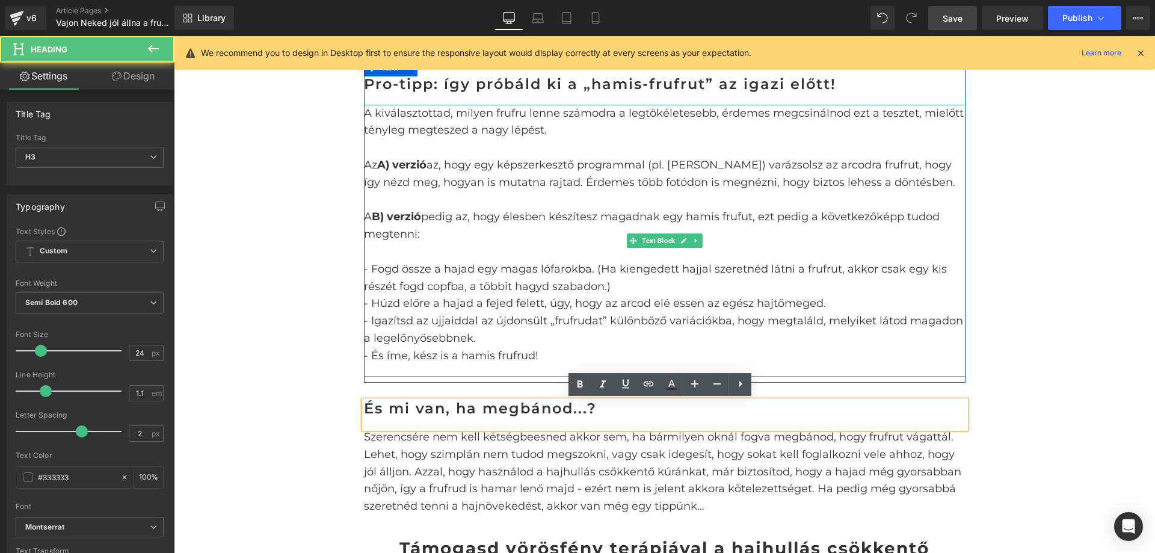
click at [476, 318] on p "- Igazítsd az ujjaiddal az újdonsült „frufrudat” különböző variációkba, hogy me…" at bounding box center [664, 329] width 601 height 35
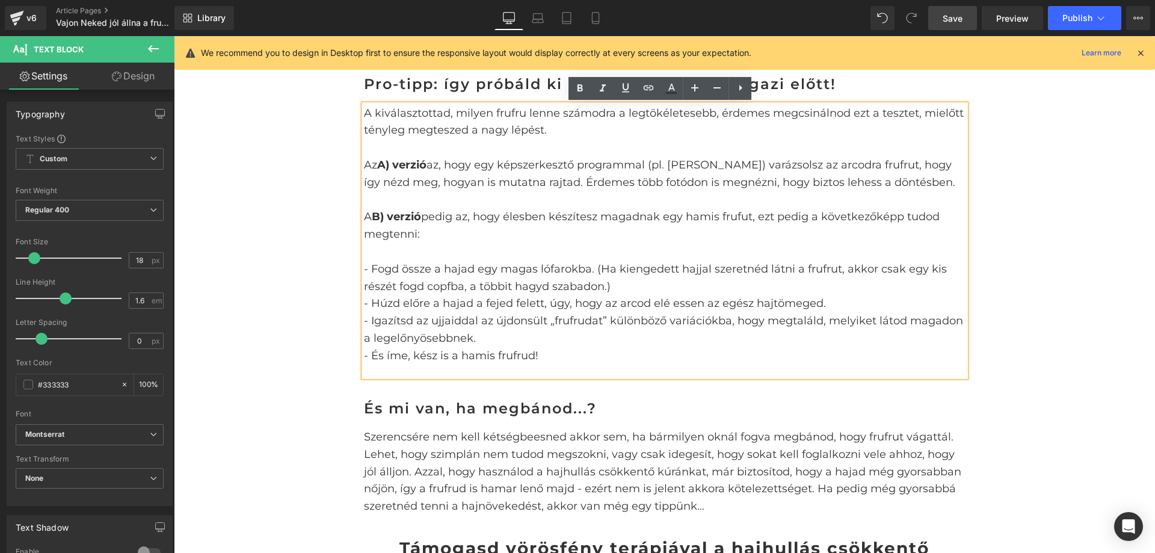
click at [426, 189] on p "Az A) verzió az, hogy egy képszerkesztő programmal (pl. FaceApp) varázsolsz az …" at bounding box center [664, 173] width 601 height 35
click at [456, 122] on p "A kiválasztottad, milyen frufru lenne számodra a legtökéletesebb, érdemes megcs…" at bounding box center [664, 122] width 601 height 35
click at [491, 455] on p "Szerencsére nem kell kétségbeesned akkor sem, ha bármilyen oknál fogva megbánod…" at bounding box center [664, 471] width 601 height 87
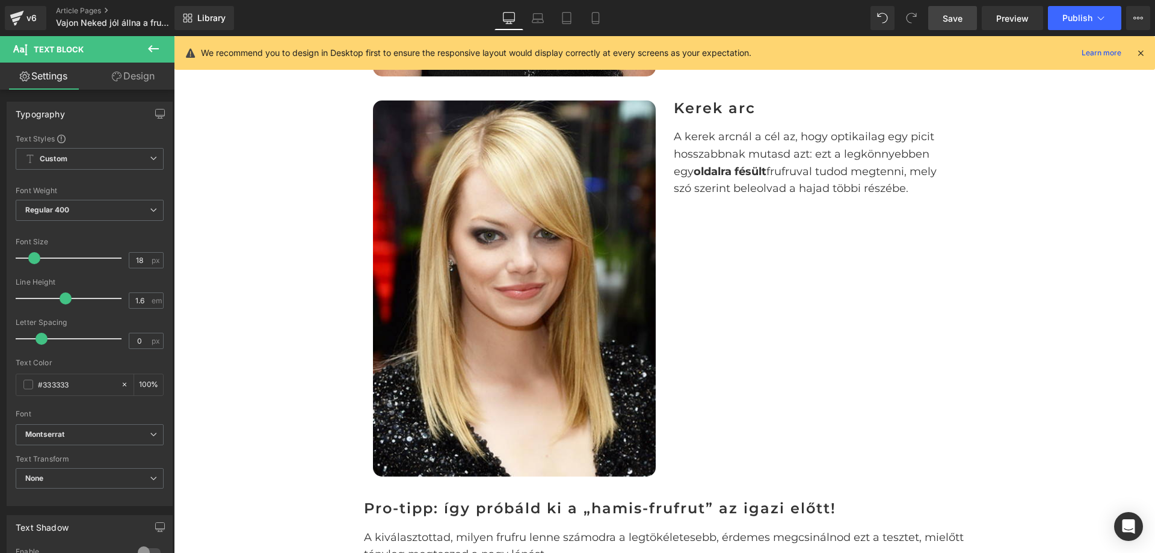
scroll to position [3025, 0]
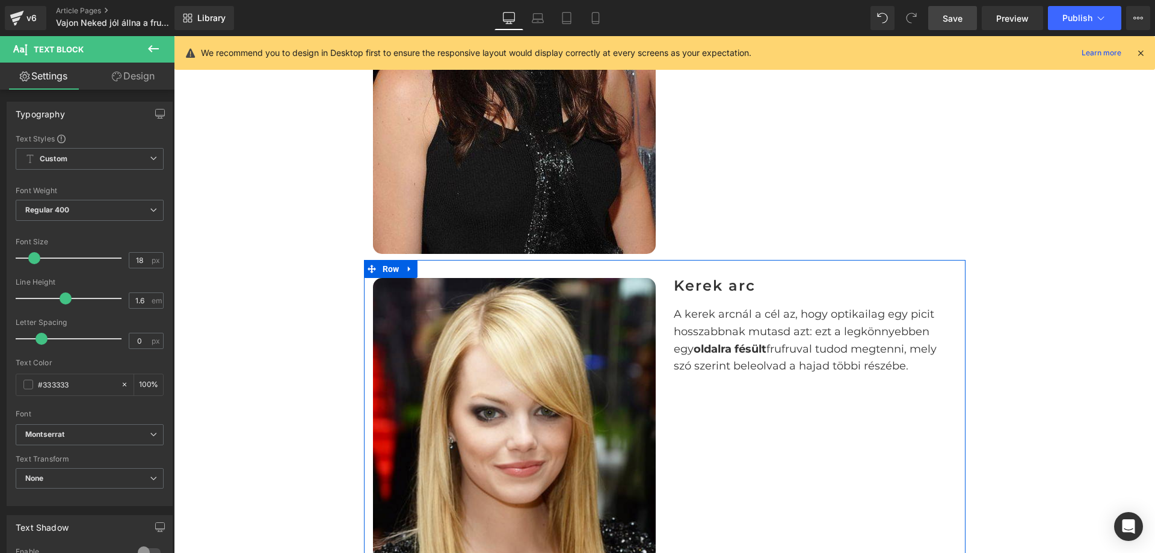
click at [708, 279] on div "Kerek arc Heading" at bounding box center [815, 292] width 283 height 28
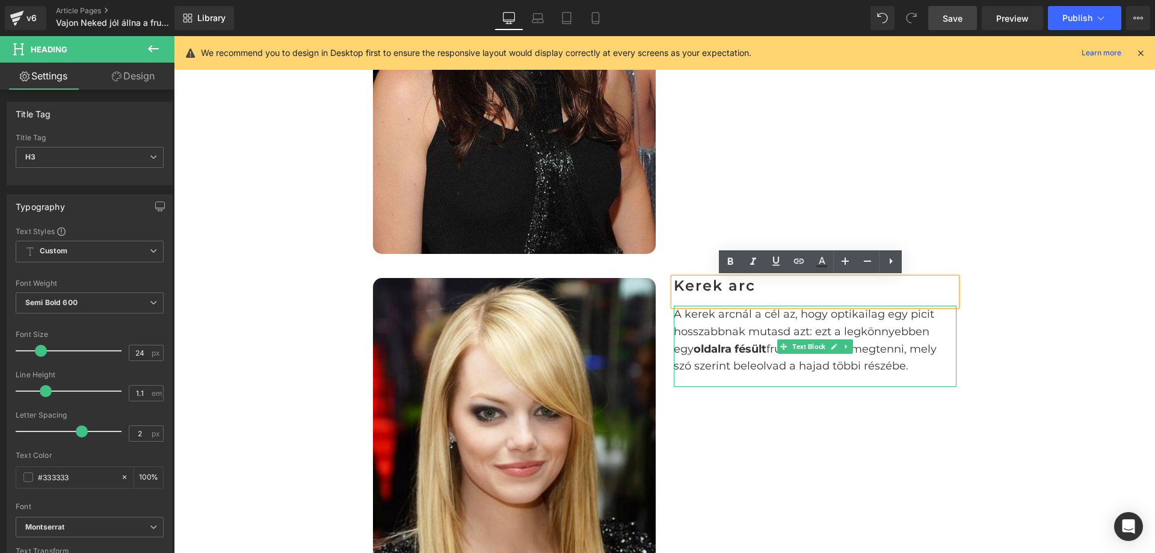
click at [724, 337] on p "A kerek arcnál a cél az, hogy optikailag egy picit hosszabbnak mutasd azt: ezt …" at bounding box center [815, 339] width 283 height 69
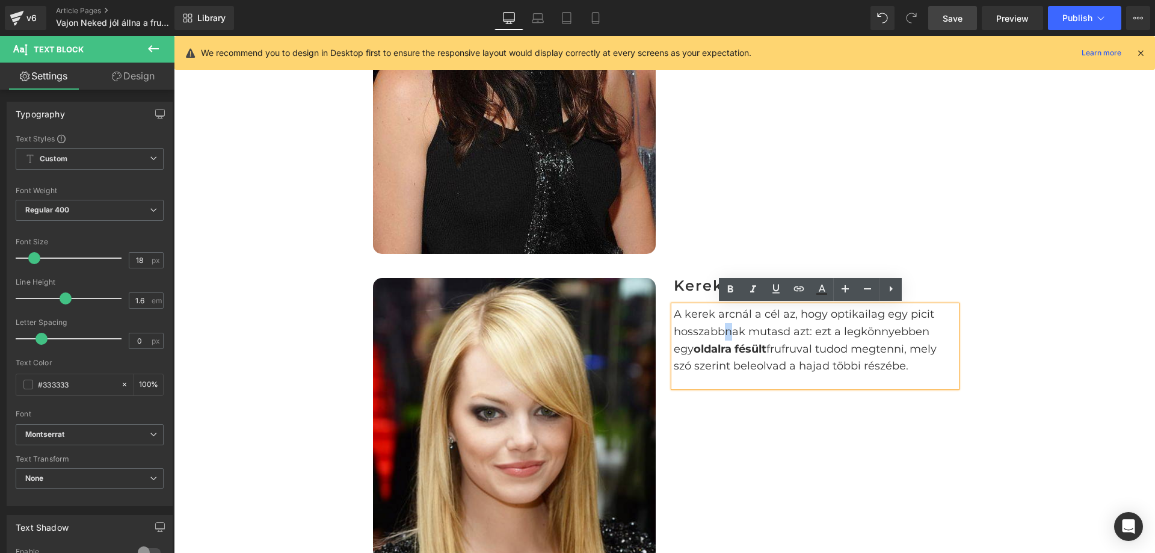
click at [681, 280] on div "Kerek arc Heading" at bounding box center [815, 292] width 283 height 28
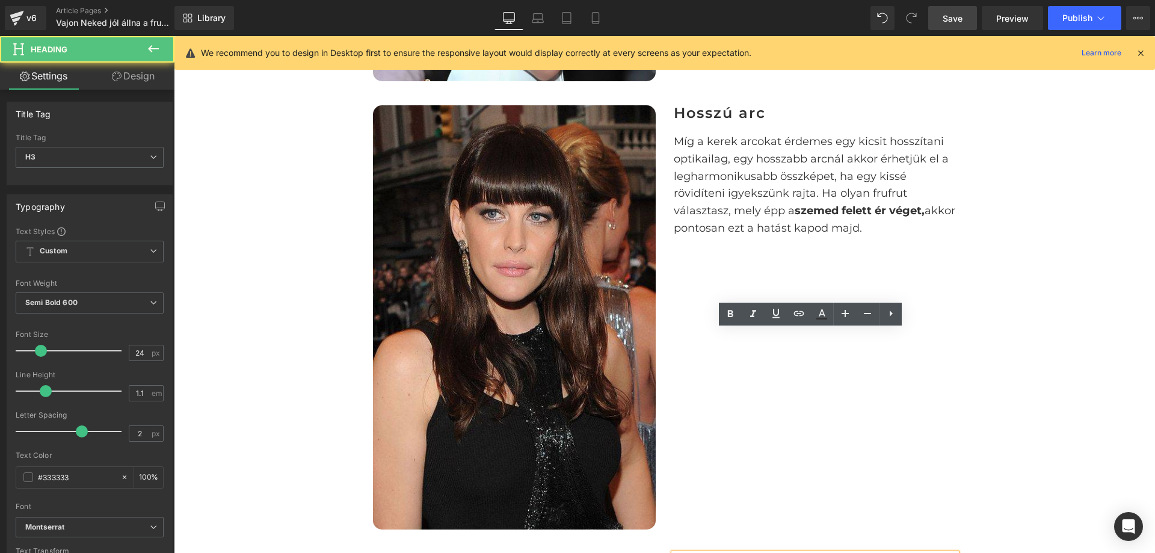
scroll to position [2725, 0]
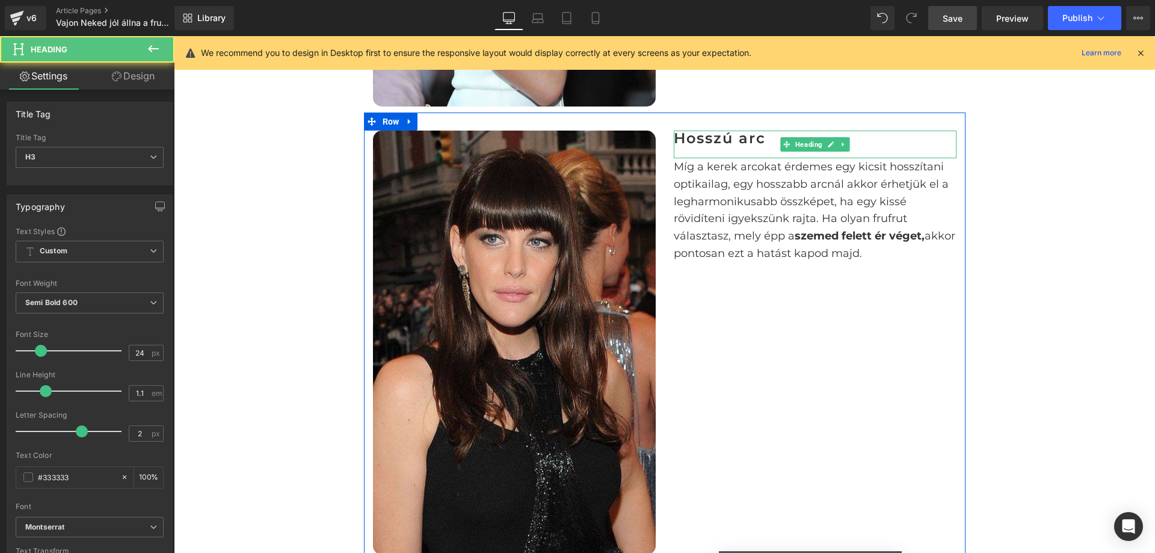
click at [692, 140] on h3 "Hosszú arc" at bounding box center [815, 138] width 283 height 16
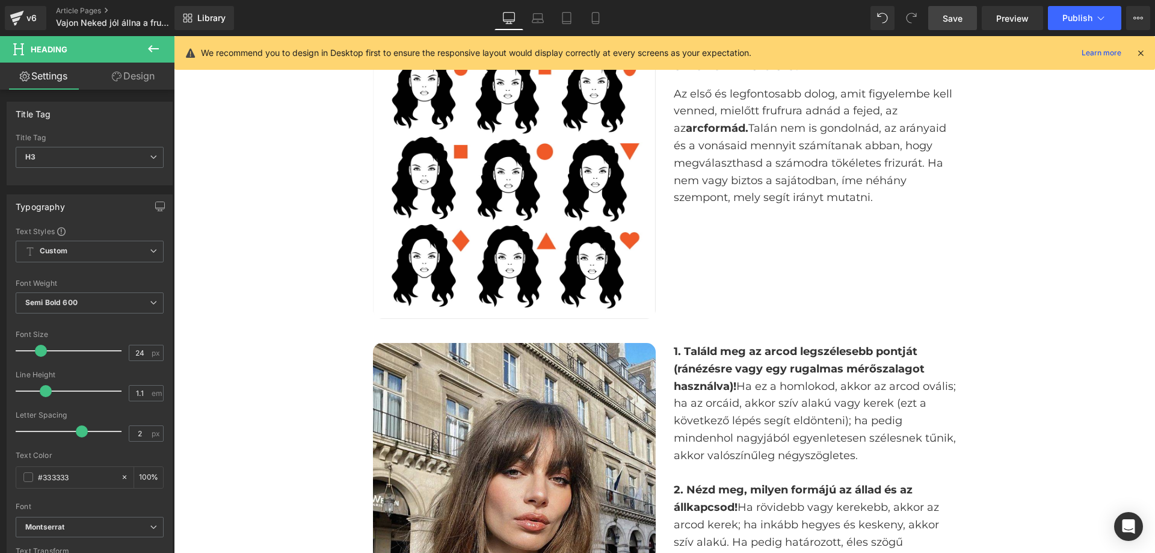
scroll to position [379, 0]
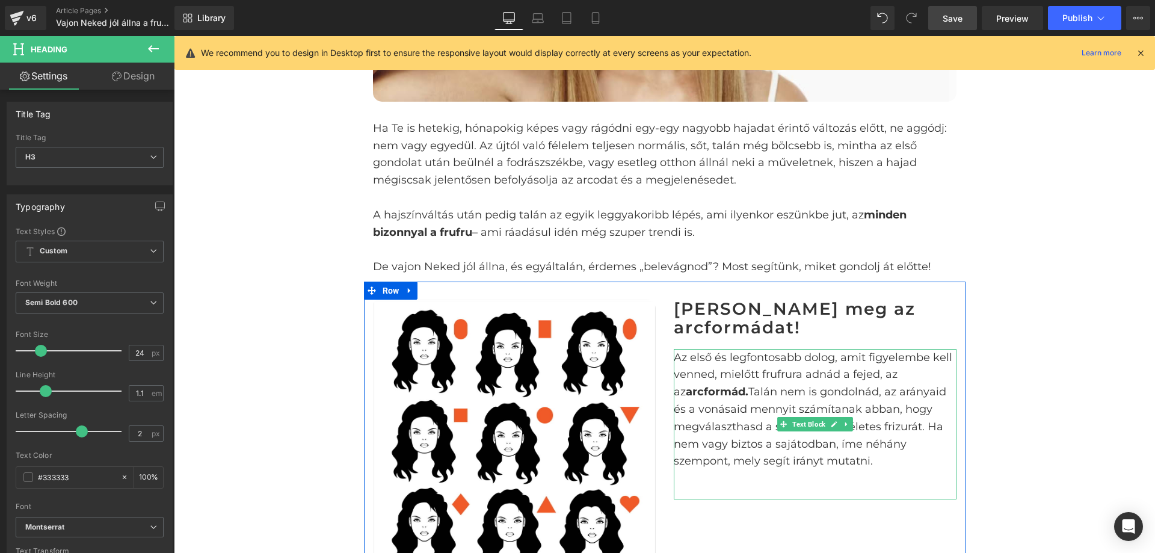
click at [723, 396] on strong "arcformád." at bounding box center [717, 391] width 63 height 13
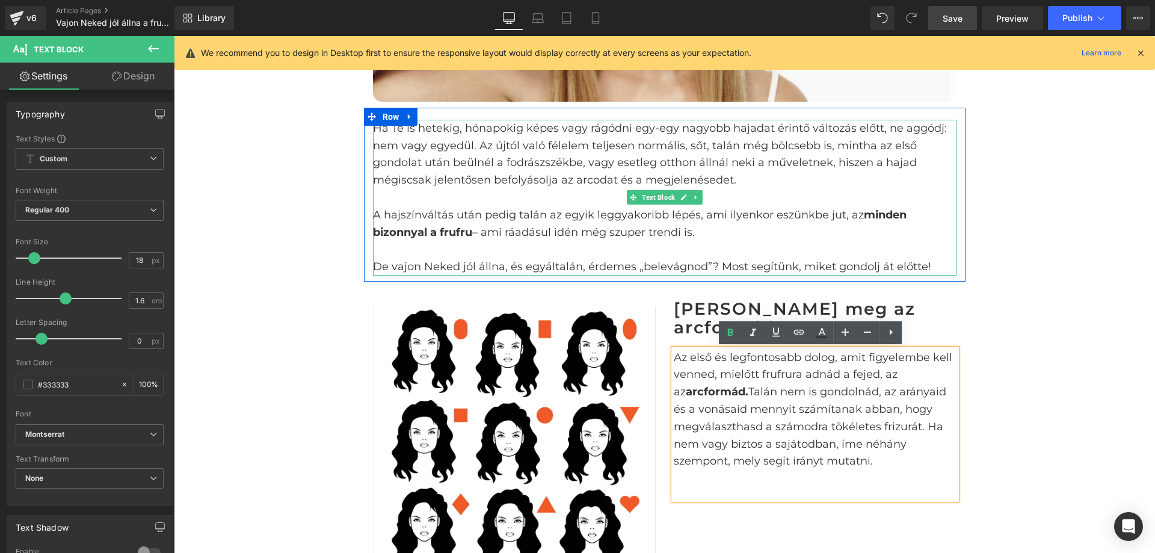
click at [580, 213] on p "A hajszínváltás után pedig talán az egyik leggyakoribb lépés, ami ilyenkor eszü…" at bounding box center [664, 223] width 583 height 35
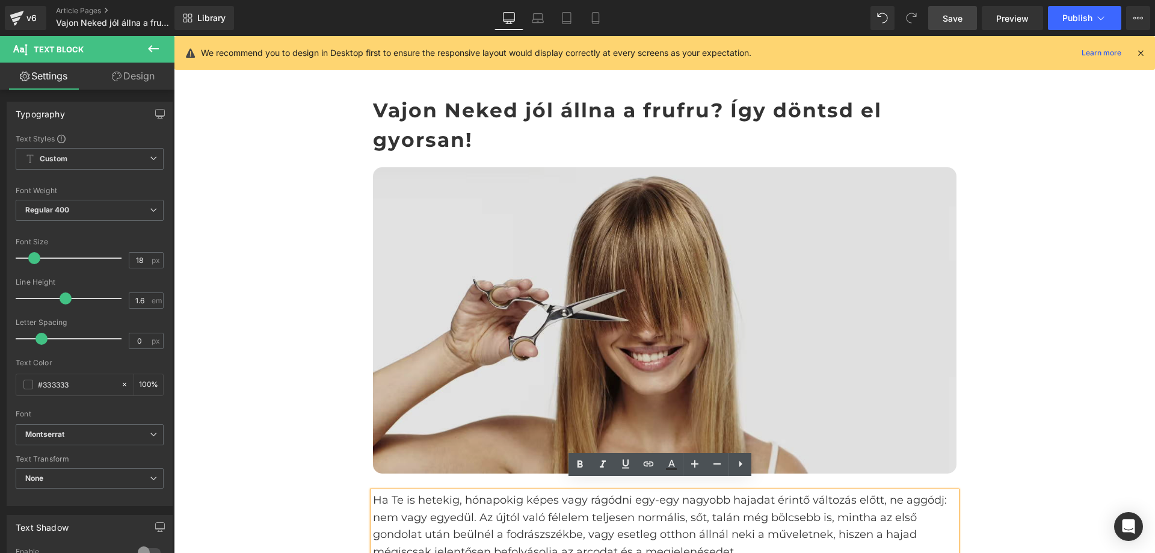
scroll to position [0, 0]
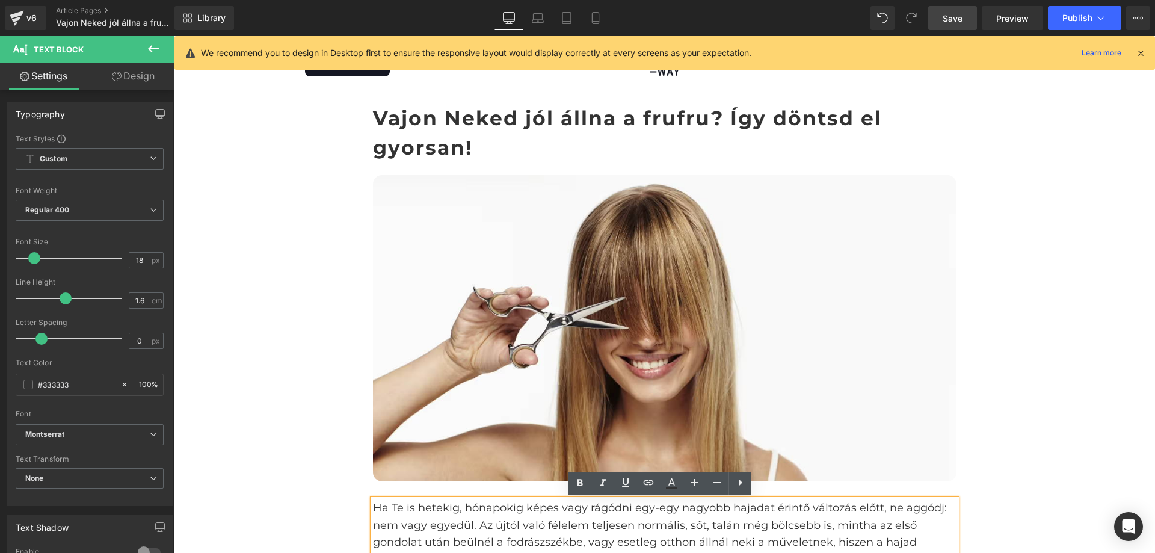
click at [470, 109] on h1 "Vajon Neked jól állna a frufru? Így döntsd el gyorsan!" at bounding box center [664, 133] width 583 height 60
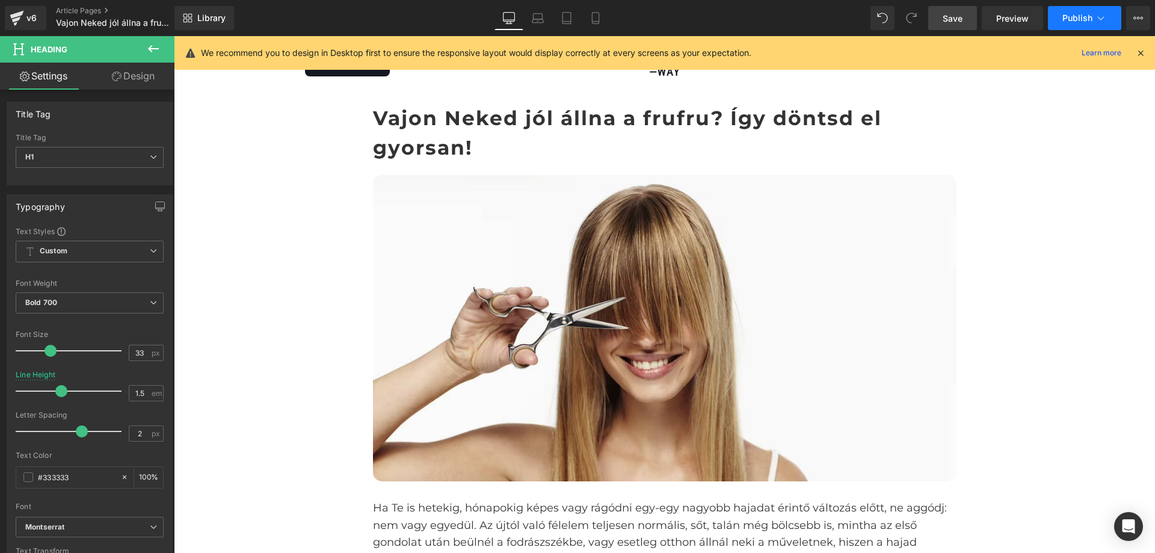
click at [1078, 16] on span "Publish" at bounding box center [1077, 18] width 30 height 10
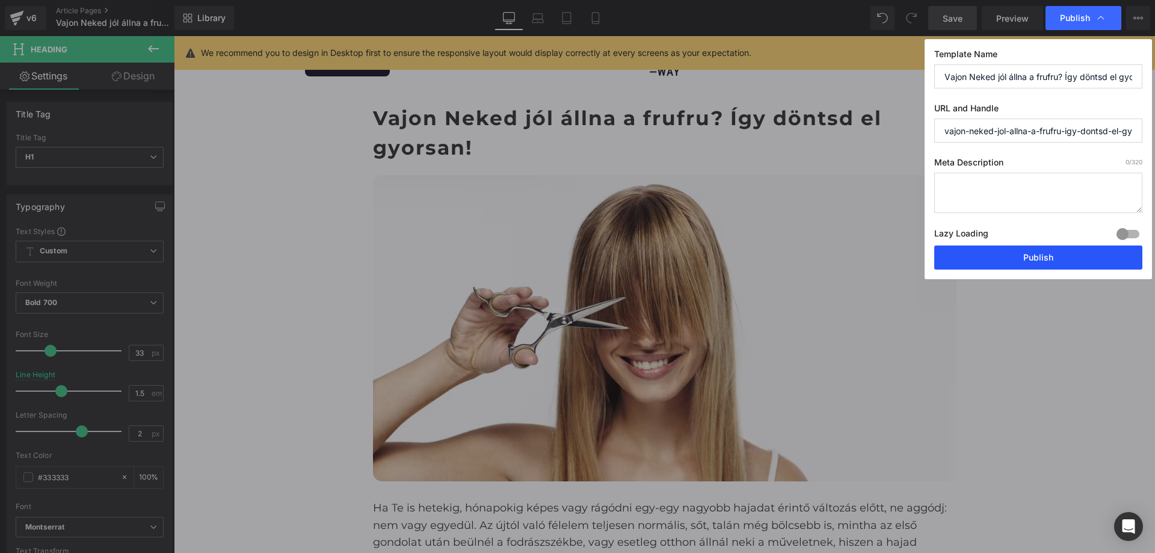
click at [1018, 269] on button "Publish" at bounding box center [1038, 257] width 208 height 24
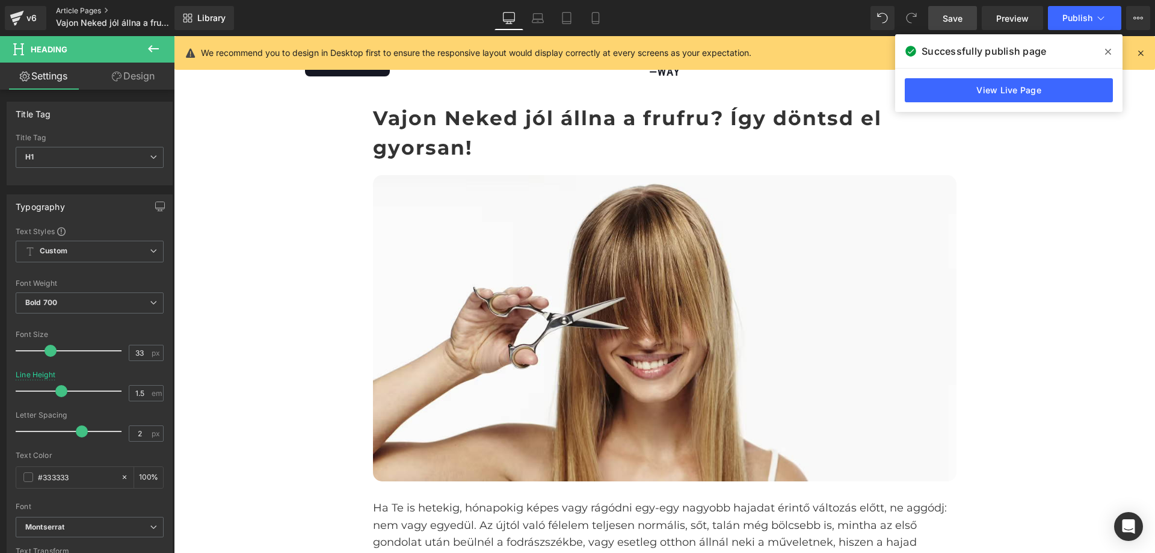
click at [77, 8] on link "Article Pages" at bounding box center [125, 11] width 138 height 10
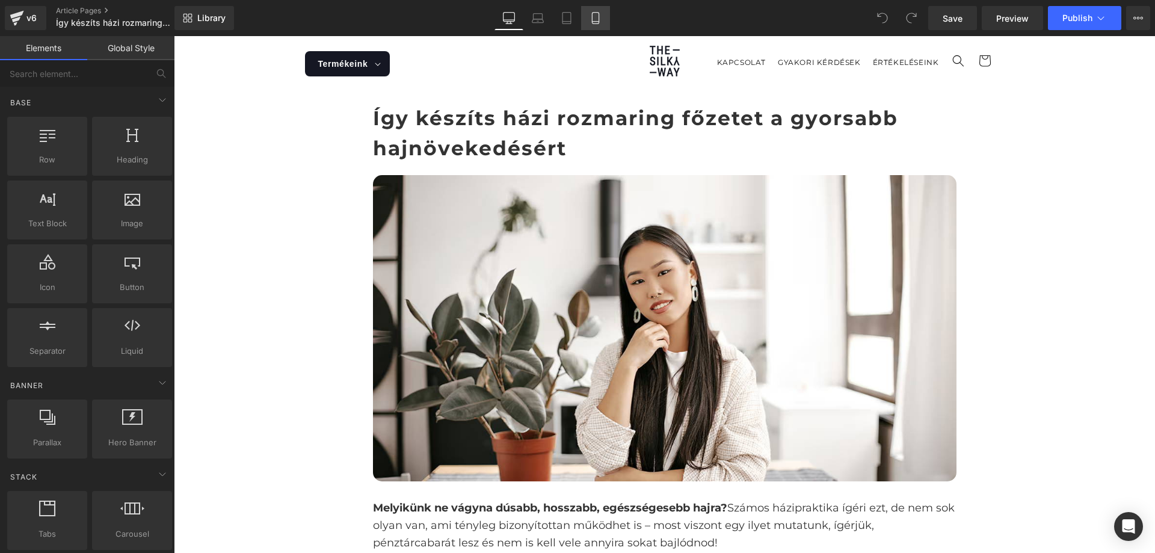
drag, startPoint x: 0, startPoint y: 0, endPoint x: 596, endPoint y: 18, distance: 596.2
click at [596, 18] on icon at bounding box center [595, 18] width 12 height 12
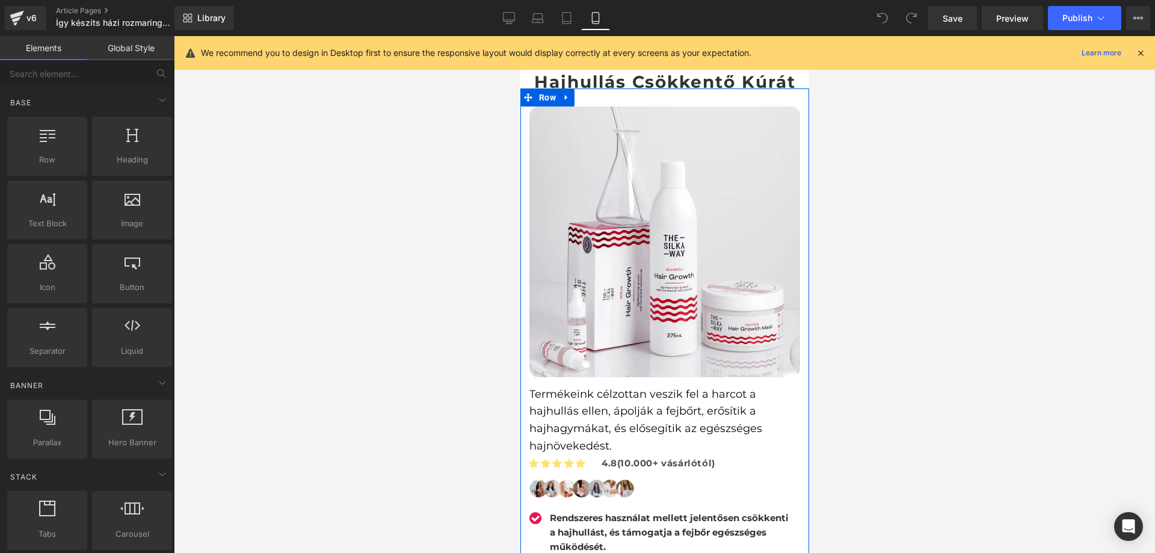
scroll to position [2140, 0]
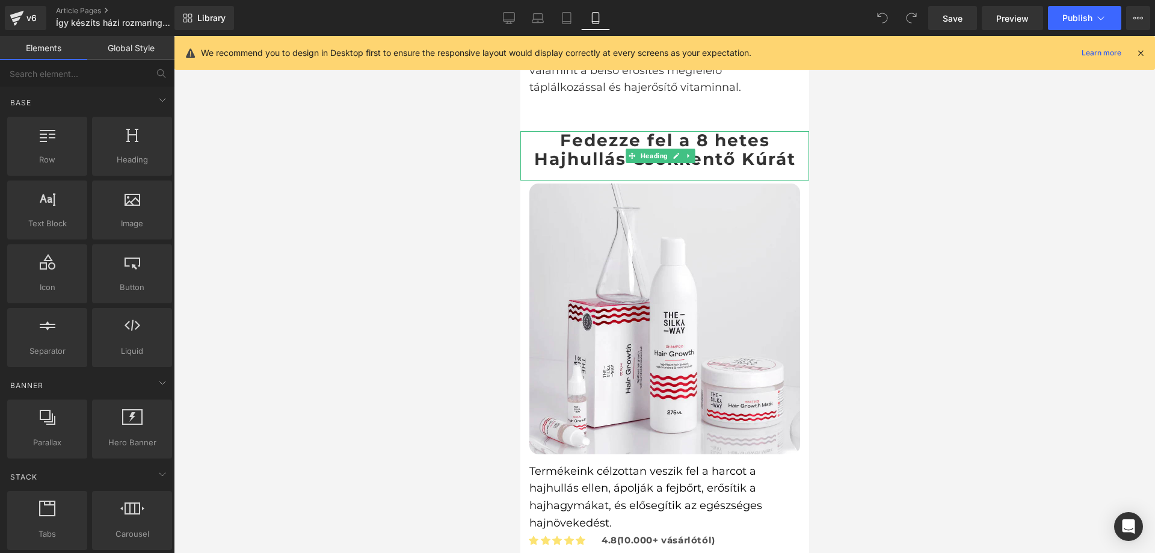
click at [610, 152] on h3 "Fedezze fel a 8 hetes Hajhullás Csökkentő Kúrát" at bounding box center [664, 149] width 289 height 37
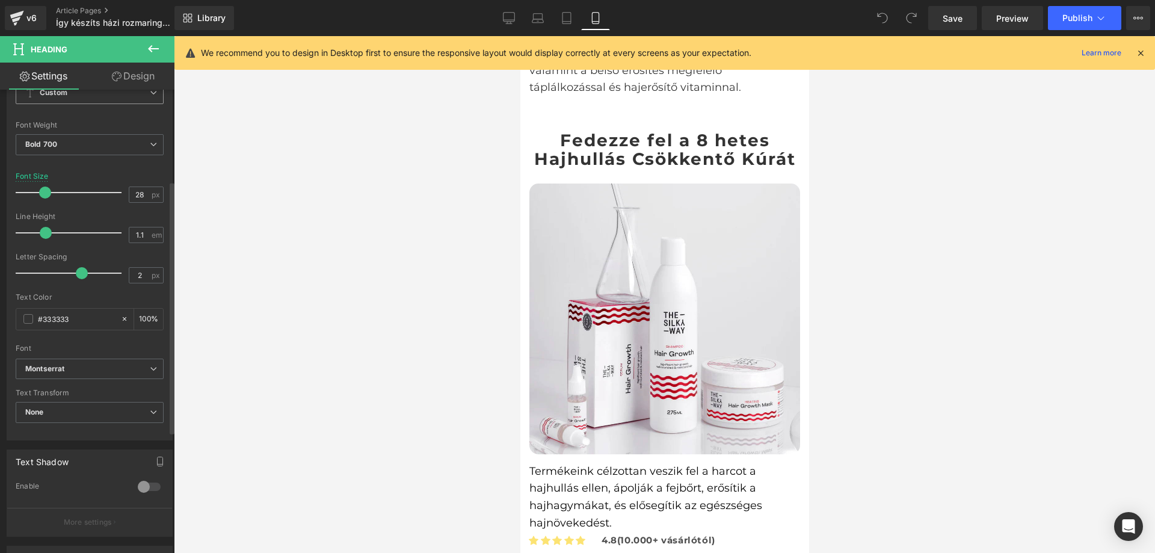
scroll to position [180, 0]
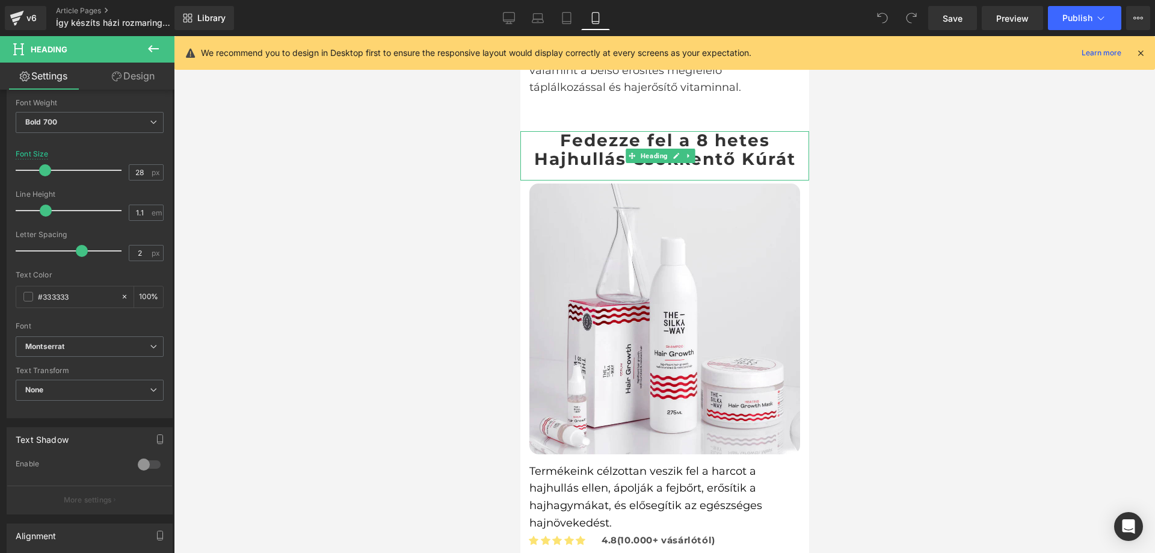
click at [602, 148] on h3 "Fedezze fel a 8 hetes Hajhullás Csökkentő Kúrát" at bounding box center [664, 149] width 289 height 37
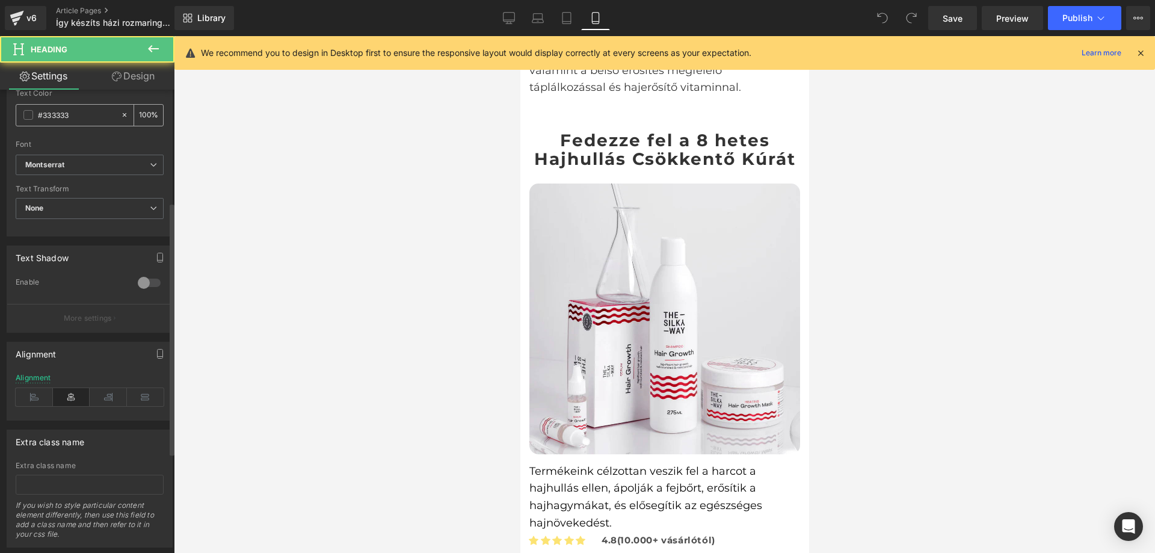
scroll to position [390, 0]
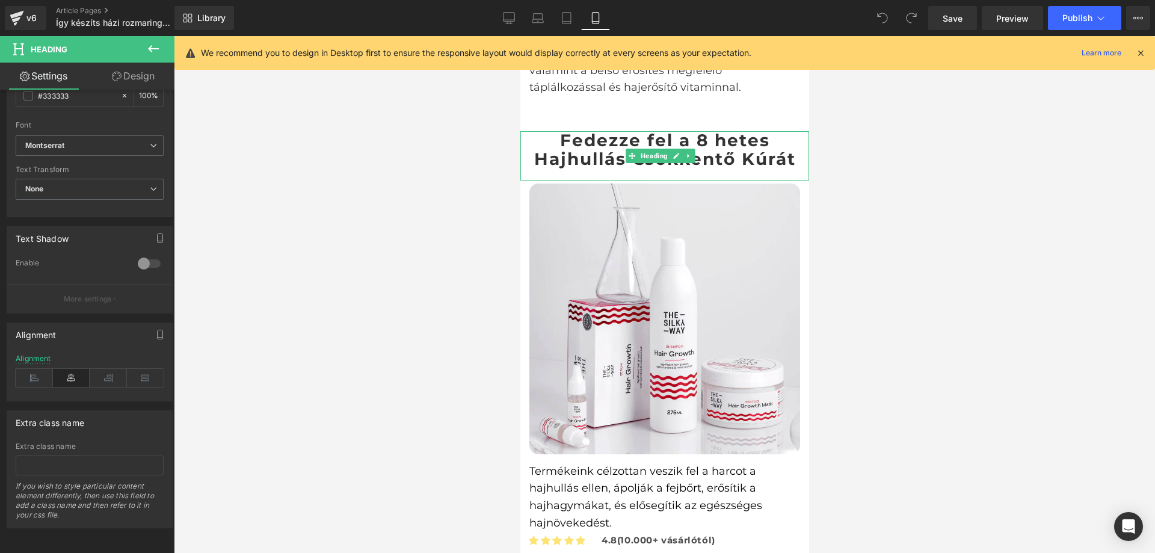
click at [592, 152] on h3 "Fedezze fel a 8 hetes Hajhullás Csökkentő Kúrát" at bounding box center [664, 149] width 289 height 37
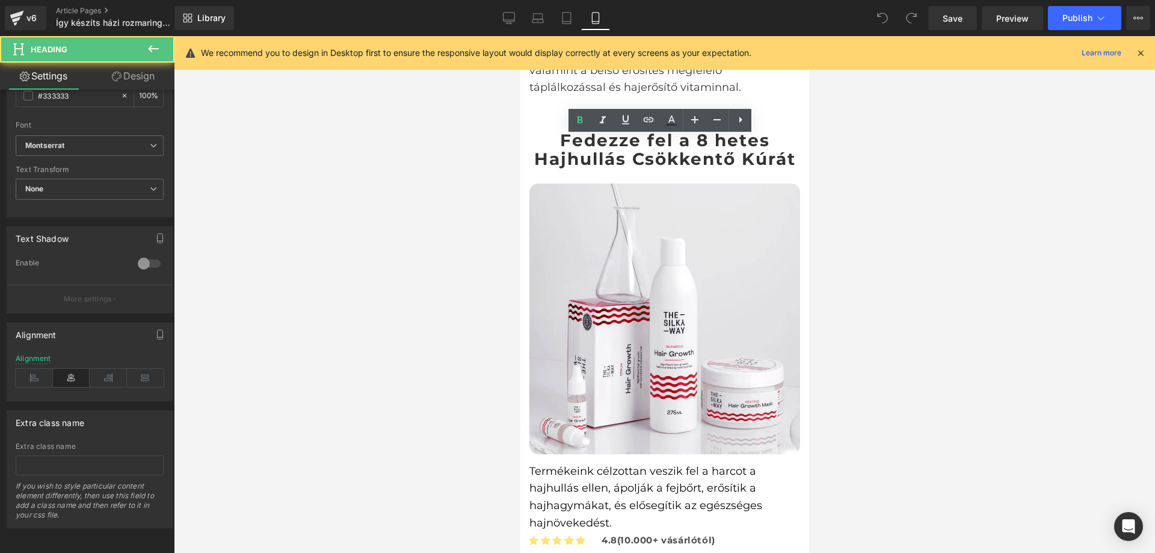
click at [385, 142] on div at bounding box center [664, 294] width 981 height 517
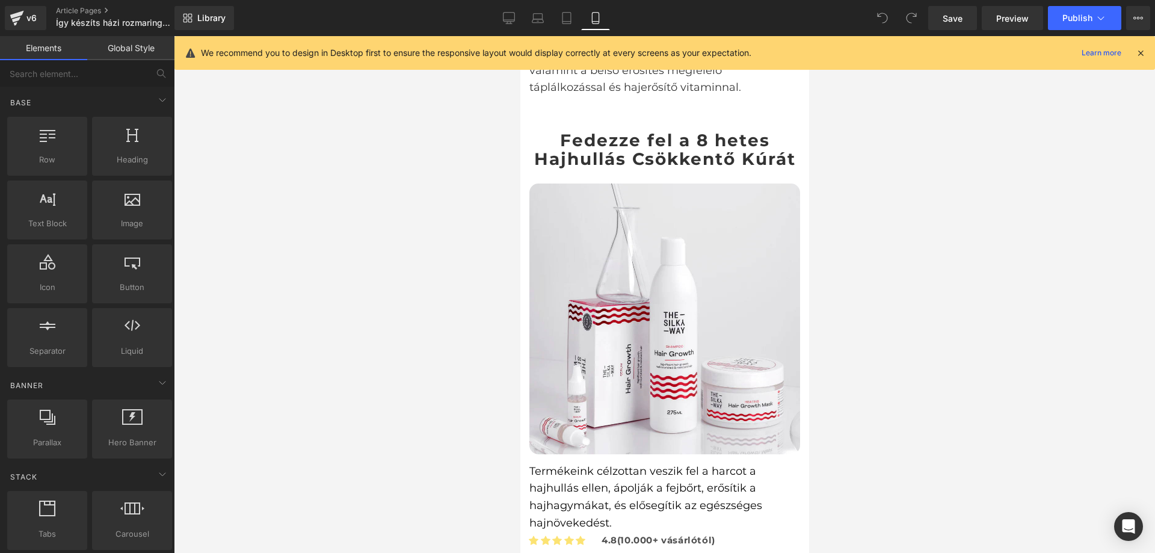
click at [628, 153] on h3 "Fedezze fel a 8 hetes Hajhullás Csökkentő Kúrát" at bounding box center [664, 149] width 289 height 37
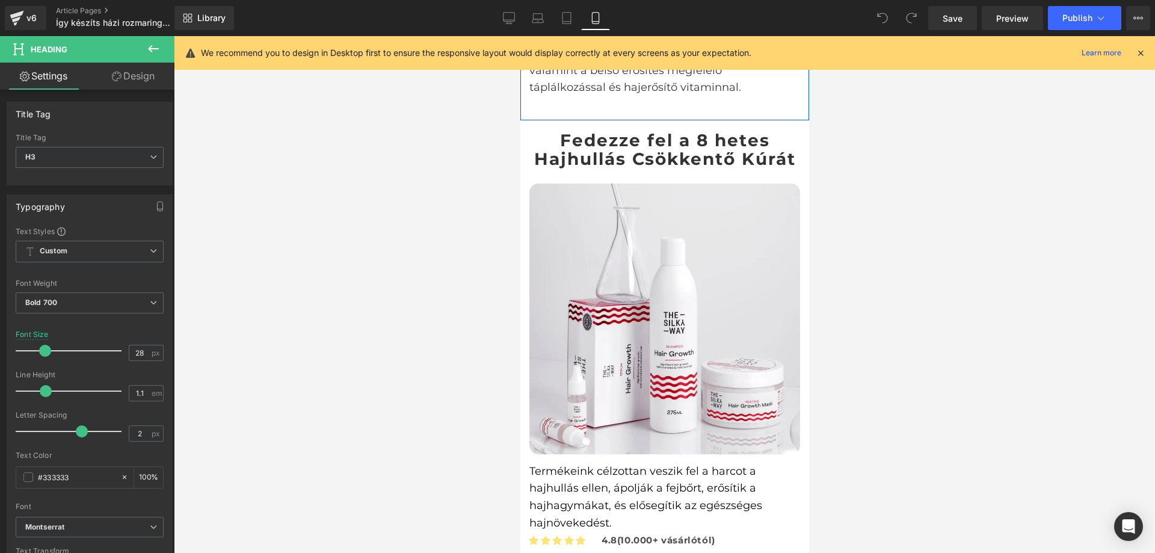
click at [565, 108] on div "A házi praktikák szuper dolgok, ám a mai, rohanó hétköznapokban tudjuk, mennyir…" at bounding box center [664, 7] width 271 height 203
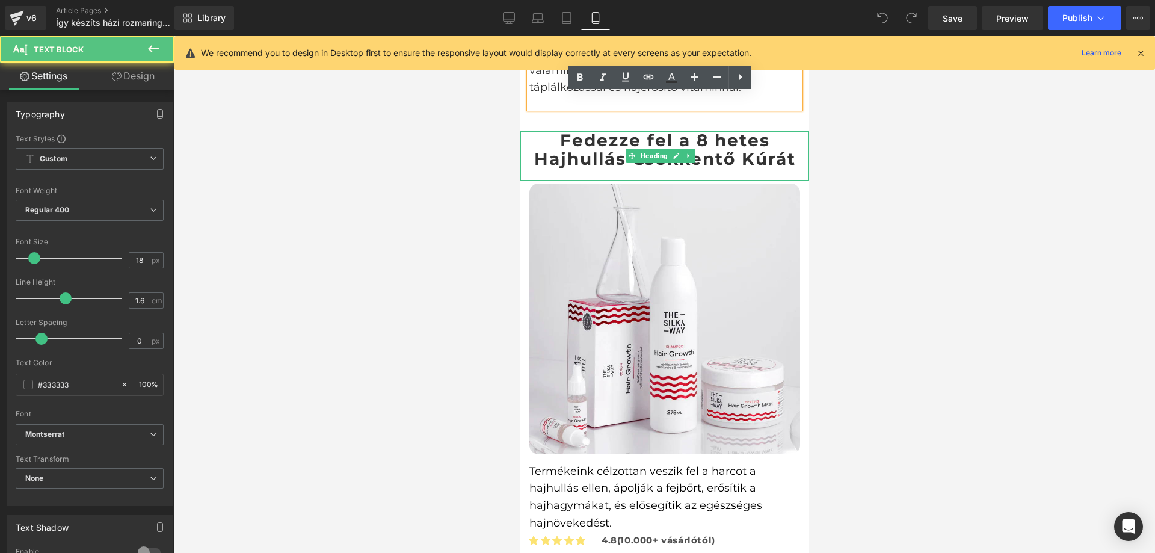
click at [539, 147] on h3 "Fedezze fel a 8 hetes Hajhullás Csökkentő Kúrát" at bounding box center [664, 149] width 289 height 37
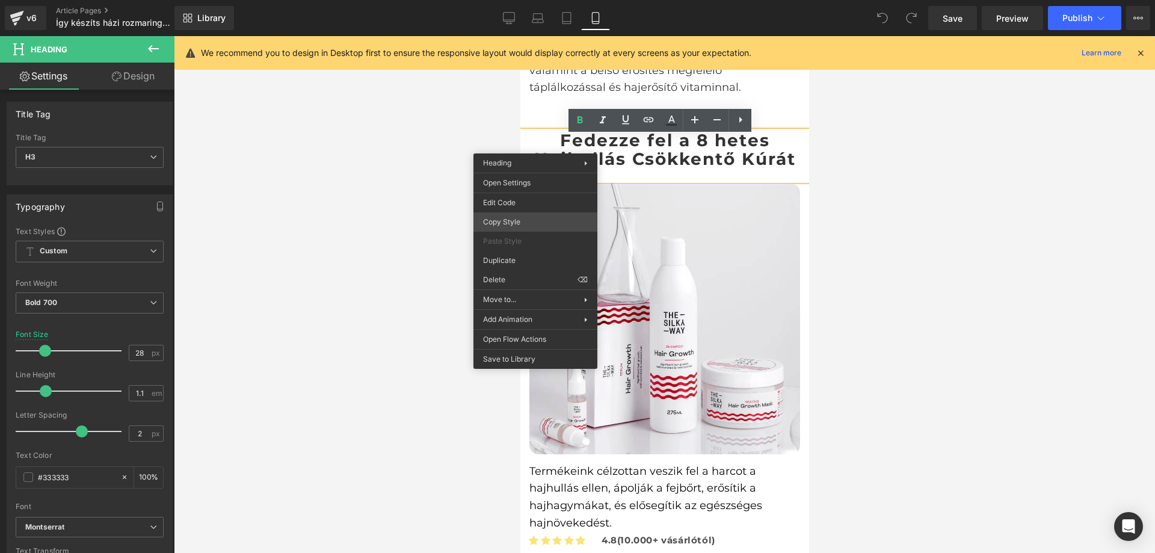
click at [517, 216] on div "You are previewing how the will restyle your page. You can not edit Elements in…" at bounding box center [577, 286] width 1155 height 573
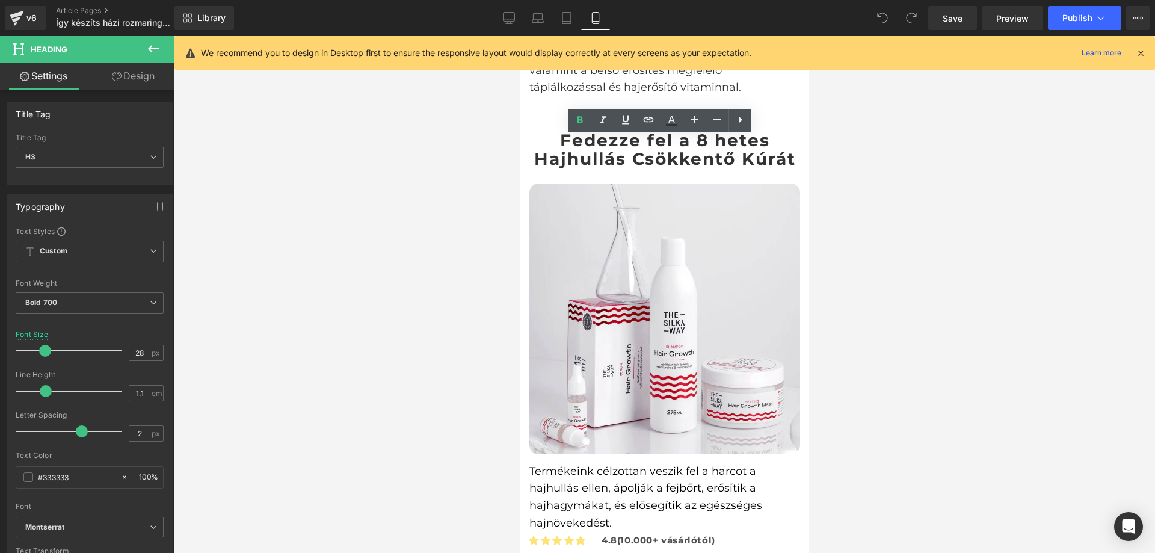
click at [442, 93] on div at bounding box center [664, 294] width 981 height 517
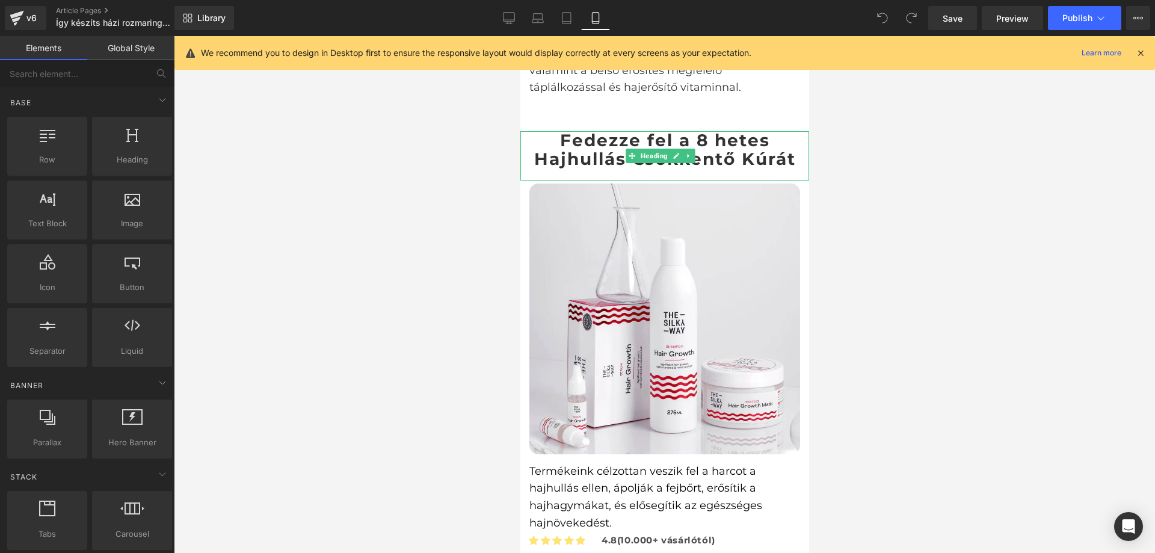
click at [621, 147] on h3 "Fedezze fel a 8 hetes Hajhullás Csökkentő Kúrát" at bounding box center [664, 149] width 289 height 37
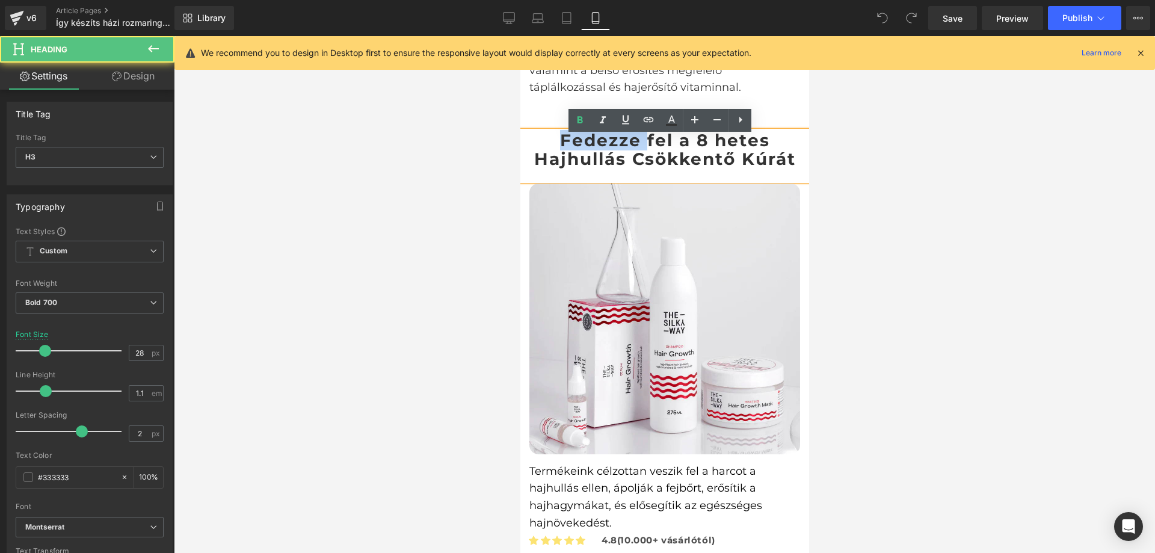
click at [621, 147] on h3 "Fedezze fel a 8 hetes Hajhullás Csökkentő Kúrát" at bounding box center [664, 149] width 289 height 37
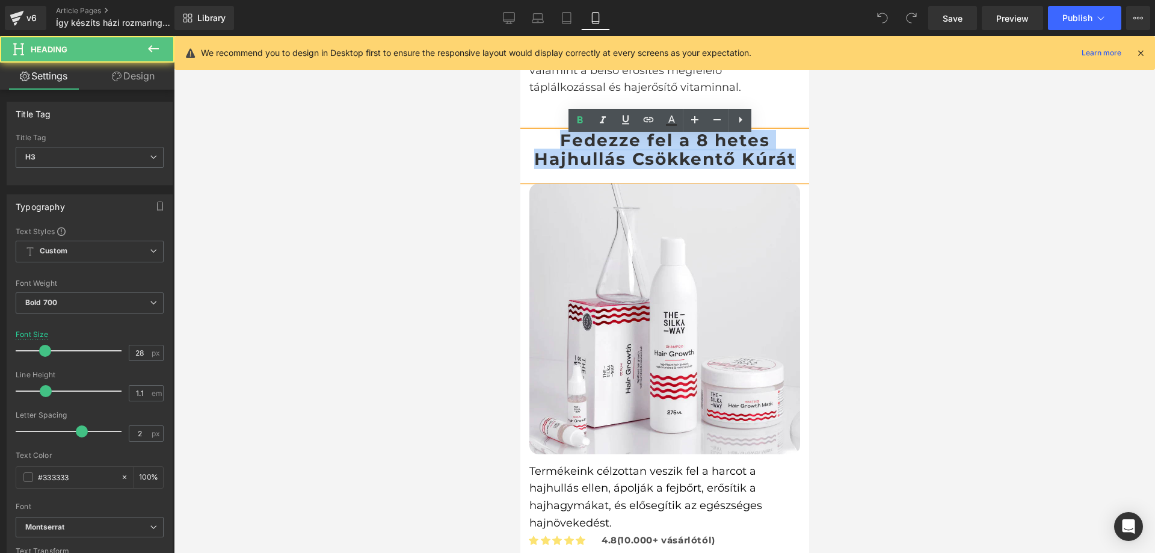
click at [621, 147] on h3 "Fedezze fel a 8 hetes Hajhullás Csökkentő Kúrát" at bounding box center [664, 149] width 289 height 37
drag, startPoint x: 621, startPoint y: 147, endPoint x: 937, endPoint y: 75, distance: 324.3
click at [621, 147] on h3 "Fedezze fel a 8 hetes Hajhullás Csökkentő Kúrát" at bounding box center [664, 149] width 289 height 37
copy h3 "Fedezze fel a 8 hetes Hajhullás Csökkentő Kúrát"
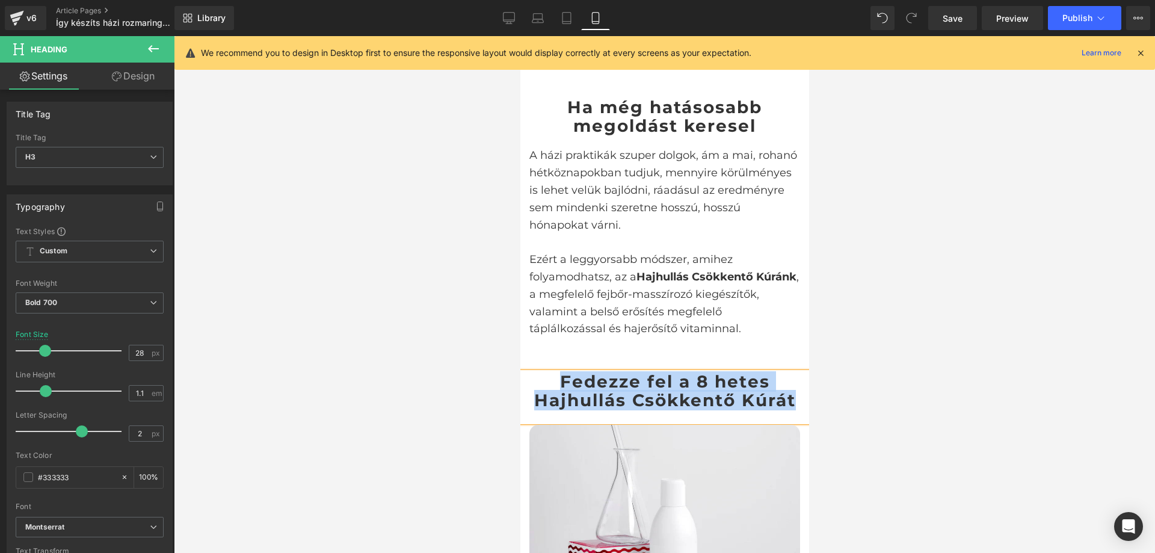
scroll to position [1779, 0]
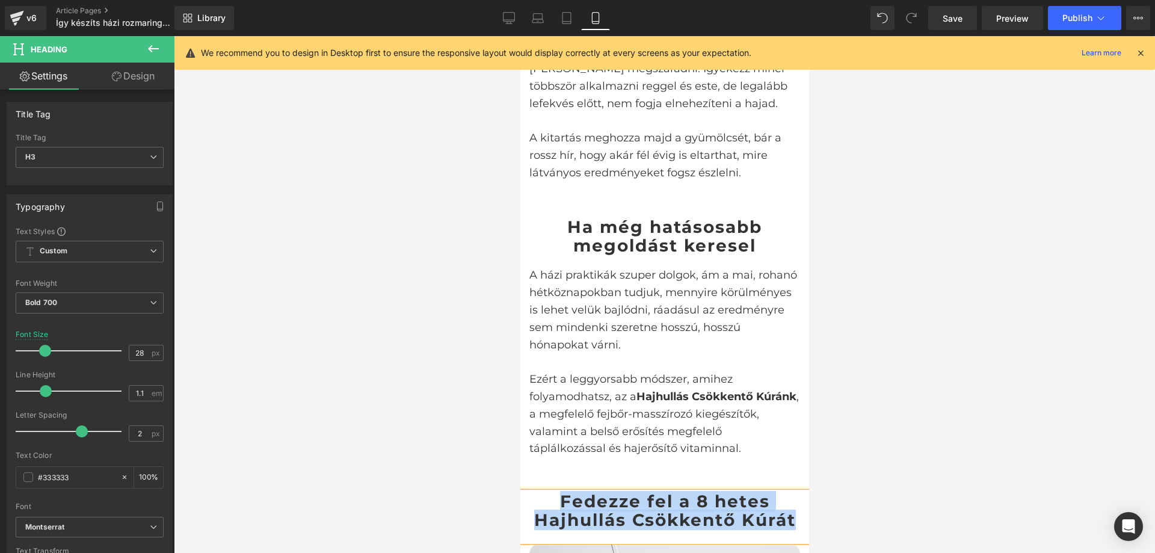
click at [647, 239] on h3 "Ha még hatásosabb megoldást keresel" at bounding box center [664, 236] width 271 height 37
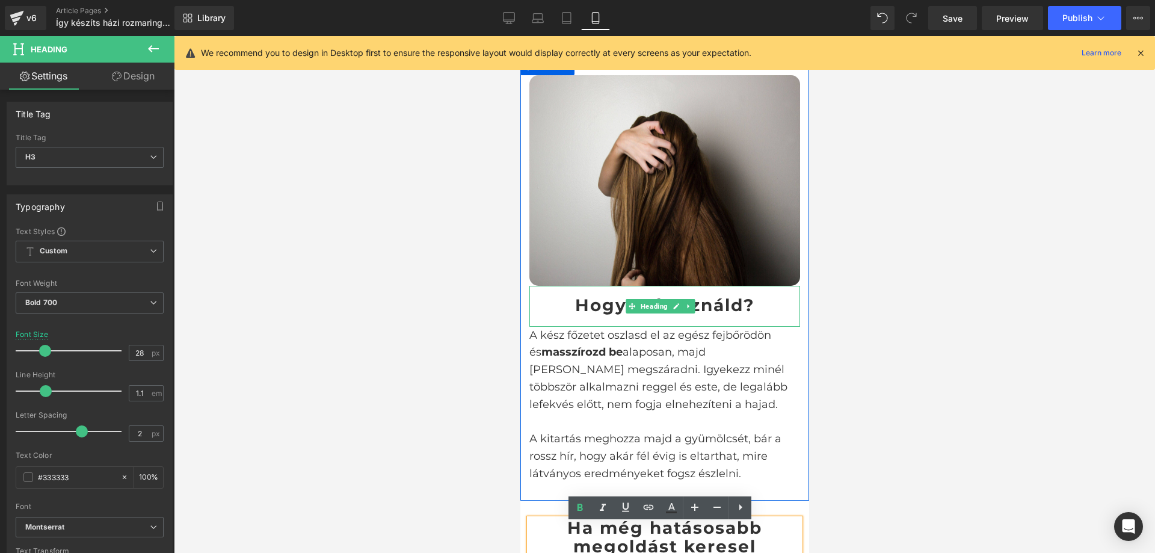
click at [583, 305] on h3 "Hogyan használd?" at bounding box center [664, 305] width 271 height 19
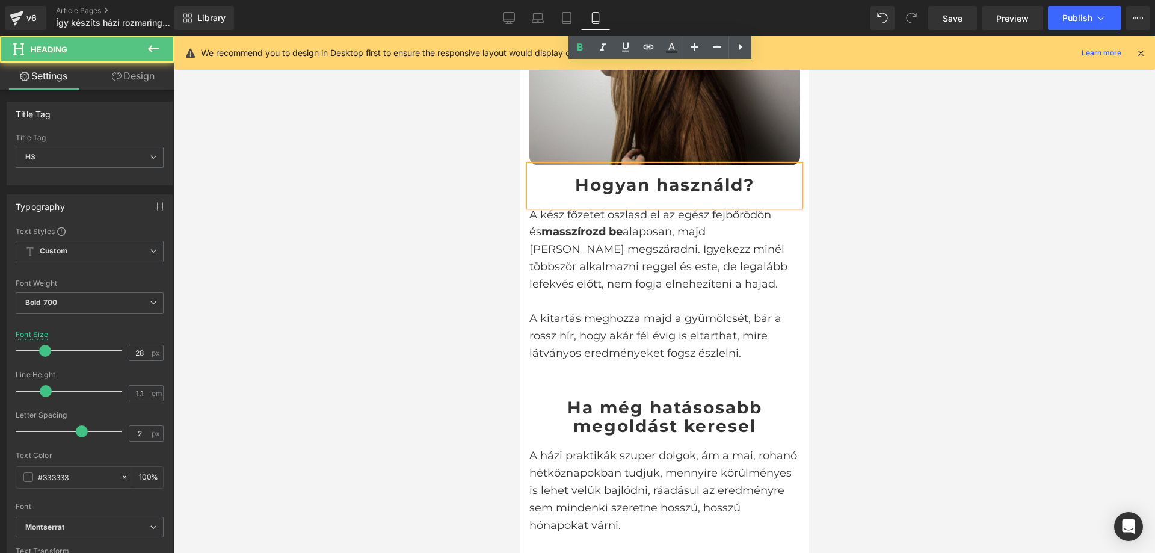
scroll to position [1839, 0]
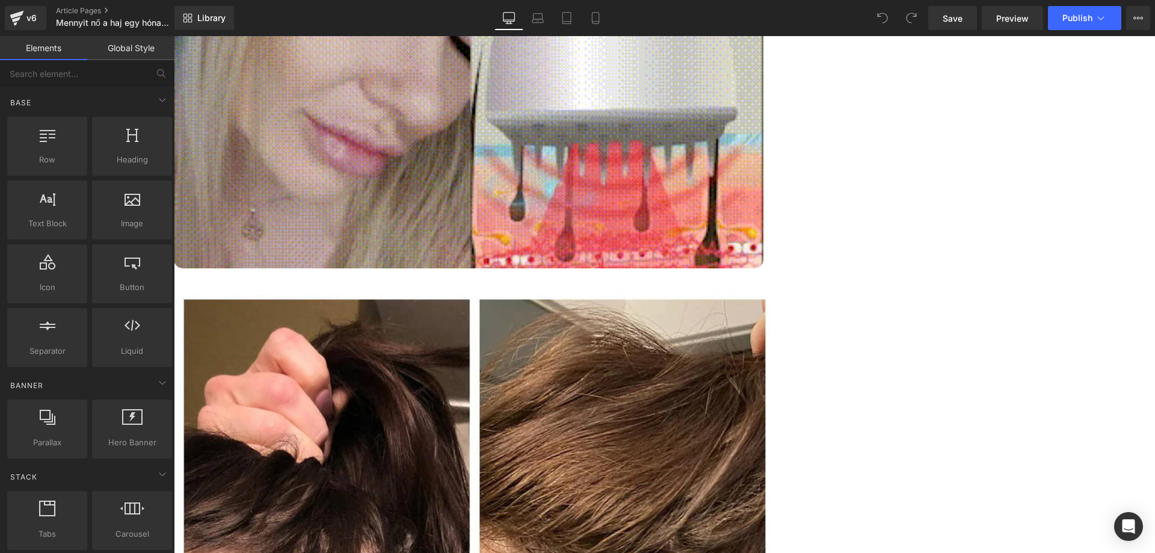
scroll to position [2405, 0]
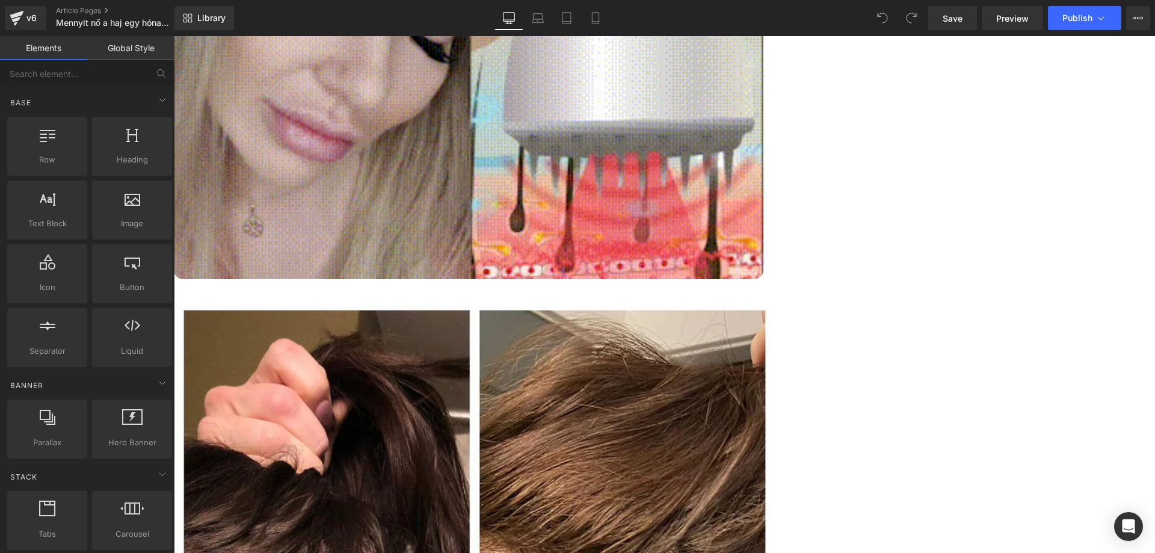
click at [357, 217] on div "Mennyit nő a haj egy hónap alatt? A gyors hajnövesztés titkai Heading Image Row…" at bounding box center [664, 312] width 981 height 5265
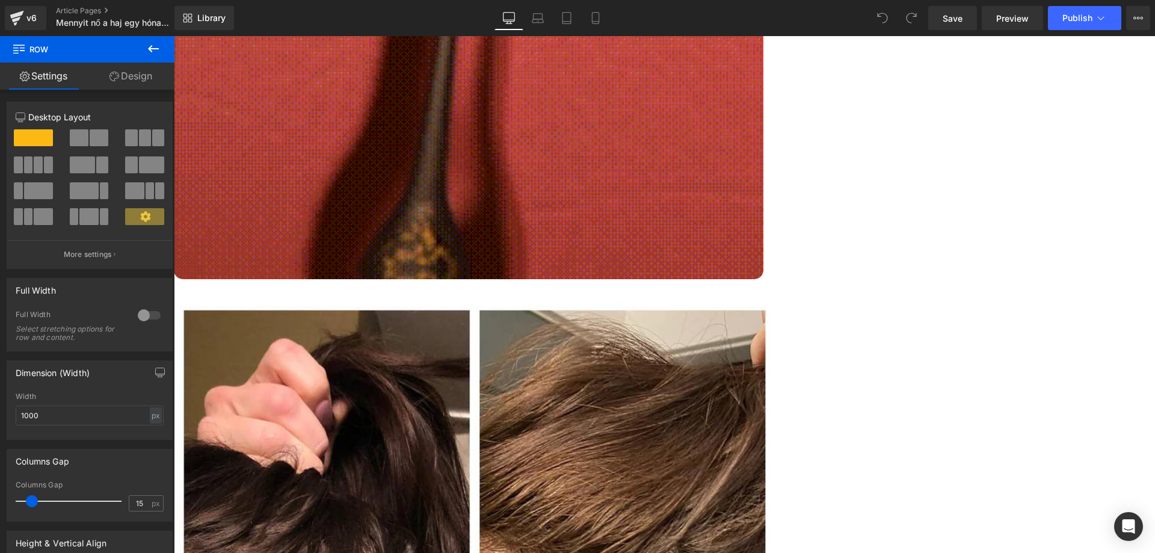
click at [151, 49] on icon at bounding box center [153, 48] width 11 height 7
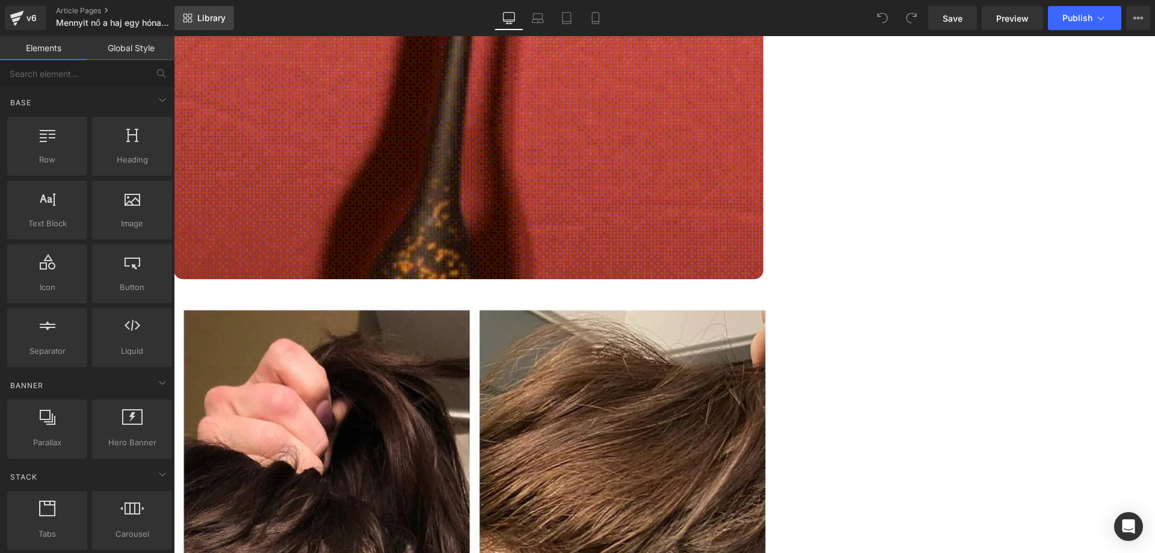
click at [213, 8] on link "Library" at bounding box center [204, 18] width 60 height 24
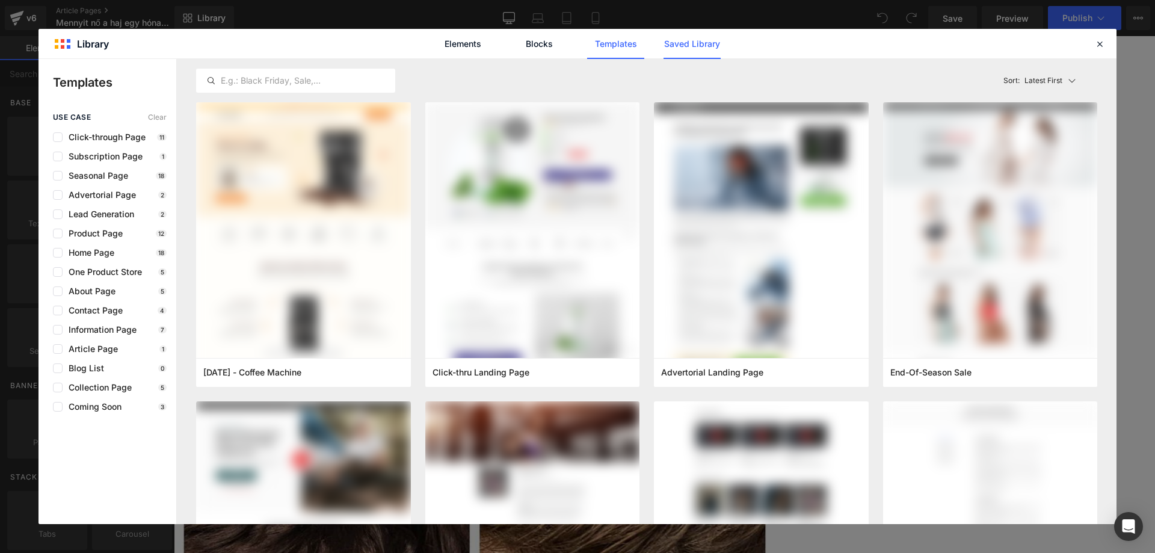
click at [699, 46] on link "Saved Library" at bounding box center [691, 44] width 57 height 30
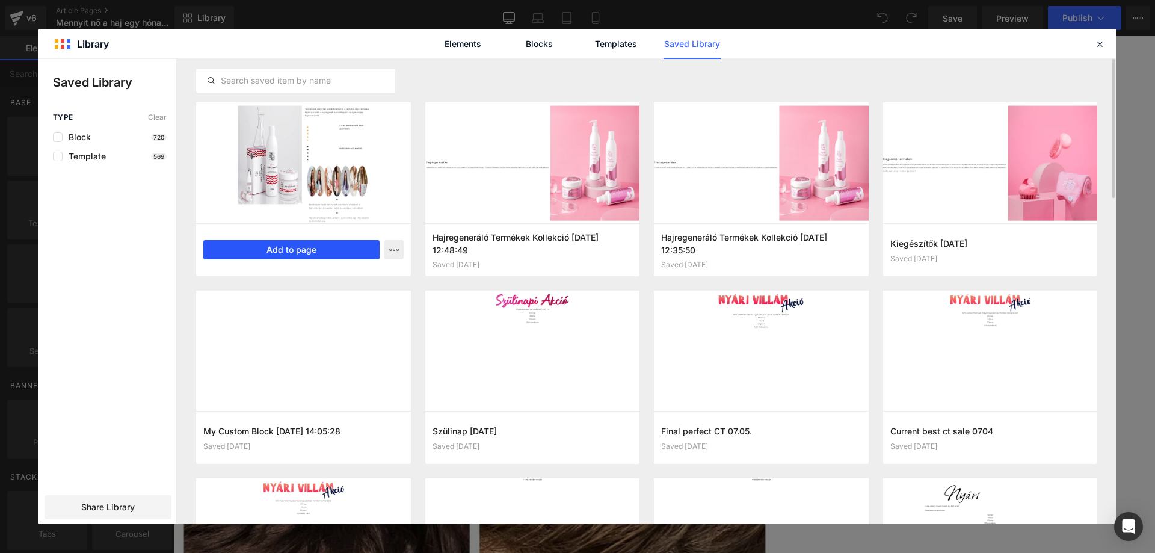
click at [314, 251] on button "Add to page" at bounding box center [291, 249] width 176 height 19
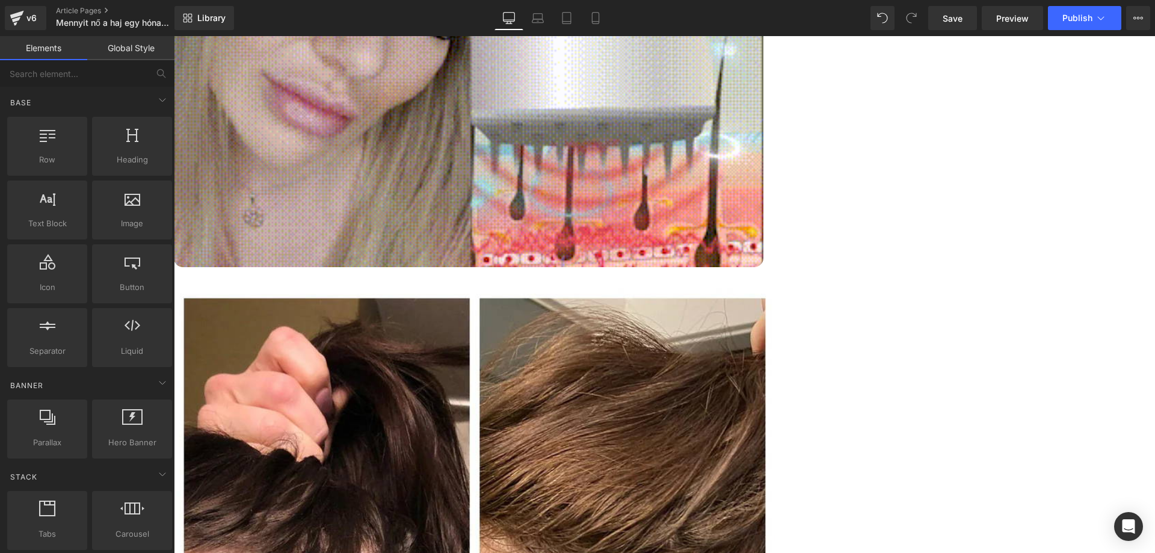
scroll to position [2328, 0]
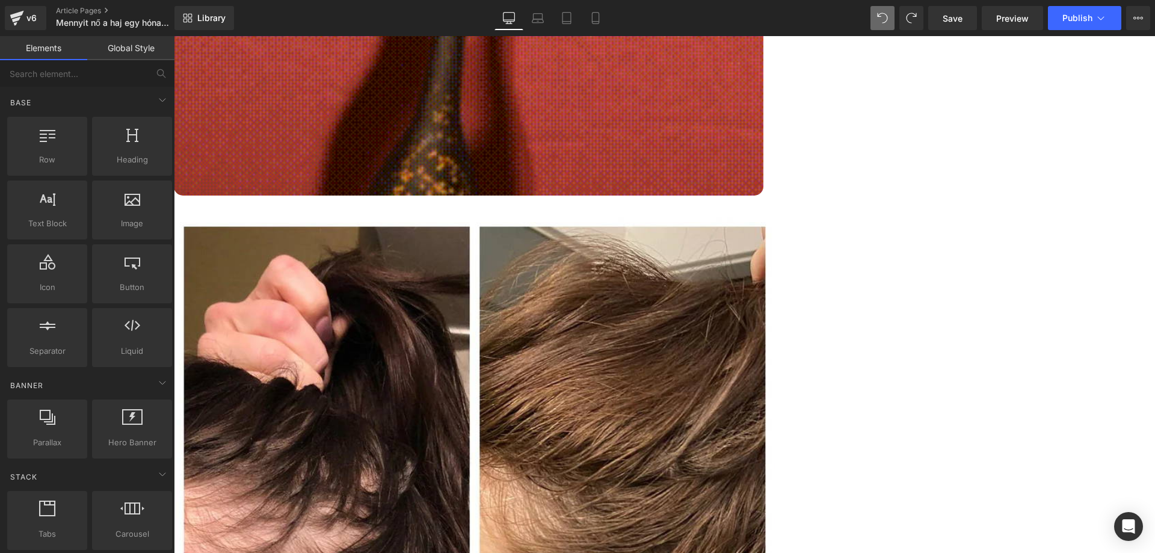
scroll to position [2509, 0]
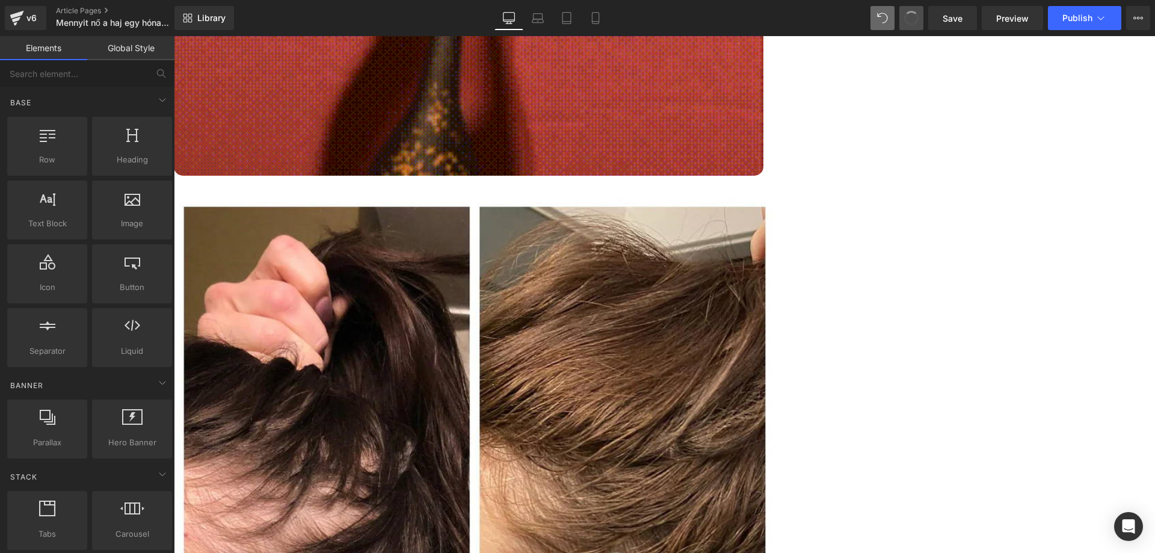
click at [914, 10] on button at bounding box center [911, 18] width 24 height 24
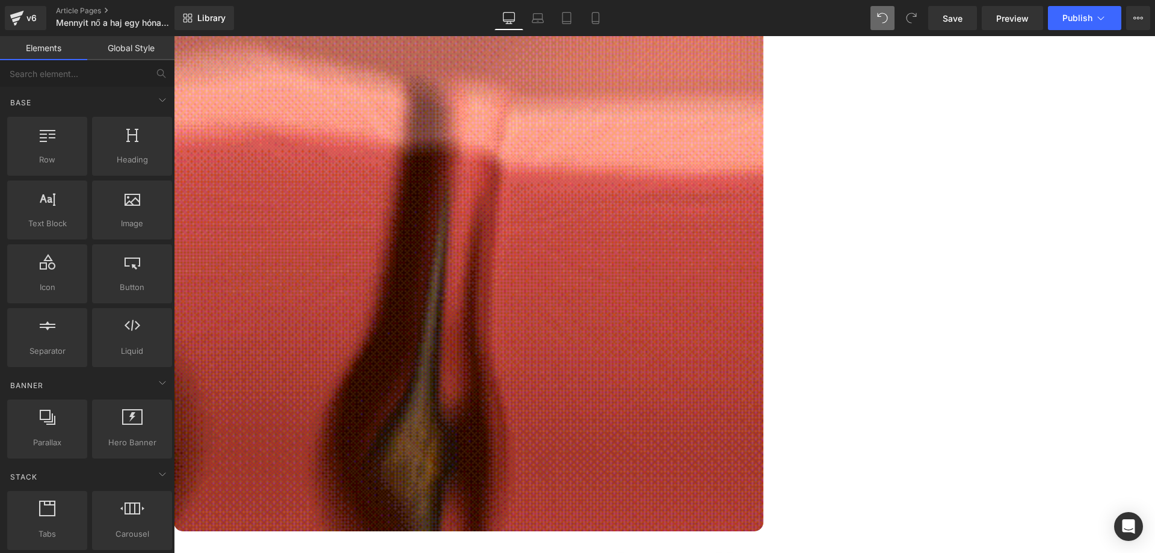
scroll to position [2148, 0]
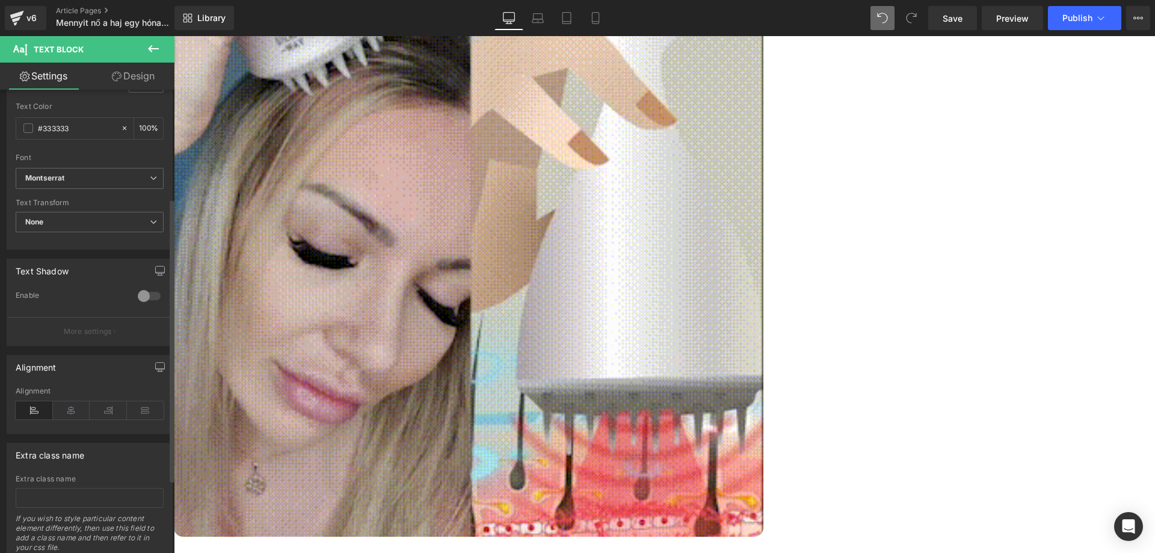
scroll to position [177, 0]
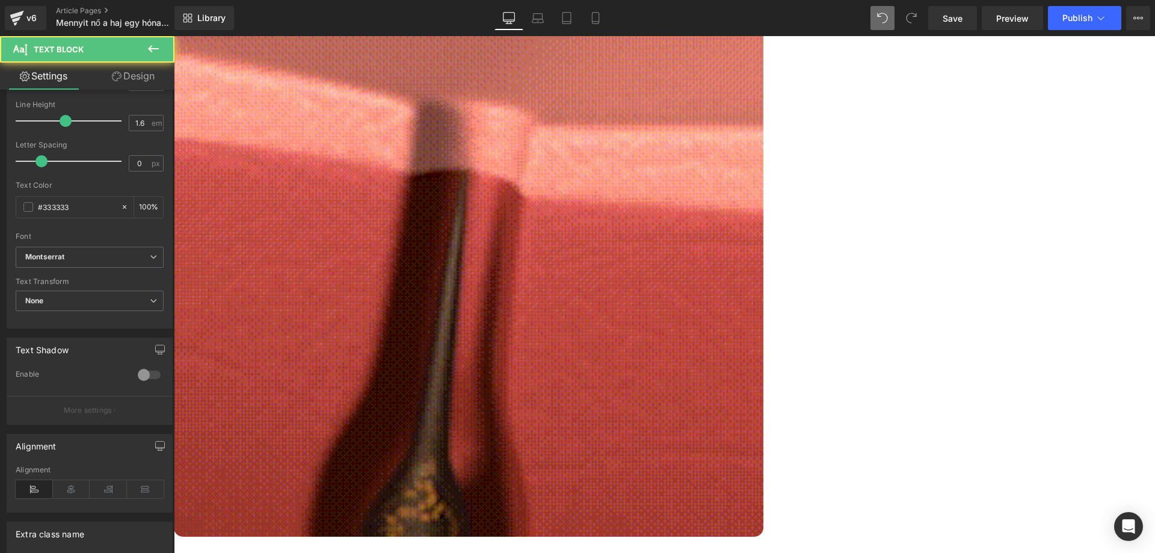
drag, startPoint x: 589, startPoint y: 321, endPoint x: 822, endPoint y: 323, distance: 233.3
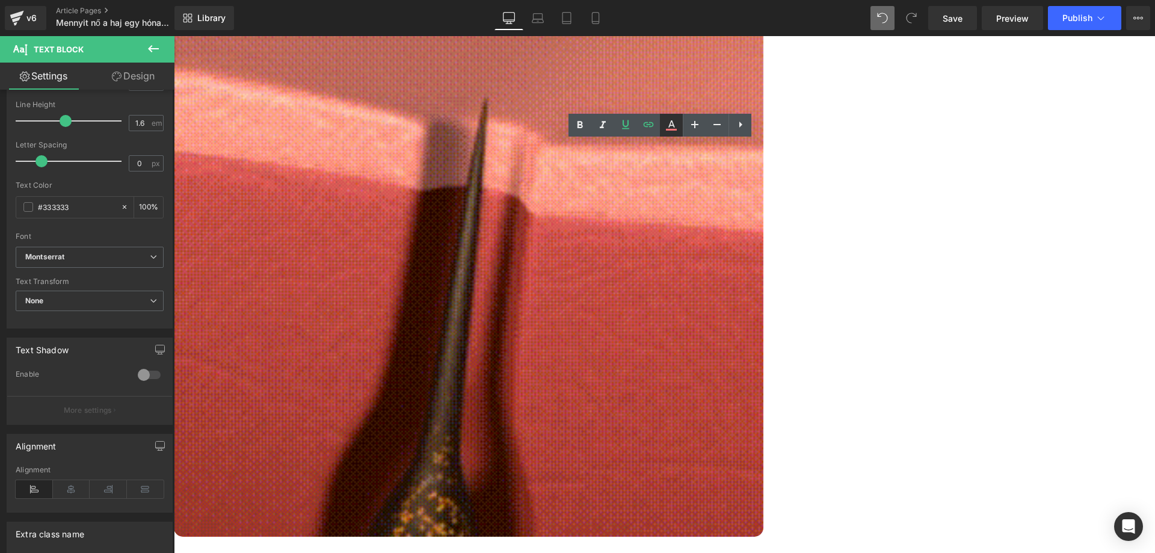
click at [672, 121] on icon at bounding box center [671, 123] width 7 height 7
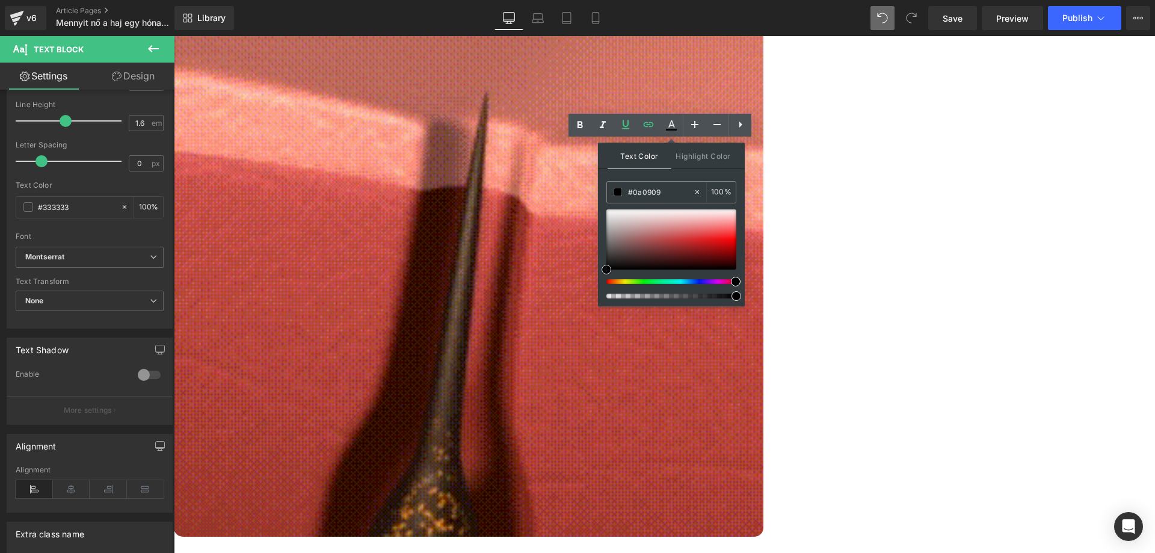
drag, startPoint x: 780, startPoint y: 307, endPoint x: 583, endPoint y: 290, distance: 198.0
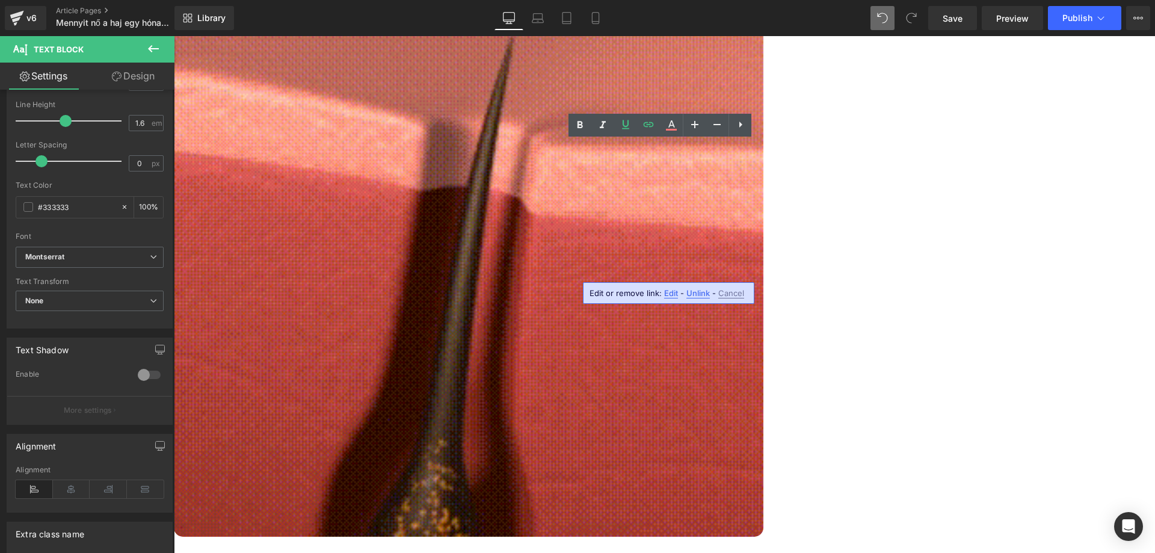
click at [702, 295] on span "Unlink" at bounding box center [697, 293] width 23 height 10
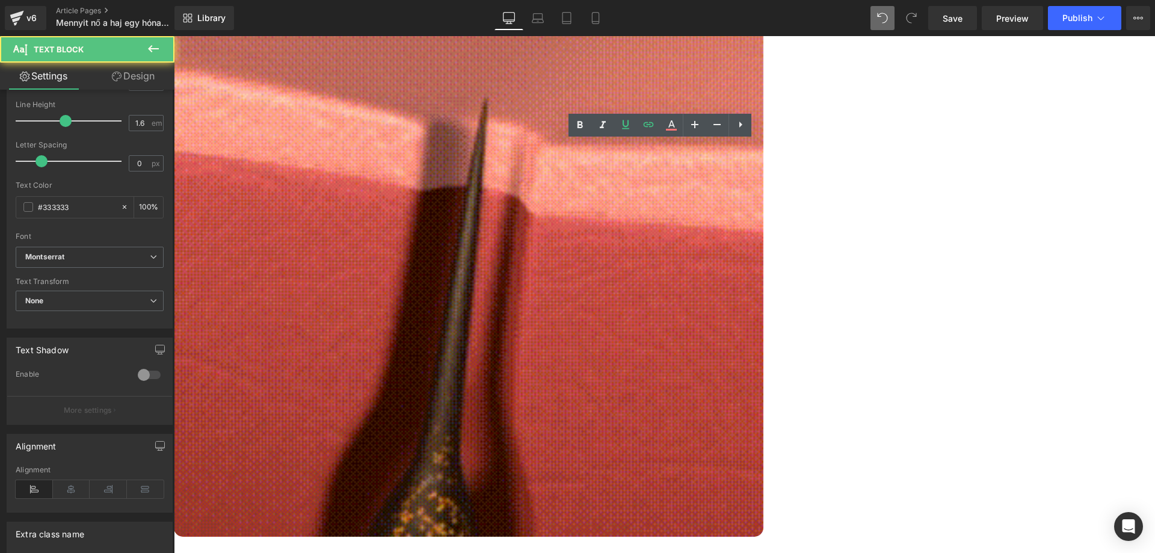
drag, startPoint x: 580, startPoint y: 268, endPoint x: 420, endPoint y: 278, distance: 160.3
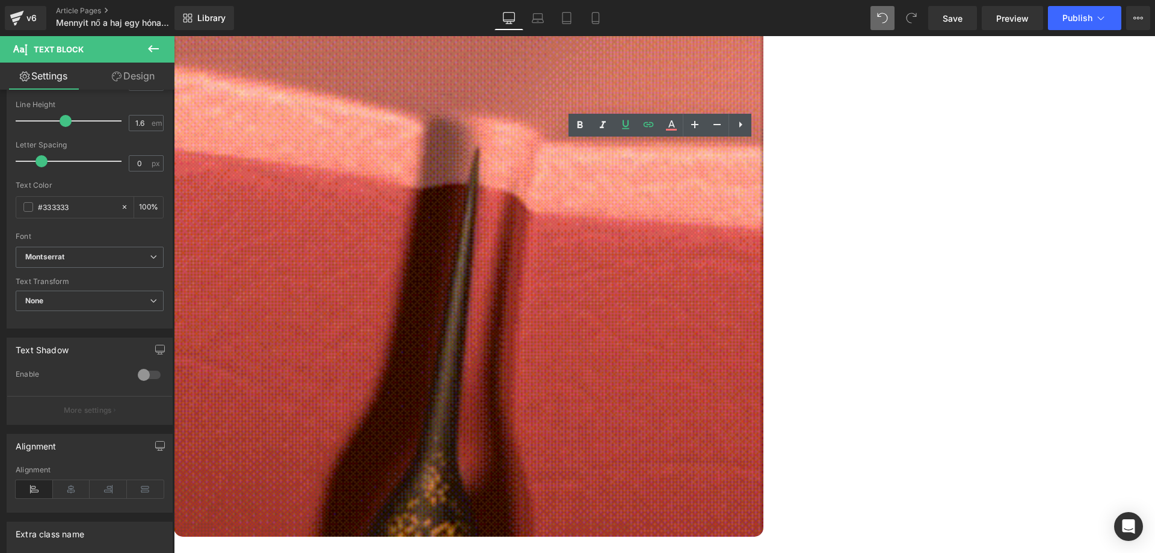
drag, startPoint x: 376, startPoint y: 269, endPoint x: 581, endPoint y: 267, distance: 205.1
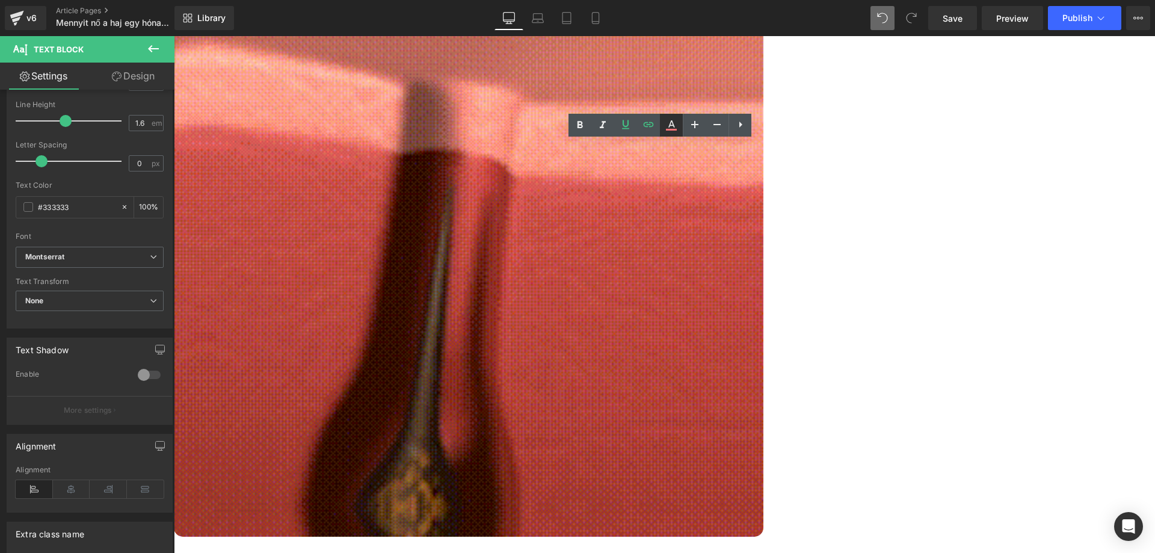
click at [671, 126] on icon at bounding box center [671, 125] width 14 height 14
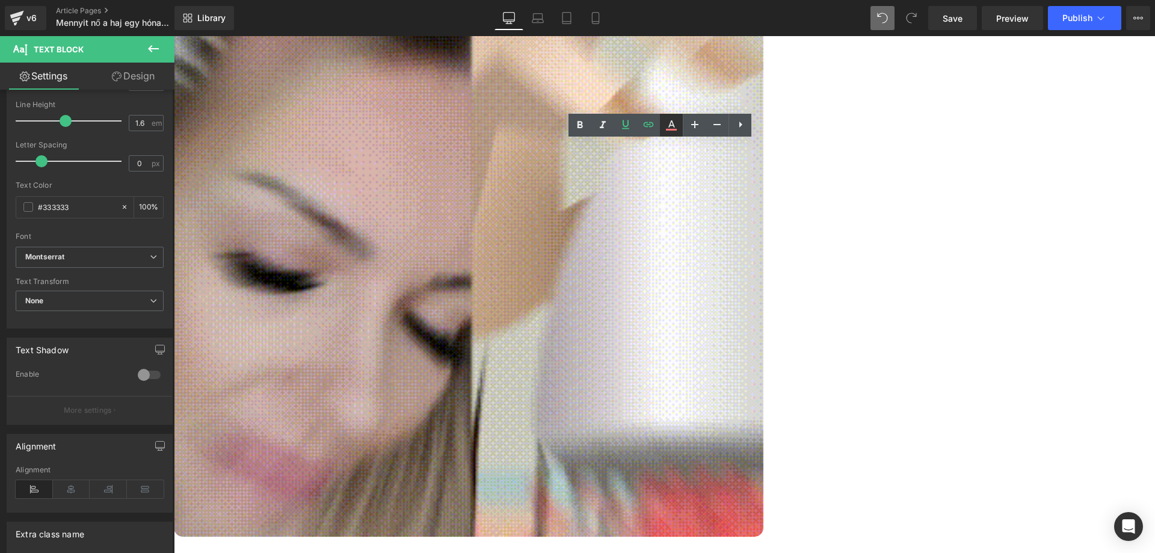
type input "#ff7578"
type input "100"
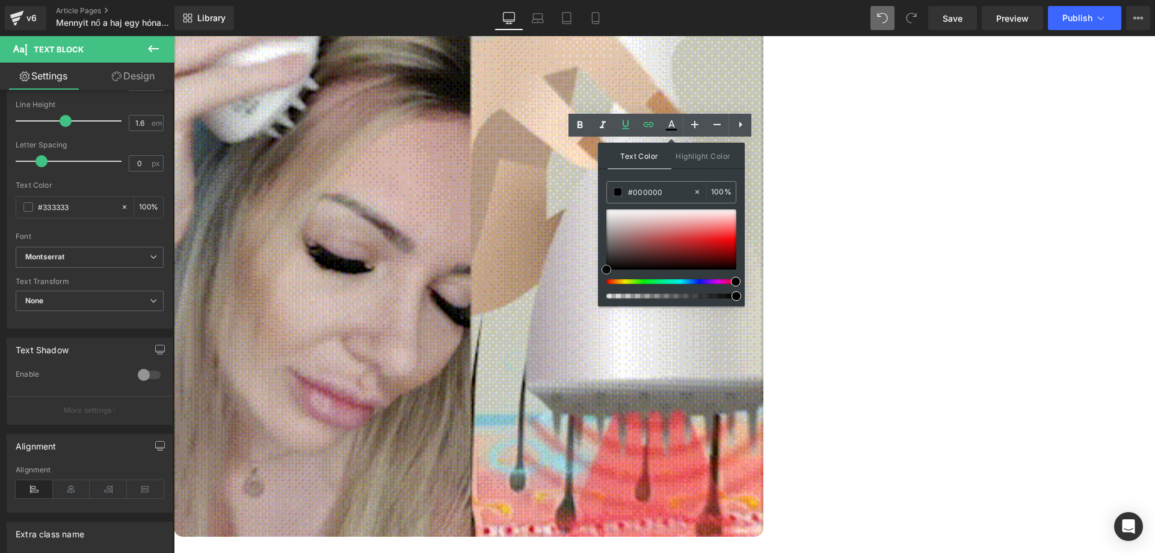
drag, startPoint x: 782, startPoint y: 299, endPoint x: 573, endPoint y: 295, distance: 209.9
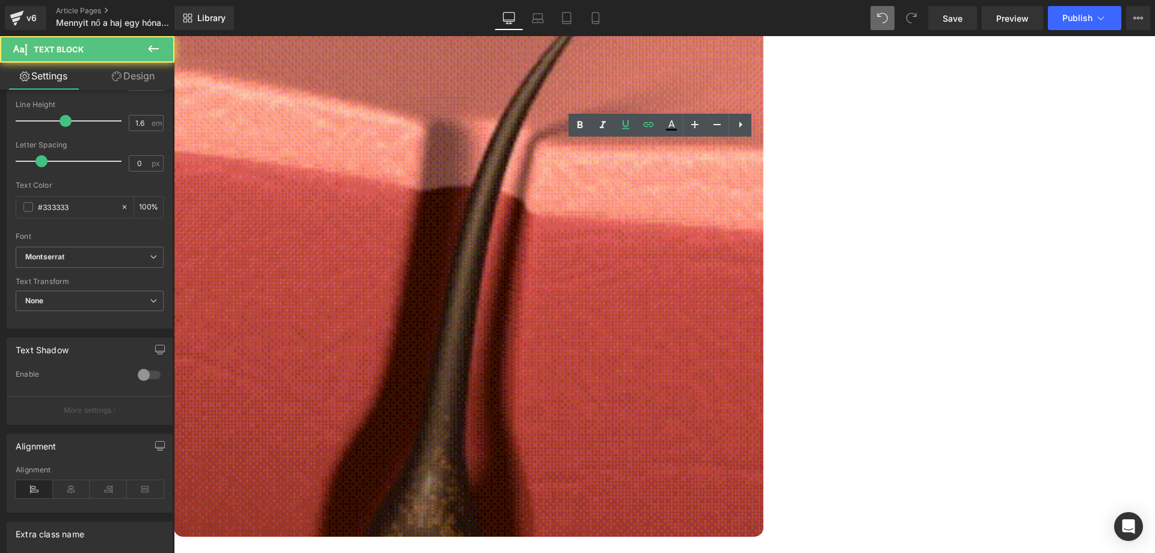
drag, startPoint x: 582, startPoint y: 268, endPoint x: 378, endPoint y: 273, distance: 204.5
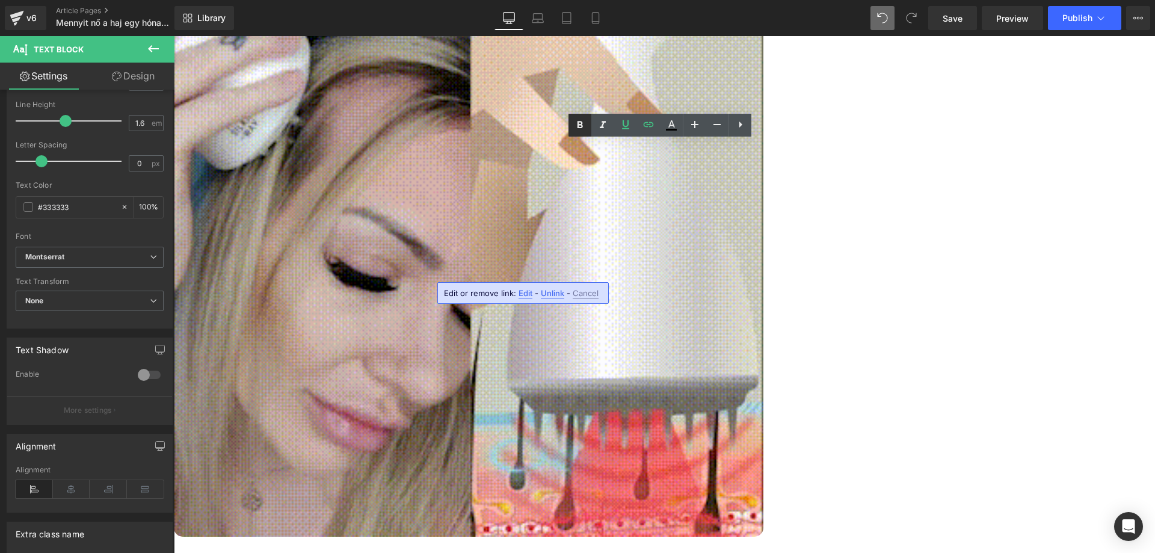
click at [585, 118] on icon at bounding box center [580, 125] width 14 height 14
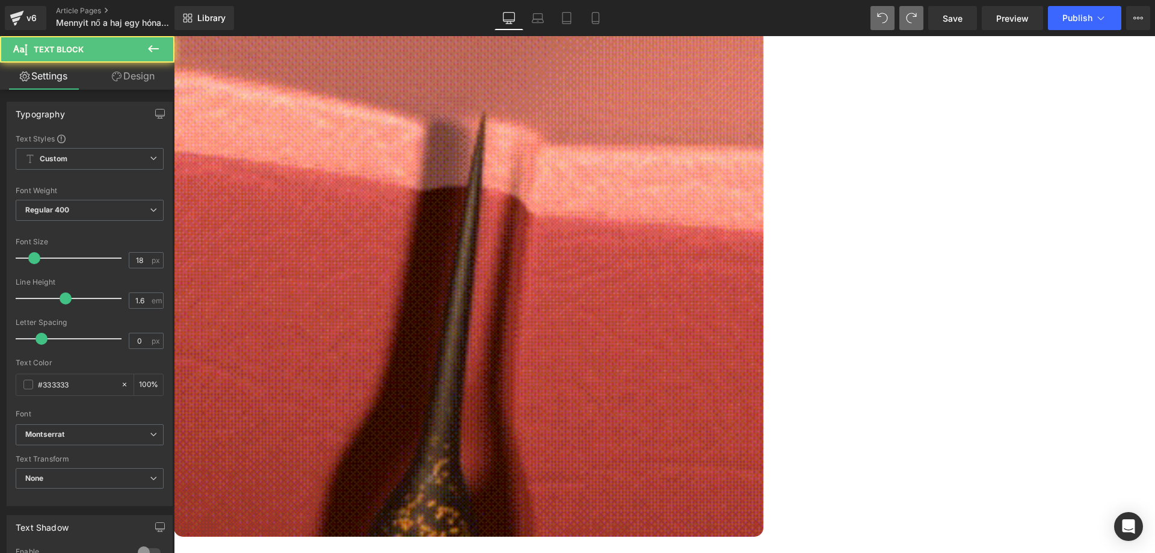
drag, startPoint x: 599, startPoint y: 204, endPoint x: 364, endPoint y: 202, distance: 235.1
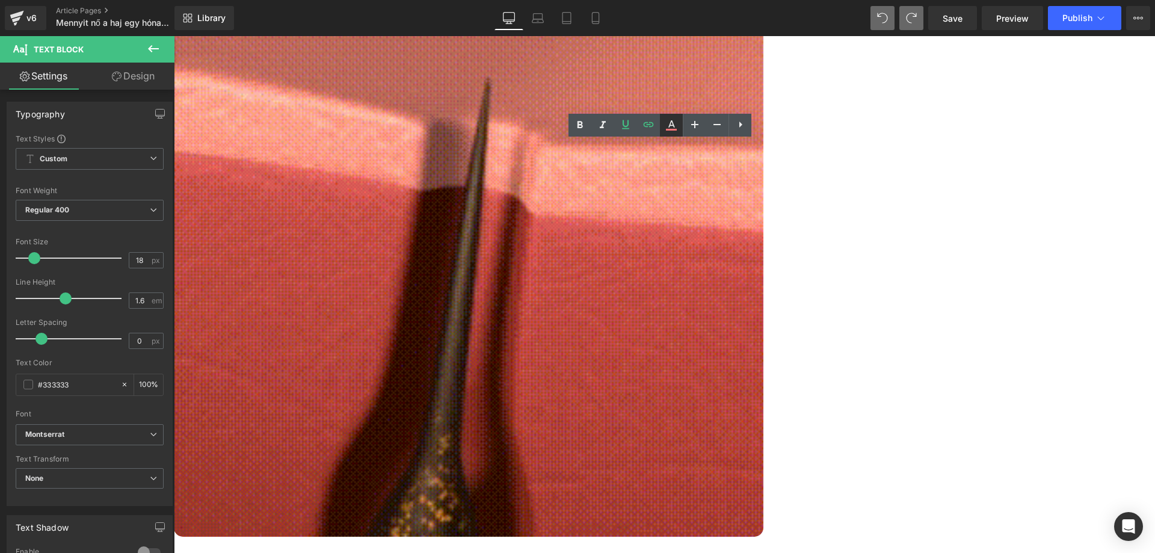
click at [677, 124] on icon at bounding box center [671, 125] width 14 height 14
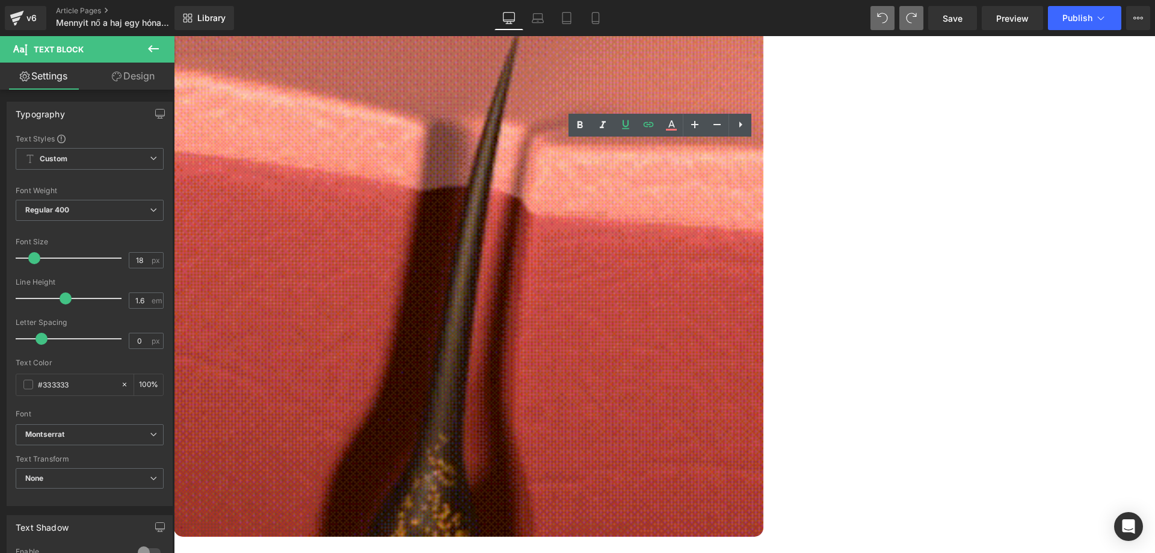
type input "#ff7578"
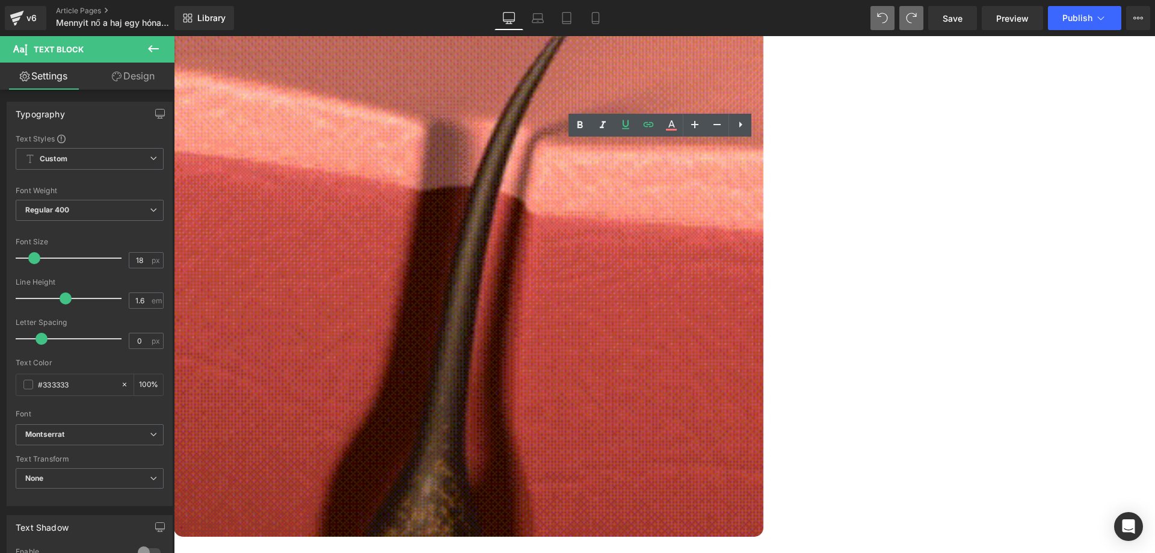
type input "100"
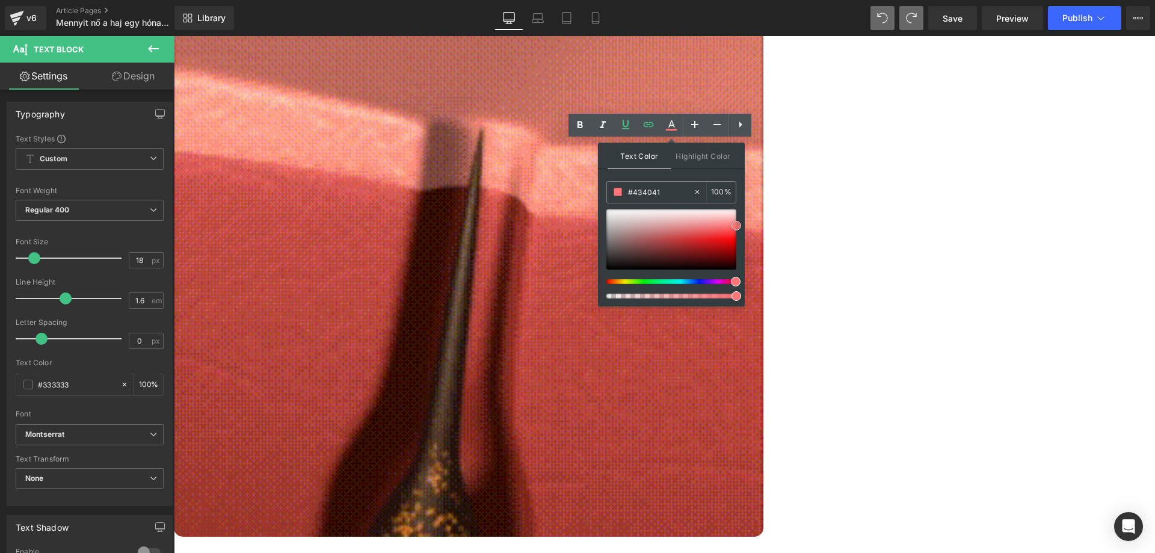
type input "#191919"
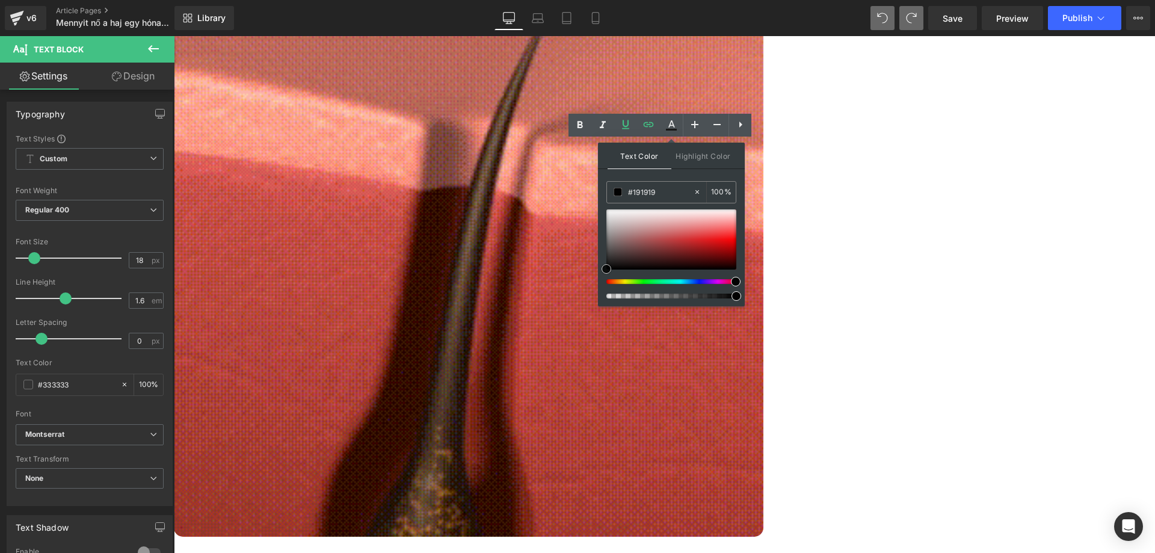
drag, startPoint x: 782, startPoint y: 289, endPoint x: 579, endPoint y: 292, distance: 203.3
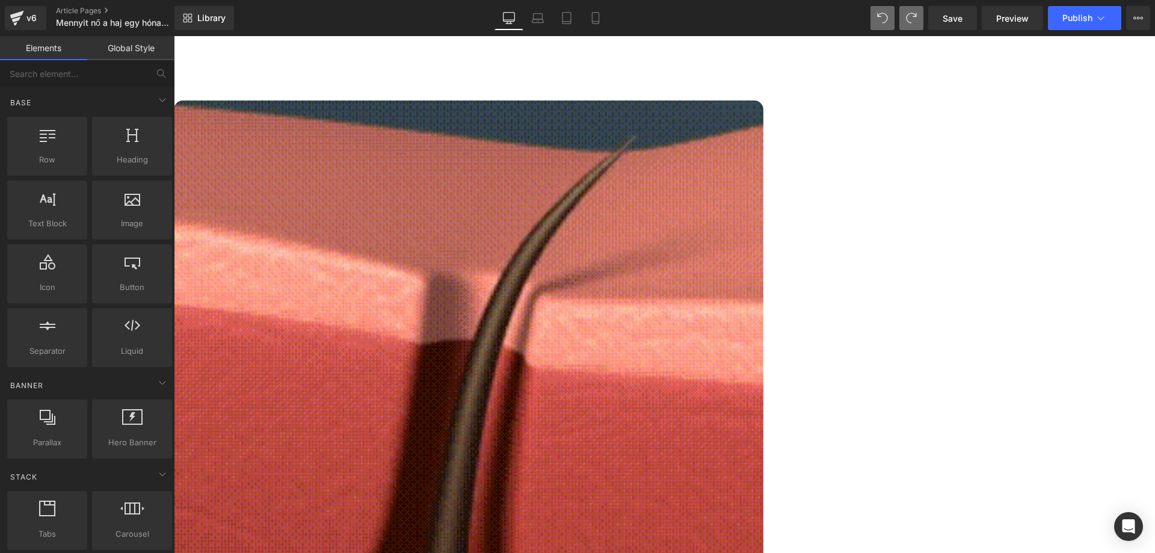
scroll to position [1968, 0]
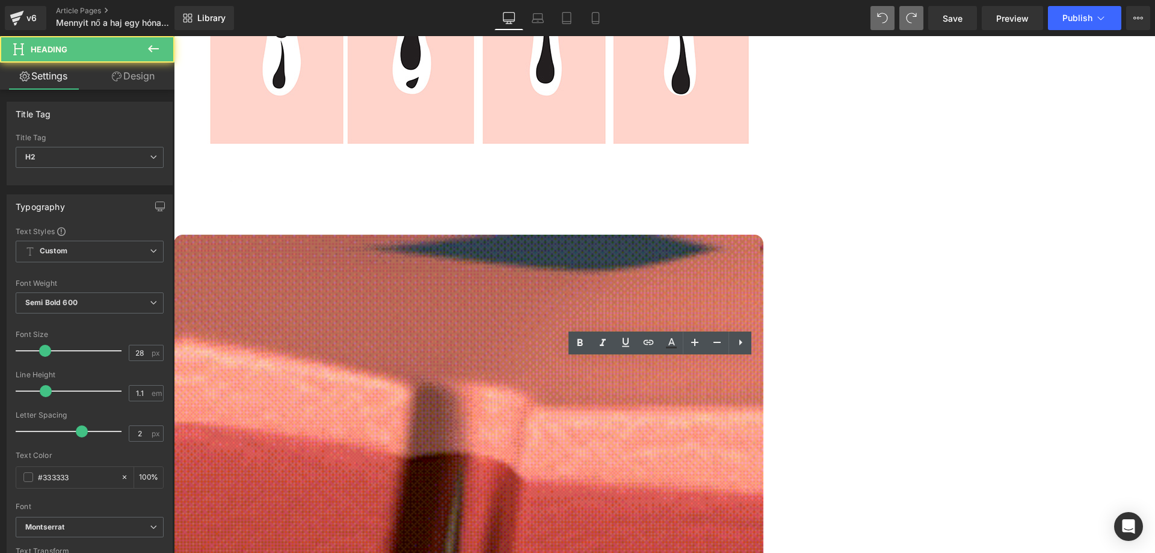
scroll to position [1847, 0]
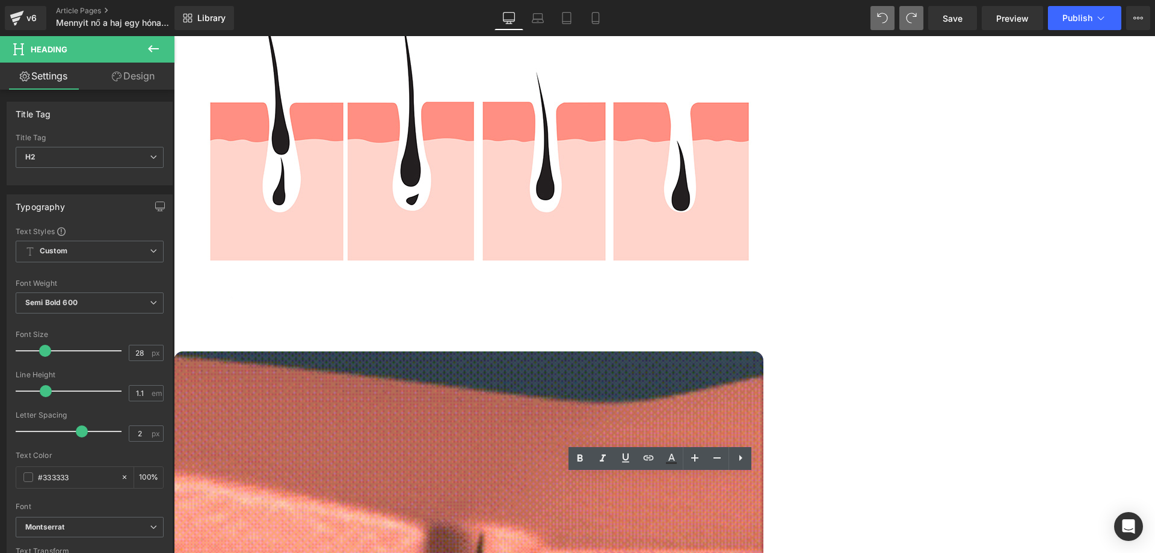
scroll to position [1727, 0]
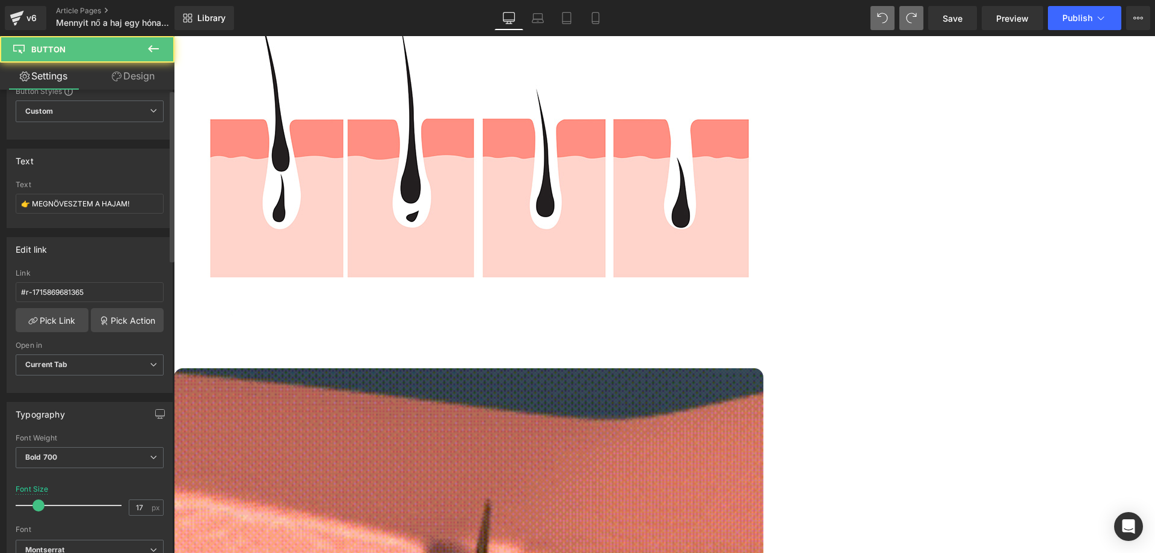
scroll to position [361, 0]
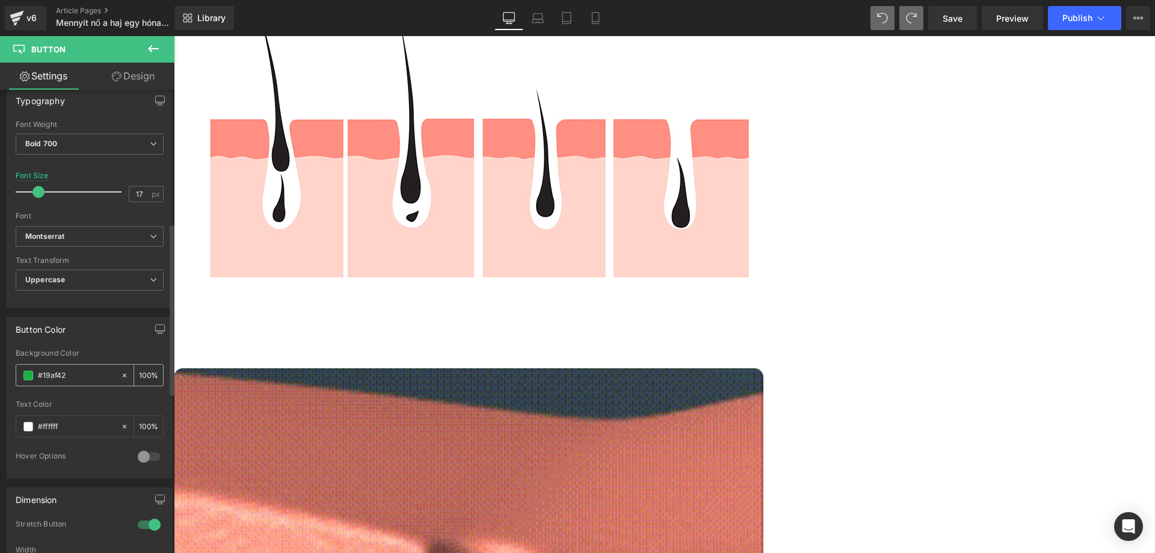
click at [100, 375] on input "#19af42" at bounding box center [76, 375] width 77 height 13
click at [28, 379] on span at bounding box center [28, 375] width 10 height 10
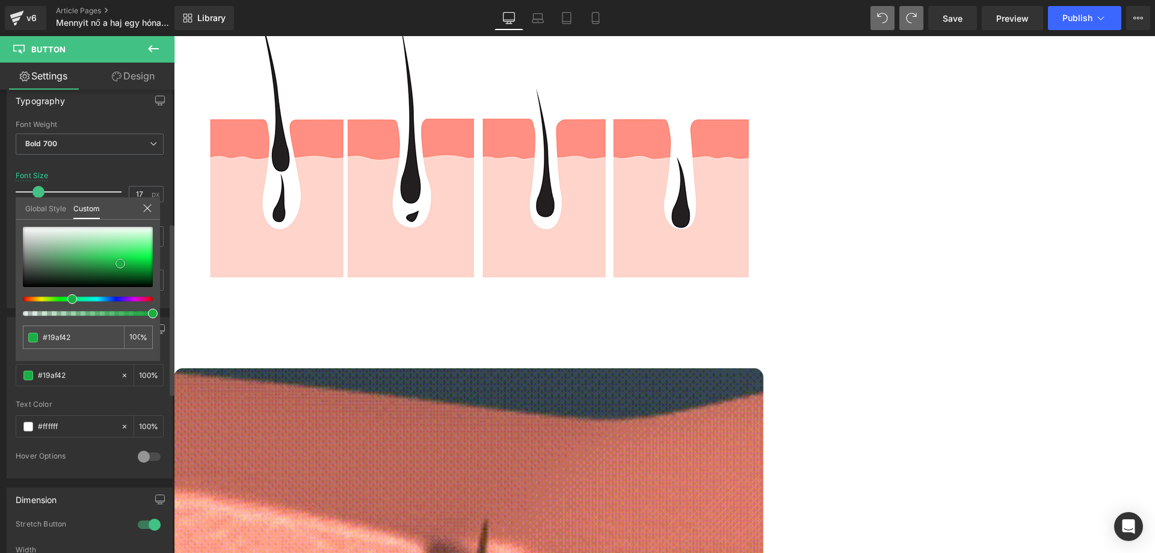
type input "#1e2d22"
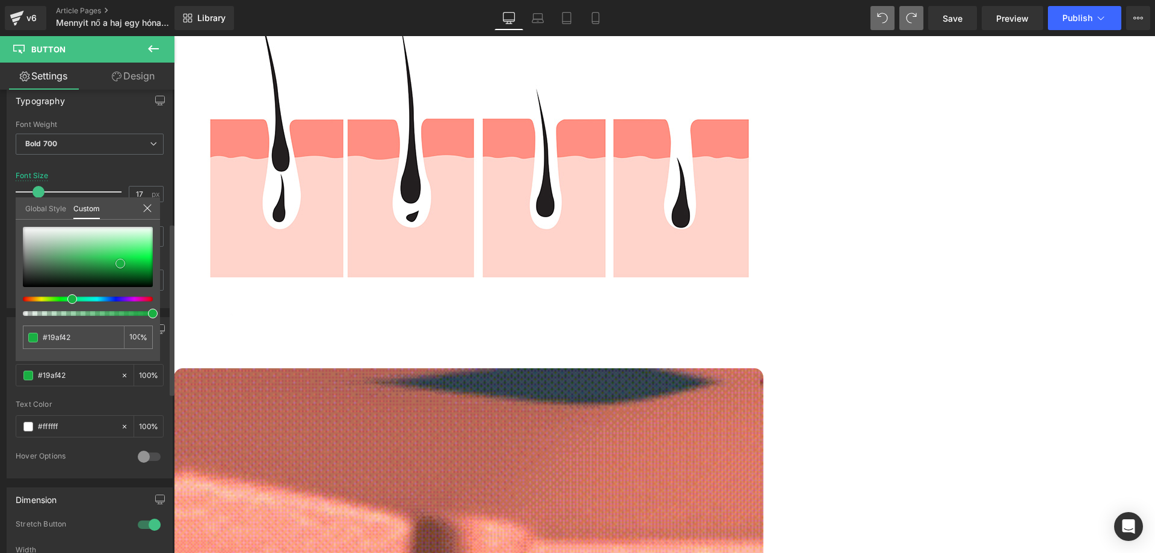
type input "#1e2d22"
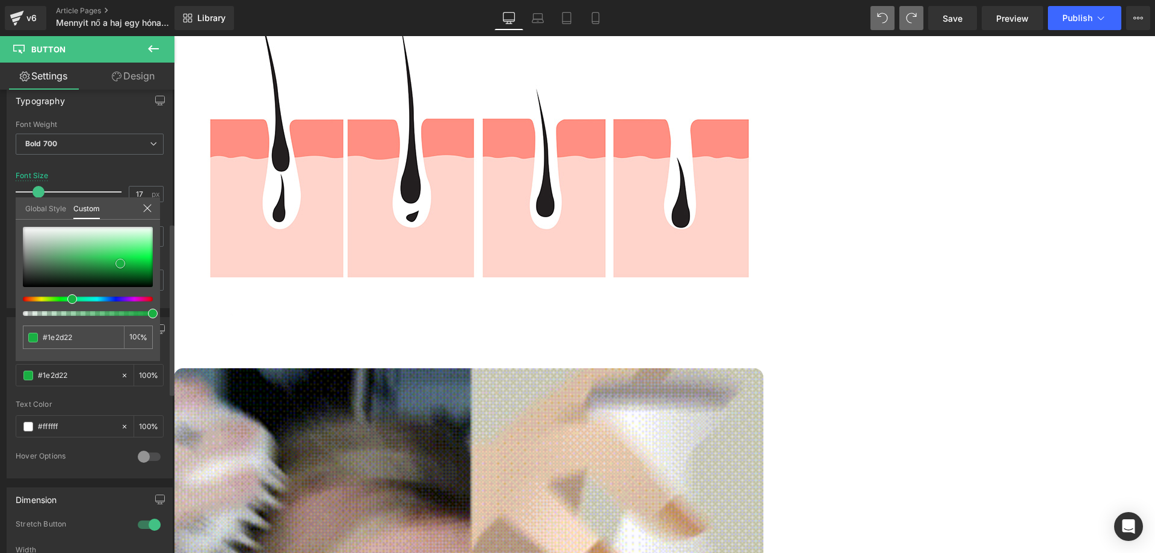
type input "#000000"
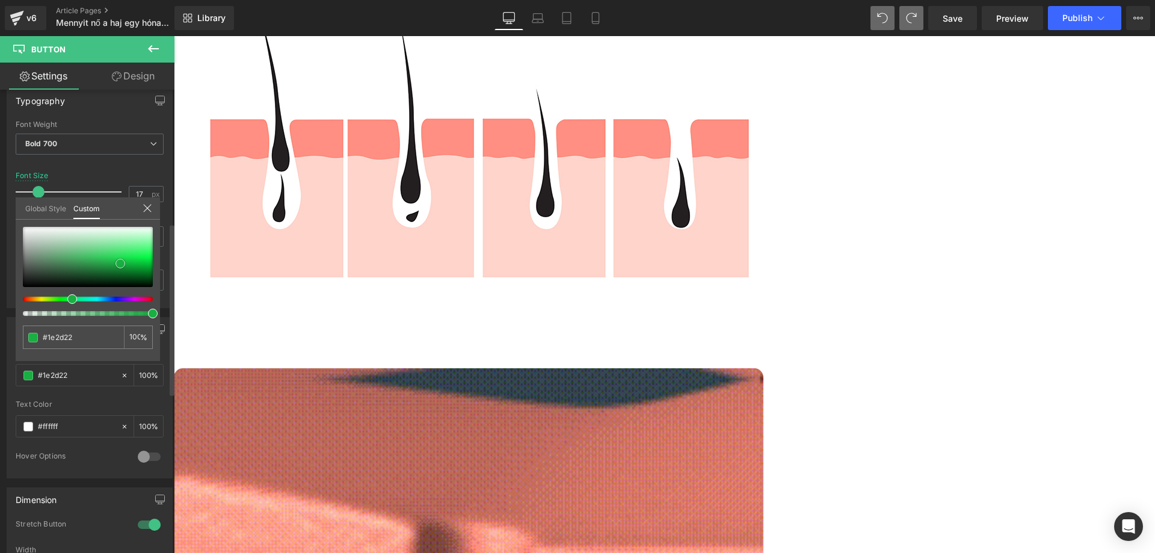
type input "#000000"
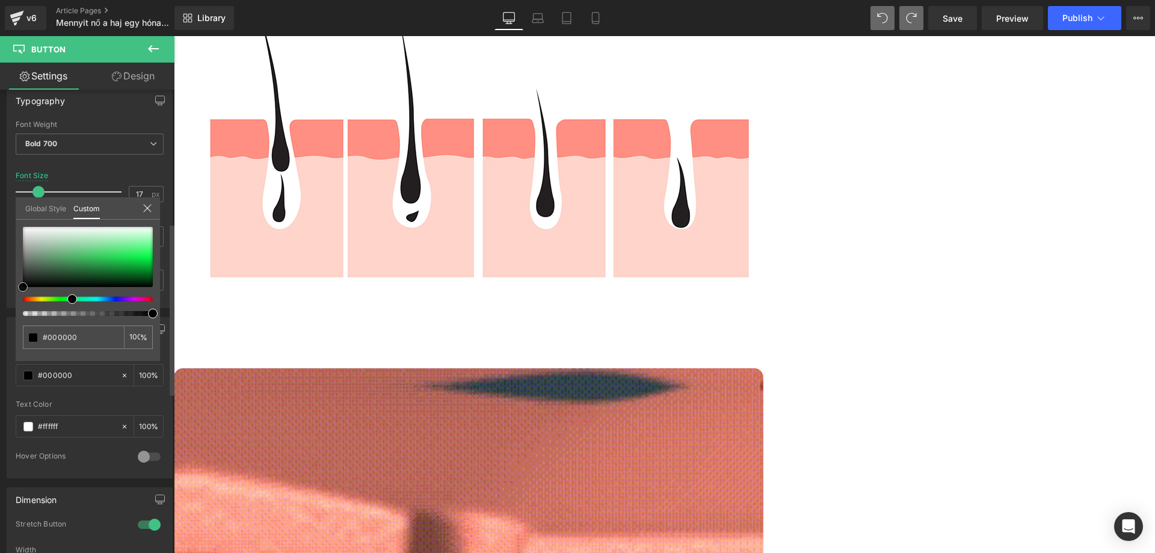
drag, startPoint x: 47, startPoint y: 278, endPoint x: 0, endPoint y: 312, distance: 58.1
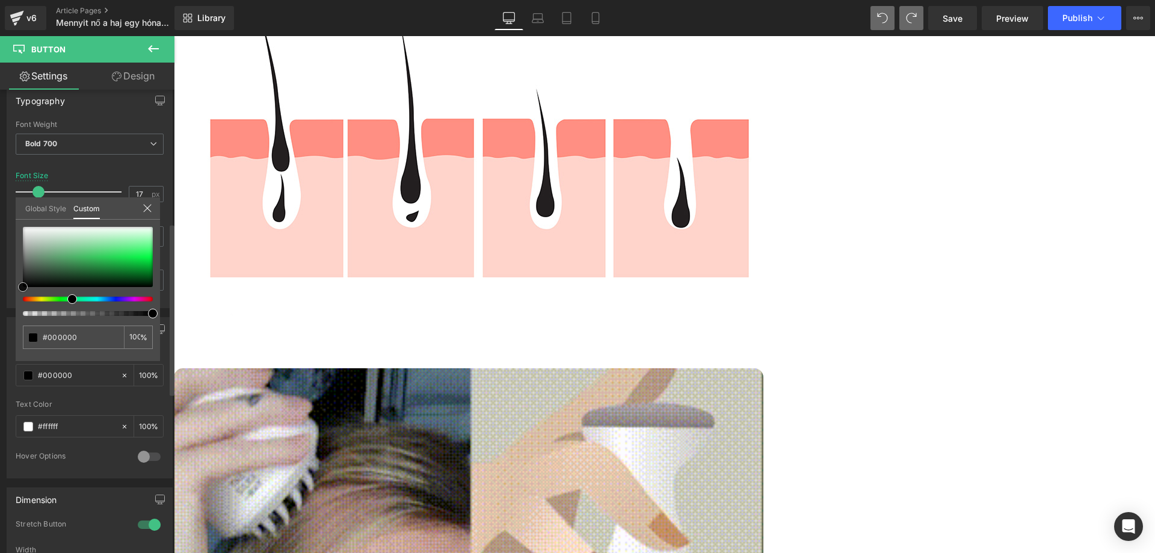
click at [0, 312] on div "Button Color rgba(0, 0, 0, 1) Background Color #000000 100 % rgba(255, 255, 255…" at bounding box center [90, 393] width 180 height 170
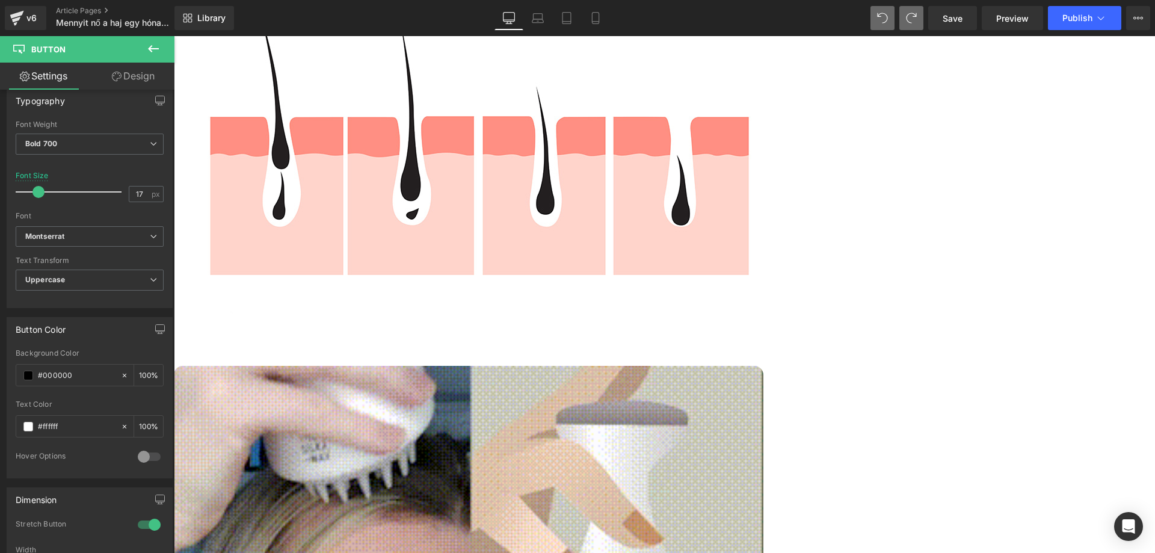
scroll to position [1727, 0]
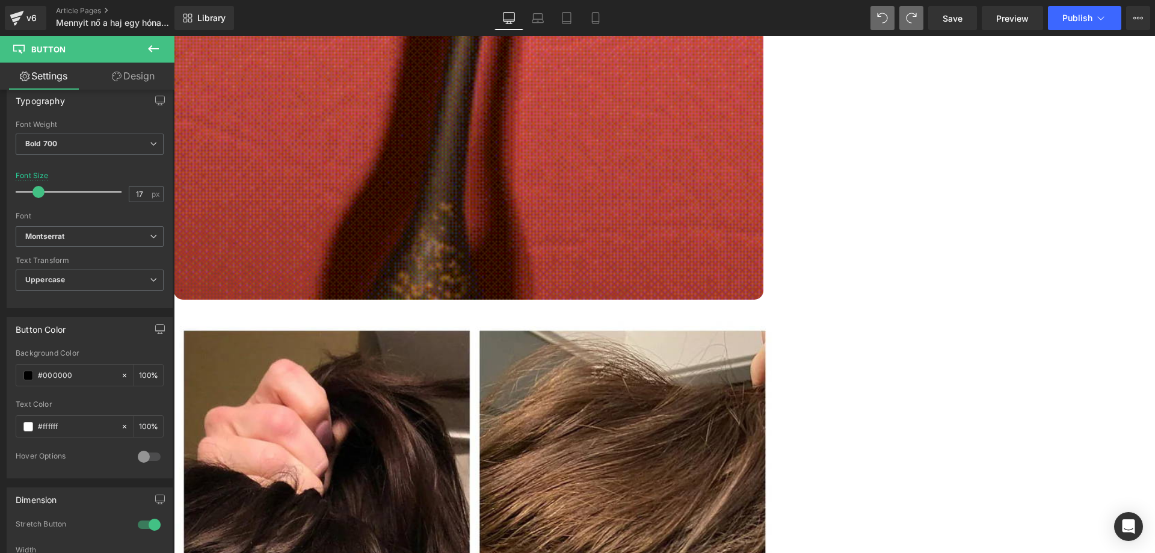
scroll to position [2449, 0]
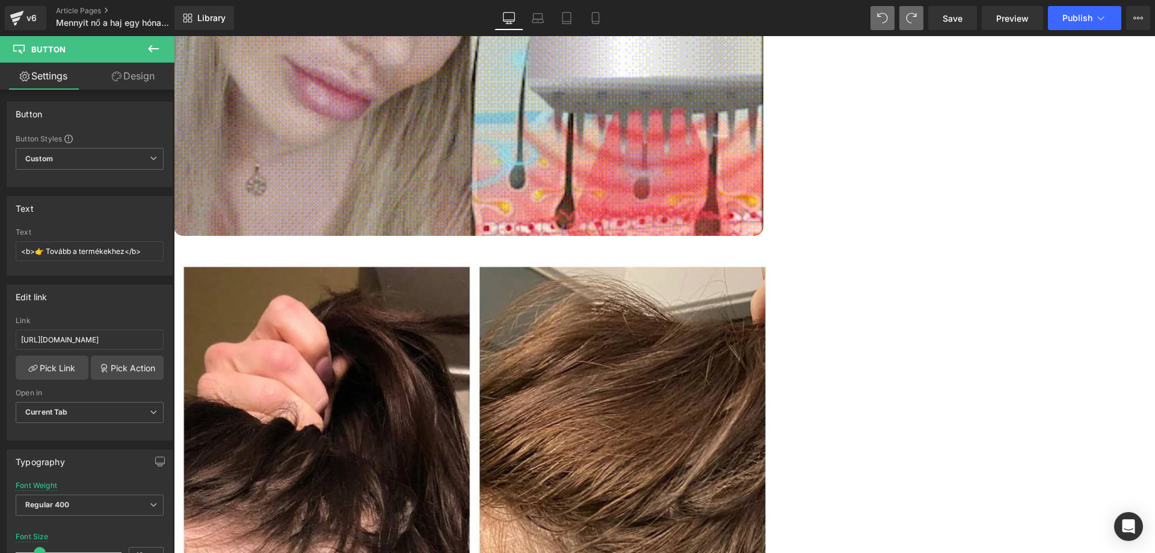
click at [130, 80] on link "Design" at bounding box center [133, 76] width 87 height 27
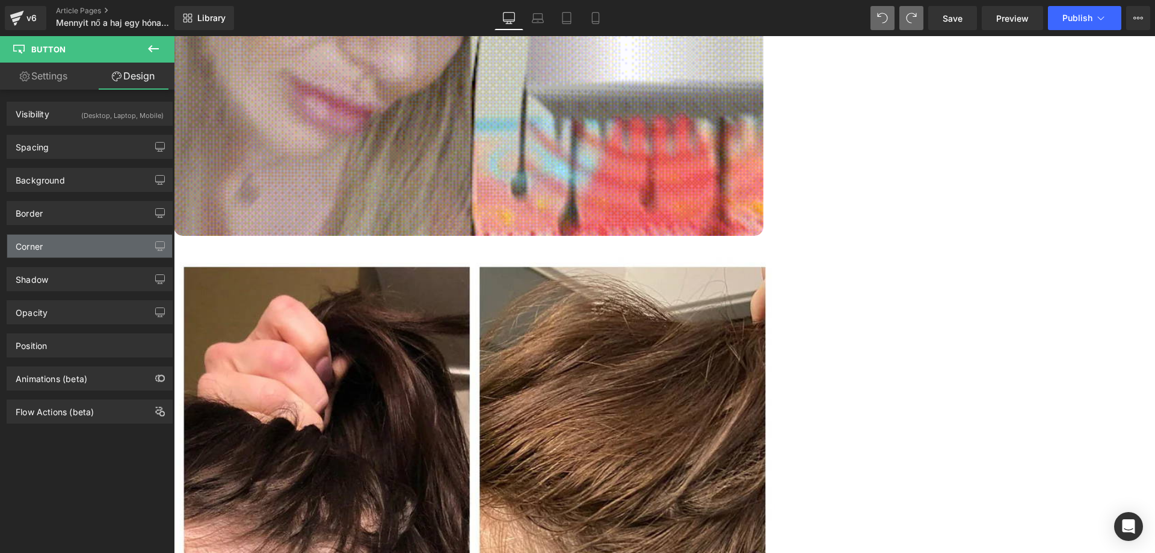
click at [72, 244] on div "Corner" at bounding box center [89, 246] width 165 height 23
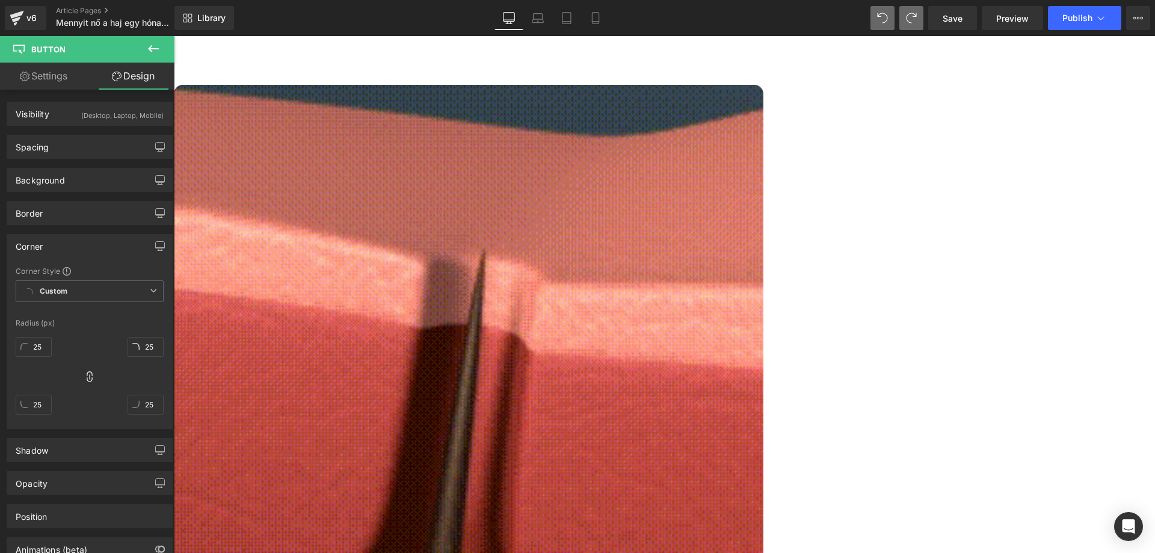
scroll to position [1787, 0]
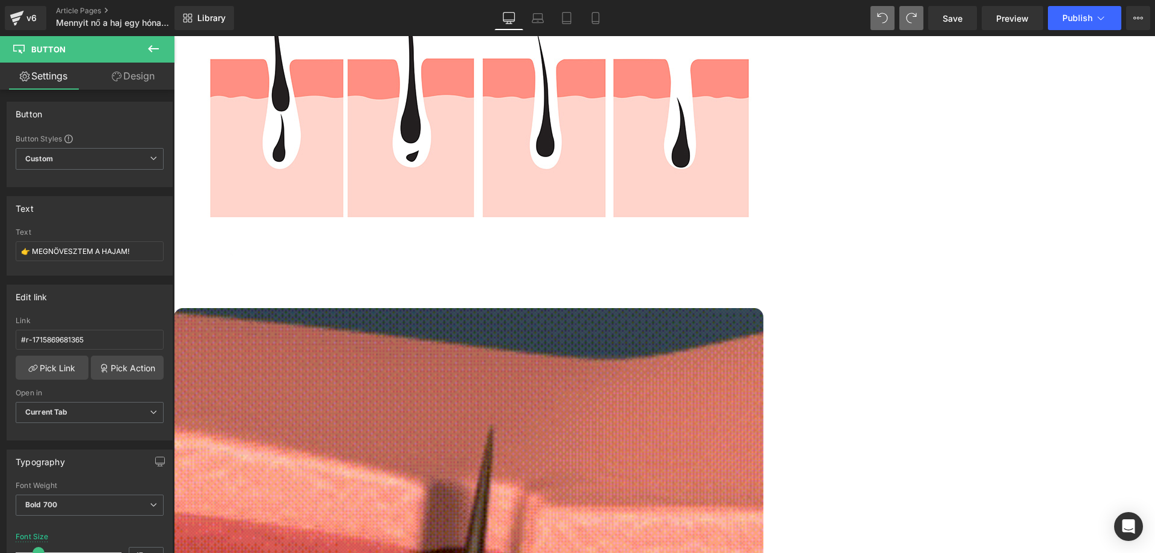
click at [127, 73] on link "Design" at bounding box center [133, 76] width 87 height 27
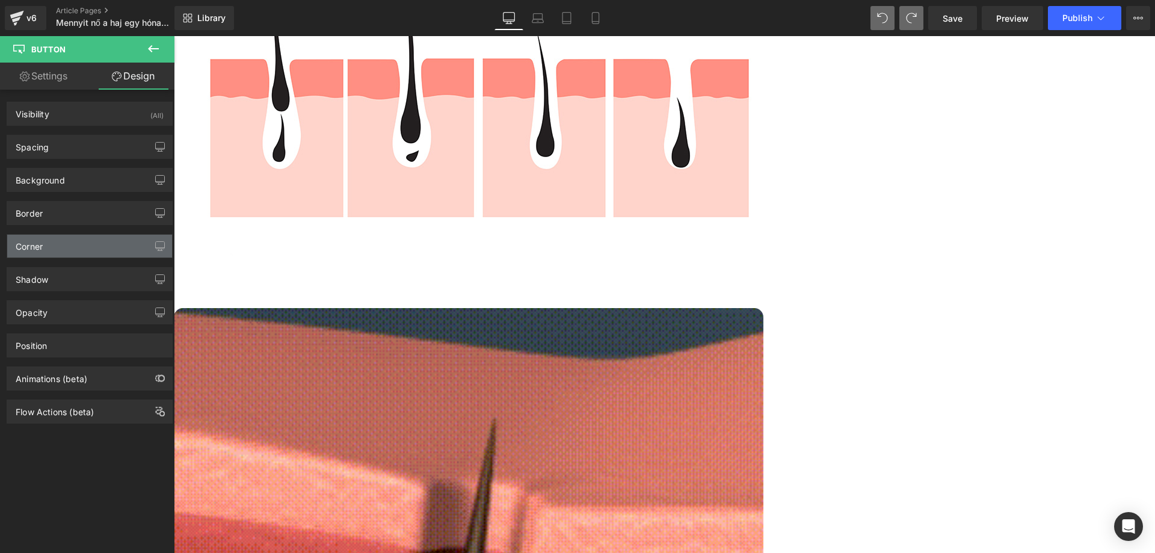
click at [54, 250] on div "Corner" at bounding box center [89, 246] width 165 height 23
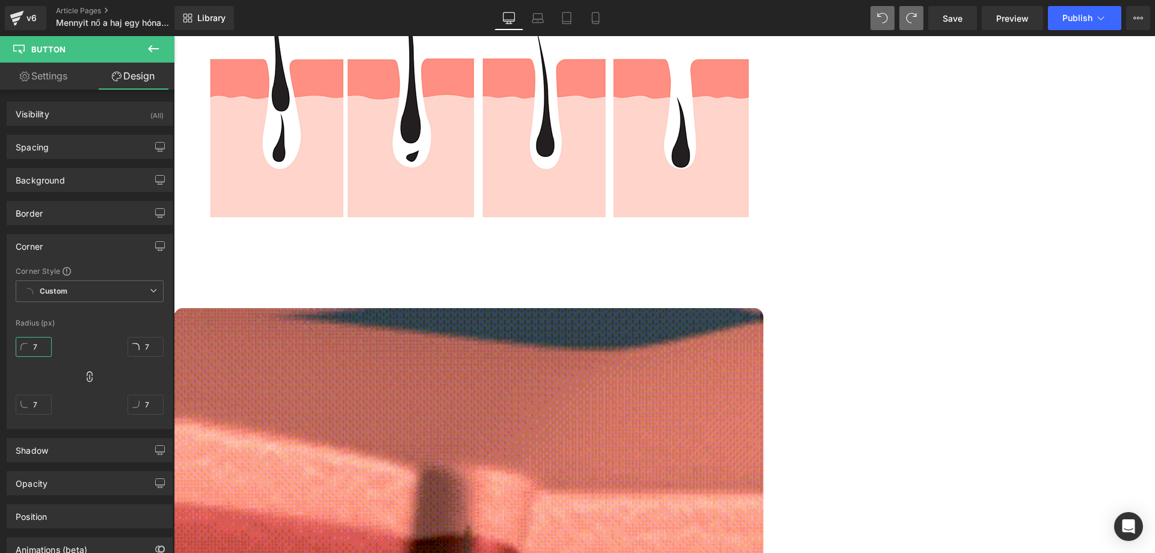
click at [37, 345] on input "7" at bounding box center [34, 347] width 36 height 20
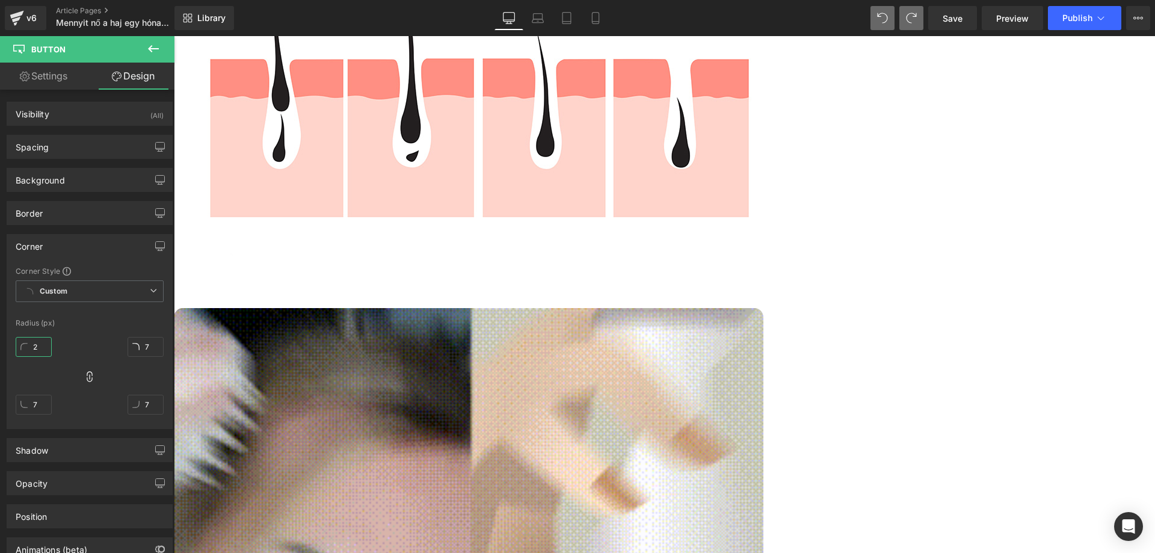
type input "25"
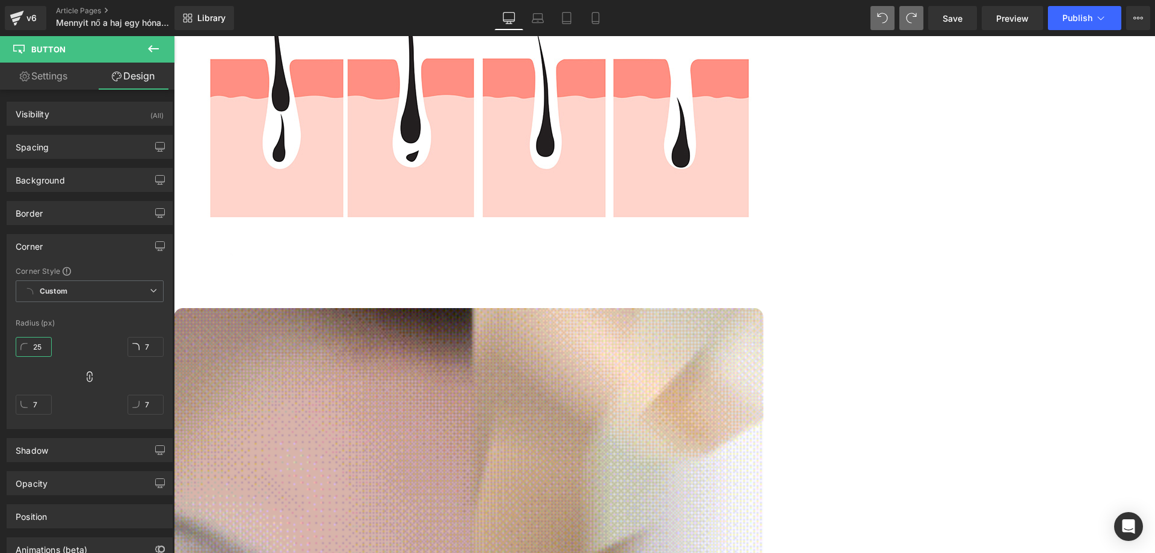
type input "25"
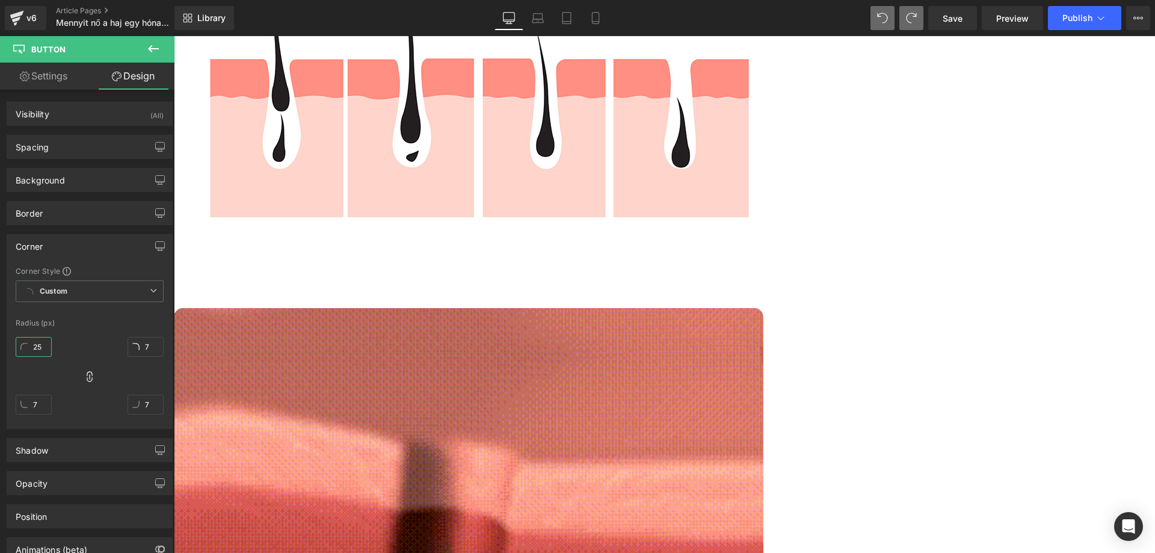
type input "25"
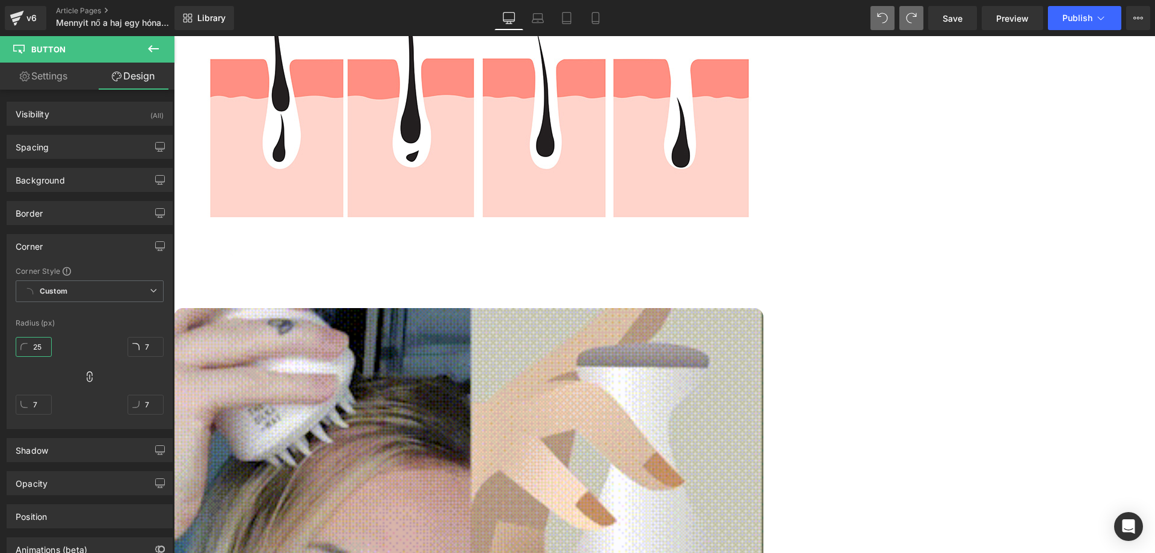
type input "25"
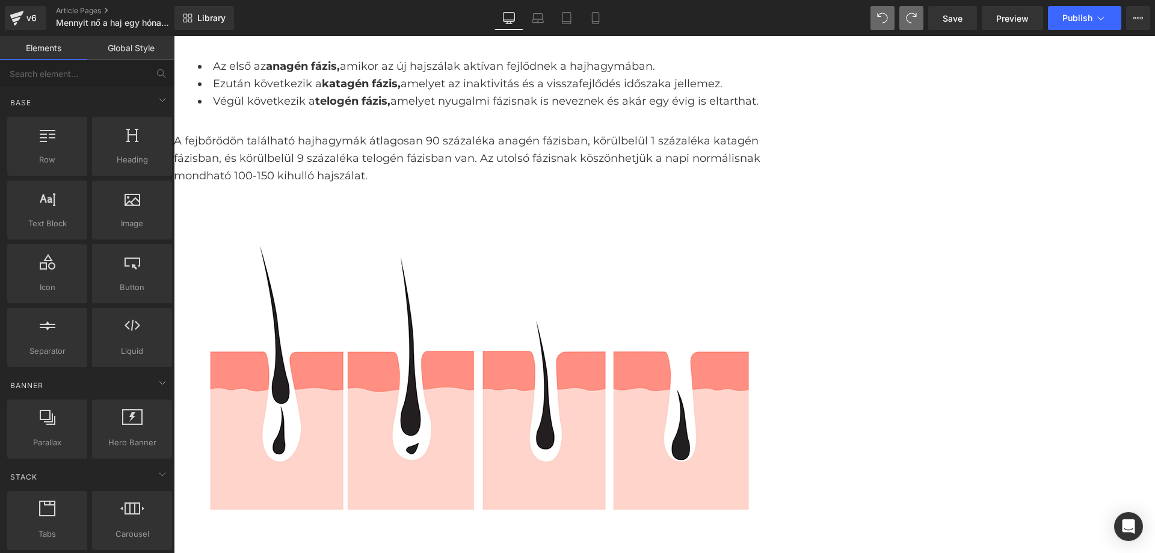
scroll to position [1487, 0]
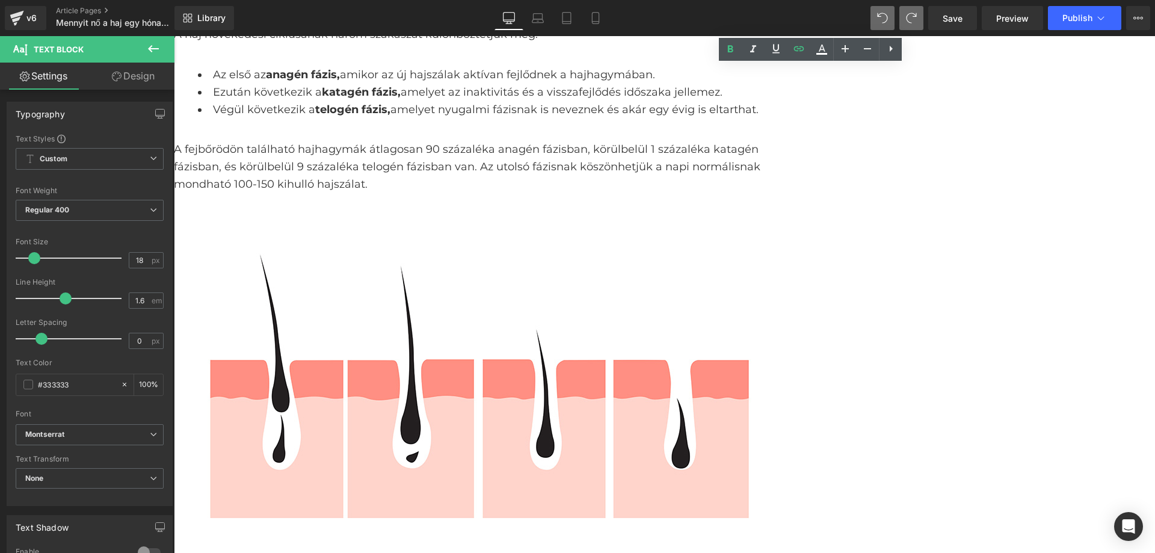
drag, startPoint x: 862, startPoint y: 263, endPoint x: 671, endPoint y: 265, distance: 191.2
click at [821, 46] on icon at bounding box center [821, 48] width 7 height 7
type input "#ff7577"
type input "100"
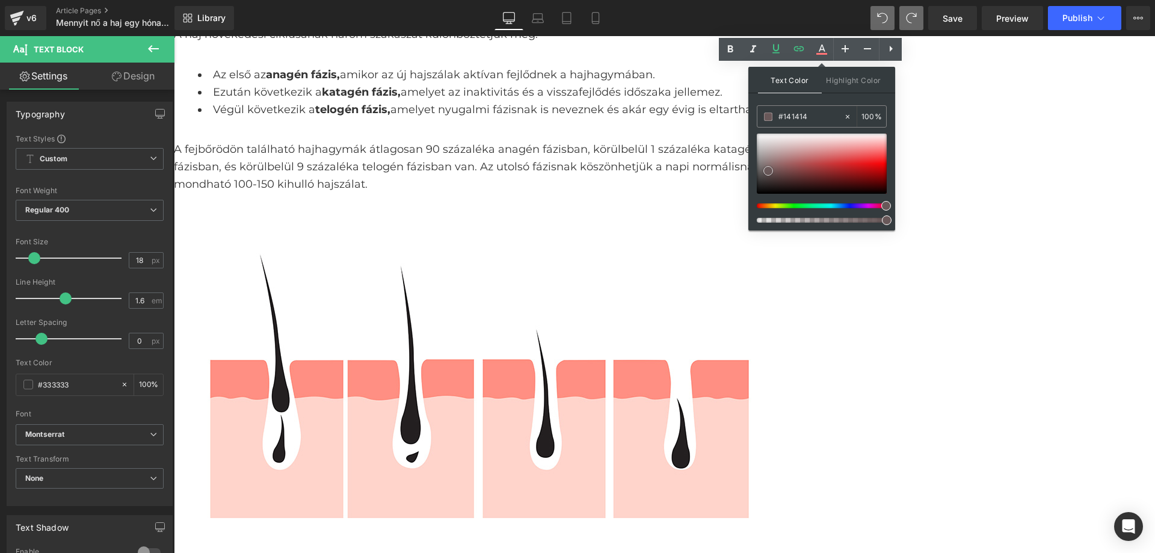
type input "#000000"
drag, startPoint x: 942, startPoint y: 207, endPoint x: 745, endPoint y: 233, distance: 198.3
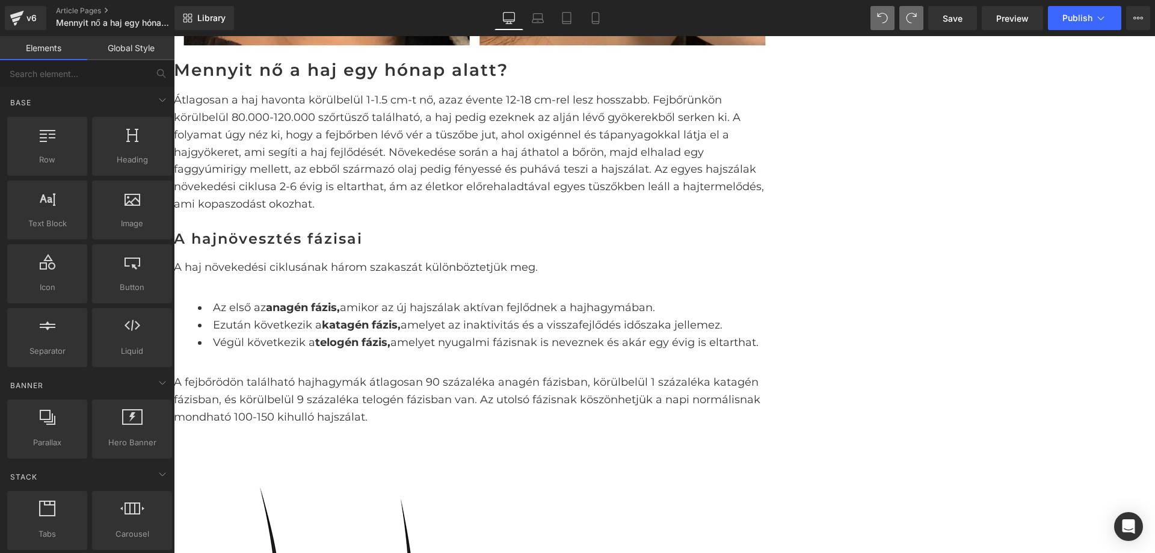
scroll to position [1246, 0]
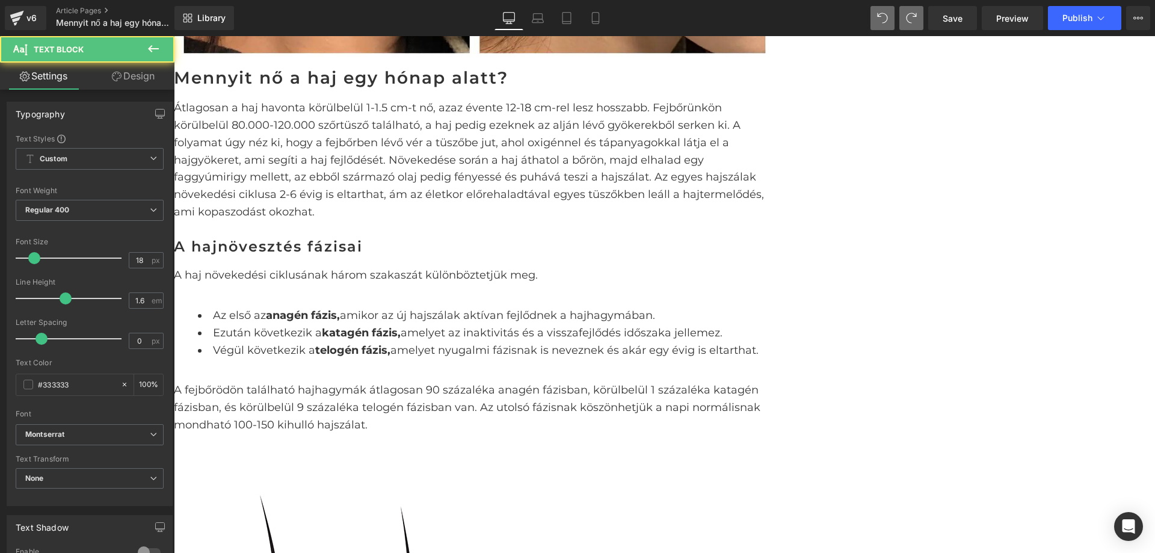
drag, startPoint x: 677, startPoint y: 200, endPoint x: 761, endPoint y: 199, distance: 84.2
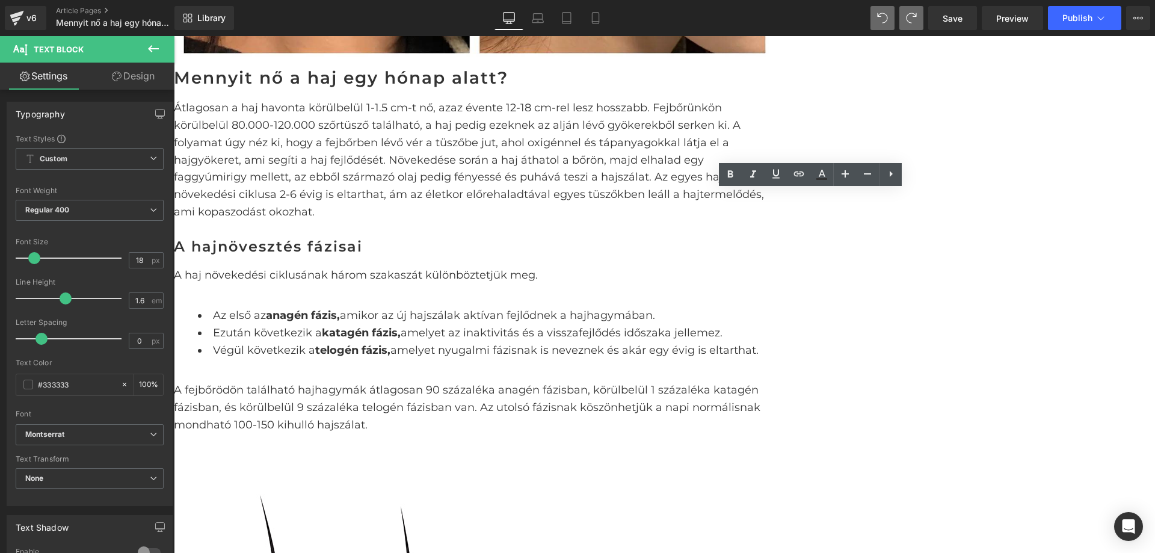
drag, startPoint x: 760, startPoint y: 219, endPoint x: 789, endPoint y: 218, distance: 28.9
click at [789, 218] on div "Edit or remove link: Edit - Unlink - Cancel" at bounding box center [763, 221] width 171 height 22
click at [790, 218] on span "Unlink" at bounding box center [792, 221] width 23 height 10
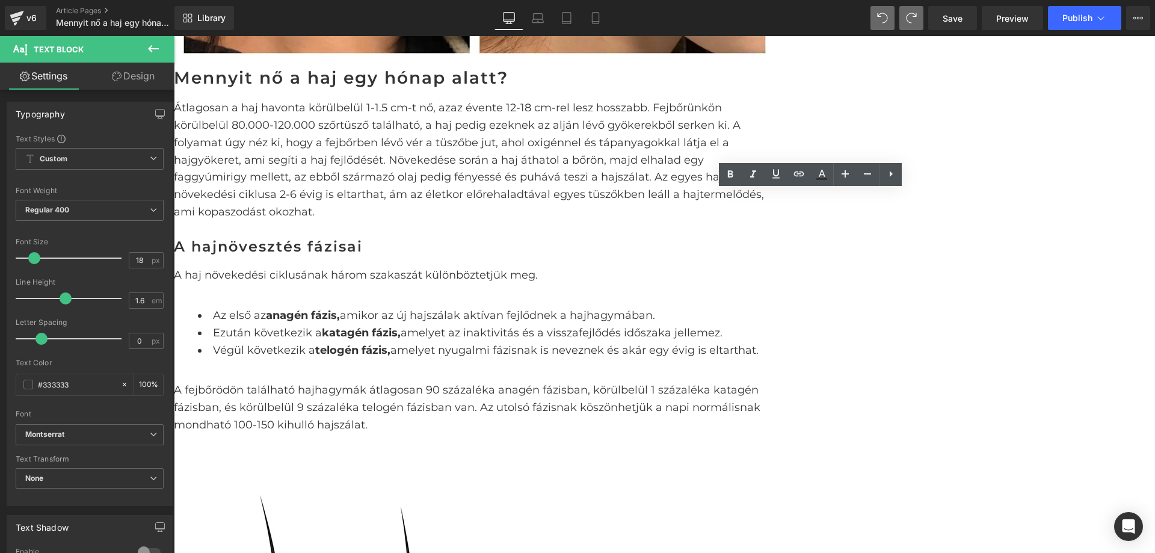
click at [894, 171] on icon at bounding box center [890, 174] width 14 height 14
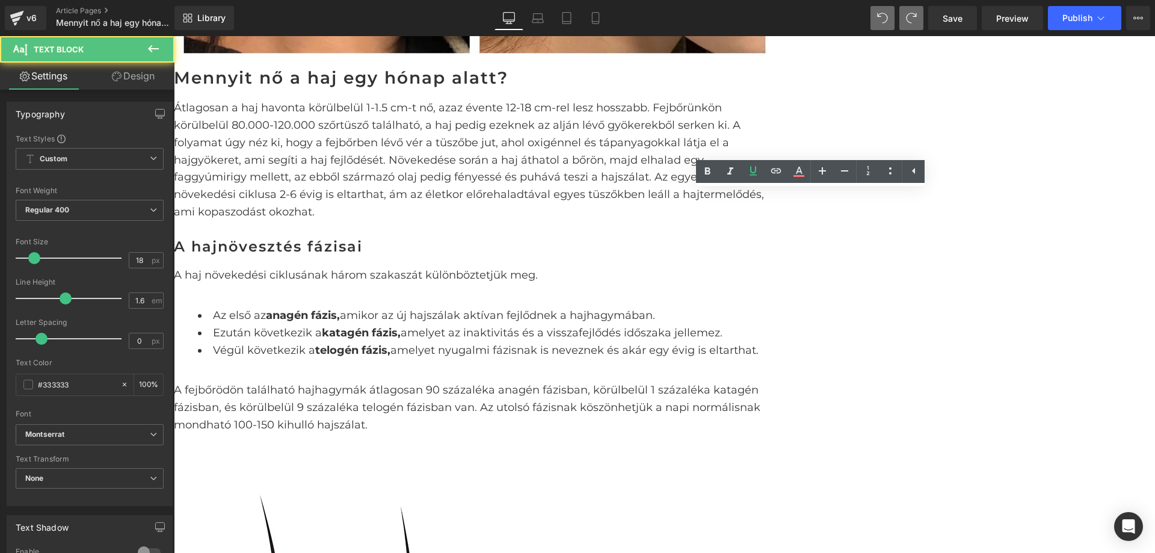
drag, startPoint x: 680, startPoint y: 198, endPoint x: 762, endPoint y: 199, distance: 81.8
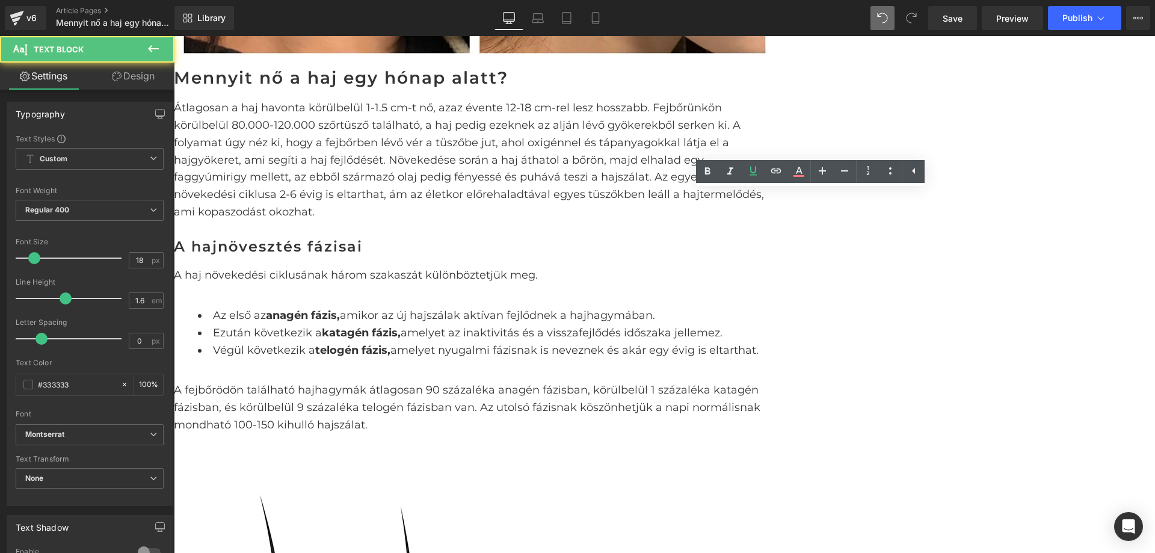
drag, startPoint x: 684, startPoint y: 200, endPoint x: 749, endPoint y: 203, distance: 65.0
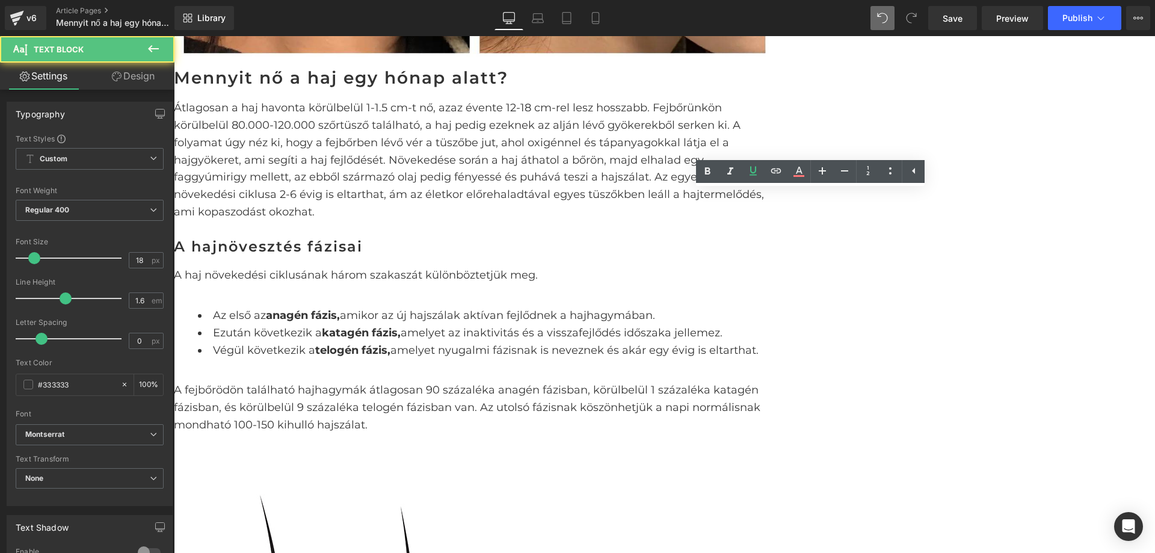
click at [714, 239] on div "A hajnövesztés fázisai Heading A haj növekedési ciklusának három szakaszát külö…" at bounding box center [474, 544] width 601 height 610
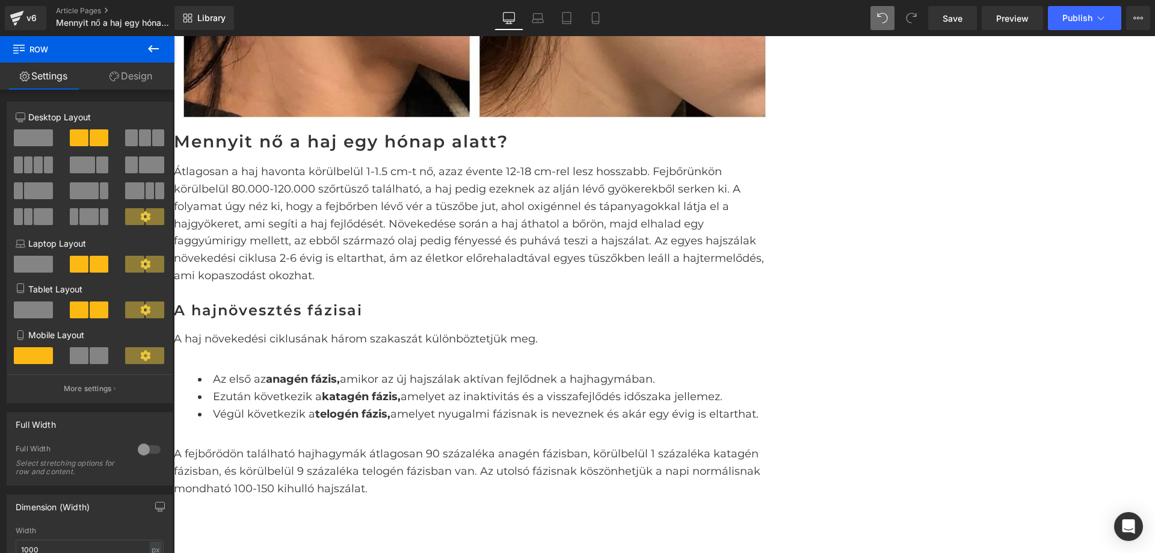
scroll to position [1186, 0]
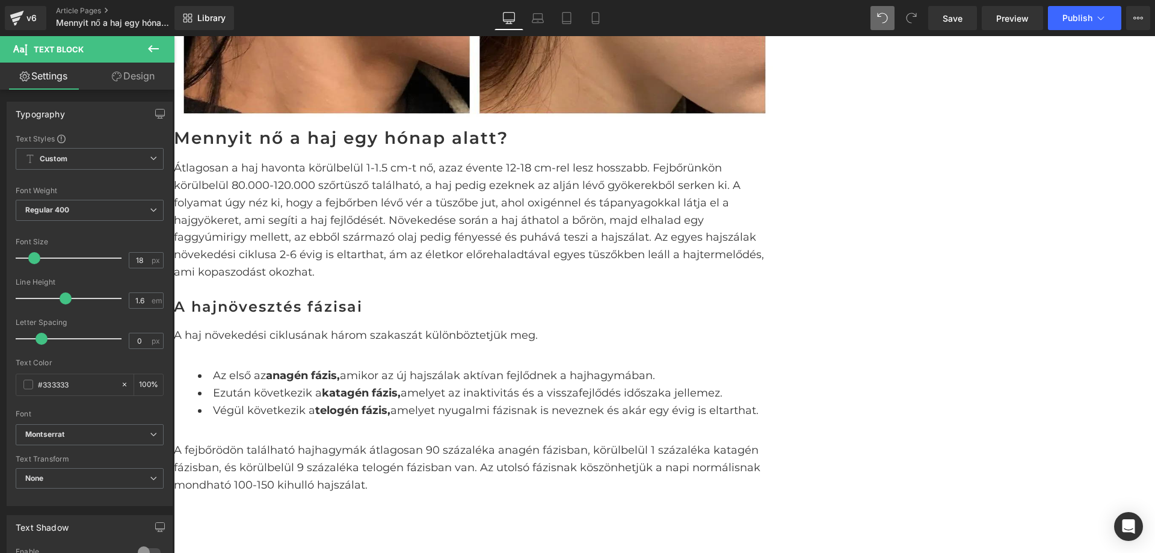
drag, startPoint x: 761, startPoint y: 258, endPoint x: 681, endPoint y: 261, distance: 80.0
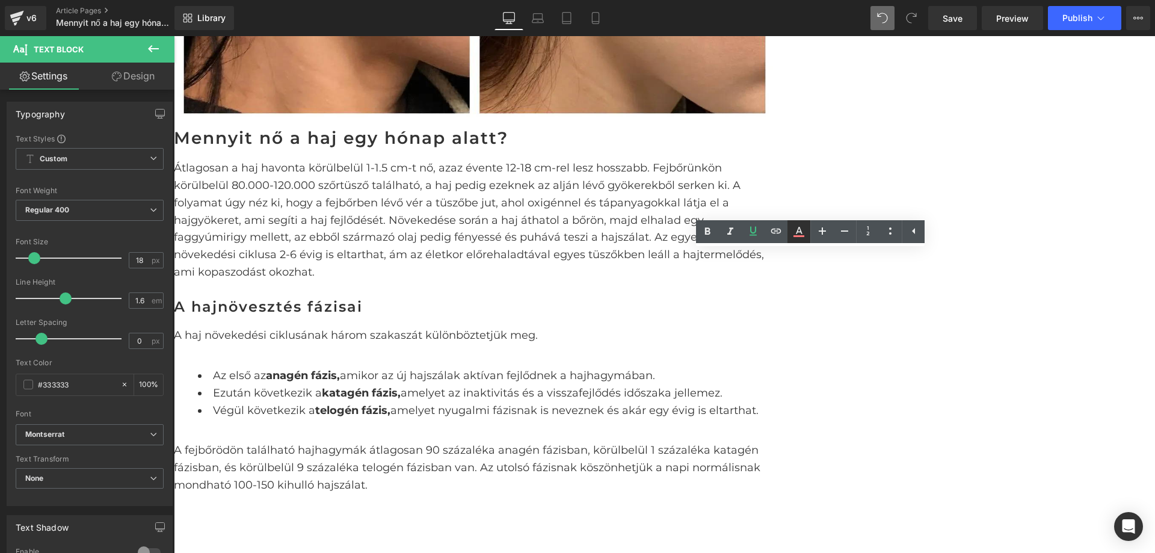
click at [806, 226] on link at bounding box center [798, 231] width 23 height 23
type input "#ff7577"
type input "100"
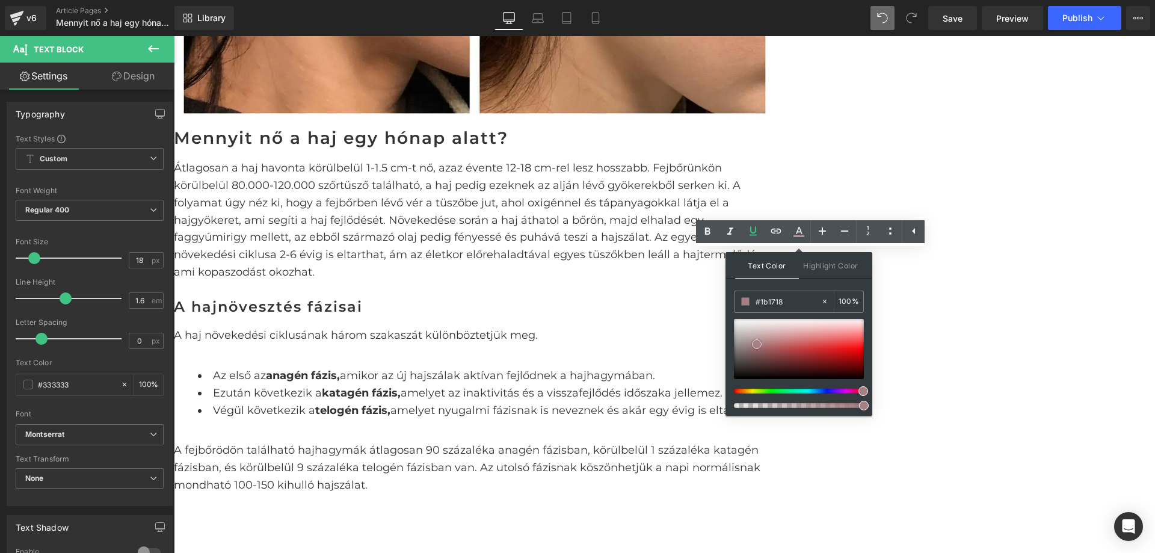
type input "#000000"
drag, startPoint x: 930, startPoint y: 380, endPoint x: 724, endPoint y: 401, distance: 207.3
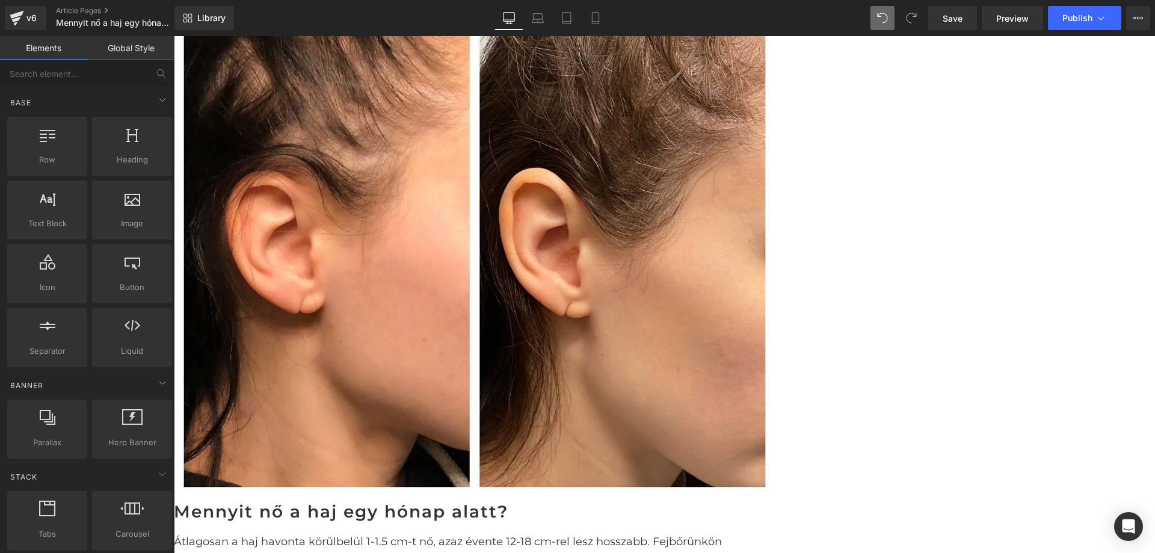
scroll to position [645, 0]
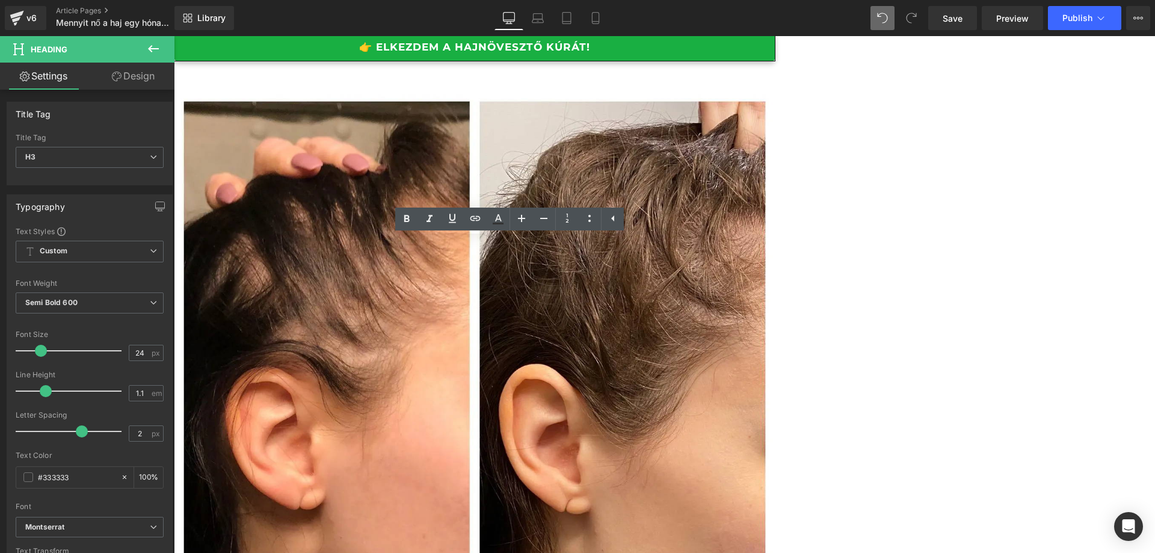
scroll to position [585, 0]
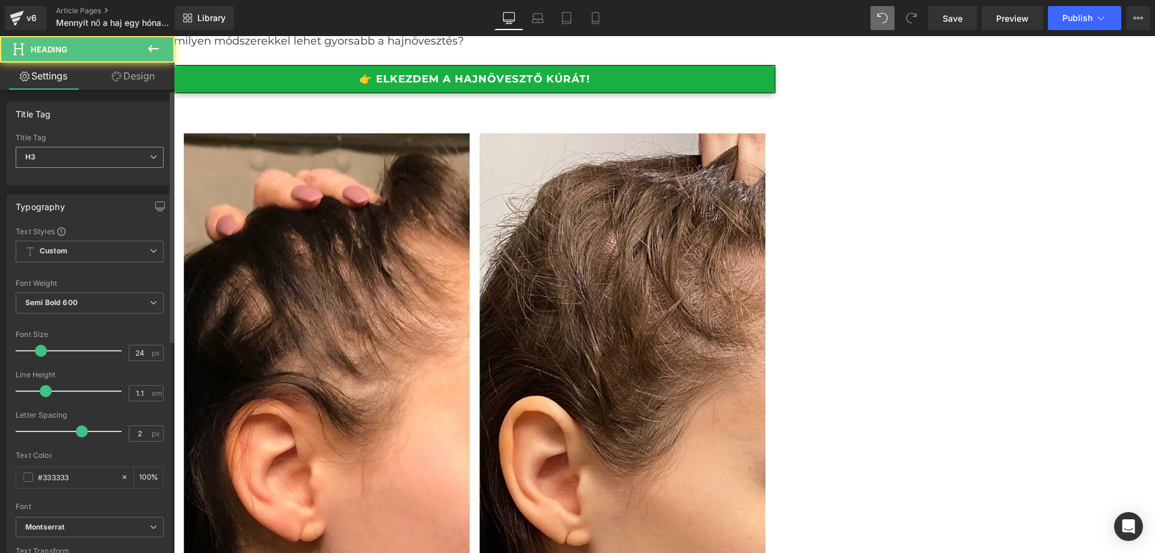
click at [127, 148] on span "H3" at bounding box center [90, 157] width 148 height 21
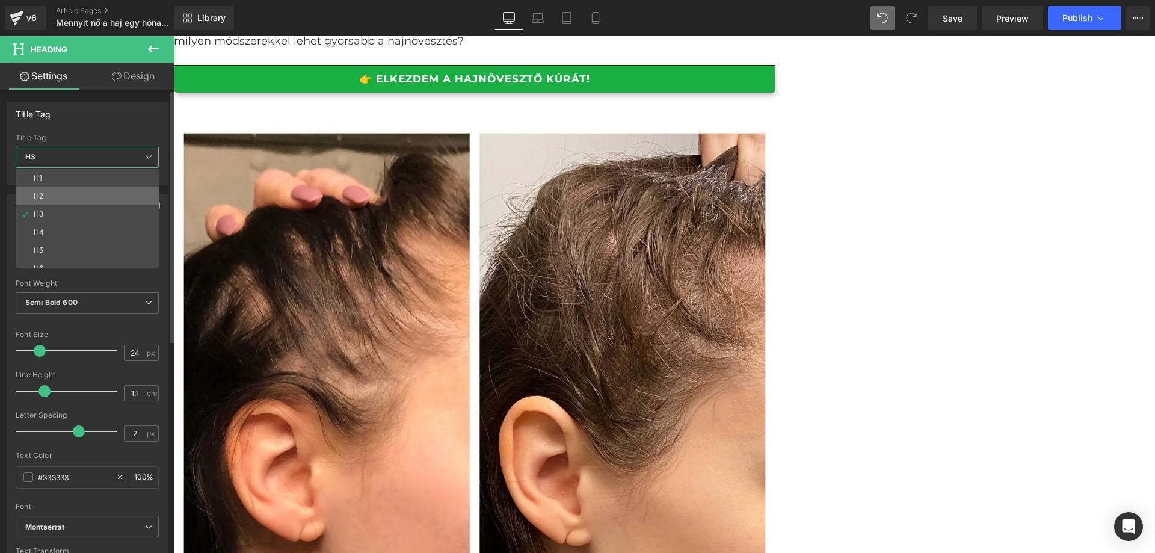
click at [105, 193] on li "H2" at bounding box center [90, 196] width 149 height 18
type input "28"
type input "100"
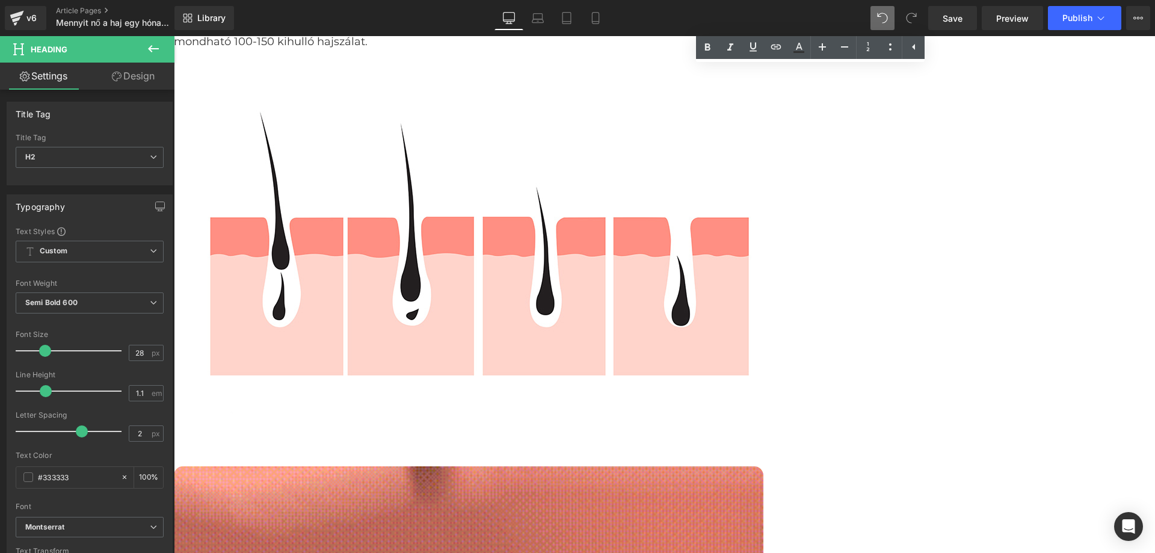
scroll to position [1787, 0]
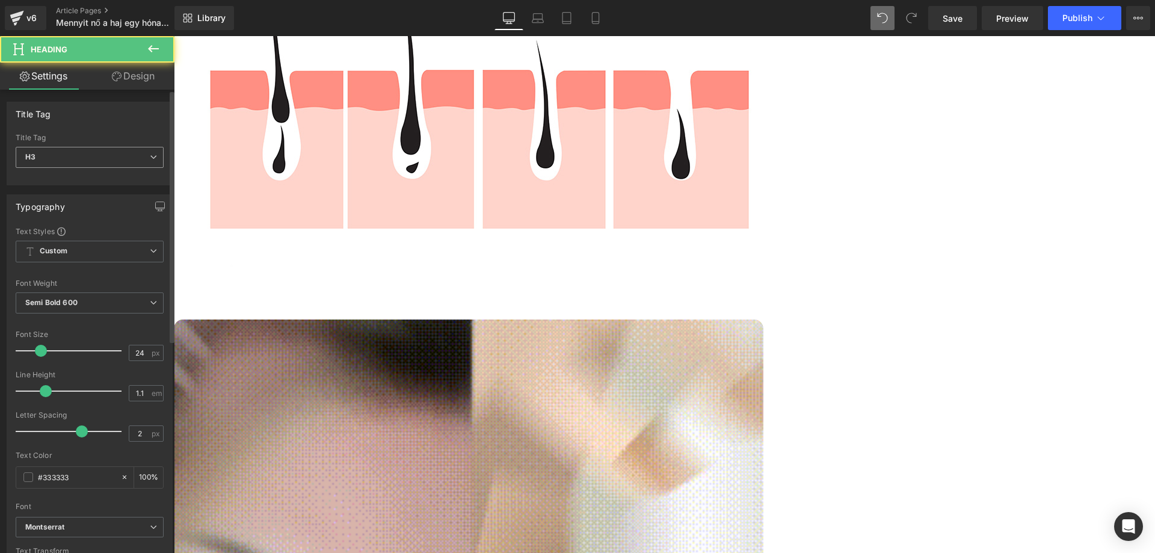
click at [103, 161] on span "H3" at bounding box center [90, 157] width 148 height 21
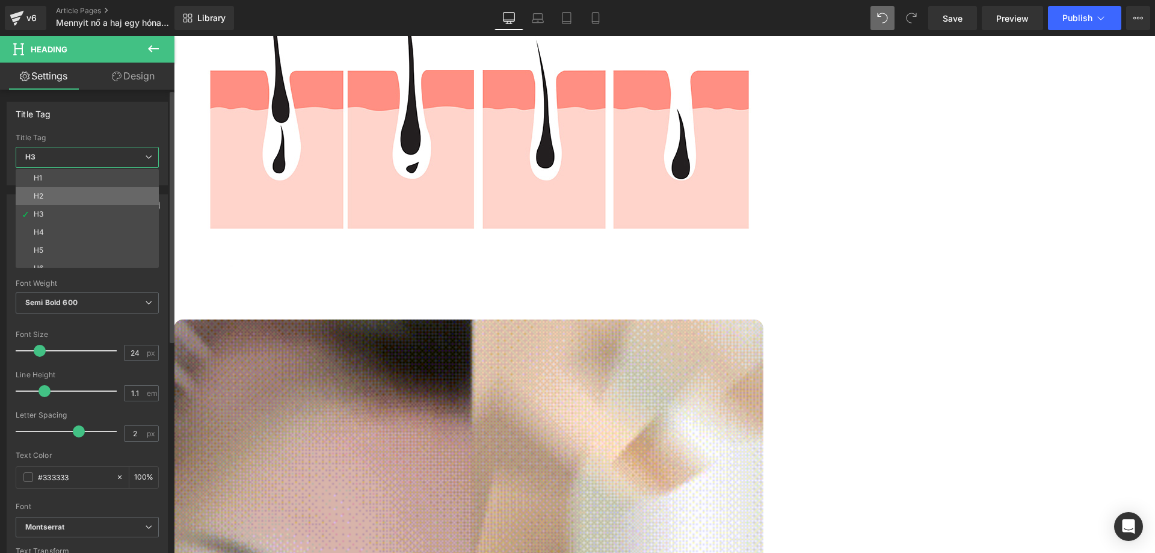
drag, startPoint x: 84, startPoint y: 190, endPoint x: 90, endPoint y: 192, distance: 6.5
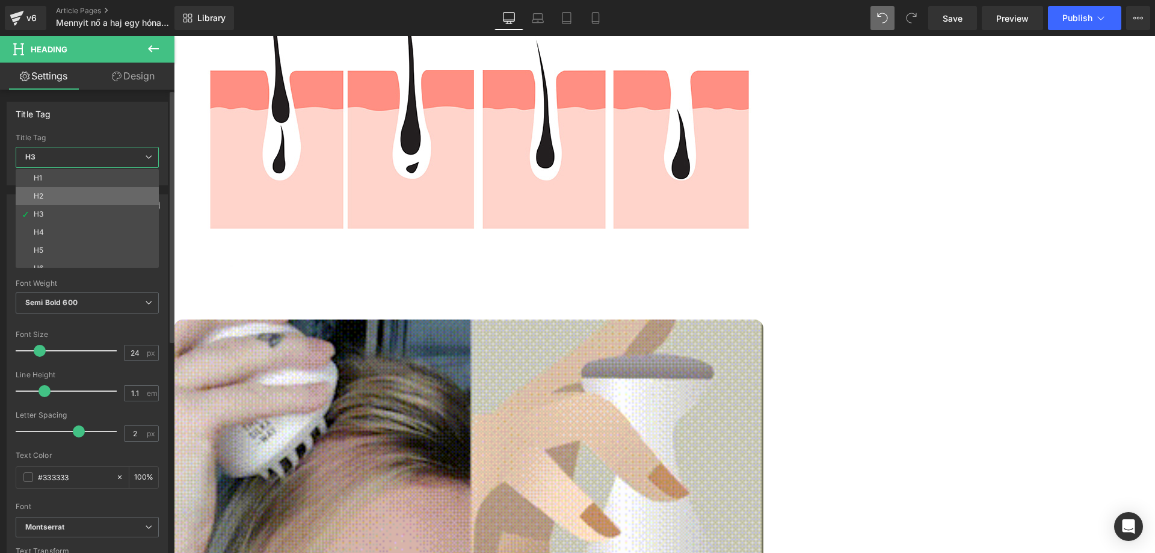
click at [84, 190] on li "H2" at bounding box center [90, 196] width 149 height 18
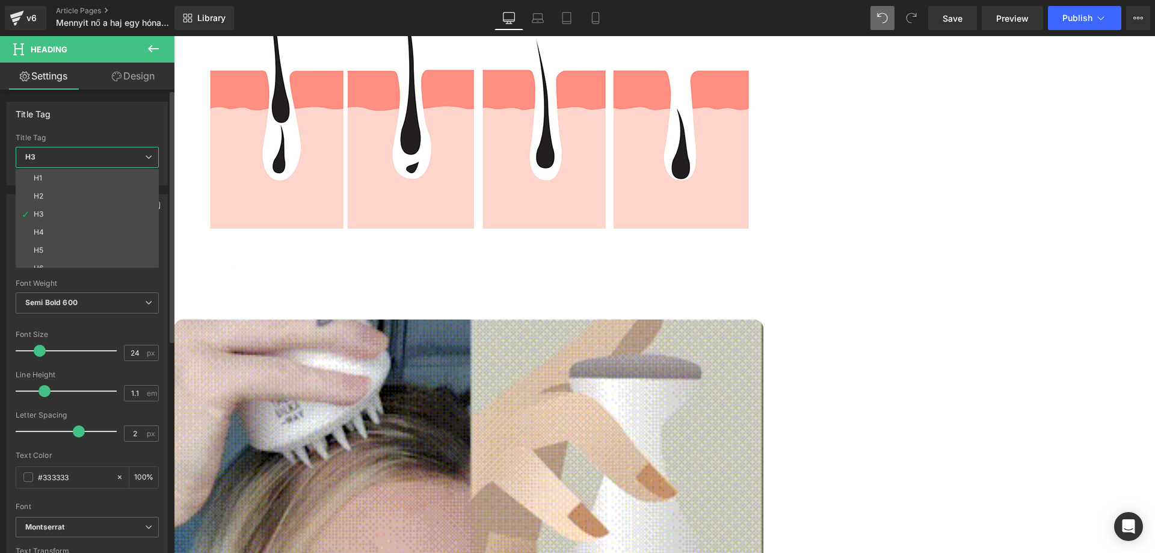
type input "28"
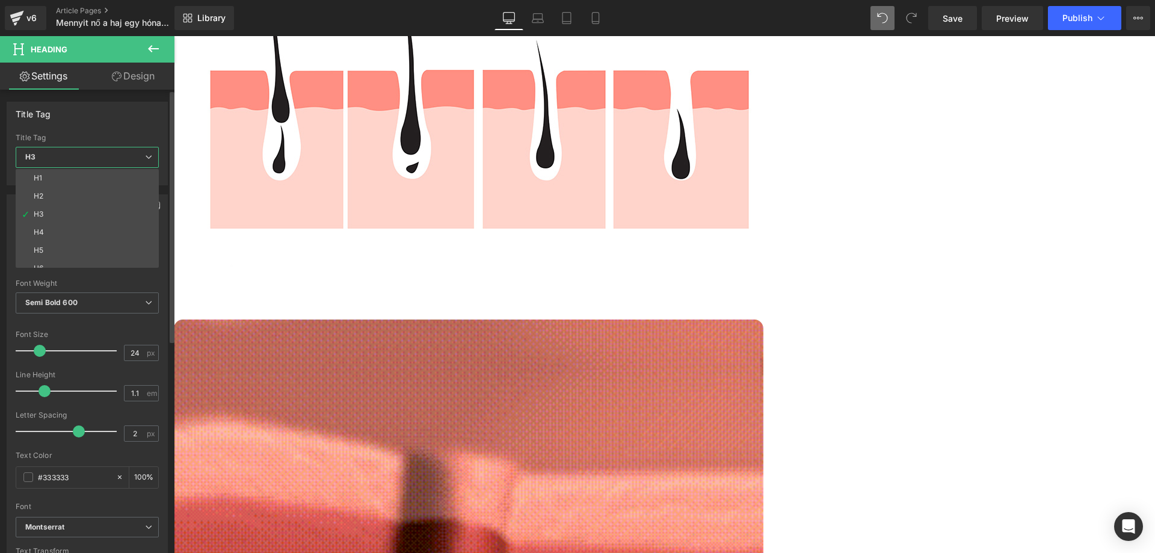
type input "100"
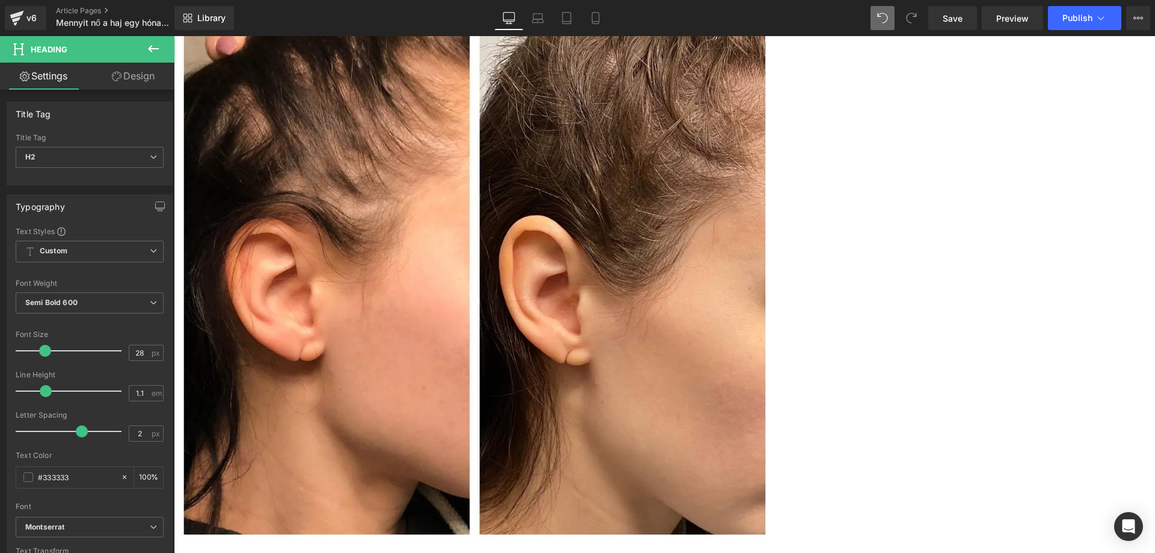
scroll to position [404, 0]
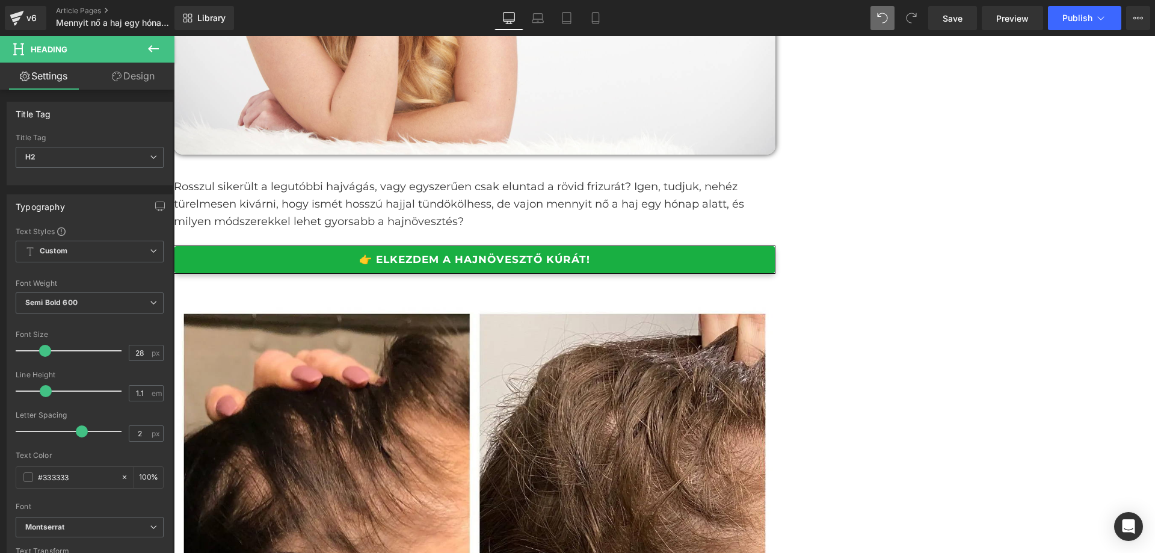
click at [493, 261] on link "👉 ELKEZDEM A HAJNÖVESZTŐ KÚRÁT!" at bounding box center [474, 259] width 601 height 28
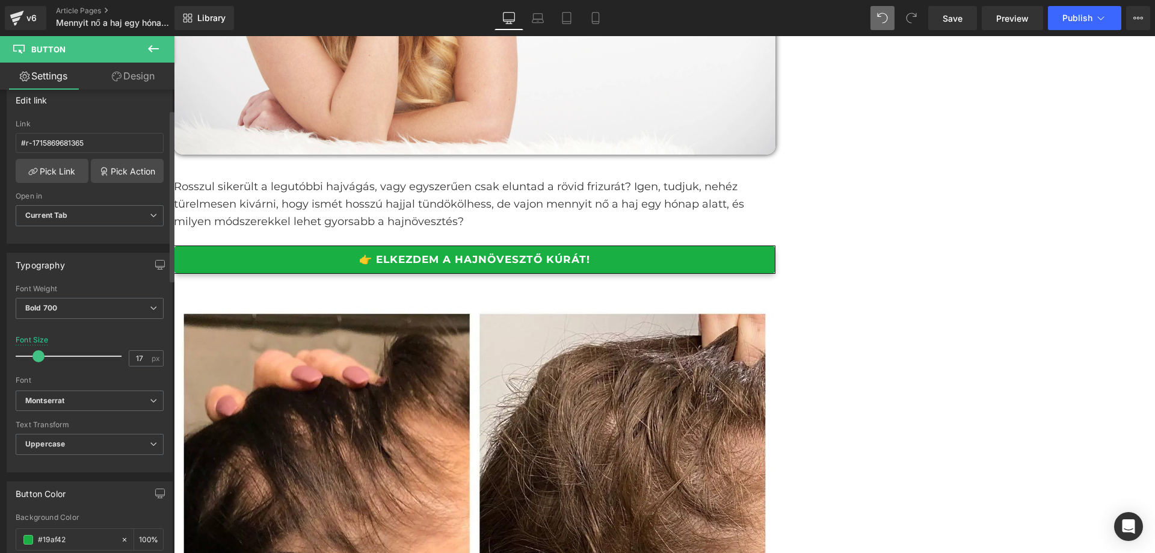
scroll to position [301, 0]
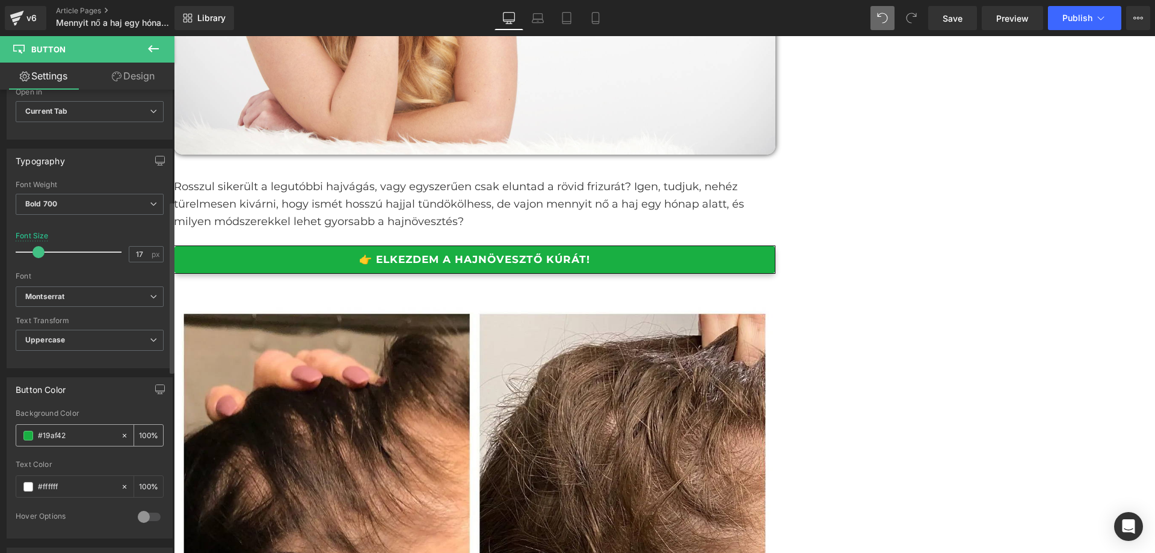
click at [31, 434] on span at bounding box center [28, 436] width 10 height 10
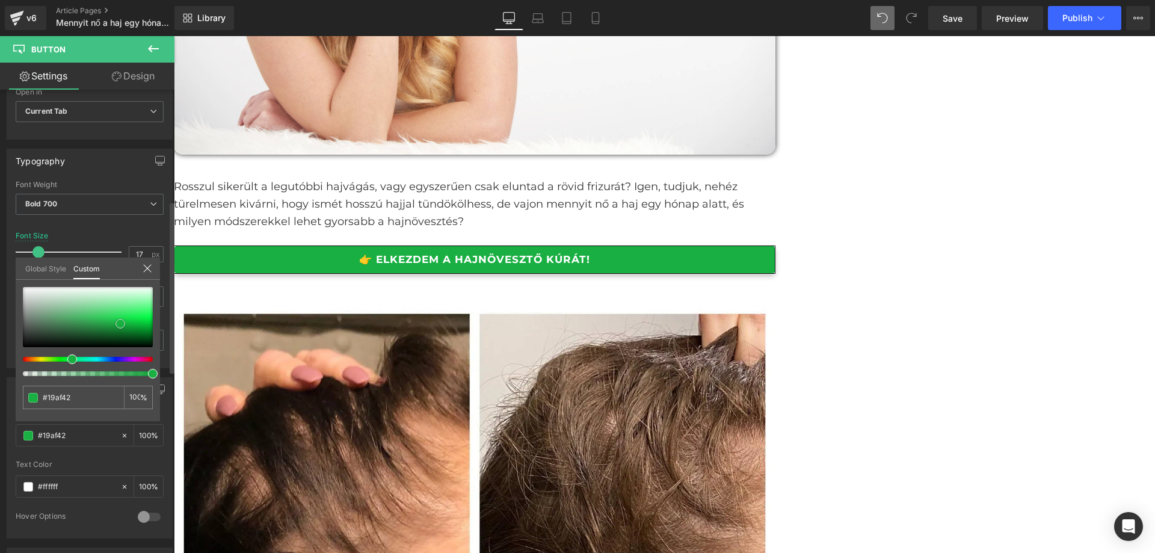
type input "#282e29"
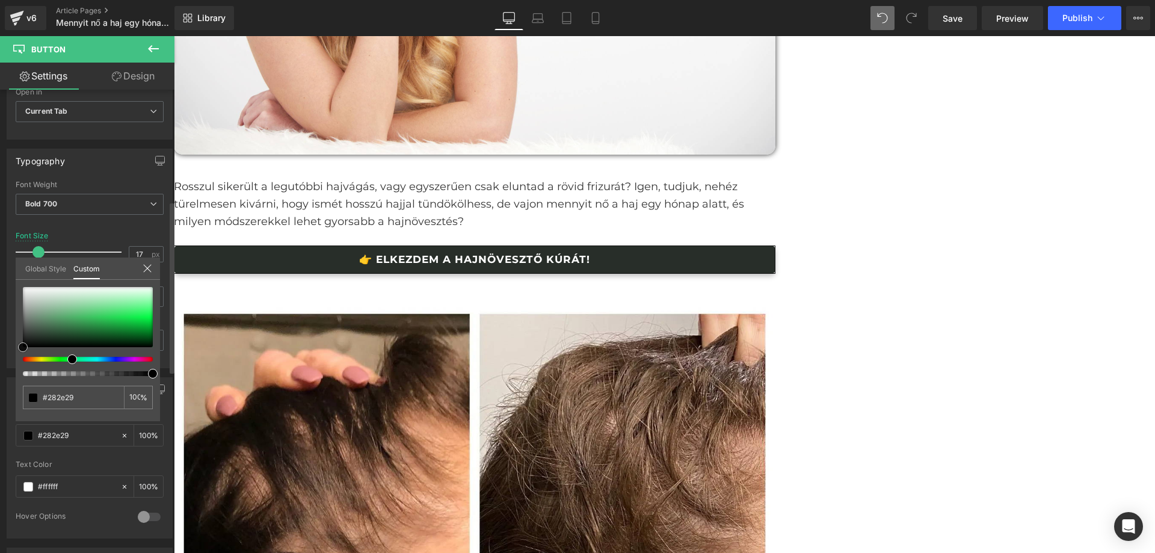
type input "#000000"
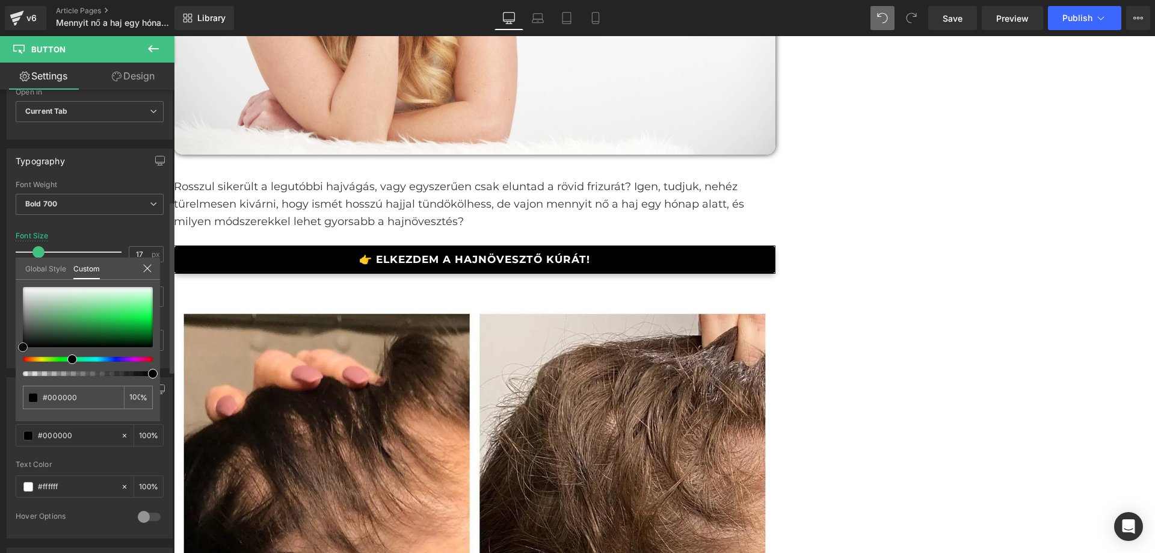
drag, startPoint x: 0, startPoint y: 360, endPoint x: 10, endPoint y: 382, distance: 25.0
click at [0, 370] on div "Button Color rgba(0, 0, 0, 1) Background Color #000000 100 % rgba(255, 255, 255…" at bounding box center [90, 453] width 180 height 170
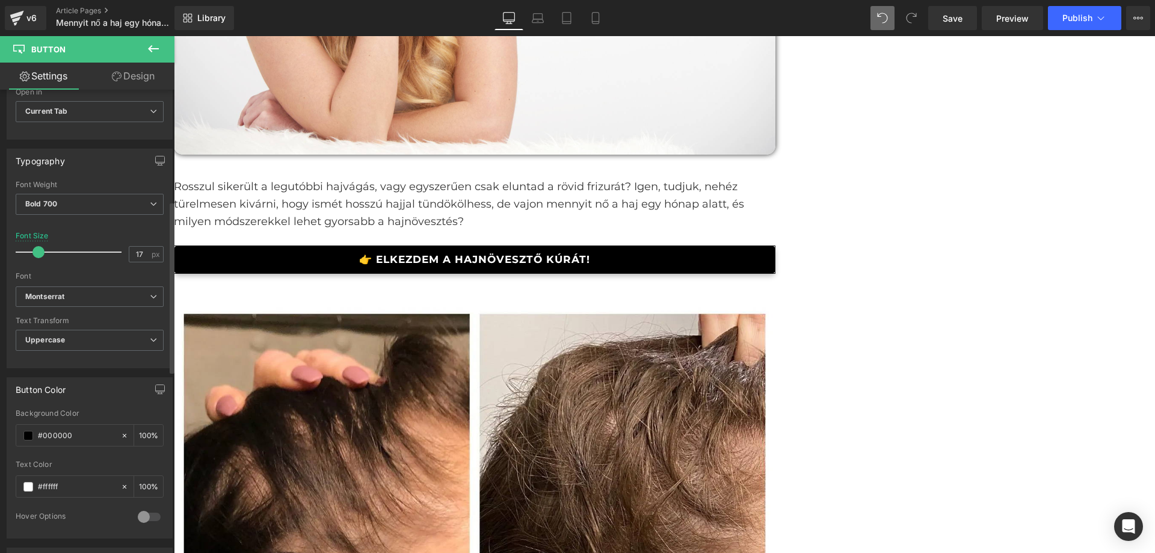
click at [129, 78] on link "Design" at bounding box center [133, 76] width 87 height 27
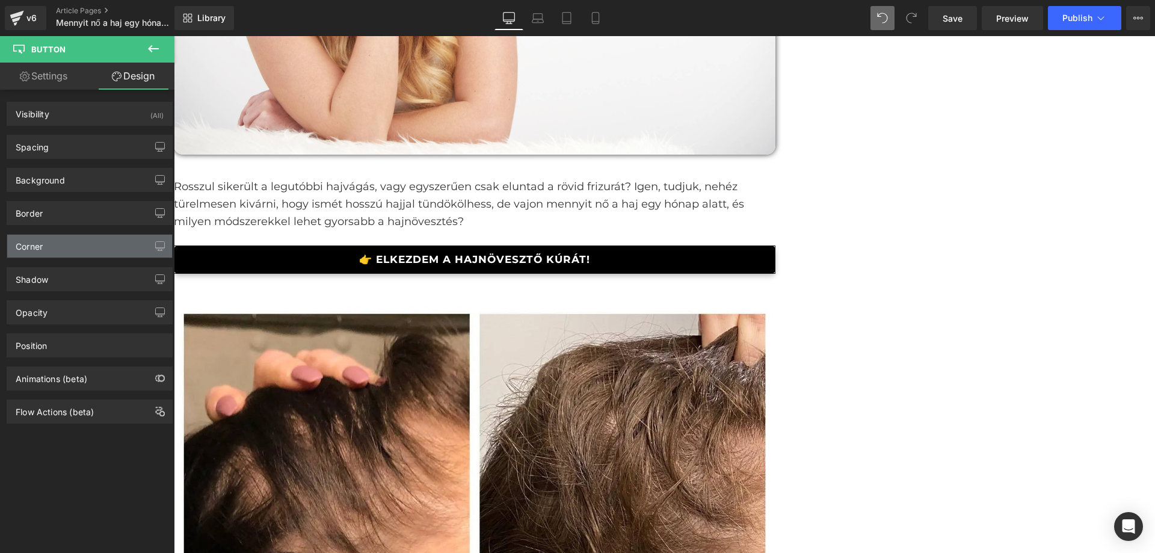
click at [88, 237] on div "Corner" at bounding box center [89, 246] width 165 height 23
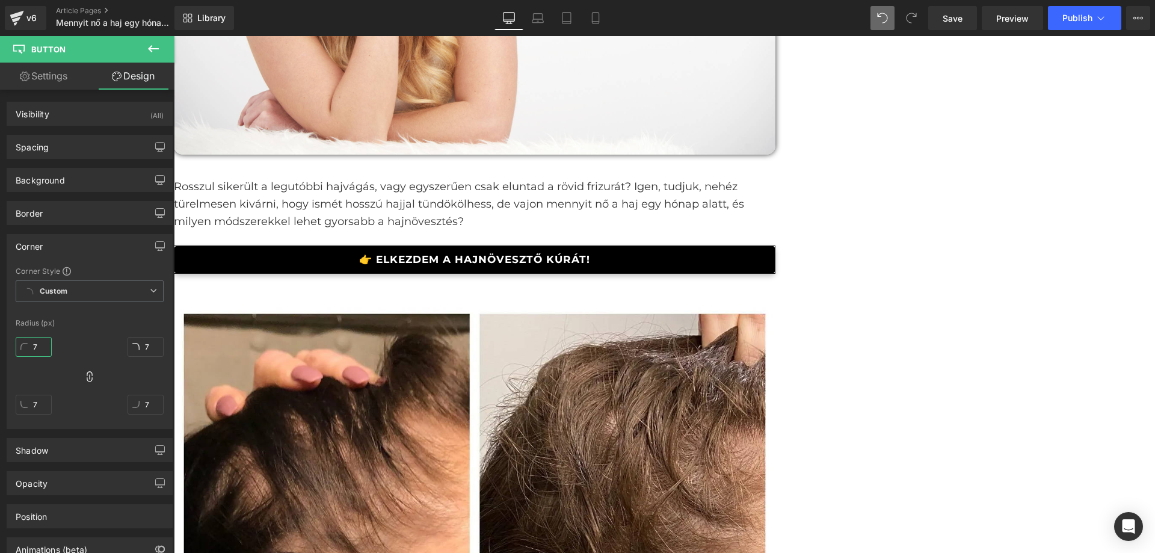
click at [37, 337] on input "7" at bounding box center [34, 347] width 36 height 20
type input "25"
type input "2"
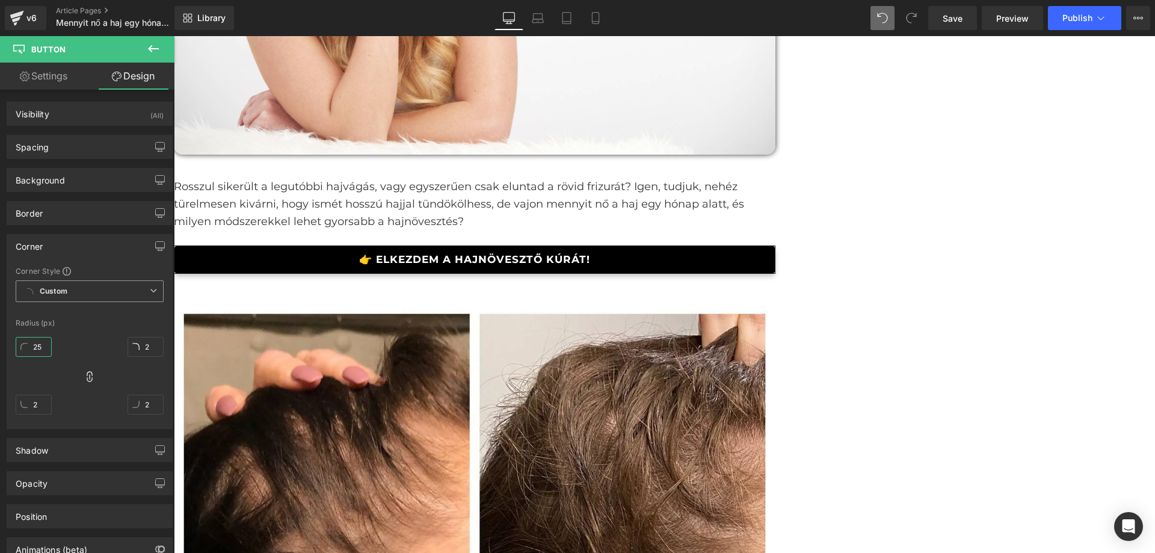
type input "25"
click at [131, 257] on div "Corner Corner Style Custom Custom Setup Global Style Custom Setup Global Style …" at bounding box center [90, 331] width 166 height 195
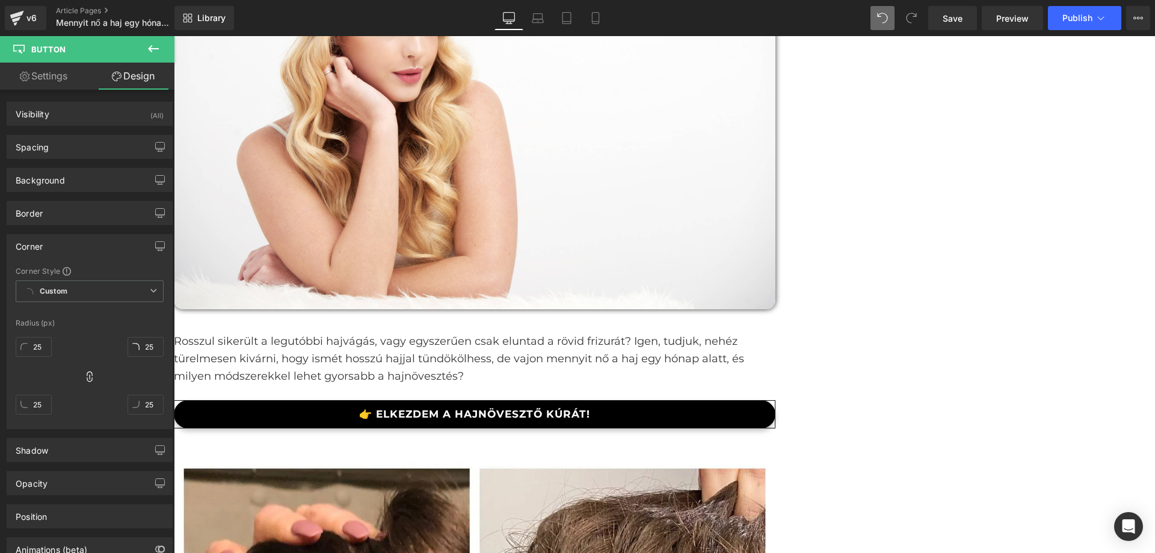
scroll to position [224, 0]
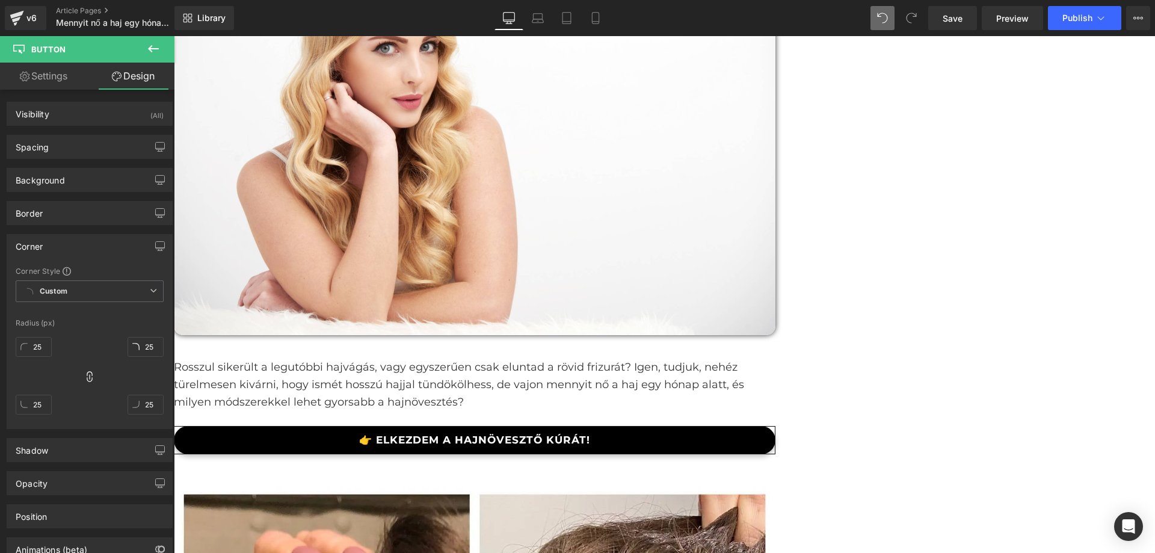
click at [468, 381] on p "Rosszul sikerült a legutóbbi hajvágás, vagy egyszerűen csak eluntad a rövid fri…" at bounding box center [474, 384] width 601 height 52
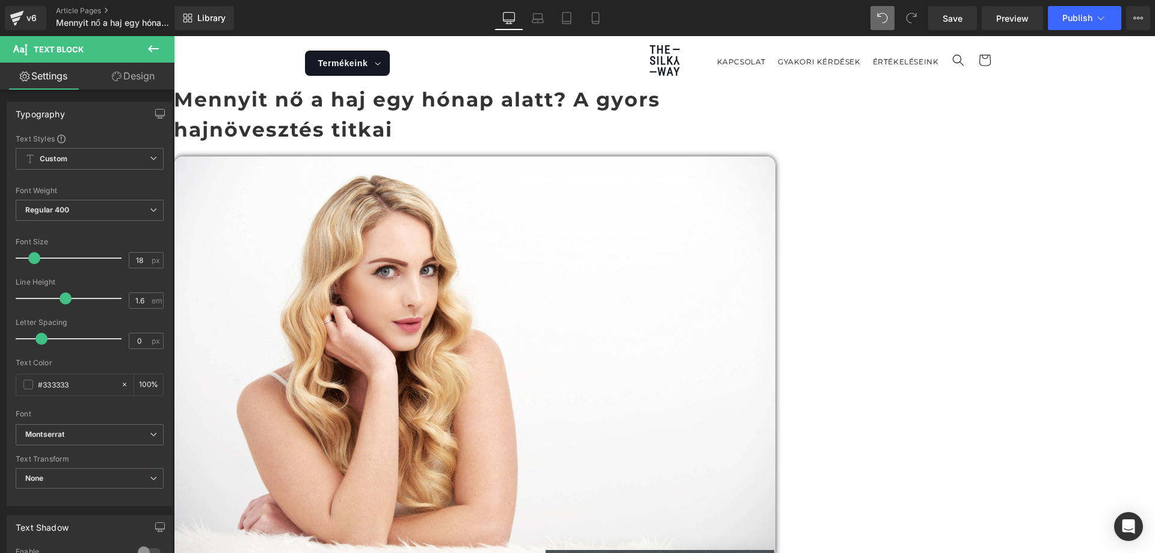
scroll to position [0, 0]
click at [498, 126] on h1 "Mennyit nő a haj egy hónap alatt? A gyors hajnövesztés titkai" at bounding box center [474, 115] width 601 height 60
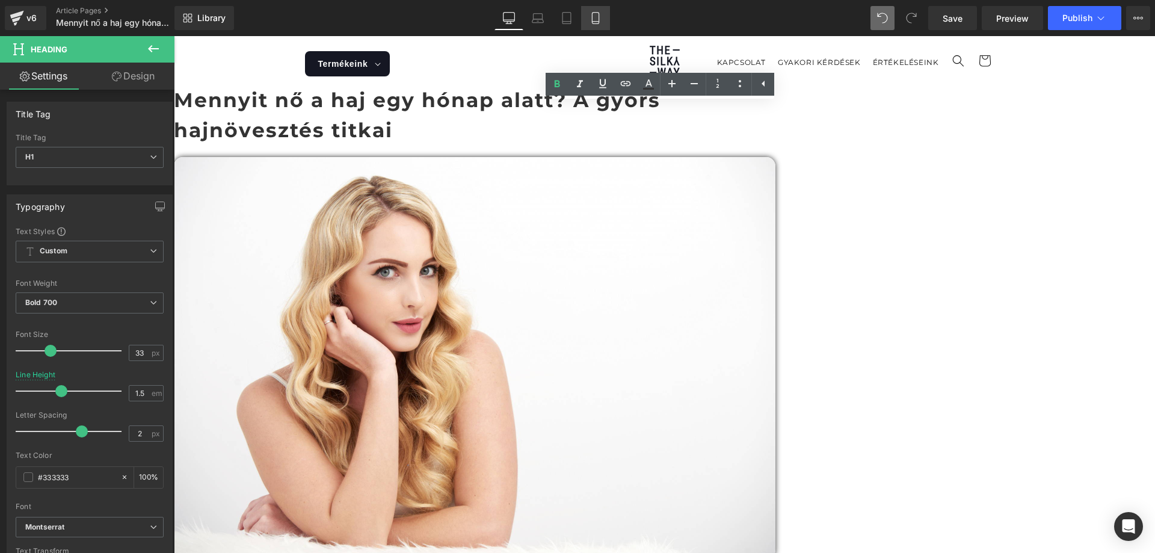
click at [604, 28] on link "Mobile" at bounding box center [595, 18] width 29 height 24
type input "1.1"
type input "100"
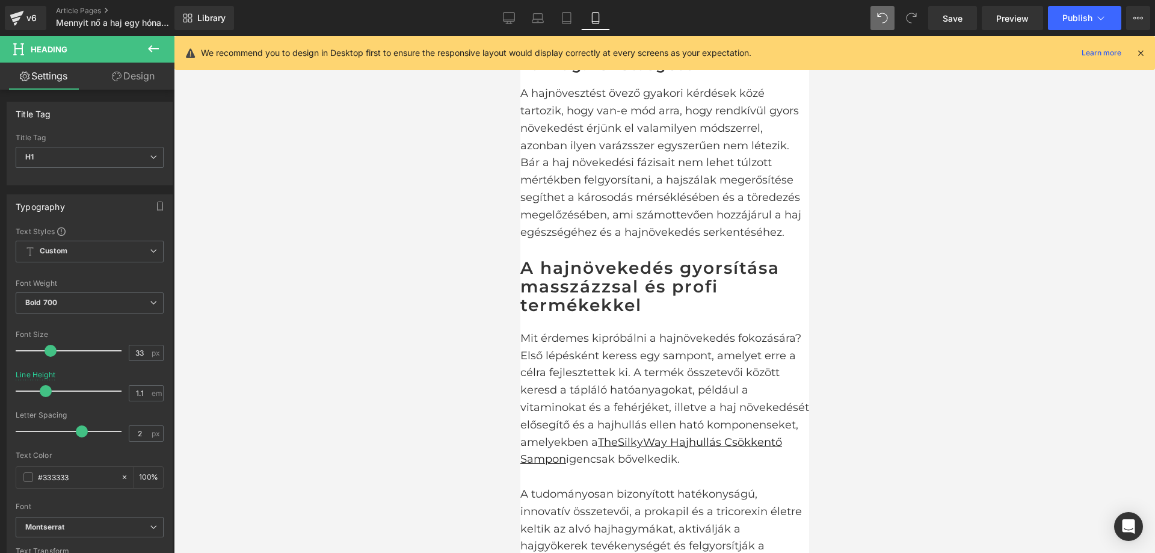
scroll to position [3187, 0]
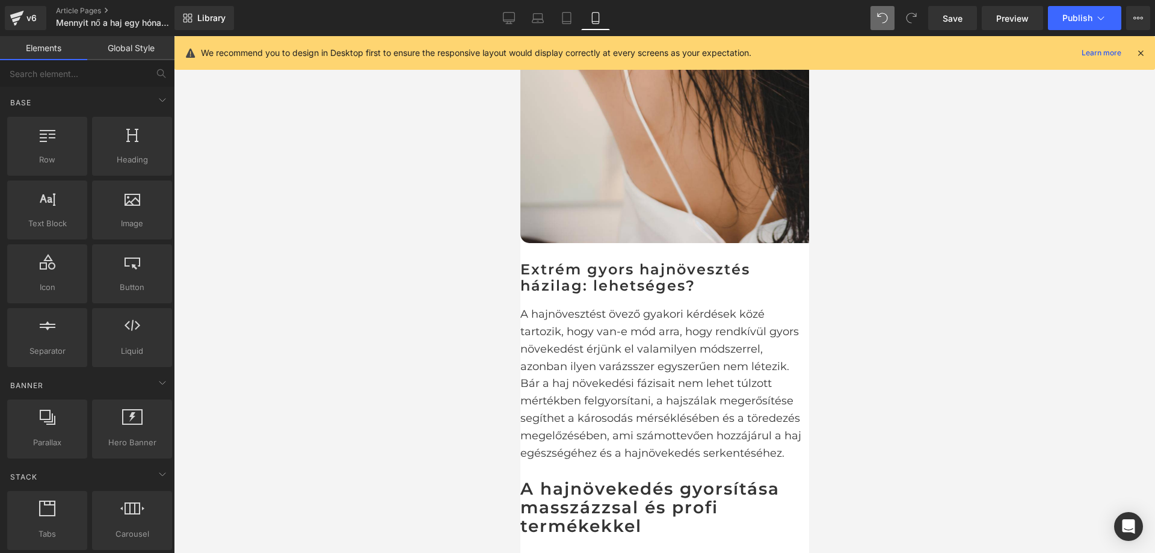
click at [924, 310] on div at bounding box center [664, 294] width 981 height 517
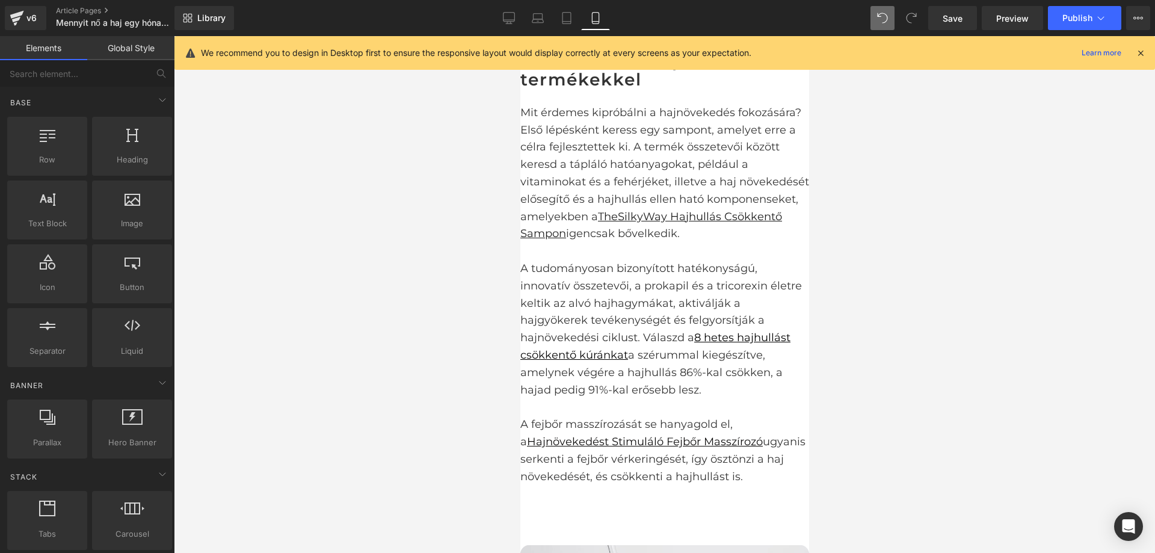
scroll to position [3552, 0]
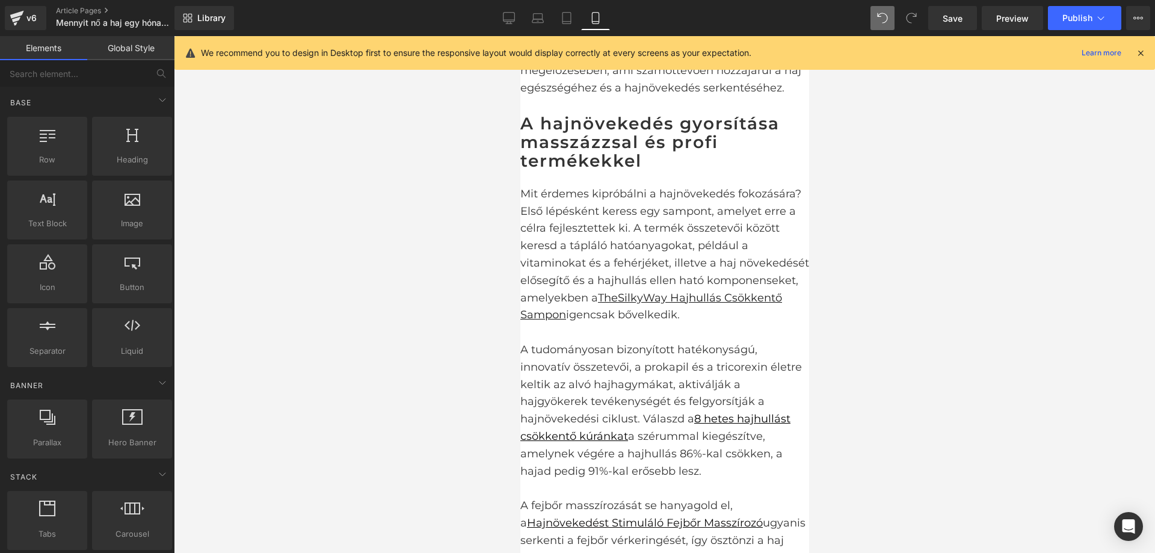
click at [520, 36] on link at bounding box center [520, 36] width 0 height 0
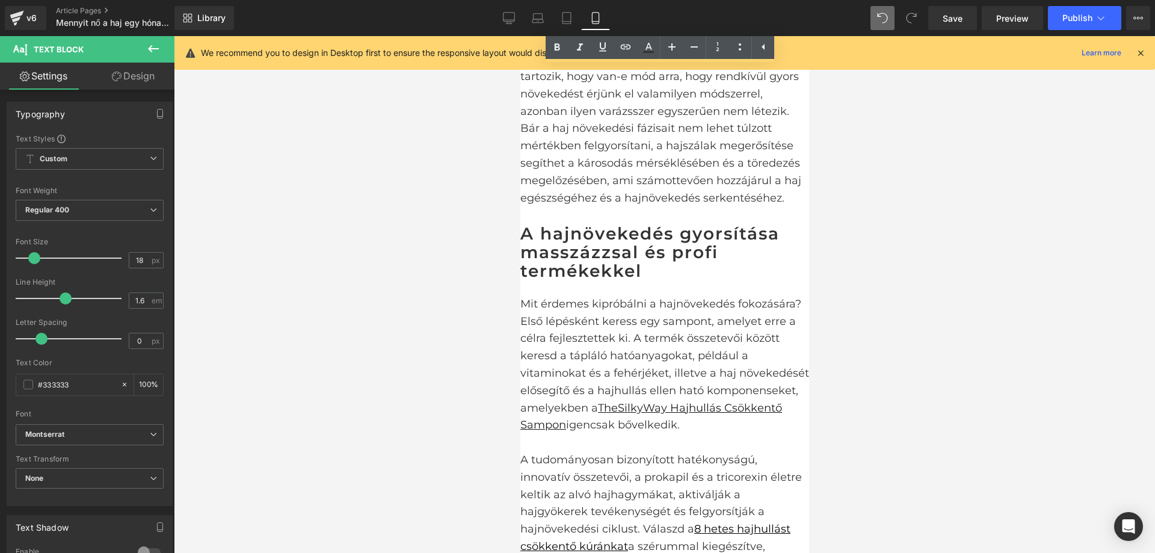
scroll to position [3495, 0]
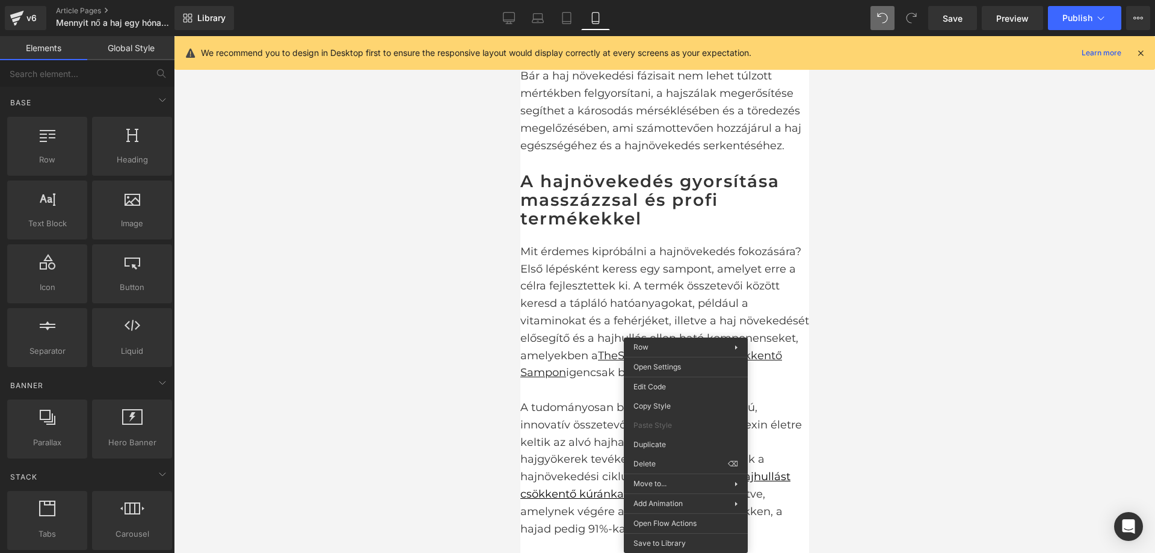
click at [880, 270] on div at bounding box center [664, 294] width 981 height 517
click at [930, 299] on div at bounding box center [664, 294] width 981 height 517
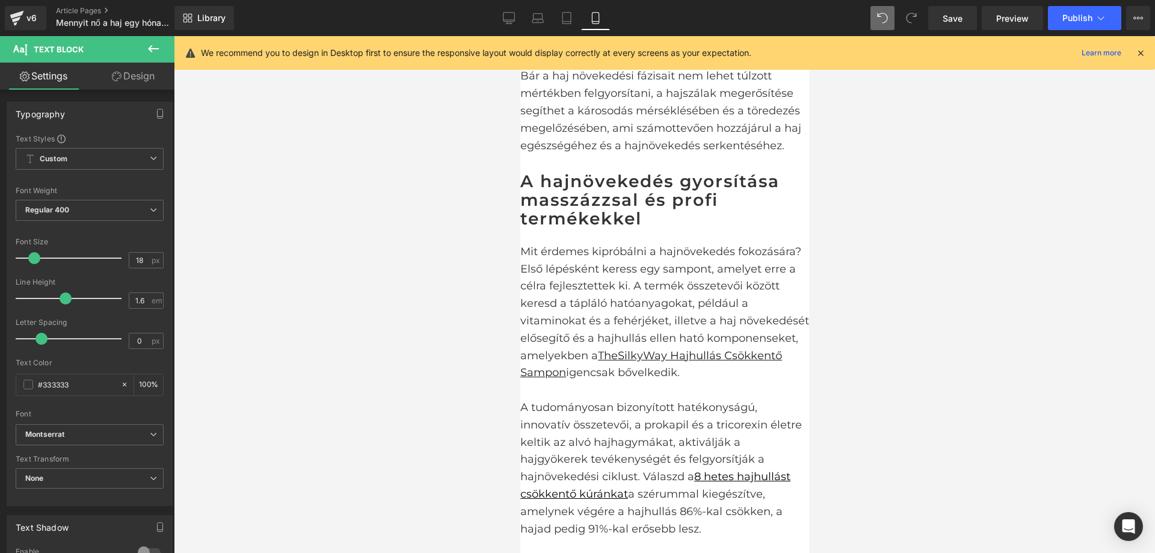
click at [159, 43] on icon at bounding box center [153, 48] width 14 height 14
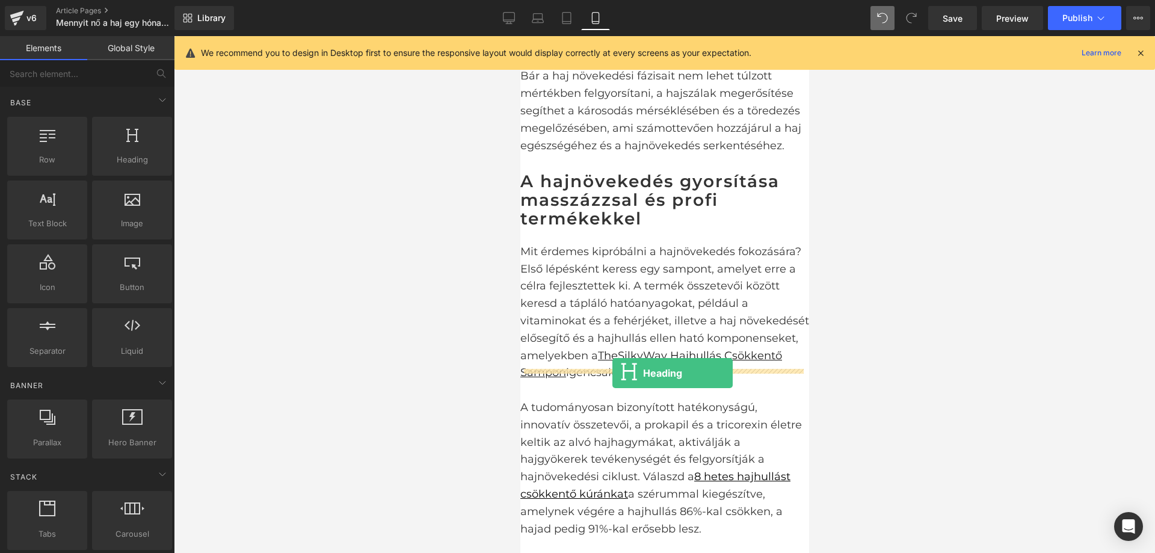
drag, startPoint x: 637, startPoint y: 174, endPoint x: 612, endPoint y: 373, distance: 200.1
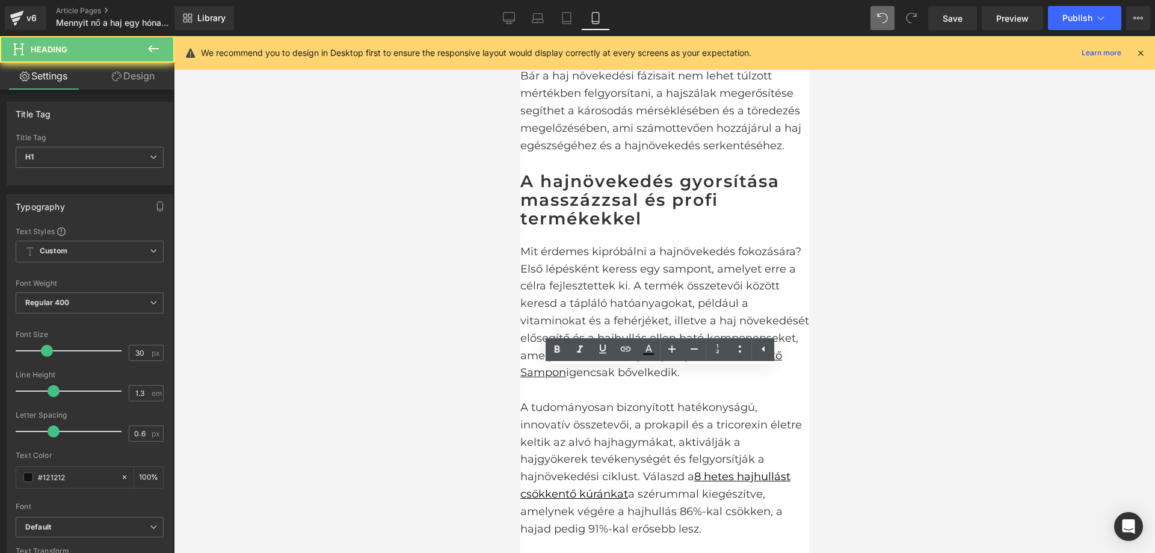
paste div
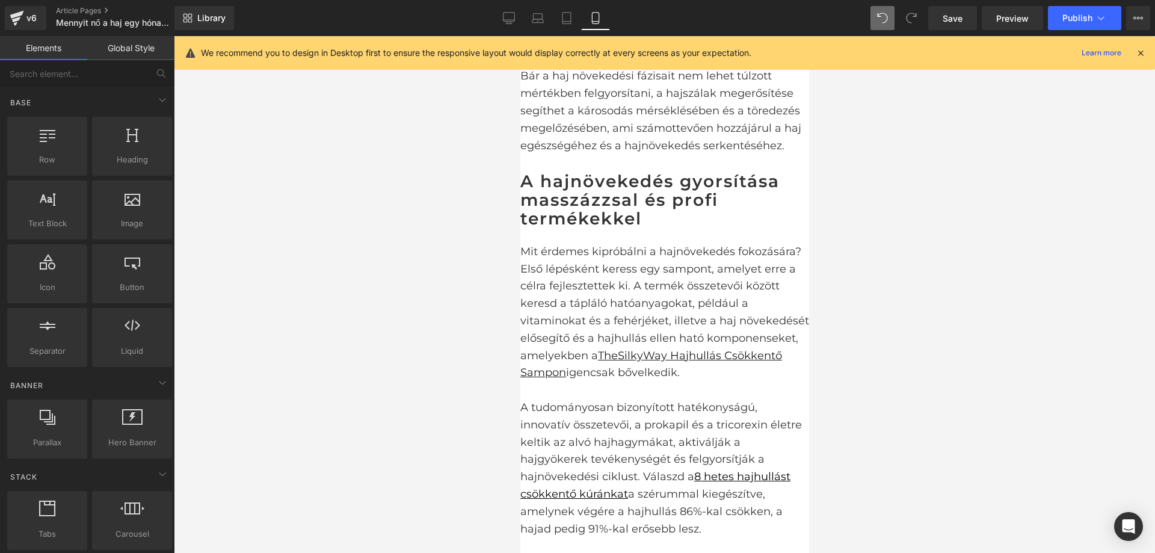
drag, startPoint x: 415, startPoint y: 372, endPoint x: 2, endPoint y: 345, distance: 413.4
click at [415, 372] on div at bounding box center [664, 294] width 981 height 517
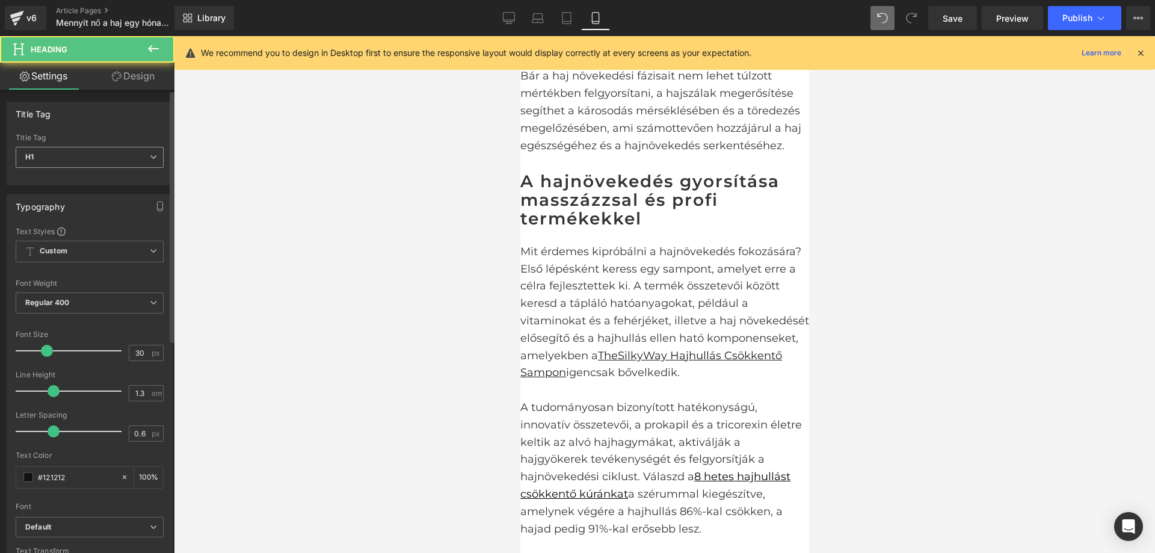
click at [76, 165] on span "H1" at bounding box center [90, 157] width 148 height 21
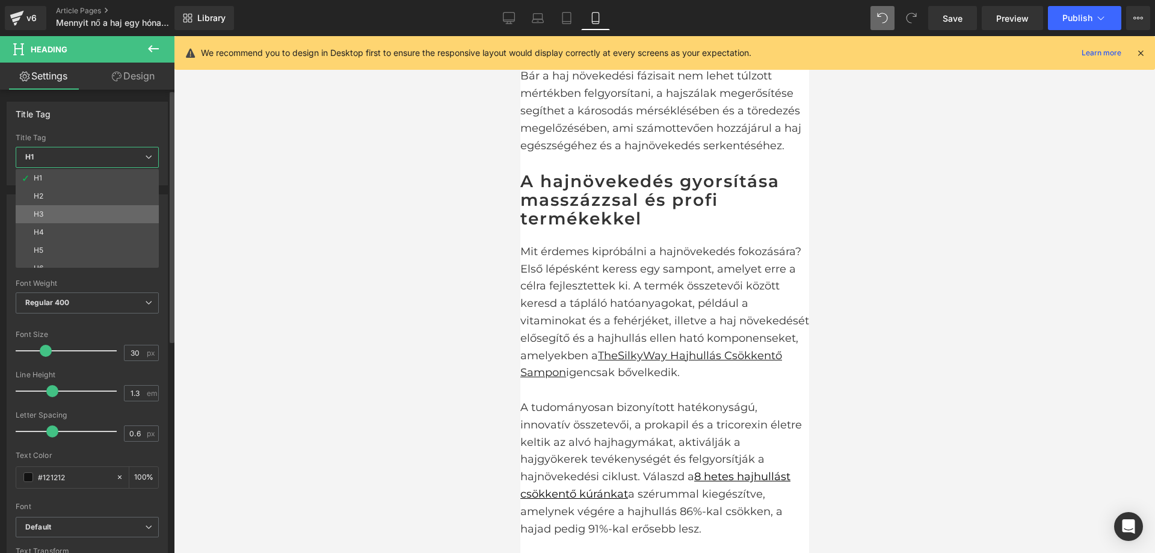
click at [67, 207] on li "H3" at bounding box center [90, 214] width 149 height 18
type input "17"
type input "100"
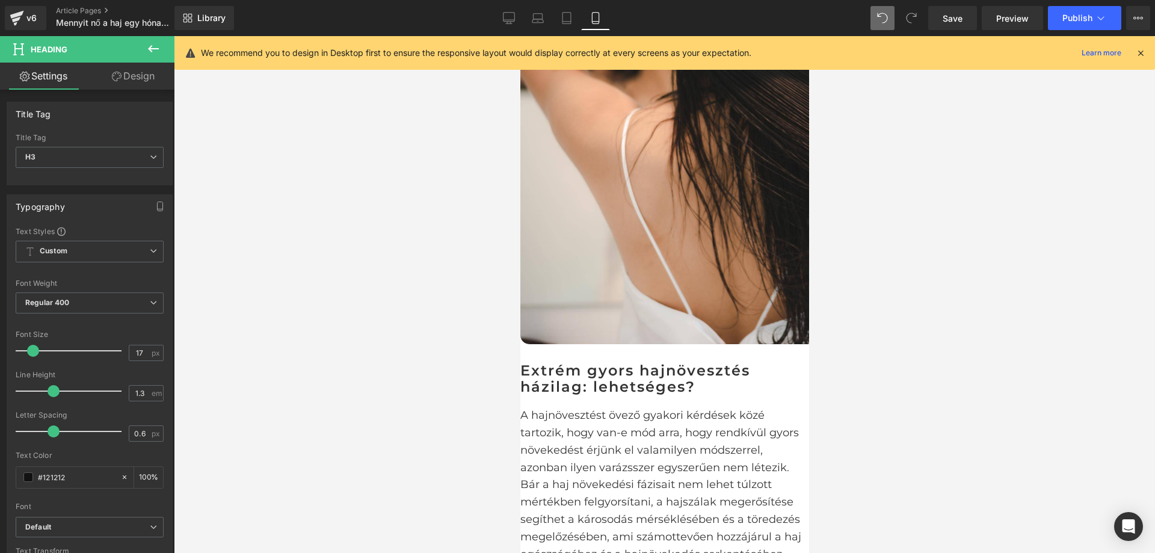
scroll to position [3074, 0]
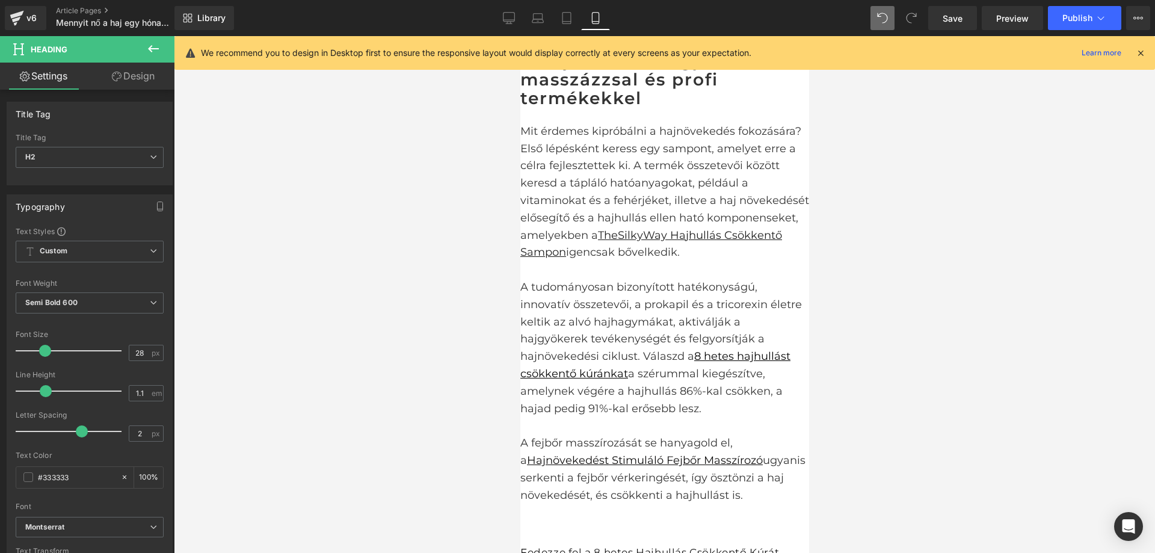
scroll to position [3735, 0]
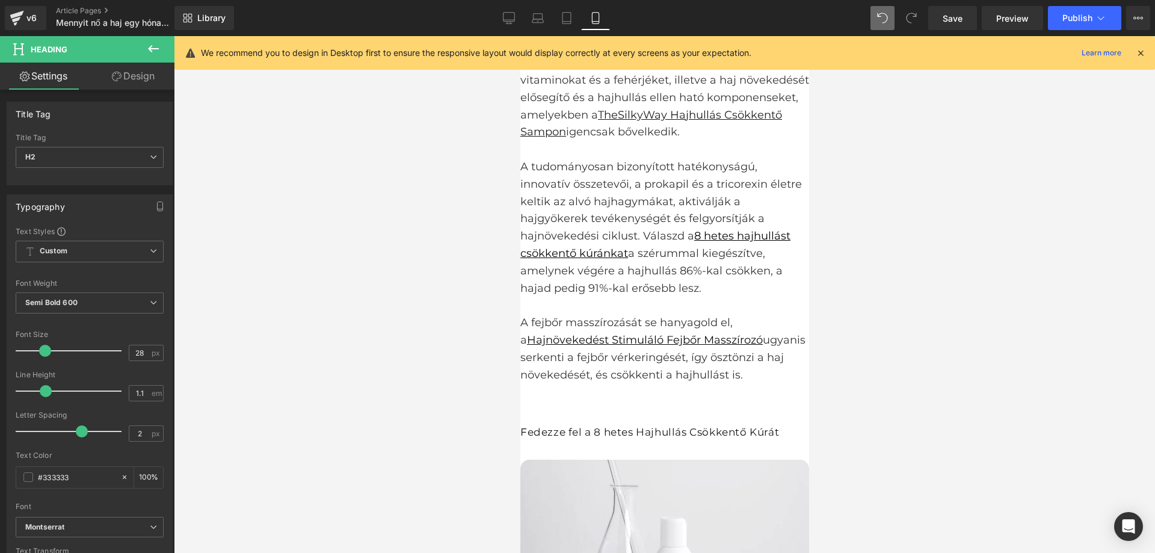
click at [567, 425] on h3 "Fedezze fel a 8 hetes Hajhullás Csökkentő Kúrát" at bounding box center [664, 431] width 289 height 13
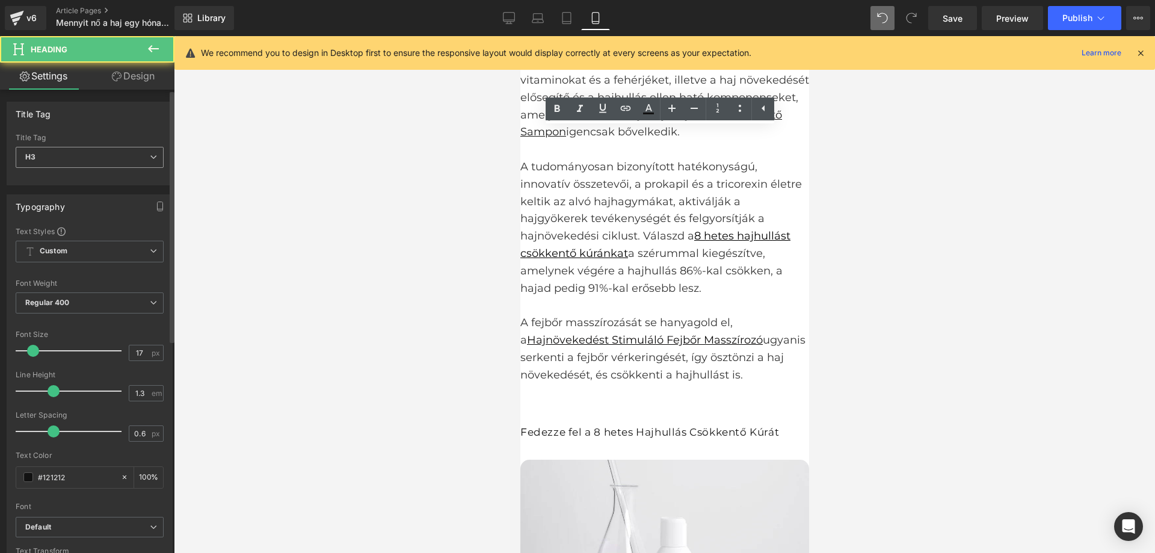
click at [116, 152] on span "H3" at bounding box center [90, 157] width 148 height 21
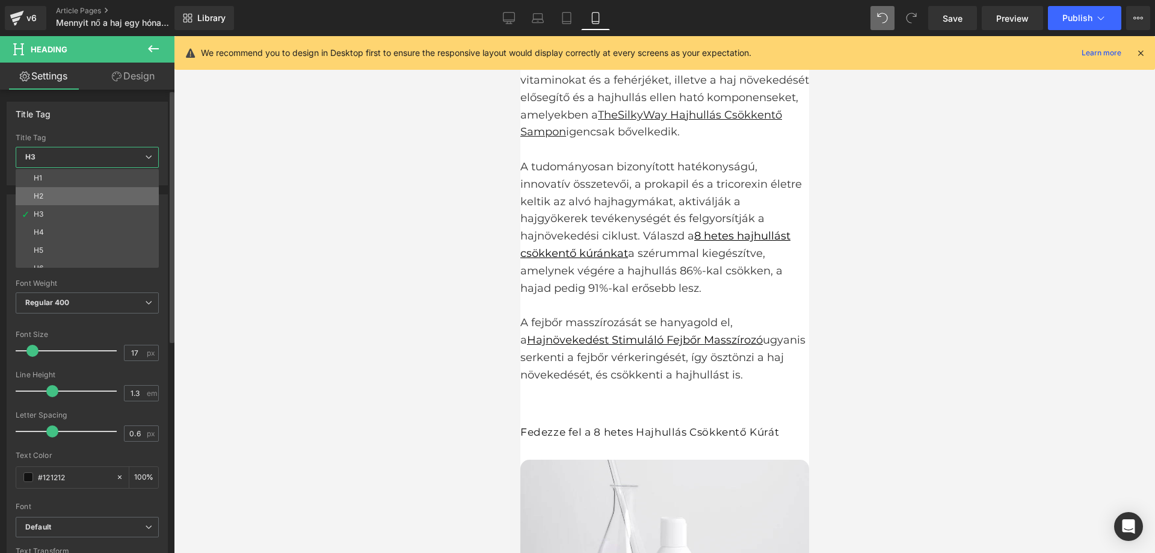
click at [99, 191] on li "H2" at bounding box center [90, 196] width 149 height 18
type input "20"
type input "100"
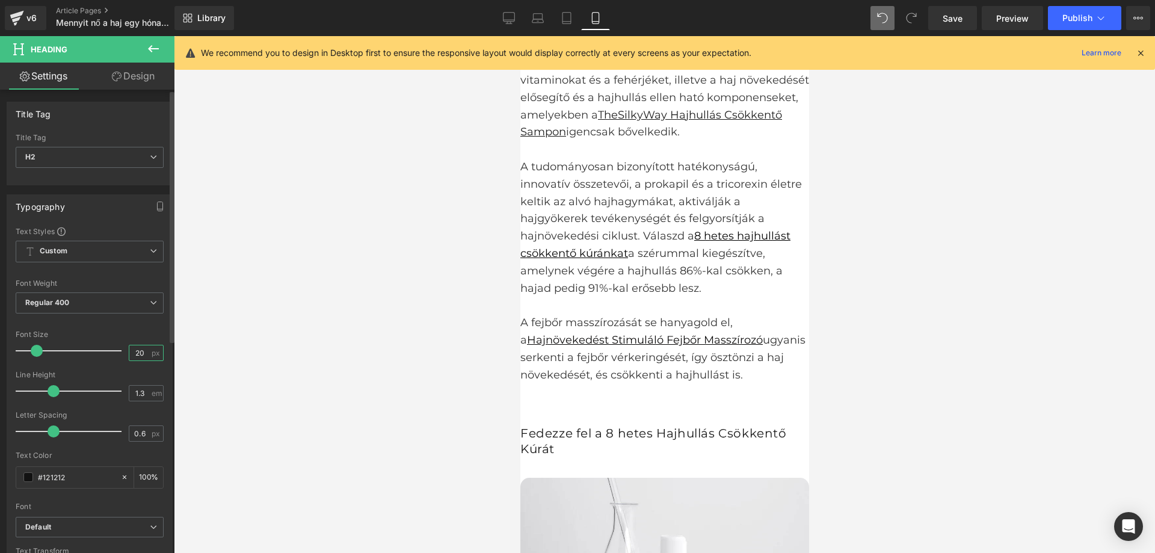
click at [137, 352] on input "20" at bounding box center [139, 352] width 21 height 15
type input "28"
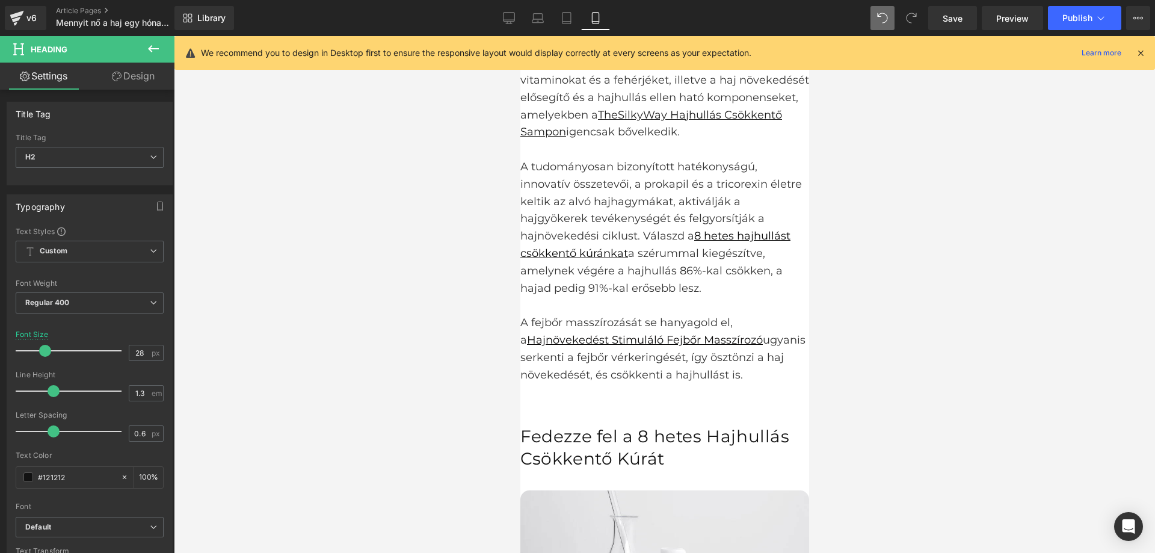
click at [883, 161] on div at bounding box center [664, 294] width 981 height 517
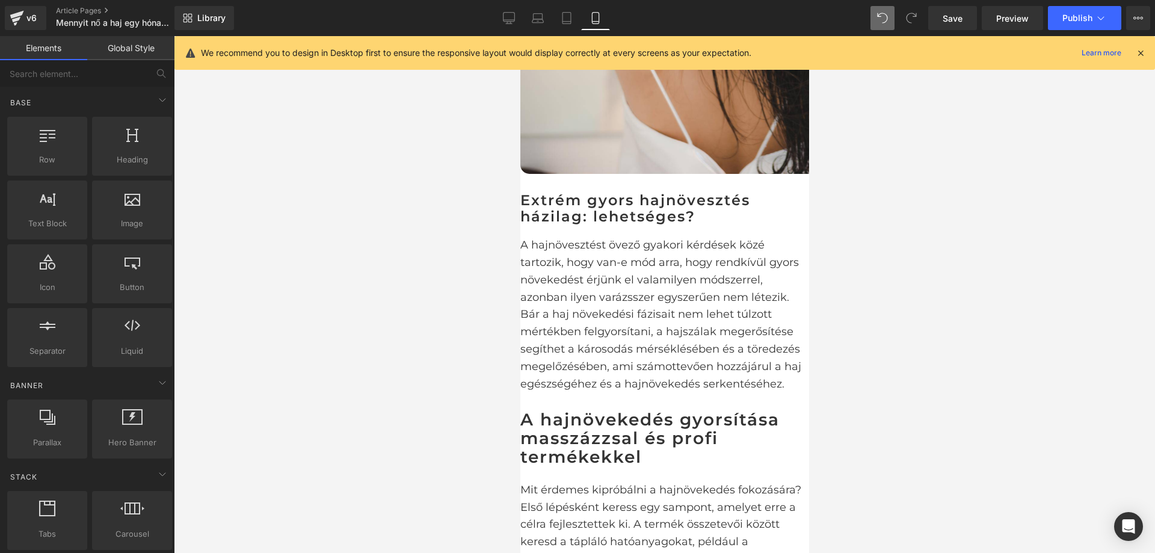
scroll to position [3254, 0]
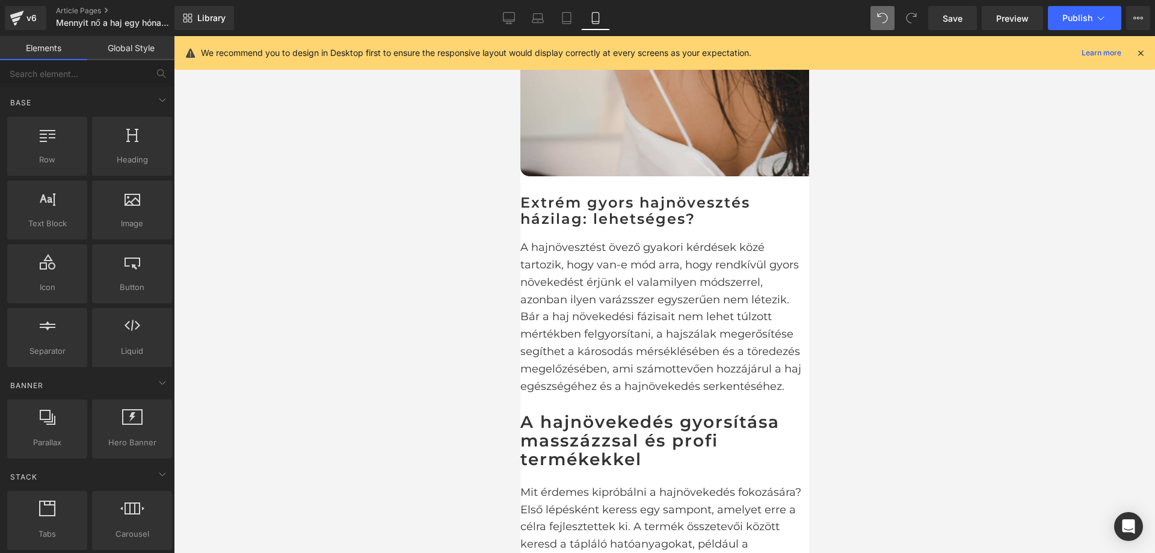
click at [618, 413] on h2 "A hajnövekedés gyorsítása masszázzsal és profi termékekkel" at bounding box center [664, 440] width 289 height 55
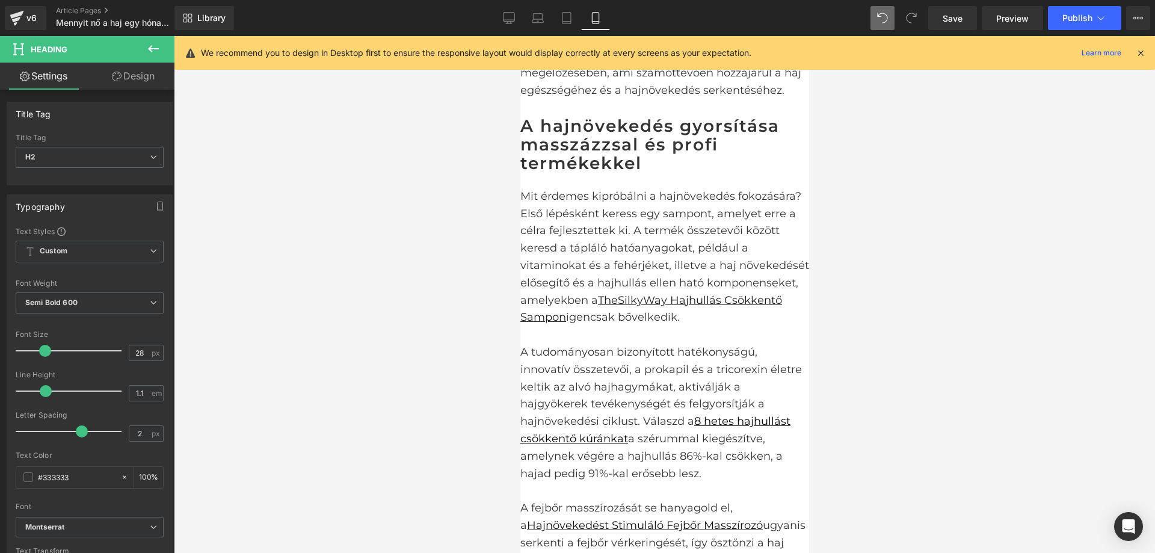
scroll to position [3555, 0]
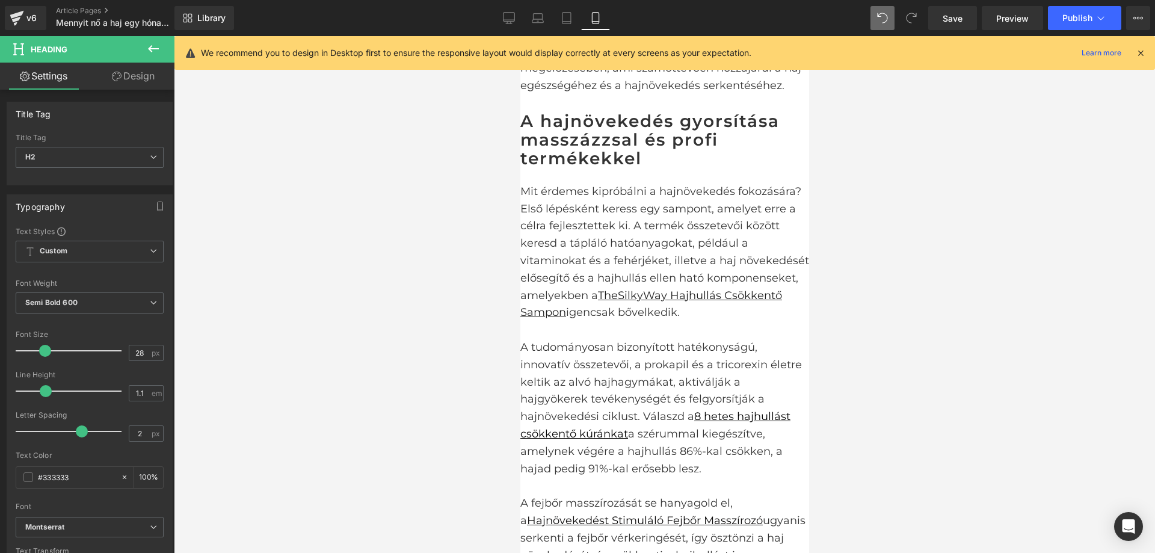
click at [137, 389] on input "1.3" at bounding box center [139, 392] width 21 height 15
click at [140, 390] on input "1.3" at bounding box center [139, 392] width 21 height 15
type input "1.1"
click at [132, 434] on input "0.6" at bounding box center [139, 433] width 21 height 15
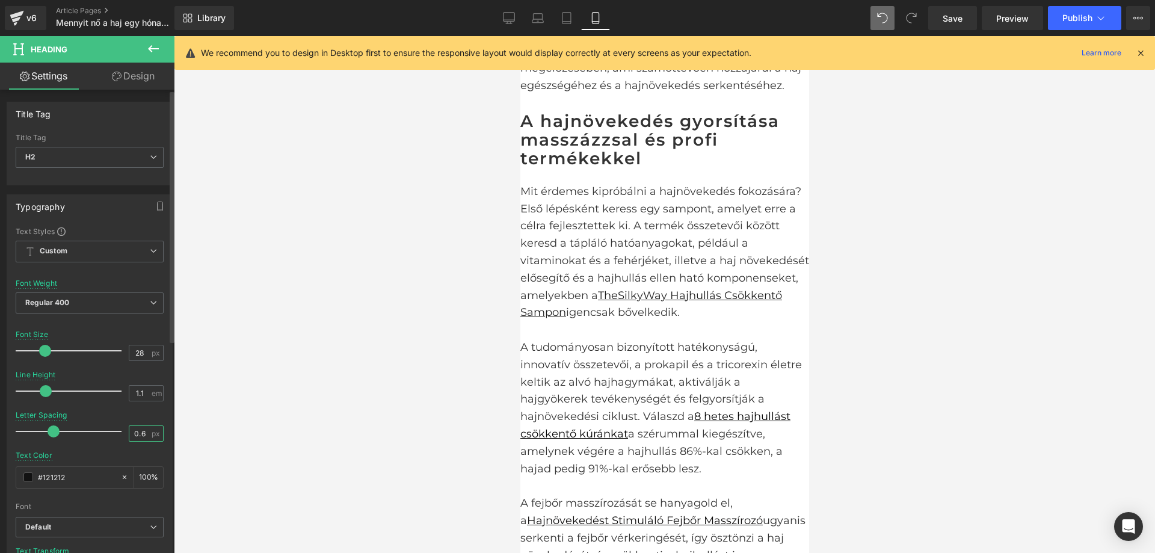
click at [132, 434] on input "0.6" at bounding box center [139, 433] width 21 height 15
type input "2"
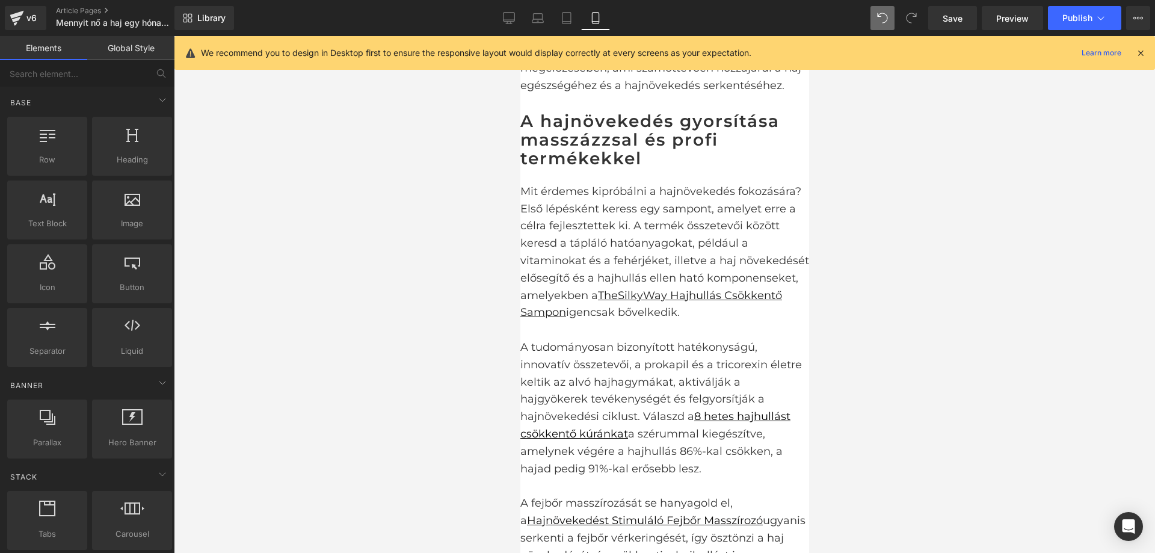
click at [280, 328] on div at bounding box center [664, 294] width 981 height 517
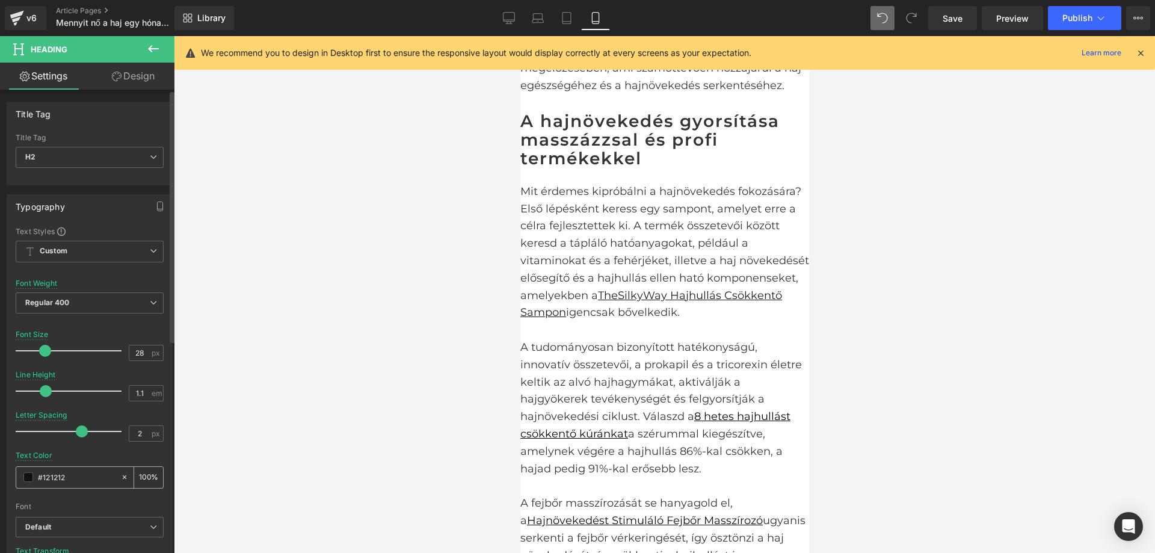
click at [87, 474] on input "#121212" at bounding box center [76, 476] width 77 height 13
type input "#3"
type input "0"
type input "#333"
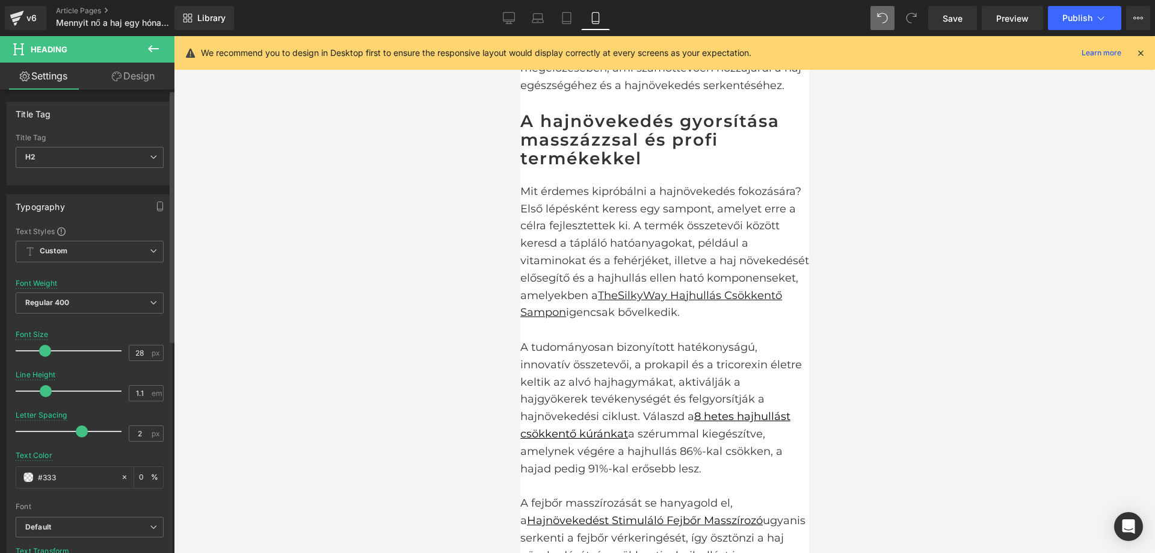
type input "100"
type input "#3333"
type input "20"
type input "#33333"
type input "0"
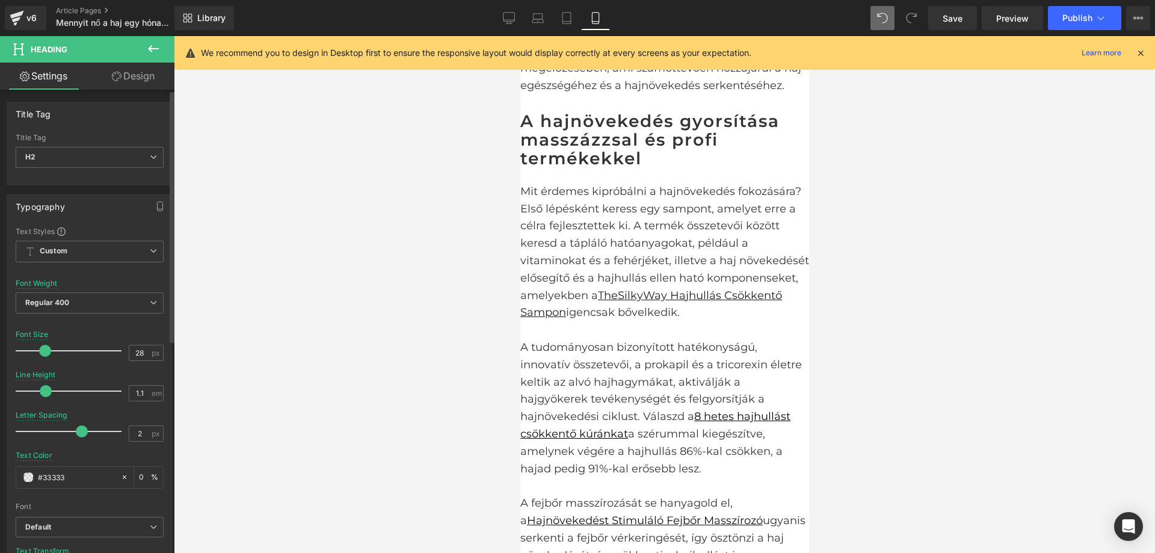
type input "#333333"
type input "100"
type input "#333333"
click at [89, 454] on div "Text Color #333333 100 %" at bounding box center [90, 476] width 148 height 51
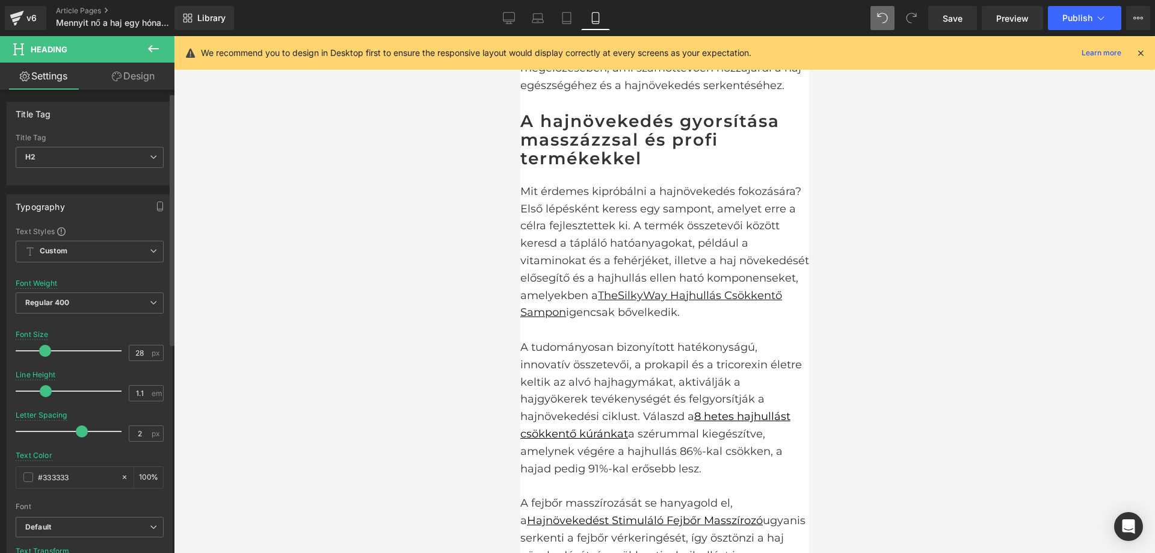
scroll to position [301, 0]
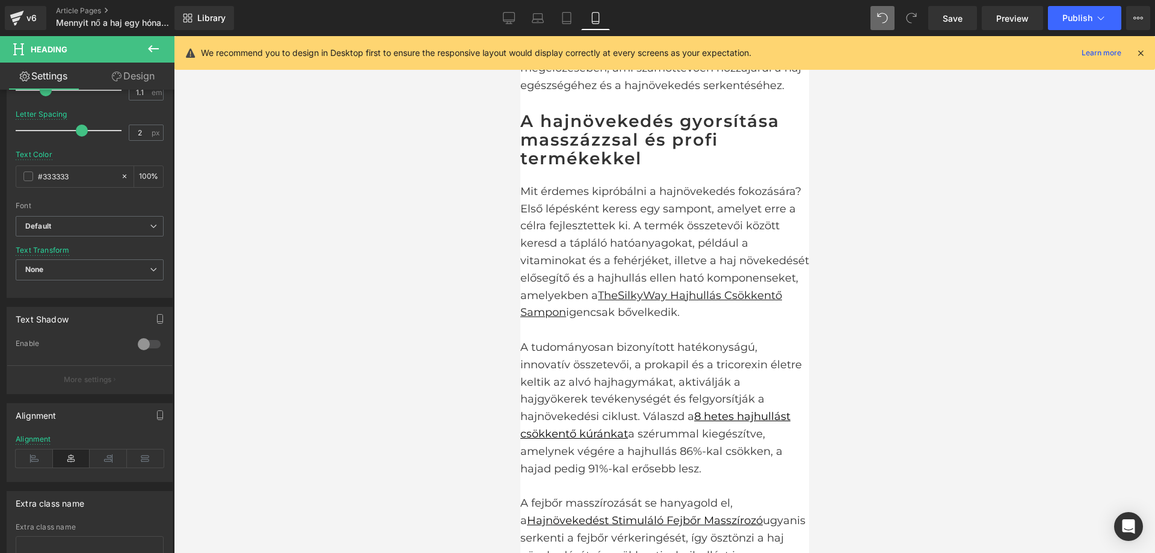
drag, startPoint x: 405, startPoint y: 332, endPoint x: 40, endPoint y: 265, distance: 371.2
click at [405, 332] on div at bounding box center [664, 294] width 981 height 517
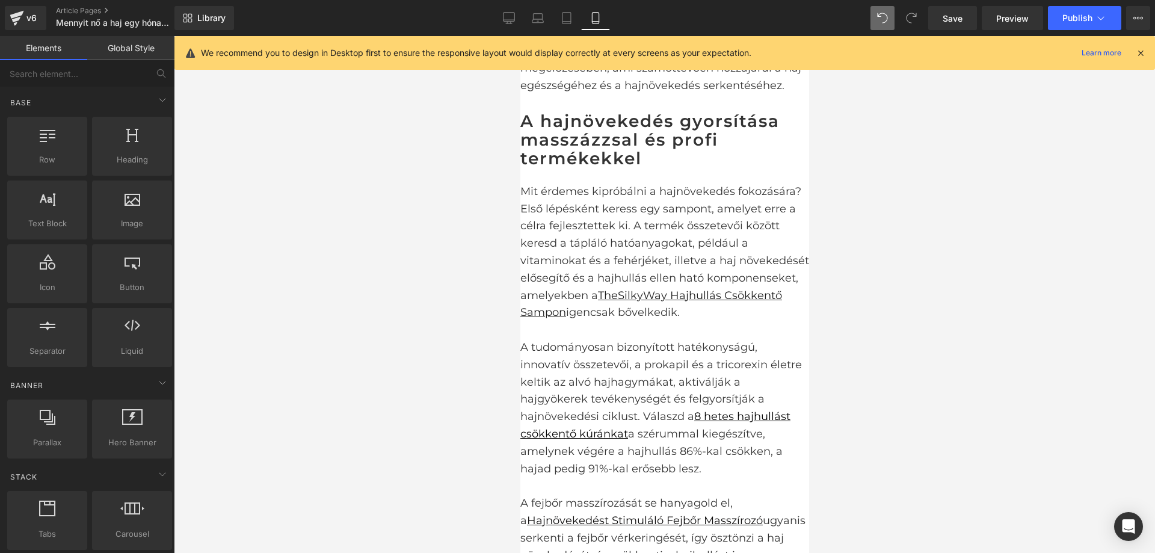
click at [520, 36] on span "Heading" at bounding box center [520, 36] width 0 height 0
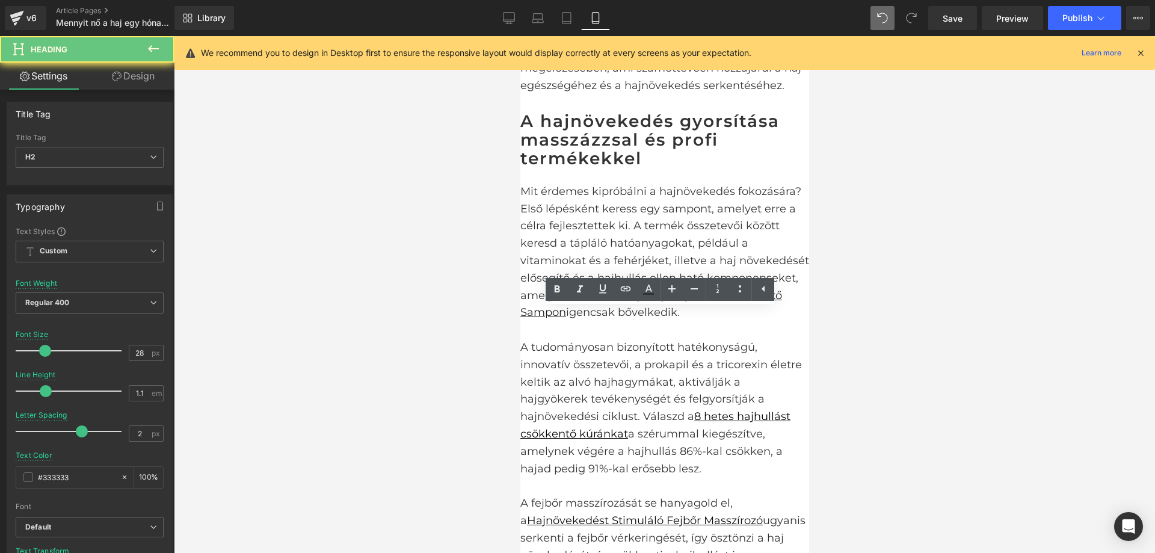
click at [555, 293] on icon at bounding box center [557, 289] width 14 height 14
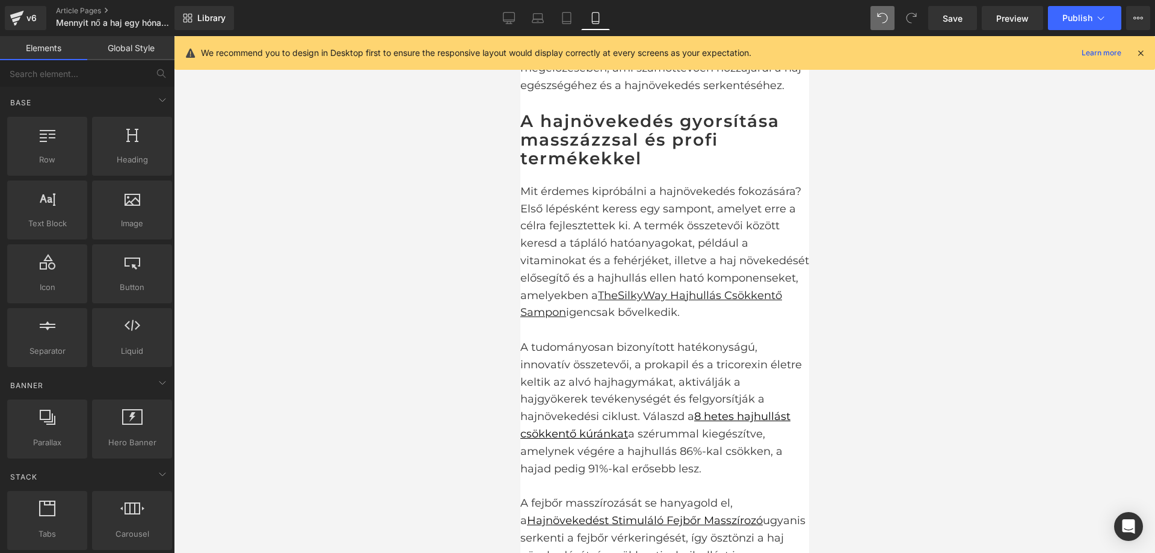
click at [909, 296] on div at bounding box center [664, 294] width 981 height 517
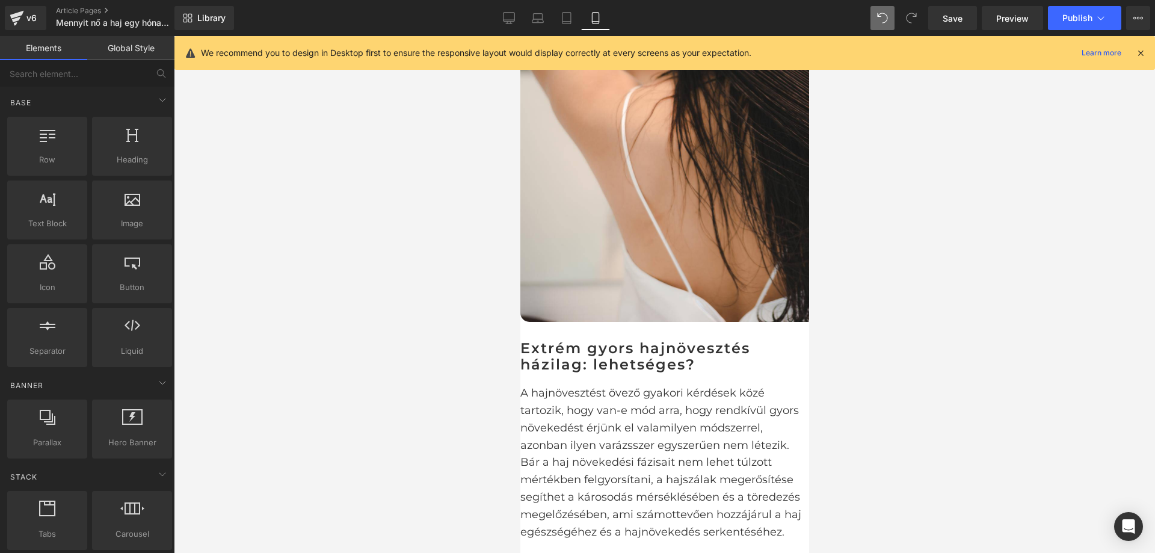
scroll to position [2953, 0]
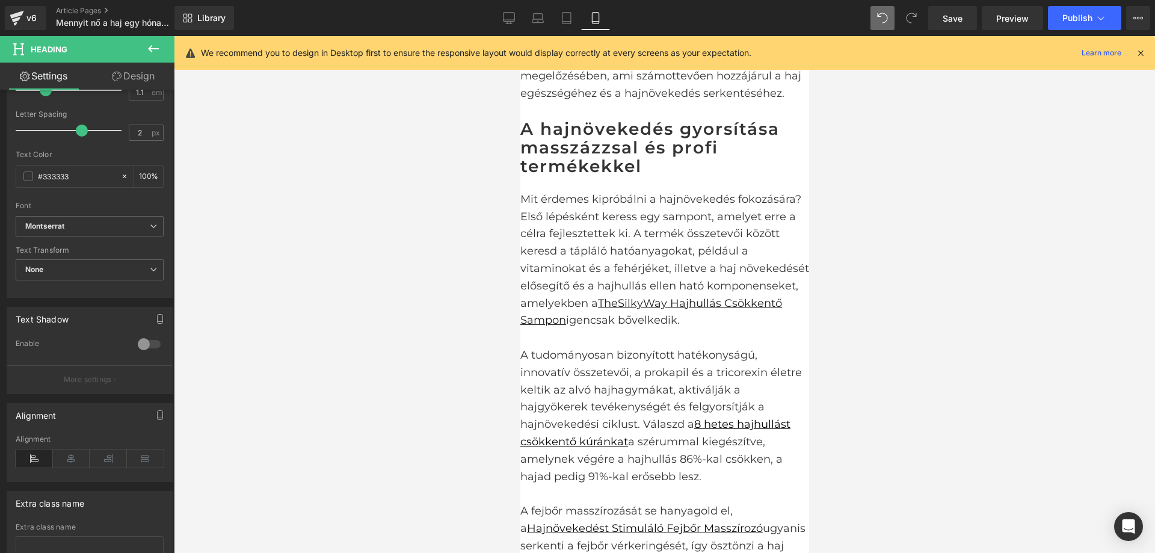
scroll to position [3555, 0]
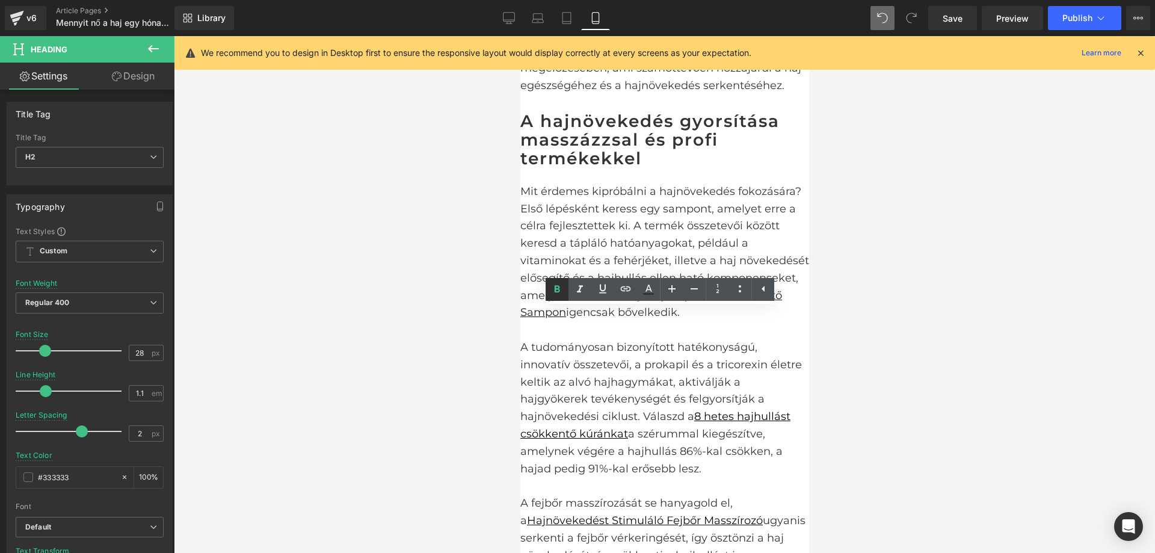
click at [553, 292] on icon at bounding box center [557, 289] width 14 height 14
click at [562, 292] on icon at bounding box center [557, 289] width 14 height 14
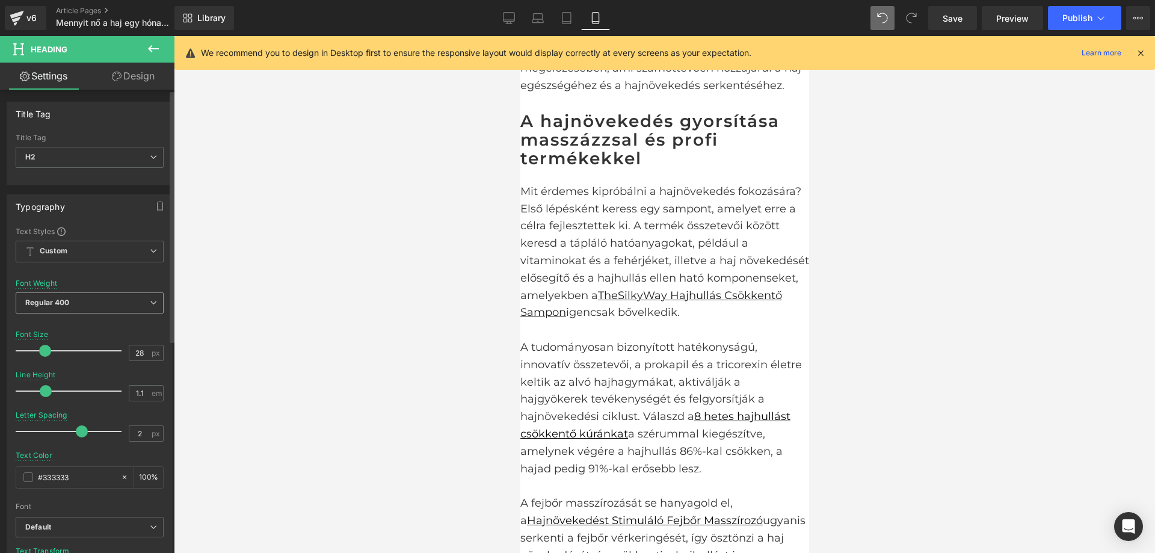
click at [85, 301] on span "Regular 400" at bounding box center [90, 302] width 148 height 21
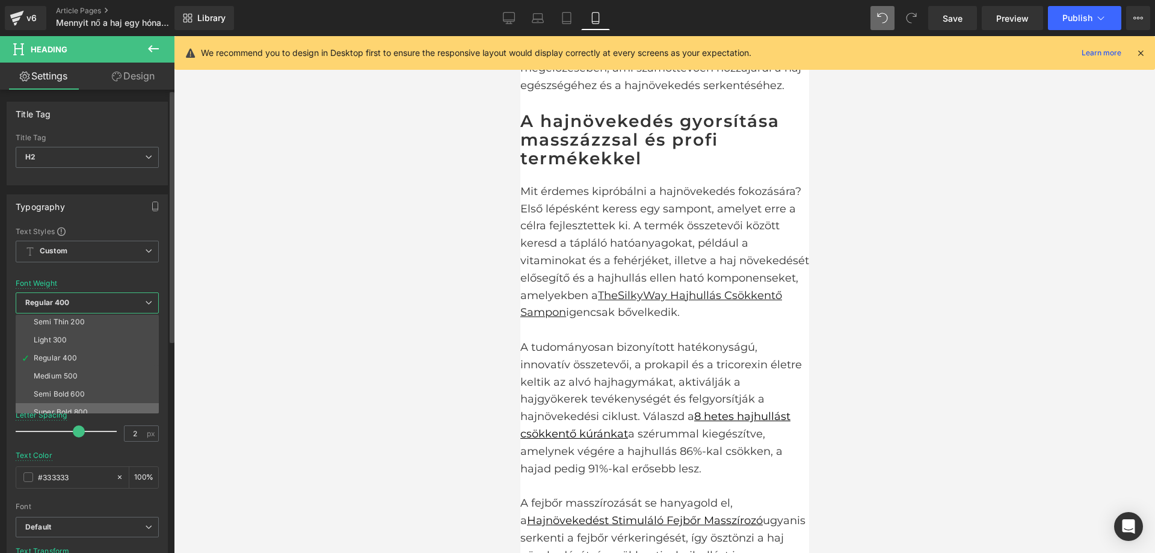
scroll to position [60, 0]
click at [85, 346] on li "Semi Bold 600" at bounding box center [90, 354] width 149 height 18
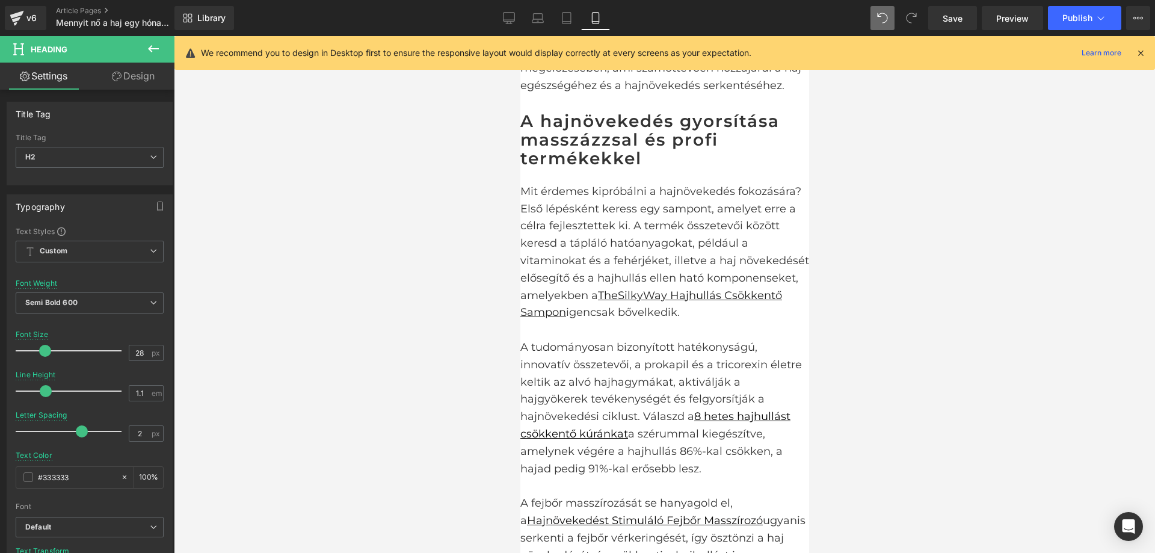
click at [351, 279] on div at bounding box center [664, 294] width 981 height 517
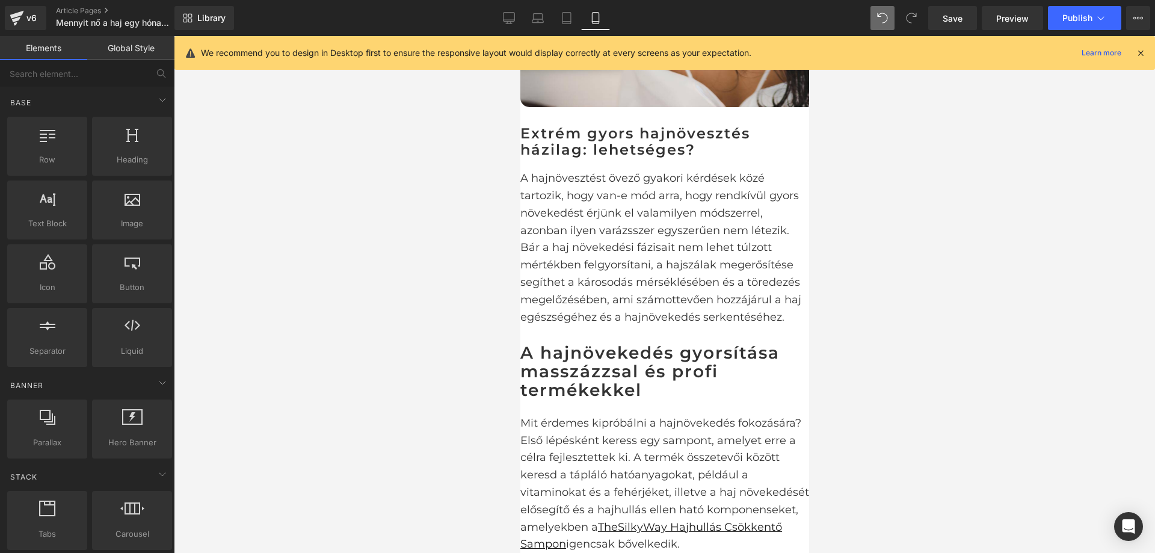
scroll to position [3314, 0]
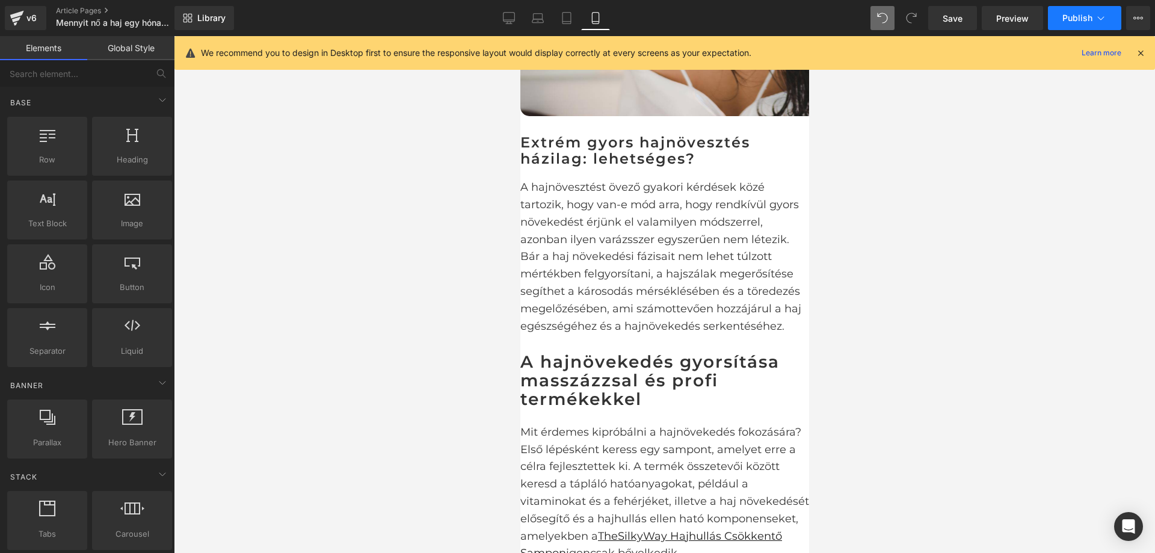
click at [1065, 14] on span "Publish" at bounding box center [1077, 18] width 30 height 10
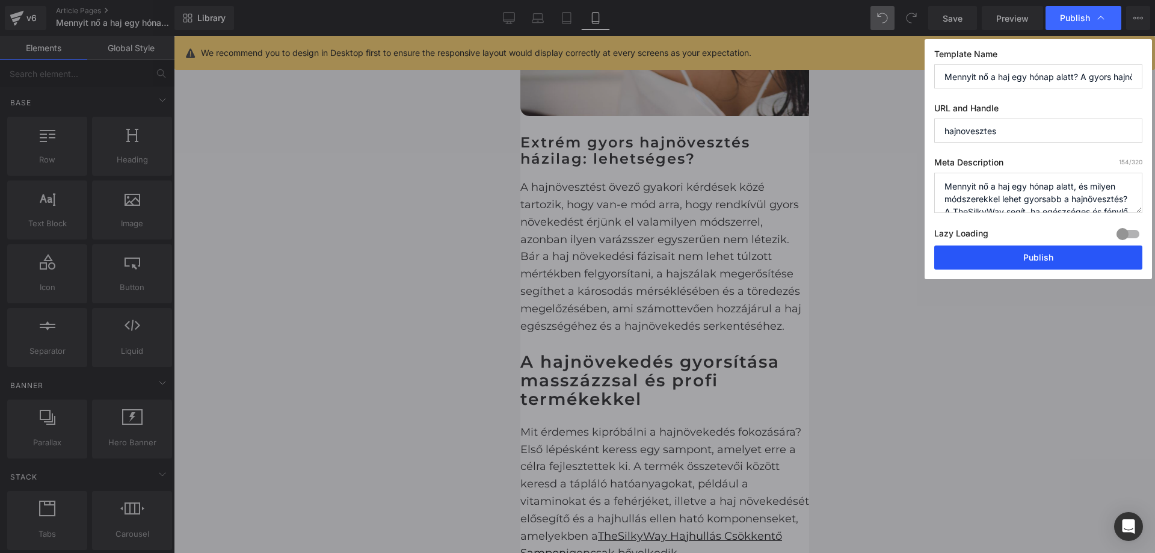
click at [1050, 252] on button "Publish" at bounding box center [1038, 257] width 208 height 24
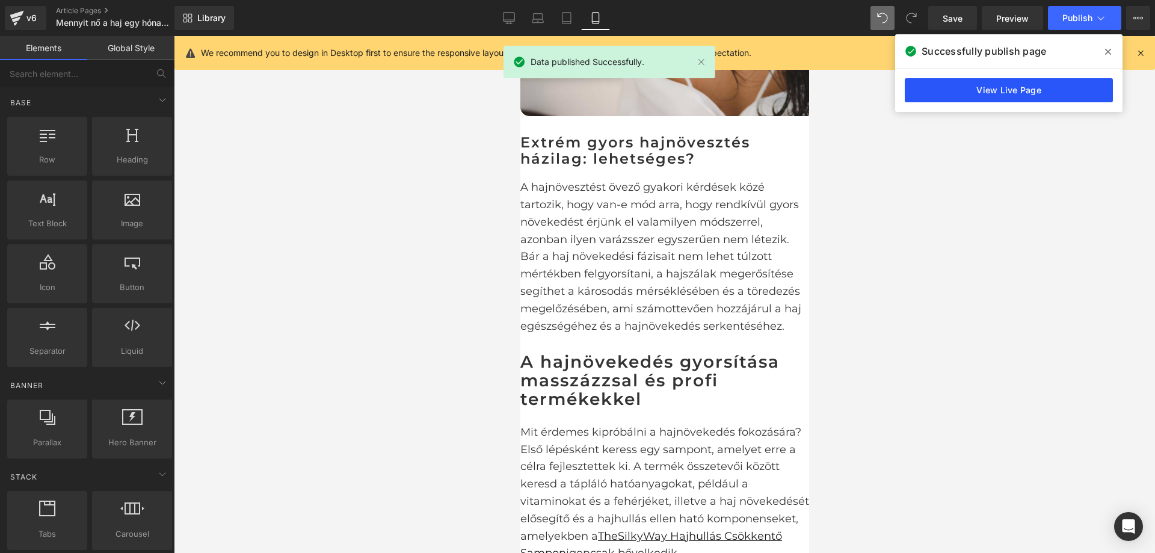
click at [1028, 93] on link "View Live Page" at bounding box center [1008, 90] width 208 height 24
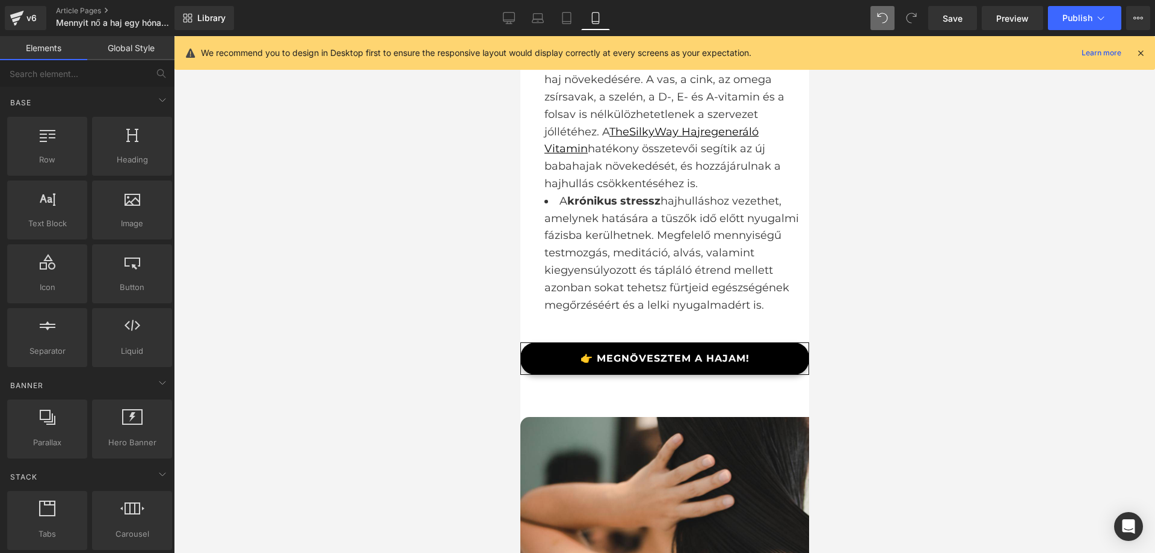
scroll to position [2472, 0]
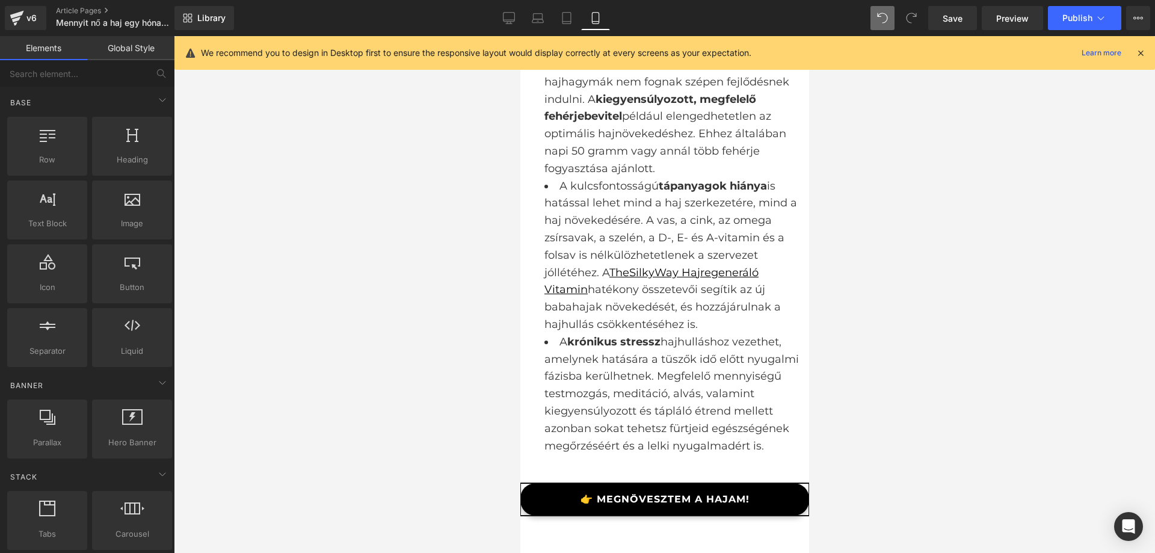
click at [648, 483] on div "👉 MEGNÖVESZTEM A HAJAM! Button" at bounding box center [664, 499] width 289 height 32
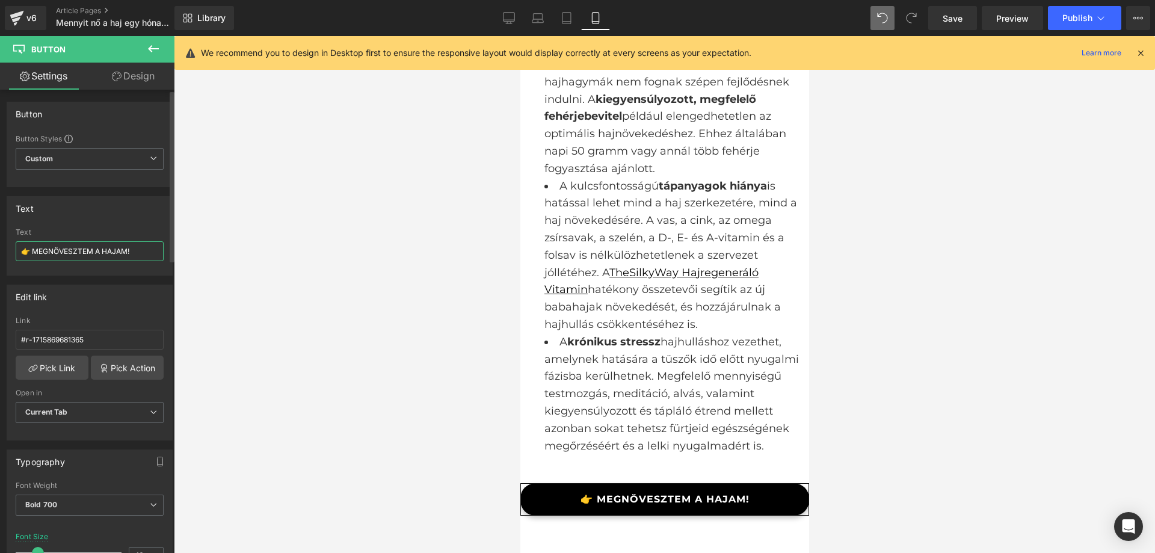
click at [109, 250] on input "👉 MEGNÖVESZTEM A HAJAM!" at bounding box center [90, 251] width 148 height 20
click at [613, 335] on span "krónikus stressz" at bounding box center [612, 341] width 93 height 13
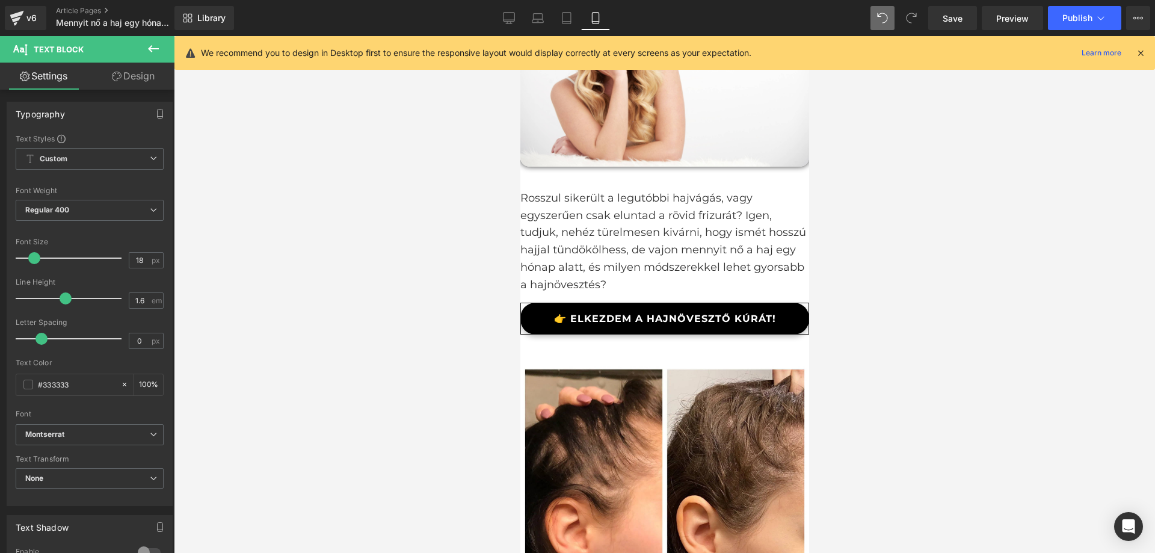
scroll to position [145, 0]
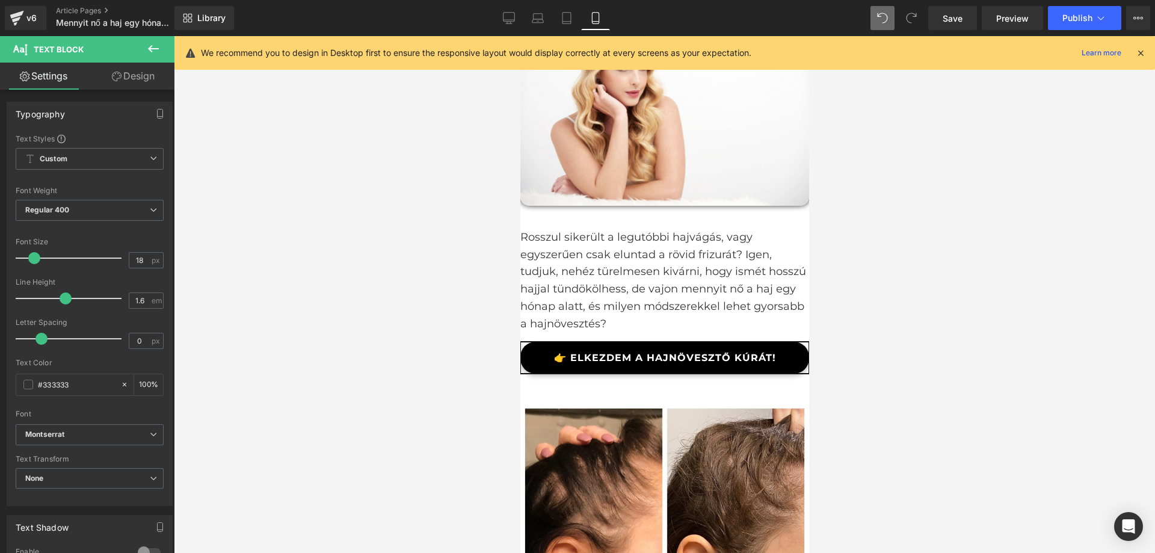
click at [597, 345] on link "👉 ELKEZDEM A HAJNÖVESZTŐ KÚRÁT!" at bounding box center [664, 358] width 289 height 32
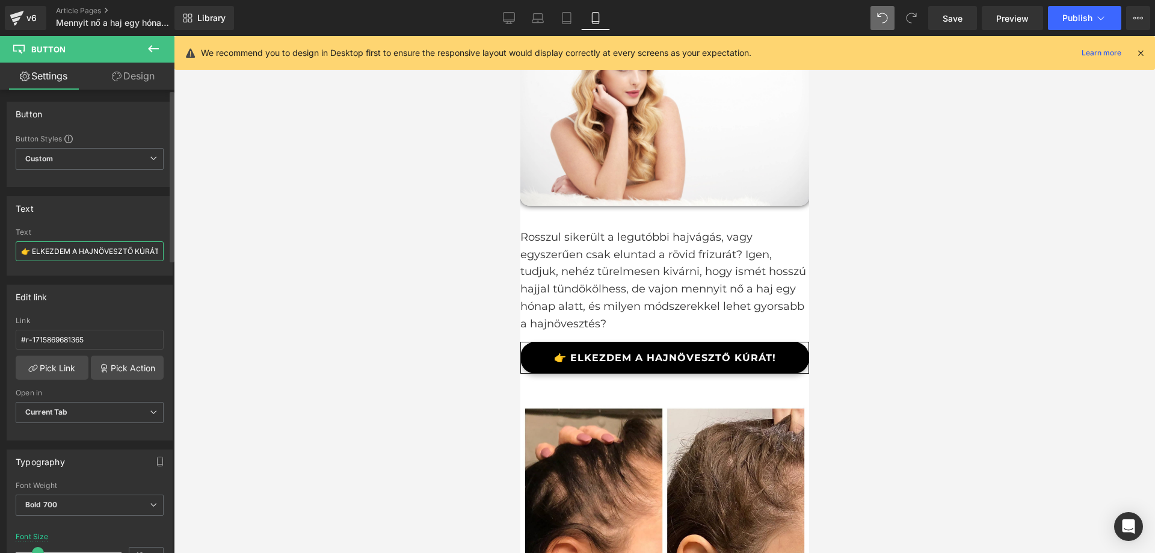
click at [66, 250] on input "👉 ELKEZDEM A HAJNÖVESZTŐ KÚRÁT!" at bounding box center [90, 251] width 148 height 20
type input "👉 MEGNÖVESZTEM A HAJAM!"
click at [901, 322] on div at bounding box center [664, 294] width 981 height 517
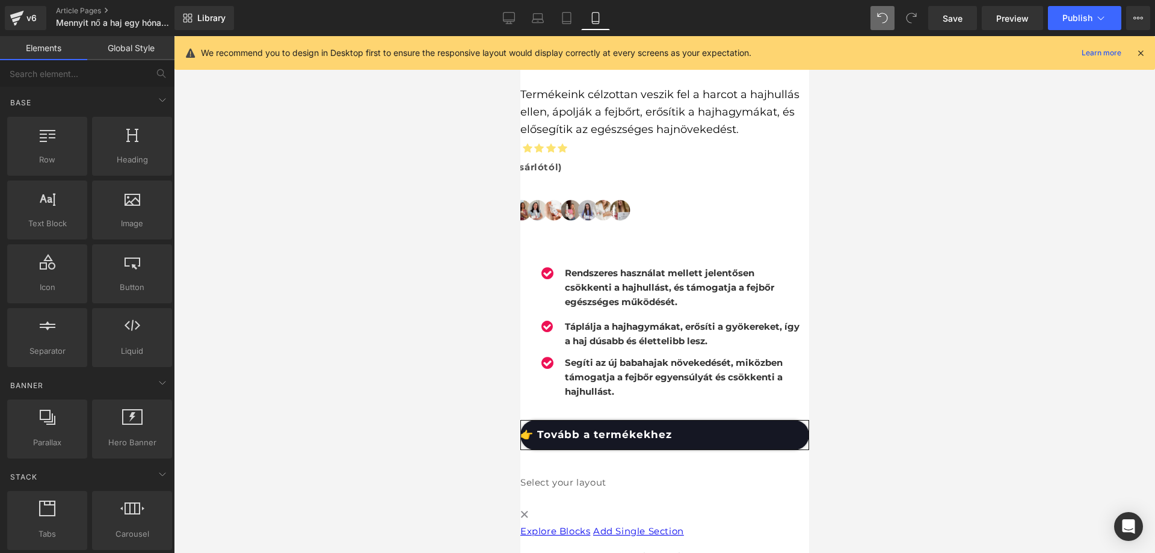
drag, startPoint x: 806, startPoint y: 147, endPoint x: 1330, endPoint y: 476, distance: 618.2
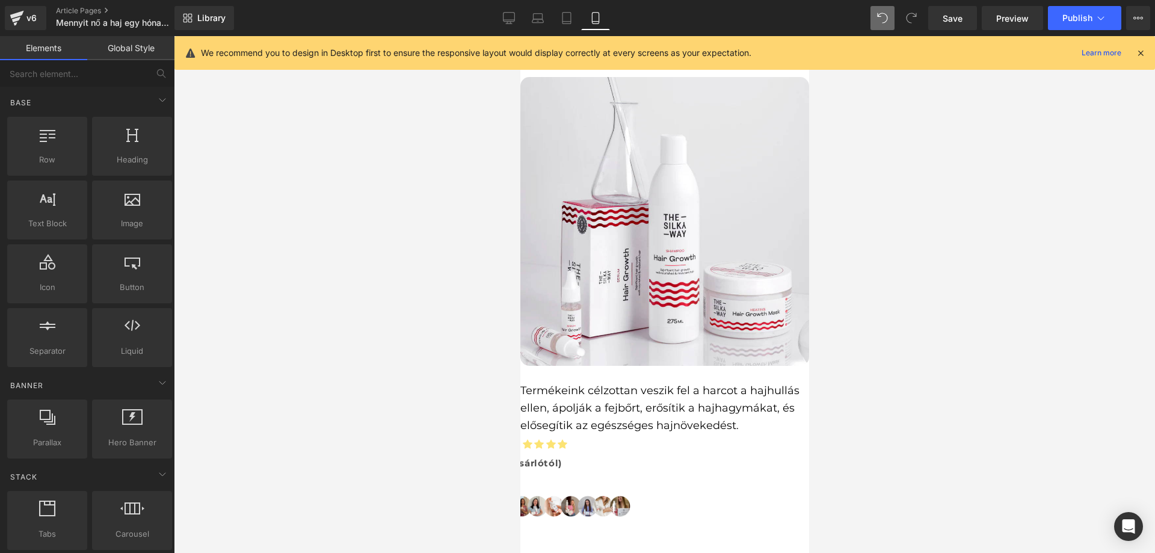
scroll to position [4017, 0]
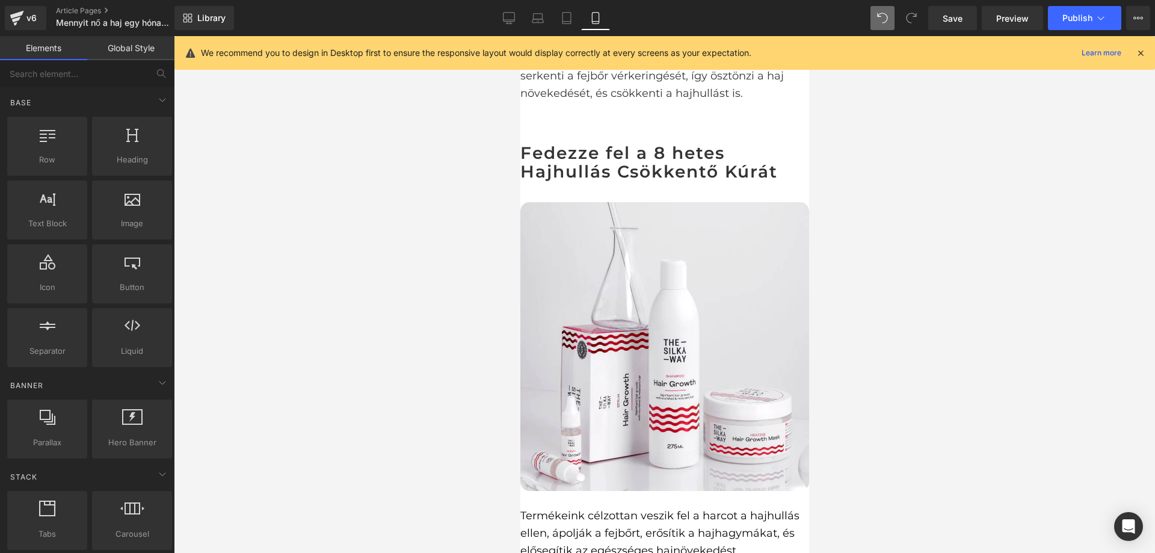
click at [520, 36] on span "Button" at bounding box center [520, 36] width 0 height 0
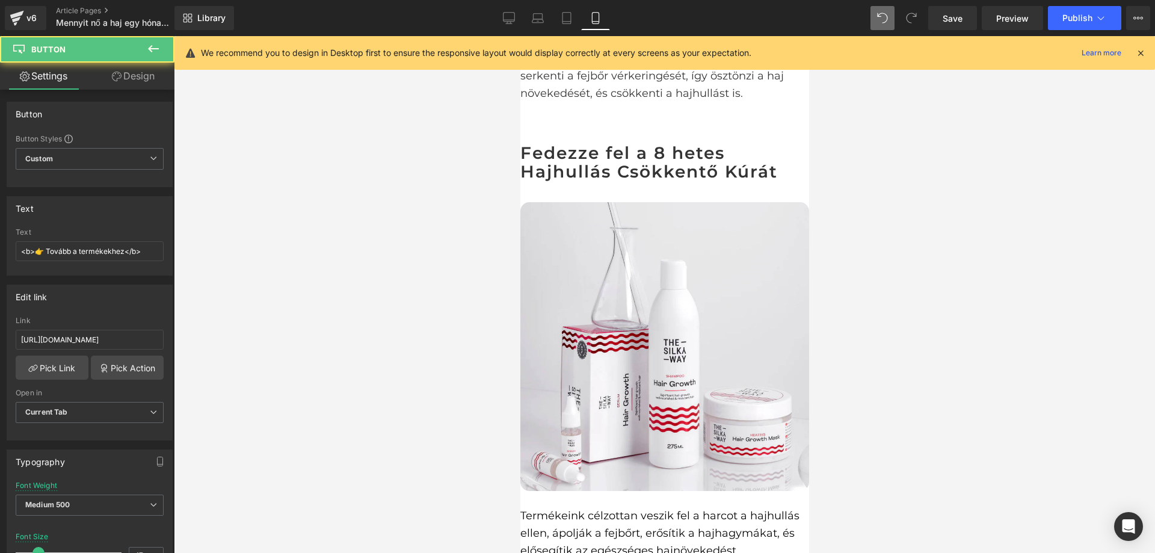
drag, startPoint x: 34, startPoint y: 251, endPoint x: 7, endPoint y: 253, distance: 27.2
click at [8, 253] on div "<b>👉 Tovább a termékekhez</b> Text <b>👉 Tovább a termékekhez</b>" at bounding box center [89, 251] width 165 height 47
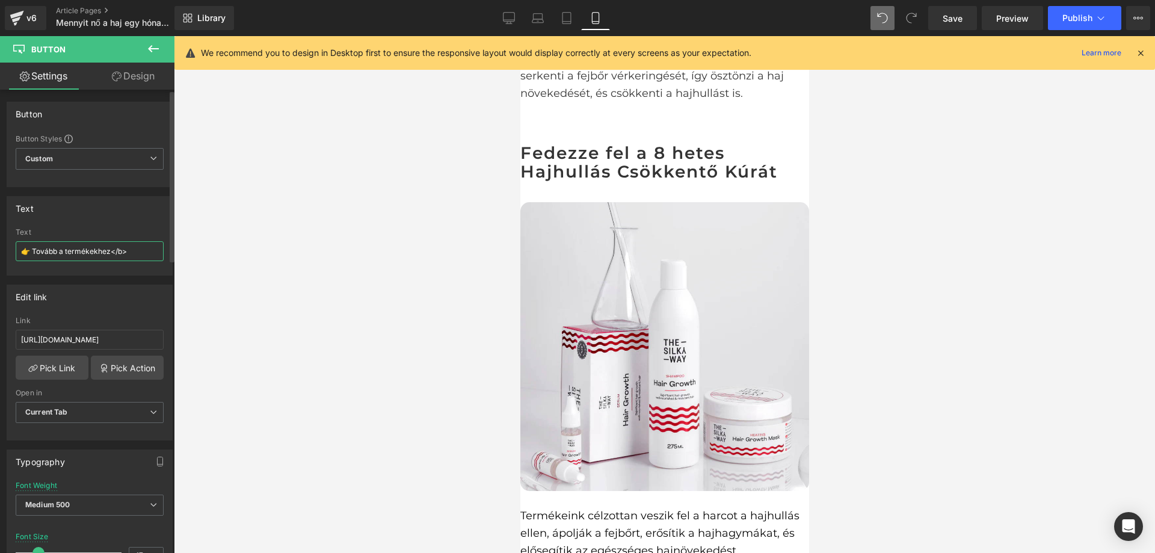
drag, startPoint x: 138, startPoint y: 254, endPoint x: 111, endPoint y: 255, distance: 27.1
click at [111, 255] on input "👉 Tovább a termékekhez</b>" at bounding box center [90, 251] width 148 height 20
type input "👉 Tovább a termékekhez"
click at [266, 252] on div at bounding box center [664, 294] width 981 height 517
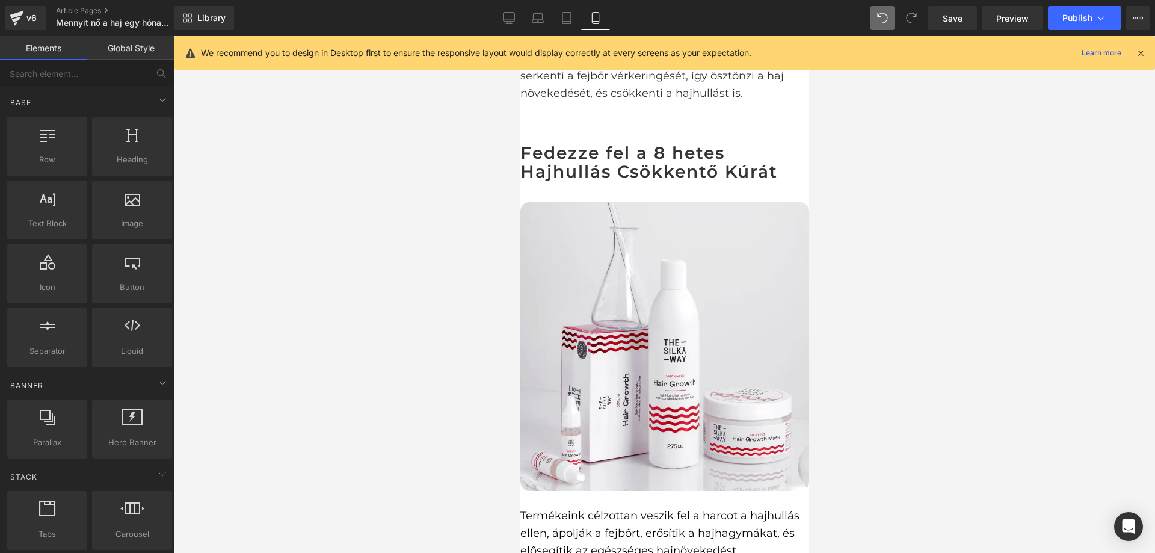
click at [520, 36] on span "Button" at bounding box center [520, 36] width 0 height 0
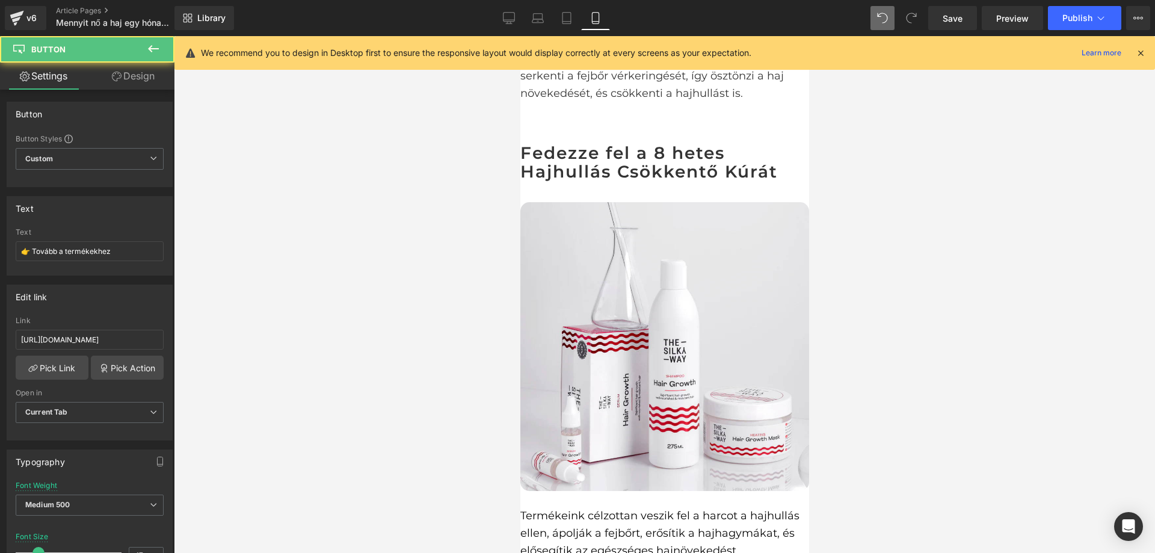
drag, startPoint x: 126, startPoint y: 251, endPoint x: 38, endPoint y: 263, distance: 89.2
click at [38, 263] on div "Text 👉 Tovább a termékekhez" at bounding box center [90, 251] width 148 height 47
type input "👉 TOVÁBB A TERMÉKHEZ"
click at [285, 204] on div at bounding box center [664, 294] width 981 height 517
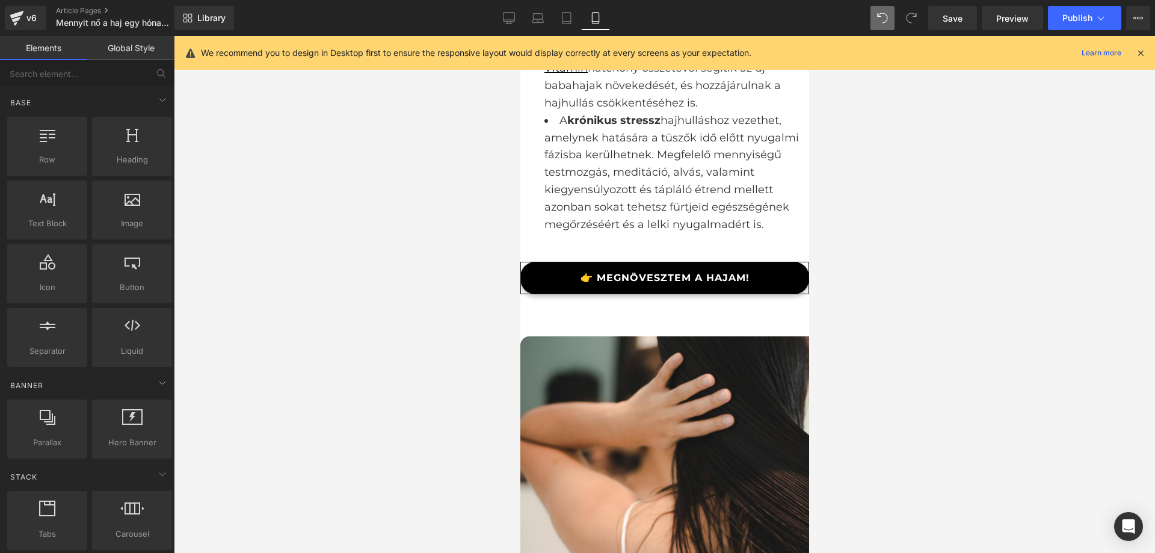
scroll to position [2393, 0]
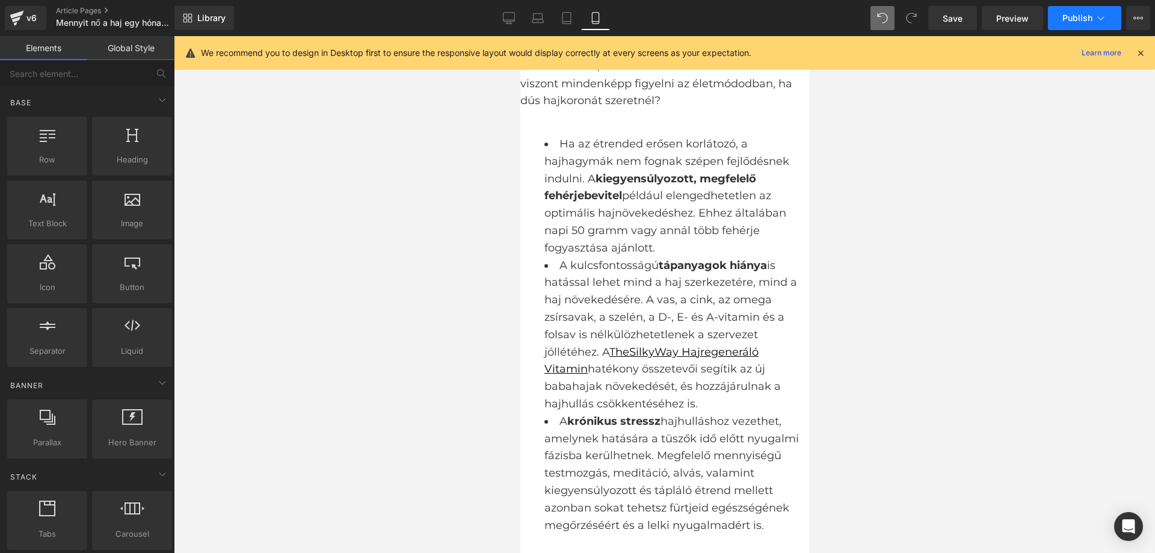
click at [1070, 27] on button "Publish" at bounding box center [1084, 18] width 73 height 24
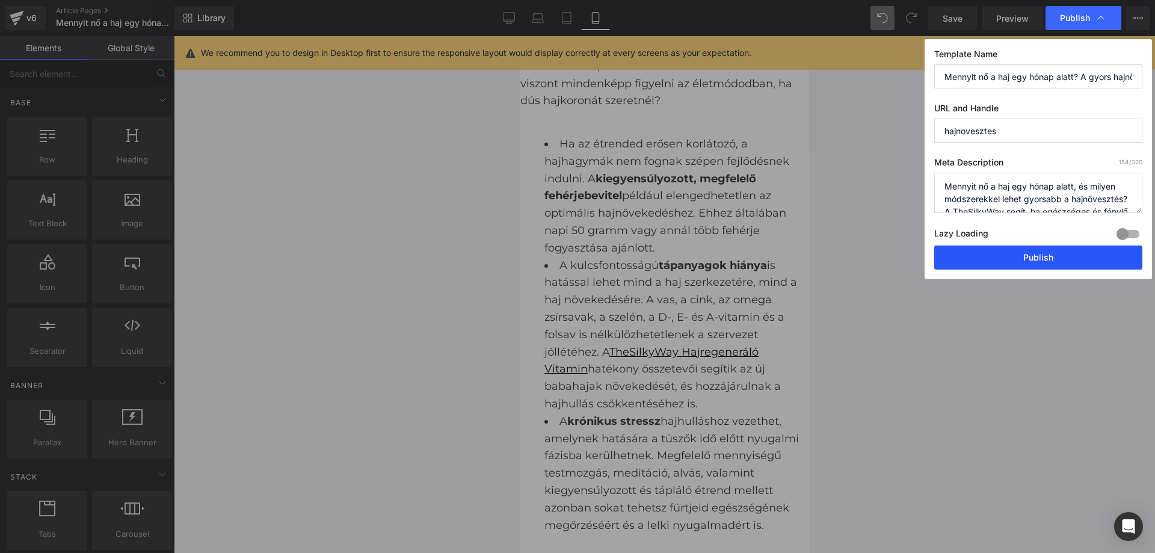
click at [1038, 246] on button "Publish" at bounding box center [1038, 257] width 208 height 24
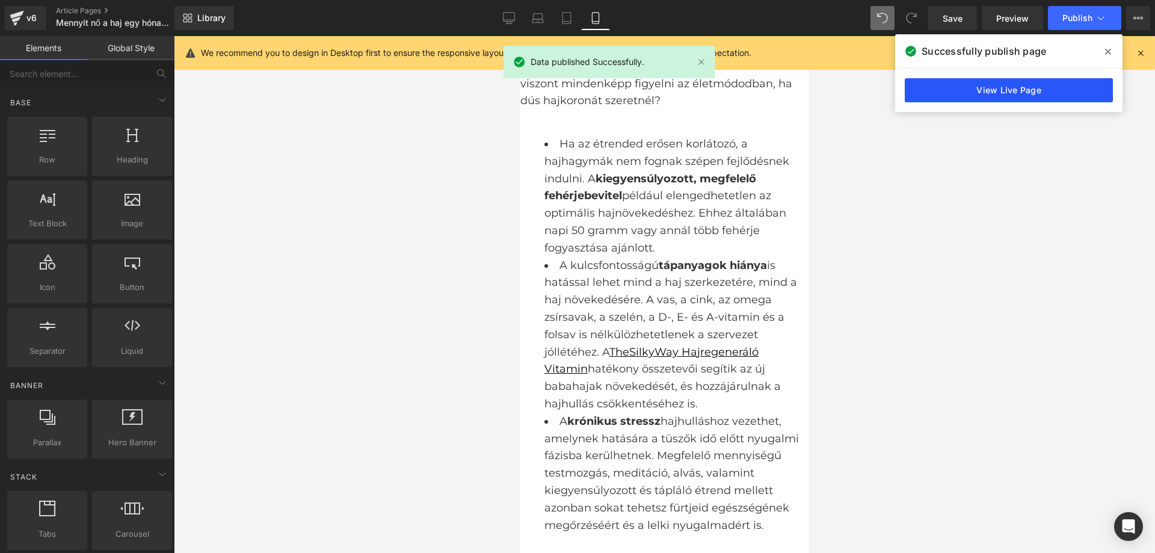
click at [964, 97] on link "View Live Page" at bounding box center [1008, 90] width 208 height 24
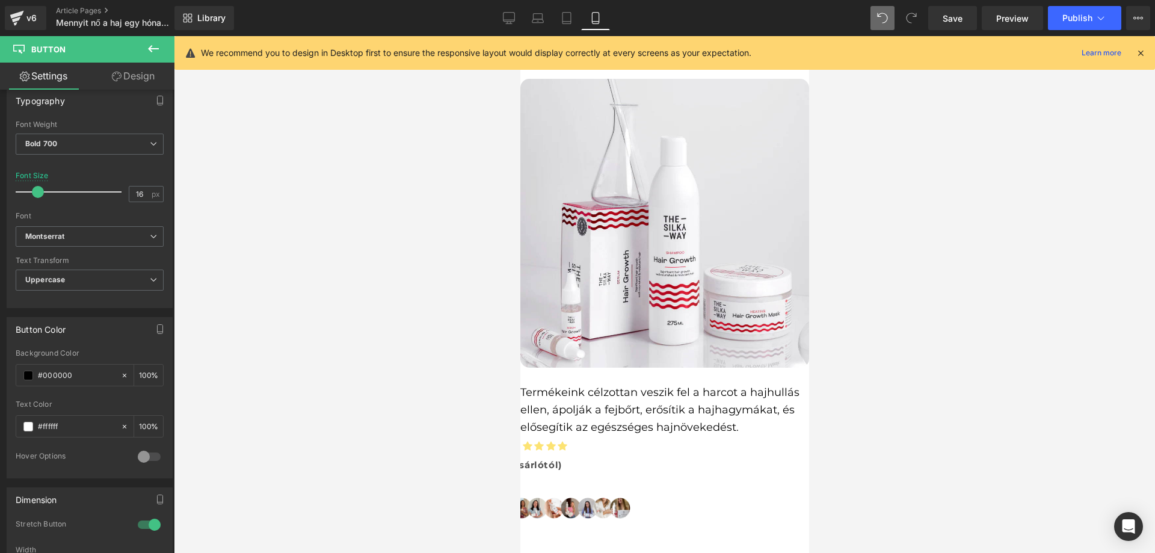
scroll to position [4137, 0]
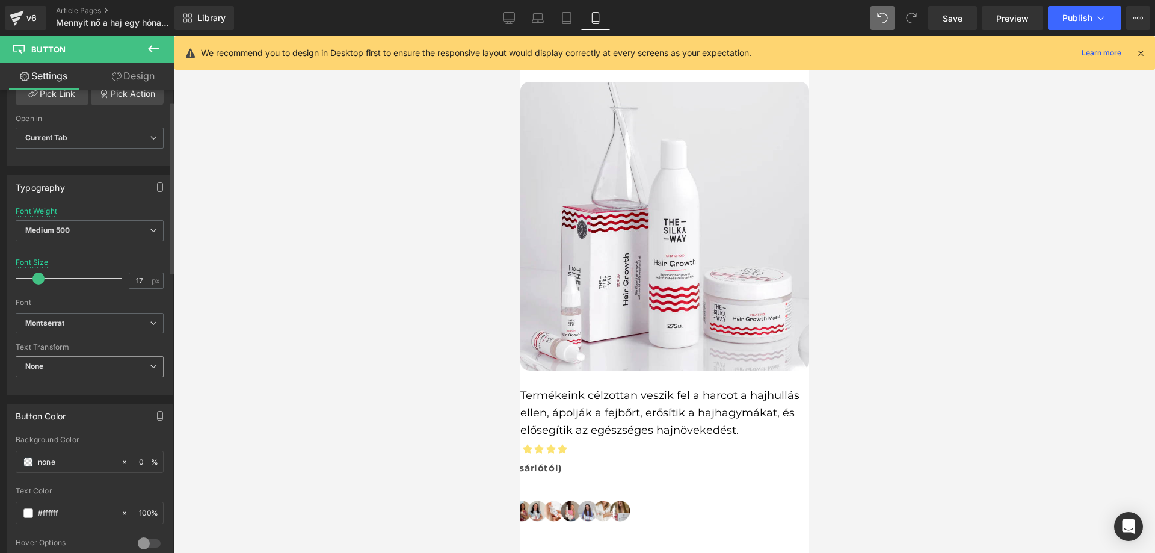
scroll to position [301, 0]
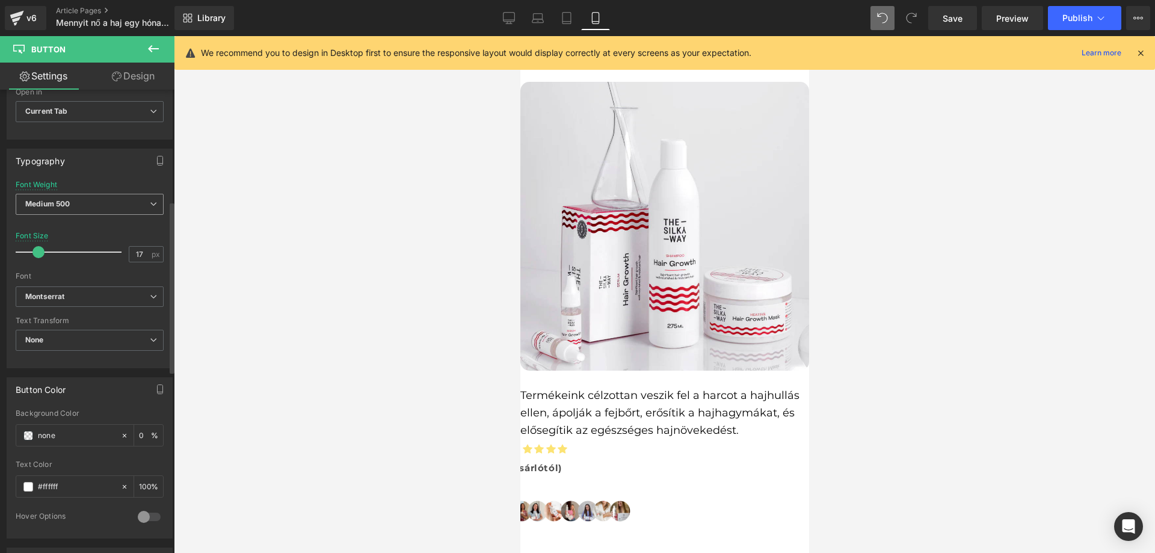
click at [84, 210] on span "Medium 500" at bounding box center [90, 204] width 148 height 21
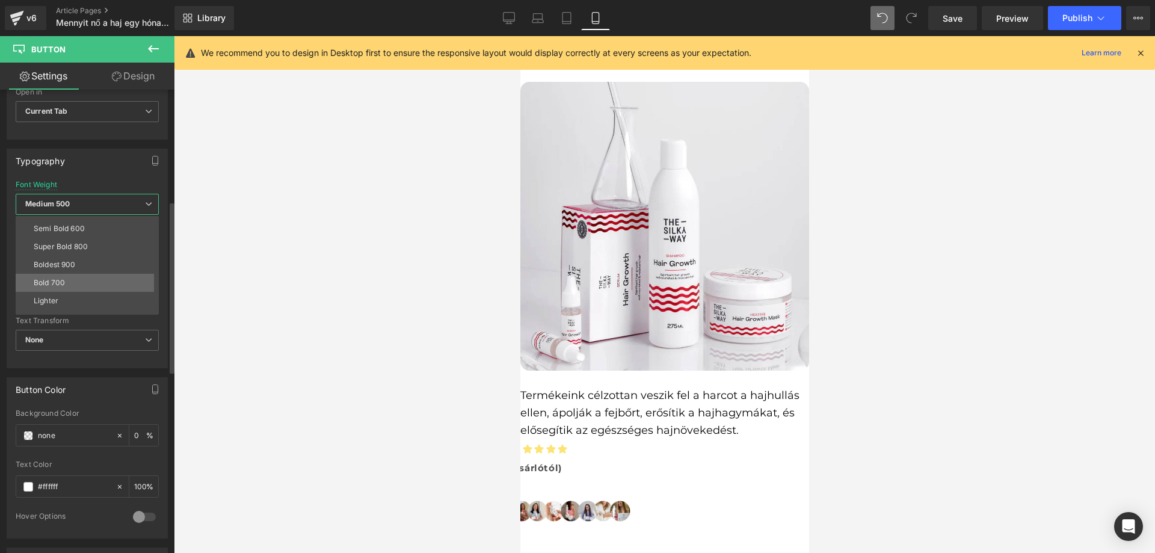
scroll to position [100, 0]
click at [75, 274] on li "Bold 700" at bounding box center [90, 269] width 149 height 18
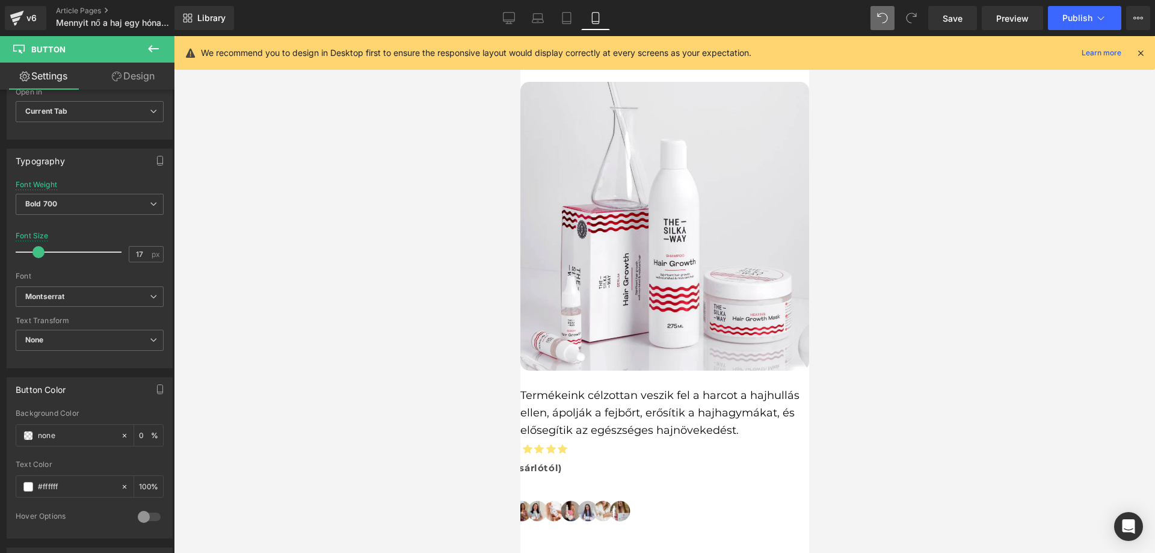
click at [418, 370] on div at bounding box center [664, 294] width 981 height 517
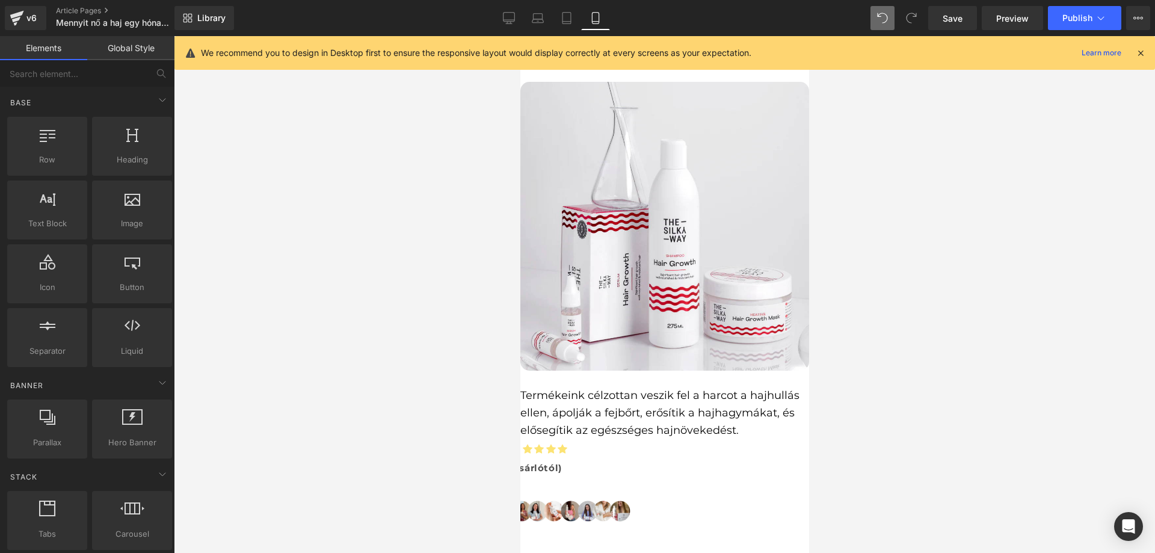
click at [520, 36] on icon at bounding box center [520, 36] width 0 height 0
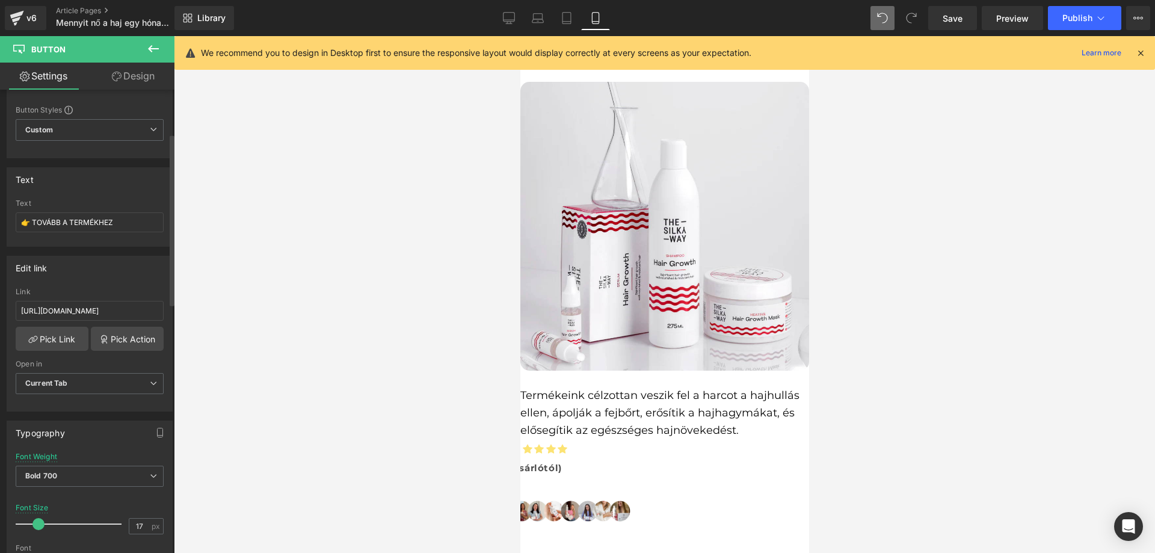
scroll to position [241, 0]
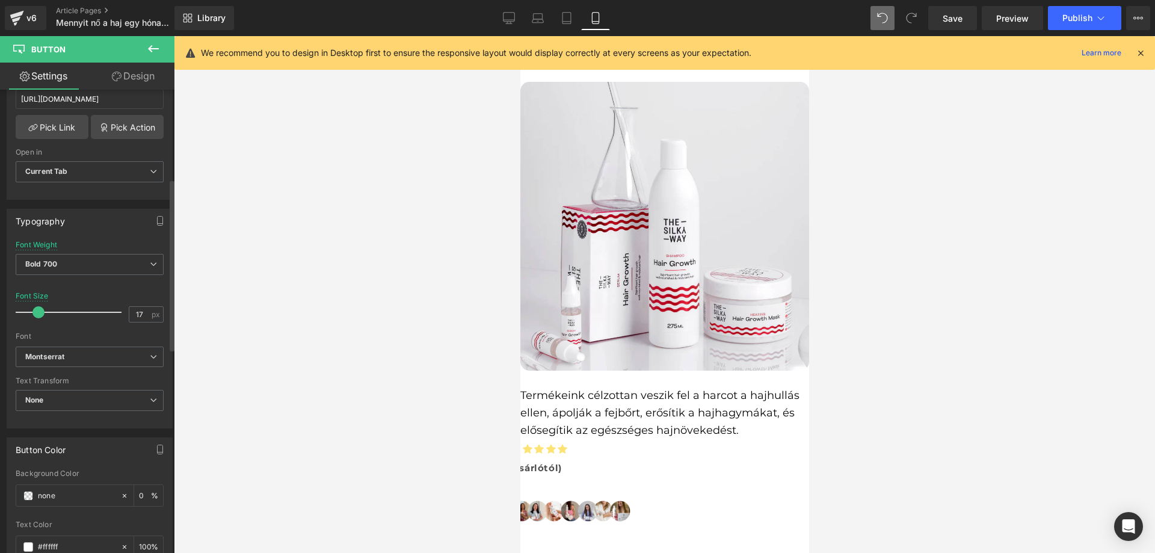
type input "18"
click at [41, 312] on span at bounding box center [40, 312] width 12 height 12
click at [305, 325] on div at bounding box center [664, 294] width 981 height 517
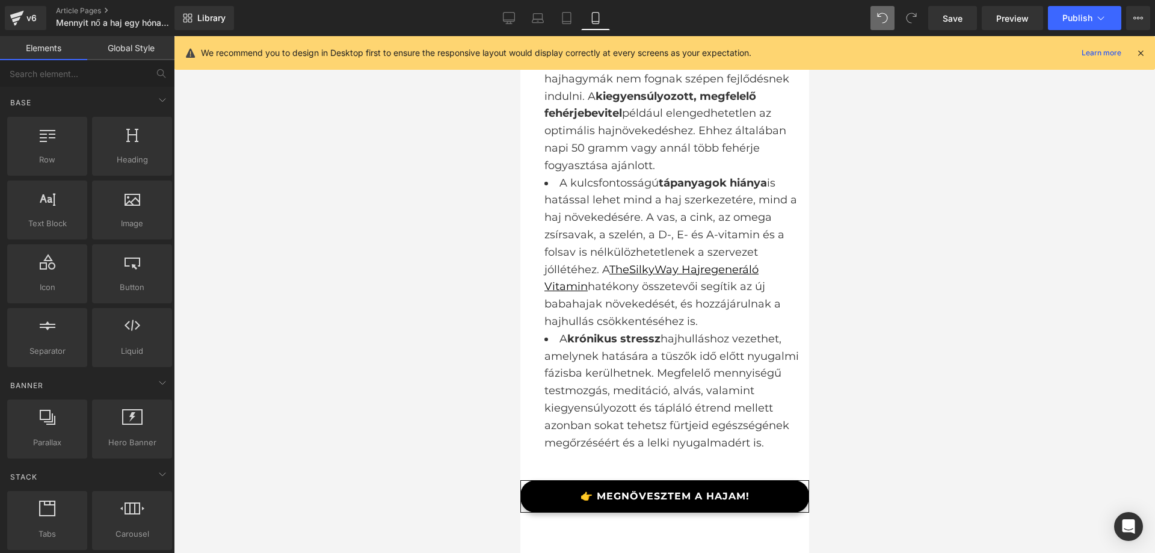
scroll to position [2573, 0]
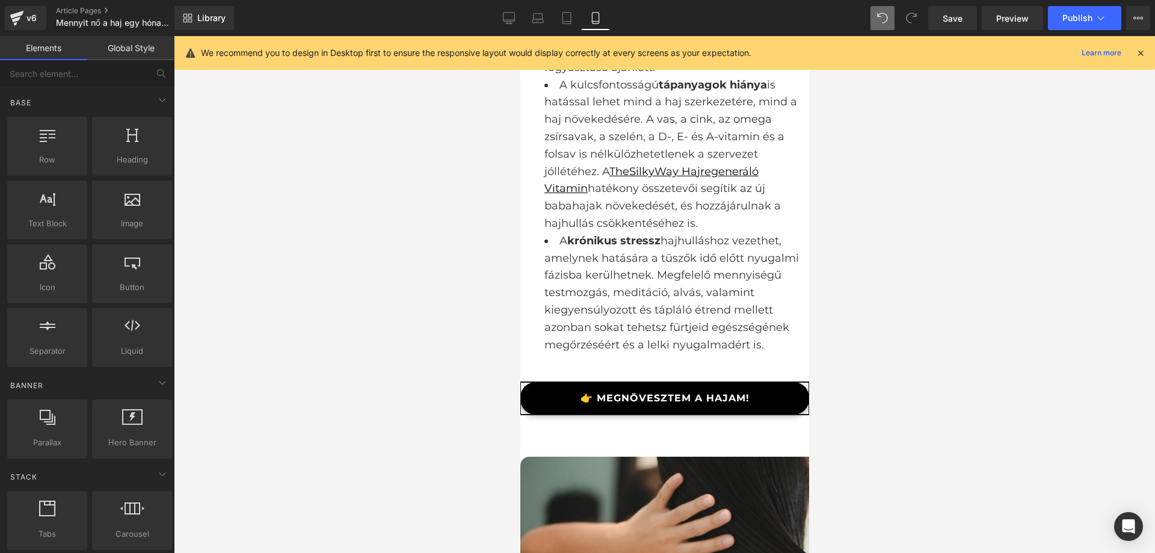
click at [631, 382] on link "👉 MEGNÖVESZTEM A HAJAM!" at bounding box center [664, 398] width 289 height 32
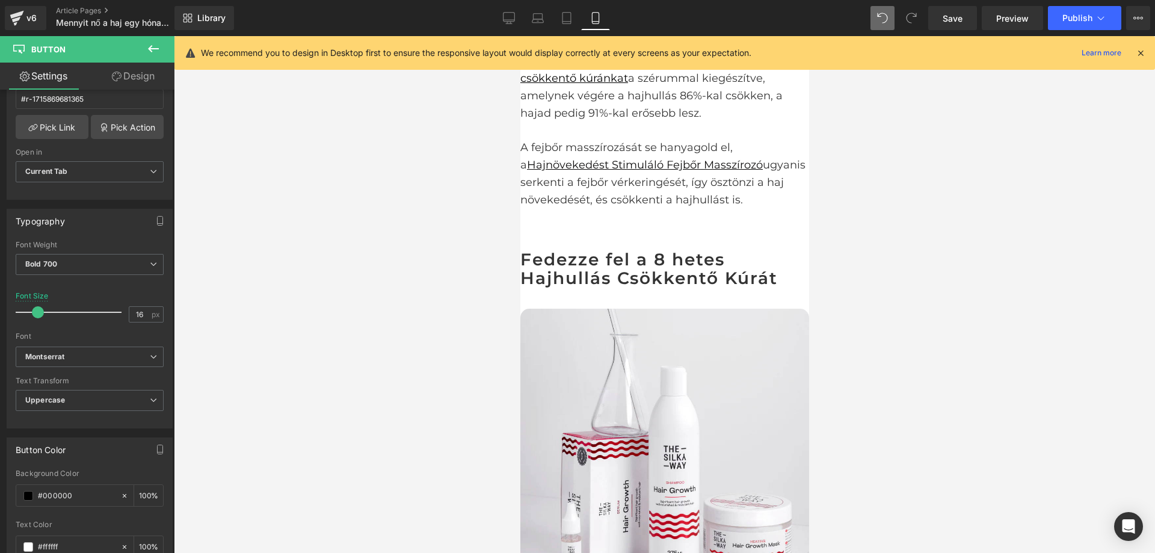
scroll to position [4137, 0]
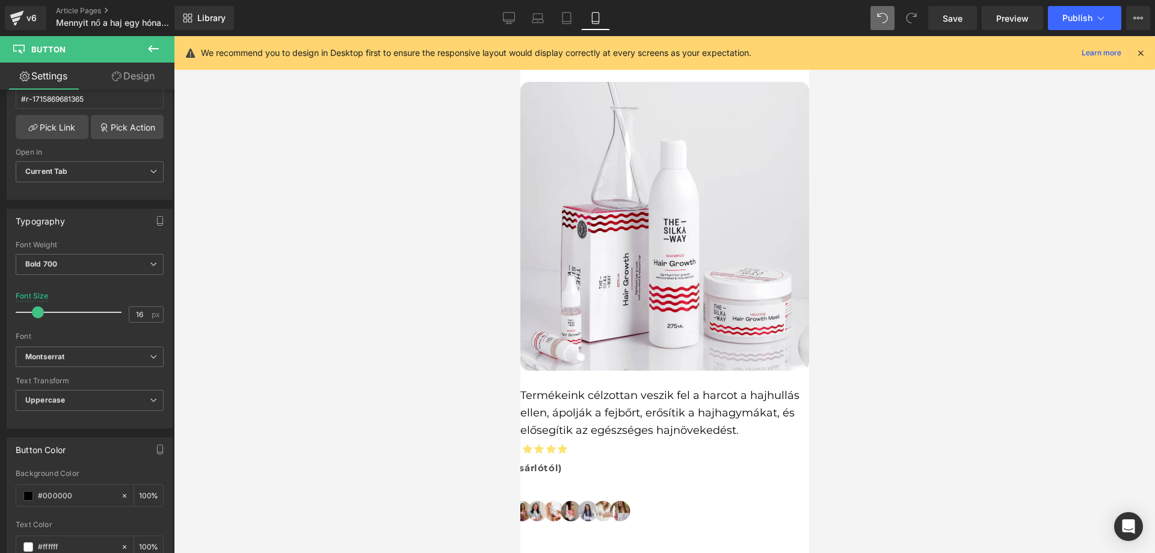
click at [520, 36] on link at bounding box center [520, 36] width 0 height 0
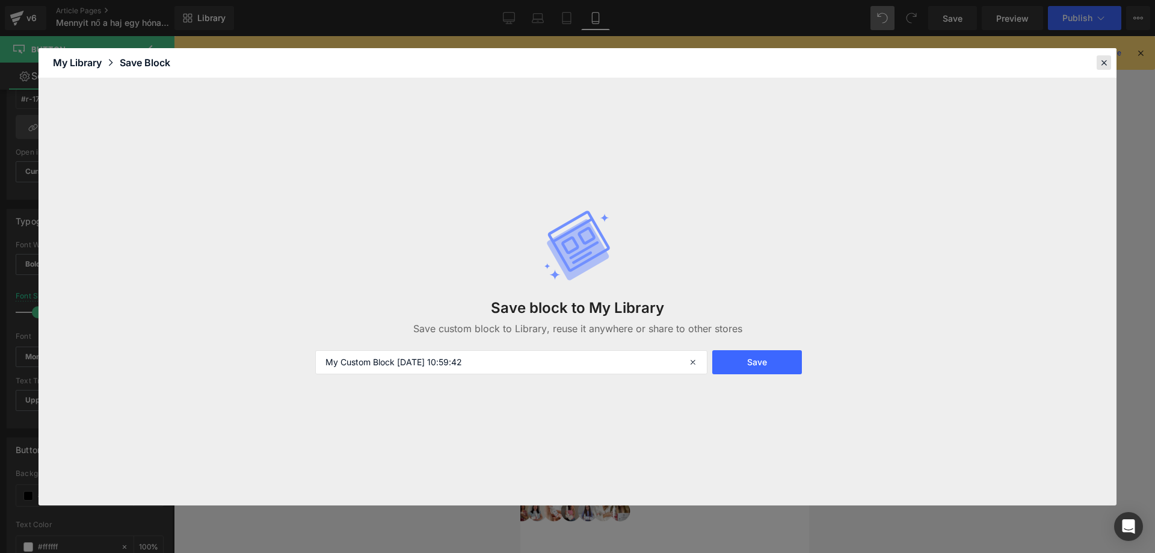
click at [1100, 65] on icon at bounding box center [1103, 62] width 11 height 11
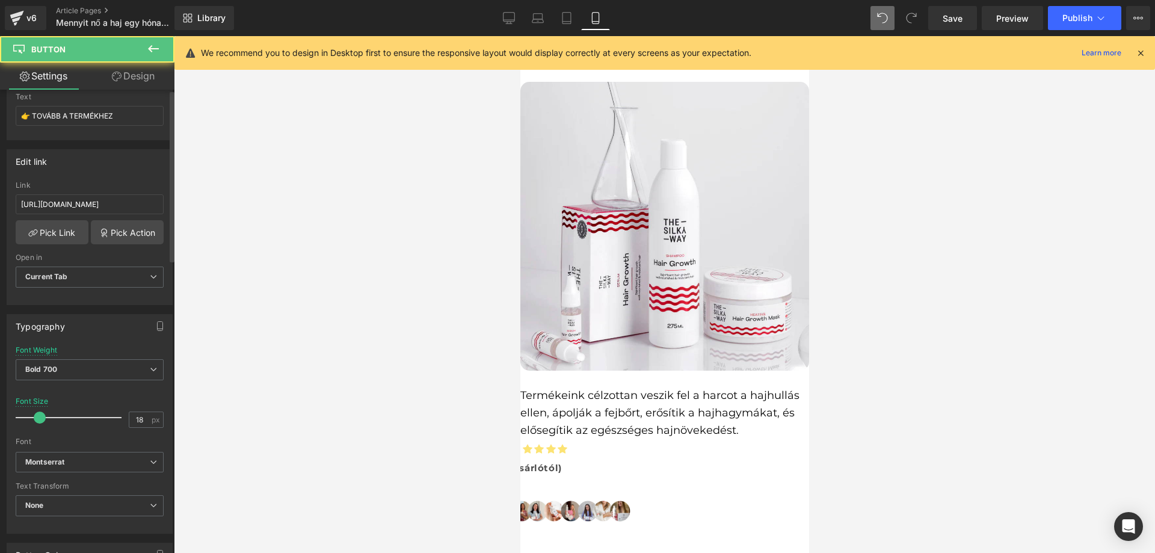
scroll to position [301, 0]
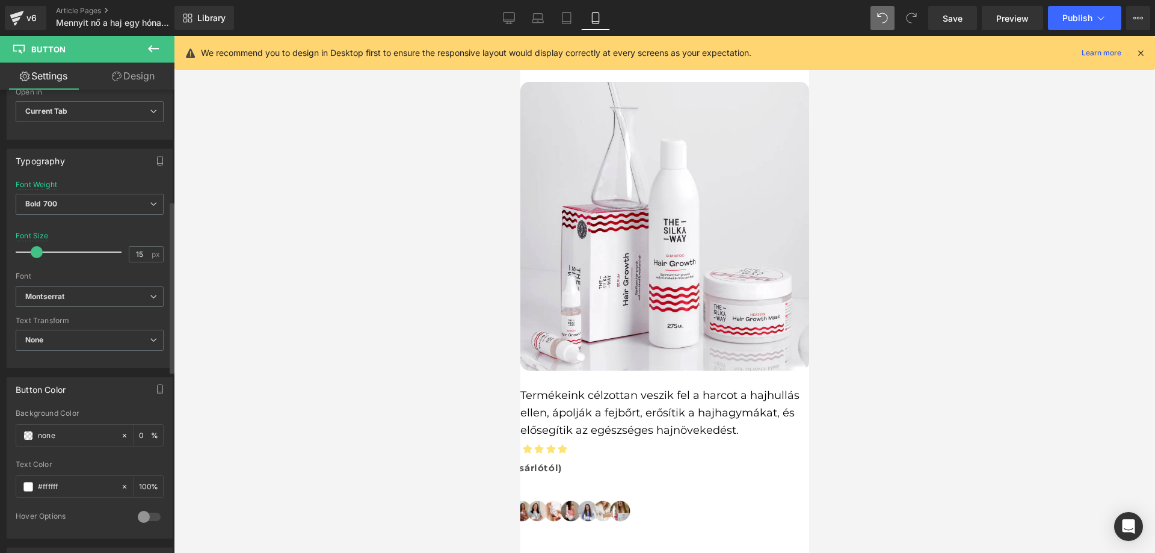
type input "16"
click at [37, 256] on span at bounding box center [38, 252] width 12 height 12
click at [395, 399] on div at bounding box center [664, 294] width 981 height 517
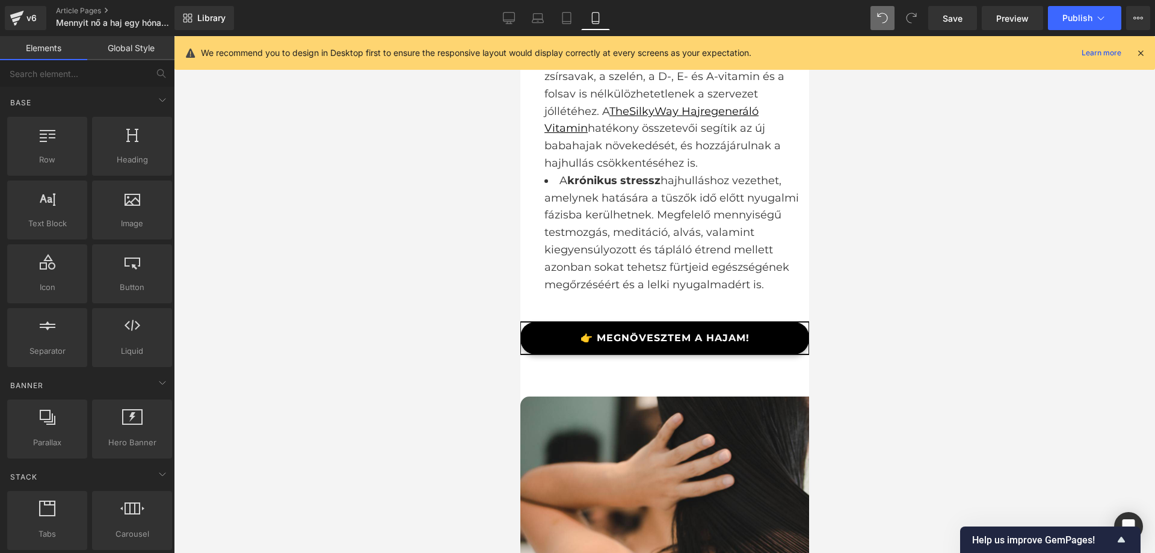
scroll to position [2393, 0]
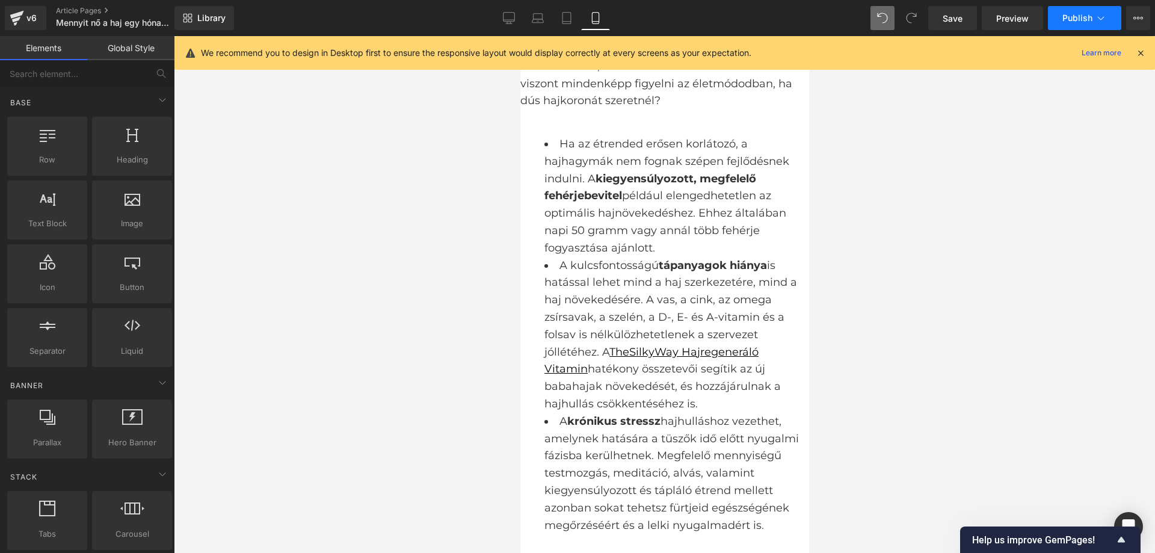
click at [1072, 17] on span "Publish" at bounding box center [1077, 18] width 30 height 10
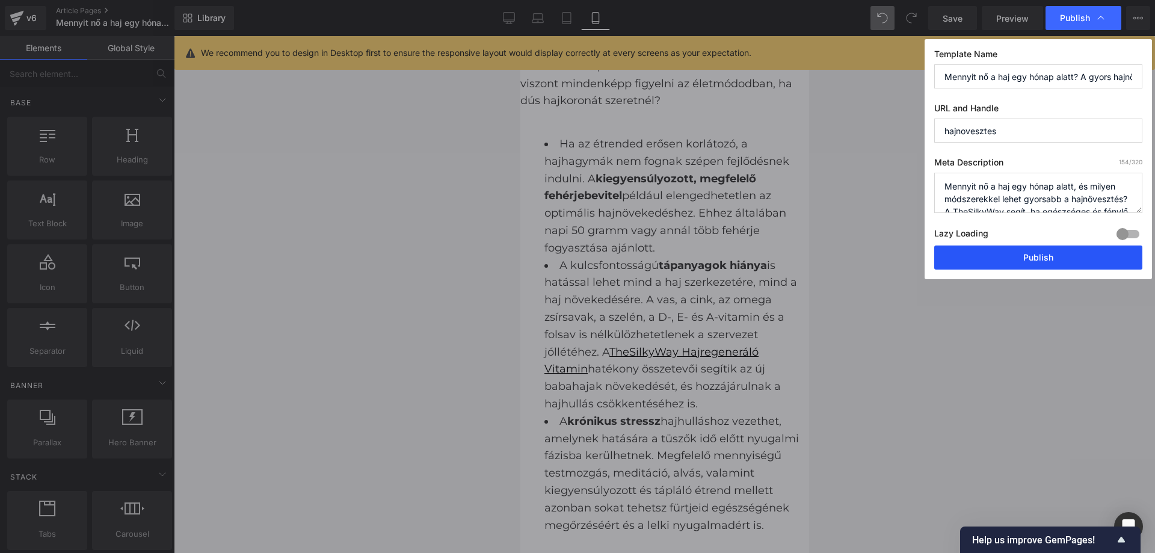
click at [1018, 263] on button "Publish" at bounding box center [1038, 257] width 208 height 24
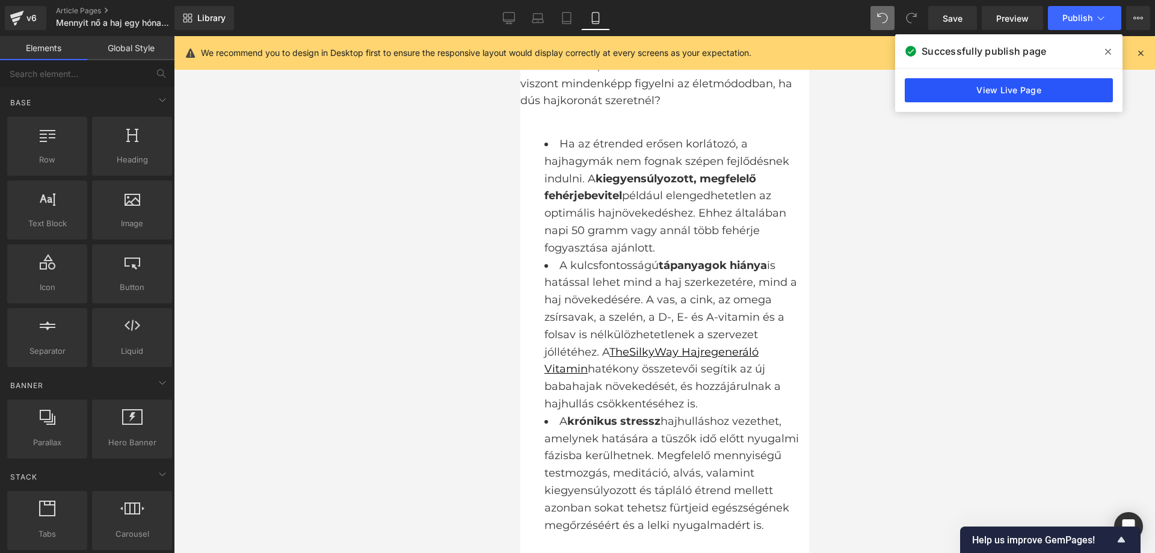
click at [1001, 96] on link "View Live Page" at bounding box center [1008, 90] width 208 height 24
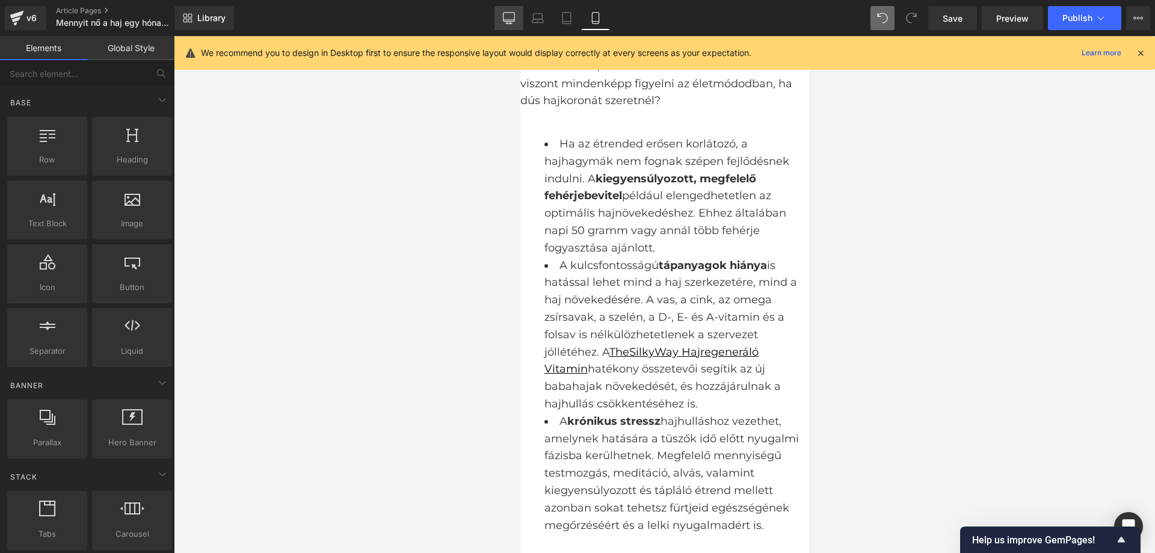
click at [501, 20] on link "Desktop" at bounding box center [508, 18] width 29 height 24
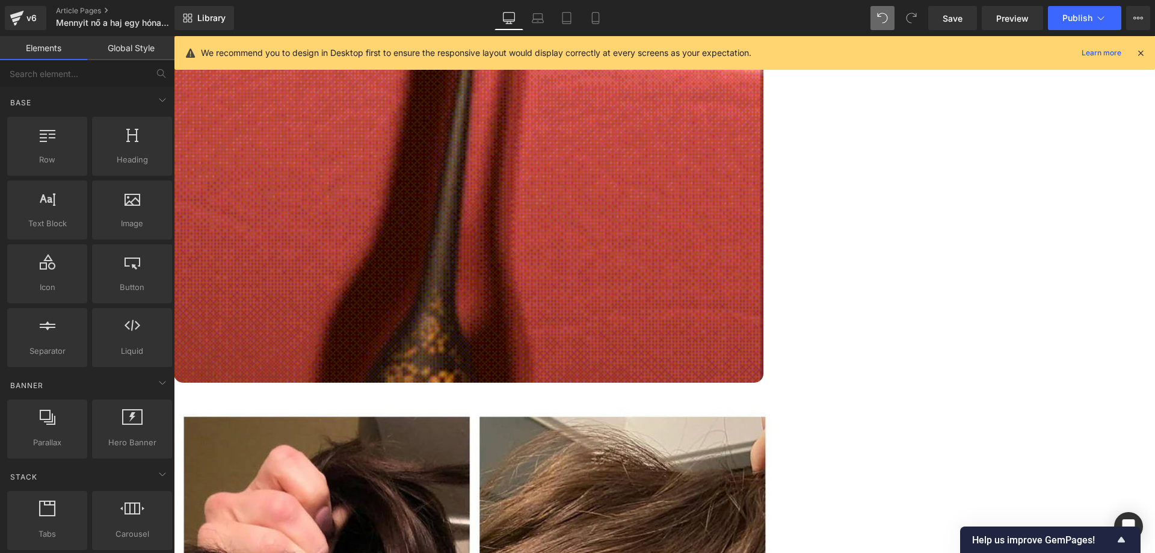
scroll to position [2133, 0]
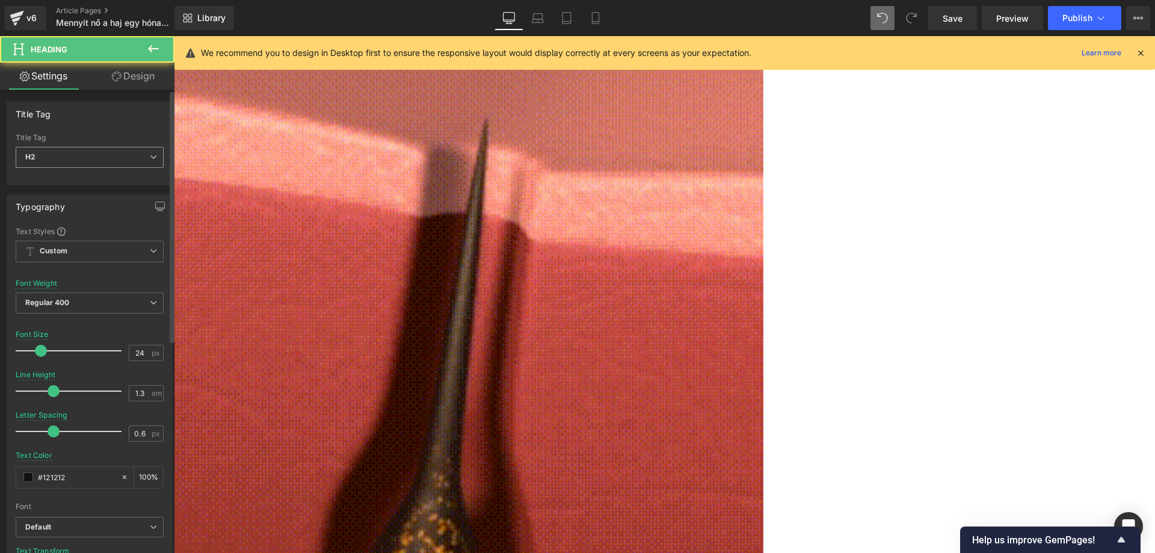
click at [102, 169] on div "H2 H1 H2 H3 H4 H5 H6" at bounding box center [90, 160] width 148 height 27
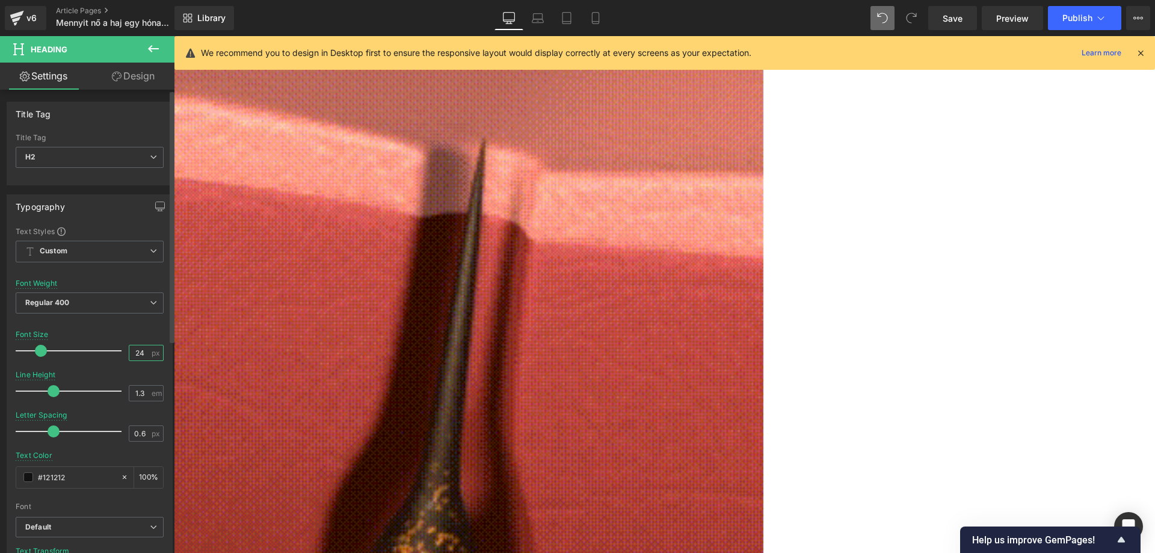
click at [141, 352] on input "24" at bounding box center [139, 352] width 21 height 15
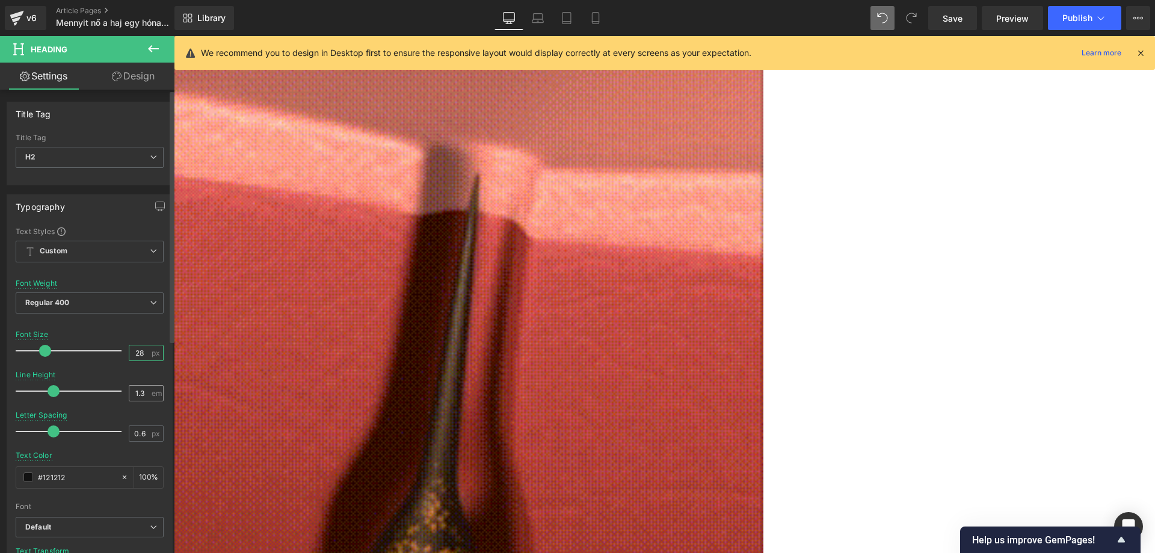
type input "28"
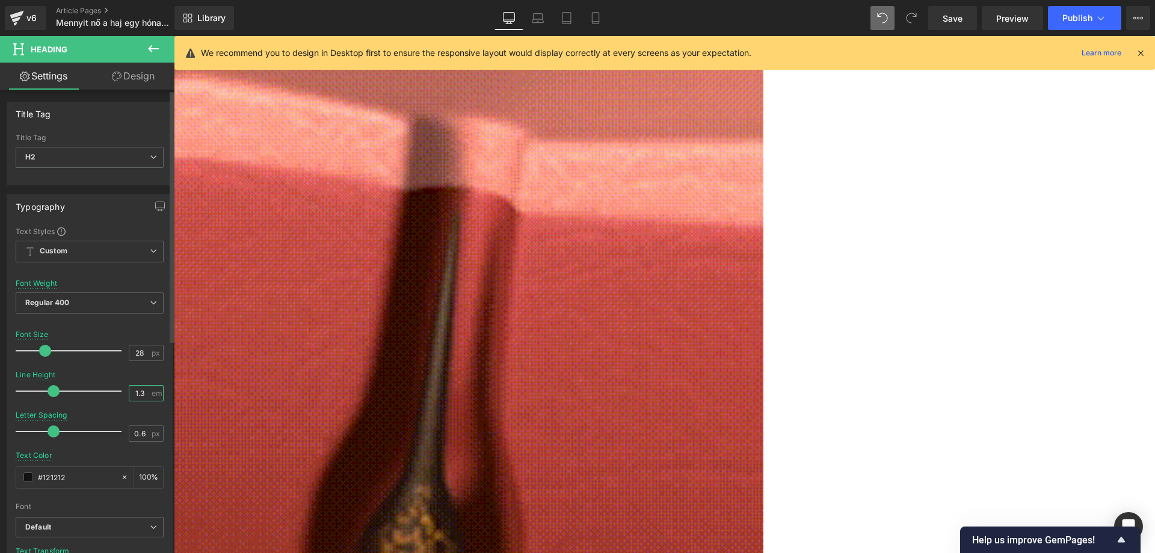
click at [140, 387] on input "1.3" at bounding box center [139, 392] width 21 height 15
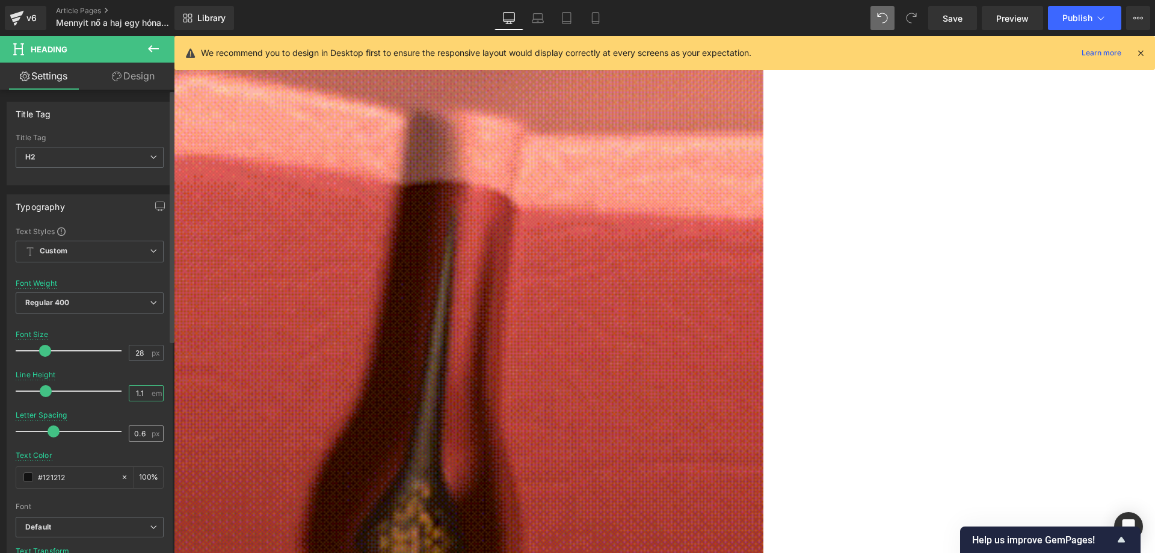
type input "1.1"
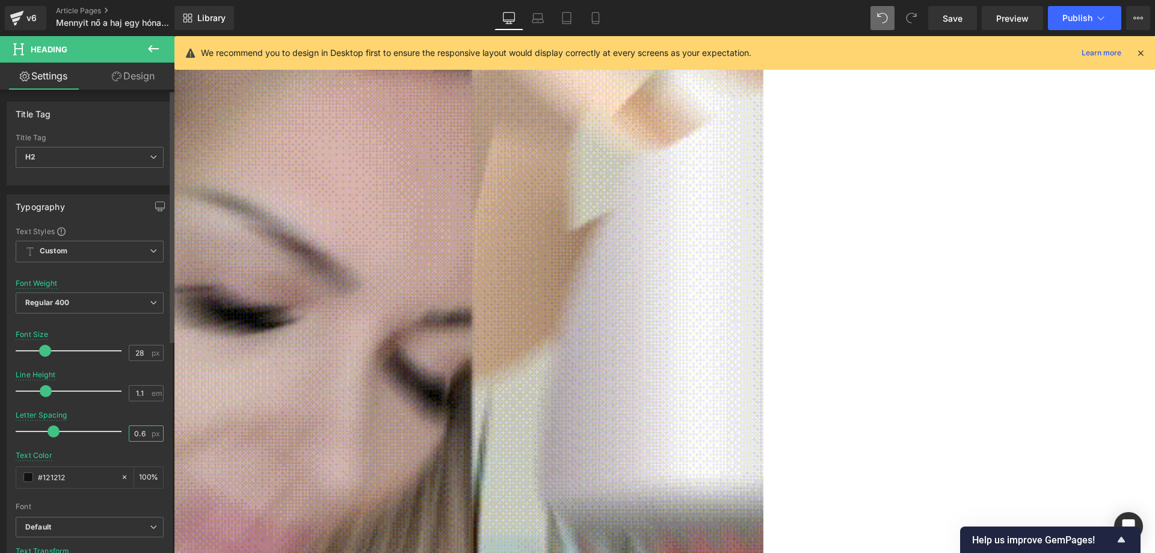
click at [134, 428] on input "0.6" at bounding box center [139, 433] width 21 height 15
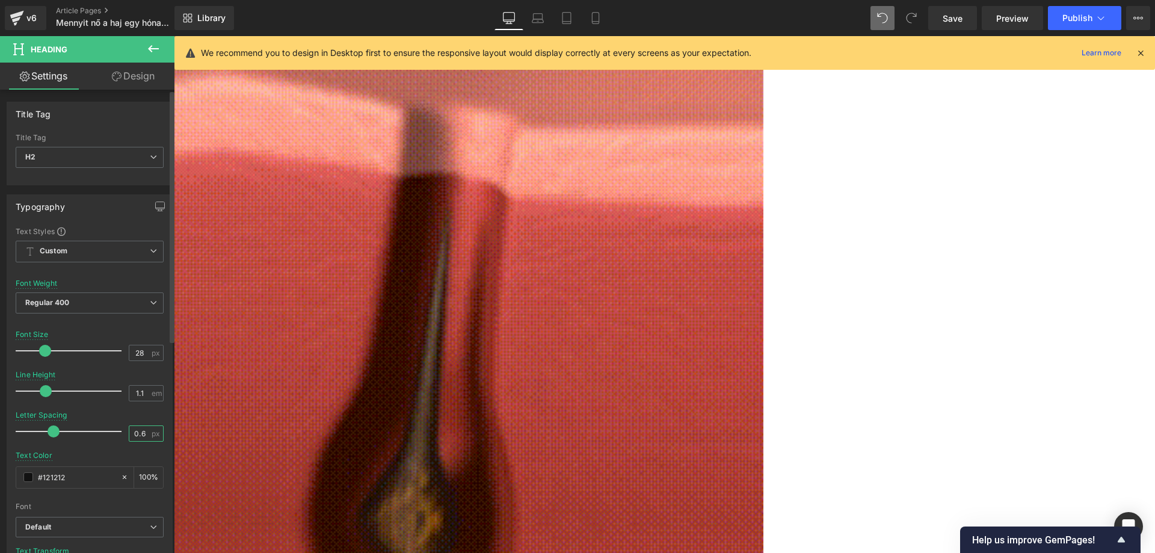
click at [134, 428] on input "0.6" at bounding box center [139, 433] width 21 height 15
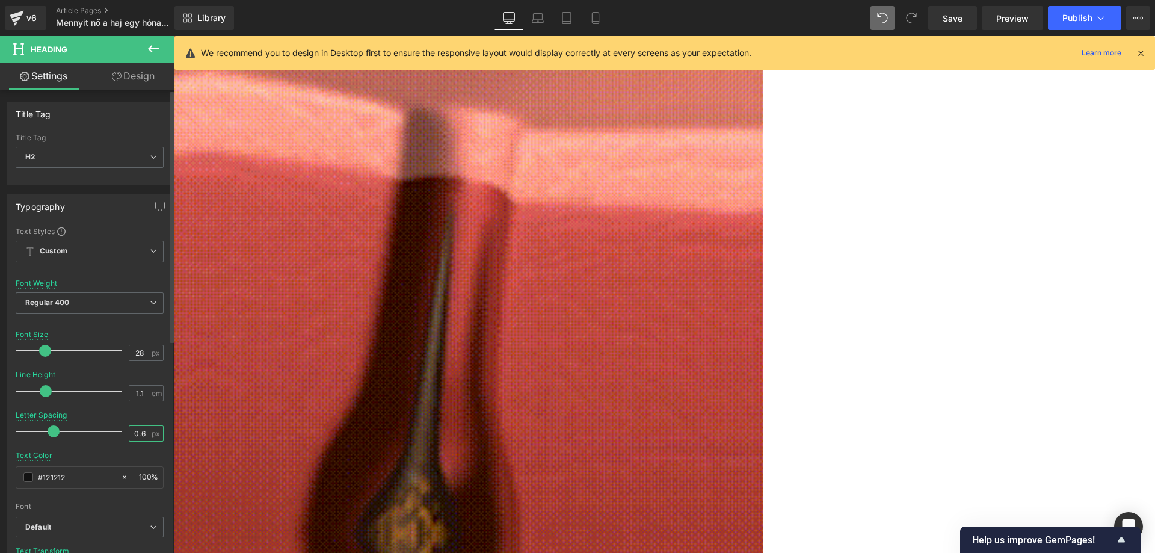
type input "2"
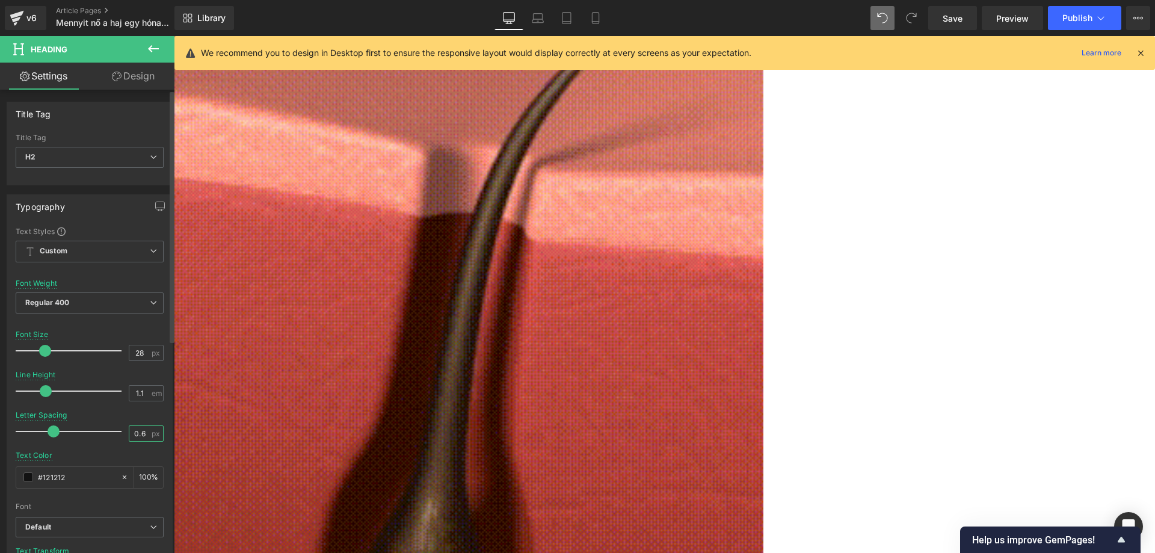
click at [138, 434] on input "0.6" at bounding box center [139, 433] width 21 height 15
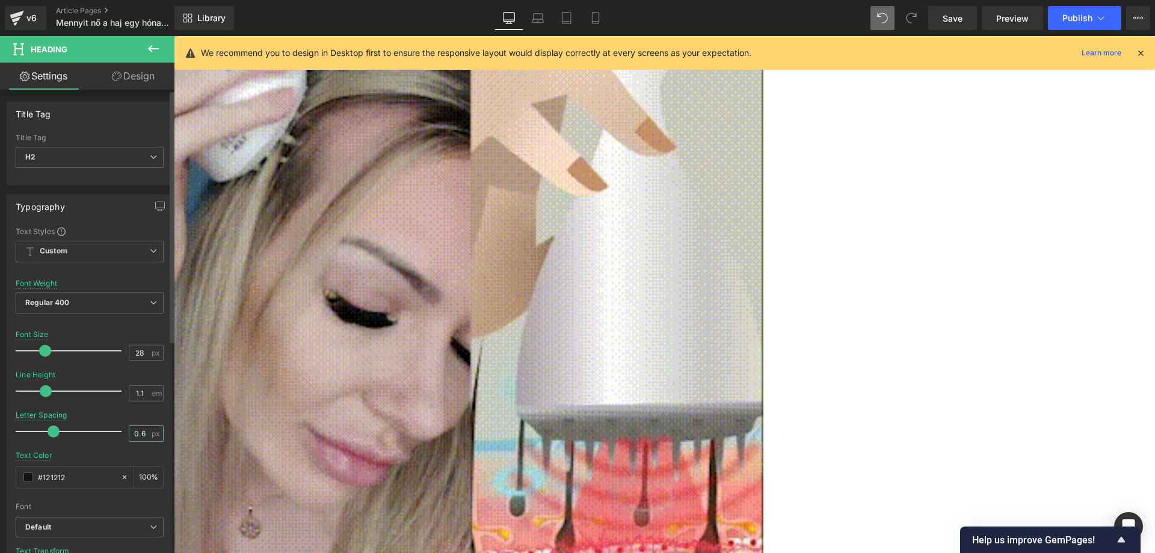
click at [138, 434] on input "0.6" at bounding box center [139, 433] width 21 height 15
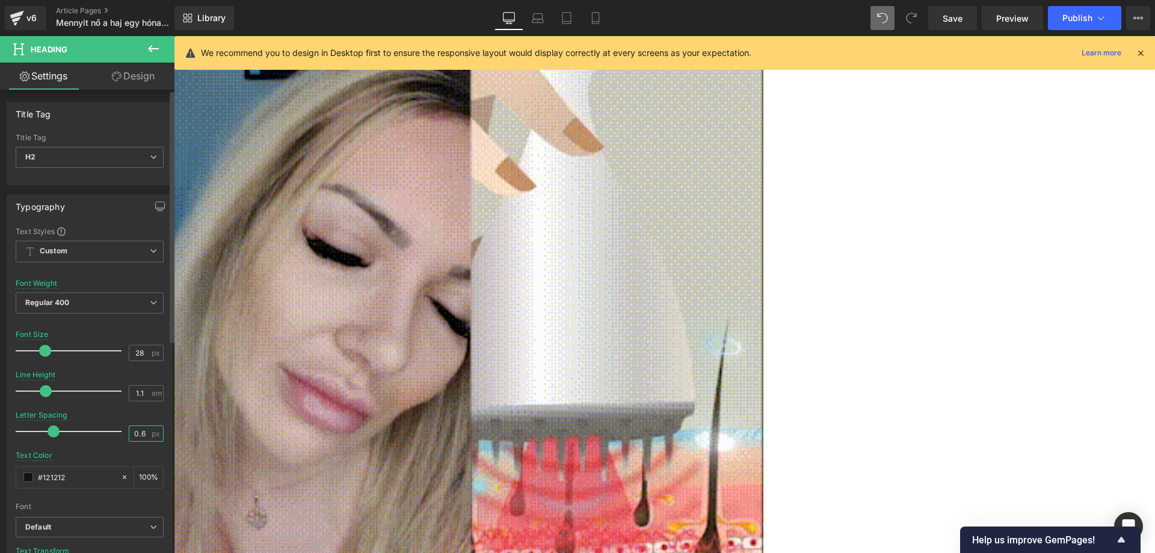
click at [137, 434] on input "0.6" at bounding box center [139, 433] width 21 height 15
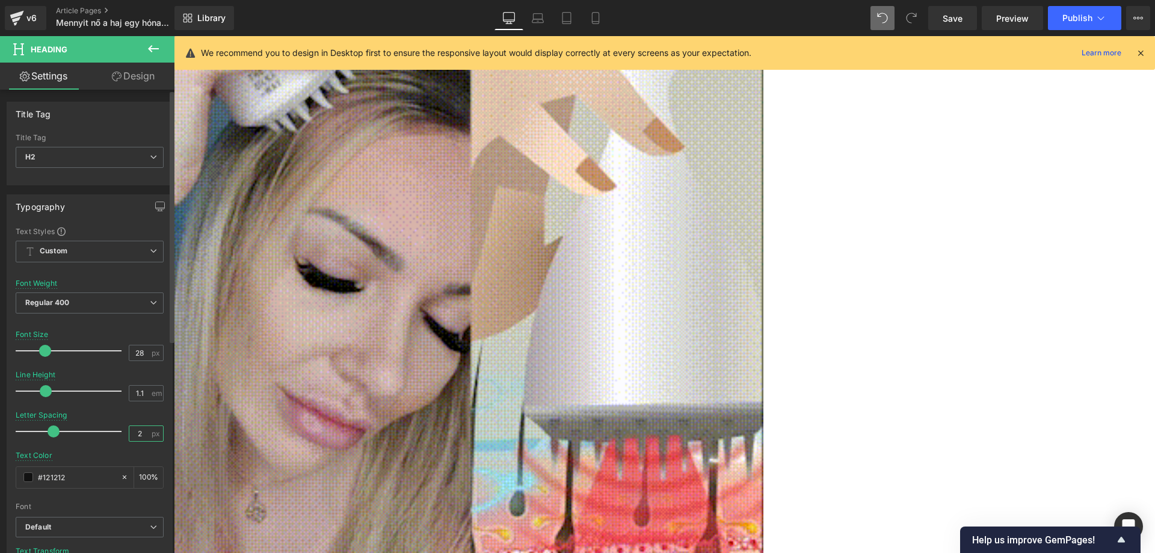
type input "2"
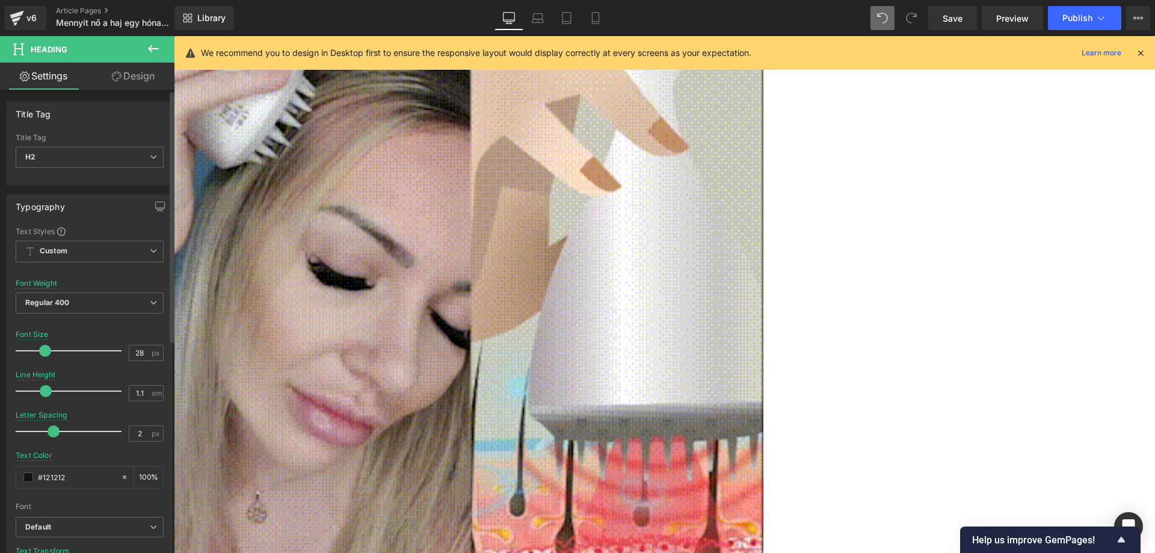
click at [144, 409] on div at bounding box center [90, 407] width 148 height 8
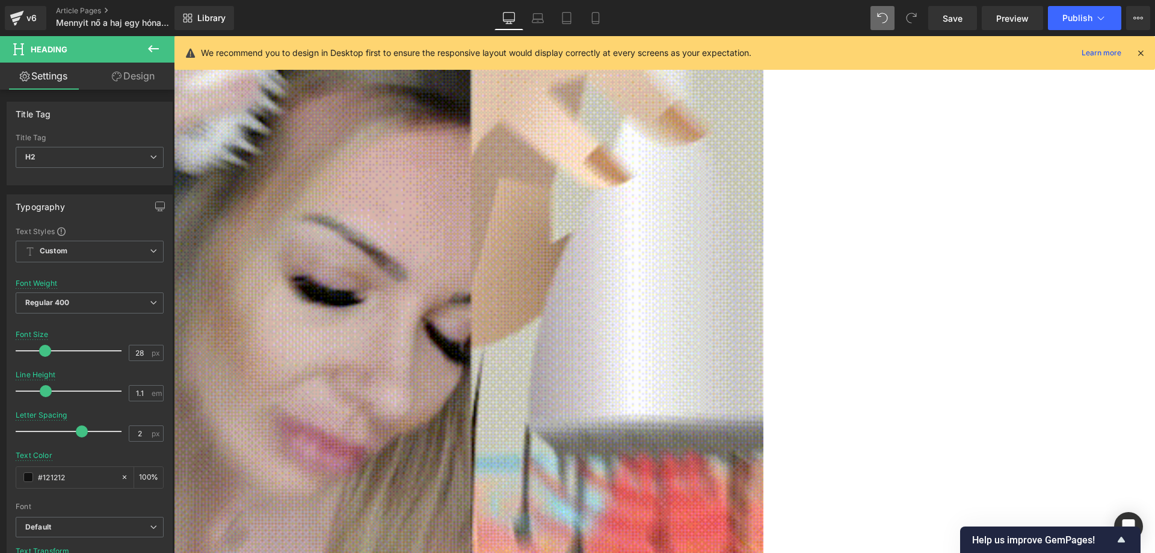
drag, startPoint x: 418, startPoint y: 161, endPoint x: 414, endPoint y: 134, distance: 26.8
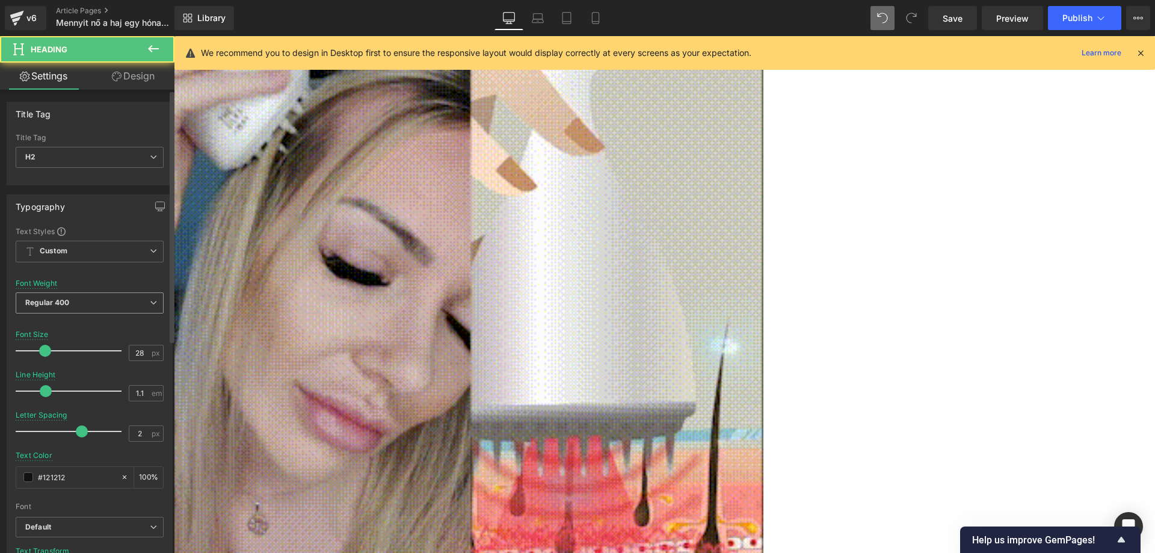
click at [91, 301] on span "Regular 400" at bounding box center [90, 302] width 148 height 21
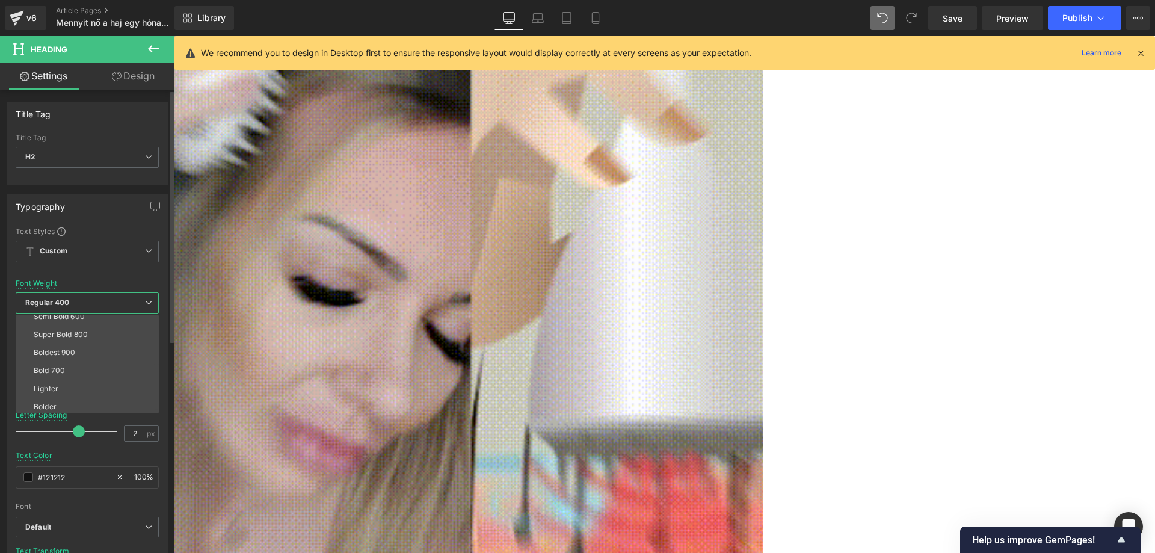
scroll to position [100, 0]
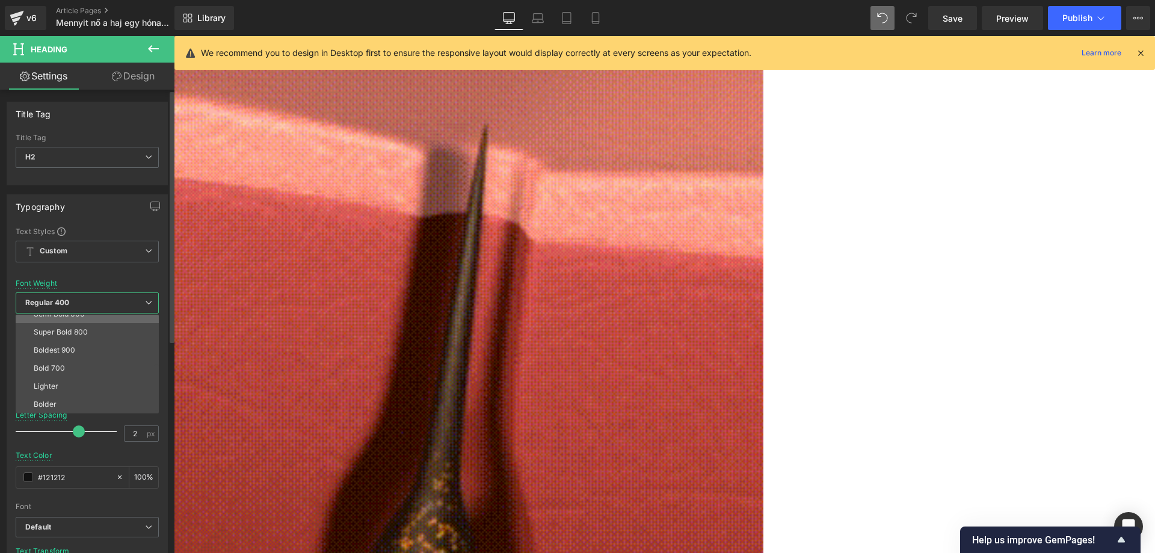
click at [67, 319] on li "Semi Bold 600" at bounding box center [90, 314] width 149 height 18
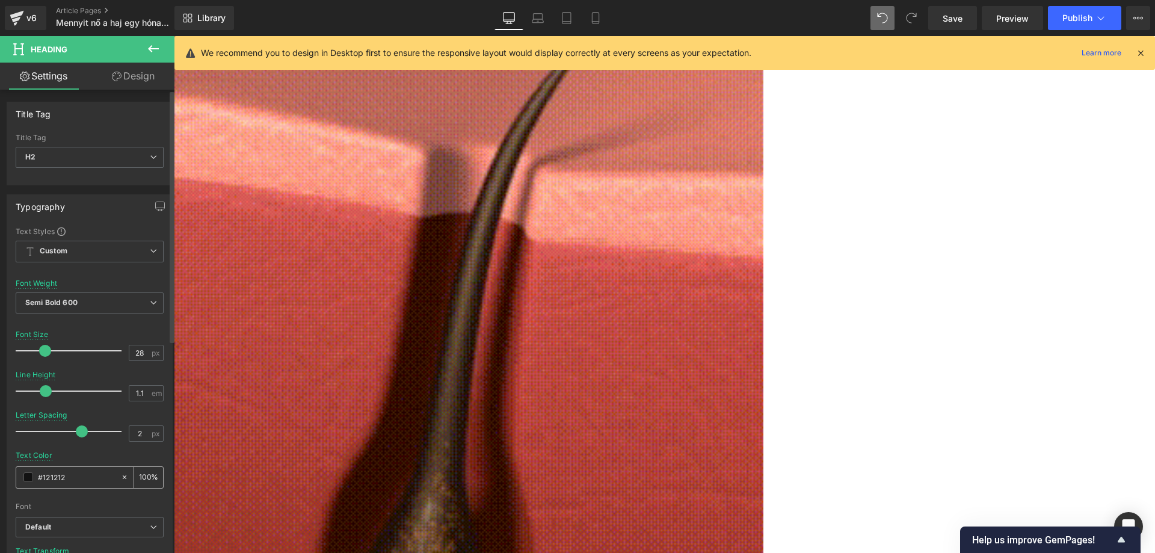
click at [79, 473] on input "#121212" at bounding box center [76, 476] width 77 height 13
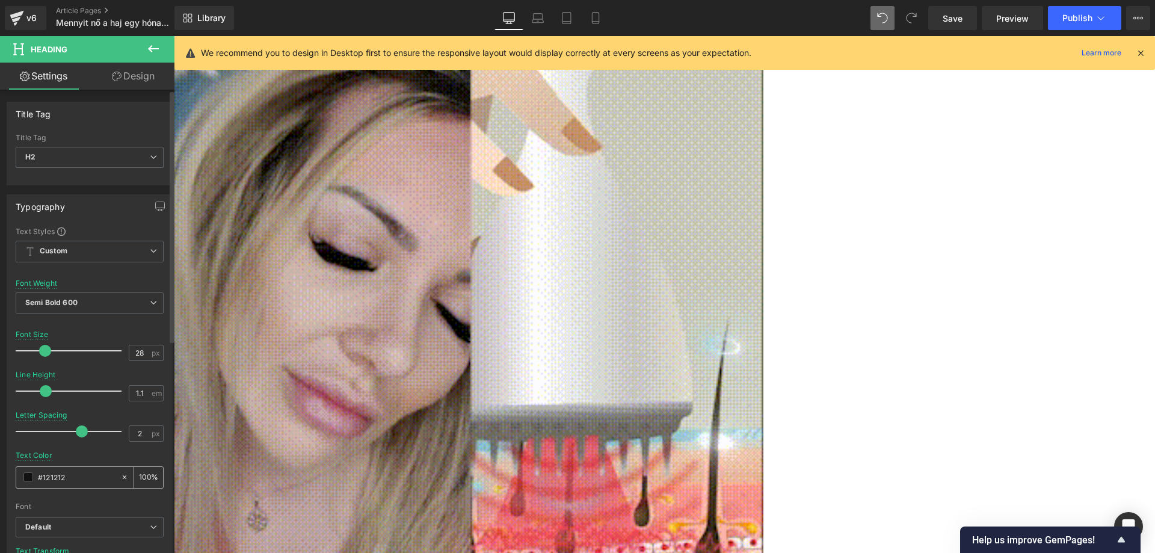
click at [79, 473] on input "#121212" at bounding box center [76, 476] width 77 height 13
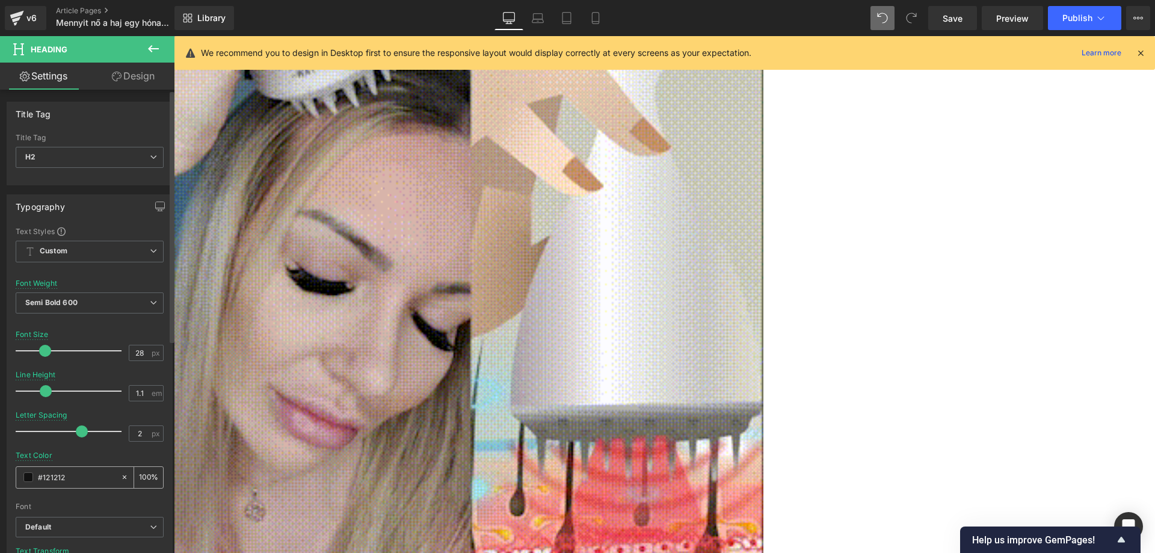
type input "3"
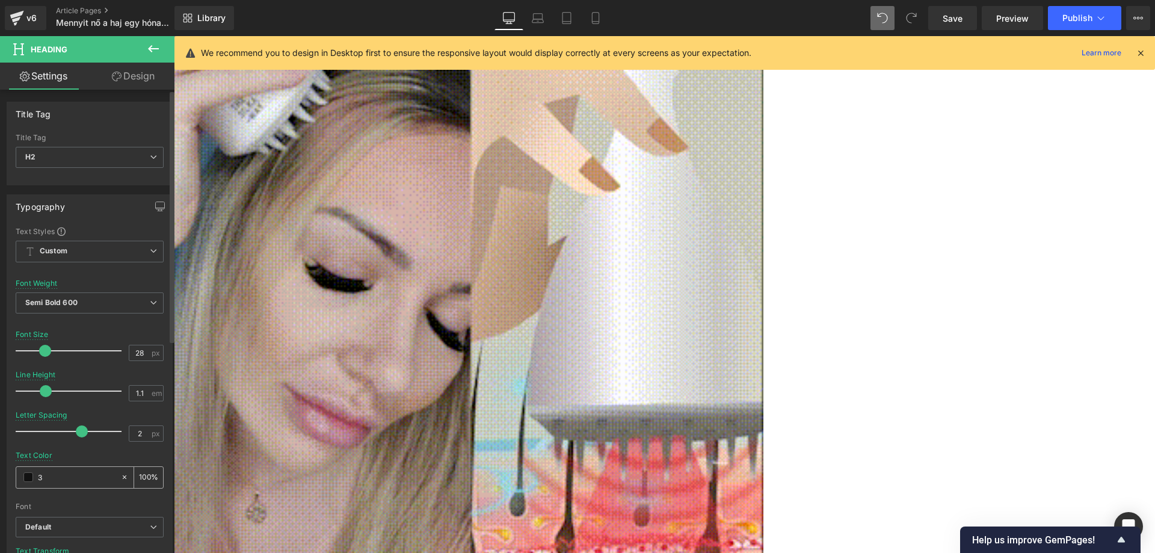
type input "0"
type input "333"
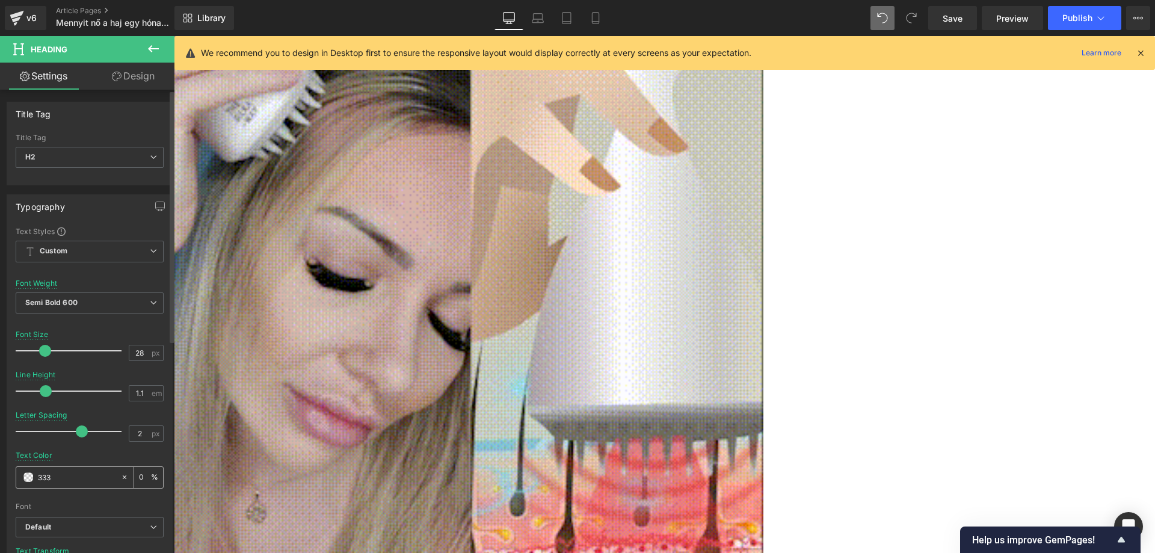
type input "100"
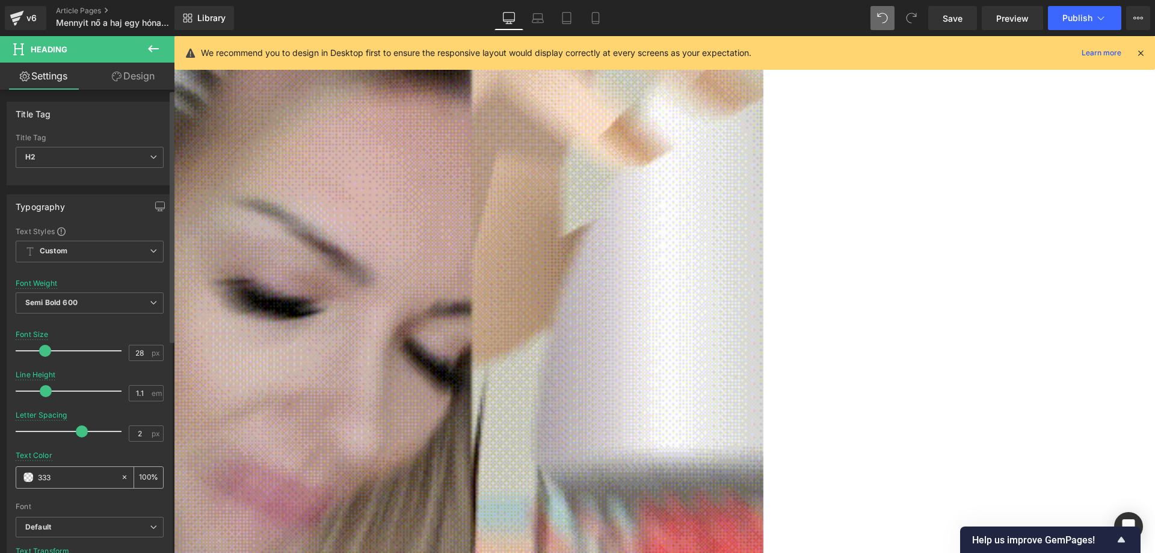
type input "3333"
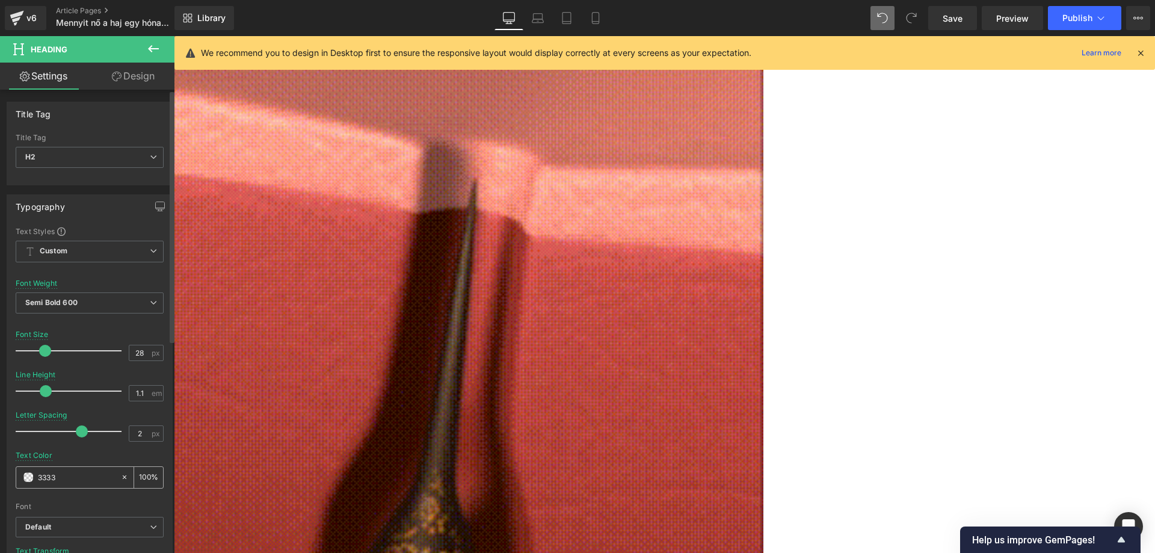
type input "20"
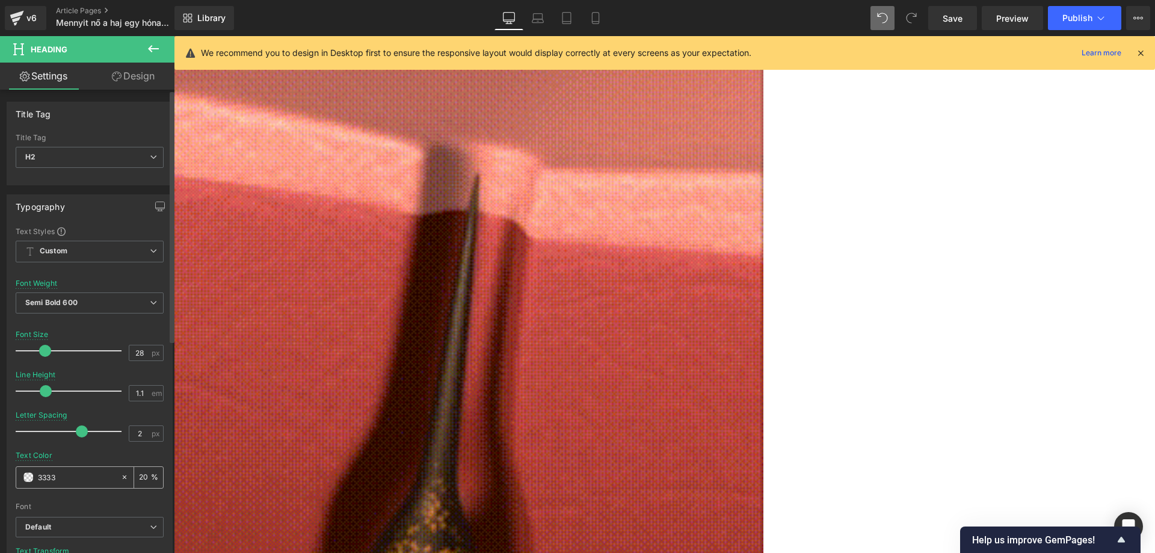
type input "33333"
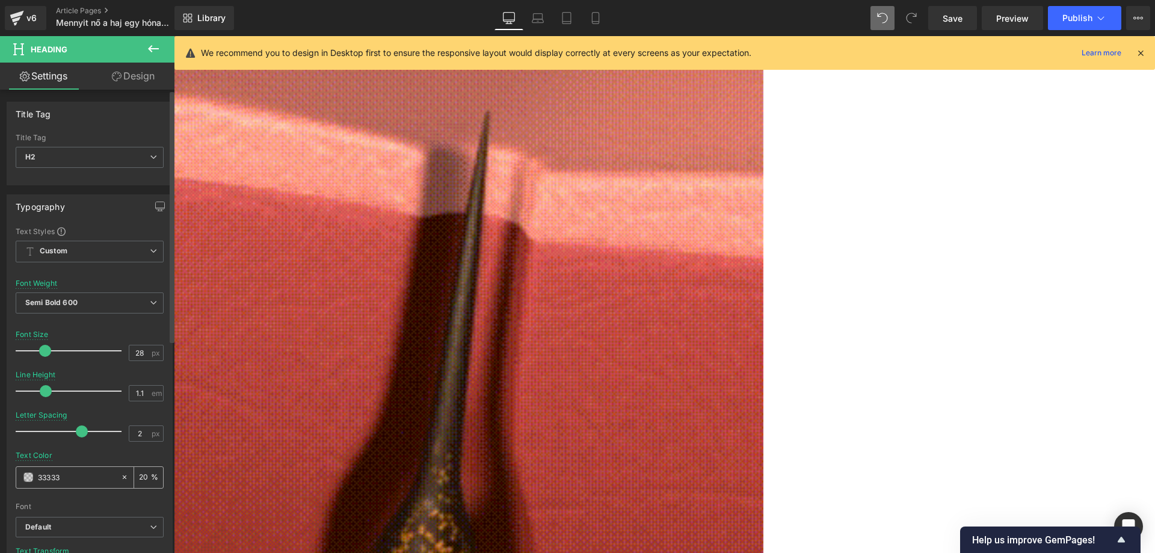
type input "0"
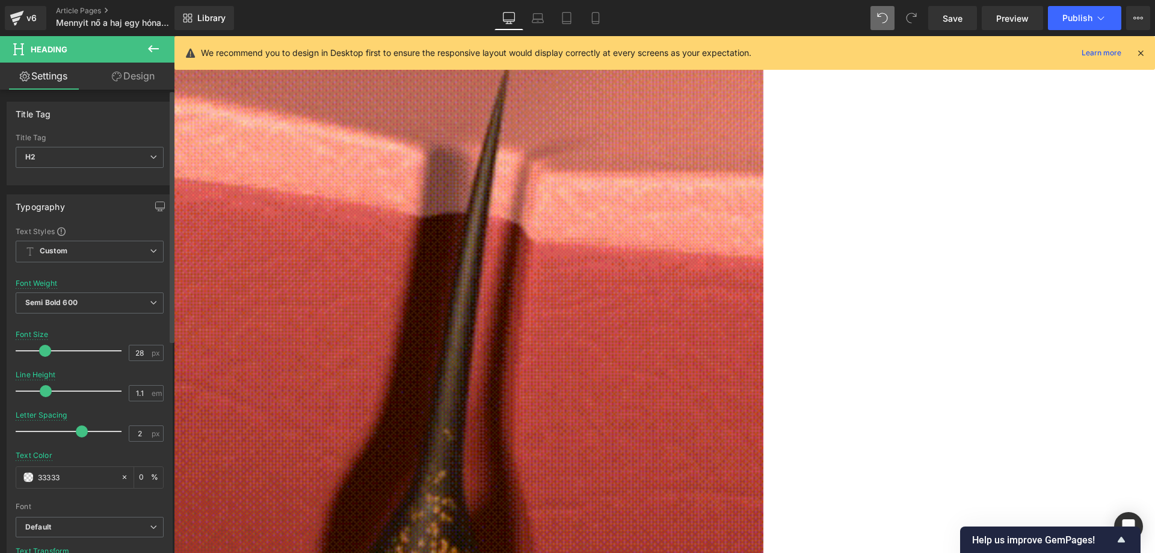
type input "333333"
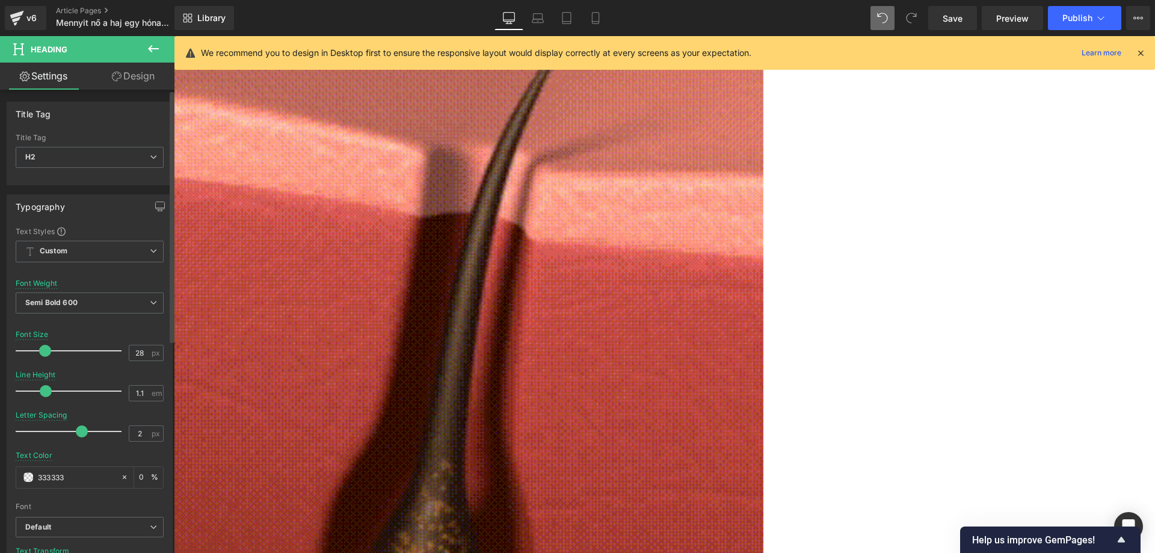
type input "100"
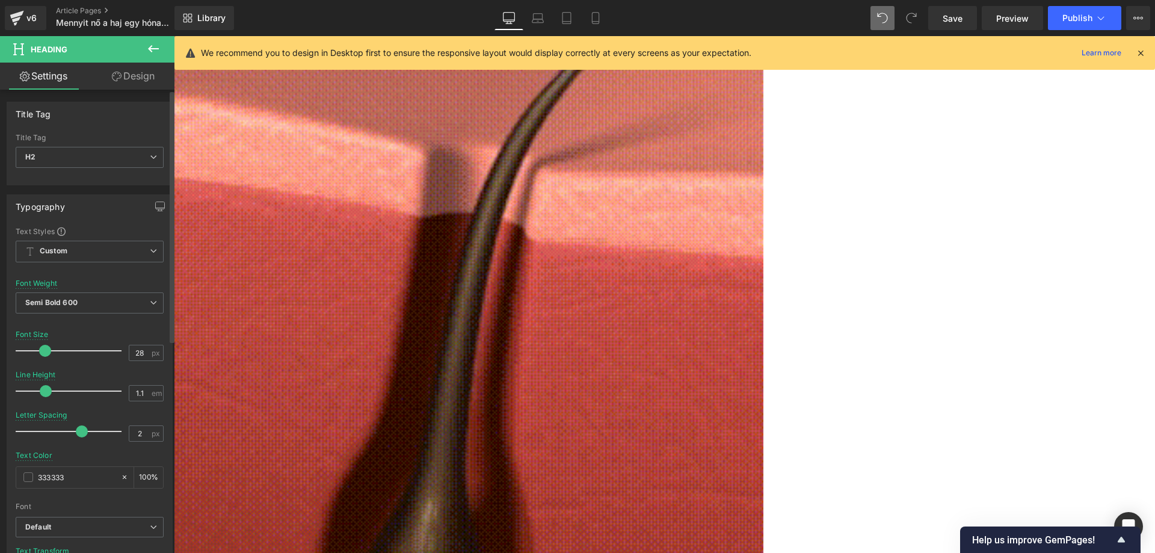
click at [96, 451] on div "Text Color 333333 100 %" at bounding box center [90, 476] width 148 height 51
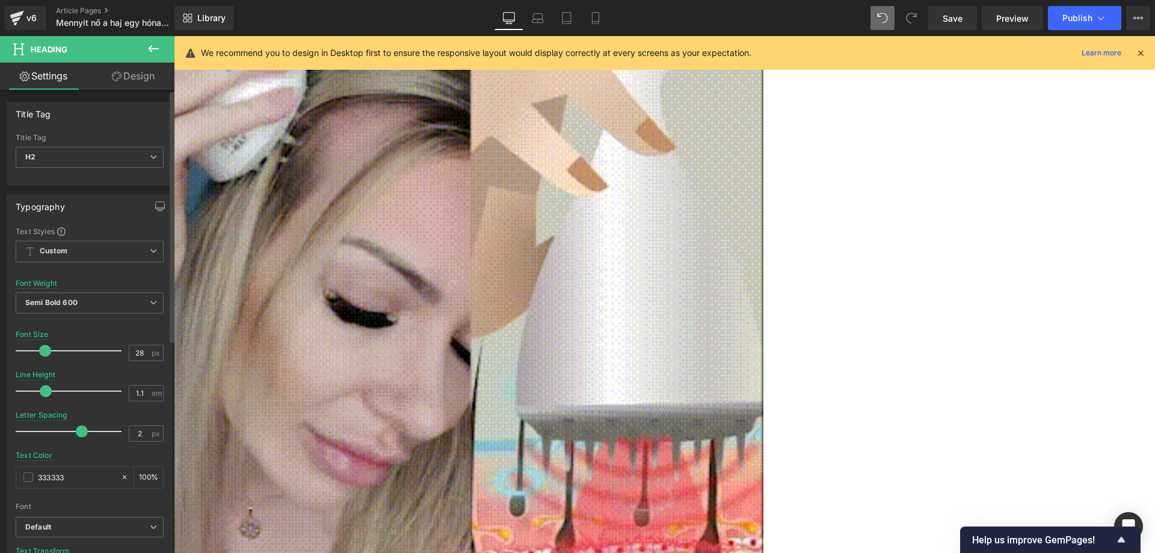
type input "#333333"
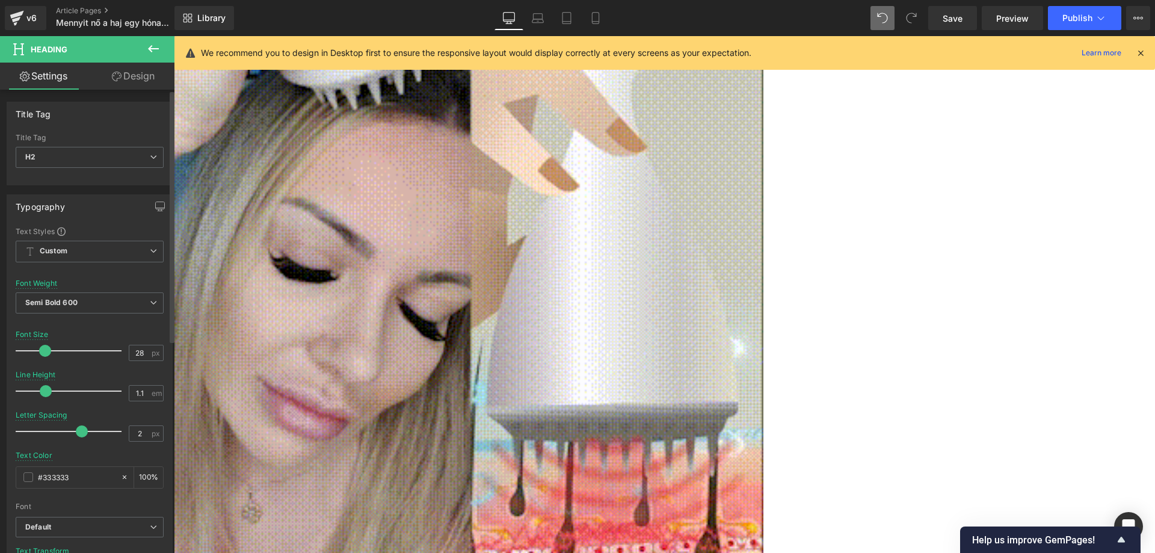
scroll to position [60, 0]
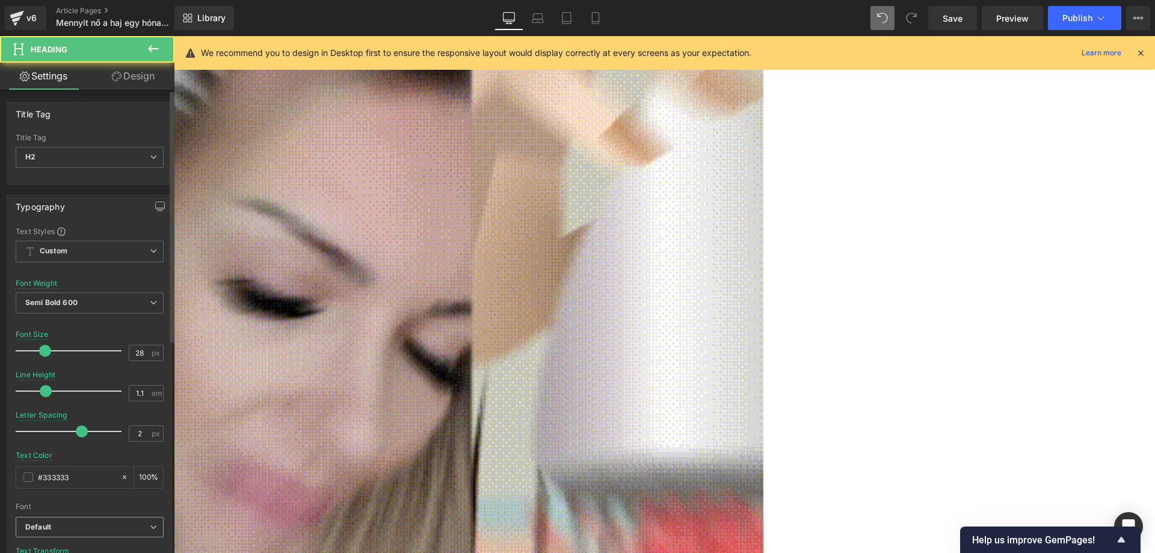
click at [92, 527] on b "Default" at bounding box center [87, 527] width 124 height 10
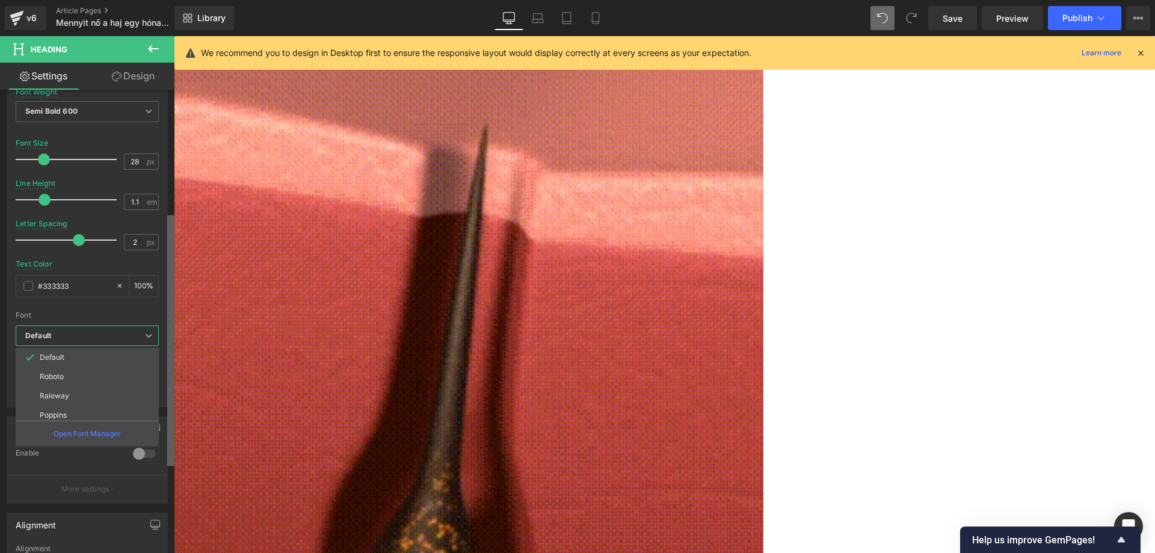
scroll to position [226, 0]
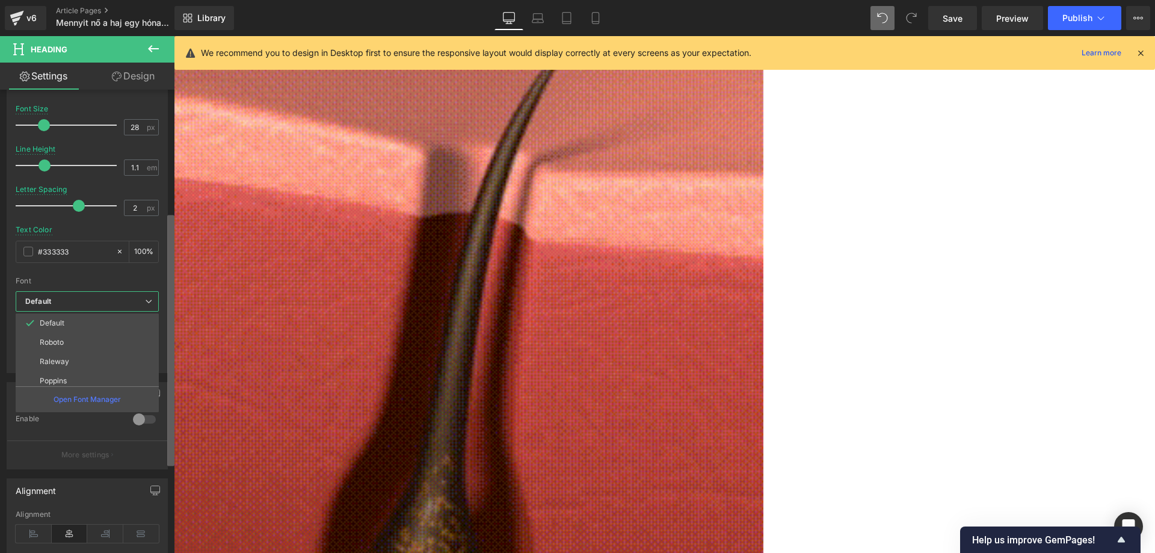
click at [174, 418] on b at bounding box center [170, 340] width 7 height 251
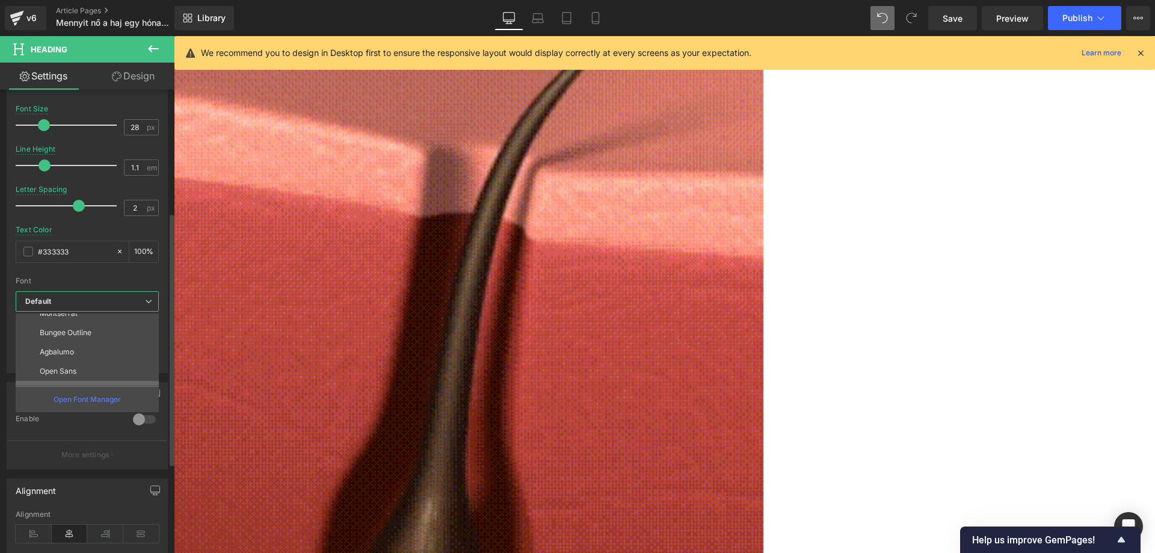
scroll to position [433, 0]
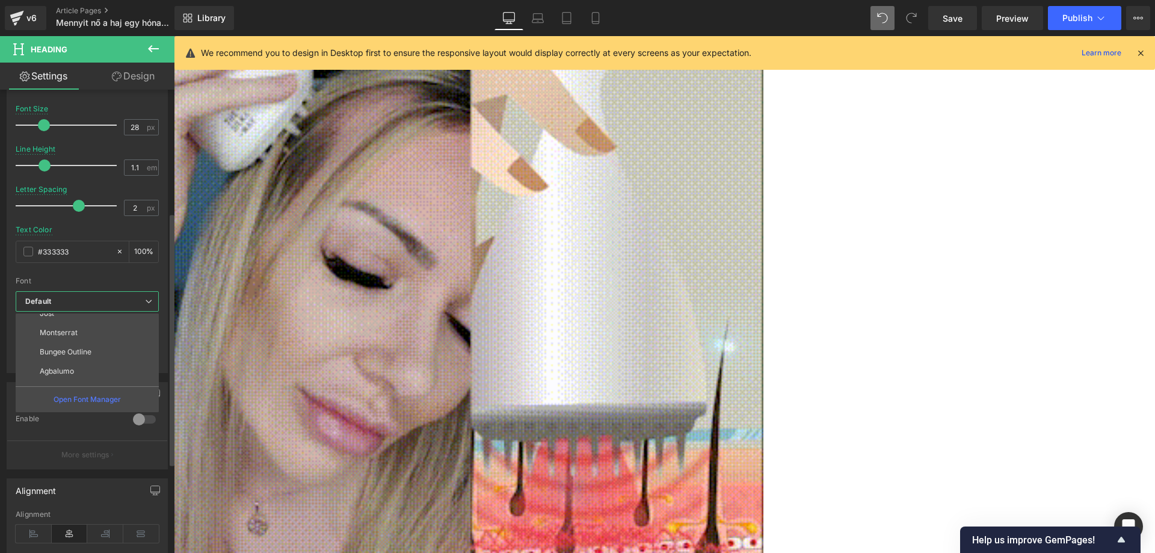
click at [66, 336] on p "Montserrat" at bounding box center [59, 332] width 38 height 8
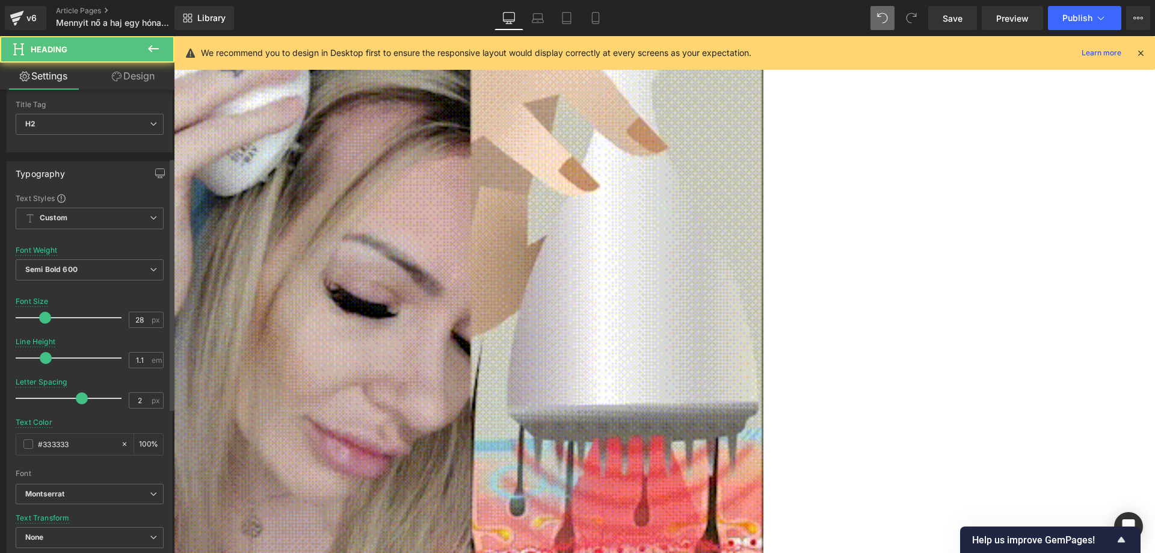
scroll to position [241, 0]
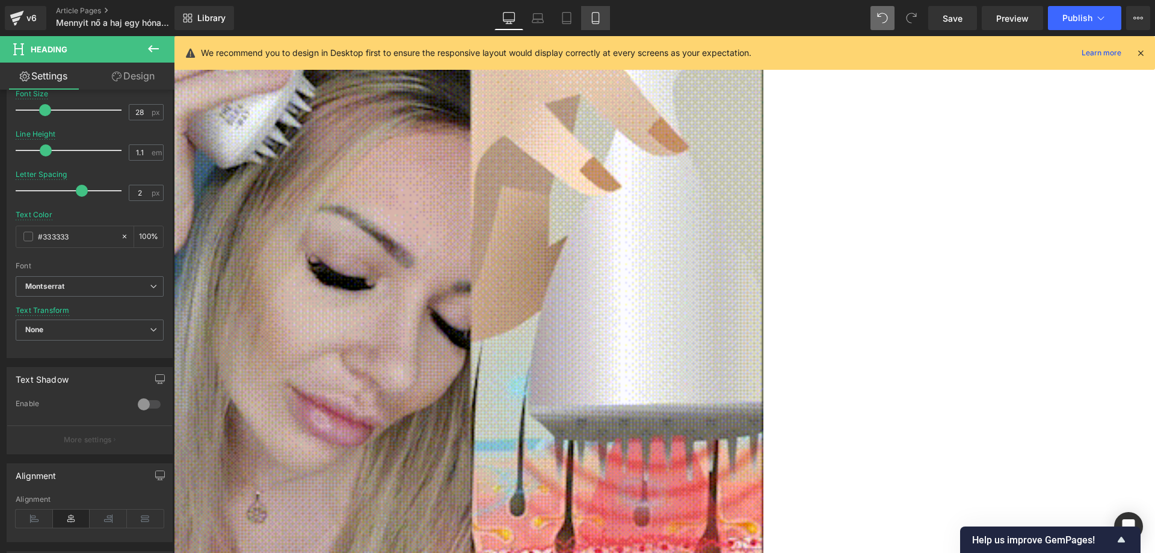
click at [592, 13] on icon at bounding box center [595, 18] width 12 height 12
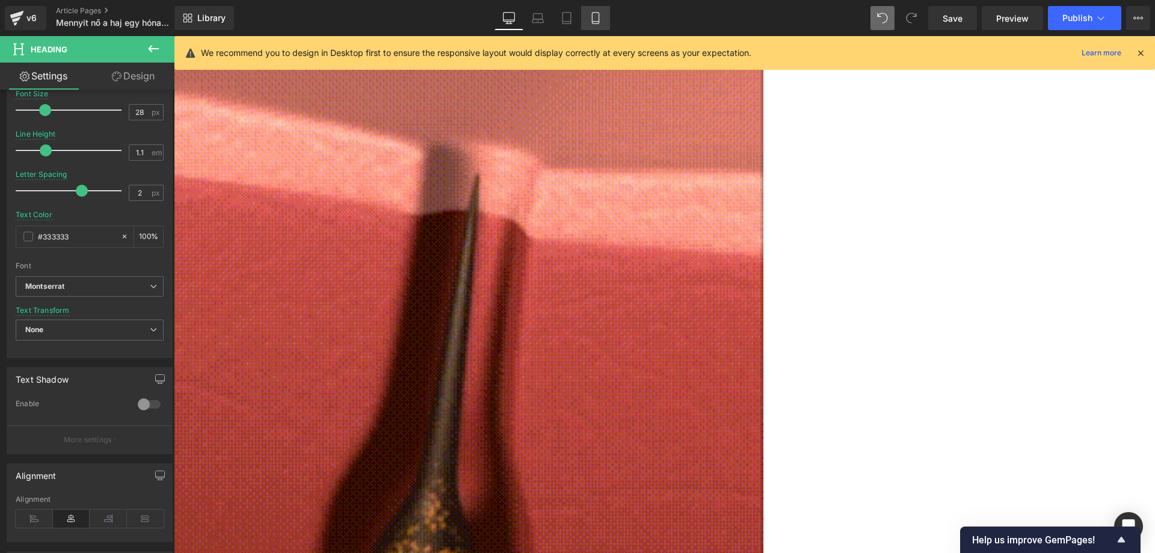
type input "100"
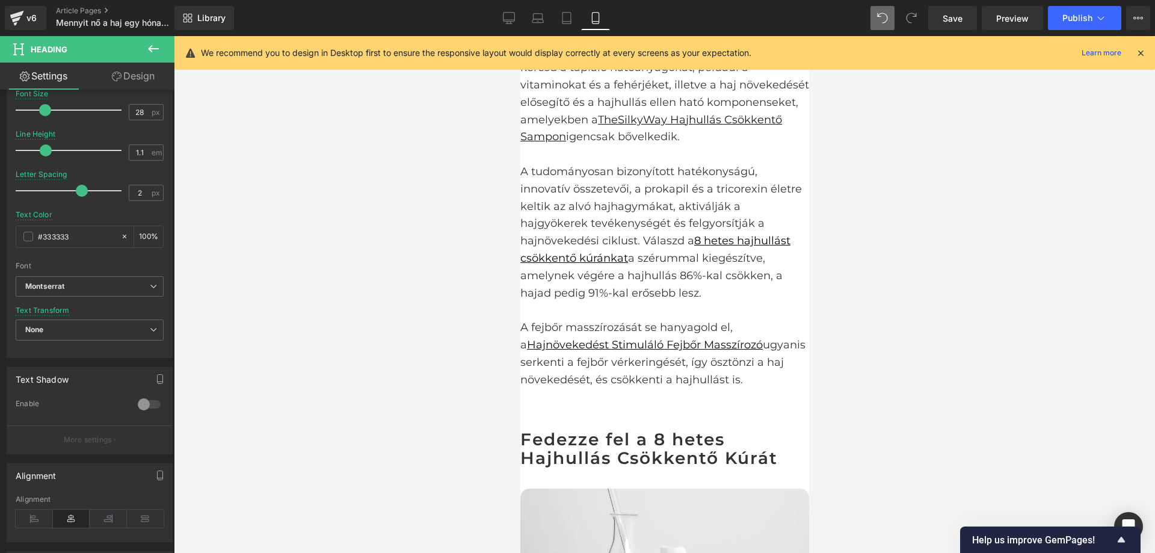
scroll to position [3708, 0]
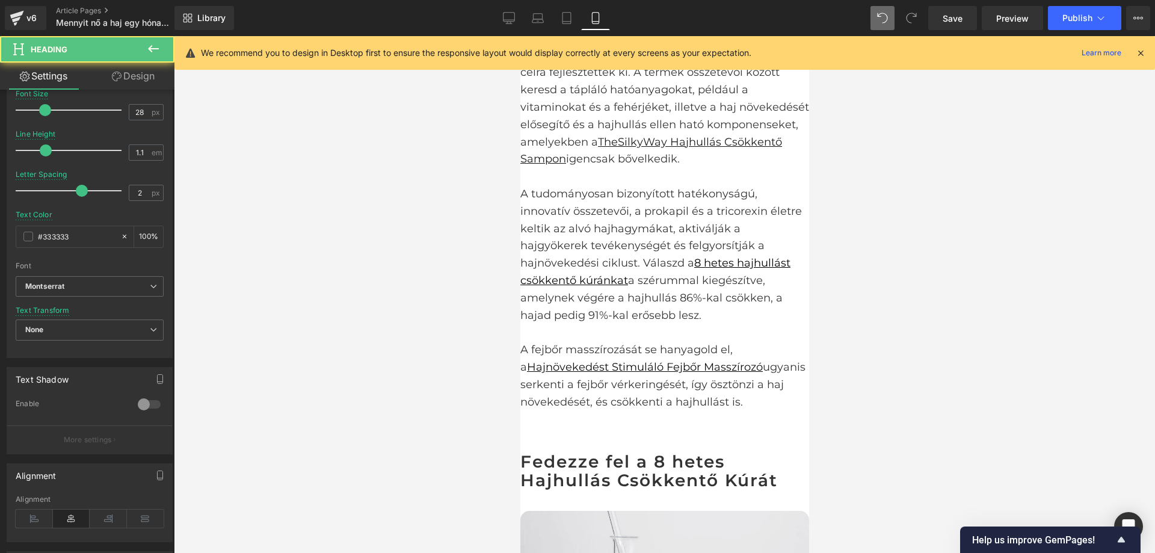
click at [627, 452] on div "Fedezze fel a 8 hetes Hajhullás Csökkentő Kúrát Heading" at bounding box center [664, 472] width 289 height 40
click at [624, 452] on h2 "Fedezze fel a 8 hetes Hajhullás Csökkentő Kúrát" at bounding box center [664, 470] width 289 height 37
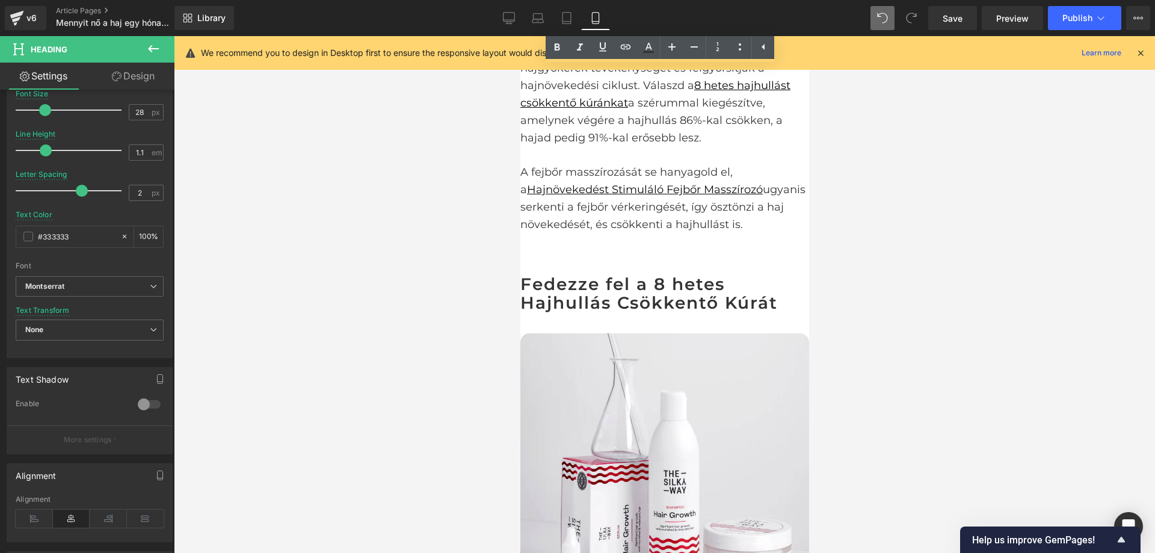
scroll to position [3949, 0]
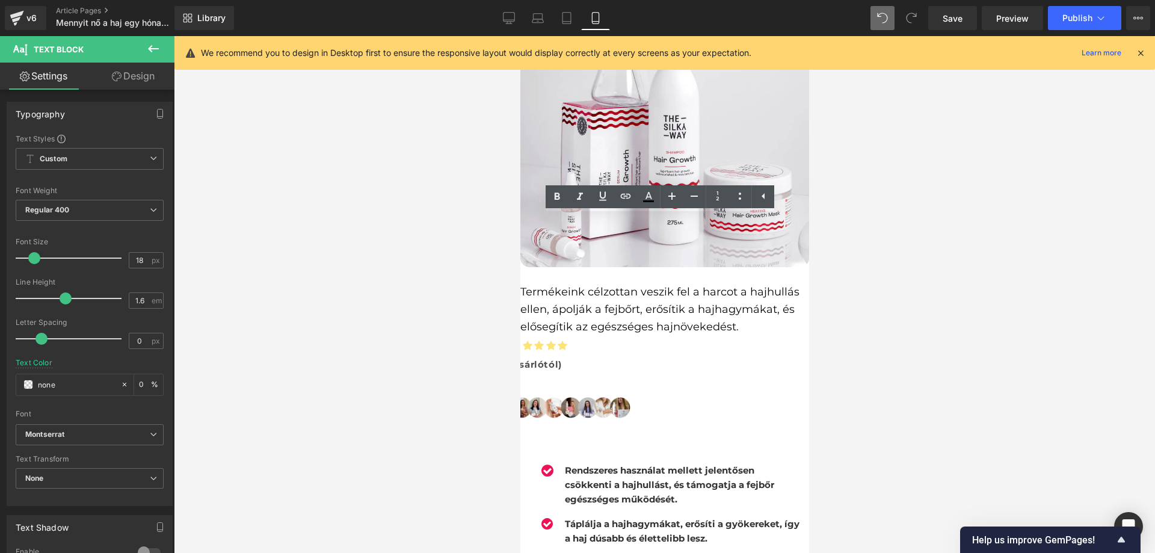
scroll to position [4249, 0]
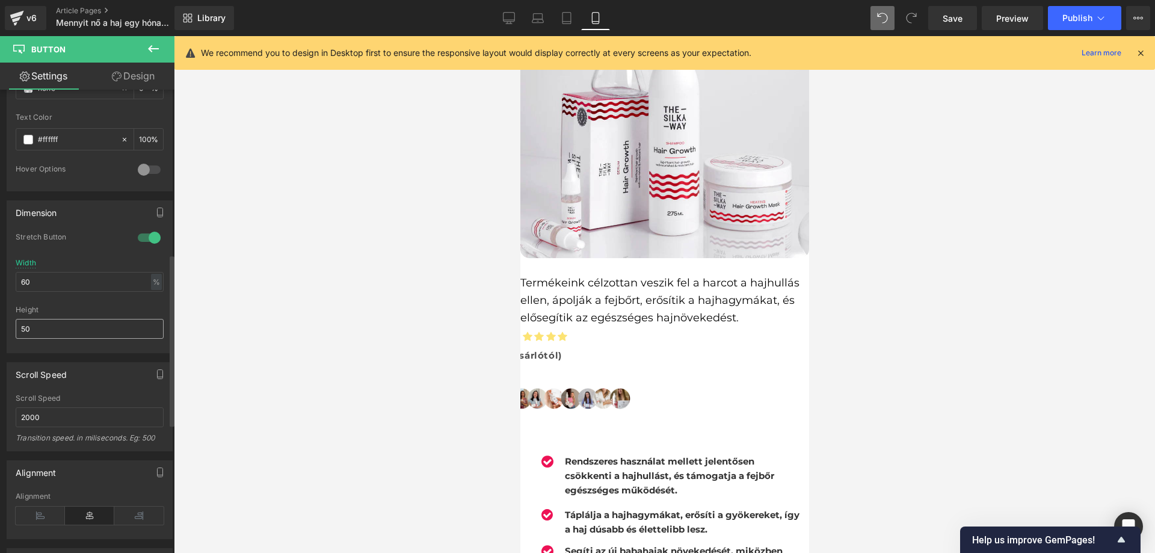
scroll to position [662, 0]
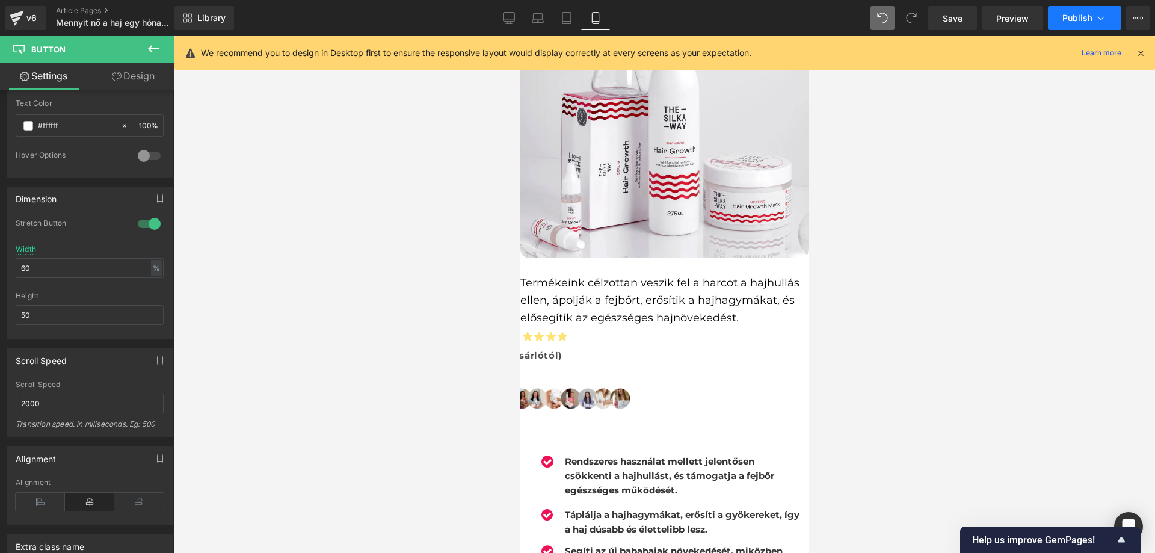
click at [1060, 14] on button "Publish" at bounding box center [1084, 18] width 73 height 24
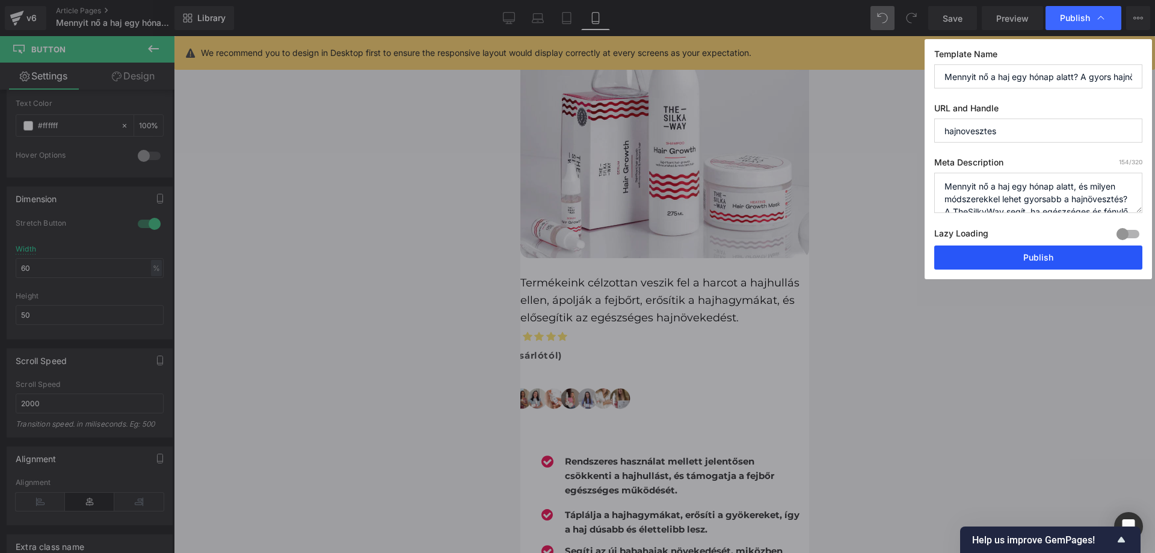
click at [977, 259] on button "Publish" at bounding box center [1038, 257] width 208 height 24
